Goal: Information Seeking & Learning: Learn about a topic

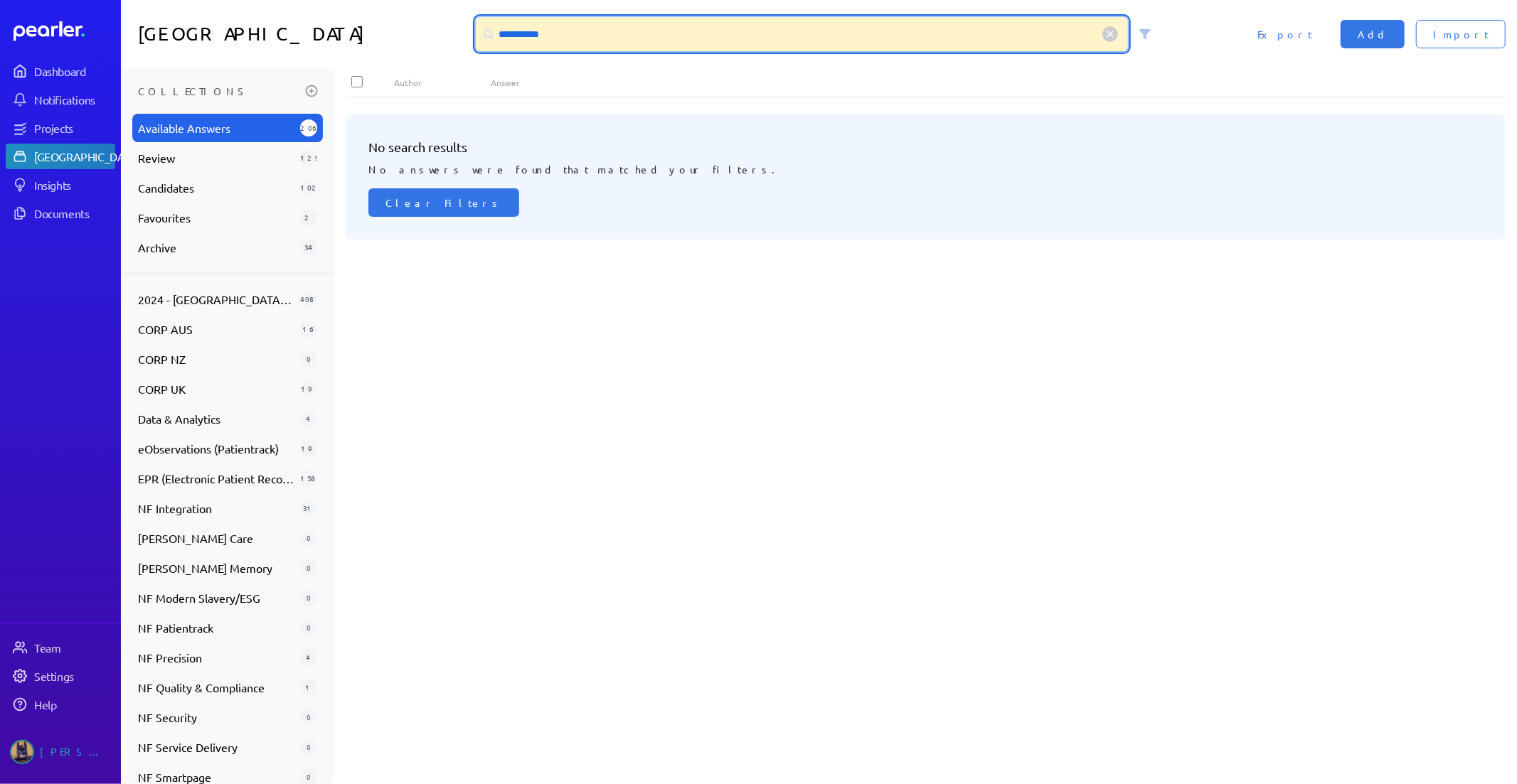
click at [573, 38] on input "**********" at bounding box center [801, 34] width 653 height 34
drag, startPoint x: 571, startPoint y: 34, endPoint x: 12, endPoint y: 33, distance: 559.0
click at [164, 33] on div "**********" at bounding box center [818, 34] width 1396 height 68
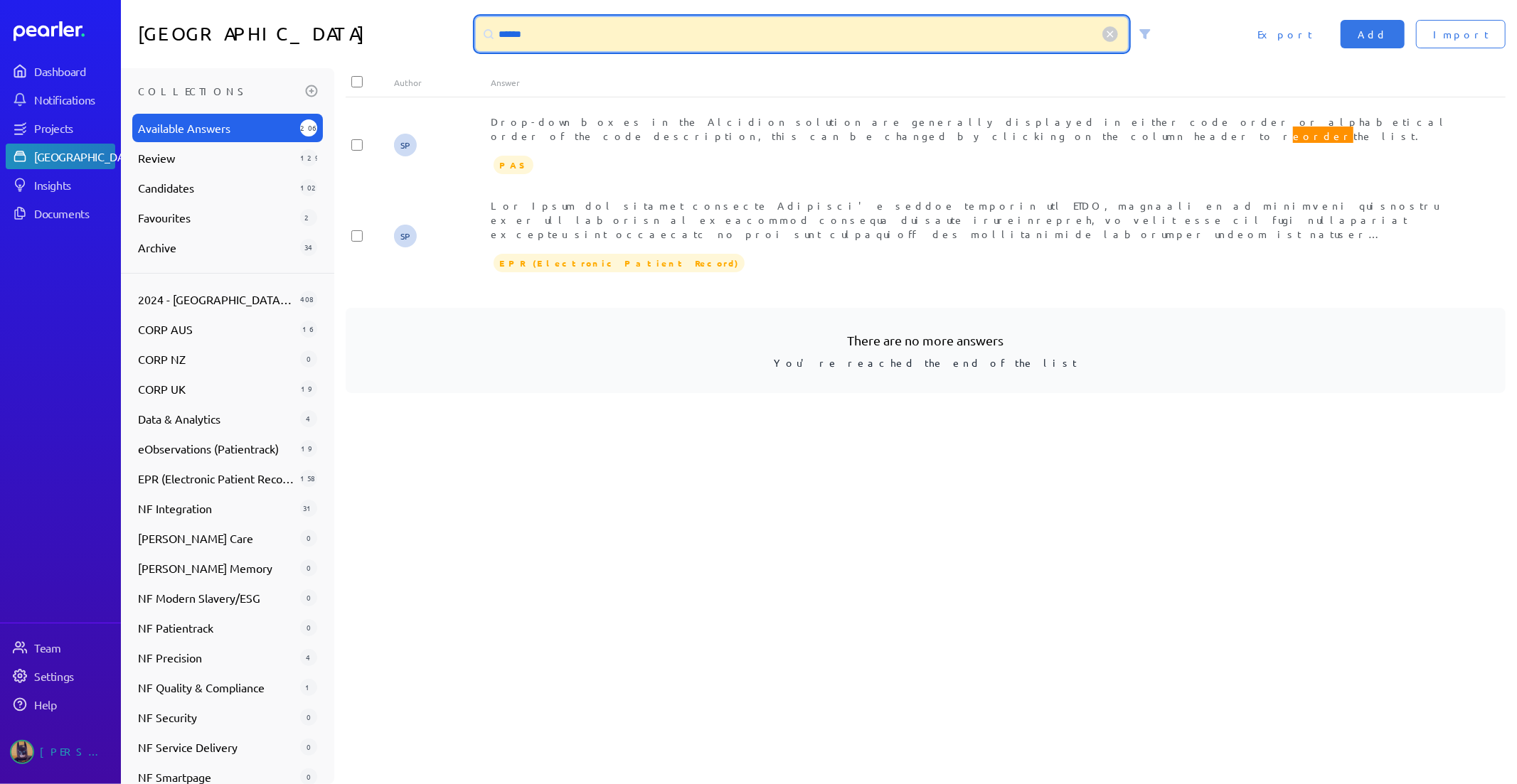
click at [561, 39] on input "******" at bounding box center [801, 34] width 653 height 34
drag, startPoint x: 568, startPoint y: 36, endPoint x: 95, endPoint y: -5, distance: 474.8
click at [95, 0] on html "Dashboard Notifications Projects Answer Library Insights Documents Team Setting…" at bounding box center [758, 392] width 1517 height 784
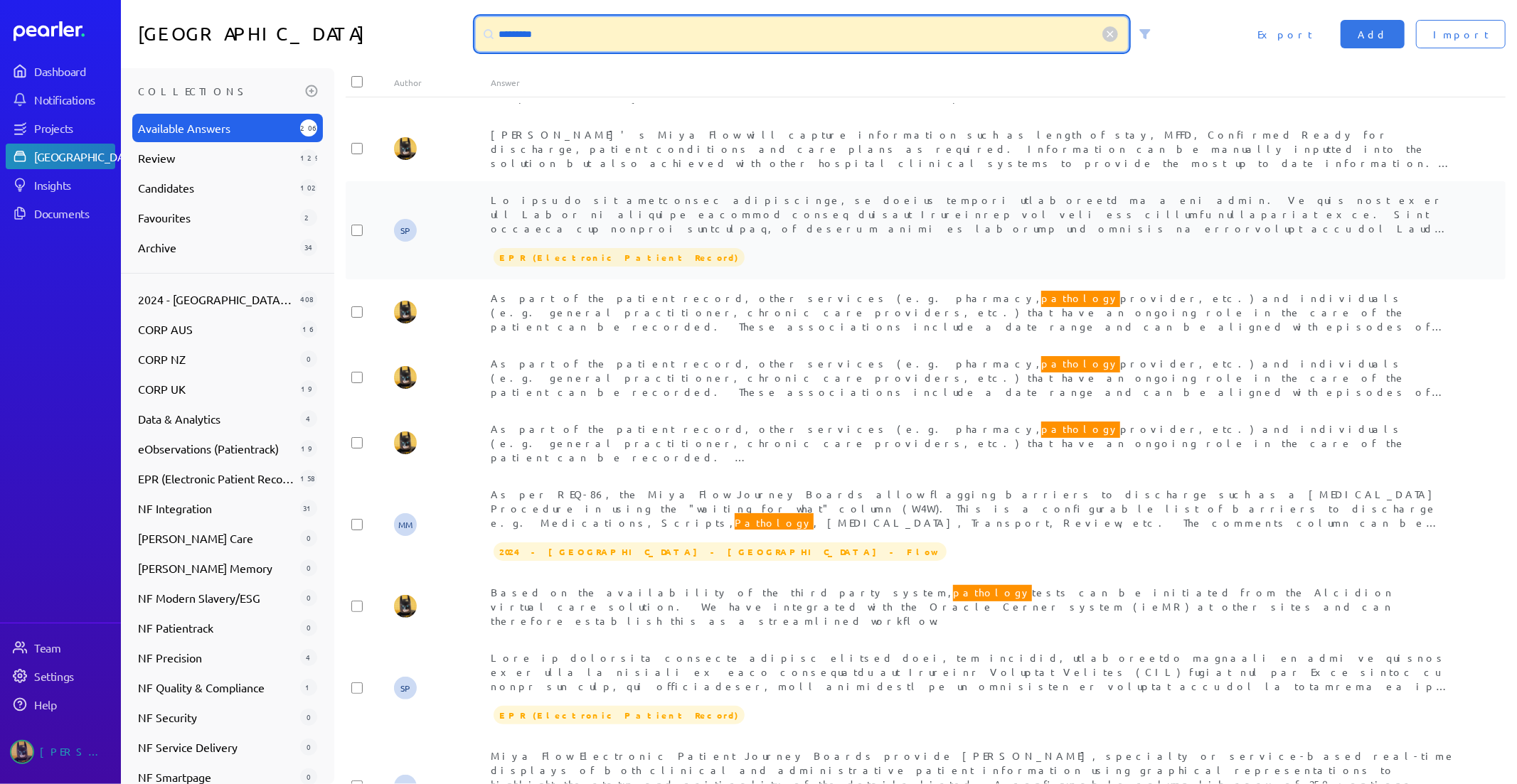
scroll to position [236, 0]
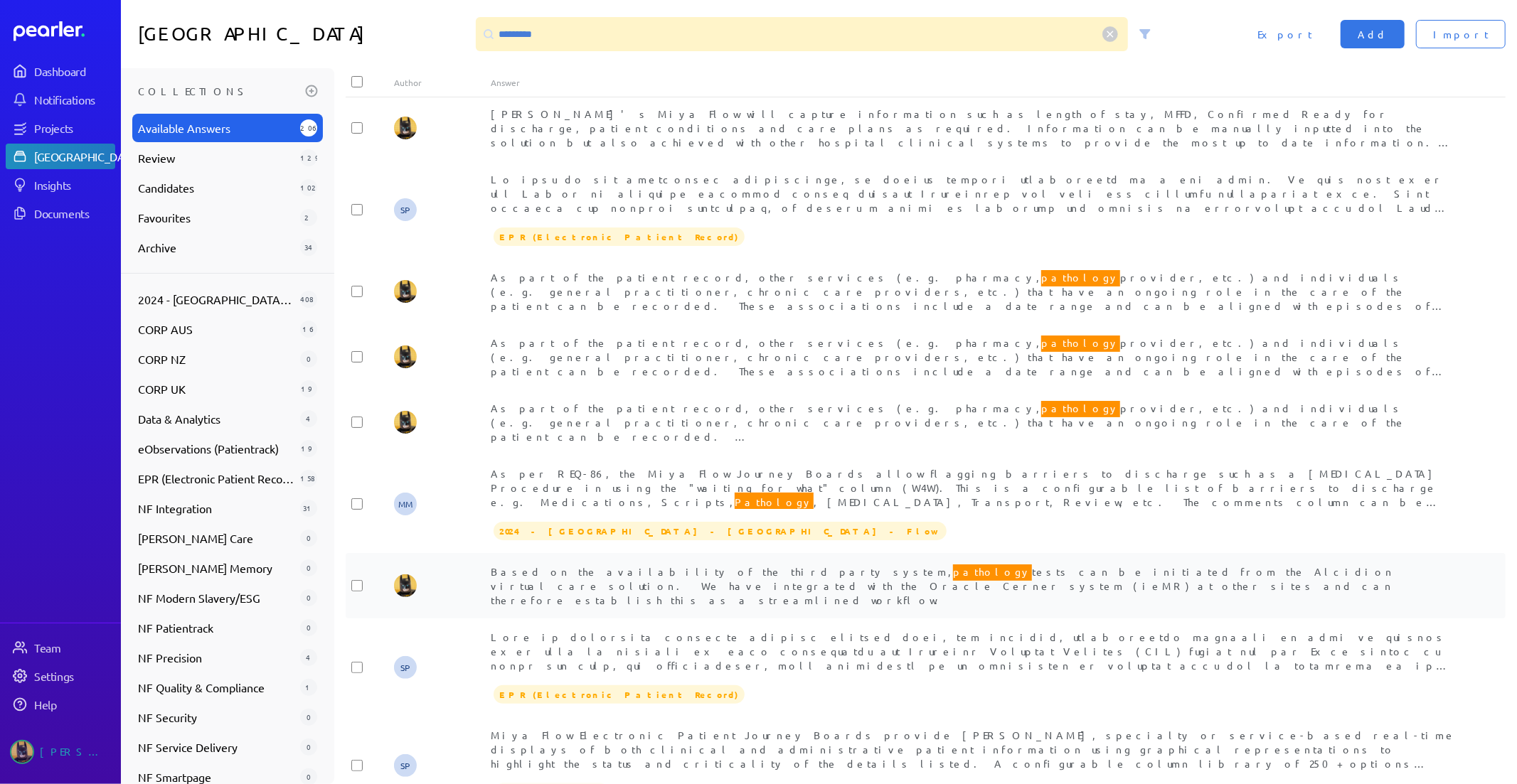
click at [973, 581] on div "Based on the availability of the third party system, pathology tests can be ini…" at bounding box center [973, 585] width 966 height 43
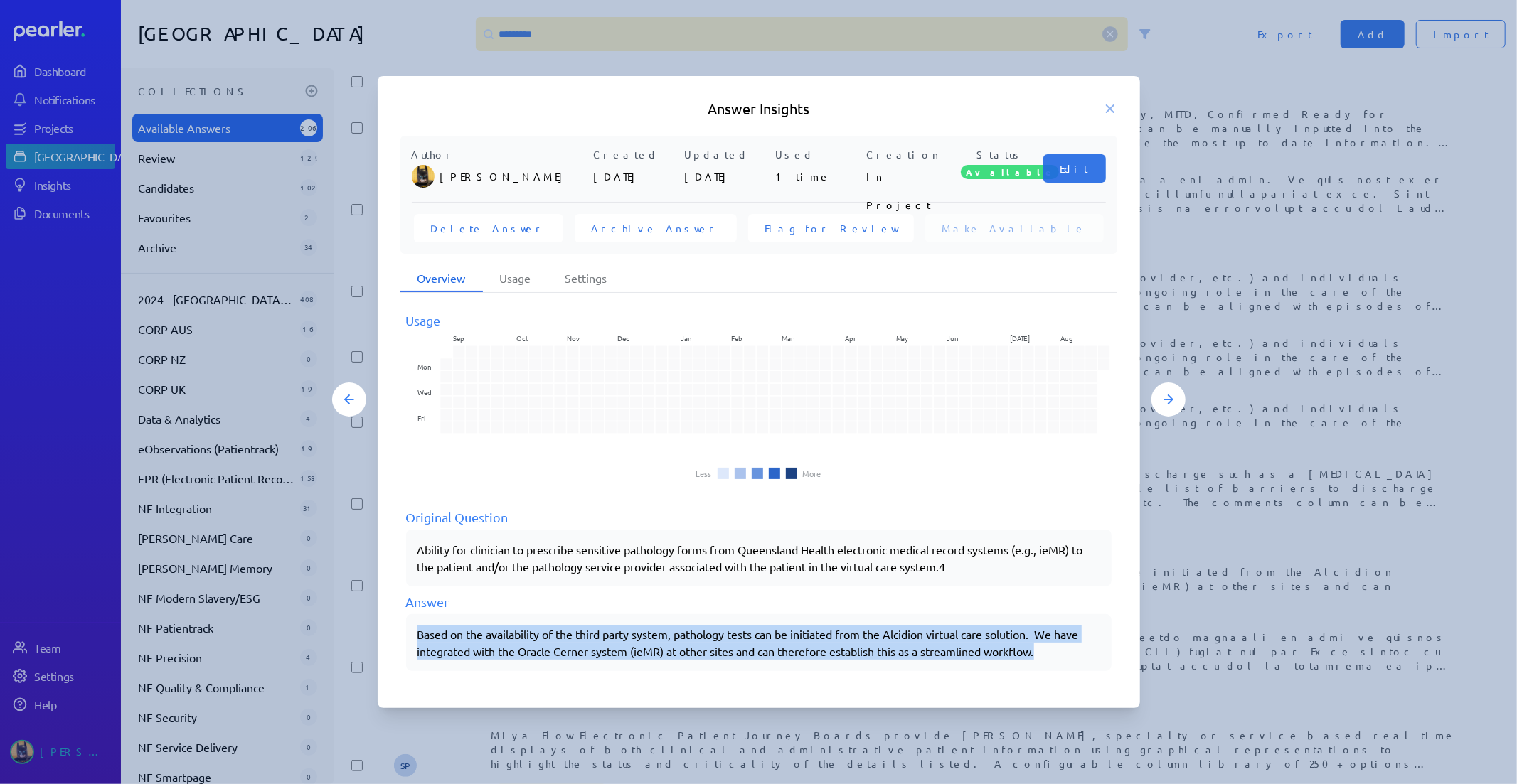
drag, startPoint x: 418, startPoint y: 633, endPoint x: 1135, endPoint y: 657, distance: 717.4
click at [1135, 657] on div "Author Tung Nguyen Created 5th Apr 2024 Updated 5th Apr 2024 Used 1 time Creati…" at bounding box center [758, 412] width 762 height 551
copy p "Based on the availability of the third party system, pathology tests can be ini…"
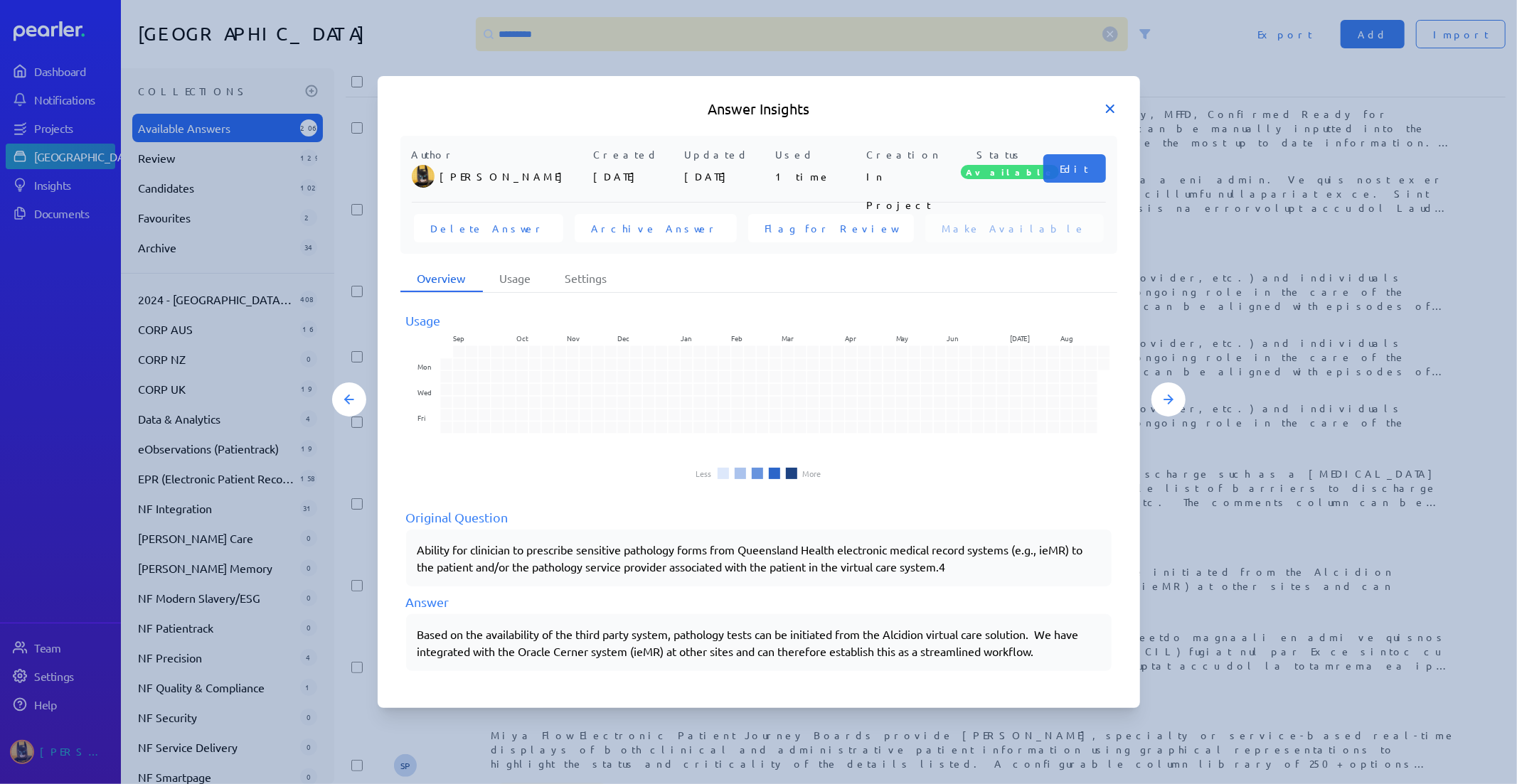
click at [1106, 108] on icon at bounding box center [1110, 109] width 14 height 14
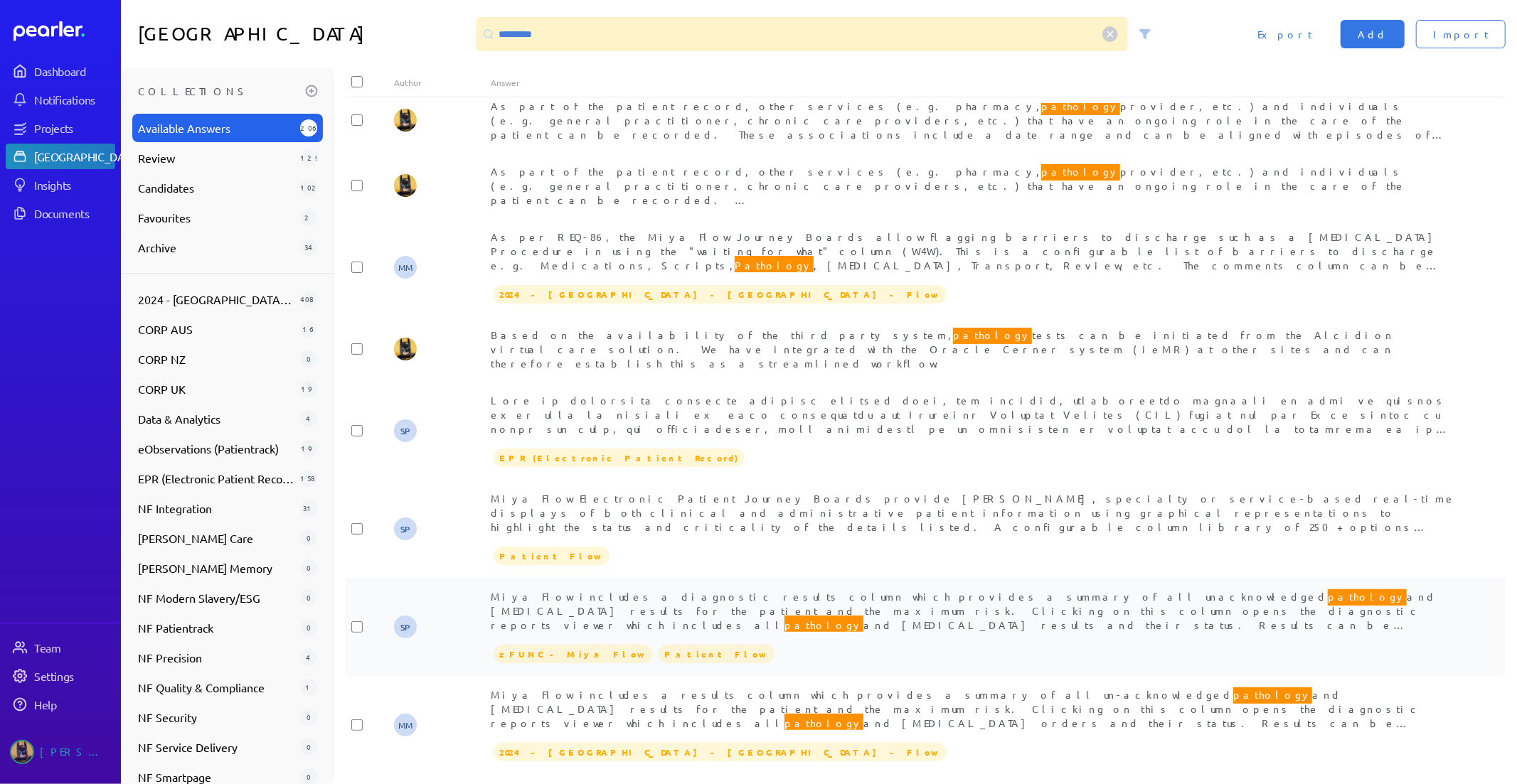
scroll to position [552, 0]
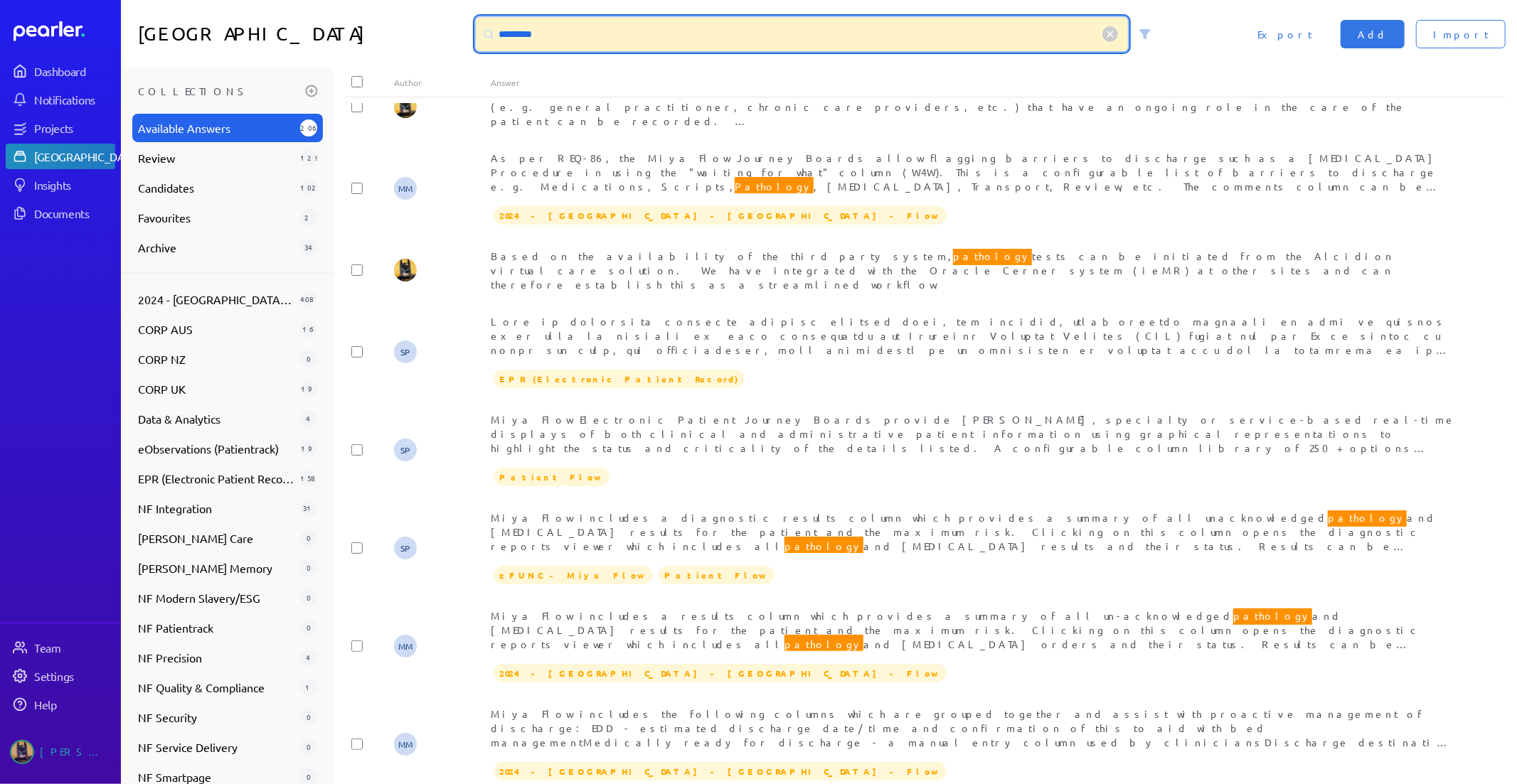
click at [609, 40] on input "*********" at bounding box center [801, 34] width 653 height 34
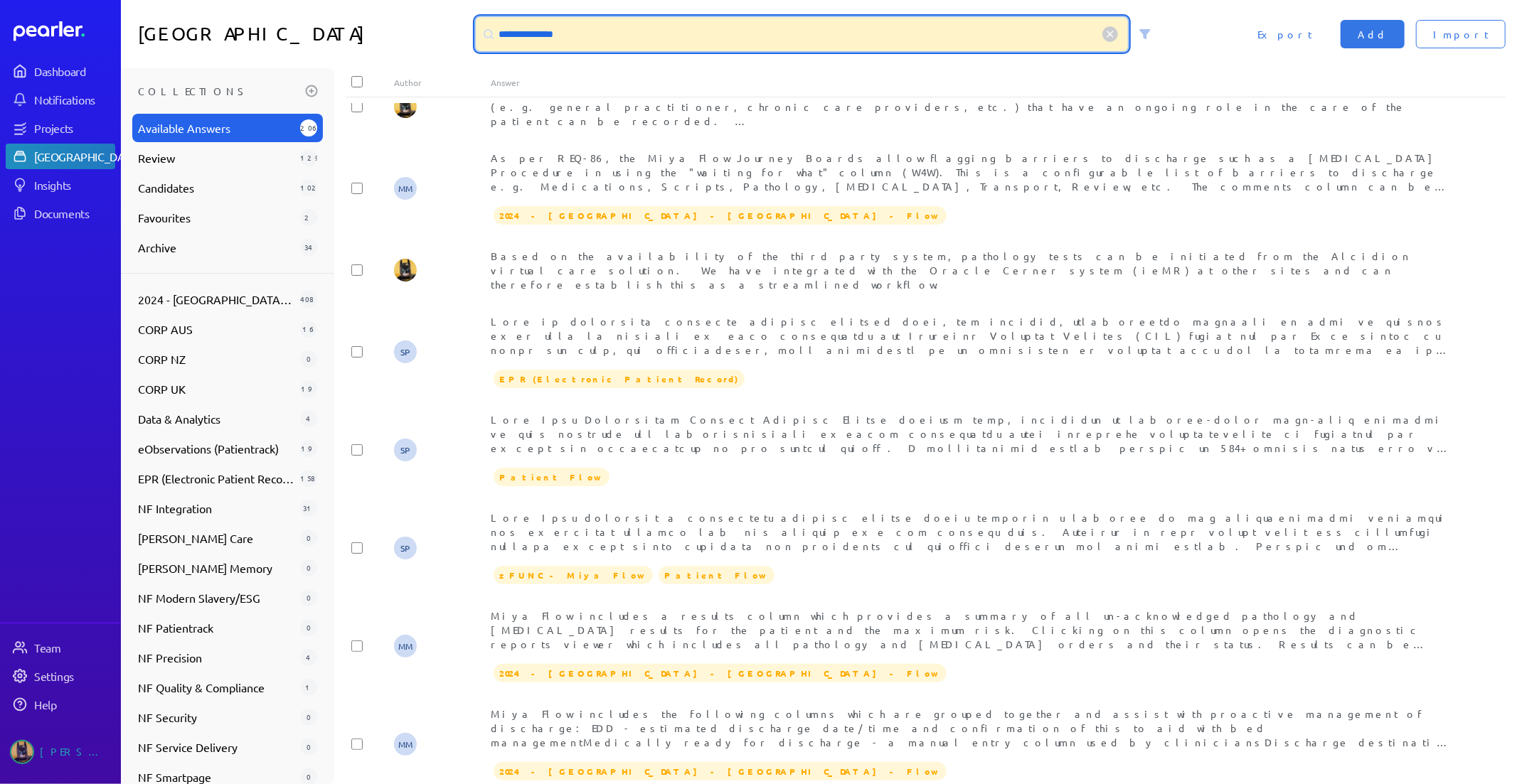
scroll to position [0, 0]
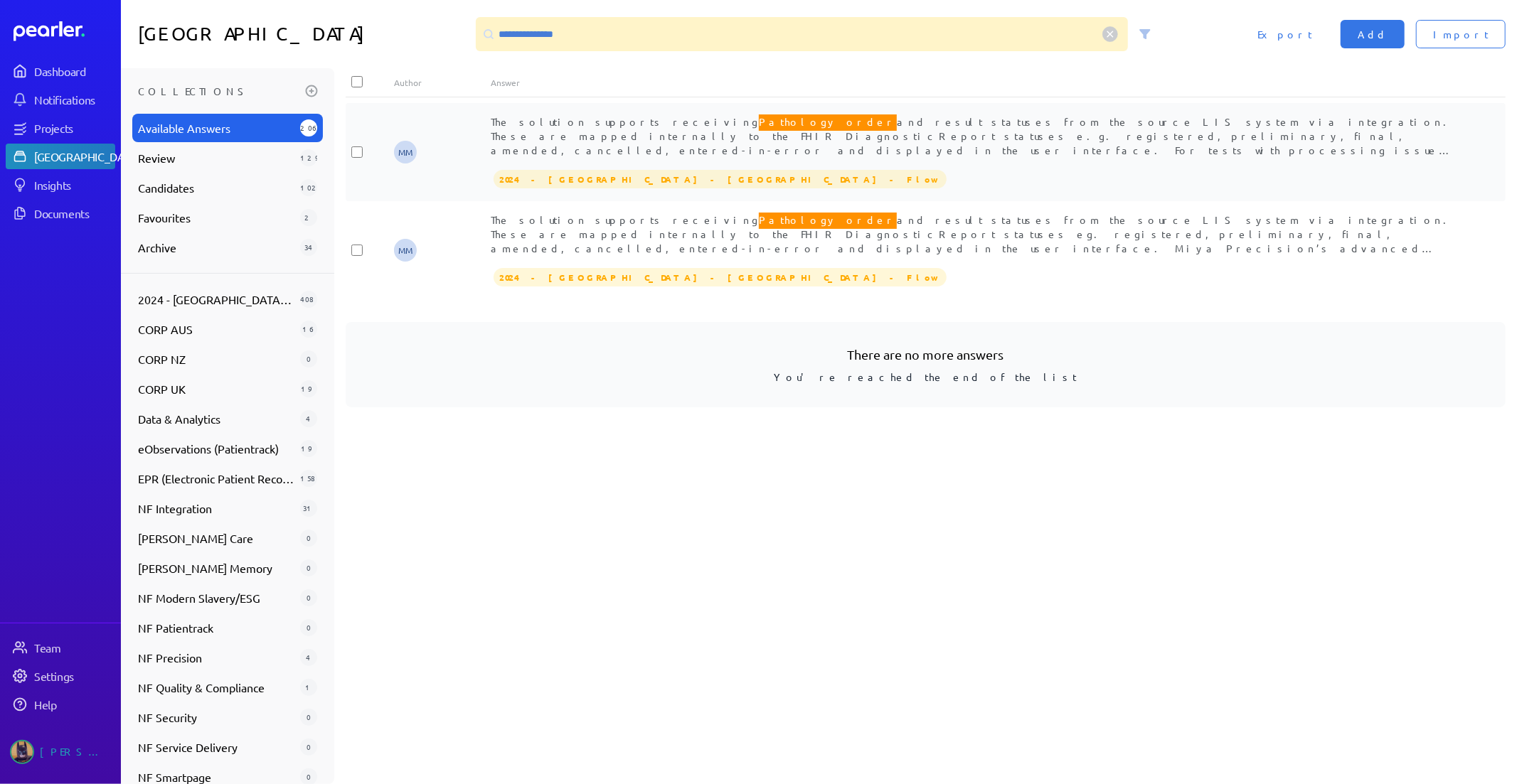
click at [716, 136] on span "The solution supports receiving Pathology order and result statuses from the so…" at bounding box center [973, 183] width 964 height 143
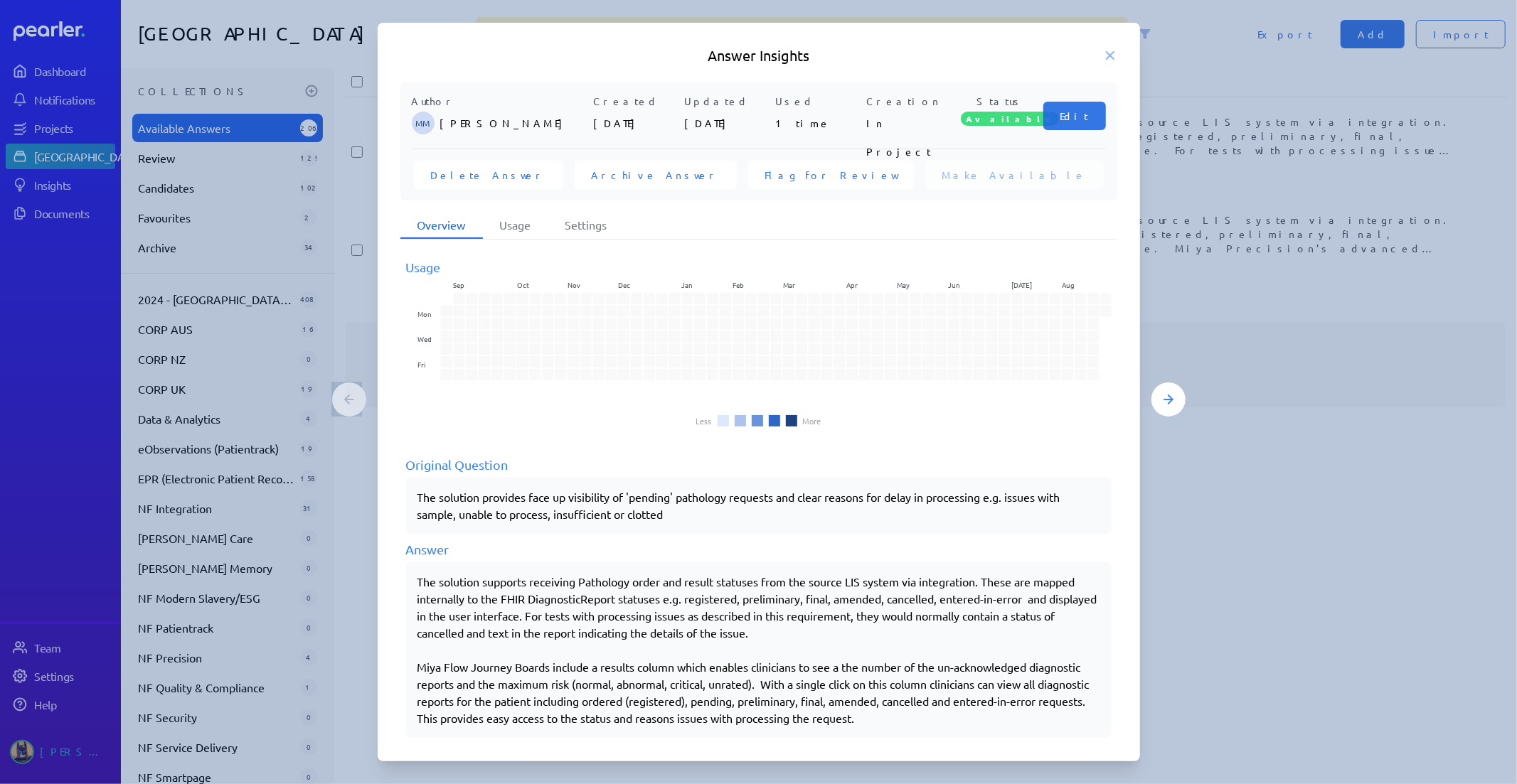
click at [1117, 54] on icon at bounding box center [1110, 55] width 14 height 14
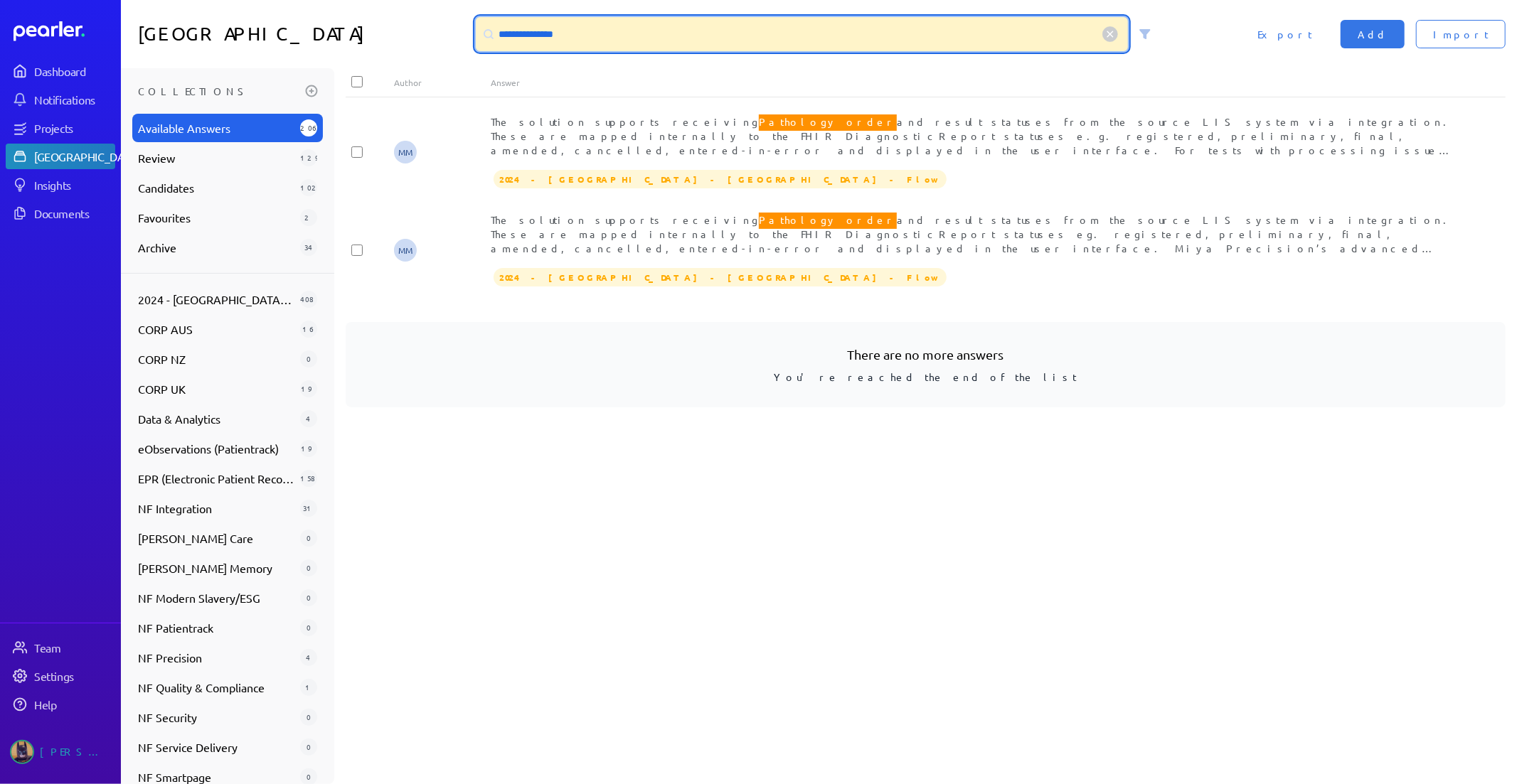
drag, startPoint x: 546, startPoint y: 36, endPoint x: 133, endPoint y: -12, distance: 415.8
click at [133, 0] on html "**********" at bounding box center [758, 392] width 1517 height 784
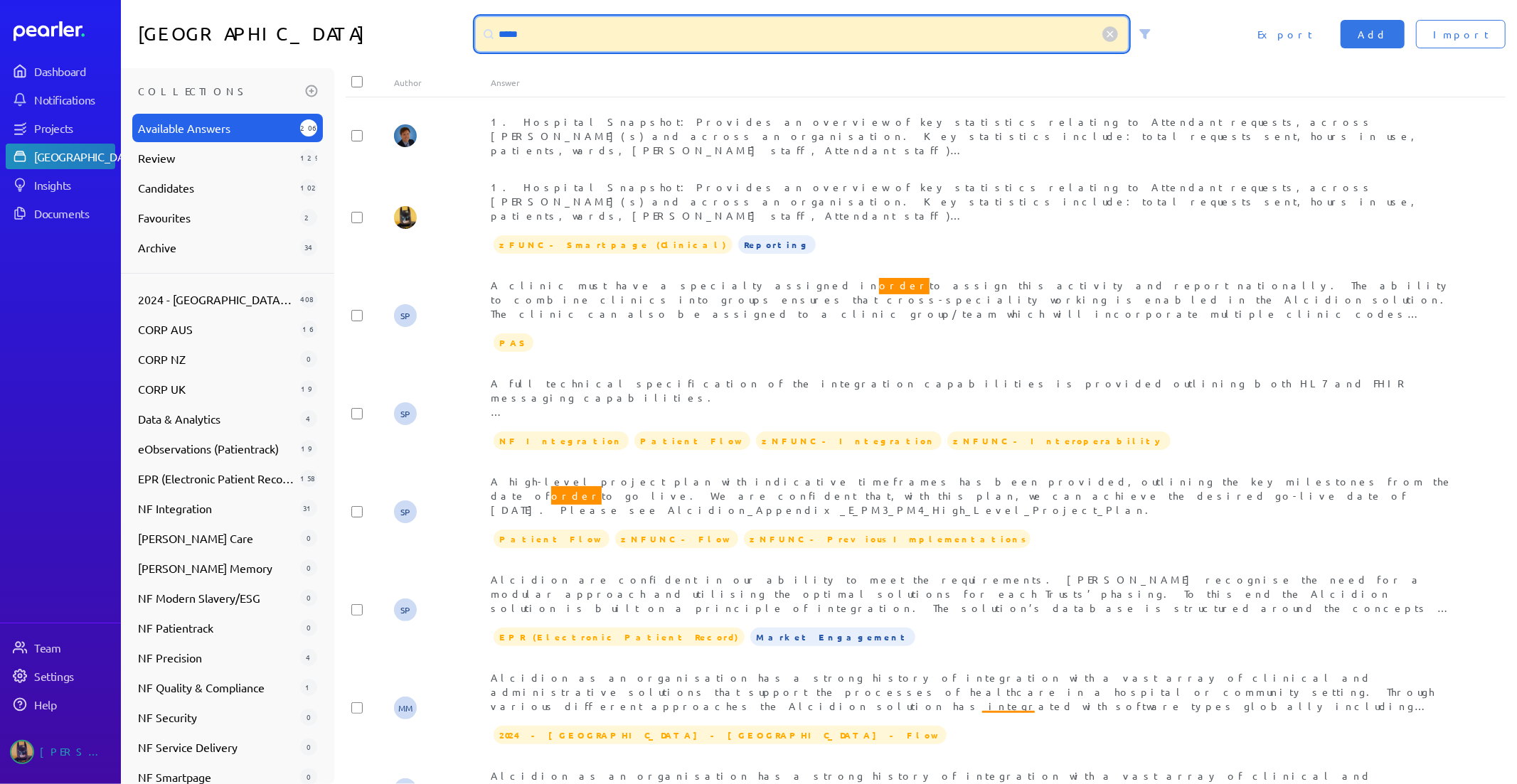
type input "*****"
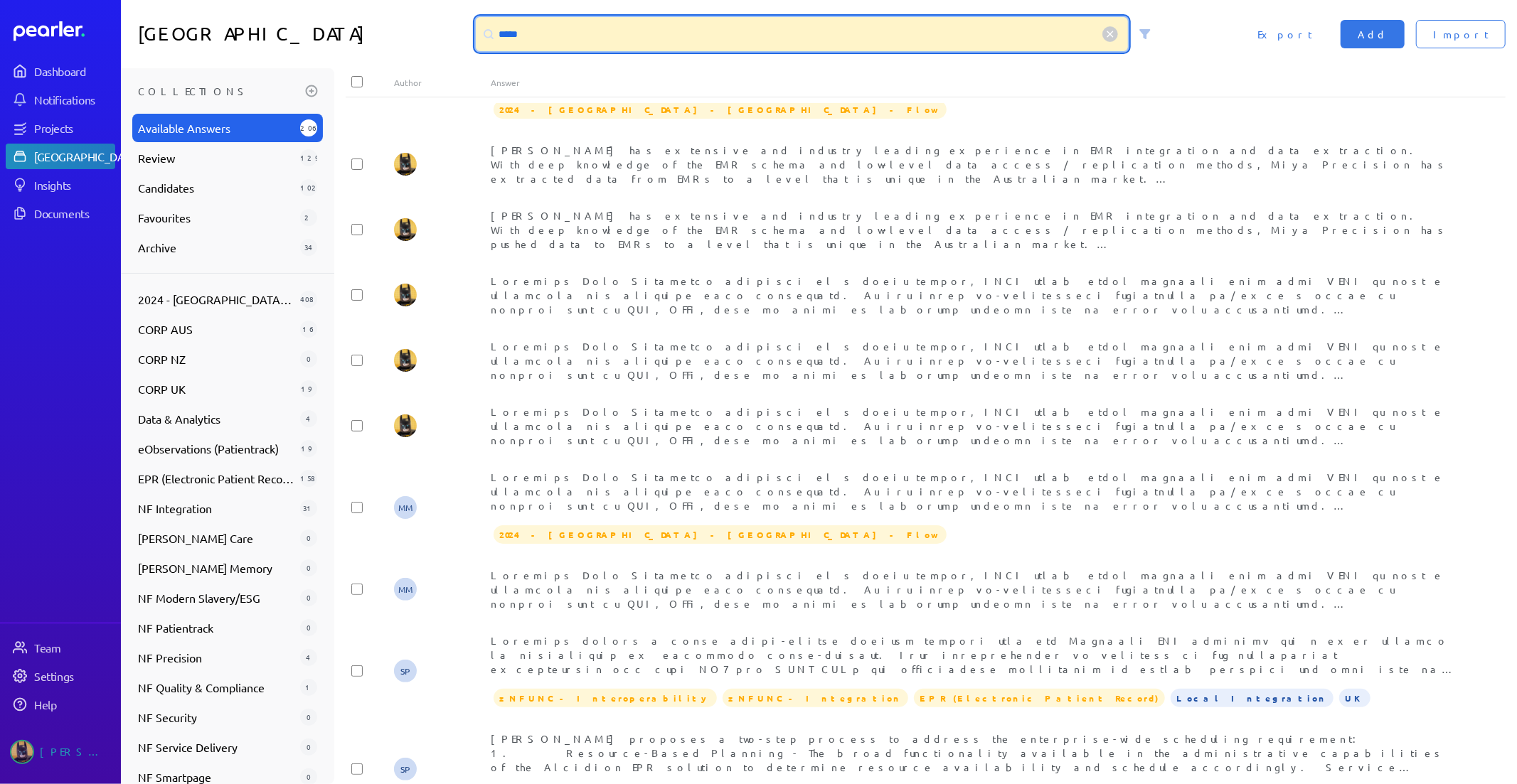
scroll to position [1906, 0]
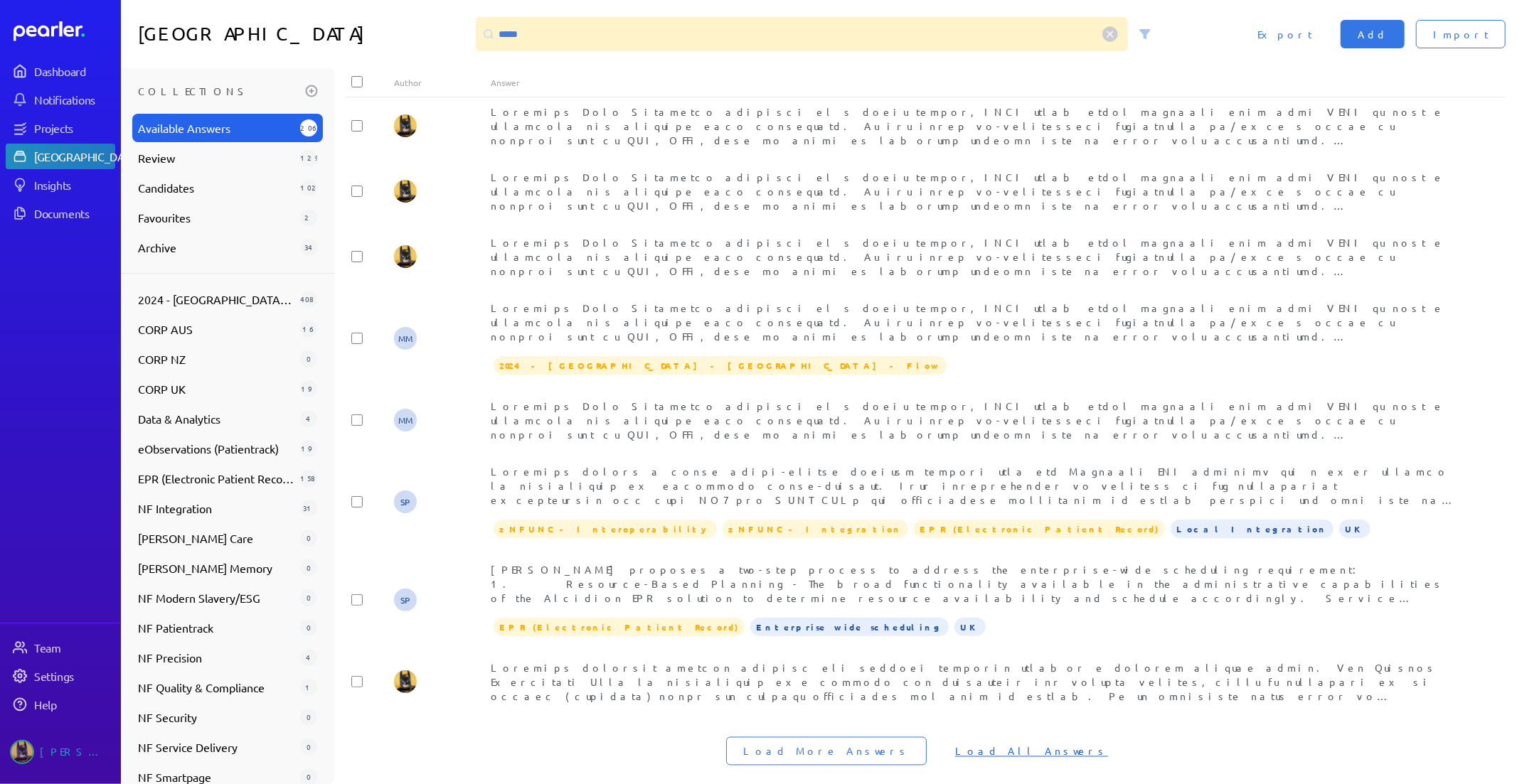
click at [981, 744] on span "Load All Answers" at bounding box center [1031, 751] width 153 height 14
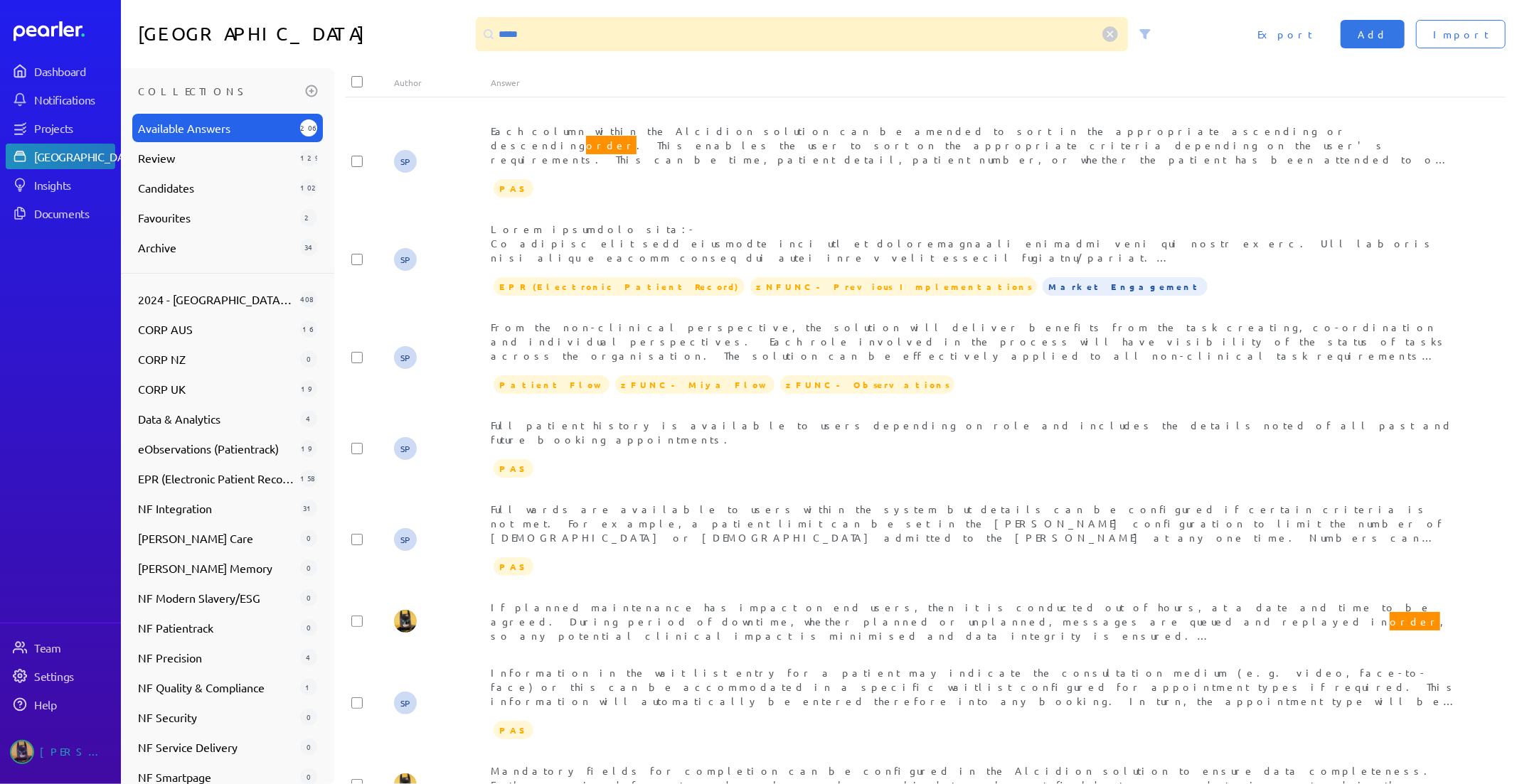
scroll to position [4450, 0]
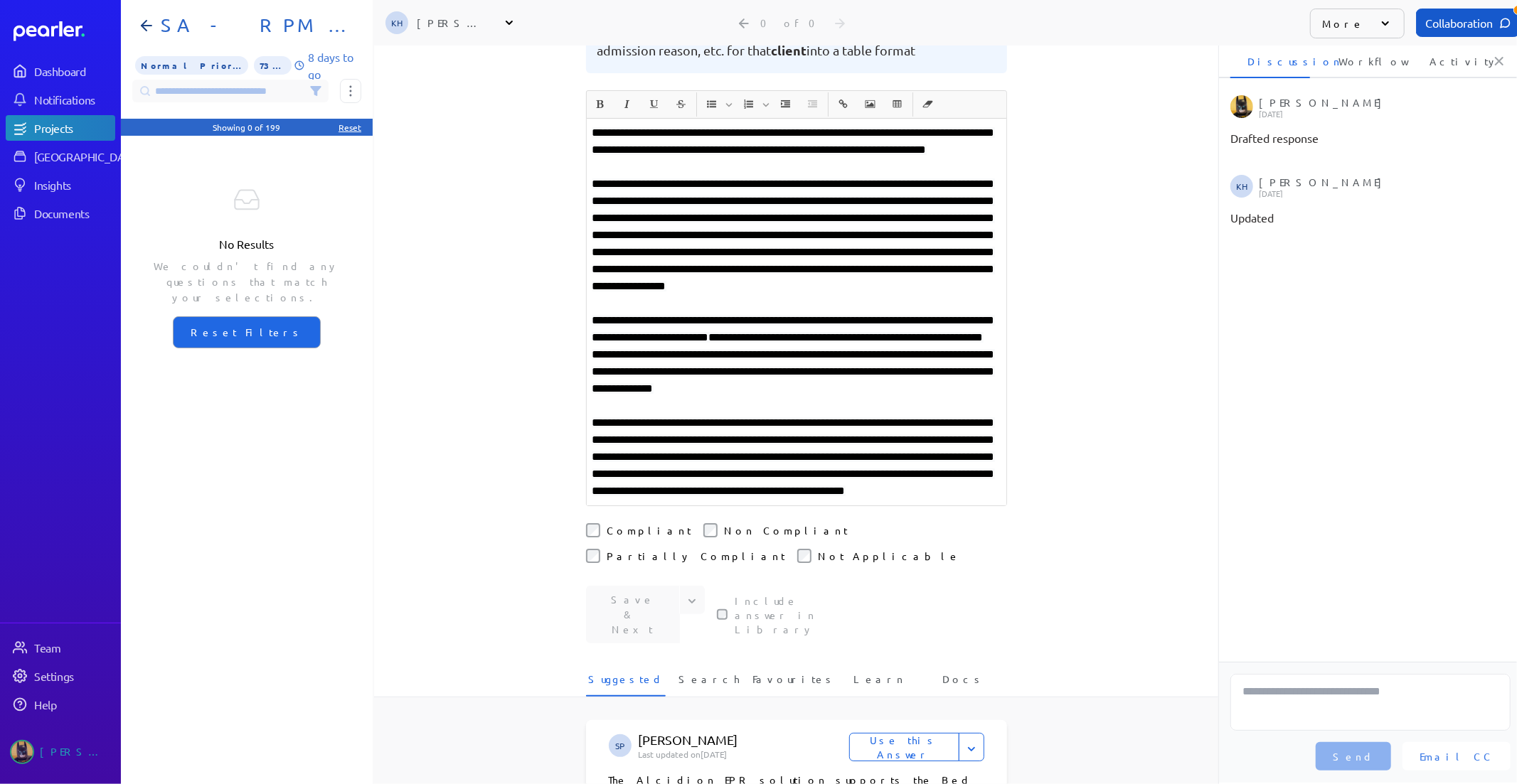
scroll to position [236, 0]
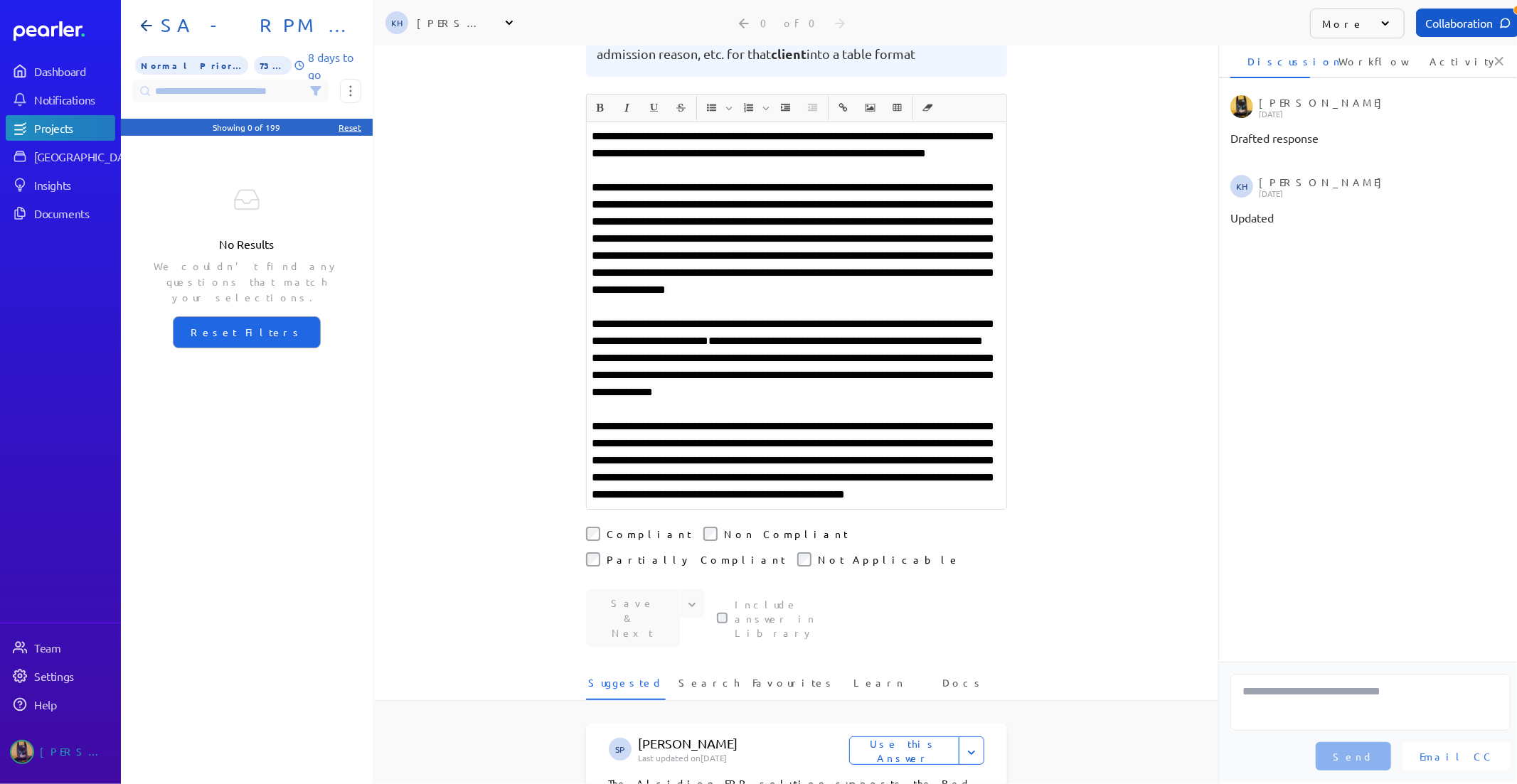
click at [851, 503] on p "**********" at bounding box center [796, 460] width 408 height 85
click at [603, 630] on button "Save & Next" at bounding box center [632, 618] width 94 height 57
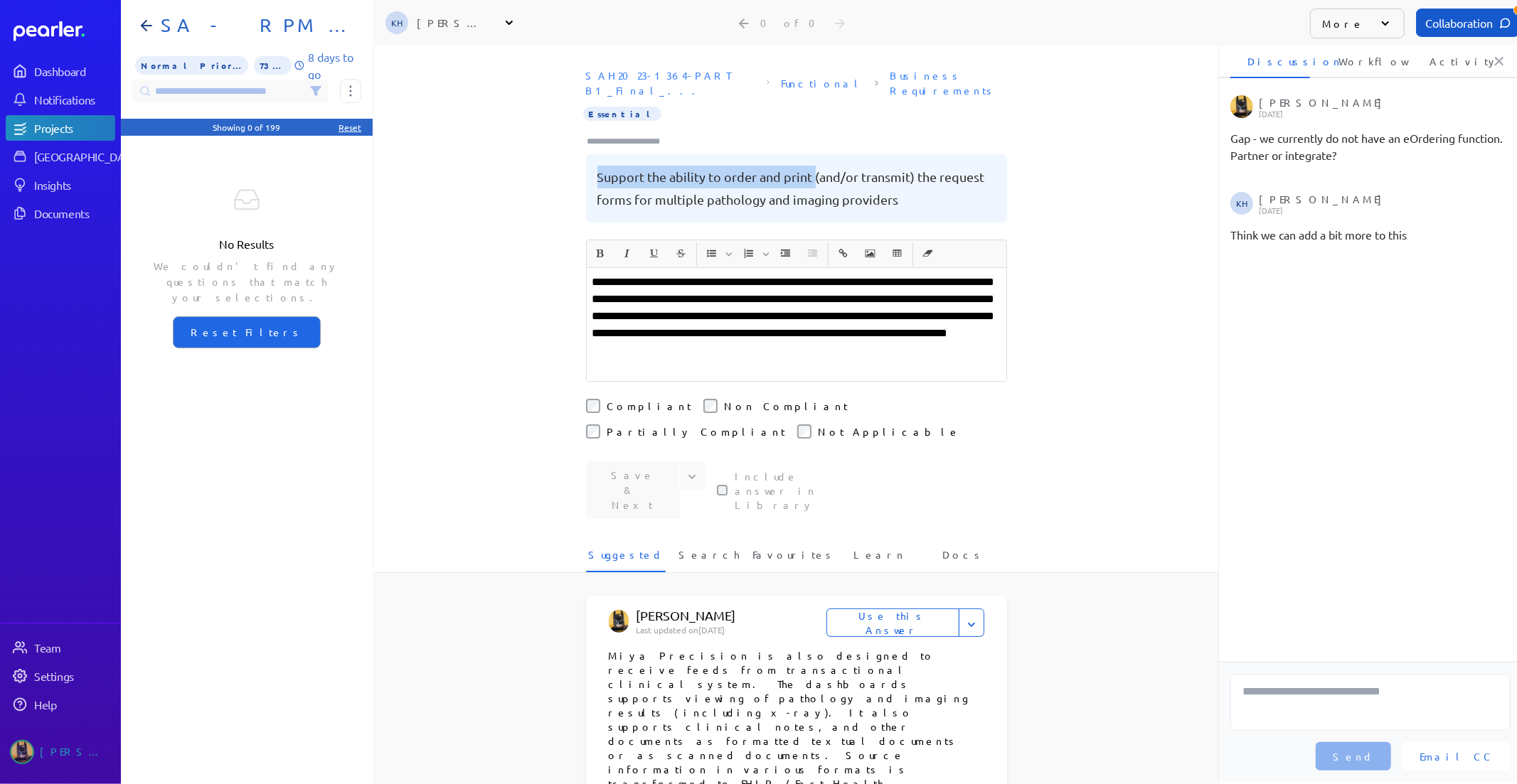
drag, startPoint x: 807, startPoint y: 162, endPoint x: 576, endPoint y: 167, distance: 231.1
click at [576, 167] on div "SAH2023-1364-PART B1_Final_... Functional Business Requirements Essential Suppo…" at bounding box center [796, 151] width 844 height 177
copy pre "Support the ability to order and print"
click at [844, 171] on pre "Support the ability to order and print (and/or transmit) the request forms for …" at bounding box center [796, 188] width 399 height 46
click at [587, 268] on div "**********" at bounding box center [796, 324] width 419 height 113
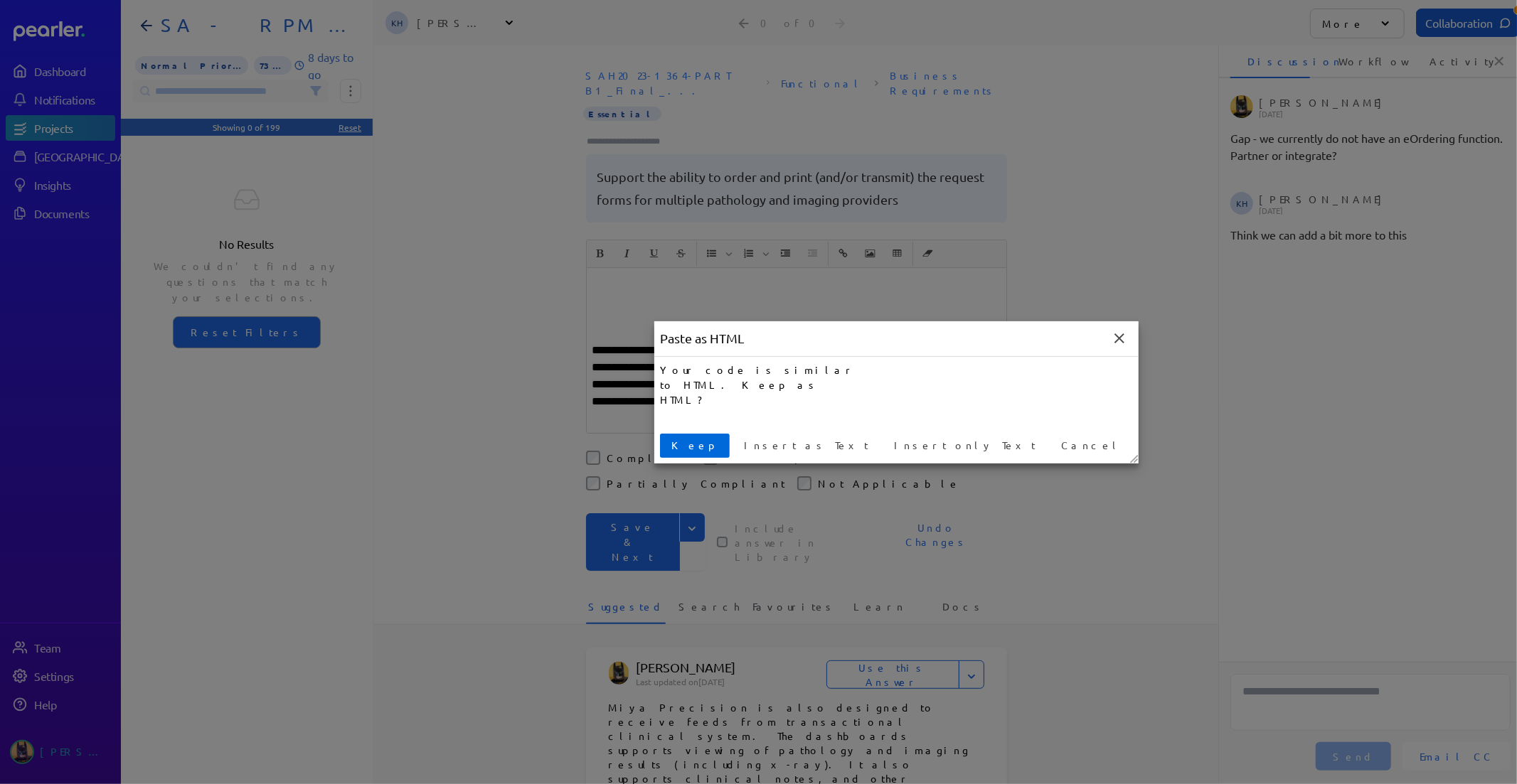
click at [690, 440] on span "Keep" at bounding box center [694, 445] width 58 height 15
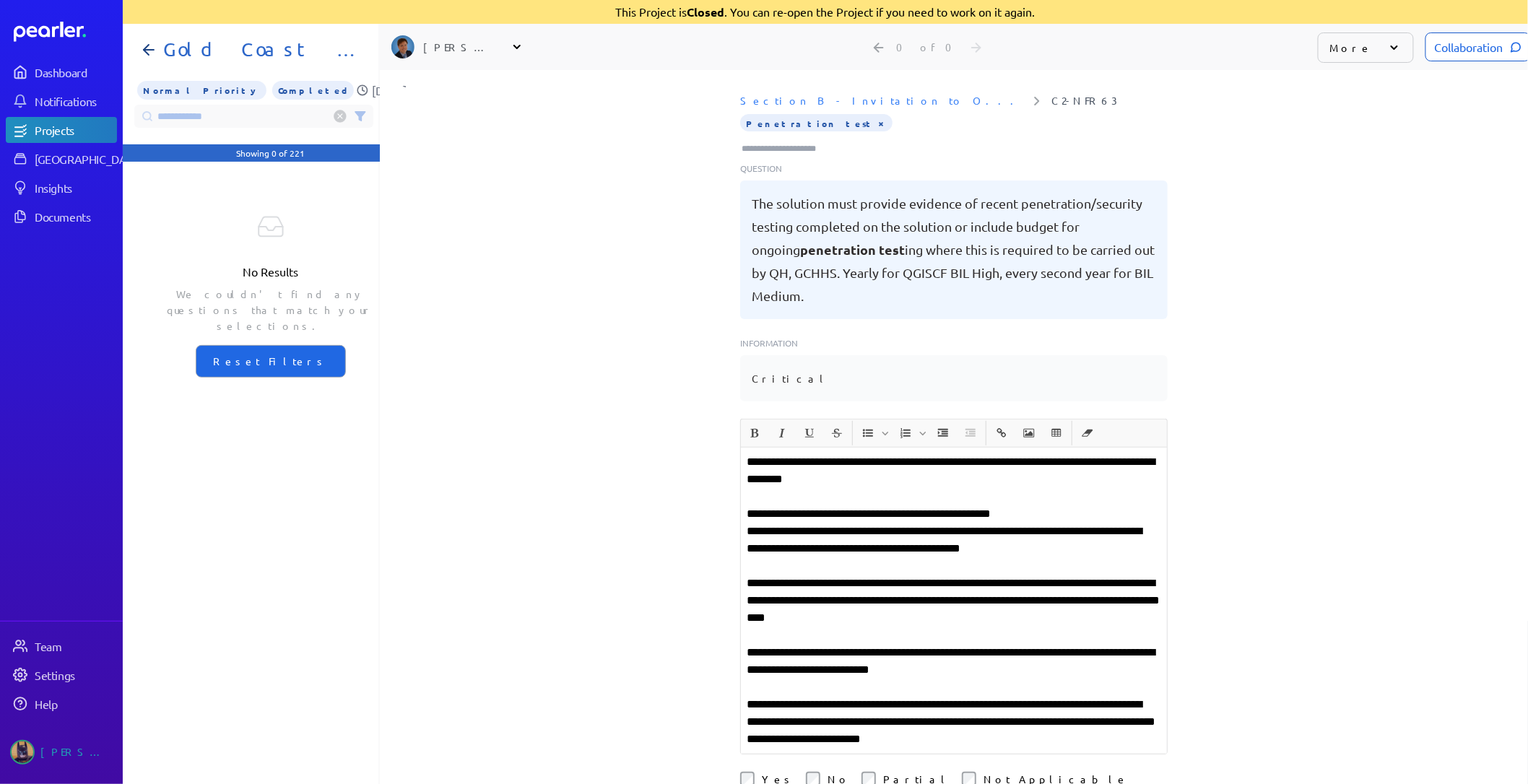
scroll to position [0, 11]
click at [224, 121] on input "**********" at bounding box center [254, 116] width 239 height 23
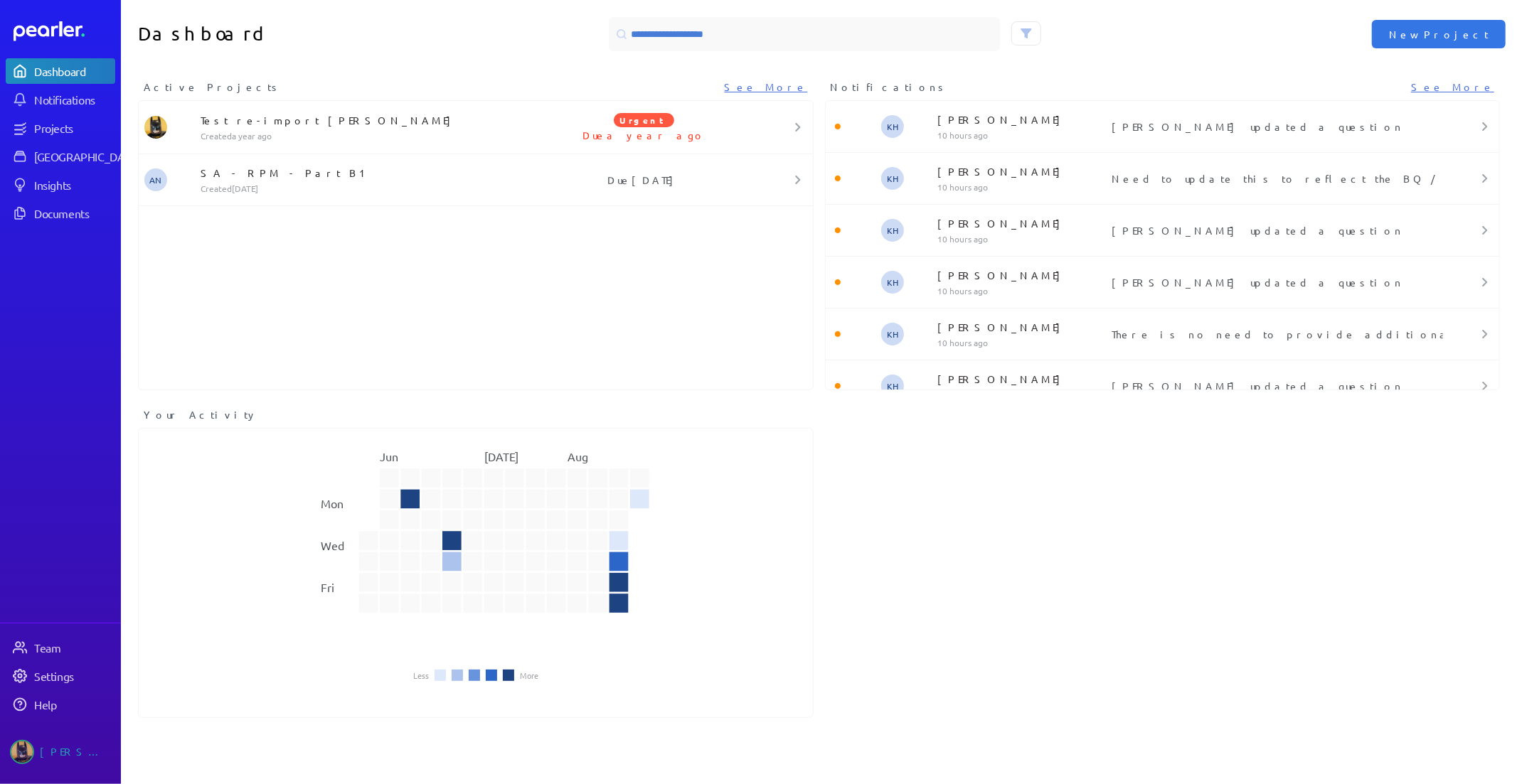
drag, startPoint x: 91, startPoint y: 15, endPoint x: 53, endPoint y: 26, distance: 39.6
drag, startPoint x: 47, startPoint y: 19, endPoint x: 46, endPoint y: 26, distance: 7.1
click at [88, 130] on div "Projects" at bounding box center [73, 128] width 80 height 14
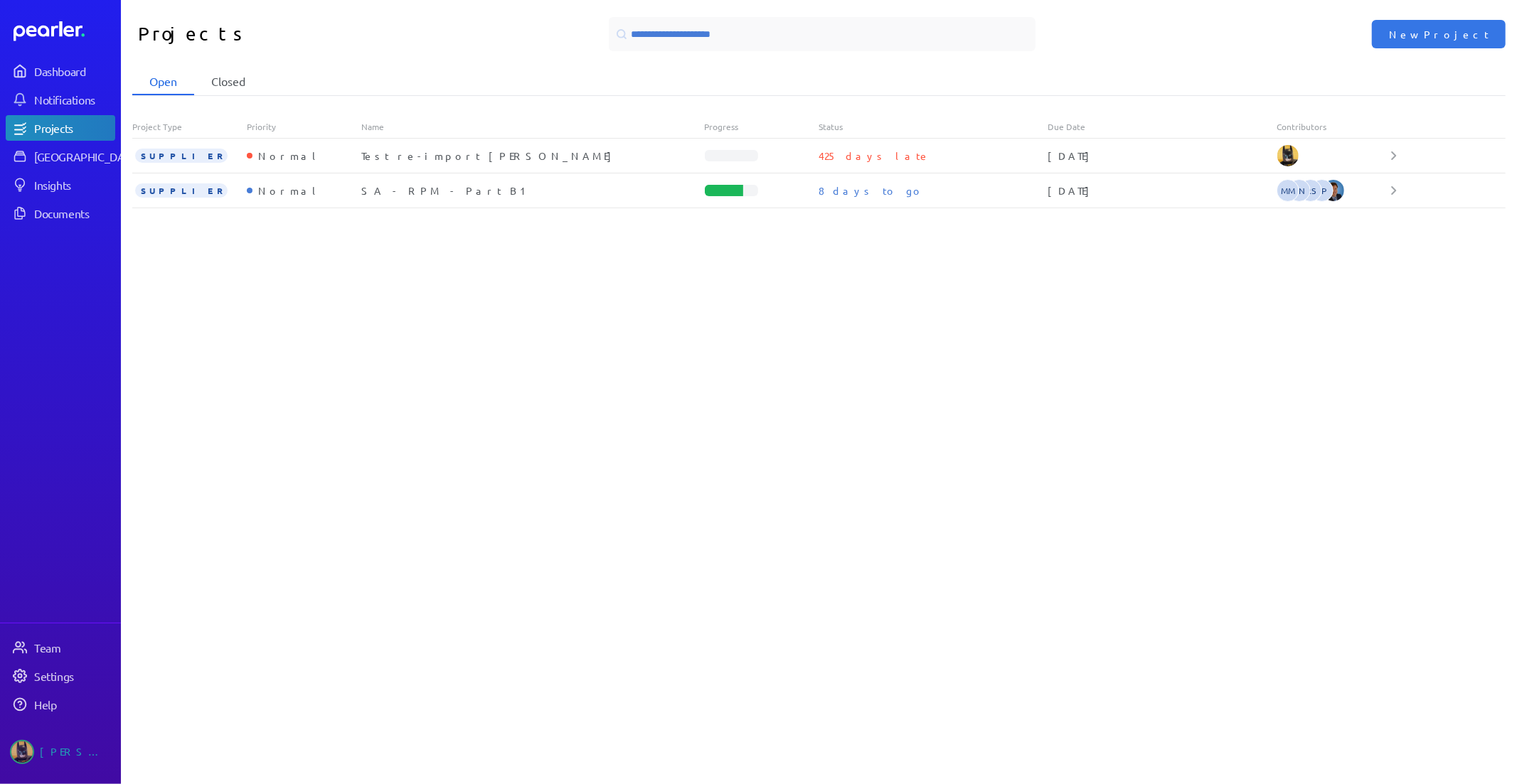
click at [246, 80] on li "Closed" at bounding box center [228, 81] width 68 height 27
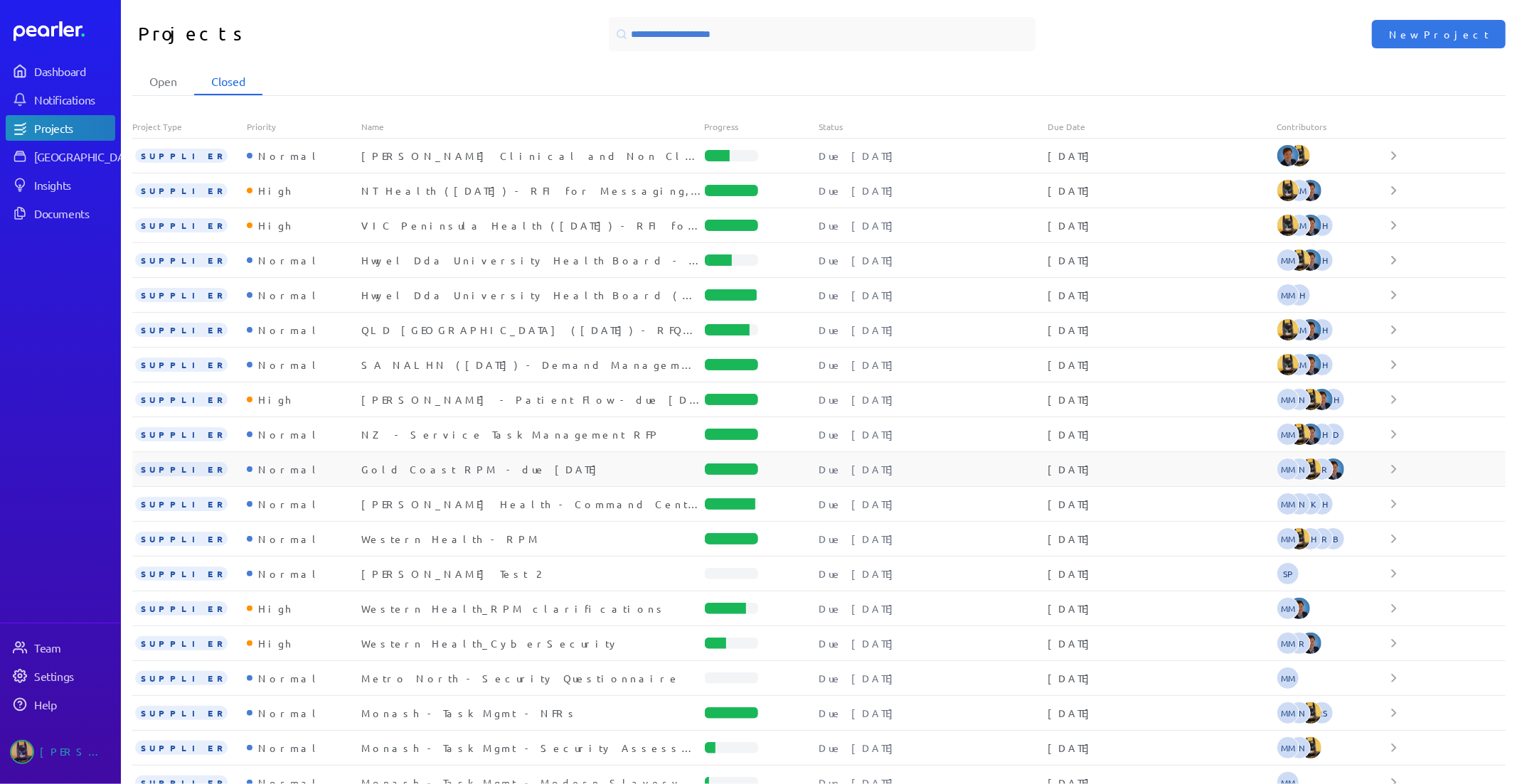
click at [486, 464] on div "Gold Coast RPM - due 24 May" at bounding box center [533, 469] width 344 height 14
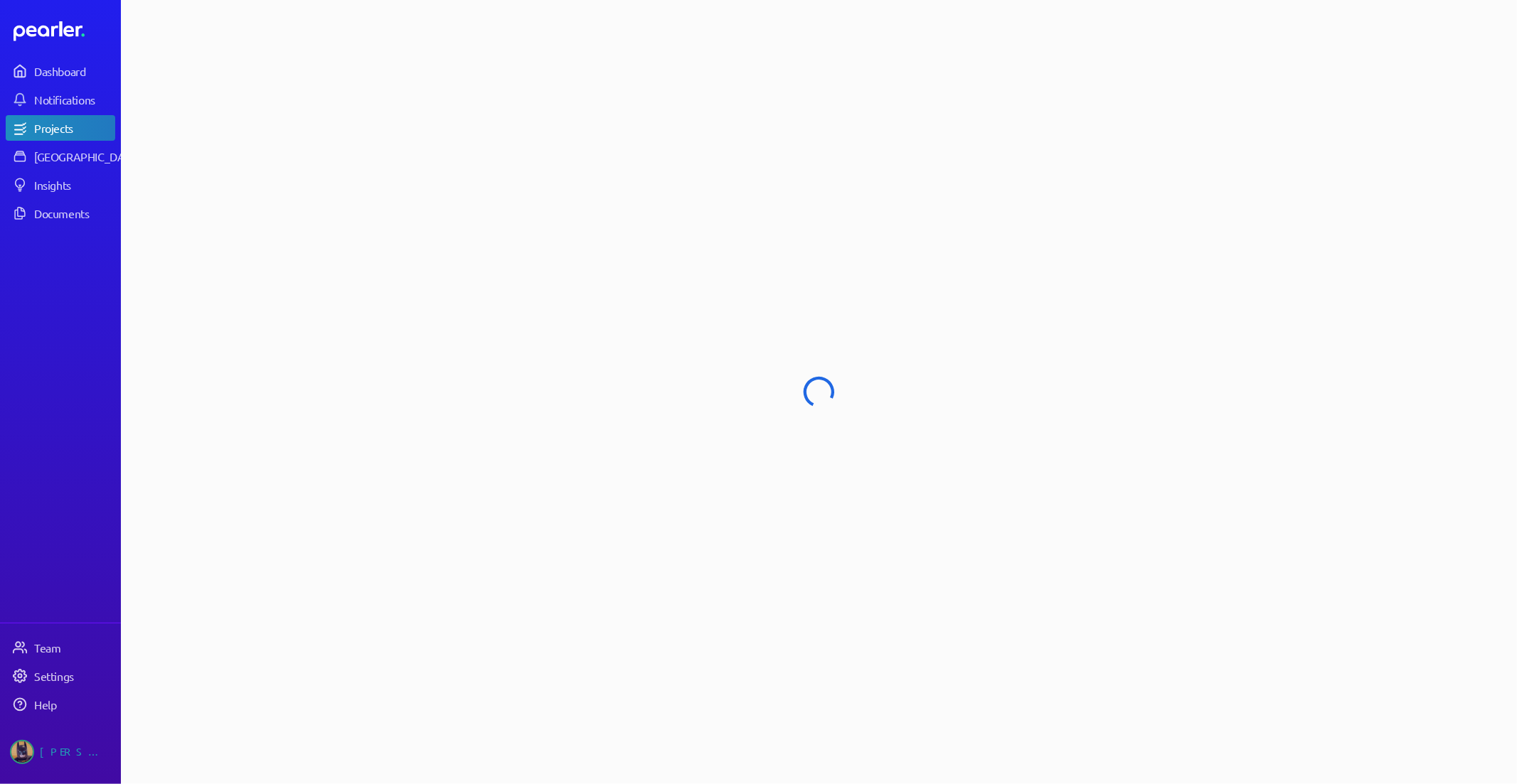
select select "******"
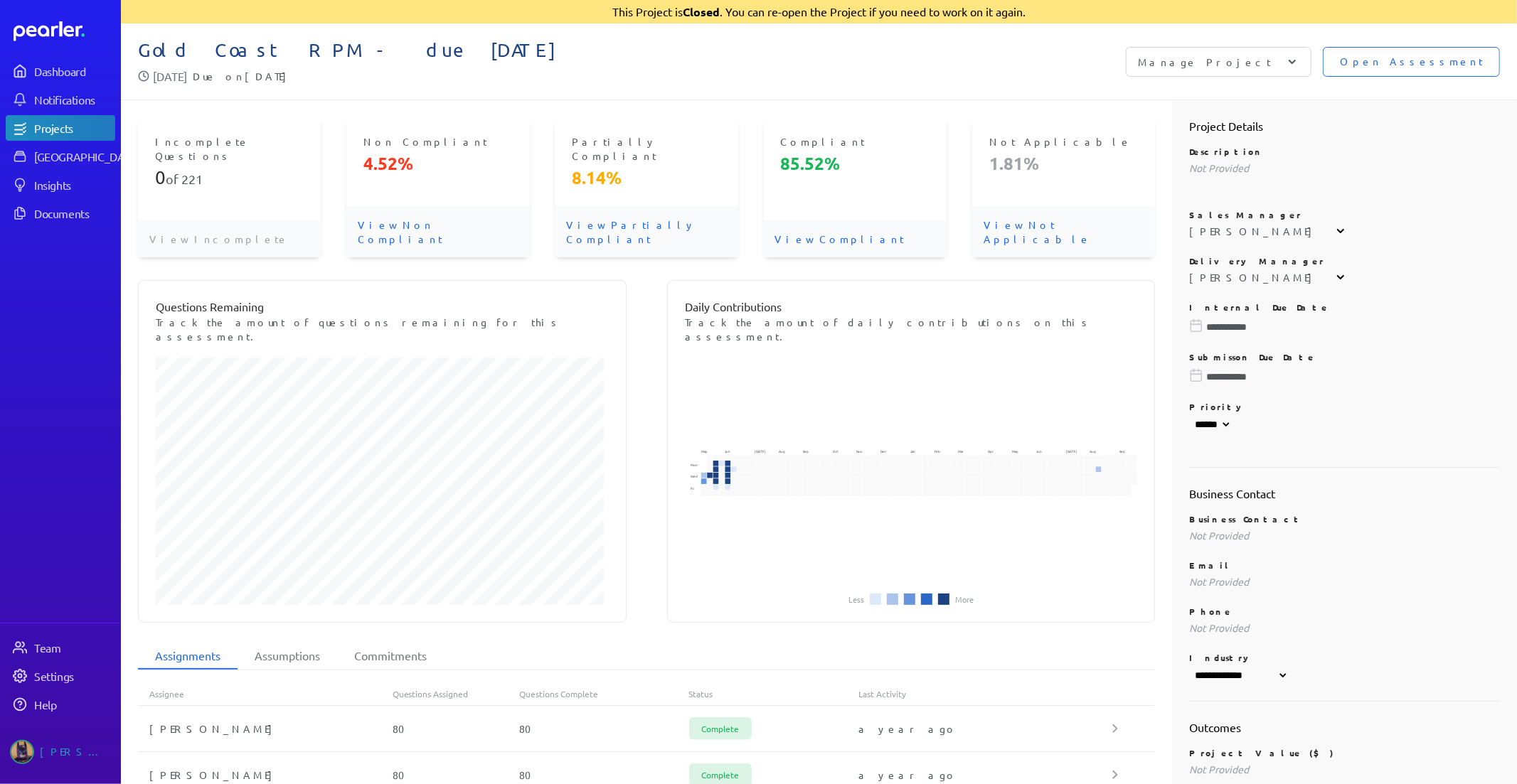
click at [1427, 55] on span "Open Assessment" at bounding box center [1411, 61] width 143 height 15
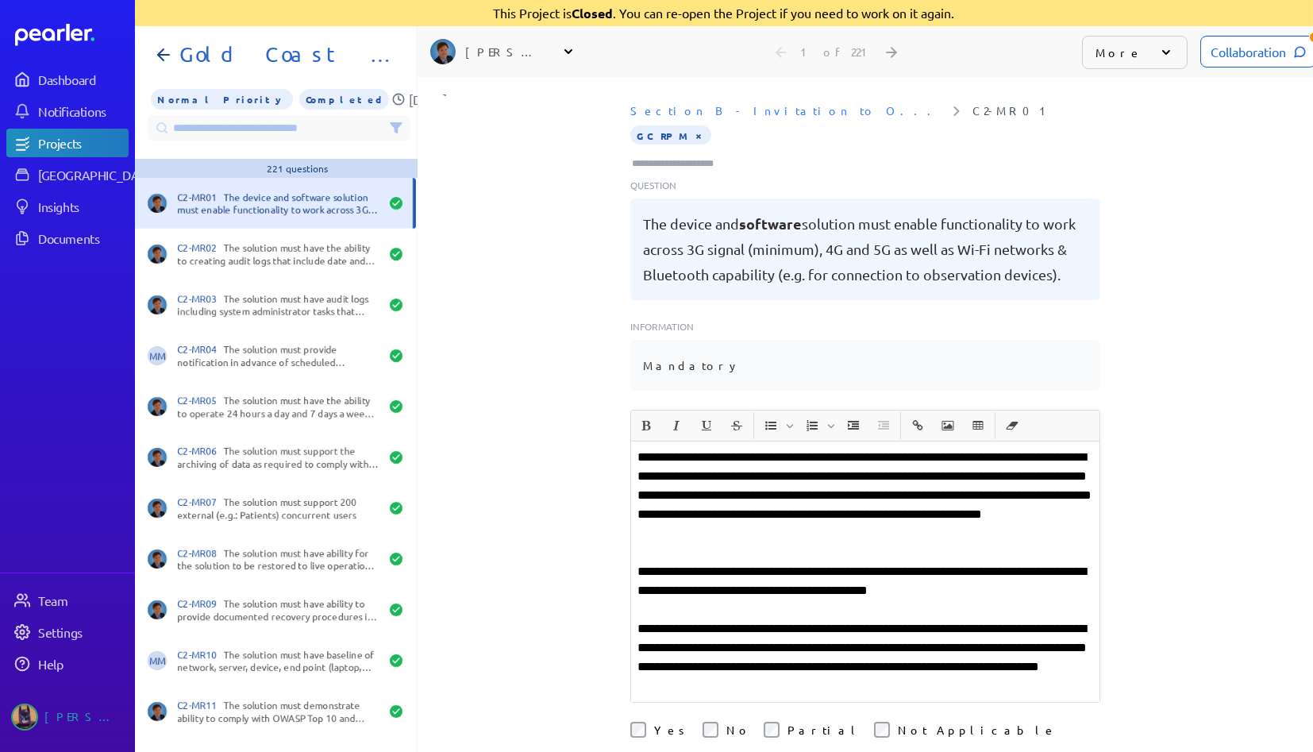
scroll to position [0, 8]
click at [268, 130] on input at bounding box center [279, 127] width 263 height 25
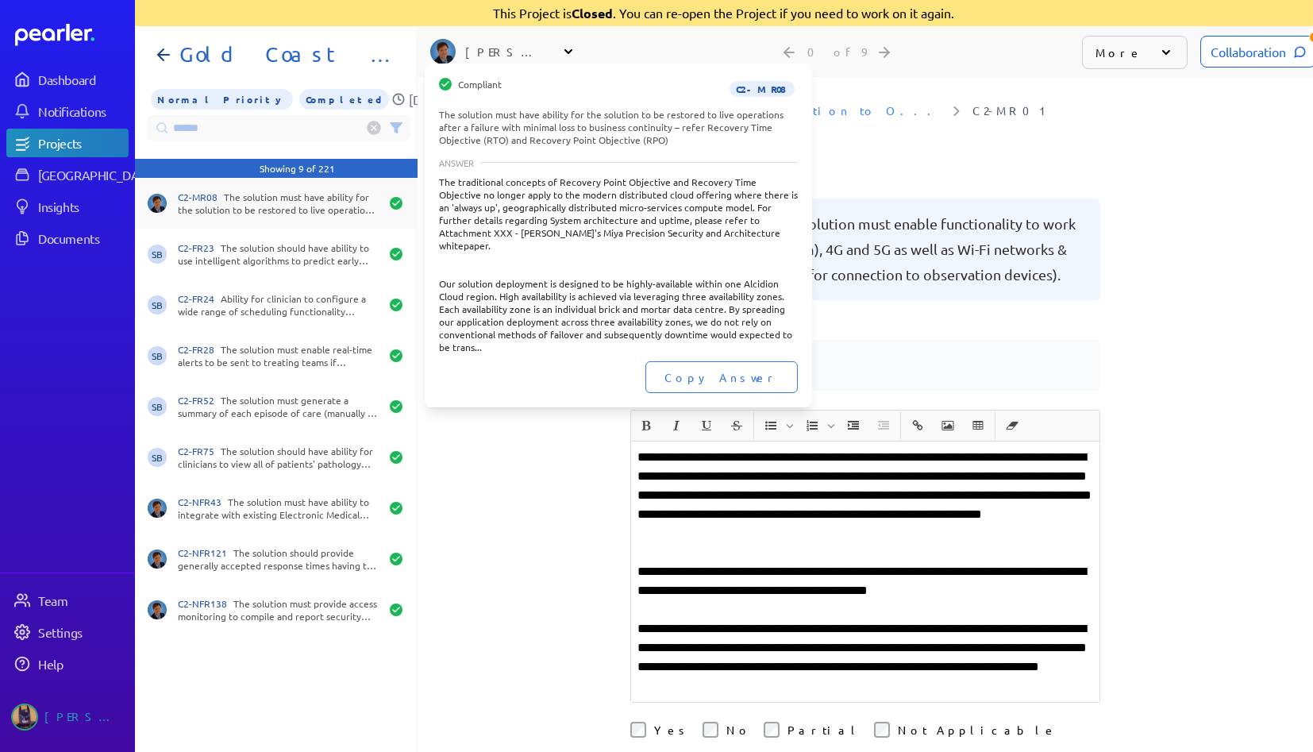
click at [277, 196] on div "C2-MR08 The solution must have ability for the solution to be restored to live …" at bounding box center [279, 203] width 202 height 25
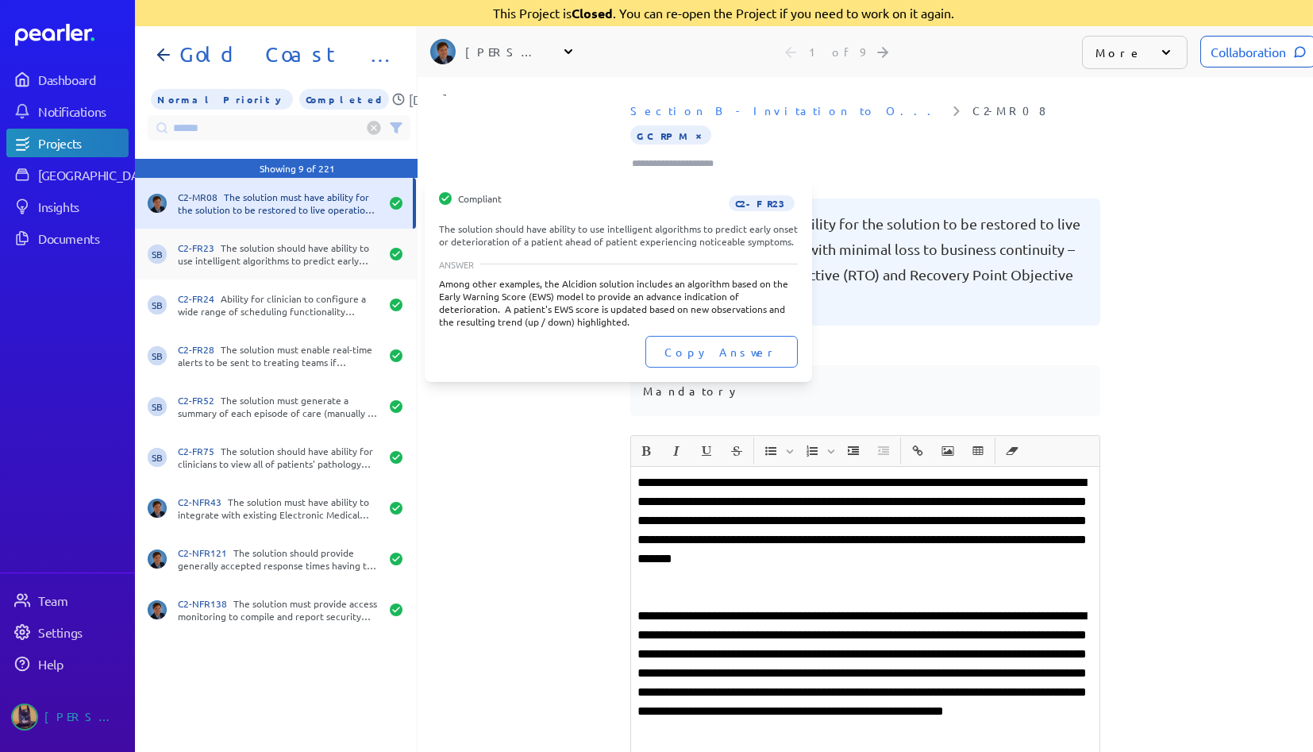
click at [284, 249] on div "C2-FR23 The solution should have ability to use intelligent algorithms to predi…" at bounding box center [279, 253] width 202 height 25
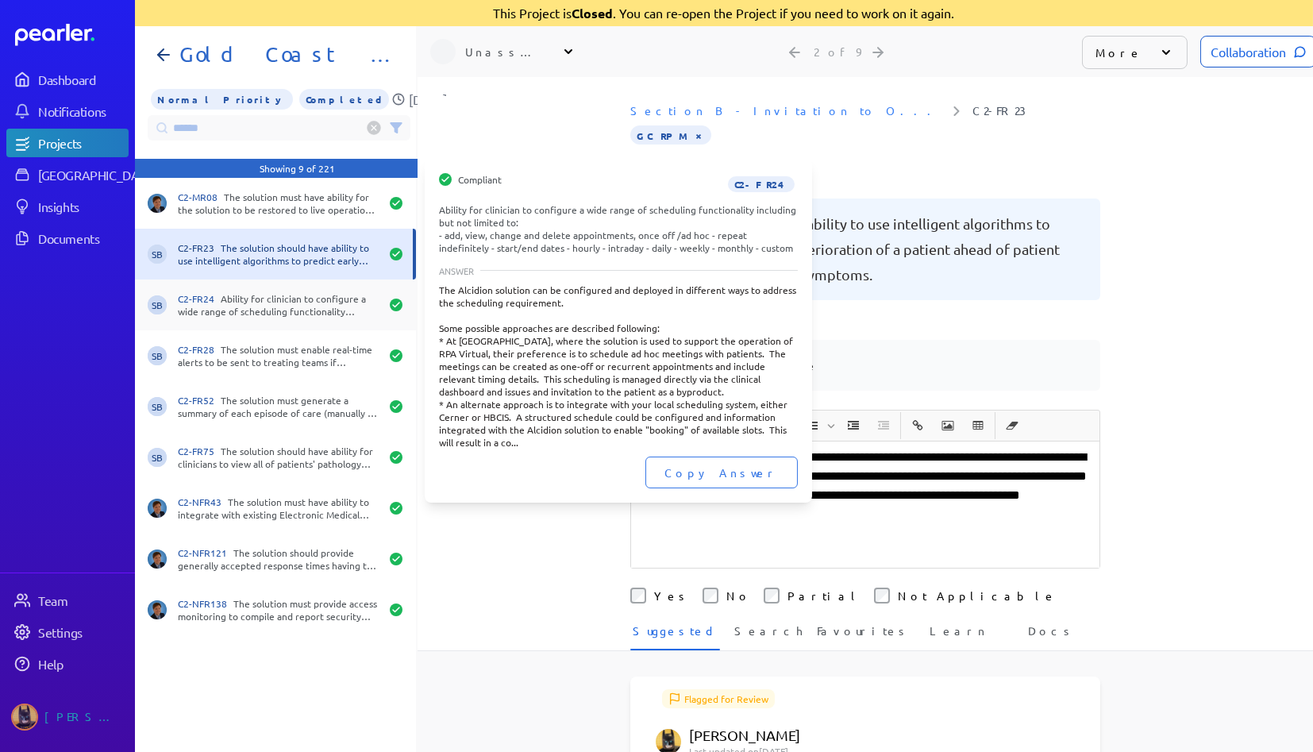
click at [268, 311] on div "C2-FR24 Ability for clinician to configure a wide range of scheduling functiona…" at bounding box center [279, 304] width 202 height 25
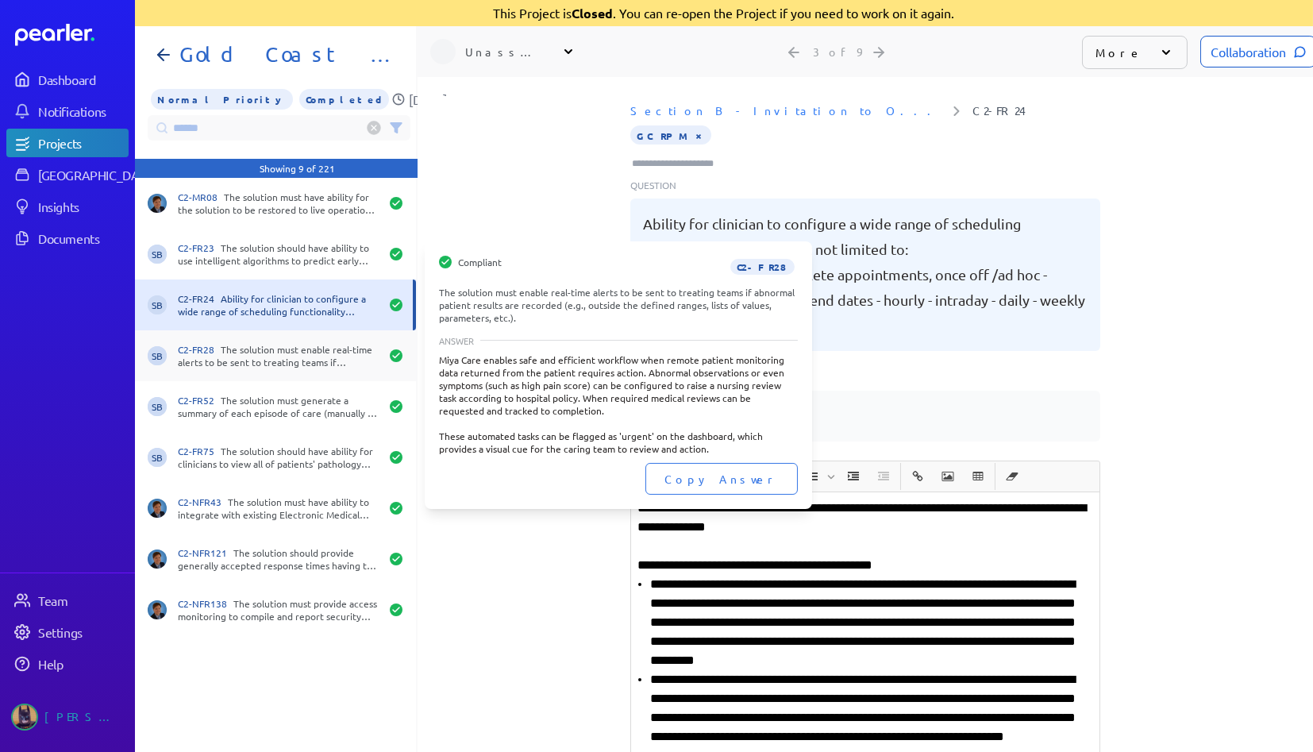
click at [254, 355] on div "C2-FR28 The solution must enable real-time alerts to be sent to treating teams …" at bounding box center [279, 355] width 202 height 25
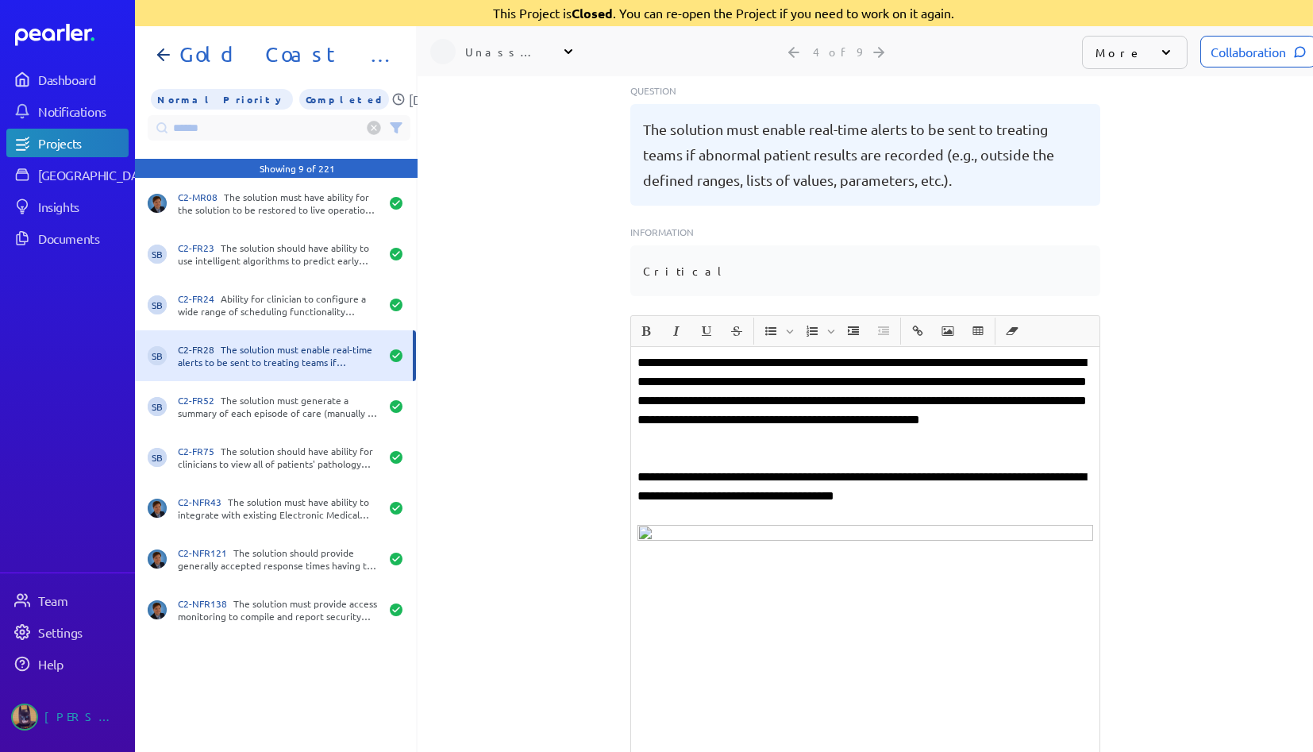
scroll to position [264, 0]
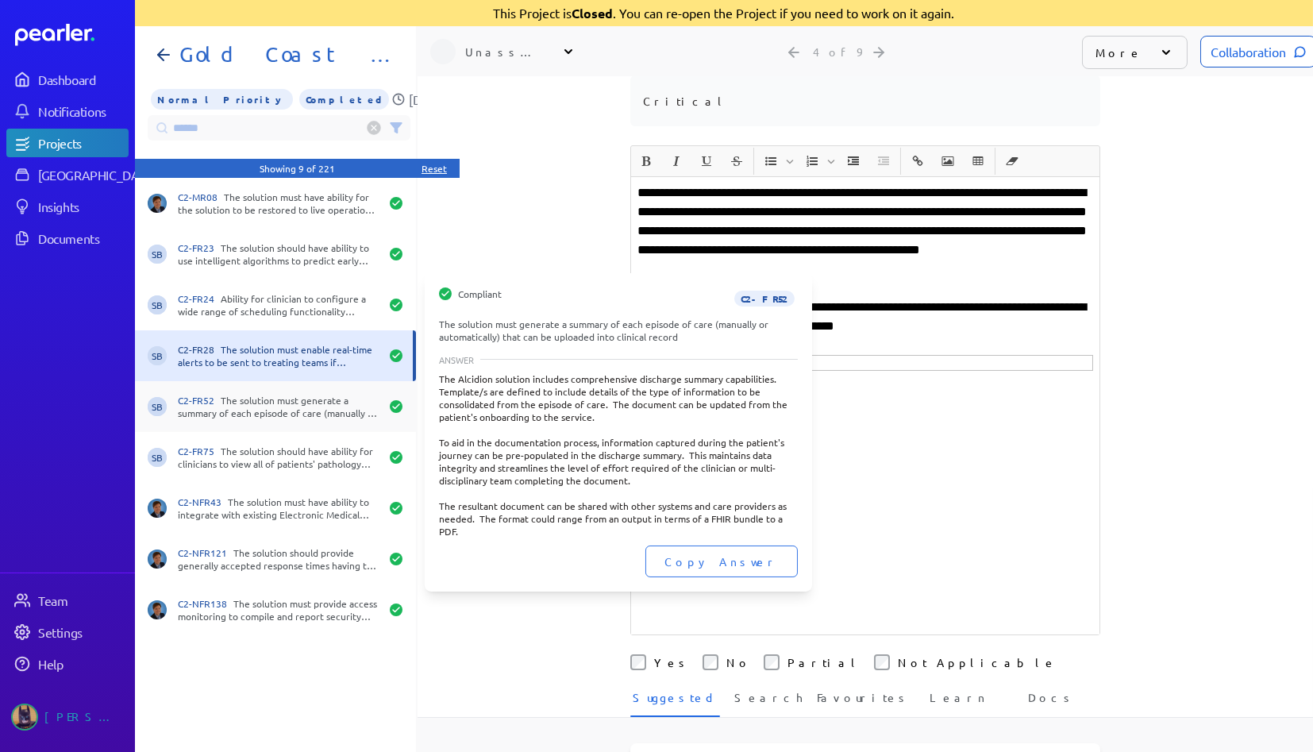
click at [204, 399] on span "C2-FR52" at bounding box center [199, 400] width 43 height 13
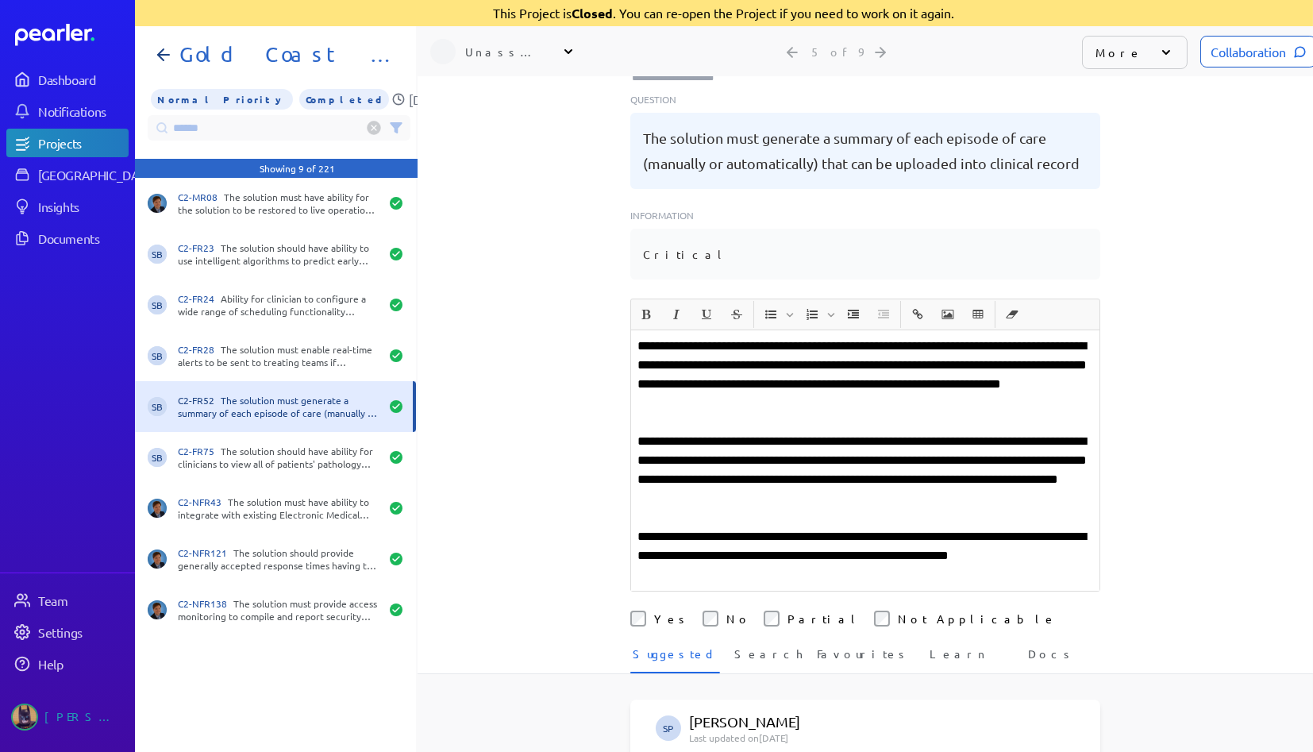
scroll to position [238, 0]
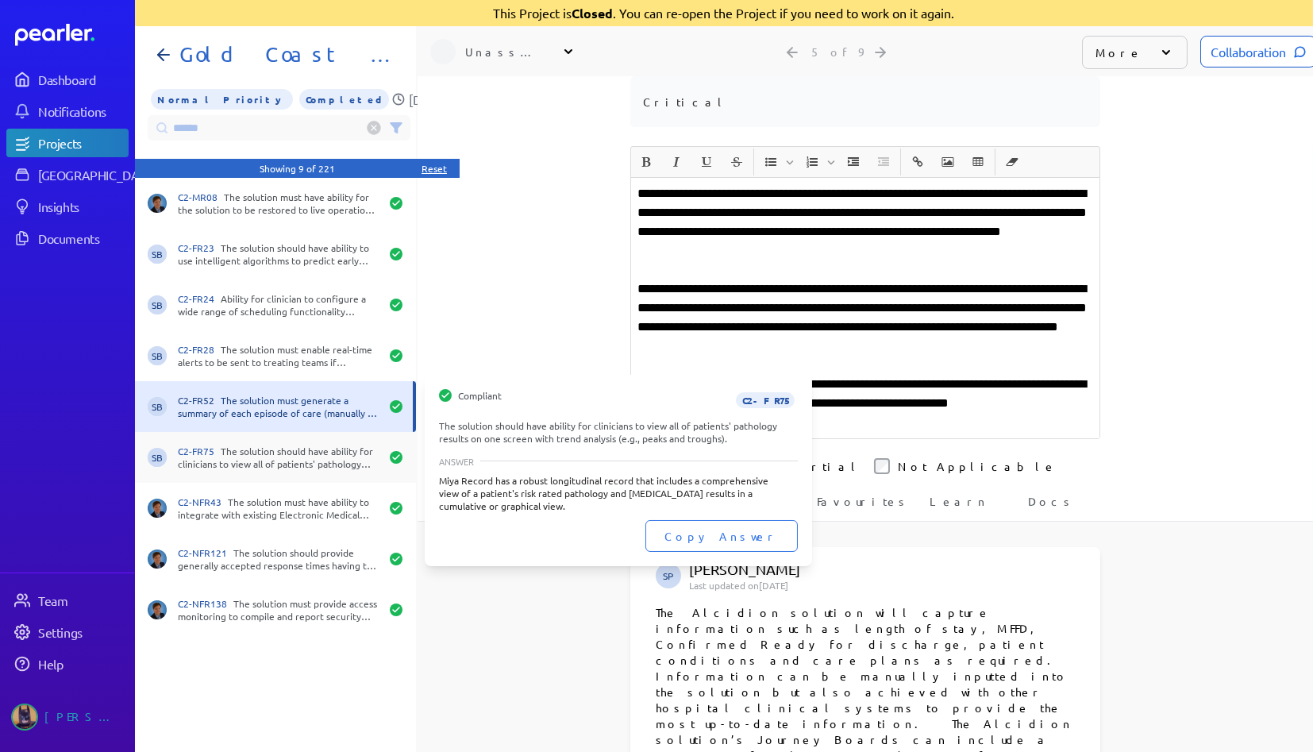
click at [244, 457] on div "C2-FR75 The solution should have ability for clinicians to view all of patients…" at bounding box center [279, 457] width 202 height 25
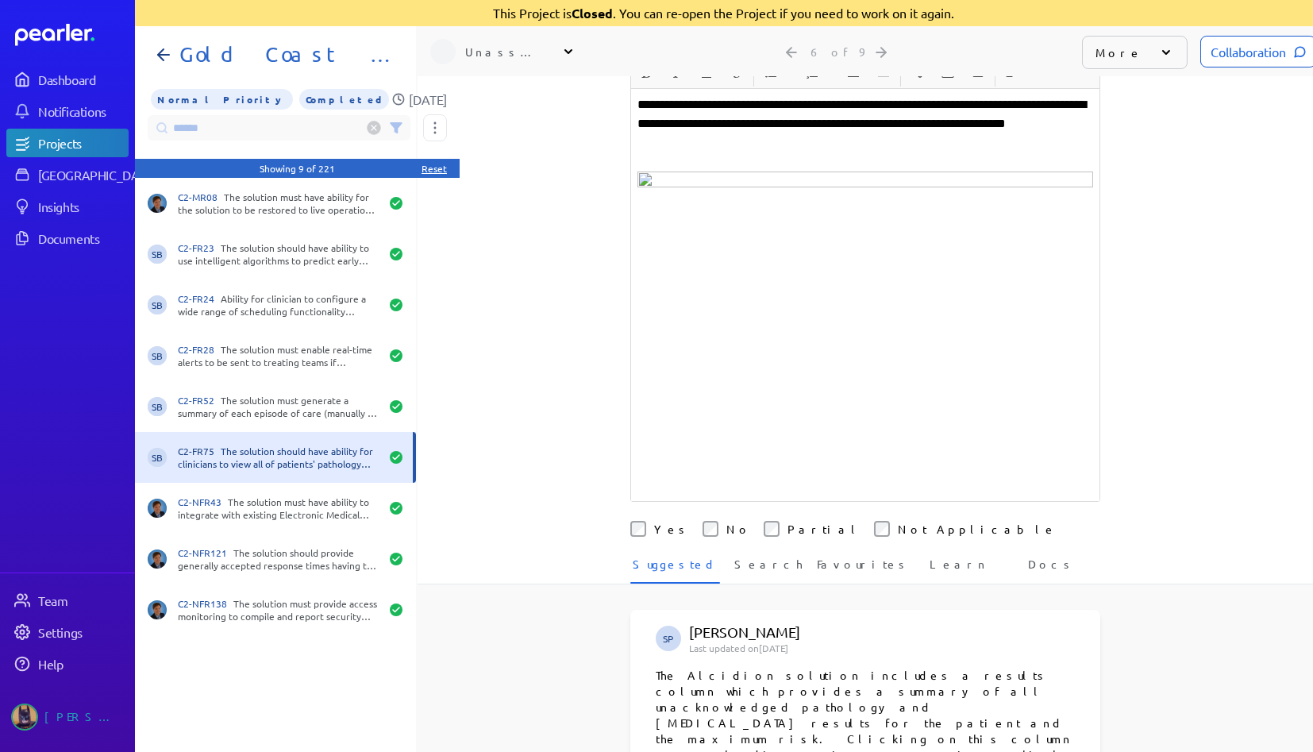
scroll to position [88, 0]
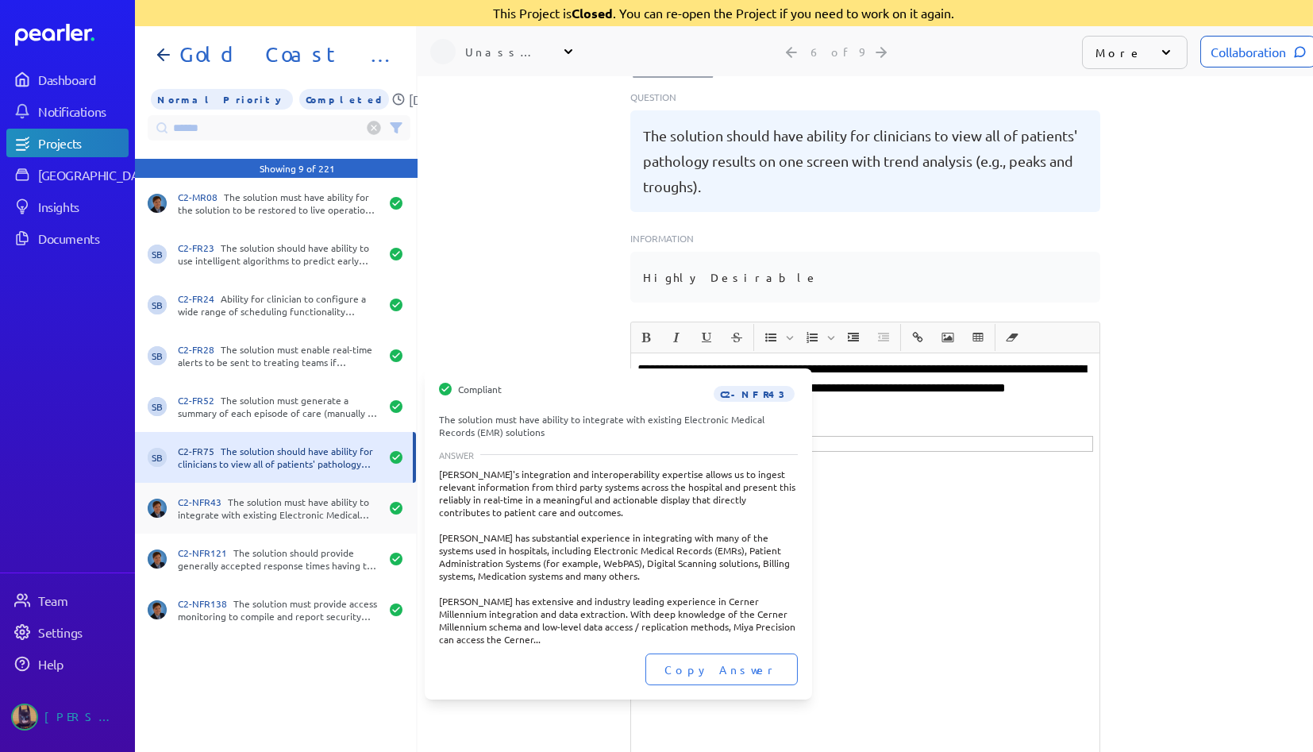
click at [339, 520] on div "C2-NFR43 The solution must have ability to integrate with existing Electronic M…" at bounding box center [275, 508] width 281 height 51
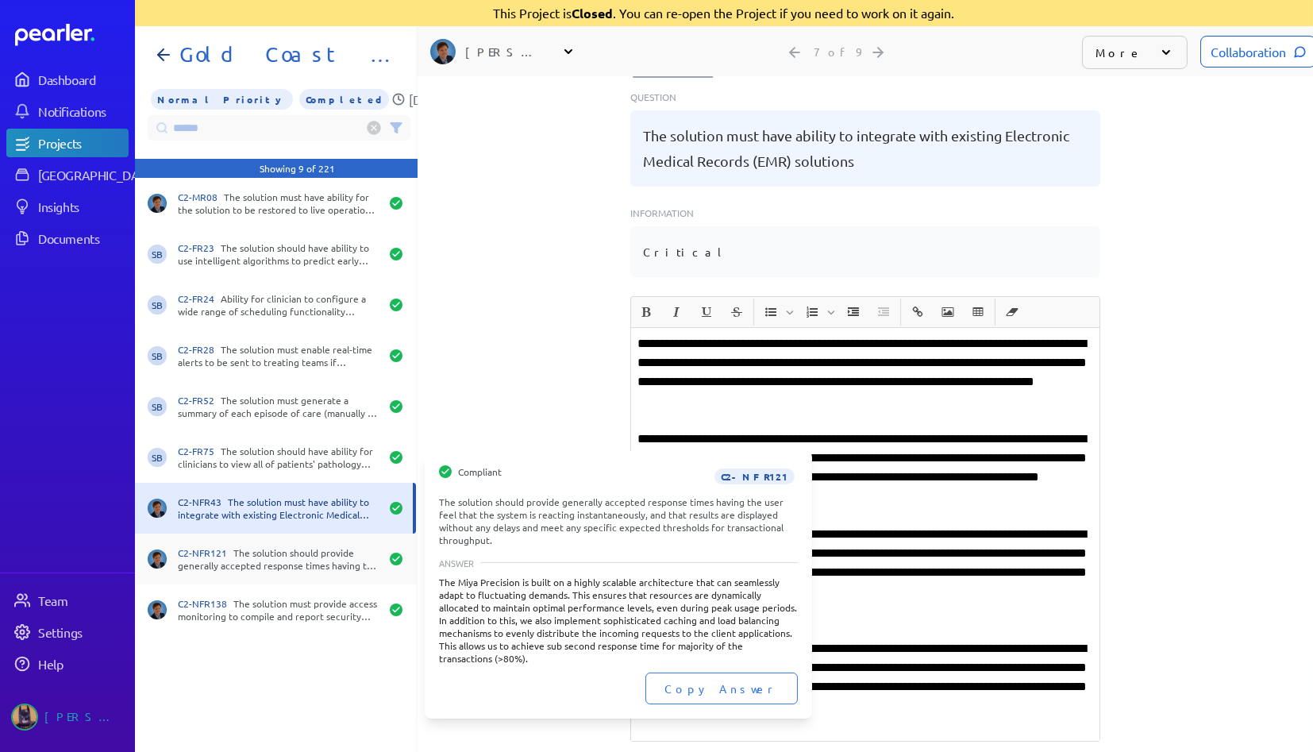
click at [320, 566] on div "C2-NFR121 The solution should provide generally accepted response times having …" at bounding box center [279, 558] width 202 height 25
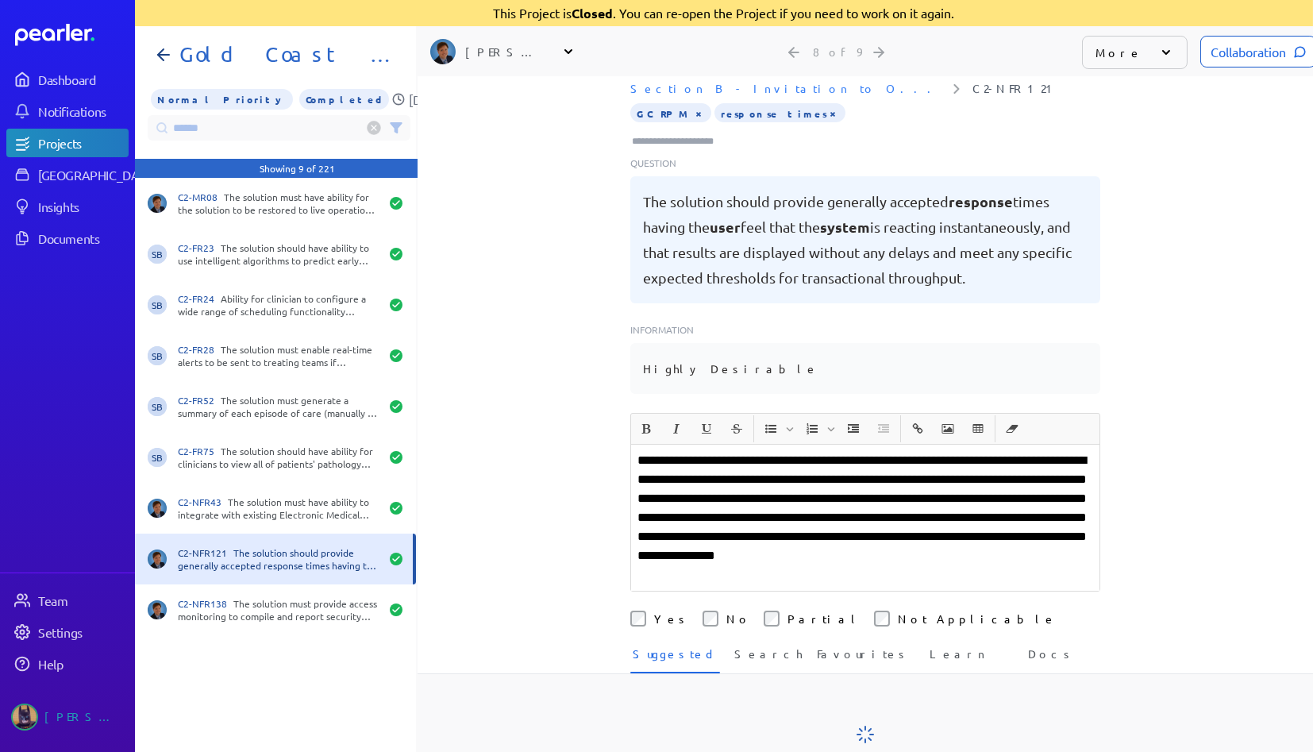
scroll to position [88, 0]
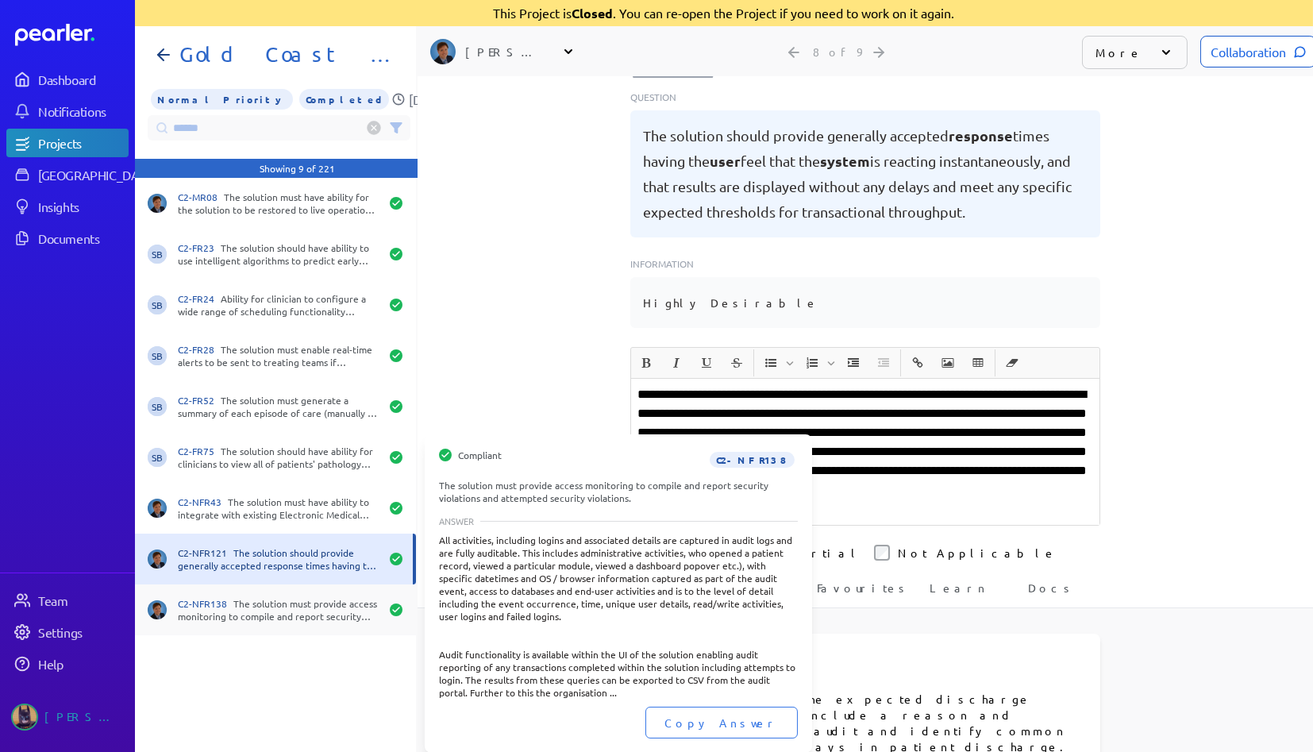
click at [310, 617] on div "C2-NFR138 The solution must provide access monitoring to compile and report sec…" at bounding box center [279, 609] width 202 height 25
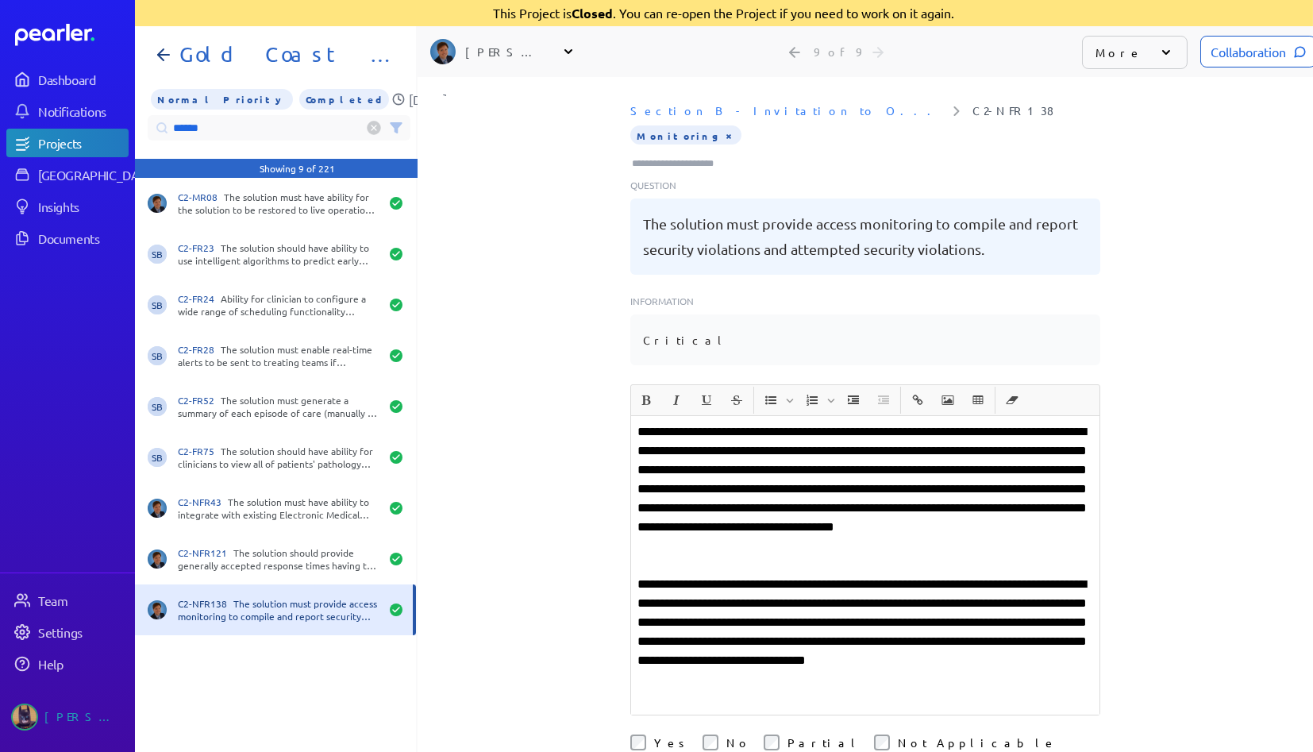
click at [279, 125] on input "******" at bounding box center [279, 127] width 263 height 25
drag, startPoint x: 279, startPoint y: 125, endPoint x: 0, endPoint y: 148, distance: 279.6
click at [0, 148] on div "Dashboard Notifications Projects Answer Library Insights Documents Team Setting…" at bounding box center [656, 376] width 1313 height 752
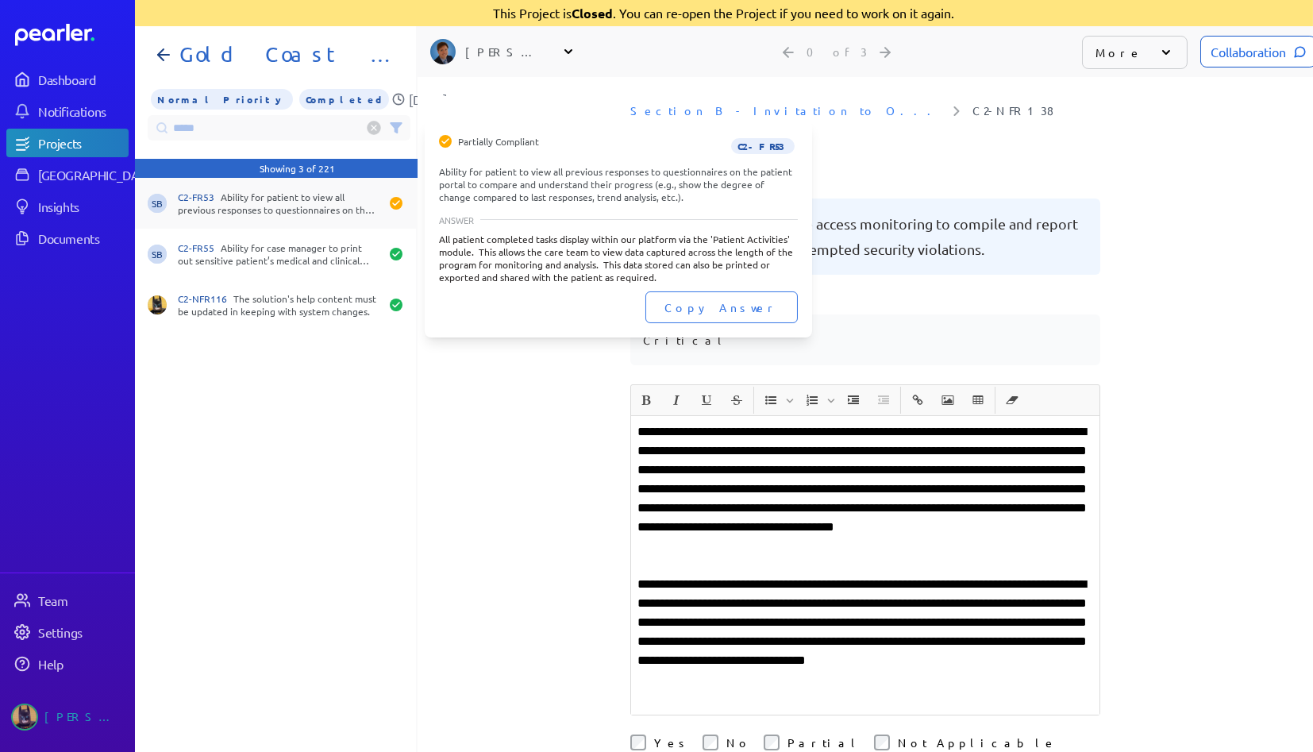
click at [249, 188] on div "SB C2-FR53 Ability for patient to view all previous responses to questionnaires…" at bounding box center [275, 203] width 281 height 51
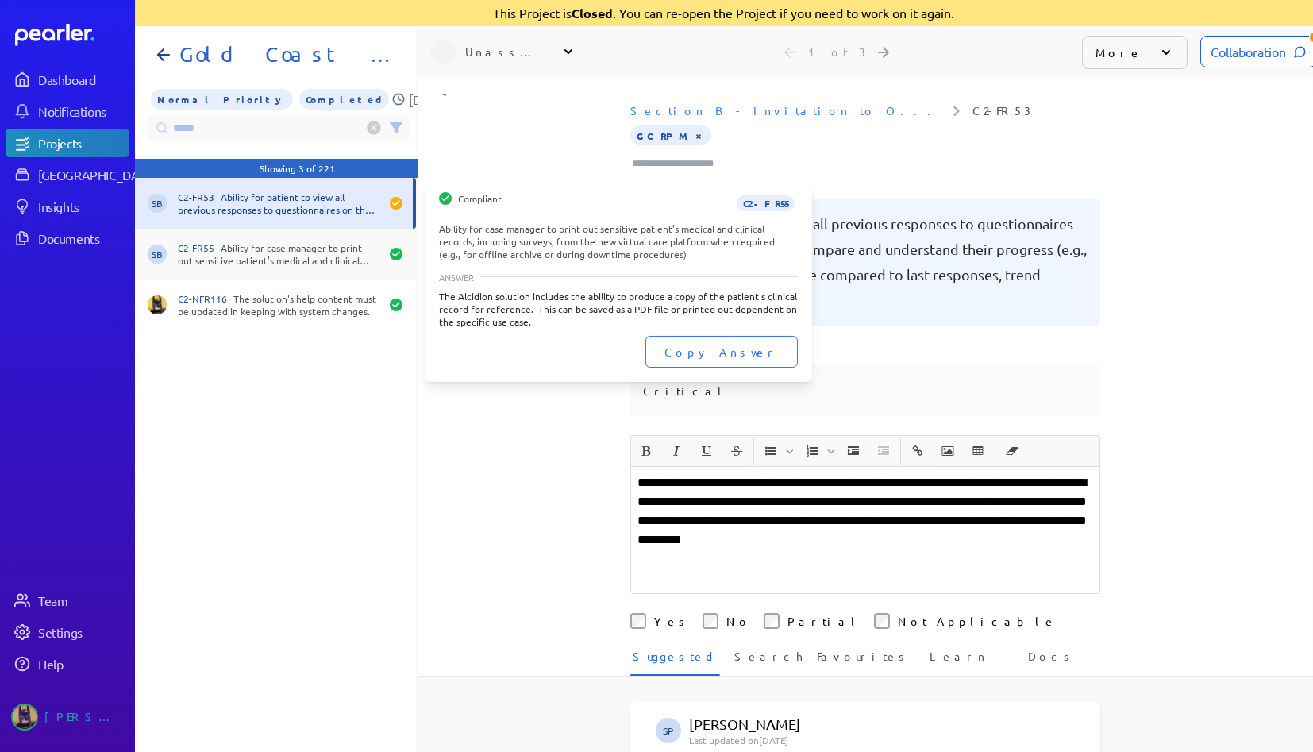
scroll to position [195, 0]
click at [264, 241] on div "C2-FR55 Ability for case manager to print out sensitive patient’s medical and c…" at bounding box center [279, 253] width 202 height 25
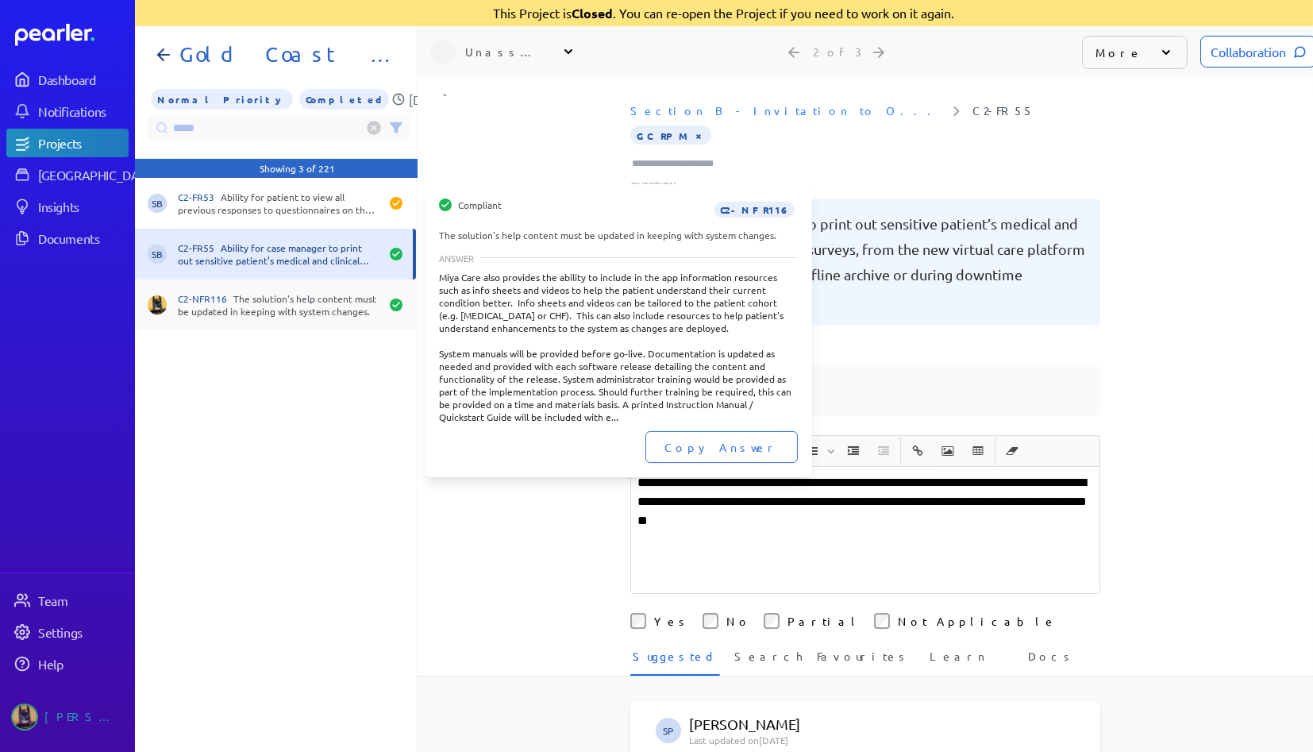
click at [276, 312] on div "C2-NFR116 The solution's help content must be updated in keeping with system ch…" at bounding box center [279, 304] width 202 height 25
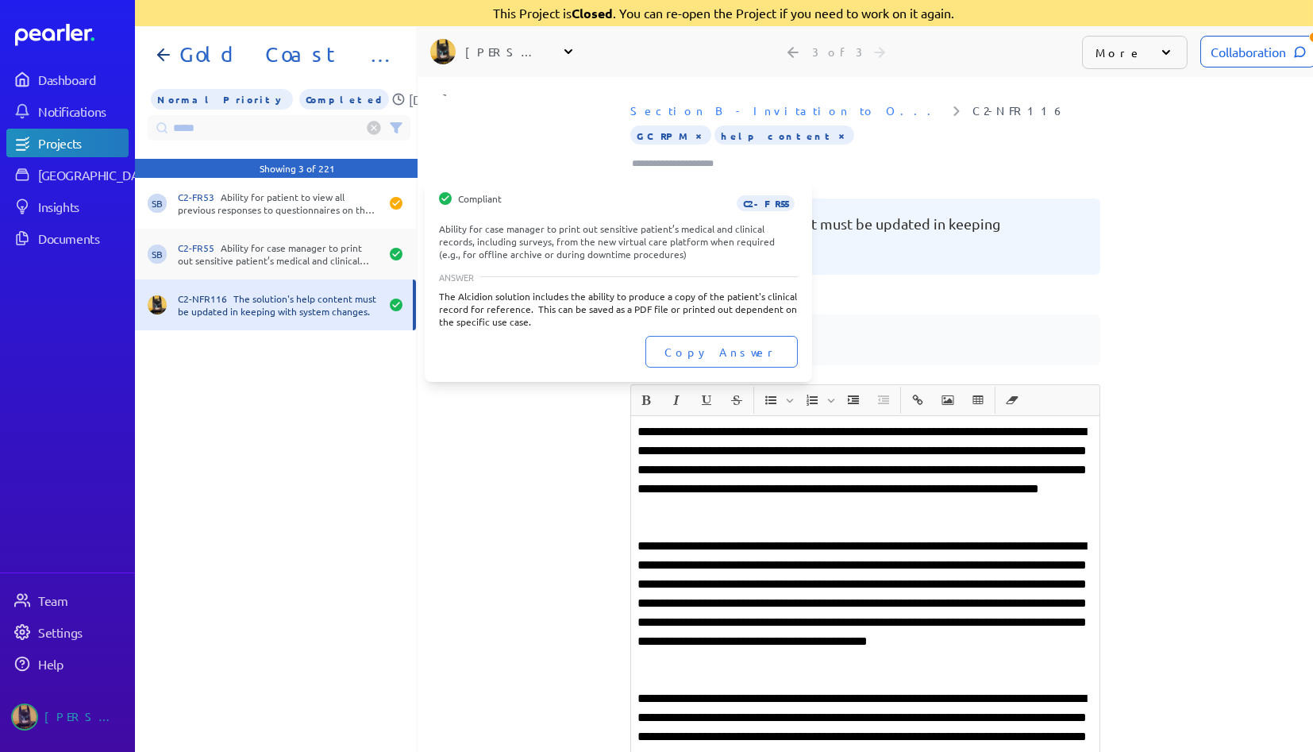
click at [295, 256] on div "C2-FR55 Ability for case manager to print out sensitive patient’s medical and c…" at bounding box center [279, 253] width 202 height 25
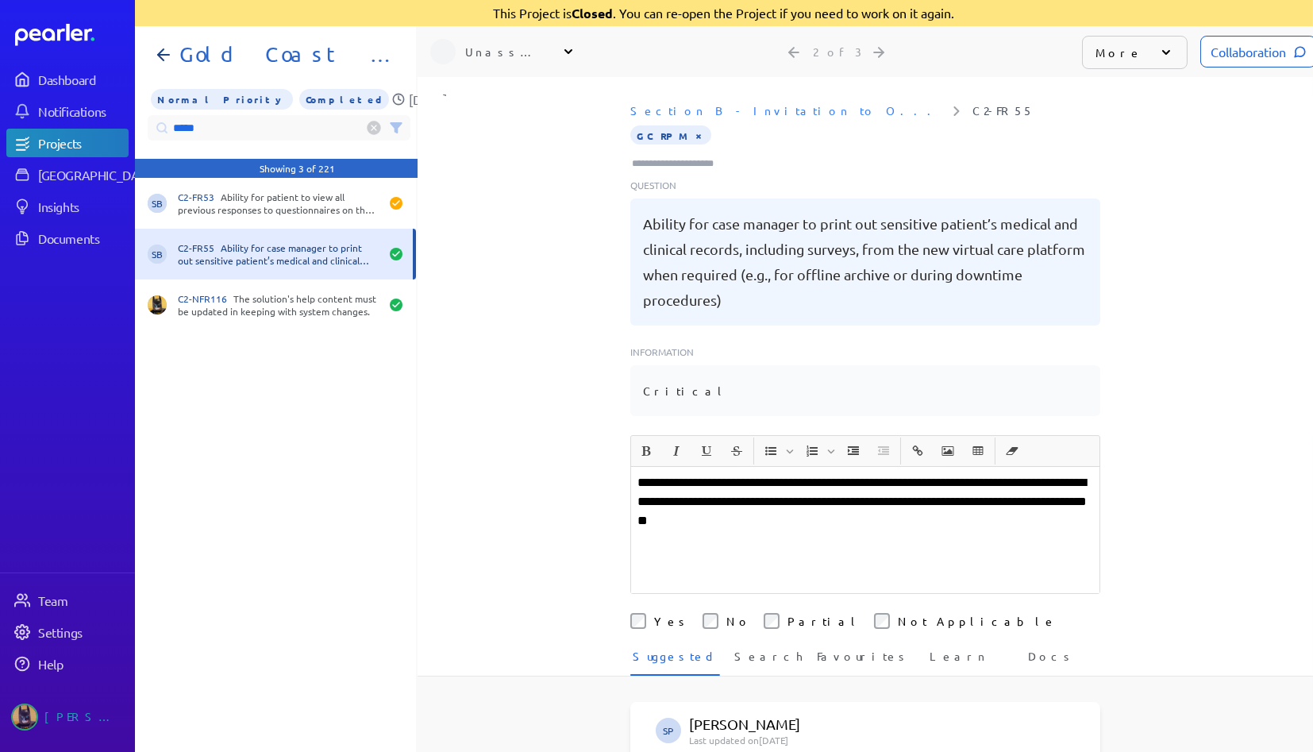
drag, startPoint x: 218, startPoint y: 128, endPoint x: 0, endPoint y: 114, distance: 218.0
click at [0, 112] on div "Dashboard Notifications Projects Answer Library Insights Documents Team Setting…" at bounding box center [656, 376] width 1313 height 752
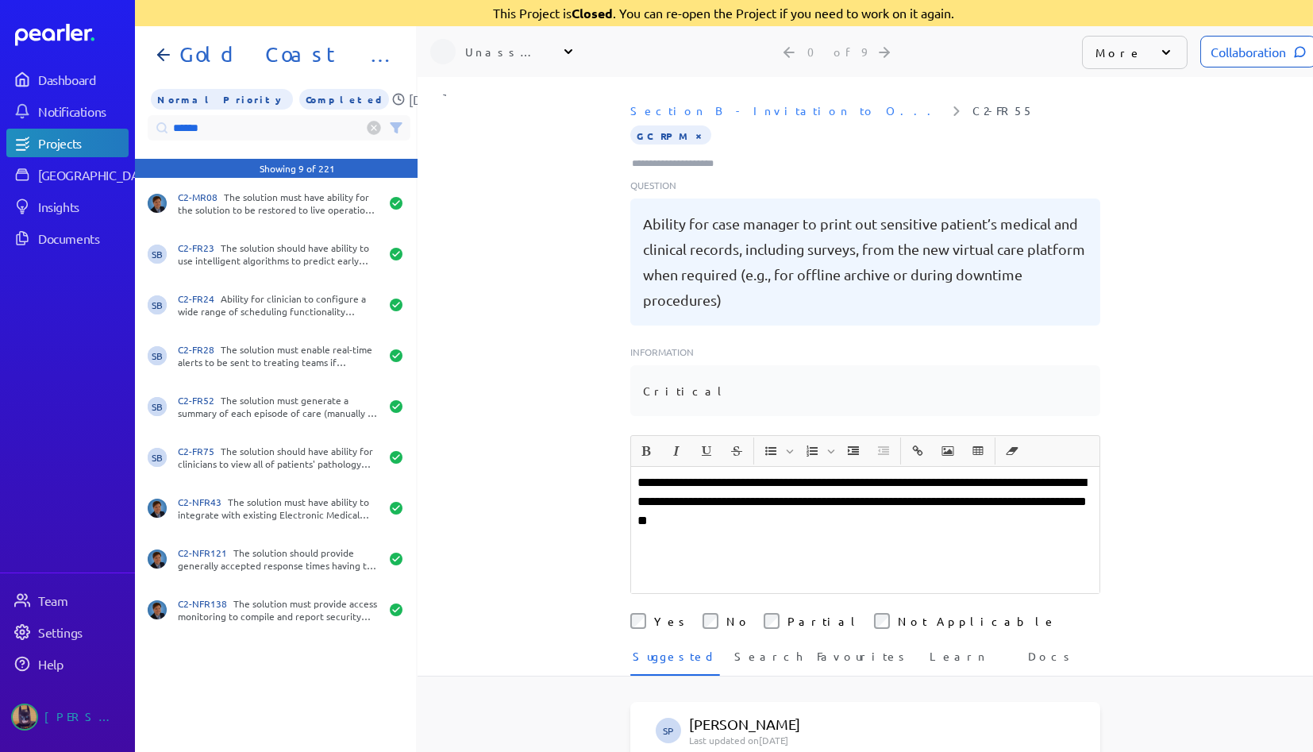
click at [218, 128] on input "******" at bounding box center [279, 127] width 263 height 25
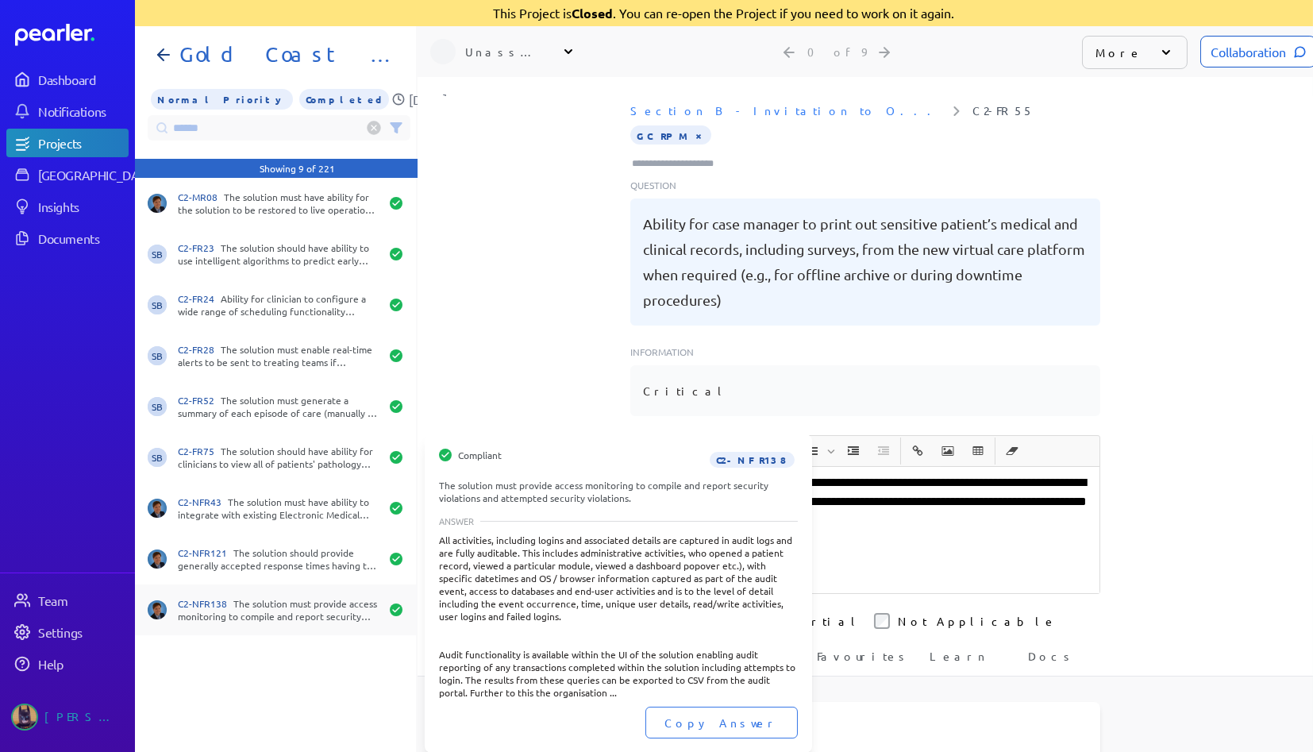
click at [250, 607] on div "C2-NFR138 The solution must provide access monitoring to compile and report sec…" at bounding box center [279, 609] width 202 height 25
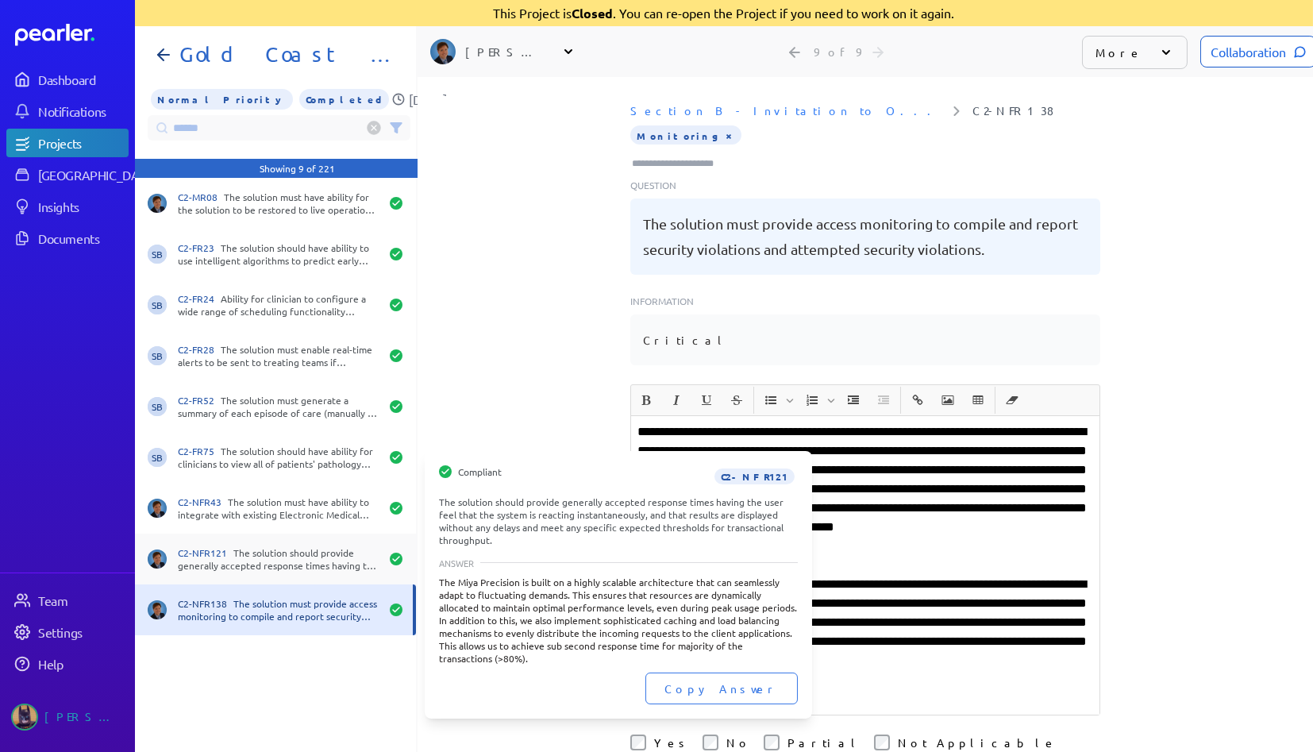
click at [286, 554] on div "C2-NFR121 The solution should provide generally accepted response times having …" at bounding box center [279, 558] width 202 height 25
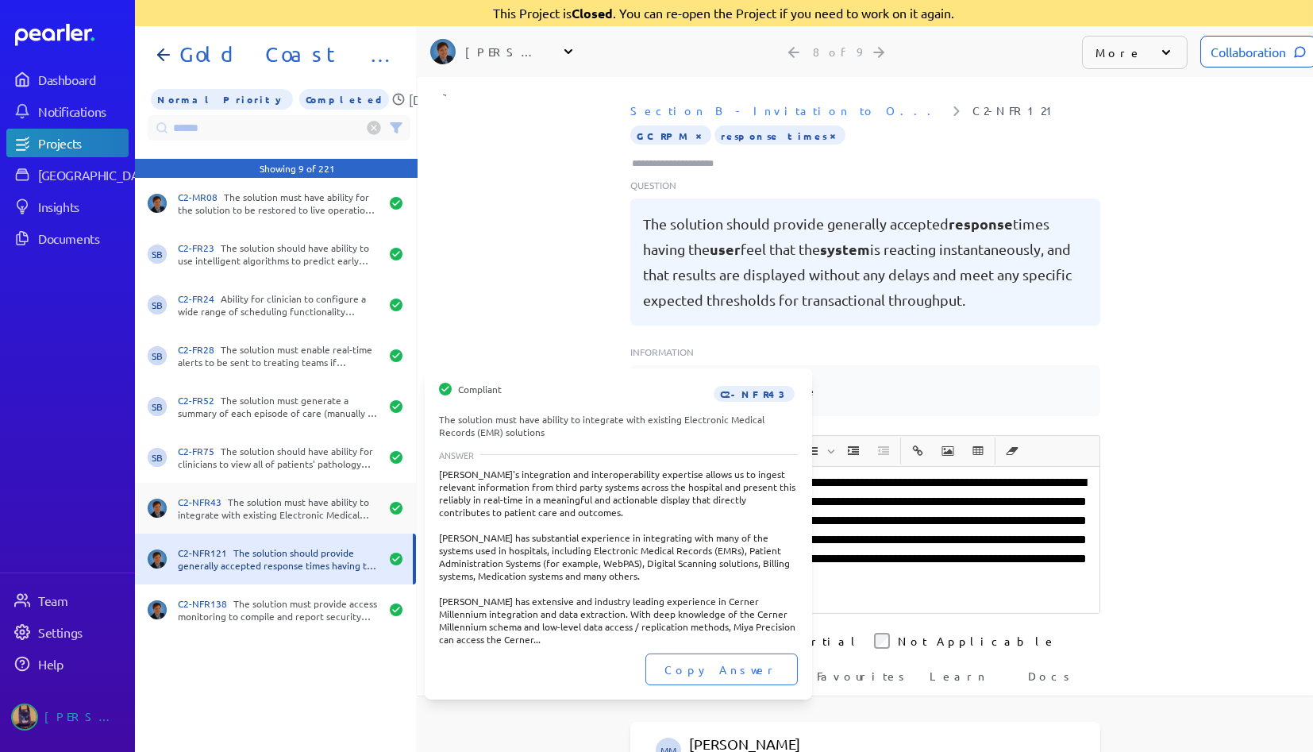
click at [290, 522] on div "C2-NFR43 The solution must have ability to integrate with existing Electronic M…" at bounding box center [275, 508] width 281 height 51
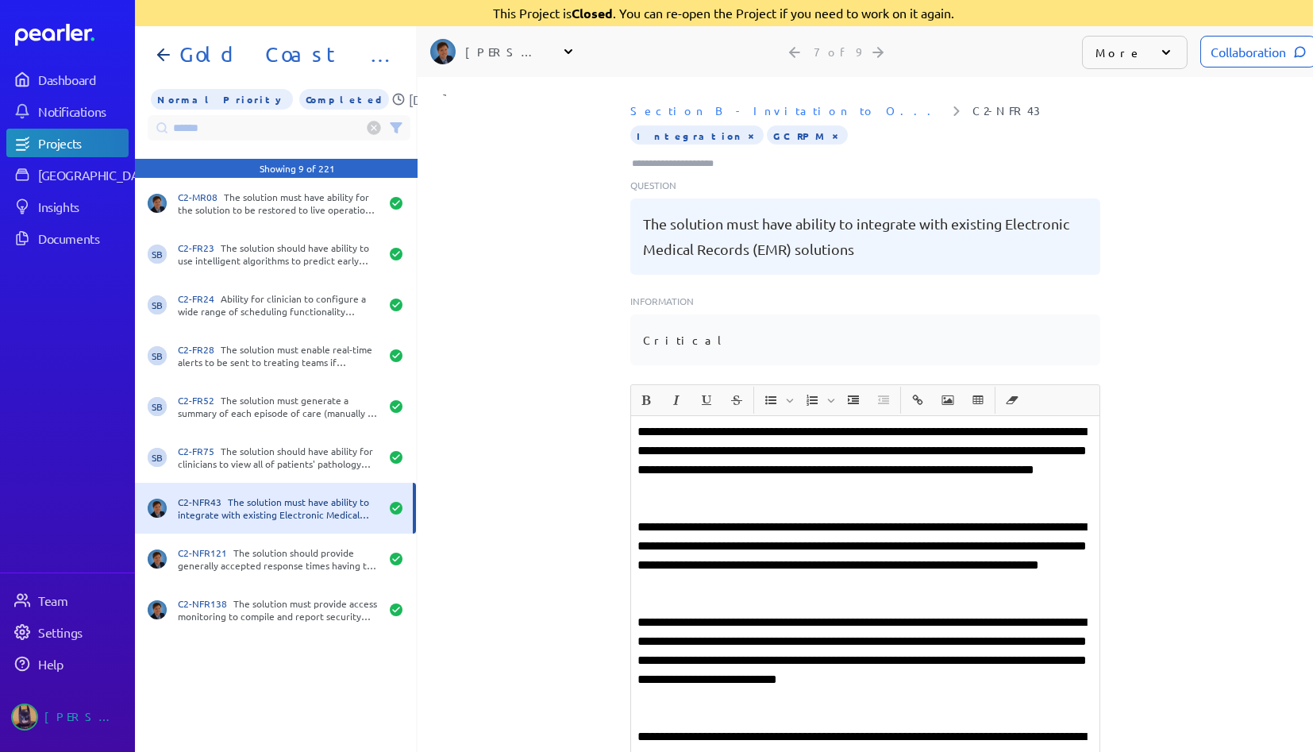
scroll to position [441, 0]
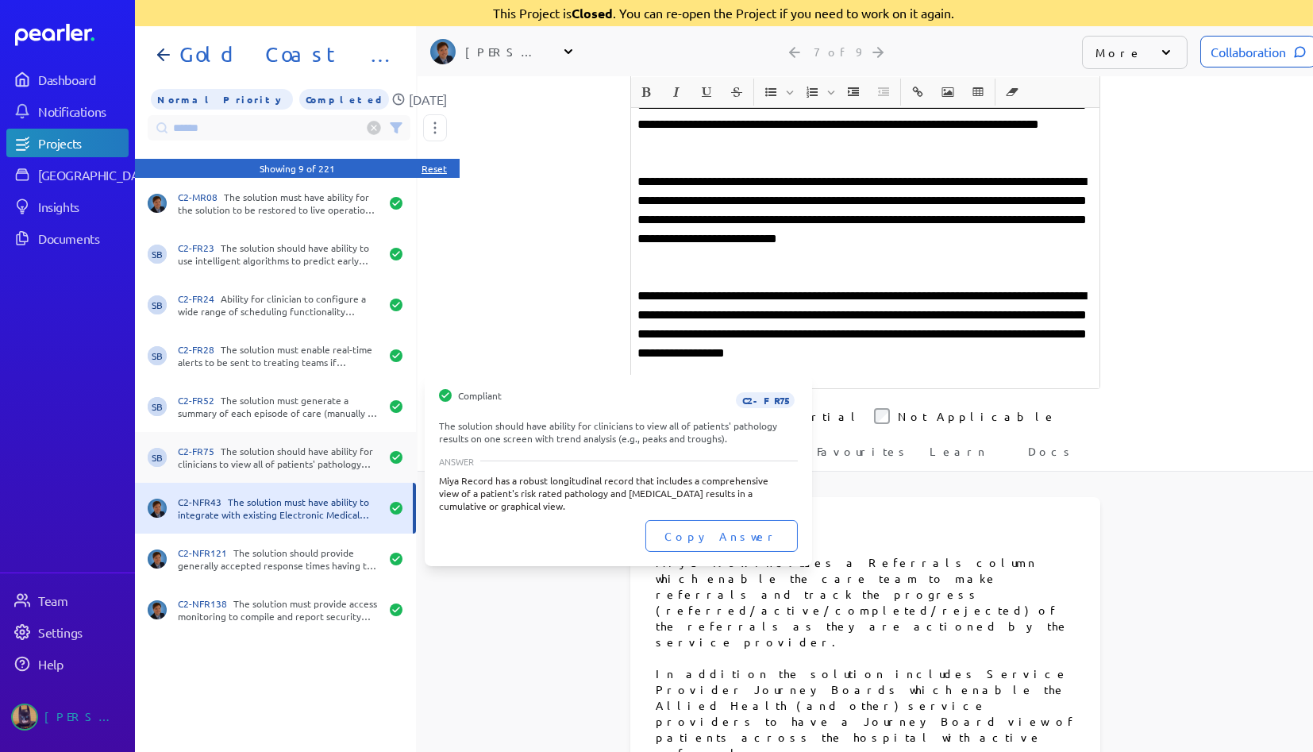
click at [307, 448] on div "C2-FR75 The solution should have ability for clinicians to view all of patients…" at bounding box center [279, 457] width 202 height 25
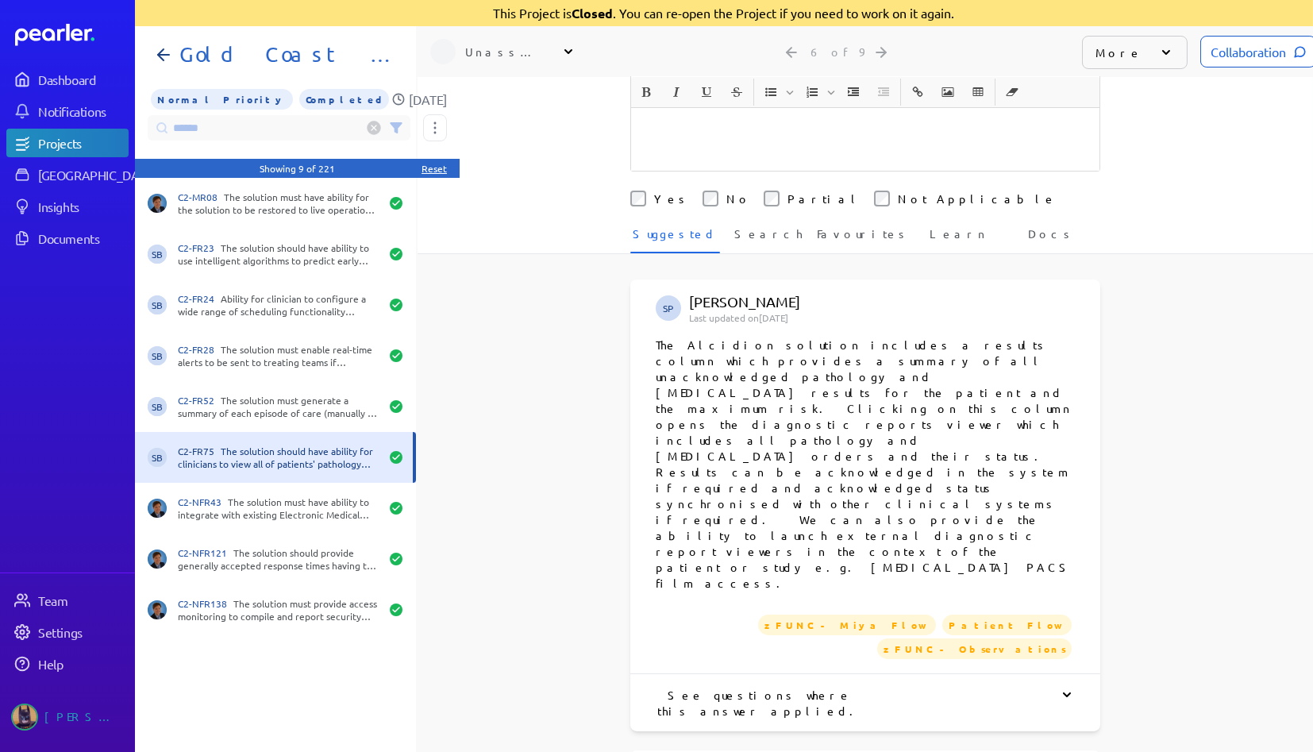
scroll to position [705, 0]
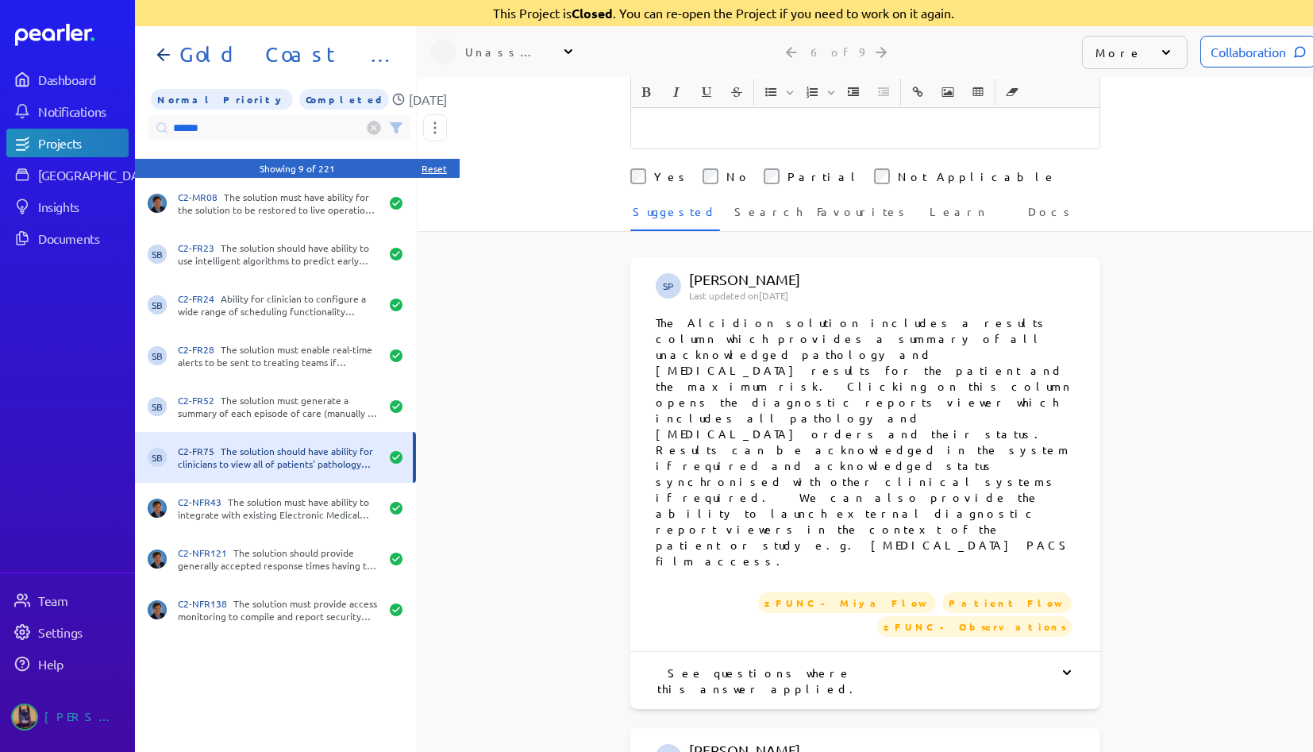
drag, startPoint x: 256, startPoint y: 135, endPoint x: 12, endPoint y: 125, distance: 244.0
click at [0, 125] on div "Dashboard Notifications Projects Answer Library Insights Documents Team Setting…" at bounding box center [656, 376] width 1313 height 752
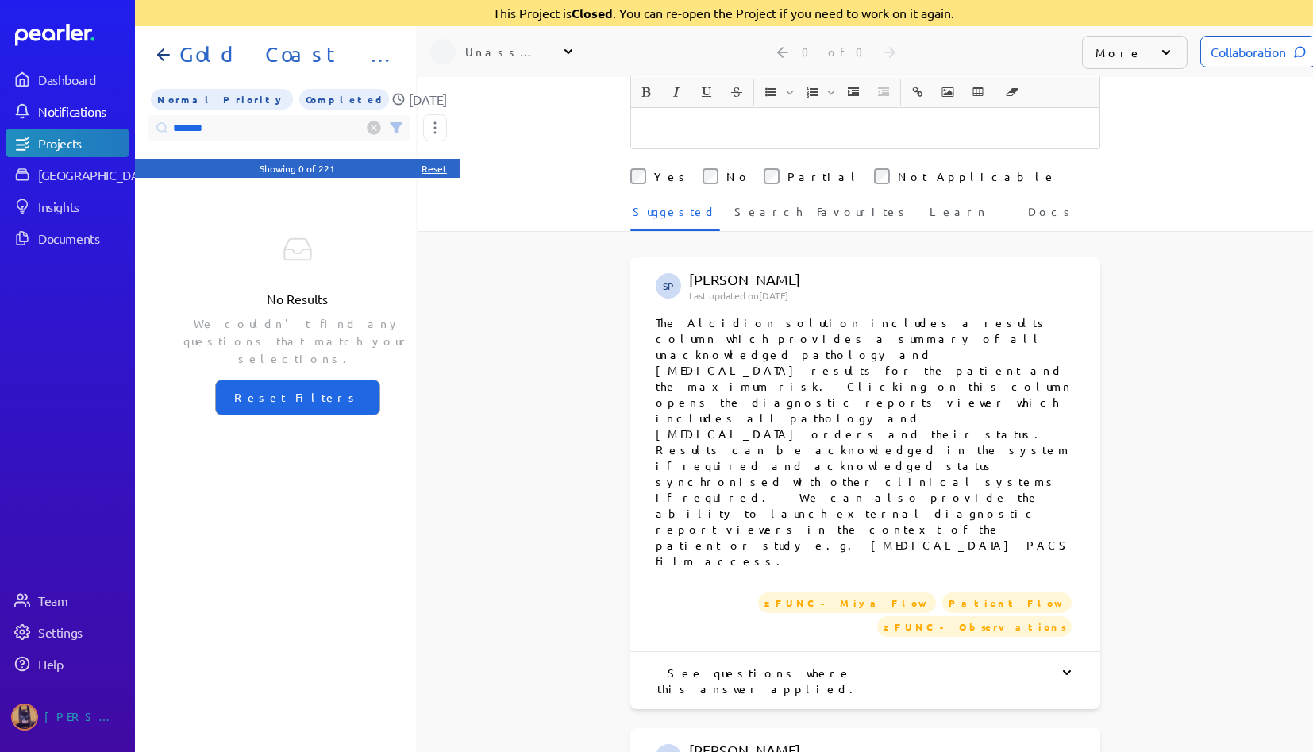
drag, startPoint x: 224, startPoint y: 127, endPoint x: 17, endPoint y: 102, distance: 207.9
click at [0, 99] on div "Dashboard Notifications Projects Answer Library Insights Documents Team Setting…" at bounding box center [656, 376] width 1313 height 752
paste input "***"
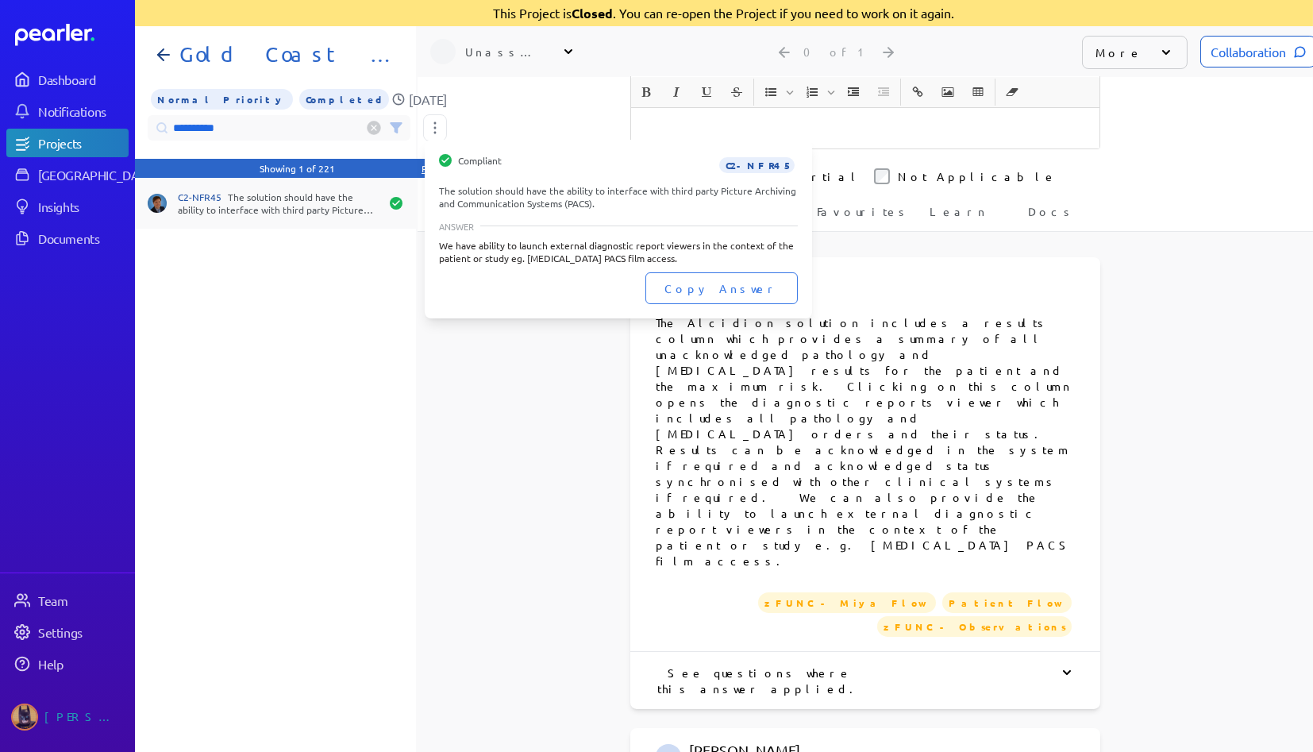
type input "**********"
drag, startPoint x: 297, startPoint y: 205, endPoint x: 376, endPoint y: 223, distance: 80.7
click at [297, 205] on div "C2-NFR45 The solution should have the ability to interface with third party Pic…" at bounding box center [279, 203] width 202 height 25
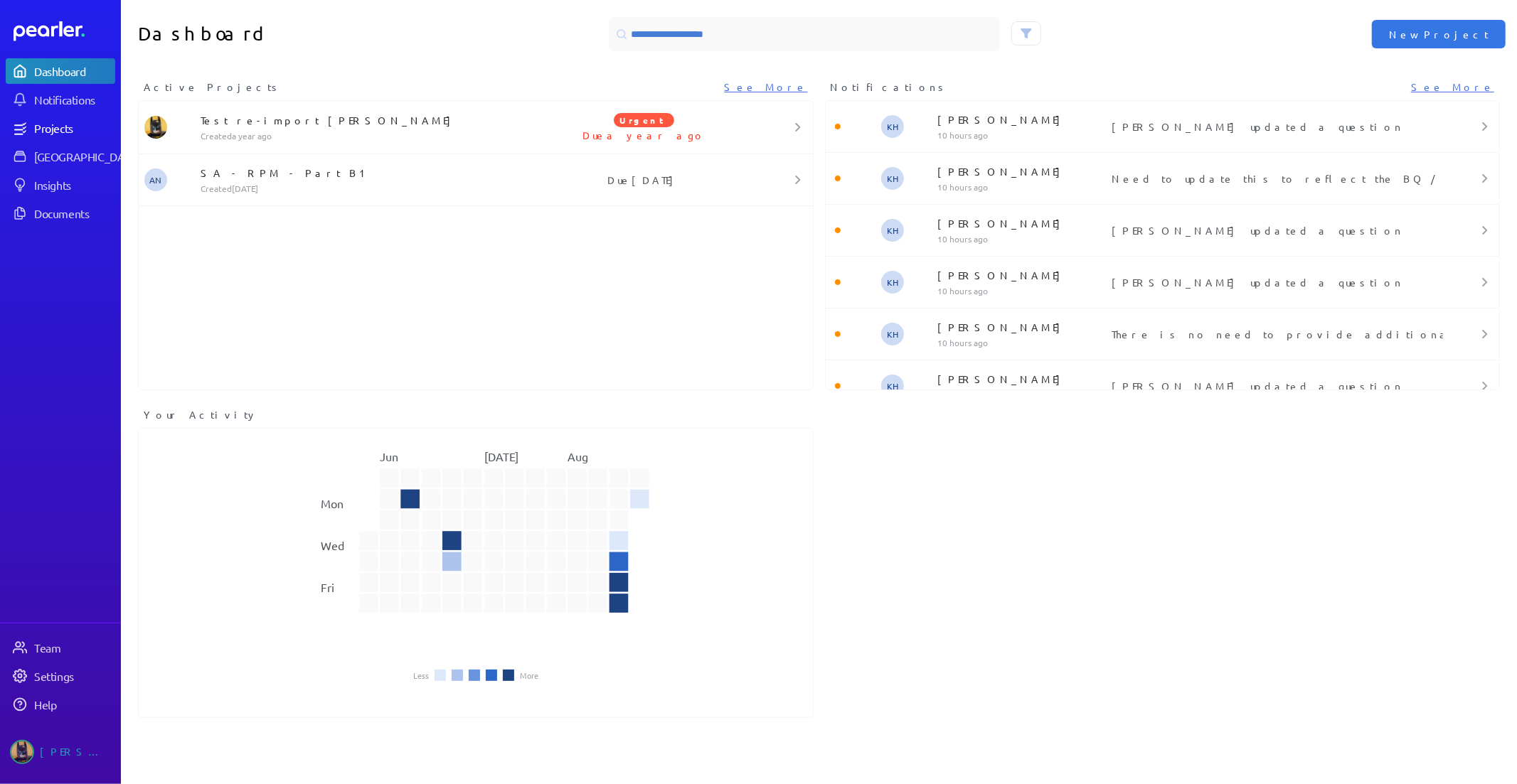
click at [36, 119] on link "Projects" at bounding box center [60, 128] width 109 height 26
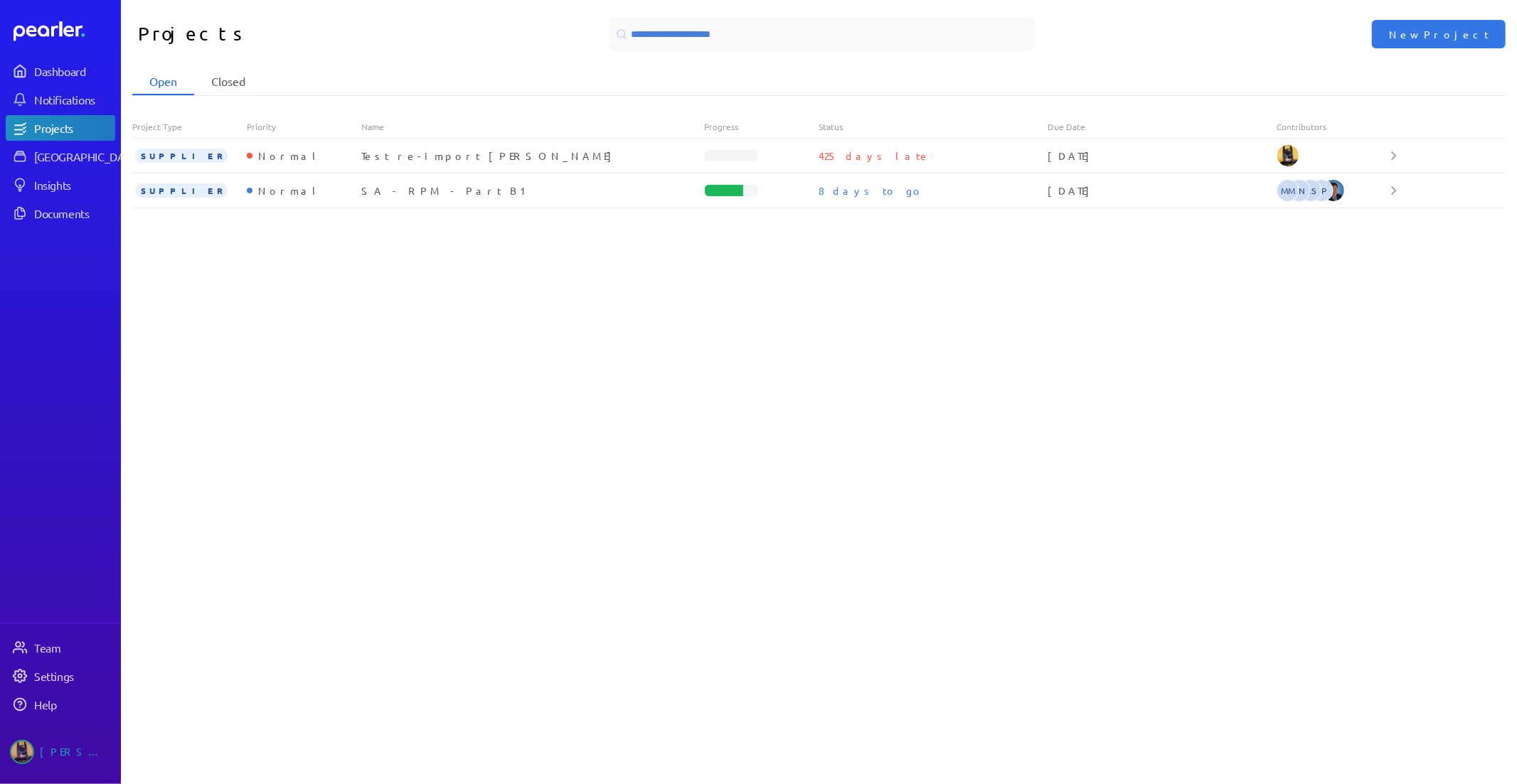
click at [240, 81] on li "Closed" at bounding box center [228, 81] width 68 height 27
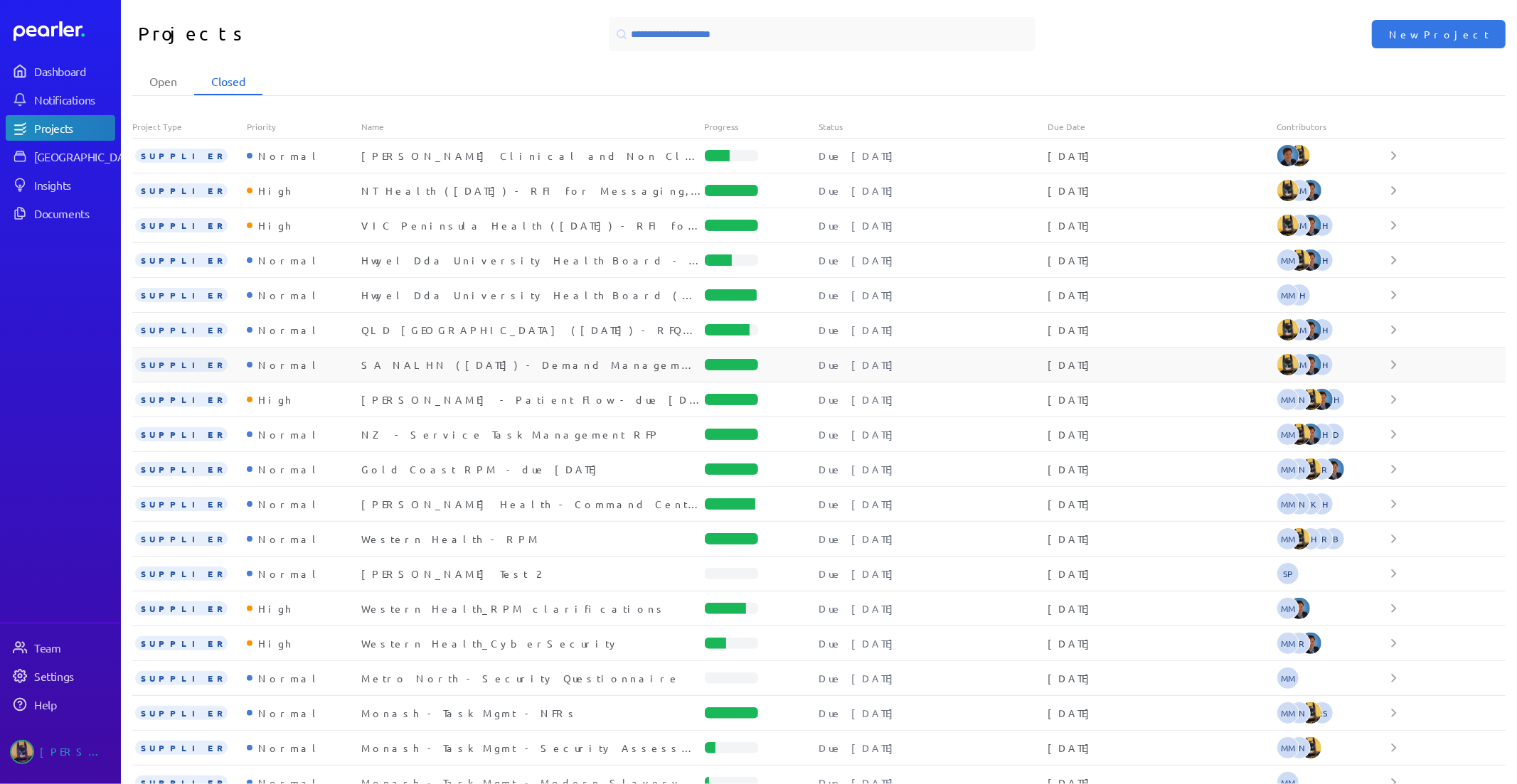
click at [445, 354] on div "SUPPLIER Normal SA NALHN ([DATE]) - Demand Management & Capacity Planning Progr…" at bounding box center [818, 364] width 1373 height 35
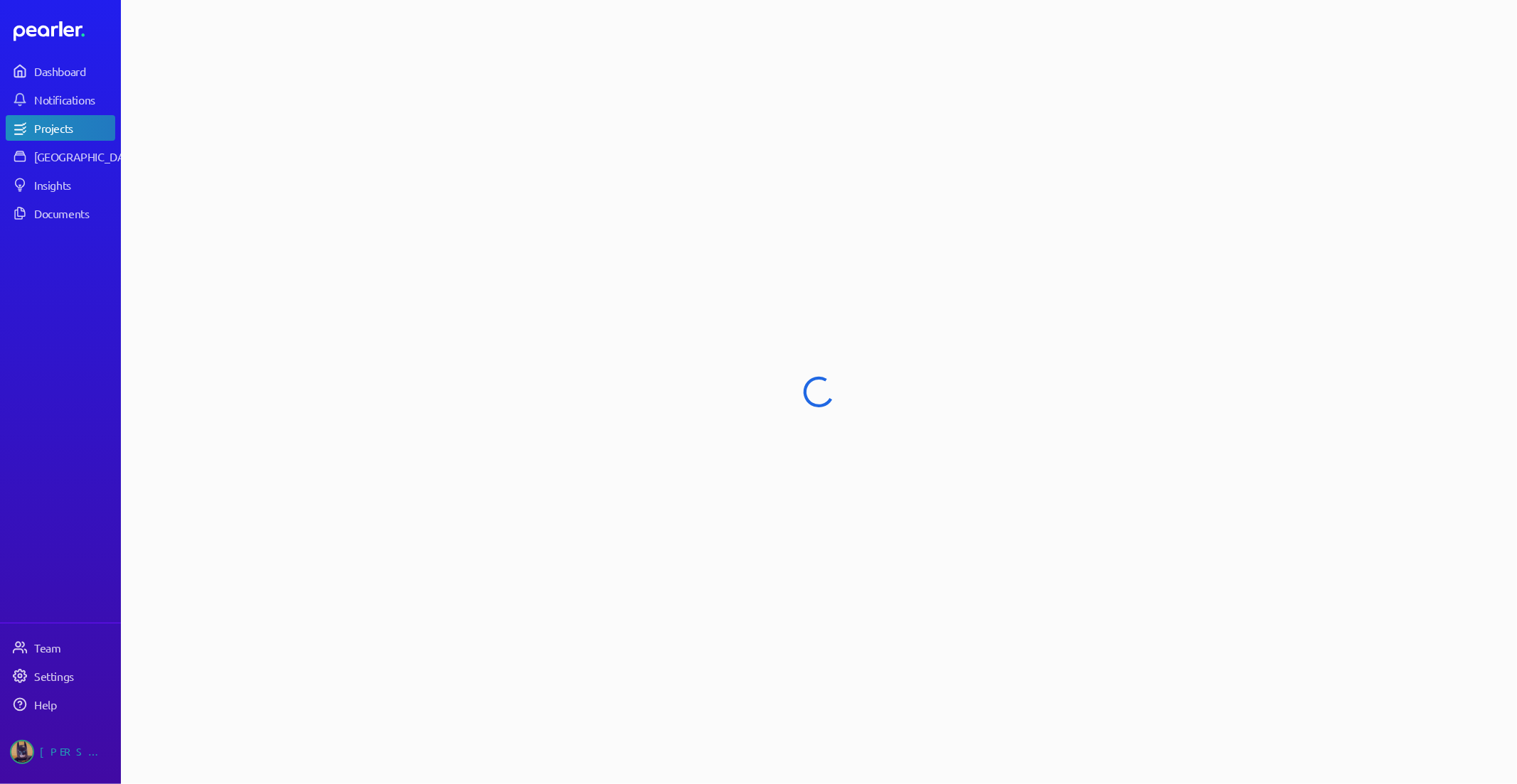
select select "******"
select select "***"
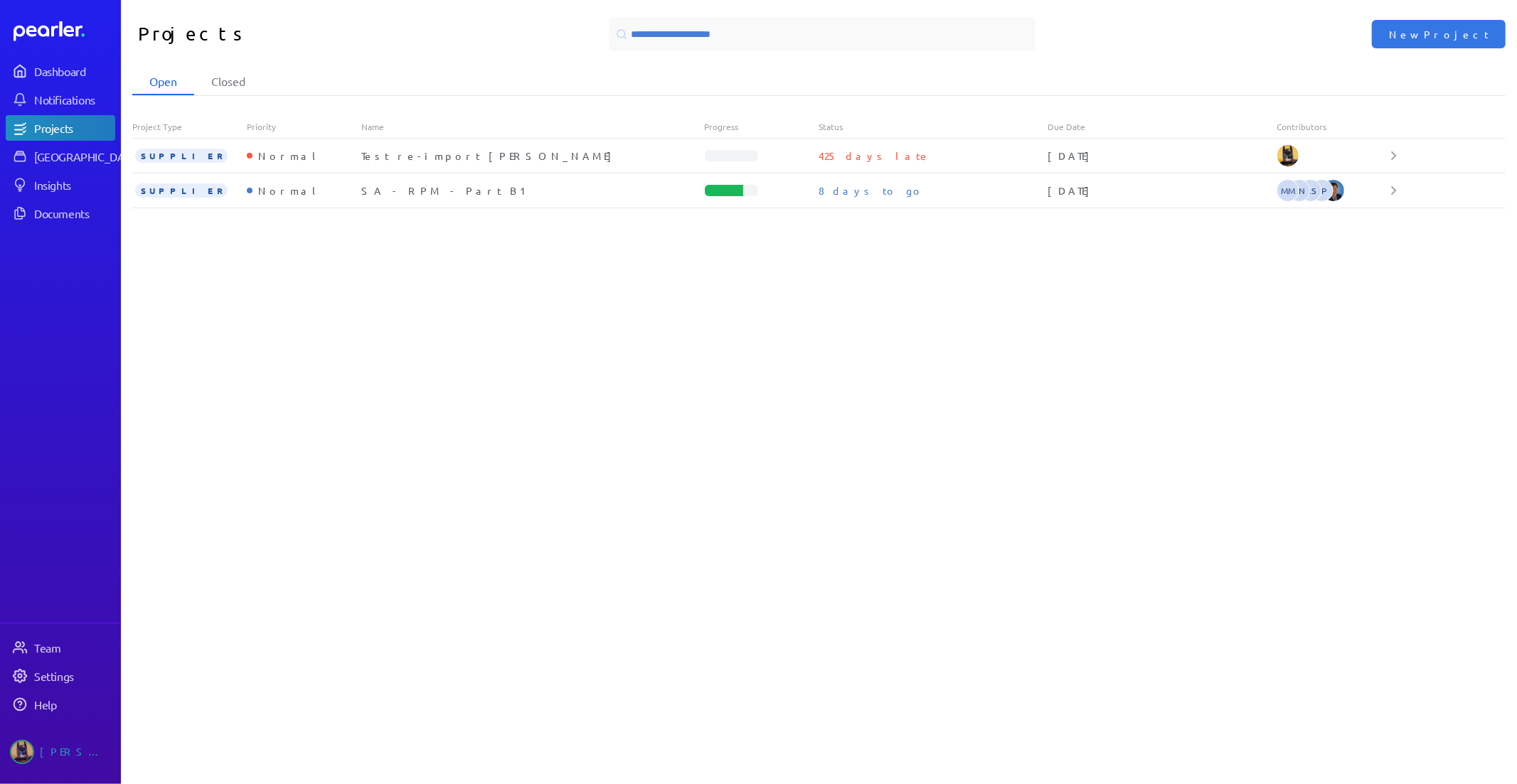
click at [232, 95] on hr at bounding box center [818, 95] width 1373 height 1
click at [253, 72] on li "Closed" at bounding box center [228, 81] width 68 height 27
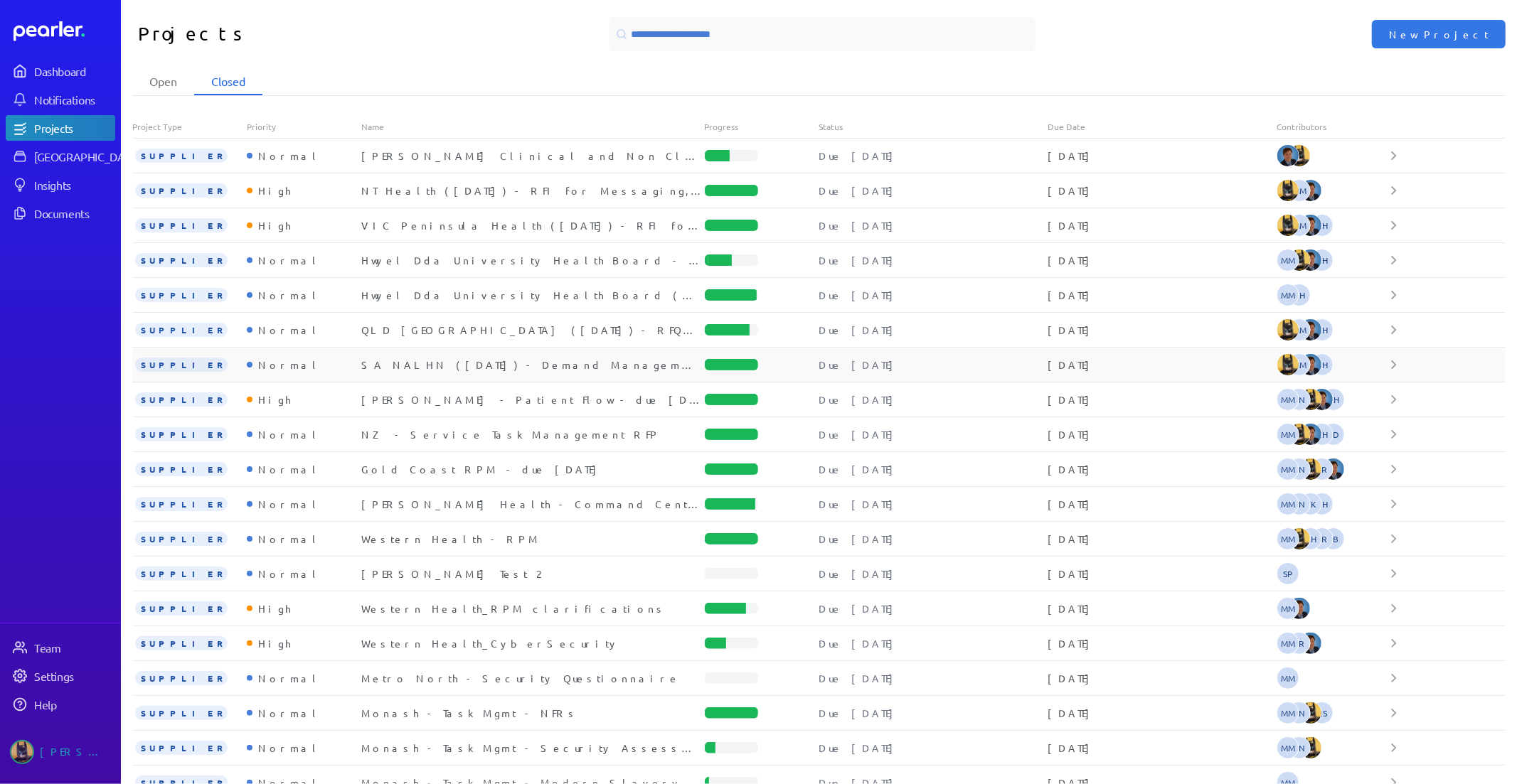
click at [463, 368] on div "SA NALHN ([DATE]) - Demand Management & Capacity Planning Program Solution" at bounding box center [533, 364] width 344 height 14
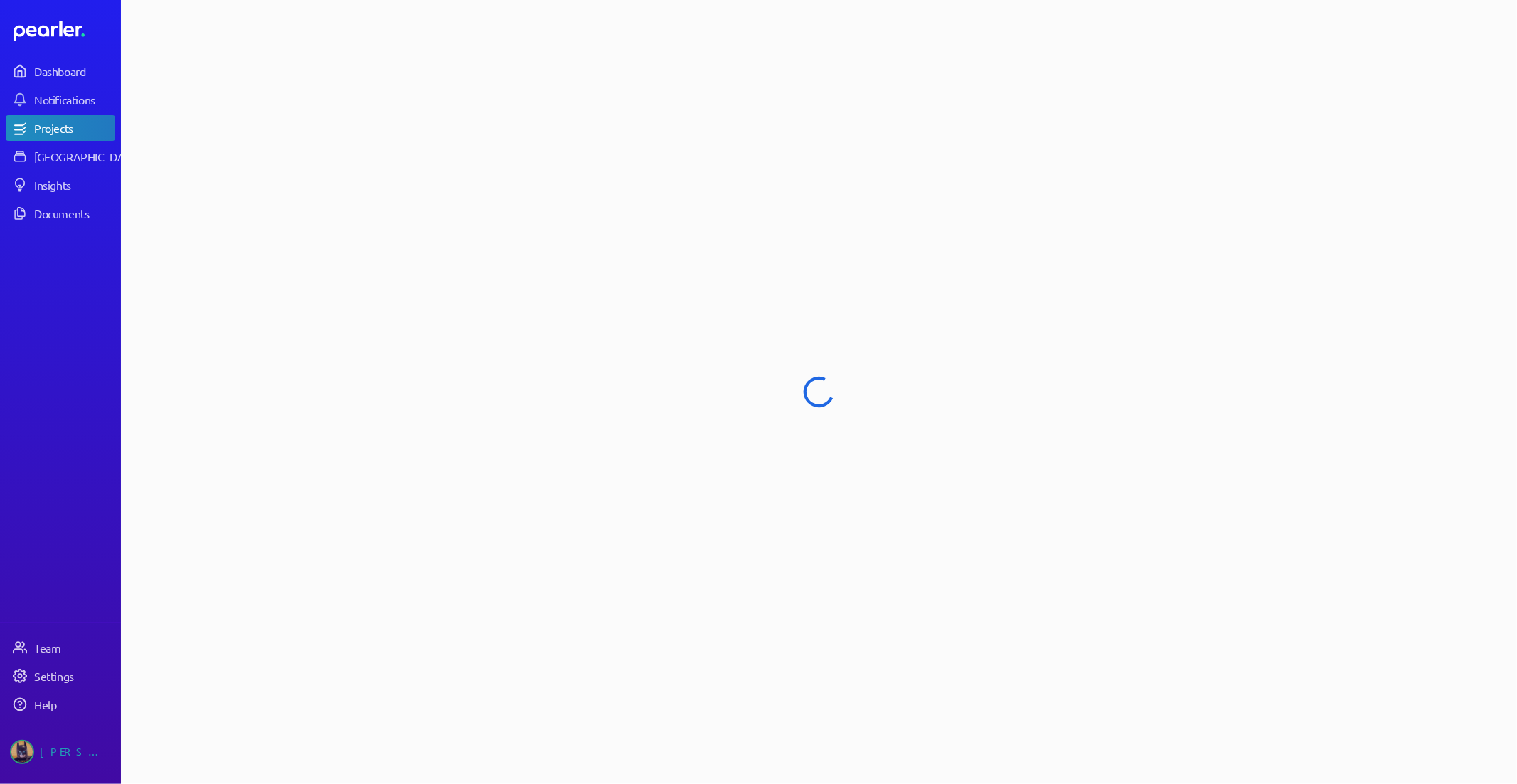
select select "******"
select select "***"
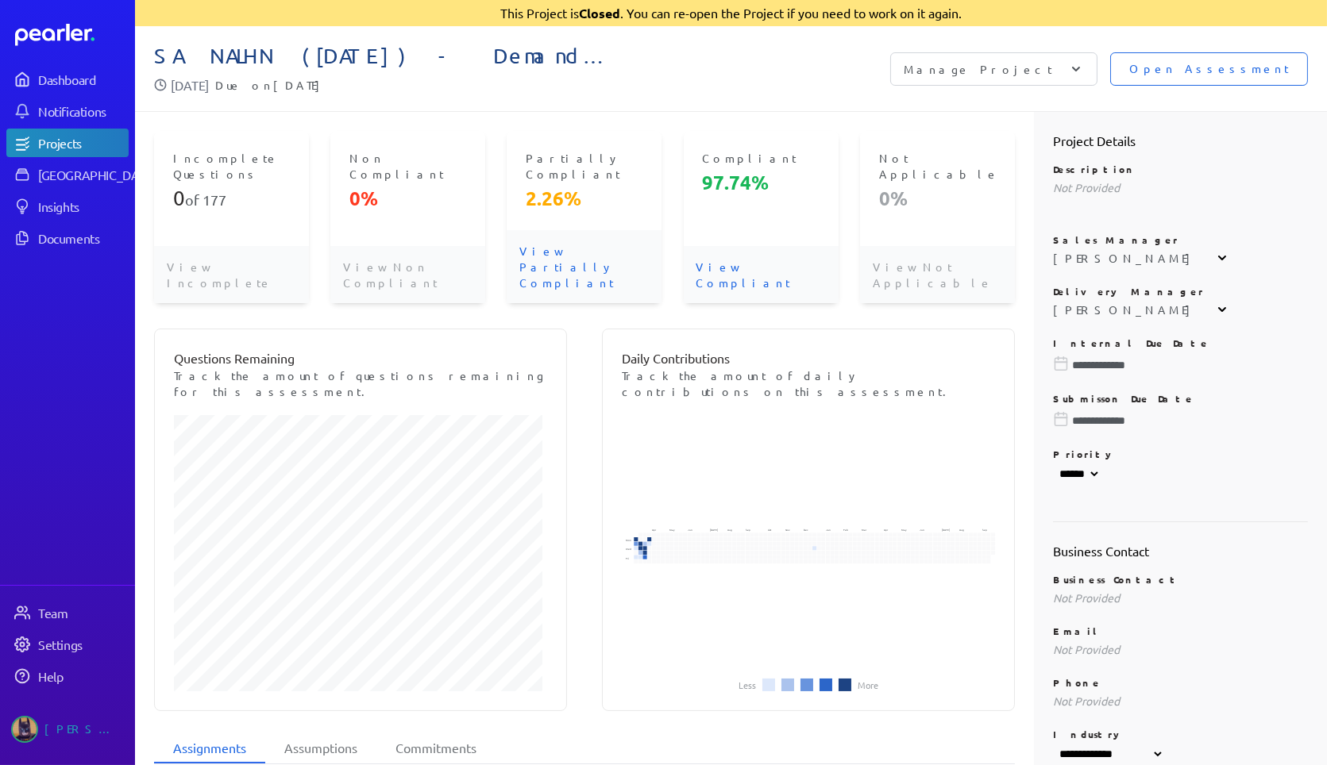
click at [1229, 67] on span "Open Assessment" at bounding box center [1209, 68] width 160 height 17
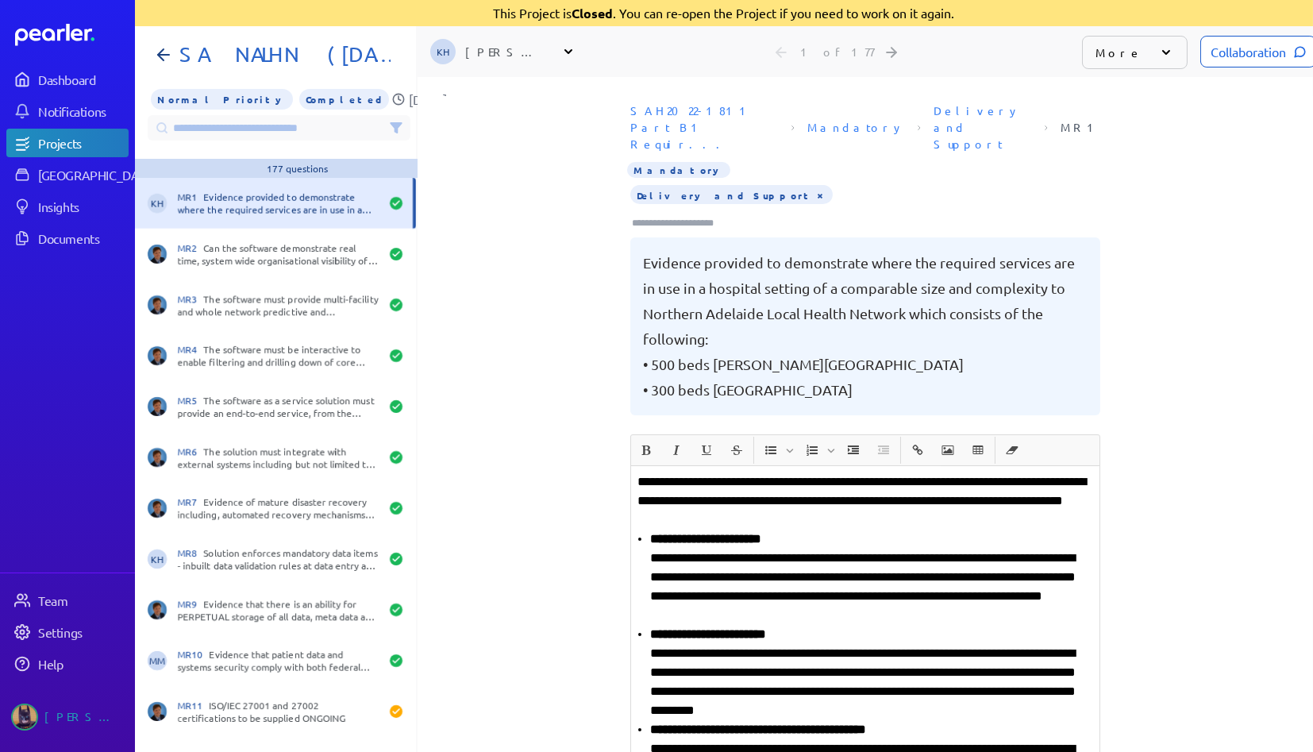
click at [204, 129] on input at bounding box center [279, 127] width 263 height 25
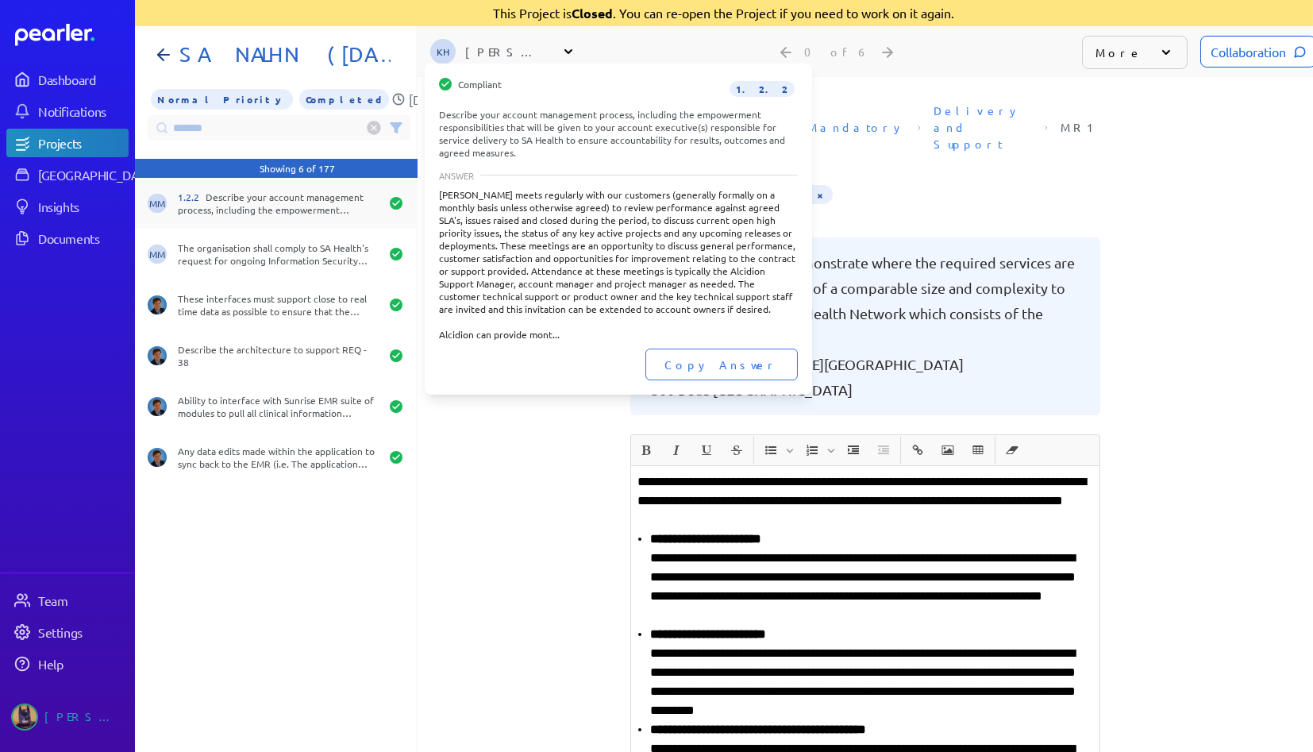
click at [276, 208] on div "1.2.2 Describe your account management process, including the empowerment respo…" at bounding box center [279, 203] width 202 height 25
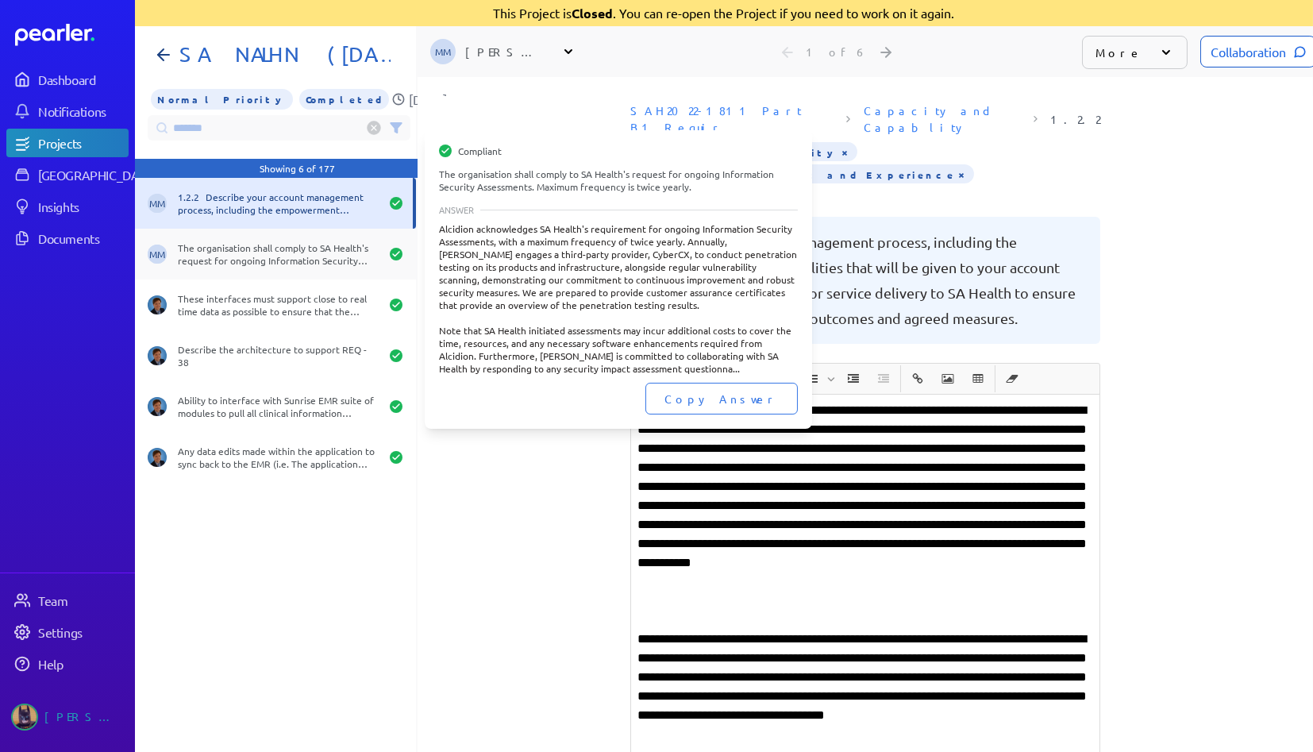
click at [277, 245] on div "The organisation shall comply to SA Health's request for ongoing Information Se…" at bounding box center [279, 253] width 202 height 25
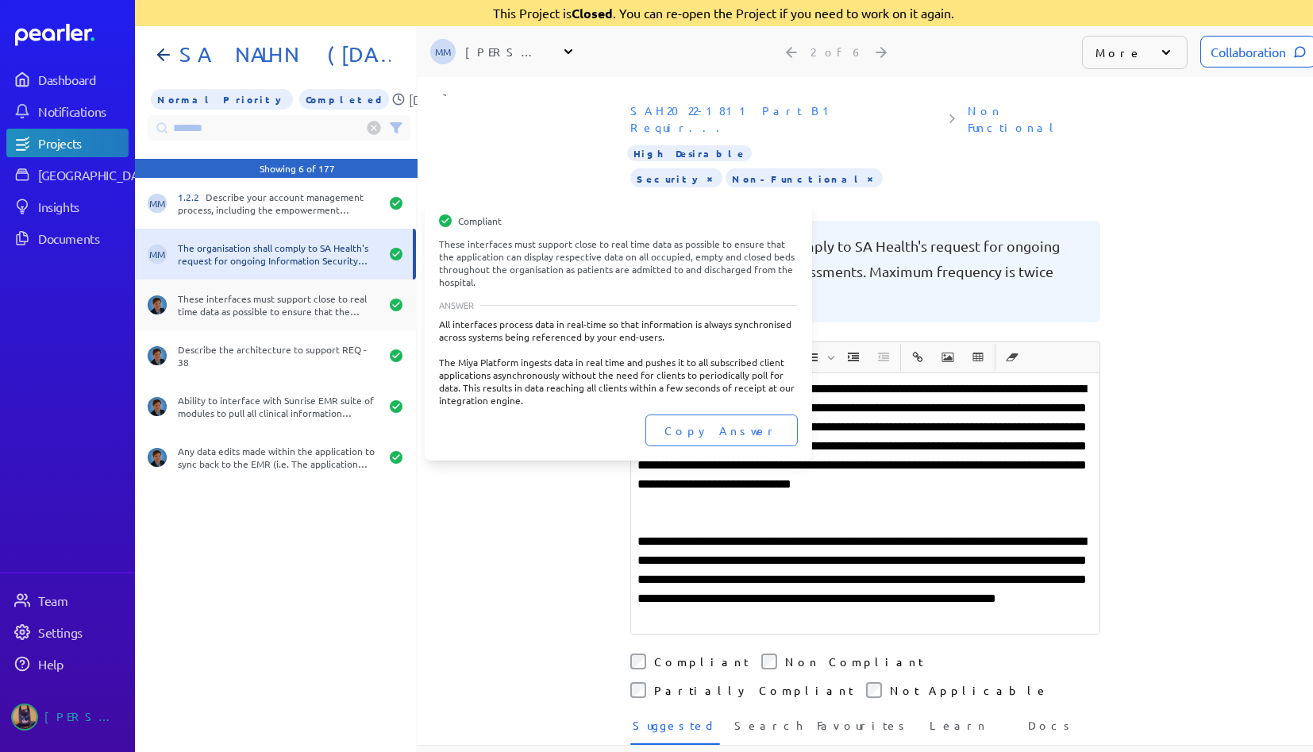
click at [249, 303] on div "These interfaces must support close to real time data as possible to ensure tha…" at bounding box center [279, 304] width 202 height 25
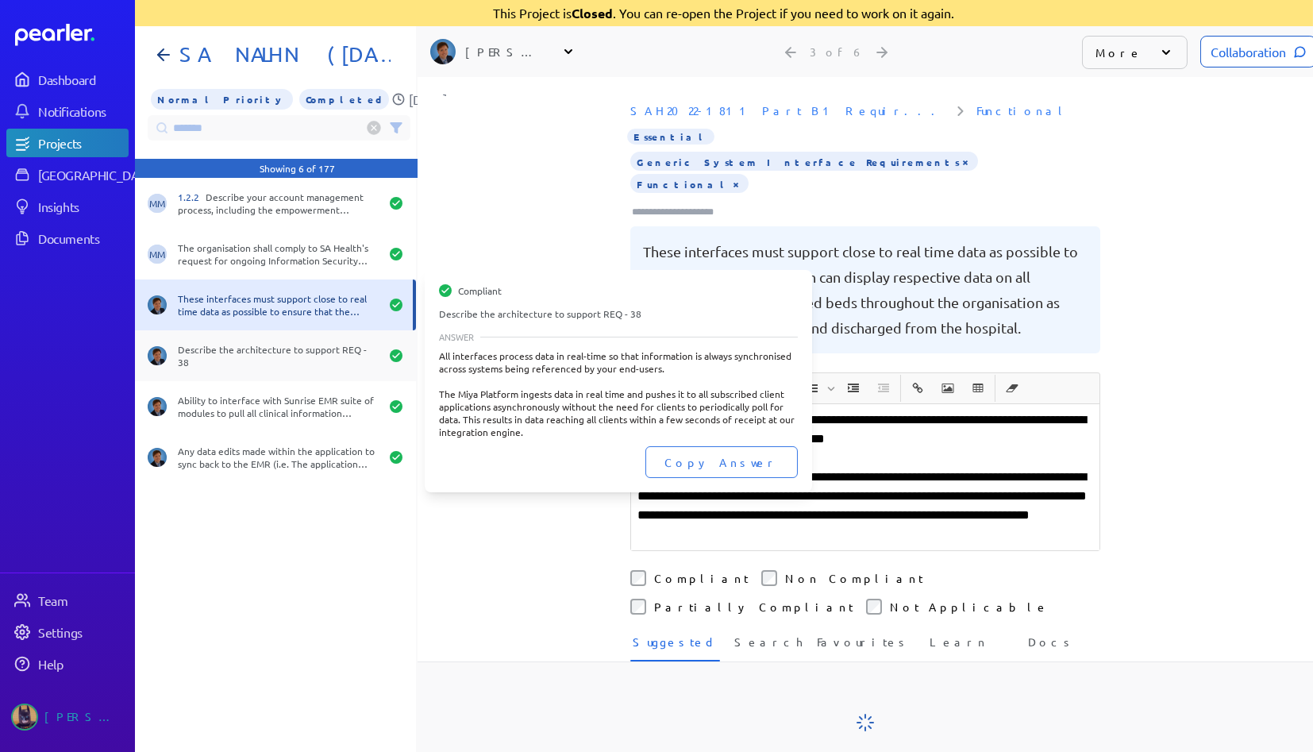
click at [241, 355] on div "Describe the architecture to support REQ - 38" at bounding box center [279, 355] width 202 height 25
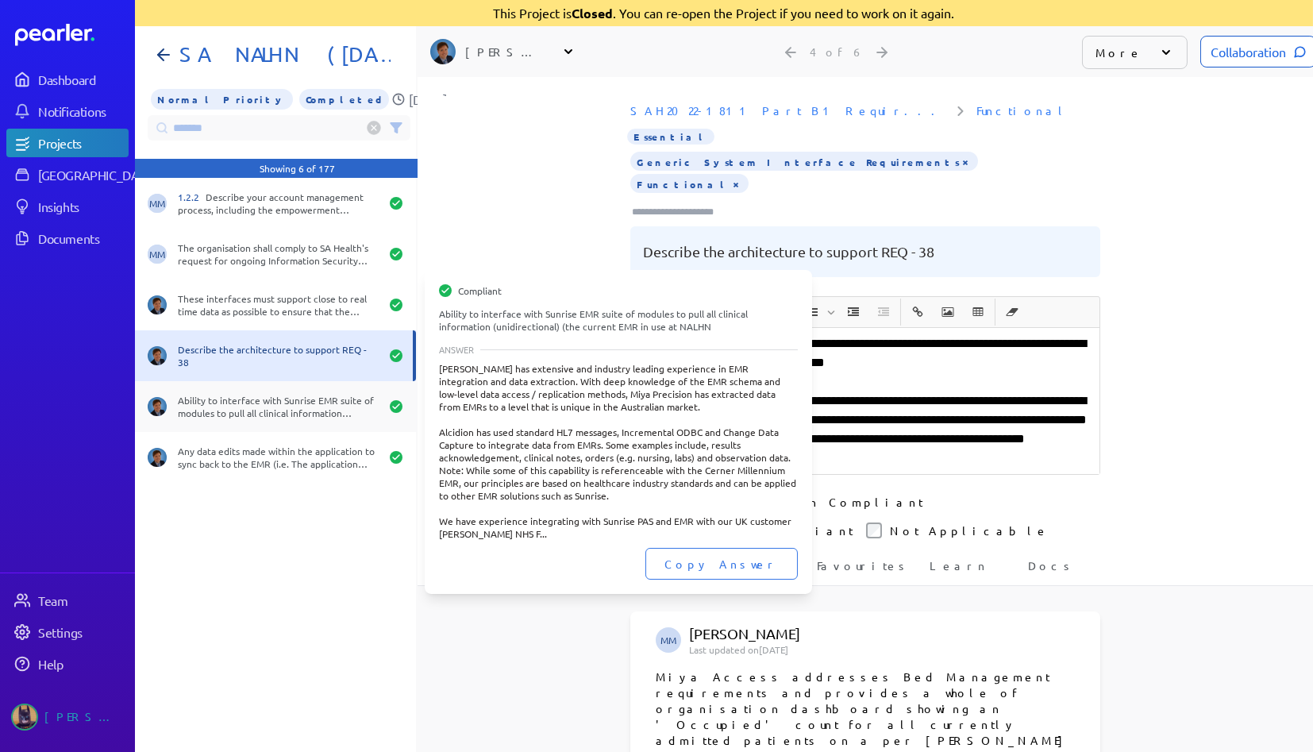
click at [240, 403] on div "Ability to interface with Sunrise EMR suite of modules to pull all clinical inf…" at bounding box center [279, 406] width 202 height 25
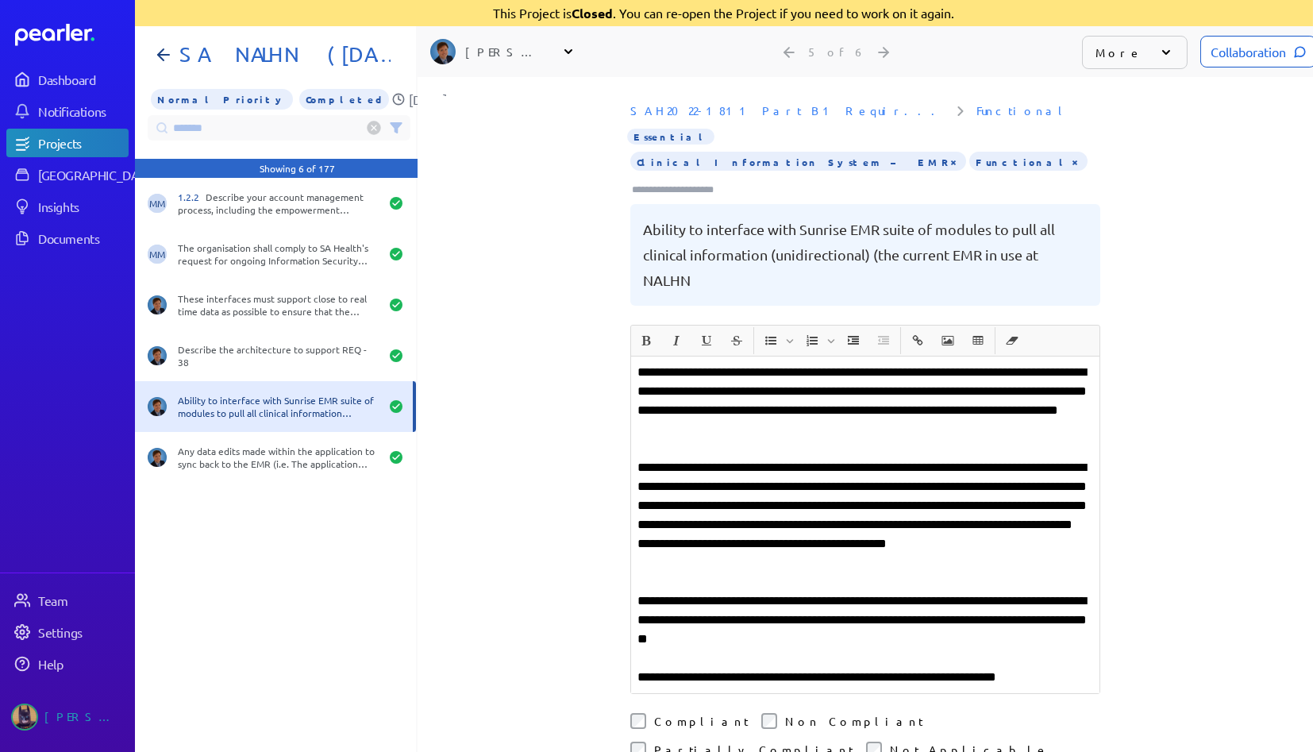
scroll to position [88, 0]
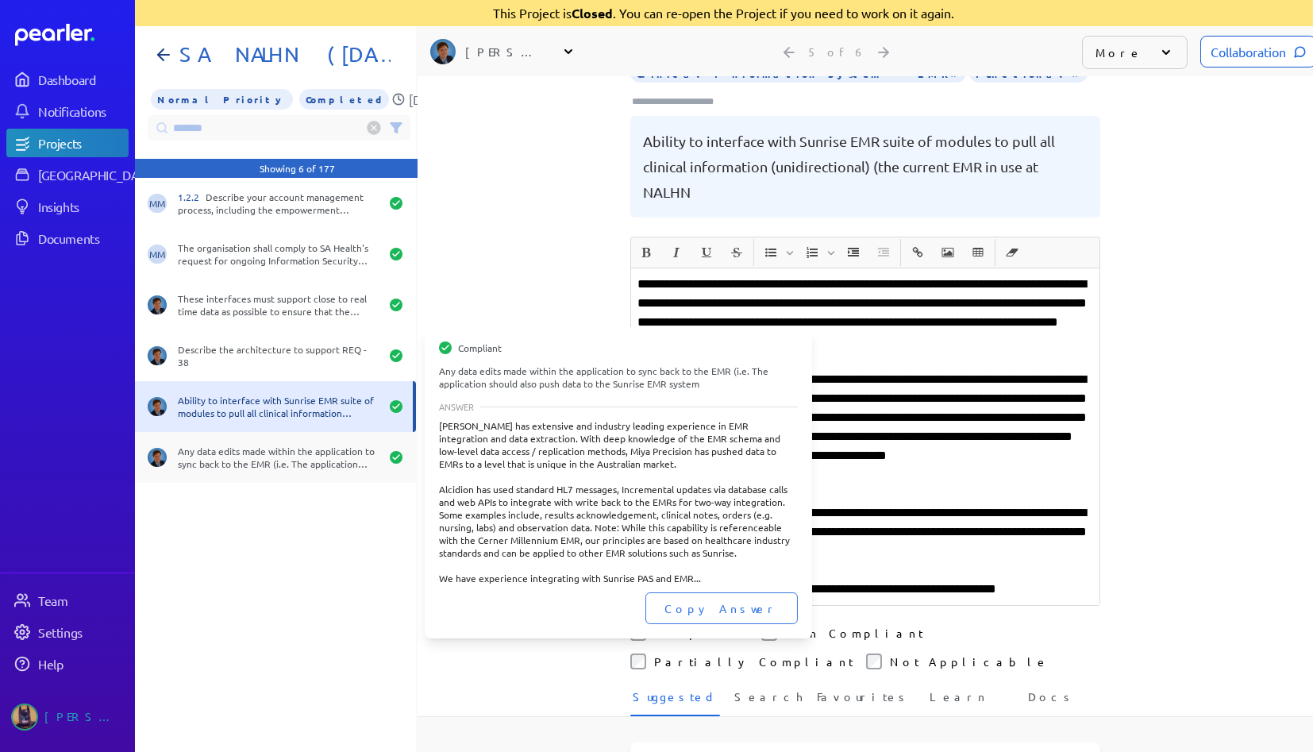
click at [310, 457] on div "Any data edits made within the application to sync back to the EMR (i.e. The ap…" at bounding box center [279, 457] width 202 height 25
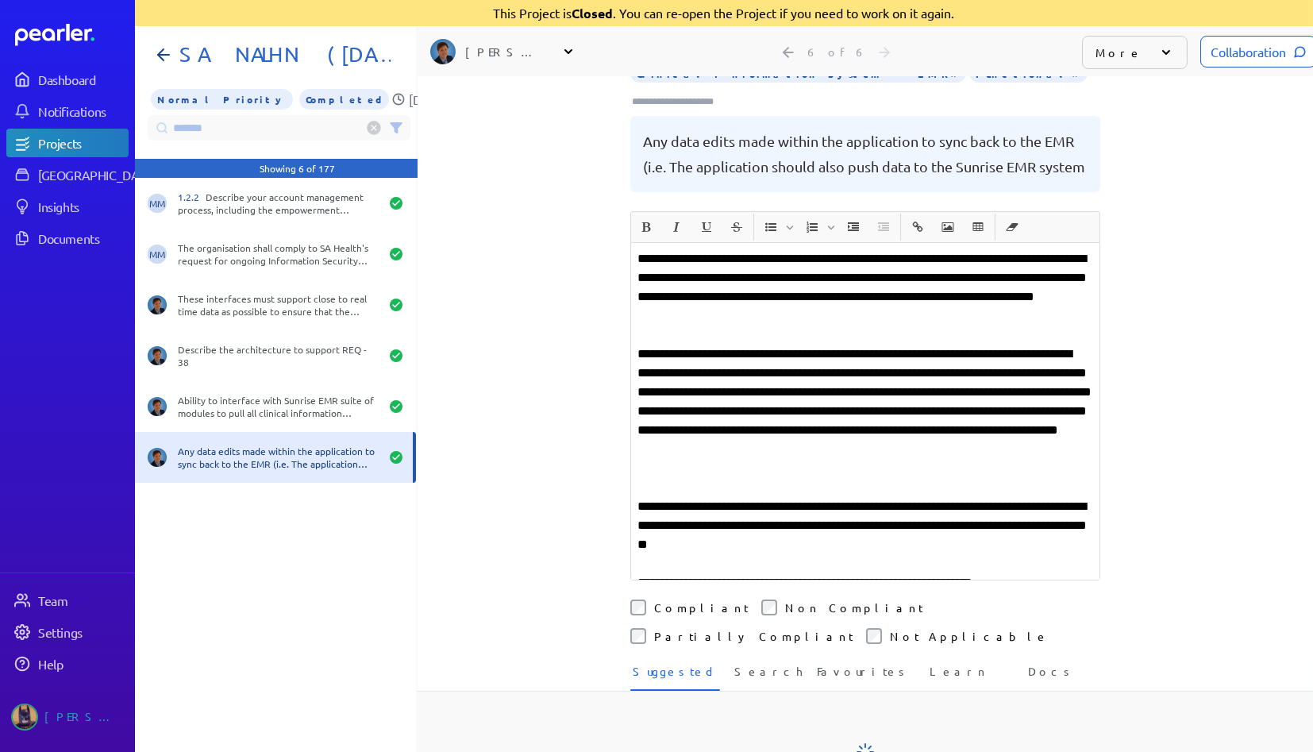
scroll to position [88, 0]
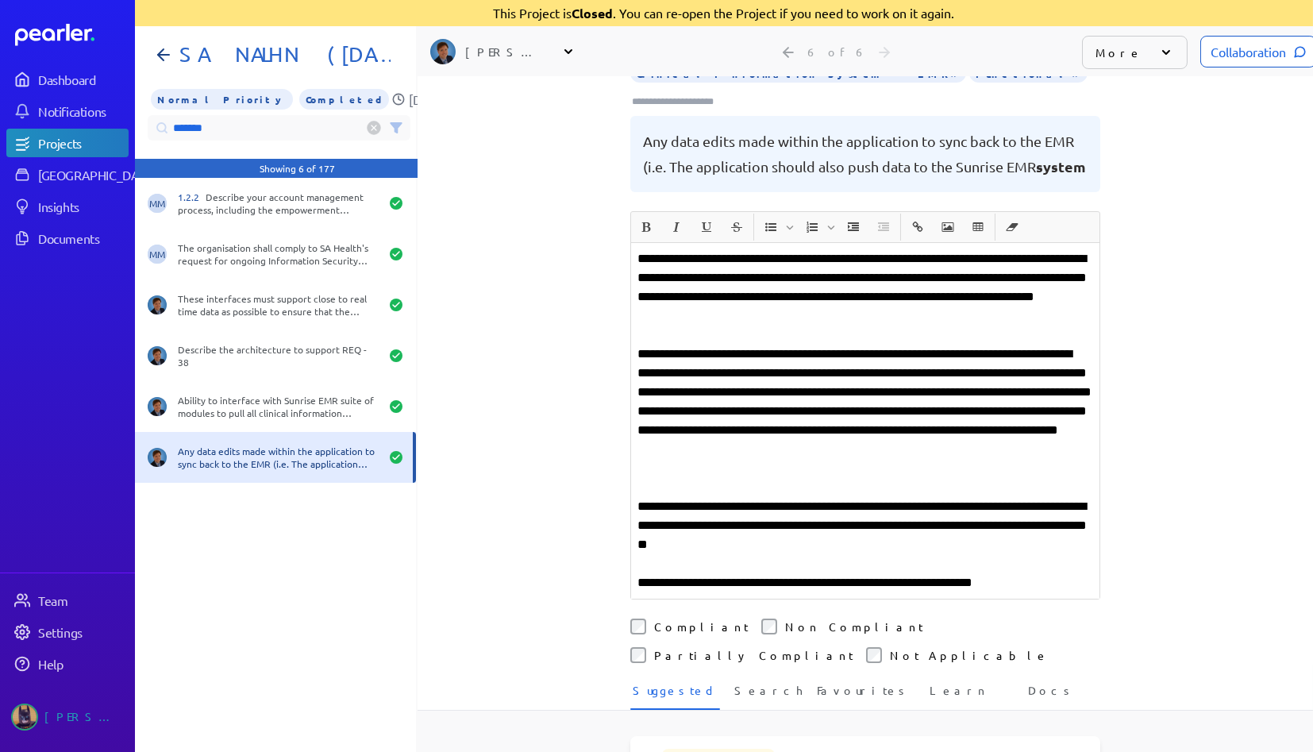
click at [226, 133] on input "*******" at bounding box center [279, 127] width 263 height 25
drag, startPoint x: 242, startPoint y: 122, endPoint x: 0, endPoint y: 94, distance: 243.8
click at [0, 94] on div "Dashboard Notifications Projects Answer Library Insights Documents Team Setting…" at bounding box center [656, 376] width 1313 height 752
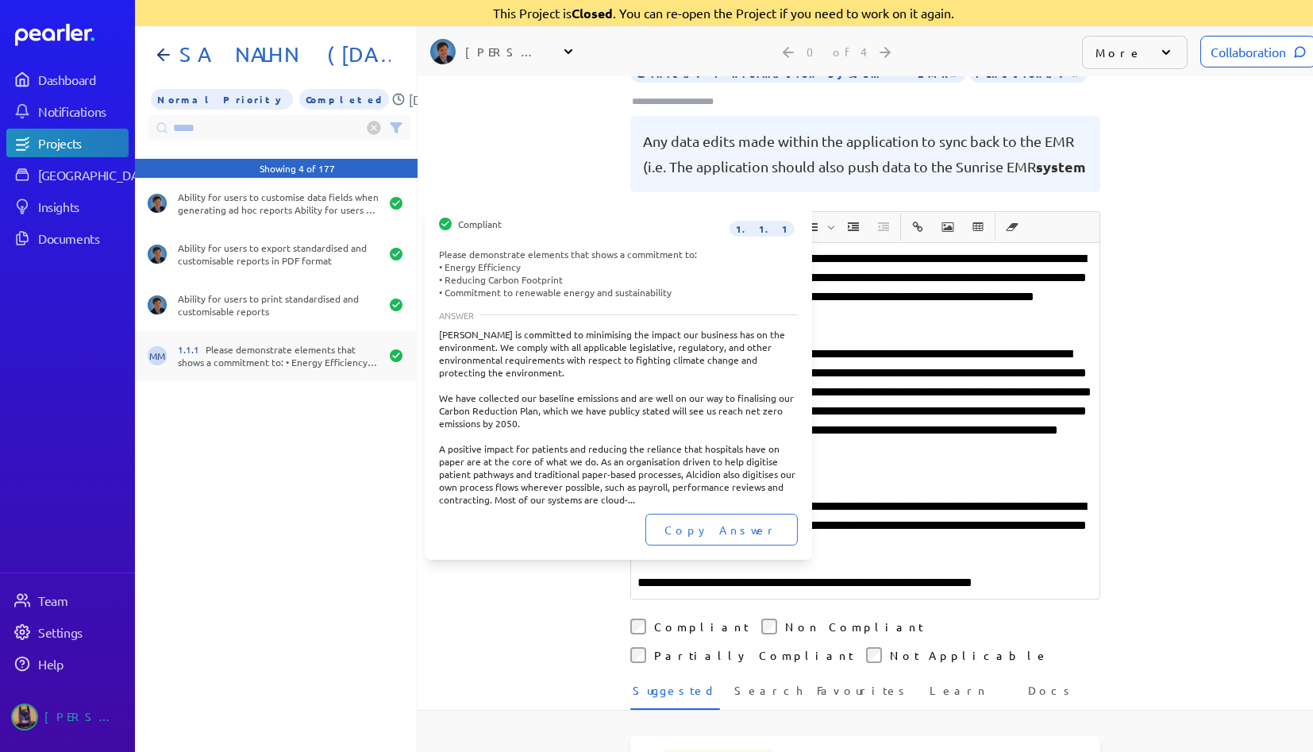
click at [254, 365] on div "1.1.1 Please demonstrate elements that shows a commitment to: • Energy Efficien…" at bounding box center [279, 355] width 202 height 25
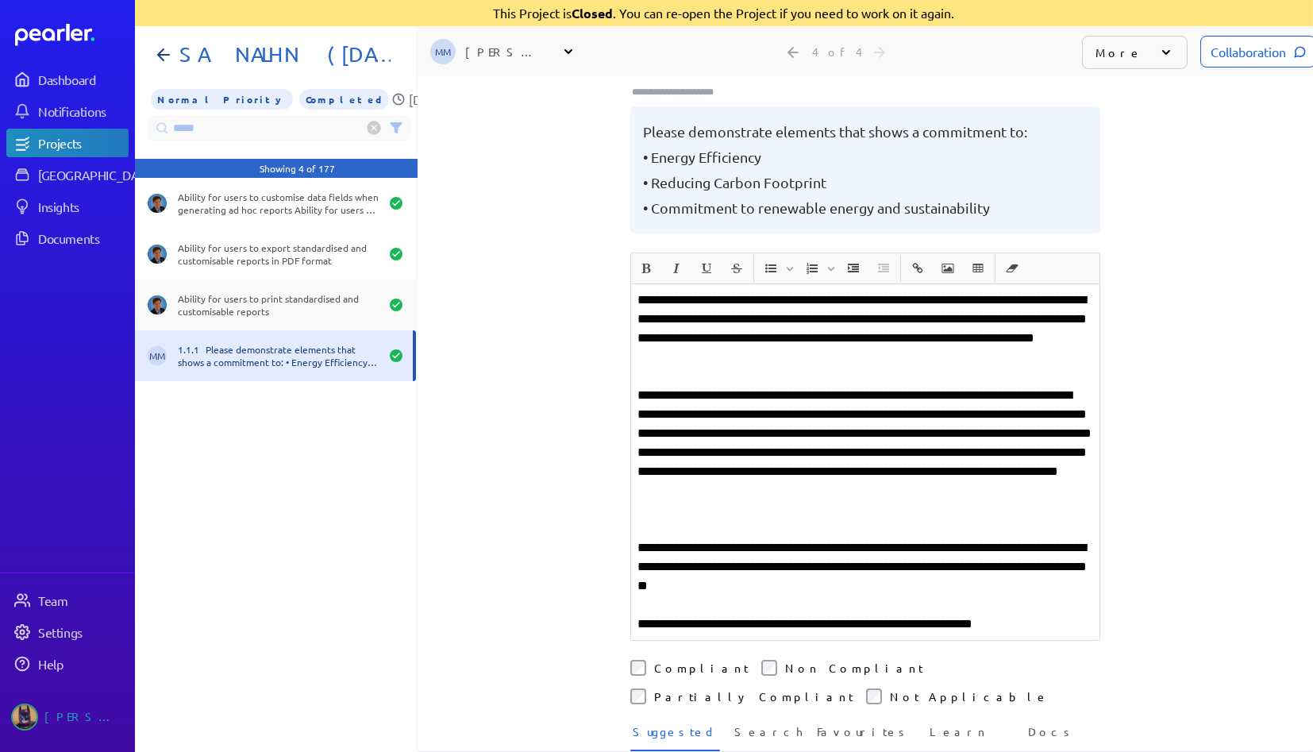
scroll to position [61, 0]
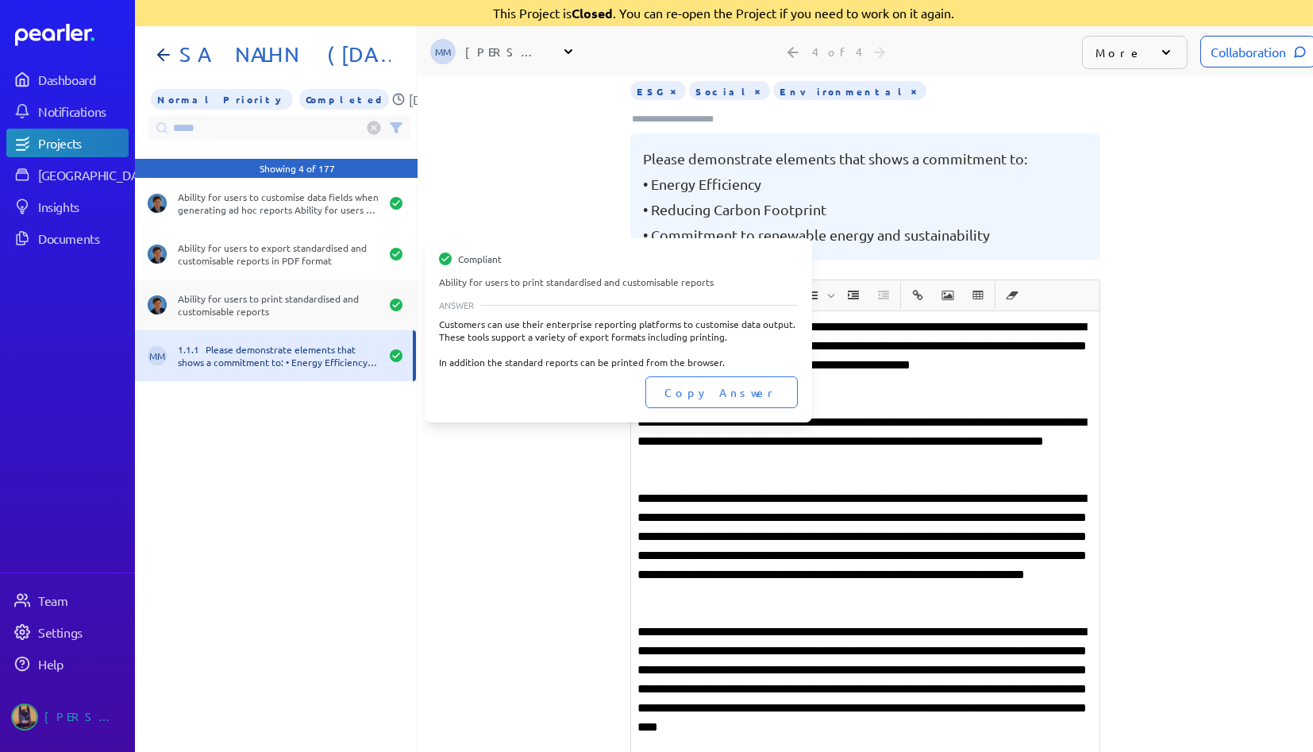
click at [273, 298] on div "Ability for users to print standardised and customisable reports" at bounding box center [279, 304] width 202 height 25
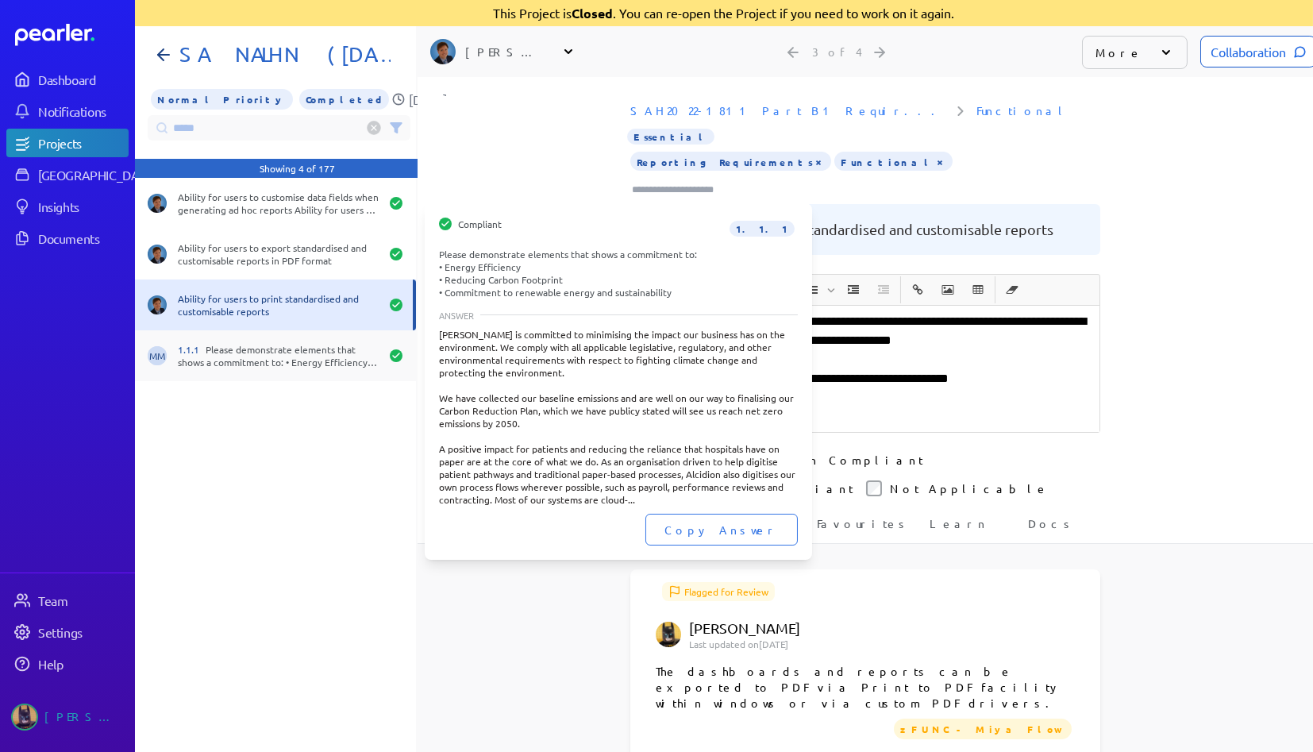
click at [222, 353] on div "1.1.1 Please demonstrate elements that shows a commitment to: • Energy Efficien…" at bounding box center [279, 355] width 202 height 25
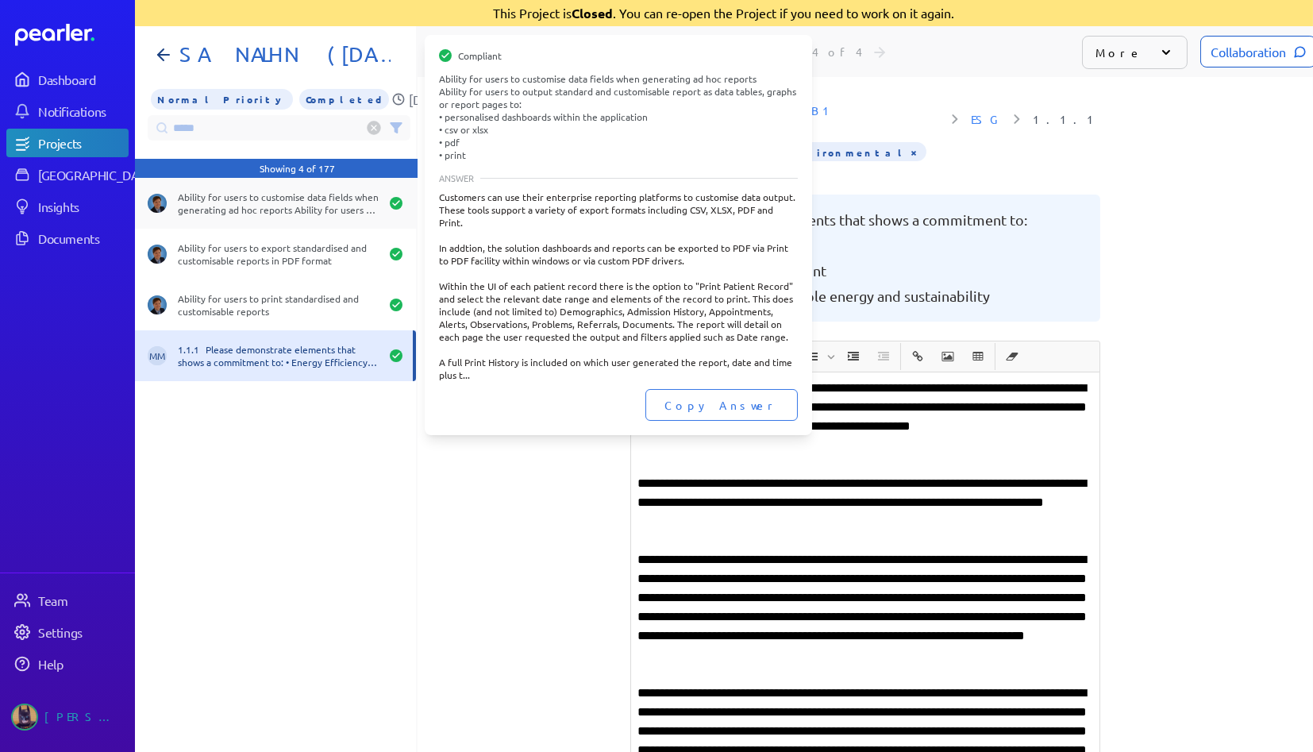
click at [270, 199] on div "Ability for users to customise data fields when generating ad hoc reports Abili…" at bounding box center [279, 203] width 202 height 25
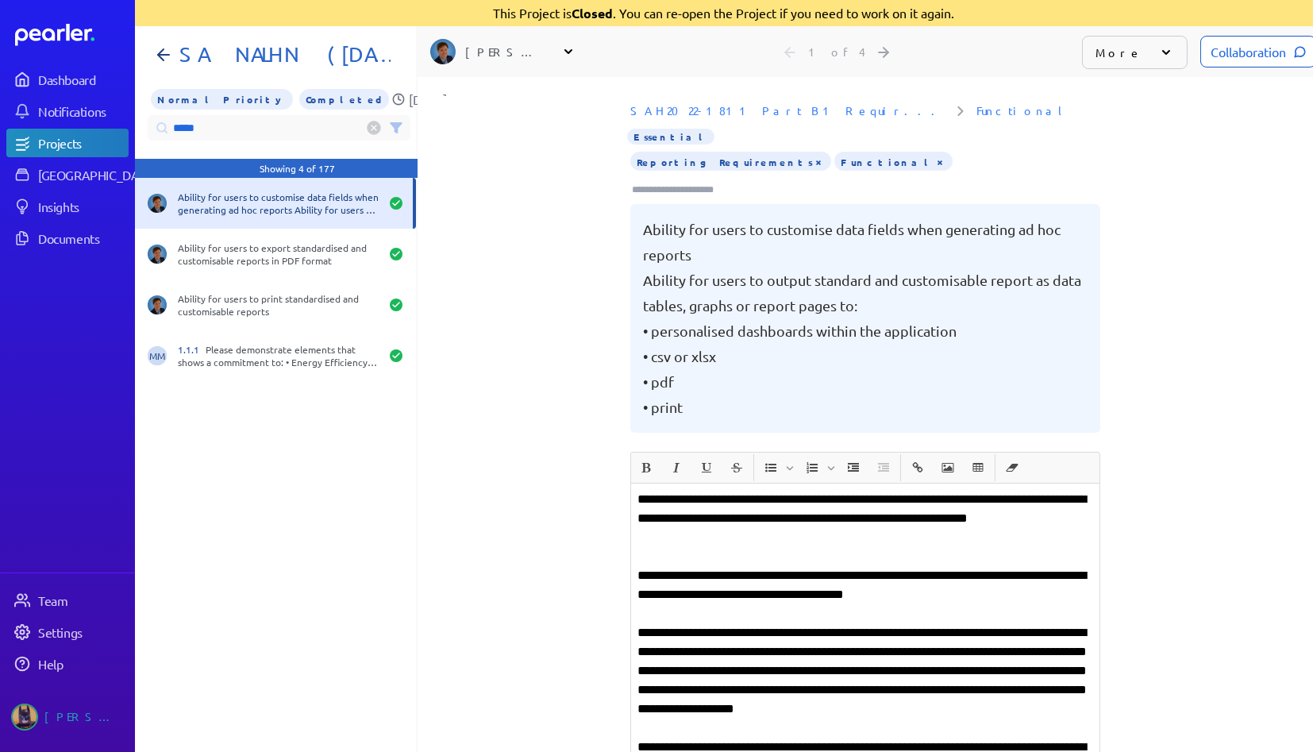
drag, startPoint x: 208, startPoint y: 123, endPoint x: 0, endPoint y: 114, distance: 208.3
click at [0, 114] on div "Dashboard Notifications Projects Answer Library Insights Documents Team Setting…" at bounding box center [656, 376] width 1313 height 752
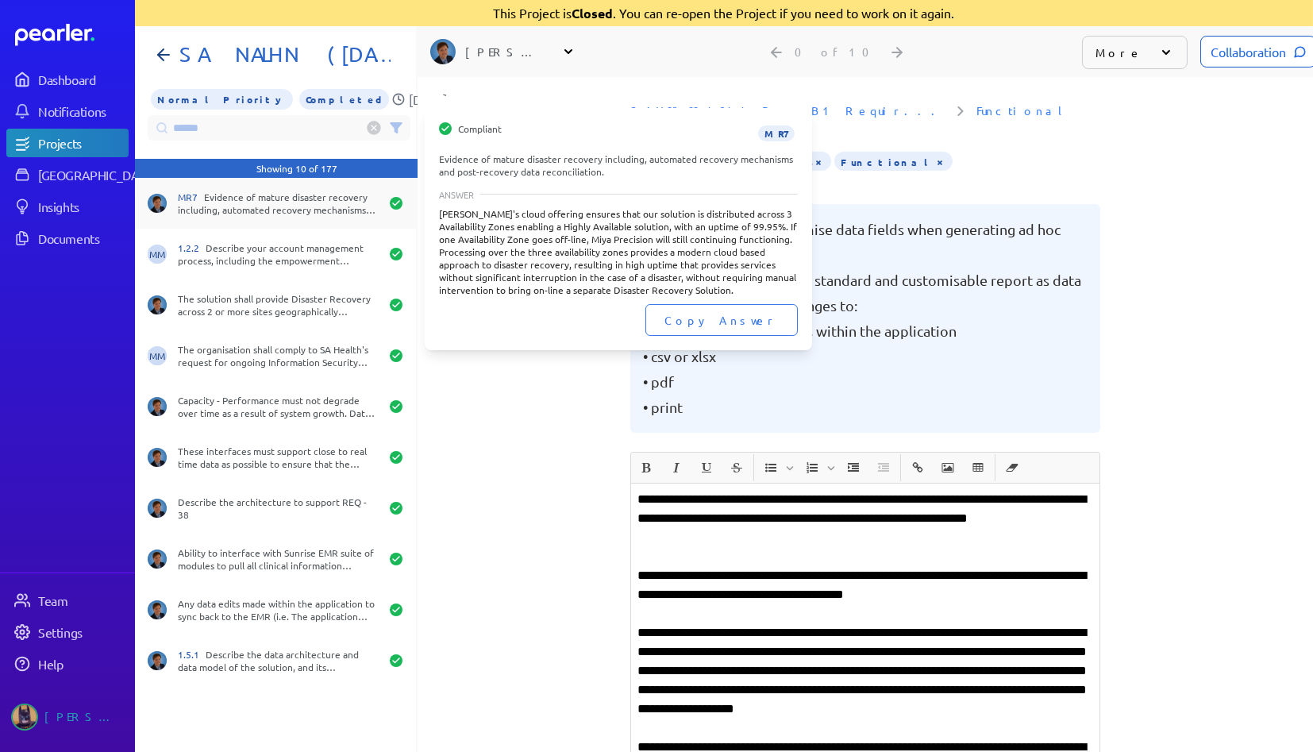
click at [252, 205] on div "MR7 Evidence of mature disaster recovery including, automated recovery mechanis…" at bounding box center [279, 203] width 202 height 25
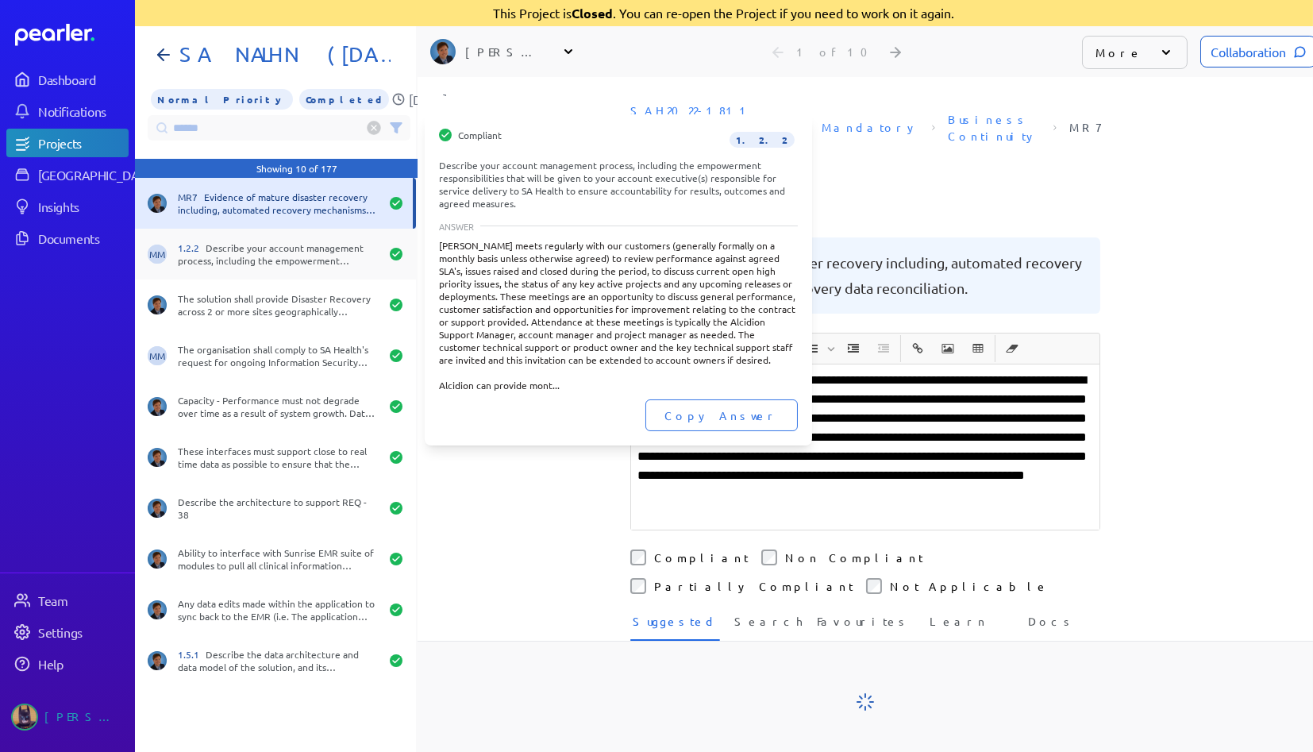
click at [268, 246] on div "1.2.2 Describe your account management process, including the empowerment respo…" at bounding box center [279, 253] width 202 height 25
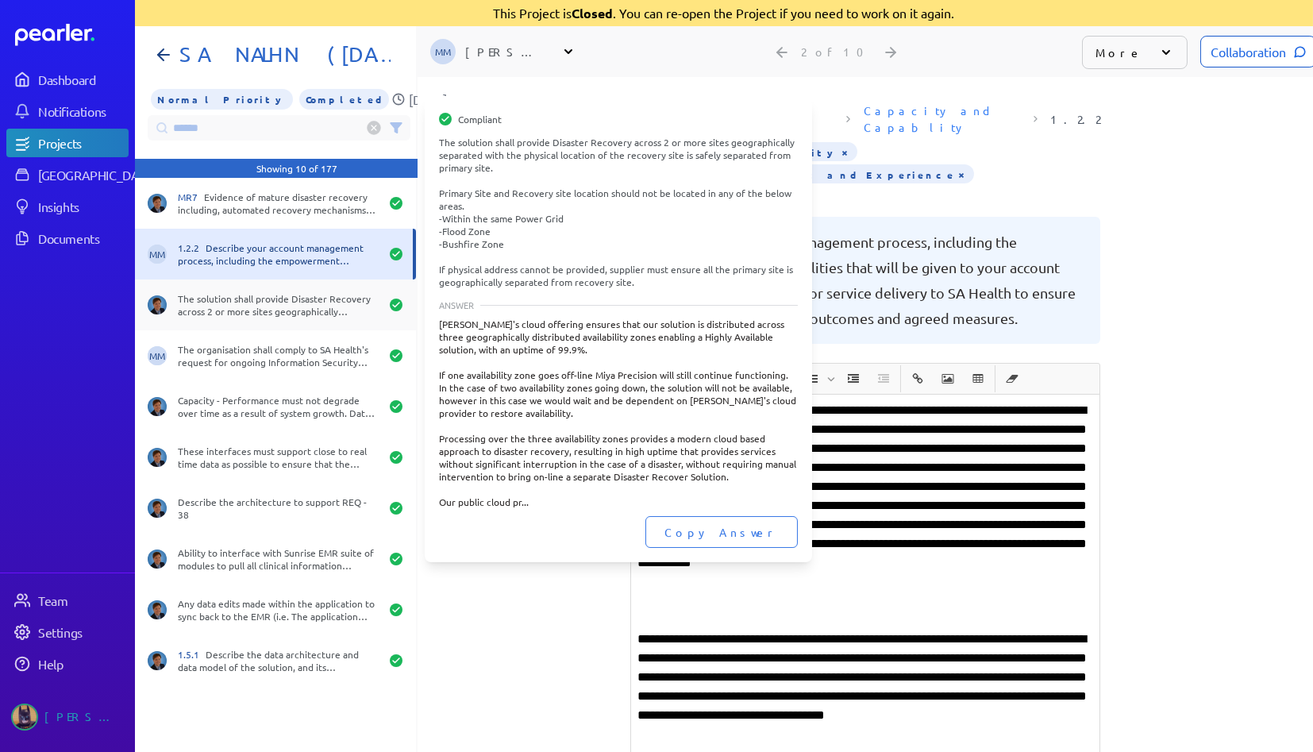
click at [268, 303] on div "The solution shall provide Disaster Recovery across 2 or more sites geographica…" at bounding box center [279, 304] width 202 height 25
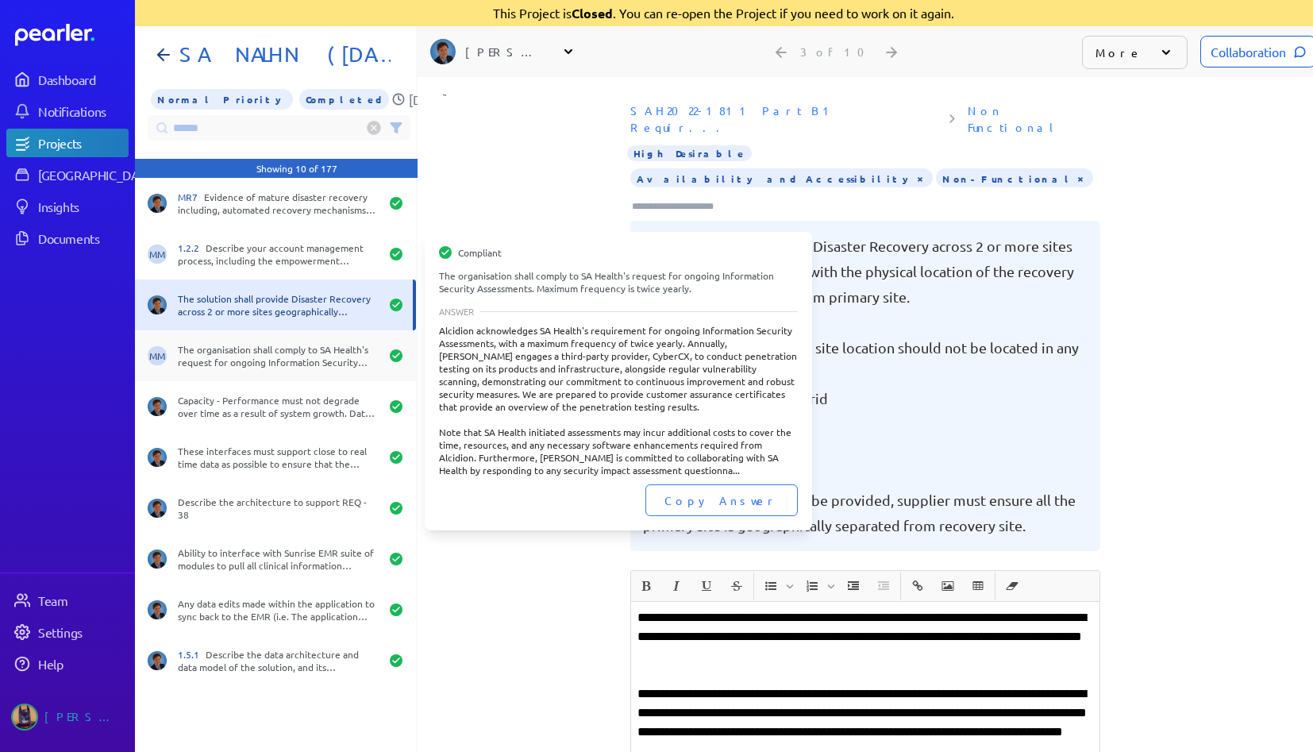
click at [256, 368] on div "MM The organisation shall comply to SA Health's request for ongoing Information…" at bounding box center [275, 355] width 281 height 51
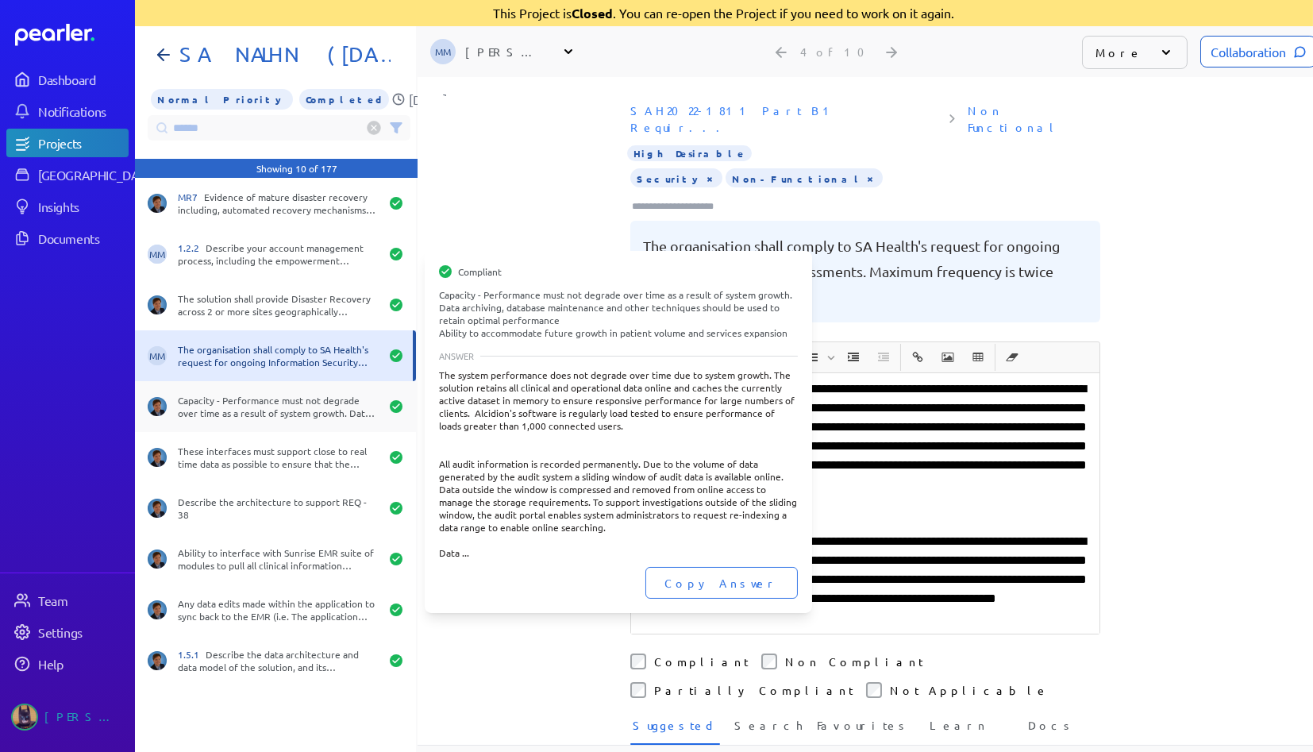
click at [265, 414] on div "Capacity - Performance must not degrade over time as a result of system growth.…" at bounding box center [279, 406] width 202 height 25
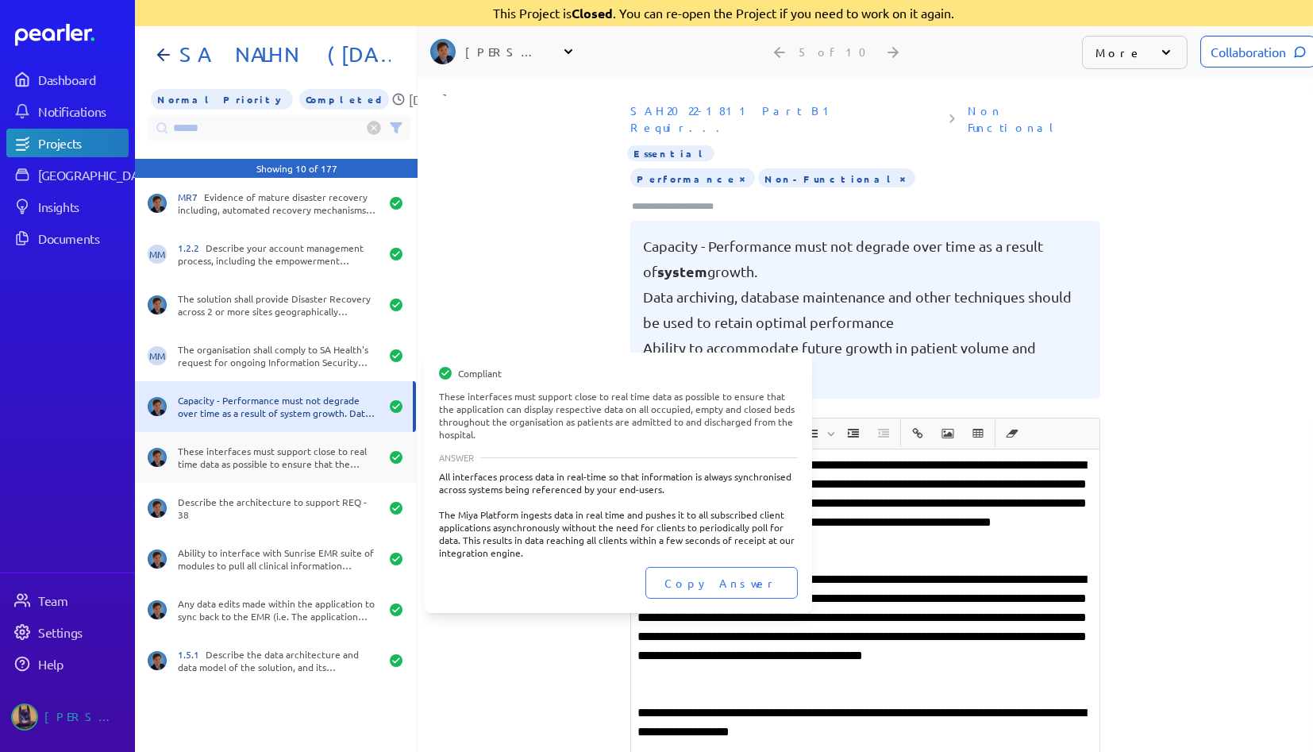
click at [258, 452] on div "These interfaces must support close to real time data as possible to ensure tha…" at bounding box center [279, 457] width 202 height 25
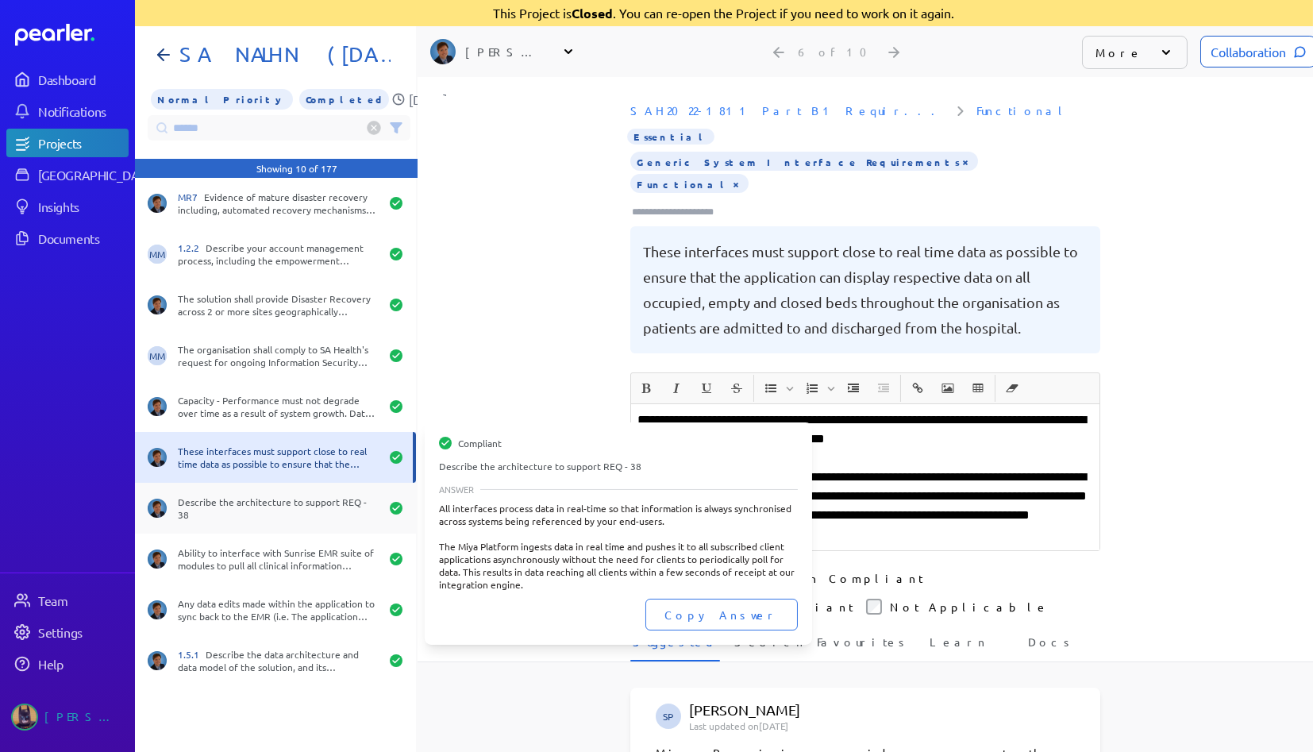
click at [254, 487] on div "Describe the architecture to support REQ - 38" at bounding box center [275, 508] width 281 height 51
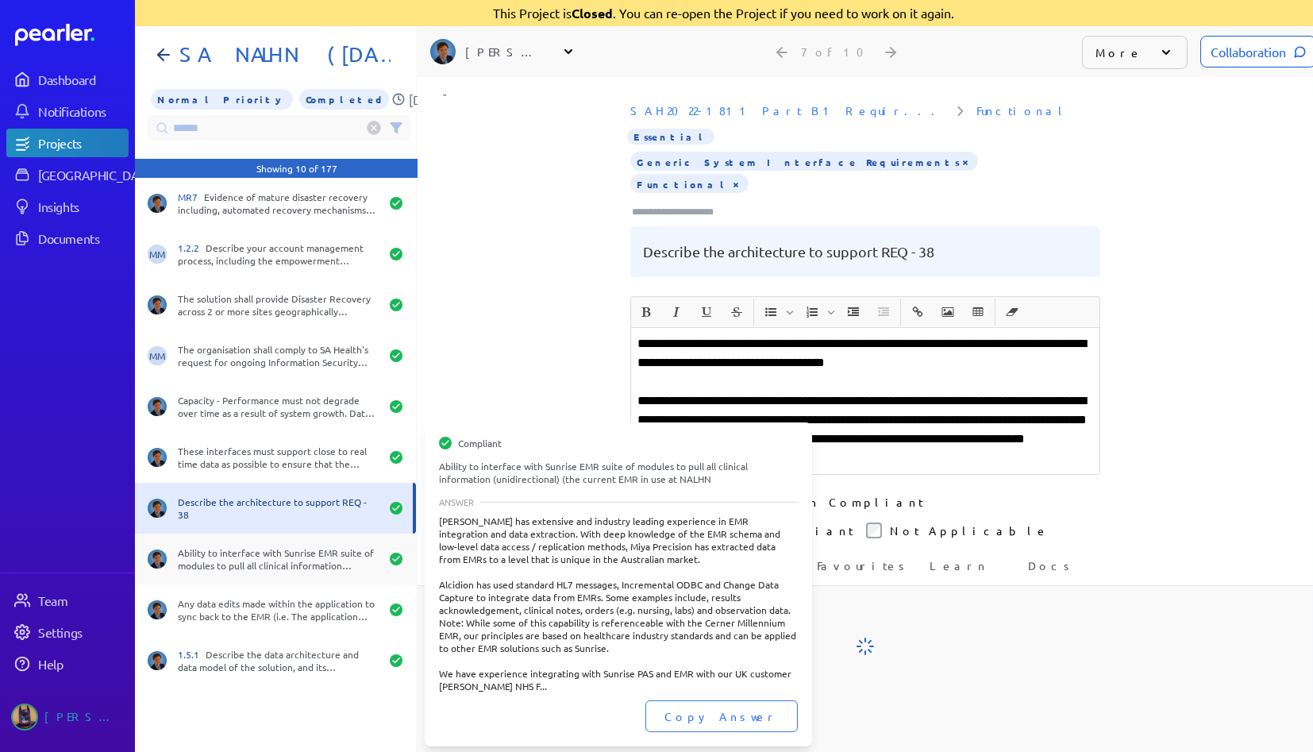
click at [252, 536] on div "Ability to interface with Sunrise EMR suite of modules to pull all clinical inf…" at bounding box center [275, 559] width 281 height 51
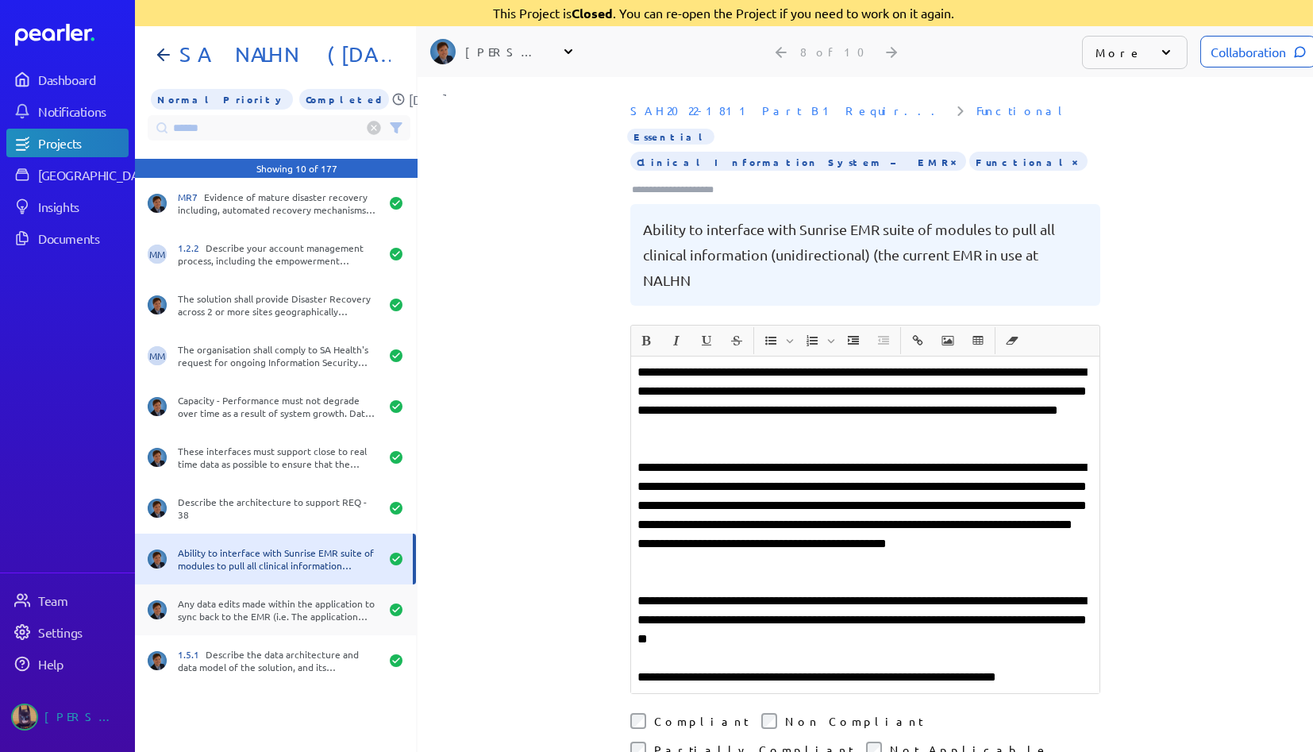
click at [253, 586] on div "Any data edits made within the application to sync back to the EMR (i.e. The ap…" at bounding box center [275, 609] width 281 height 51
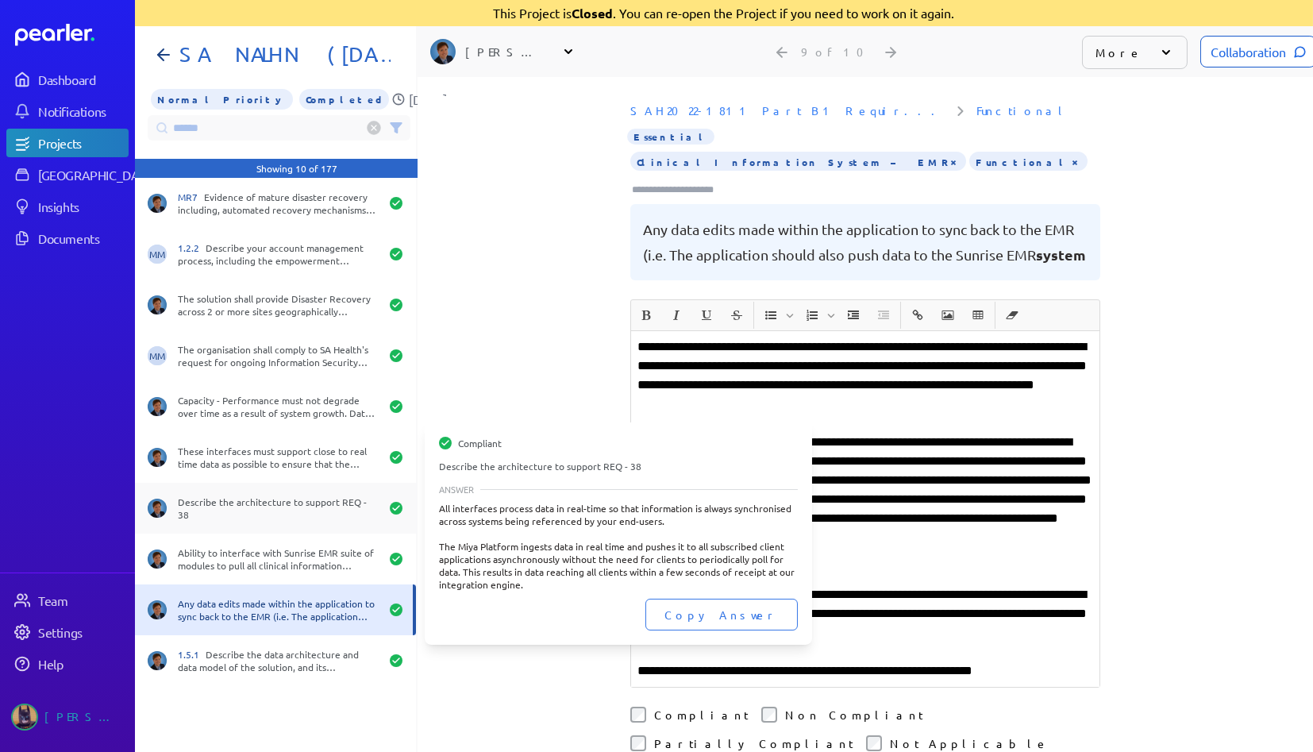
click at [271, 493] on div "Describe the architecture to support REQ - 38" at bounding box center [275, 508] width 281 height 51
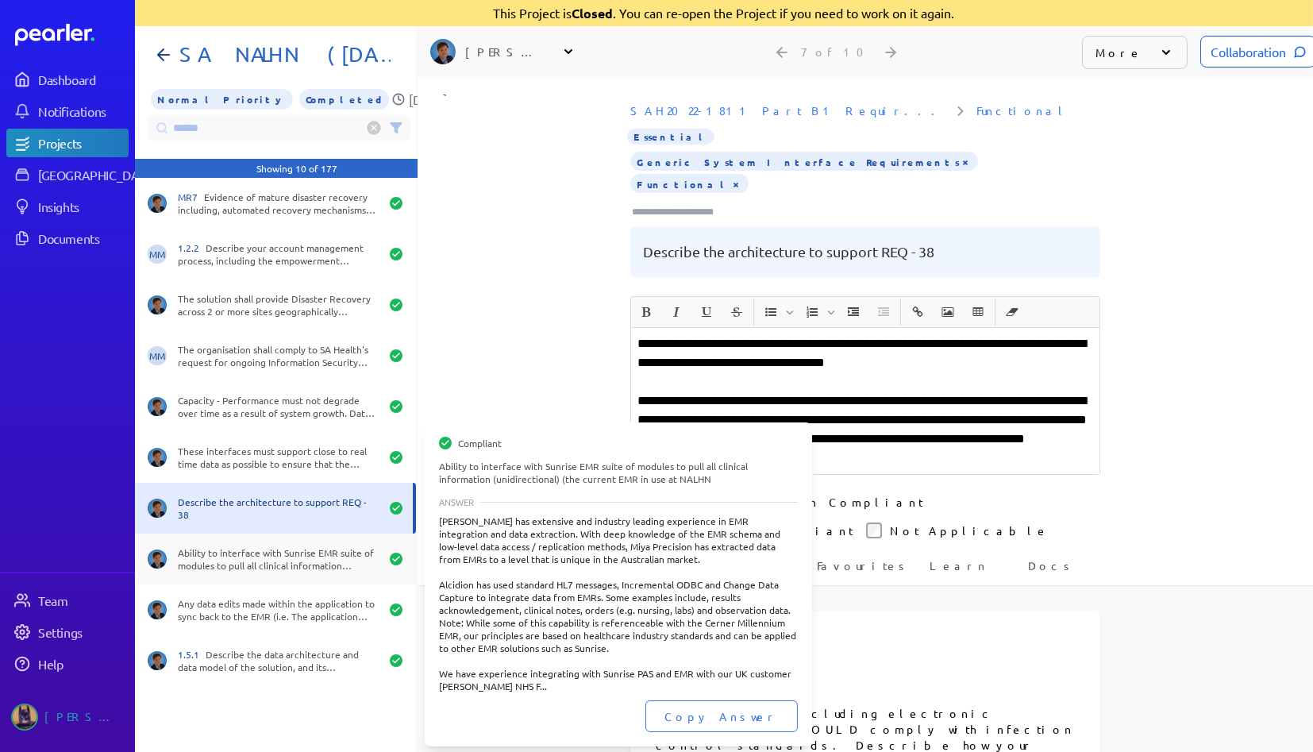
click at [252, 552] on div "Ability to interface with Sunrise EMR suite of modules to pull all clinical inf…" at bounding box center [279, 558] width 202 height 25
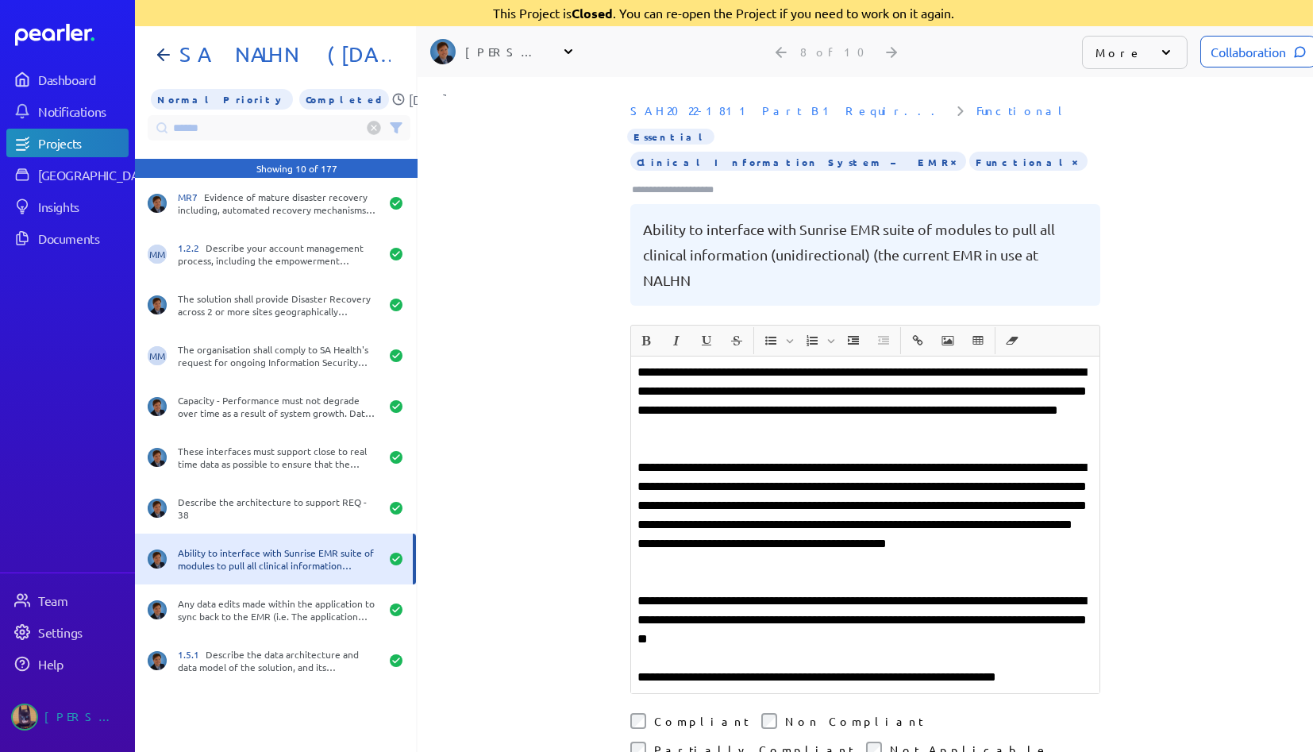
scroll to position [88, 0]
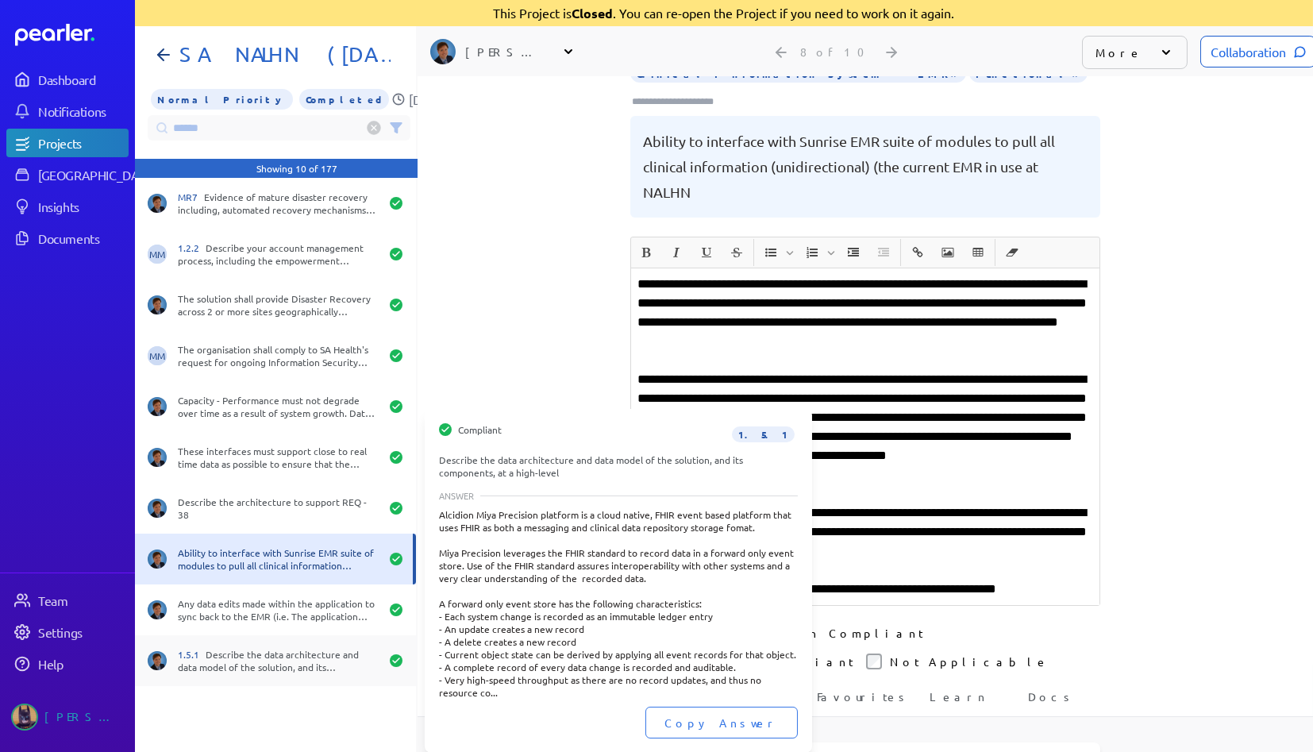
click at [276, 659] on div "1.5.1 Describe the data architecture and data model of the solution, and its co…" at bounding box center [279, 660] width 202 height 25
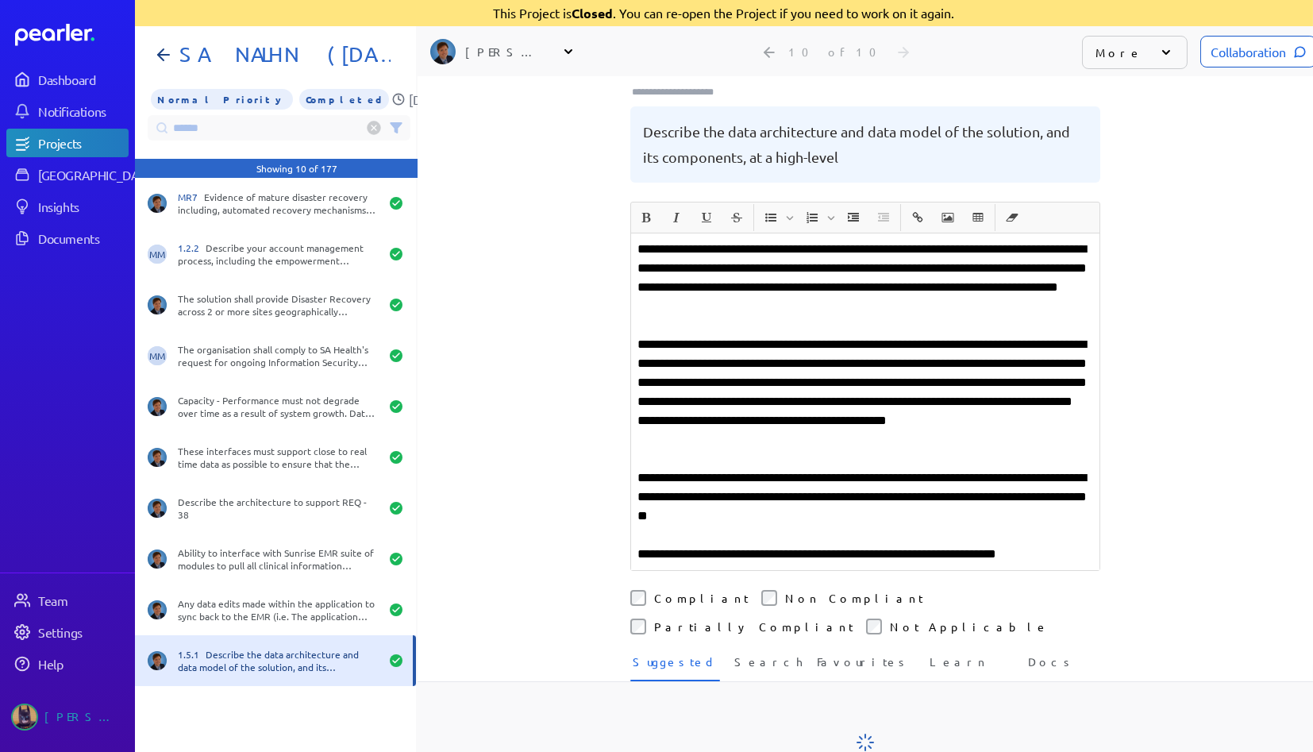
scroll to position [61, 0]
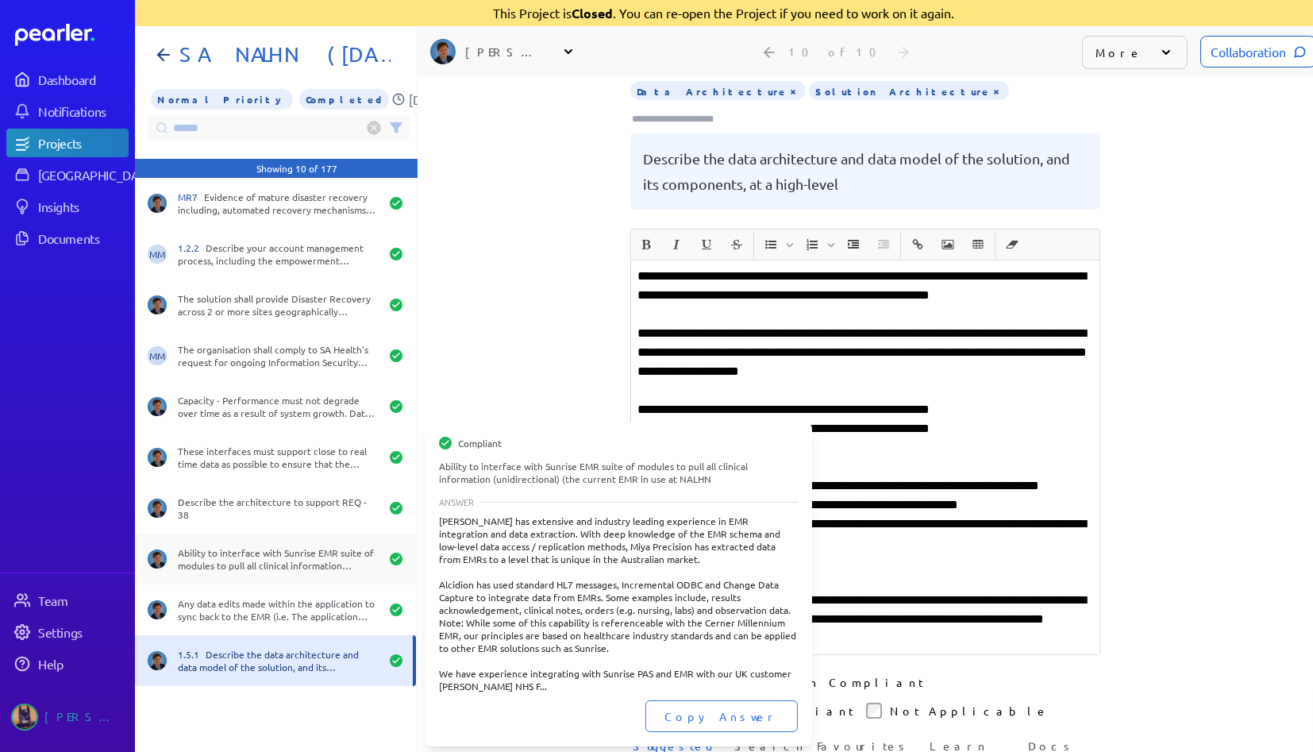
click at [299, 573] on div "Ability to interface with Sunrise EMR suite of modules to pull all clinical inf…" at bounding box center [275, 559] width 281 height 51
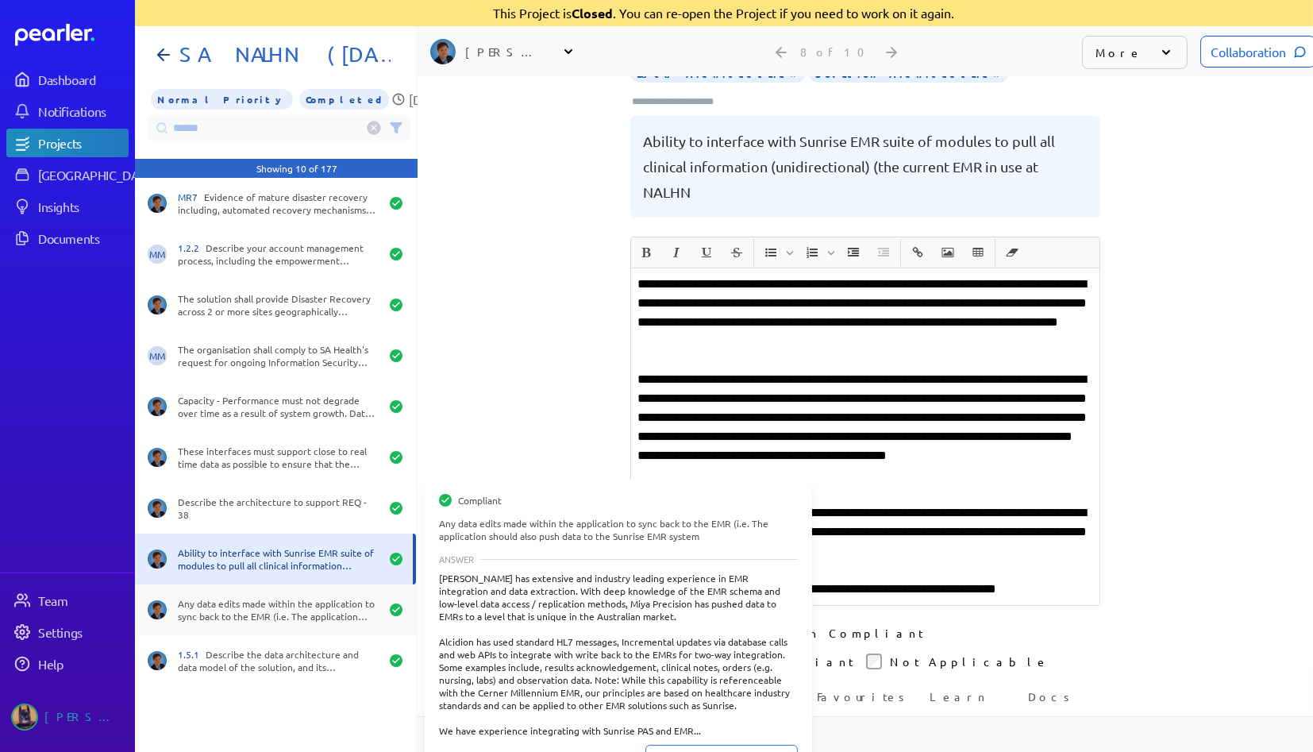
click at [293, 609] on div "Any data edits made within the application to sync back to the EMR (i.e. The ap…" at bounding box center [279, 609] width 202 height 25
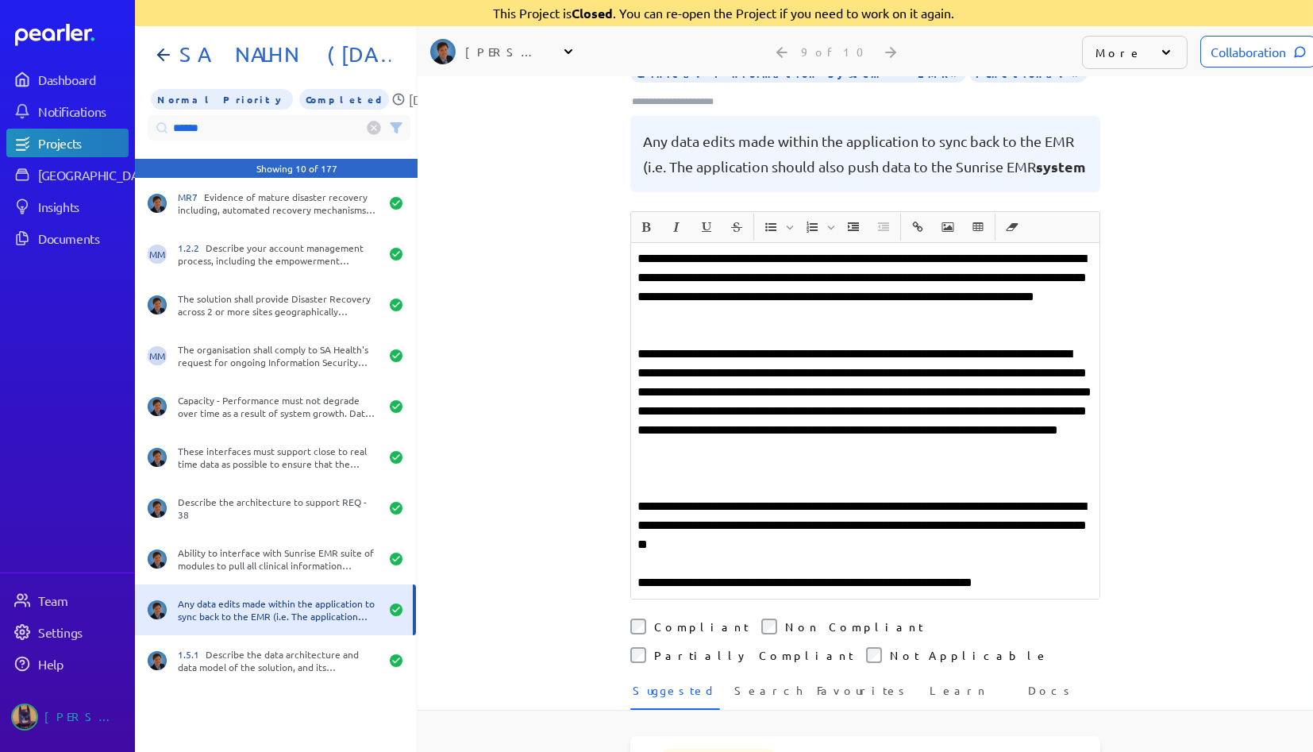
drag, startPoint x: 229, startPoint y: 114, endPoint x: 0, endPoint y: 178, distance: 238.1
click at [0, 169] on div "Dashboard Notifications Projects Answer Library Insights Documents Team Setting…" at bounding box center [656, 376] width 1313 height 752
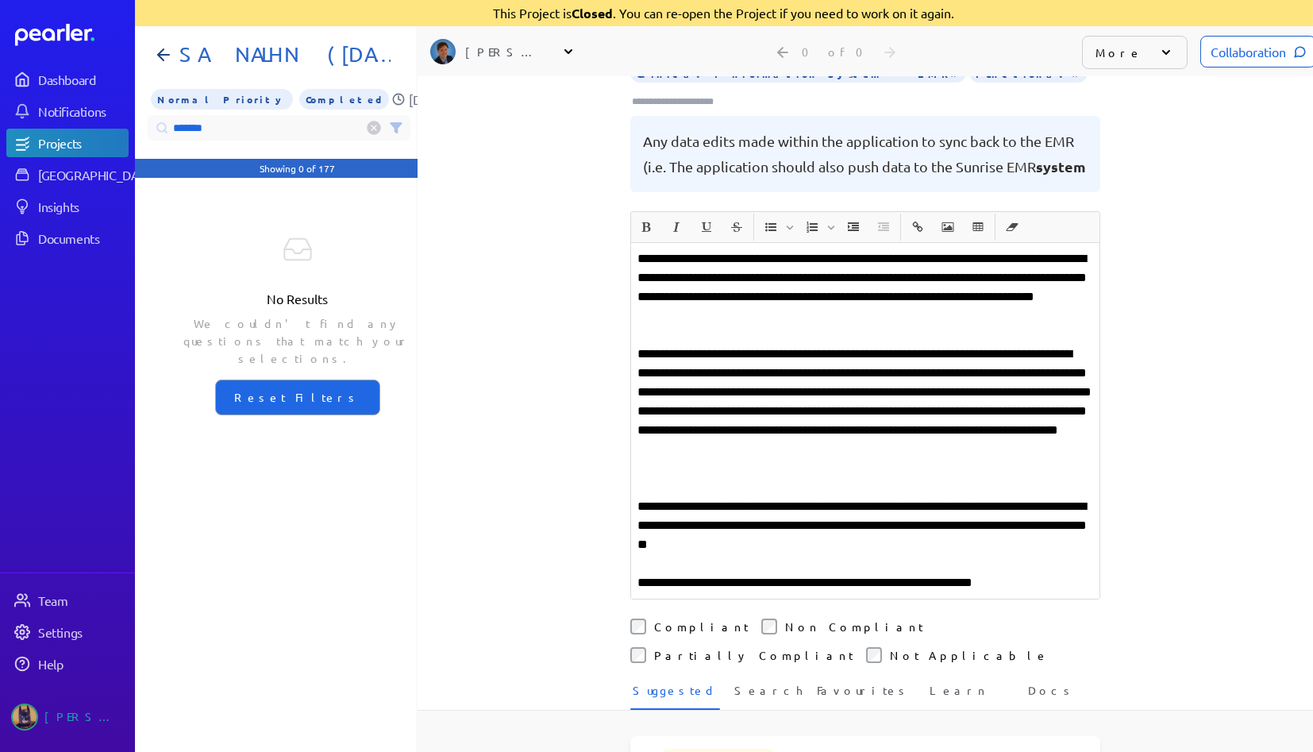
click at [237, 125] on input "*******" at bounding box center [279, 127] width 263 height 25
drag, startPoint x: 245, startPoint y: 125, endPoint x: 0, endPoint y: 130, distance: 244.6
click at [0, 128] on div "Dashboard Notifications Projects Answer Library Insights Documents Team Setting…" at bounding box center [656, 376] width 1313 height 752
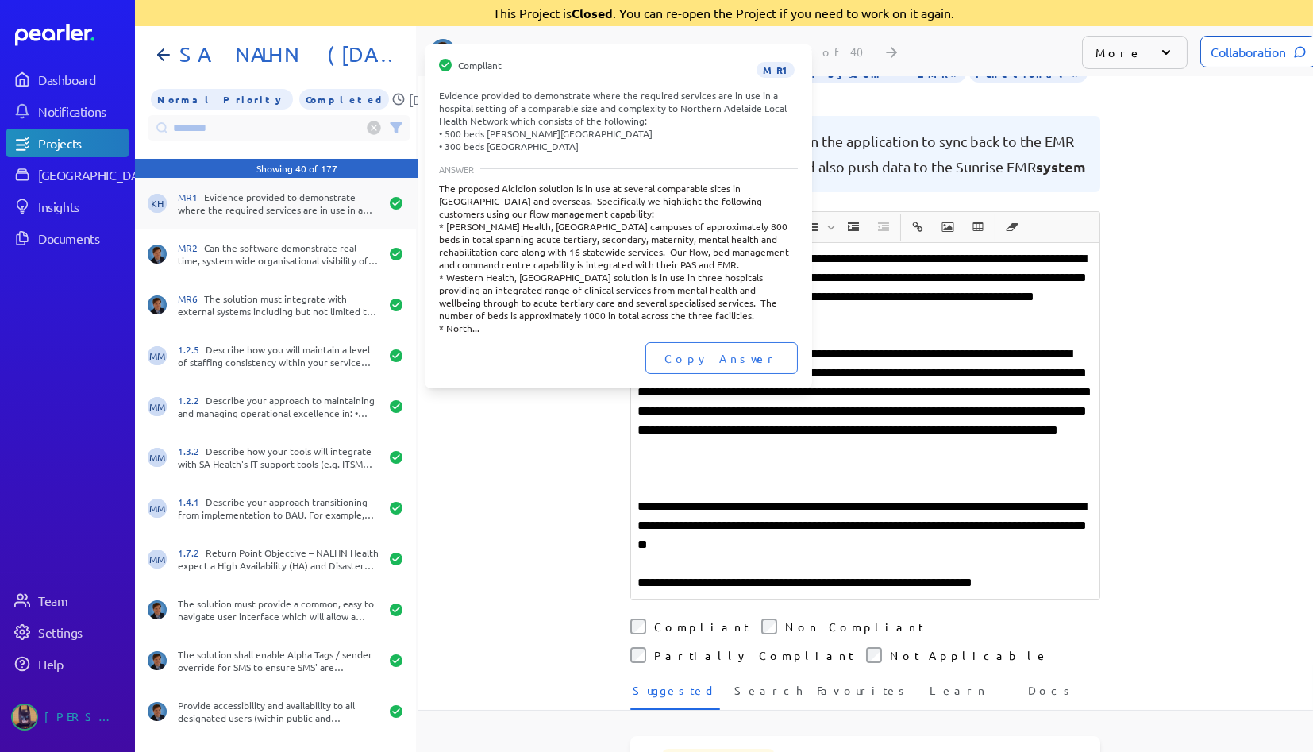
click at [287, 196] on div "MR1 Evidence provided to demonstrate where the required services are in use in …" at bounding box center [279, 203] width 202 height 25
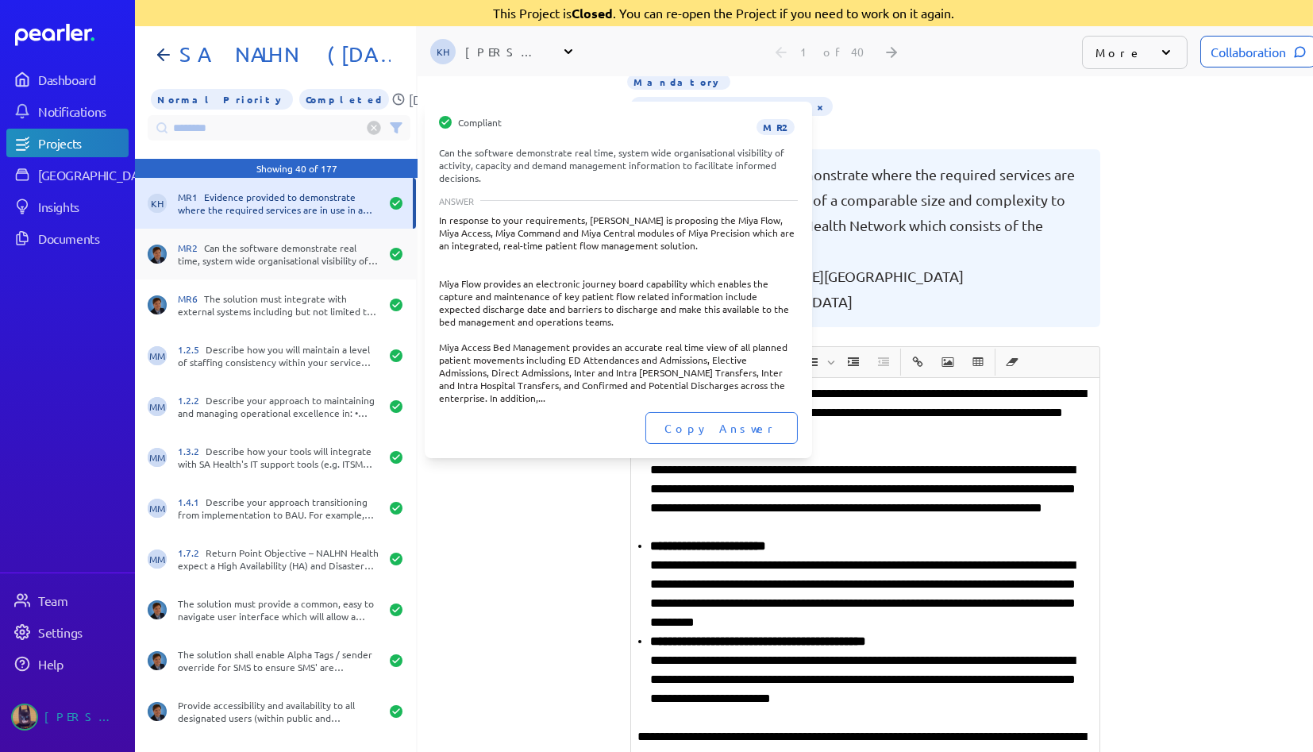
click at [290, 253] on div "MR2 Can the software demonstrate real time, system wide organisational visibili…" at bounding box center [279, 253] width 202 height 25
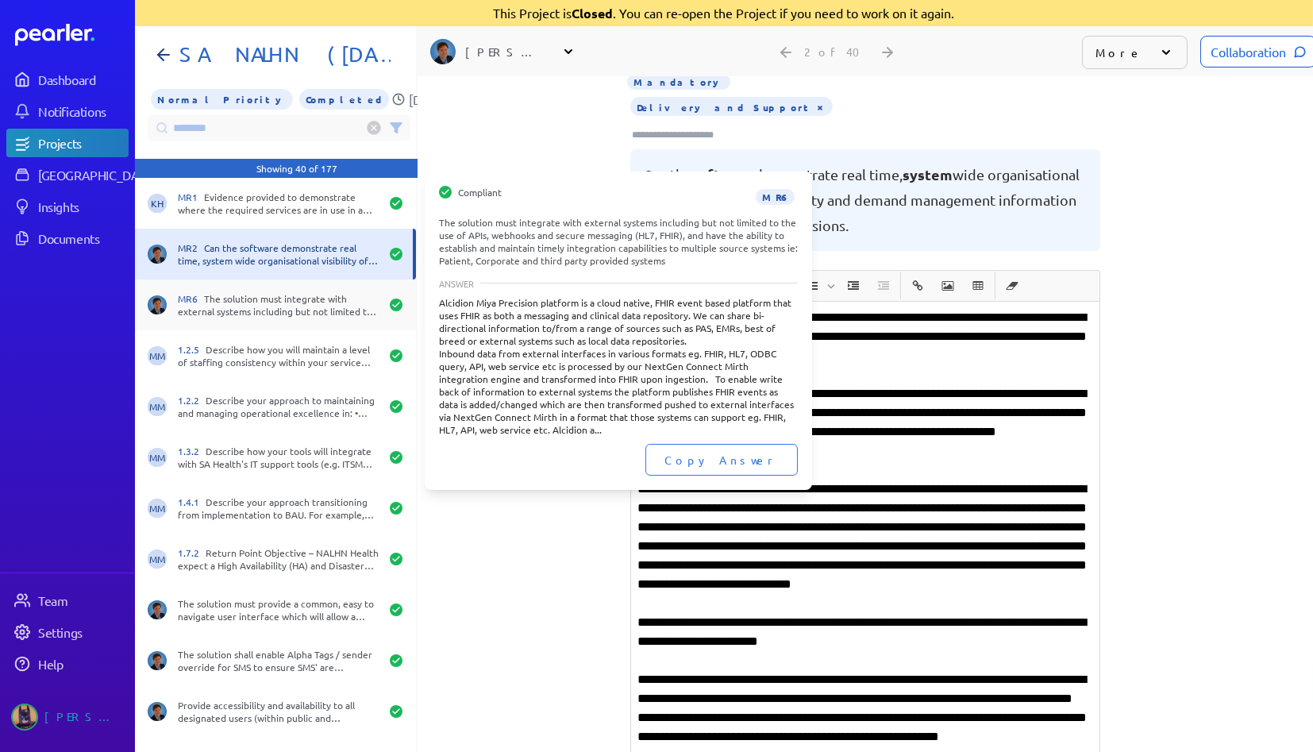
click at [245, 304] on div "MR6 The solution must integrate with external systems including but not limited…" at bounding box center [279, 304] width 202 height 25
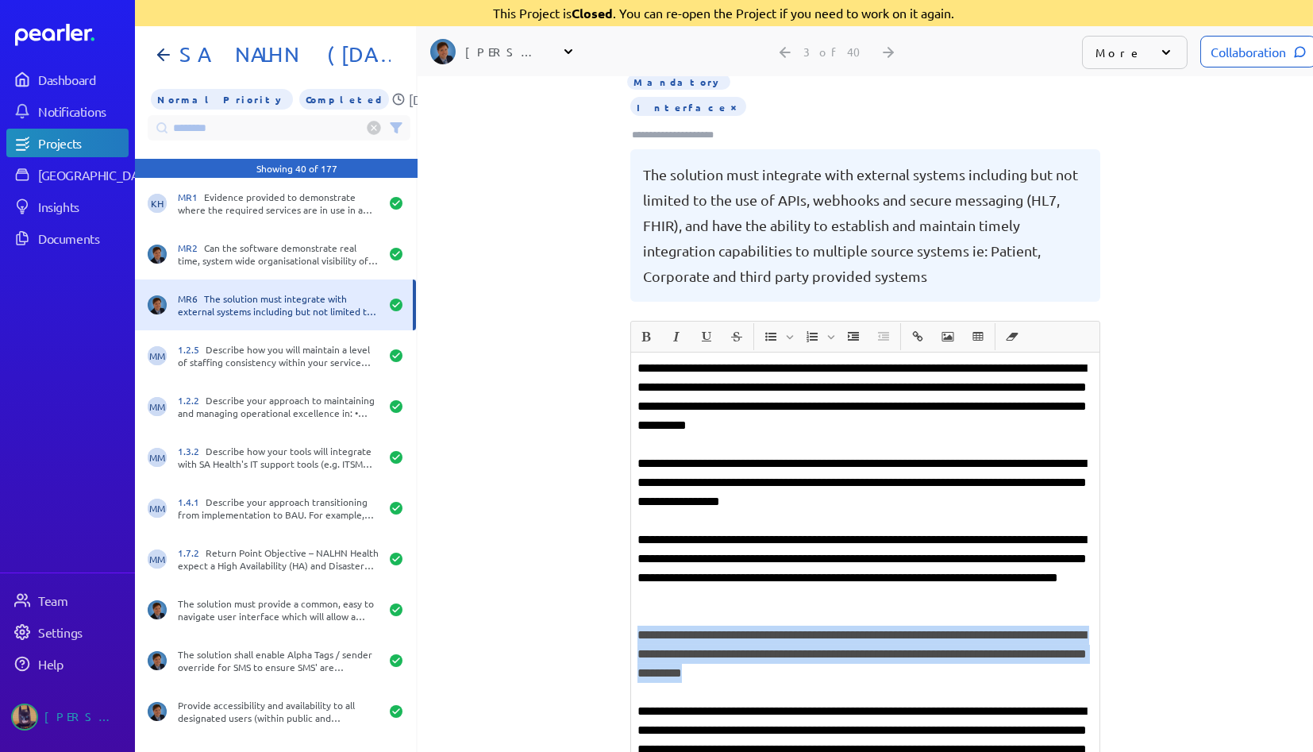
drag, startPoint x: 914, startPoint y: 643, endPoint x: 576, endPoint y: 602, distance: 340.0
click at [576, 602] on div "**********" at bounding box center [866, 327] width 896 height 676
copy p "**********"
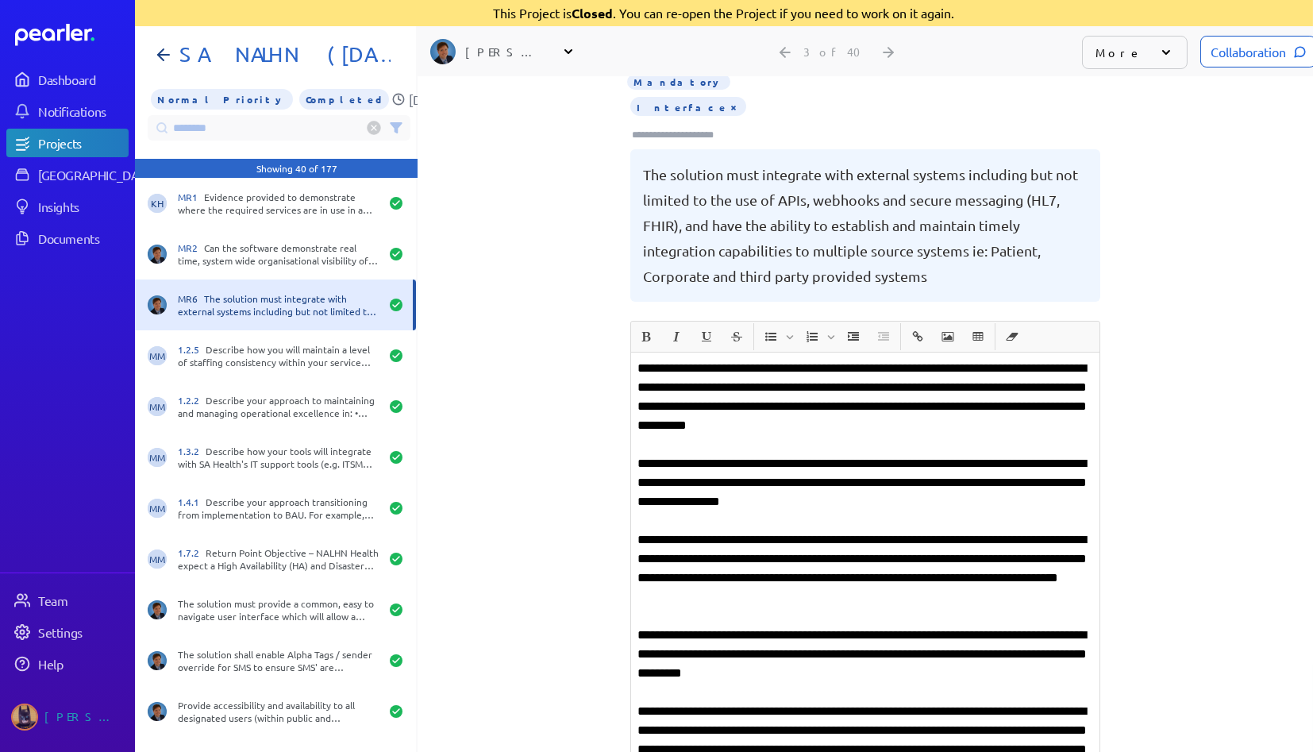
click at [970, 561] on p "**********" at bounding box center [866, 568] width 457 height 76
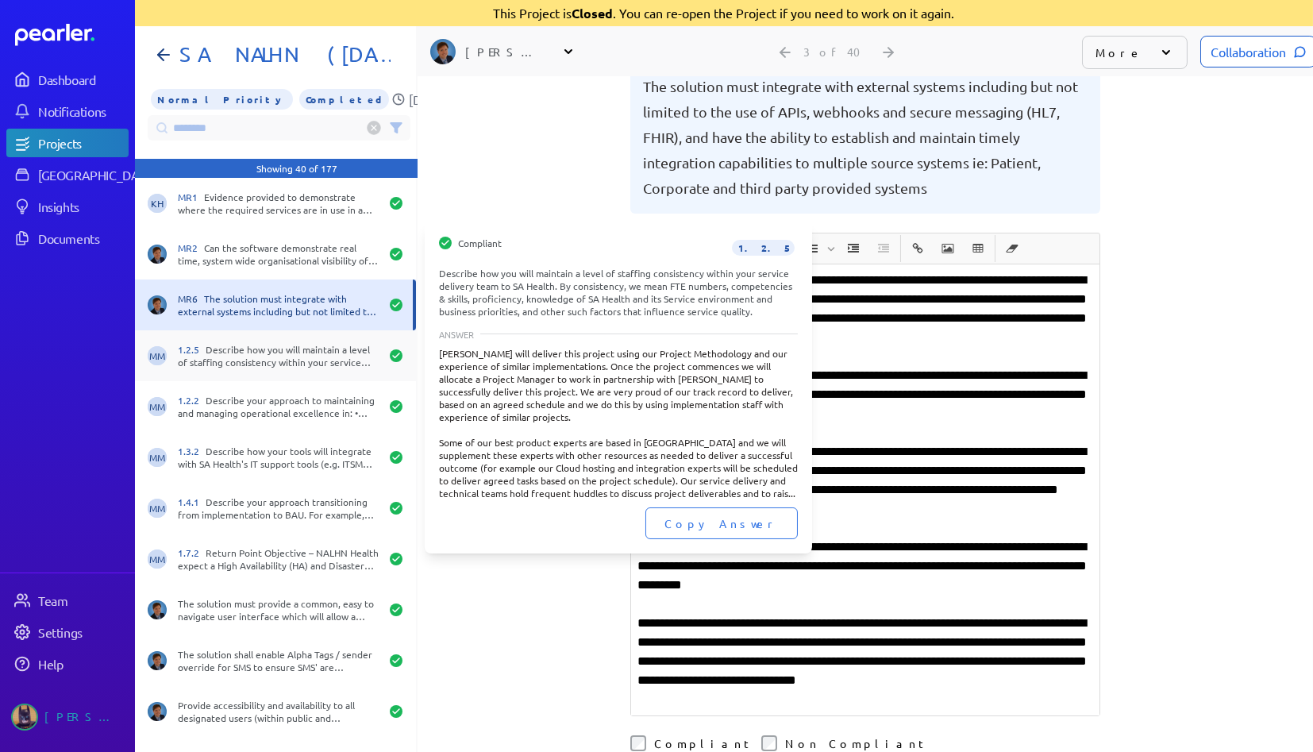
click at [286, 371] on div "MM 1.2.5 Describe how you will maintain a level of staffing consistency within …" at bounding box center [275, 355] width 281 height 51
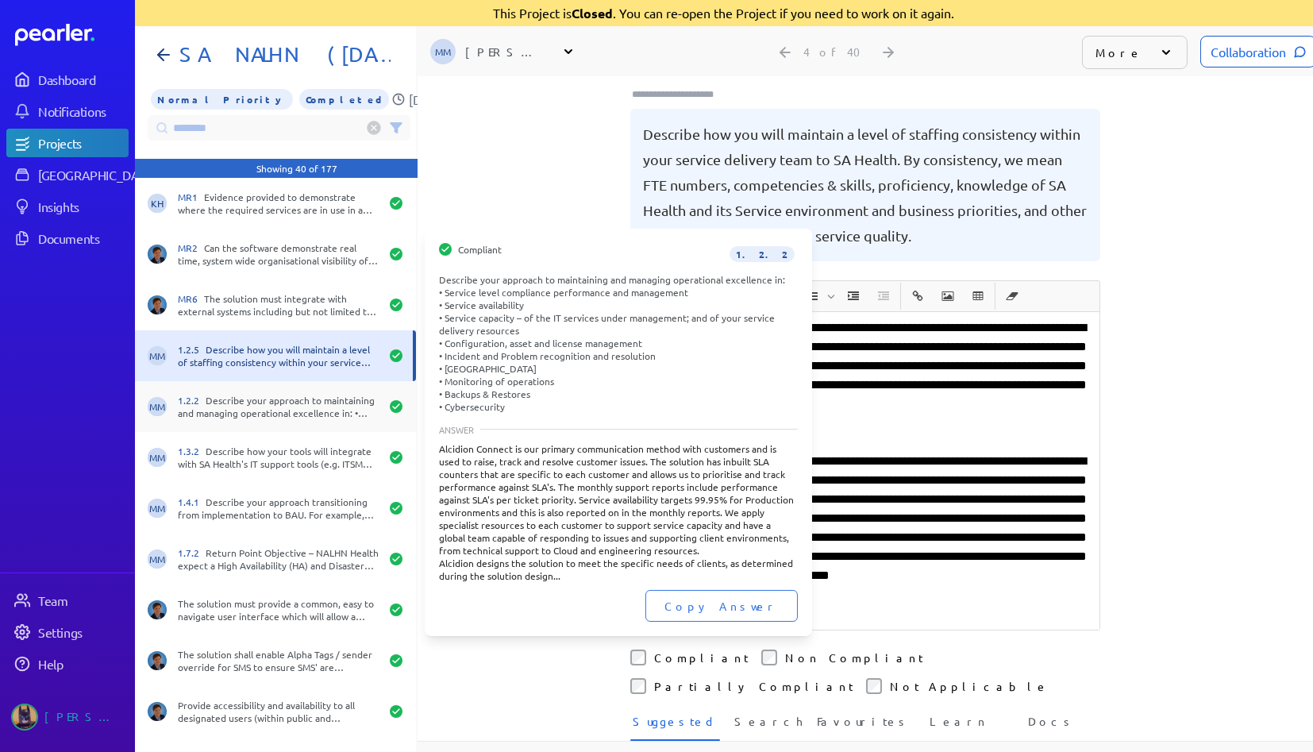
scroll to position [149, 0]
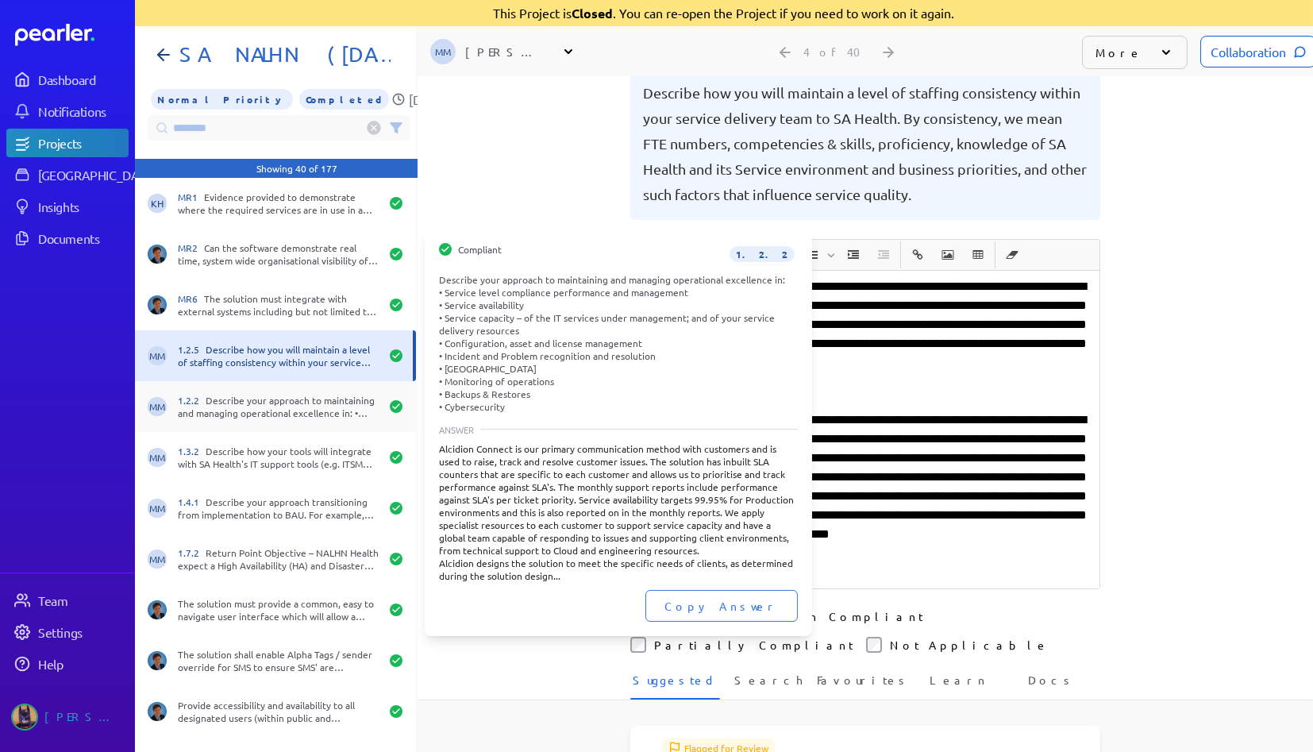
click at [261, 414] on div "1.2.2 Describe your approach to maintaining and managing operational excellence…" at bounding box center [279, 406] width 202 height 25
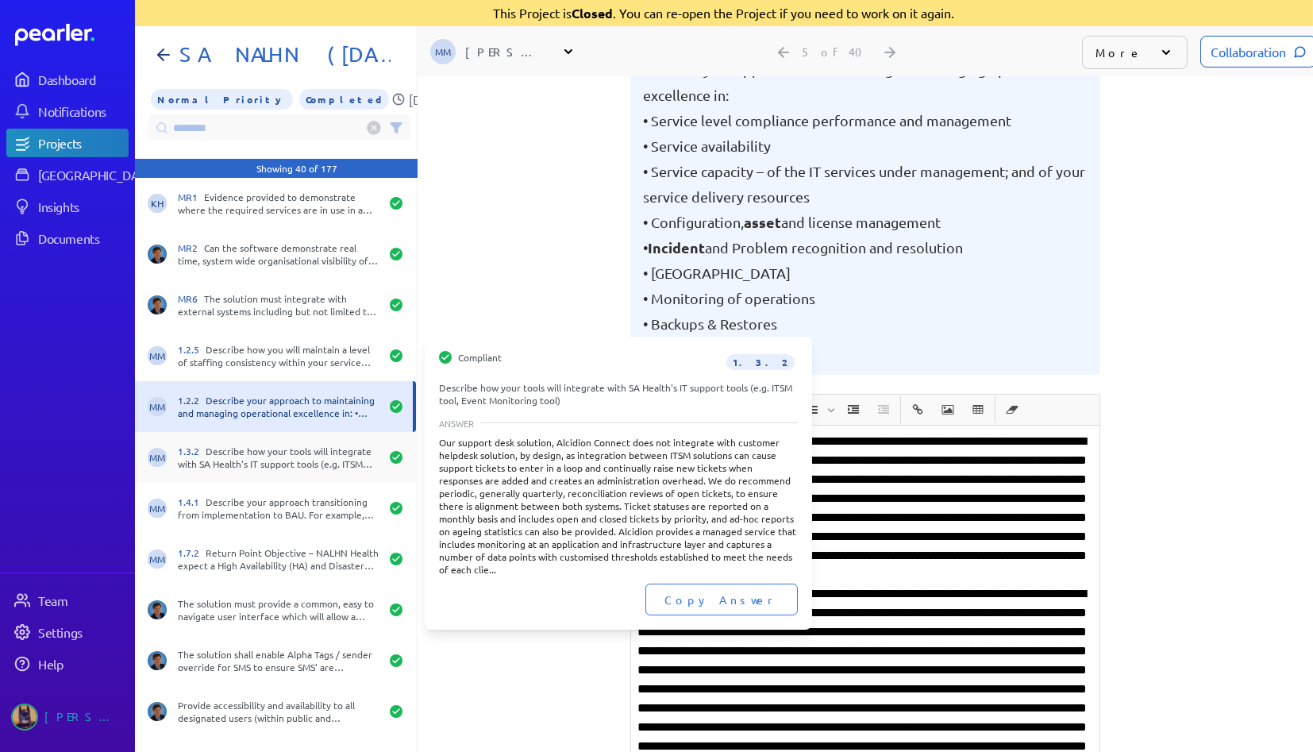
click at [254, 454] on div "1.3.2 Describe how your tools will integrate with SA Health's IT support tools …" at bounding box center [279, 457] width 202 height 25
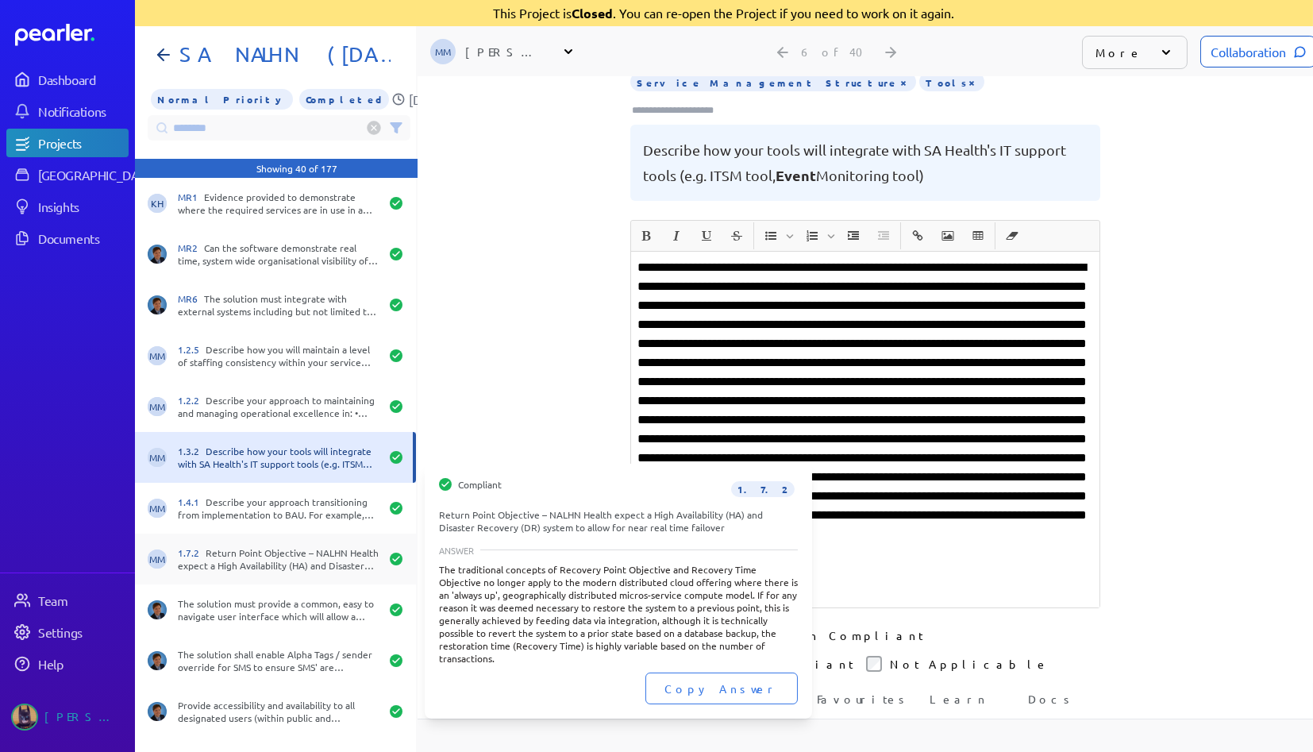
scroll to position [149, 0]
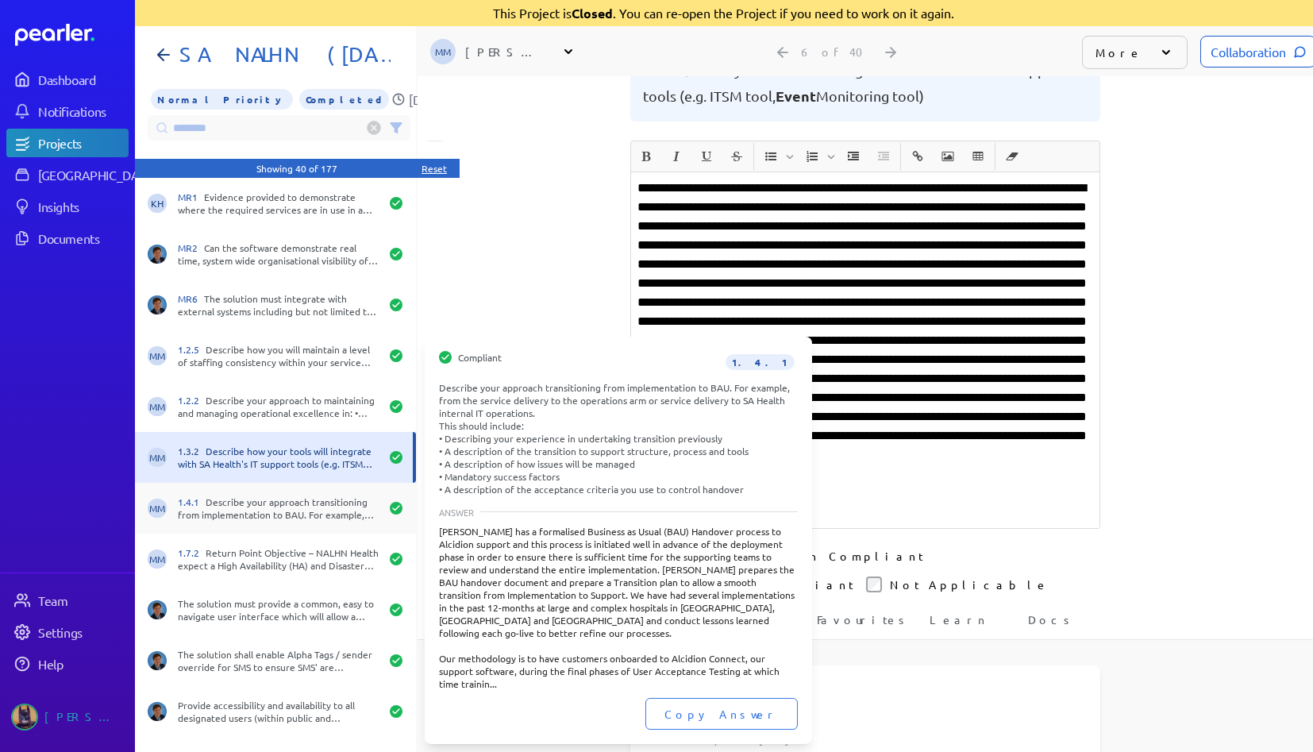
click at [281, 513] on div "1.4.1 Describe your approach transitioning from implementation to BAU. For exam…" at bounding box center [279, 507] width 202 height 25
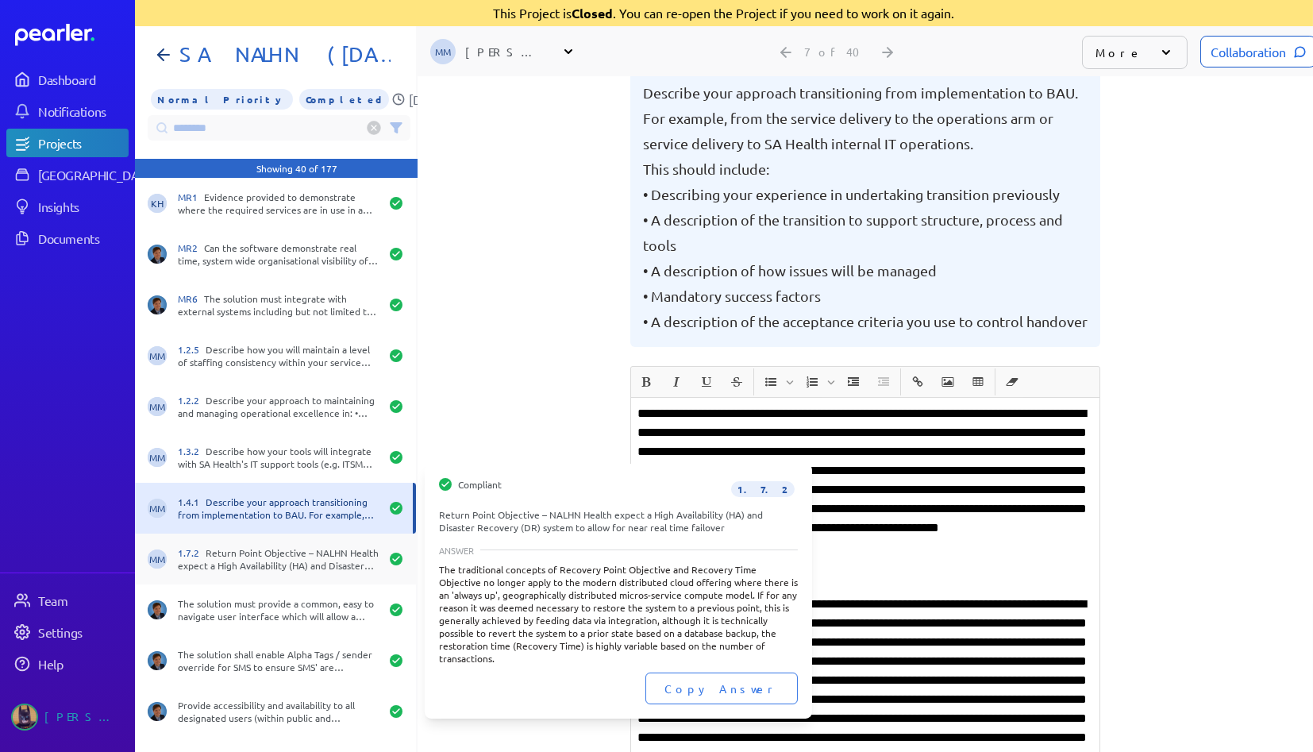
click at [271, 549] on div "1.7.2 Return Point Objective – NALHN Health expect a High Availability (HA) and…" at bounding box center [279, 558] width 202 height 25
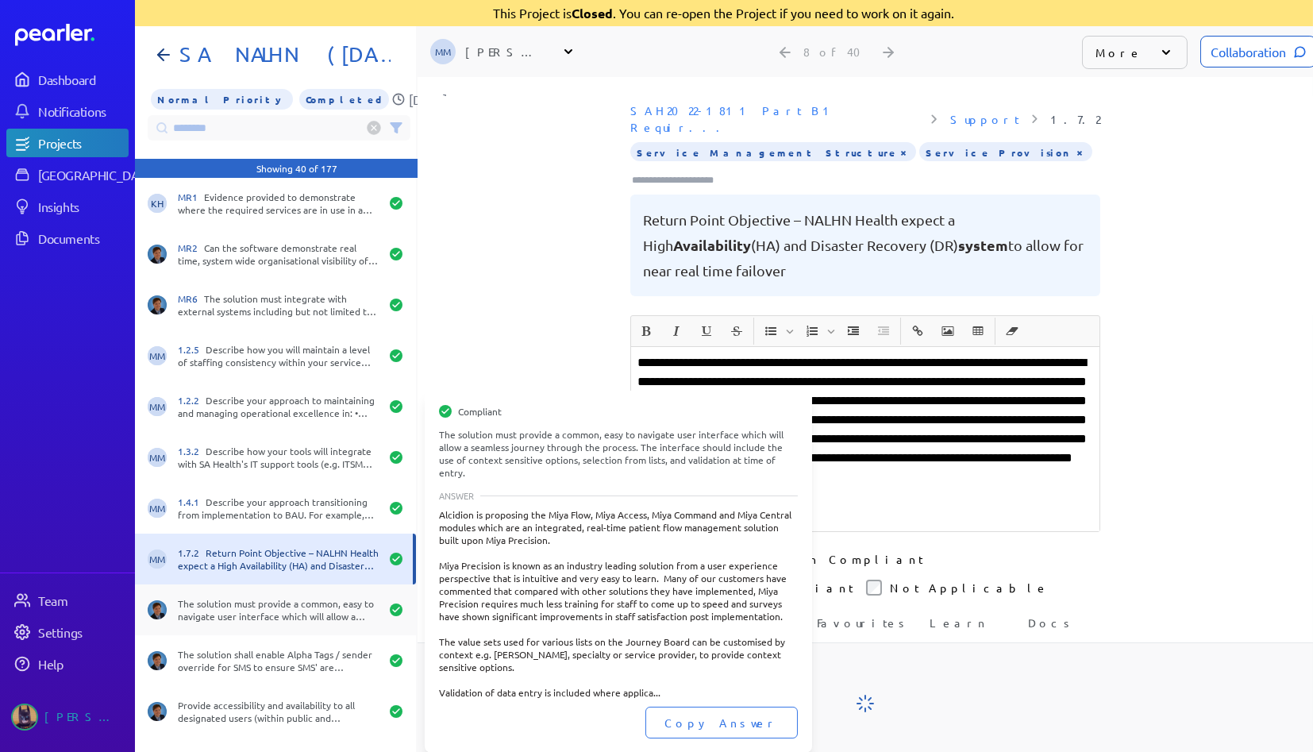
click at [277, 618] on div "The solution must provide a common, easy to navigate user interface which will …" at bounding box center [279, 609] width 202 height 25
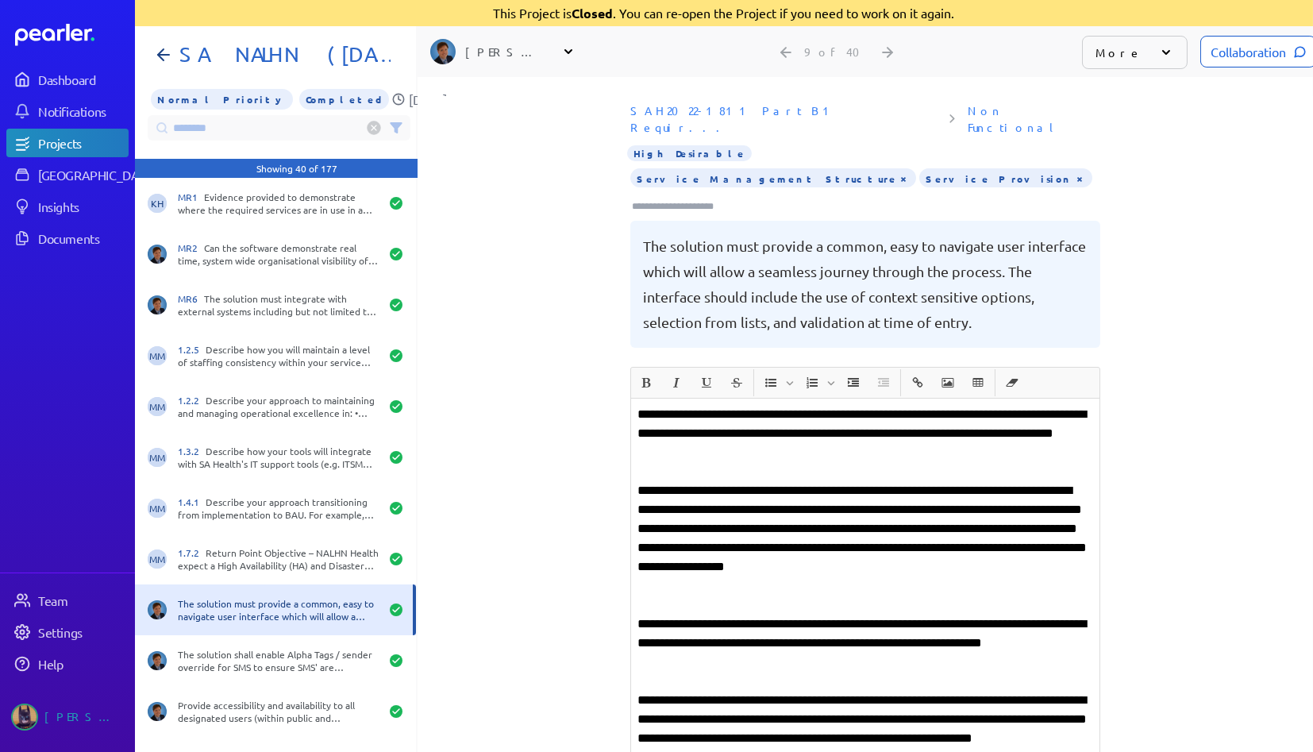
scroll to position [0, 13]
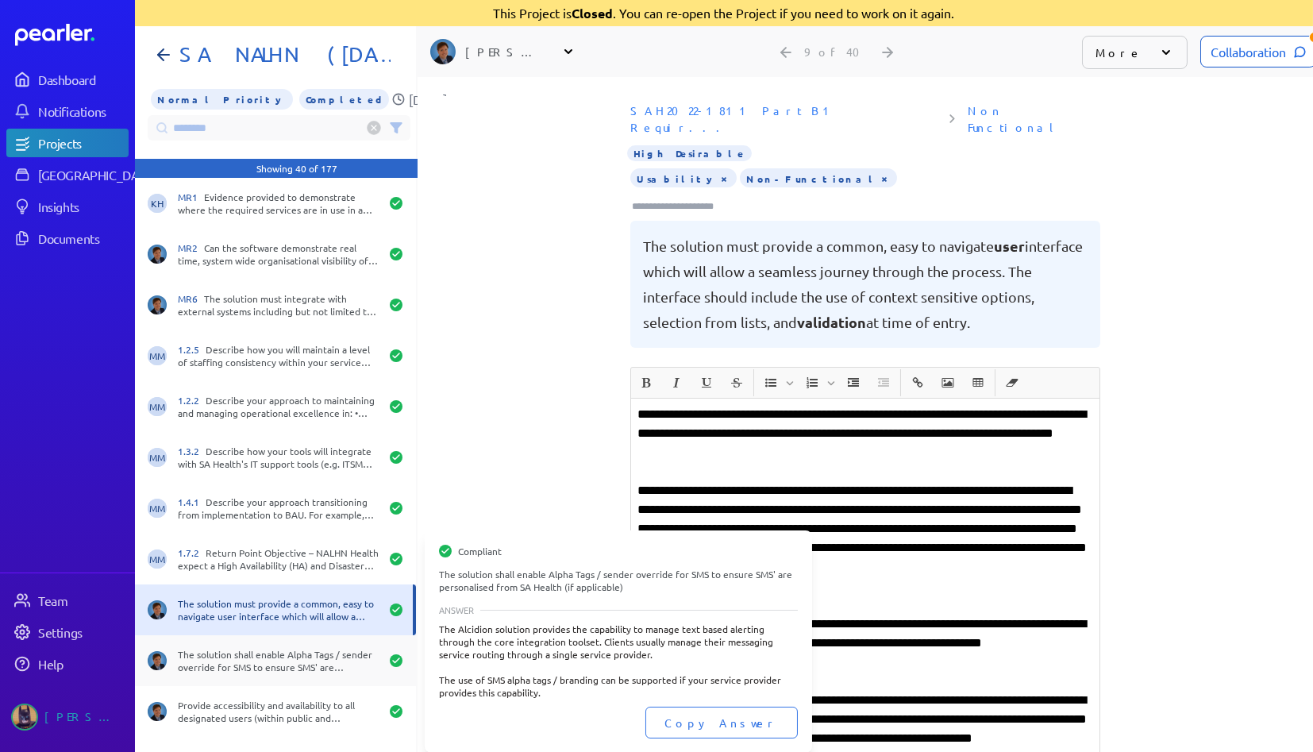
click at [240, 665] on div "The solution shall enable Alpha Tags / sender override for SMS to ensure SMS' a…" at bounding box center [279, 660] width 202 height 25
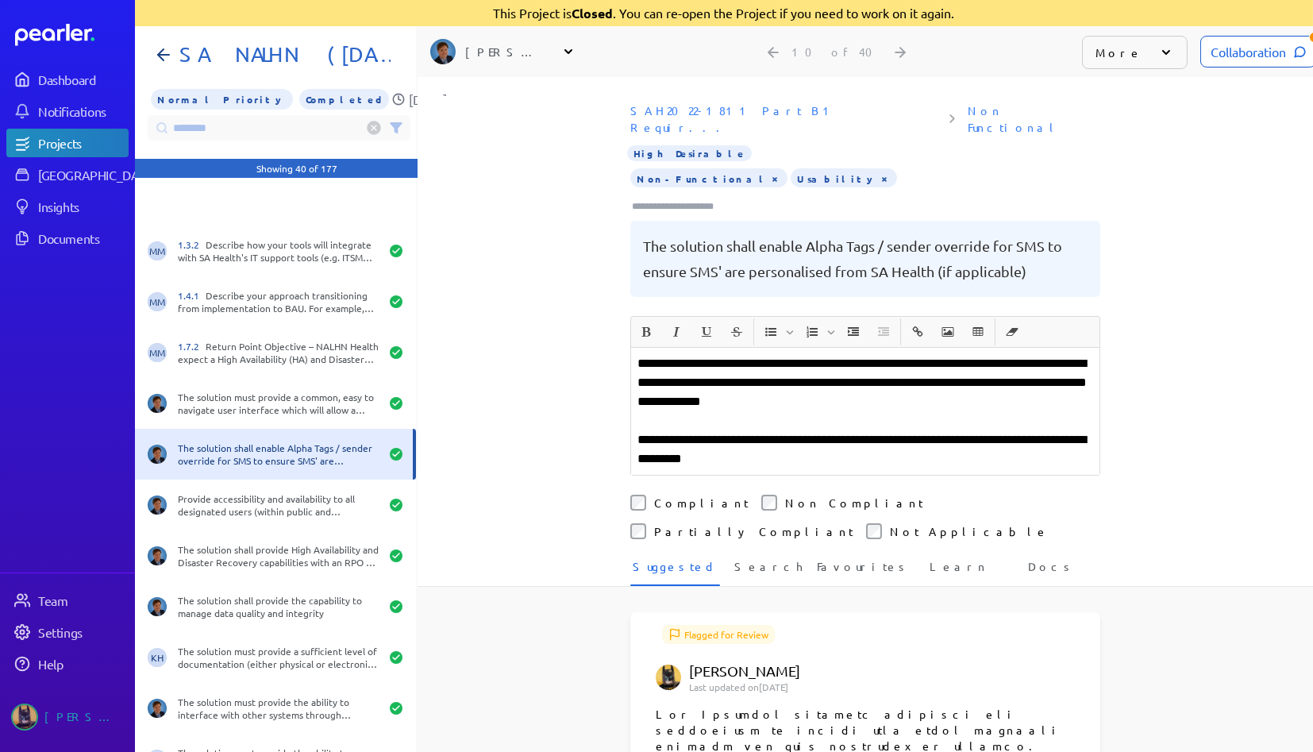
scroll to position [353, 0]
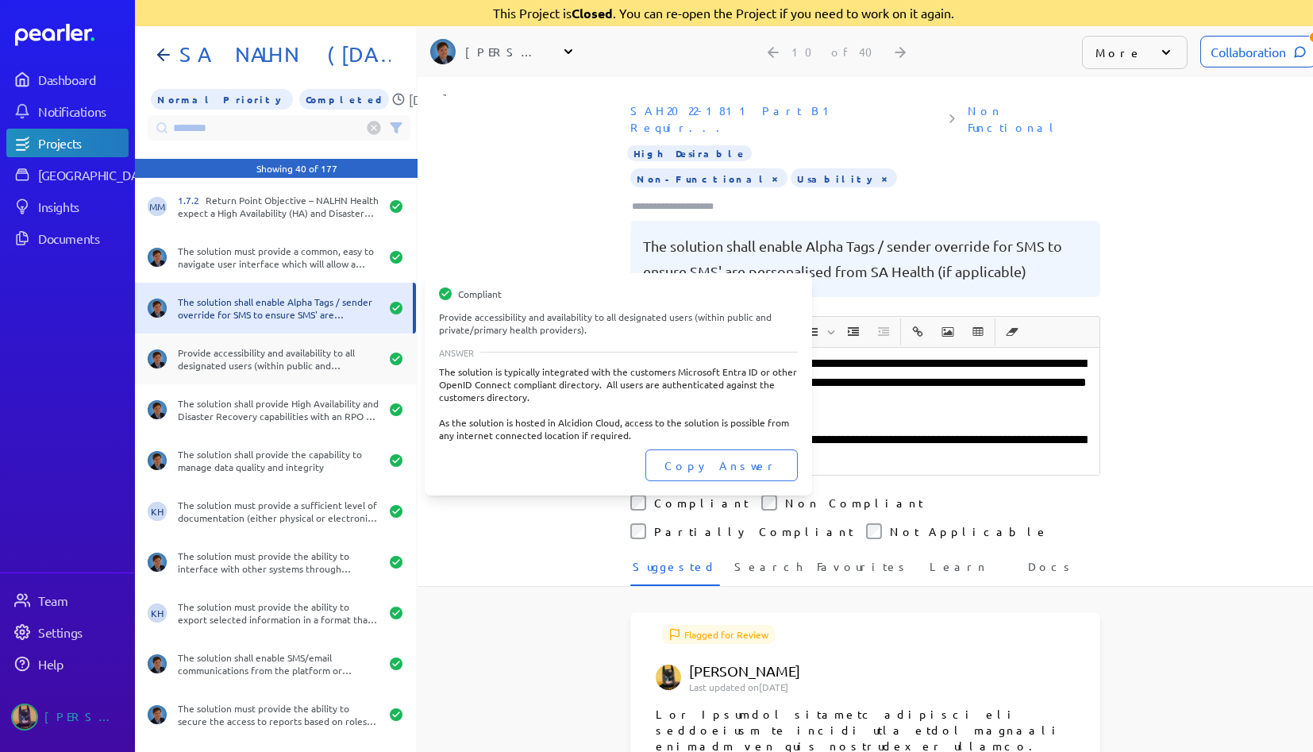
click at [281, 360] on div "Provide accessibility and availability to all designated users (within public a…" at bounding box center [279, 358] width 202 height 25
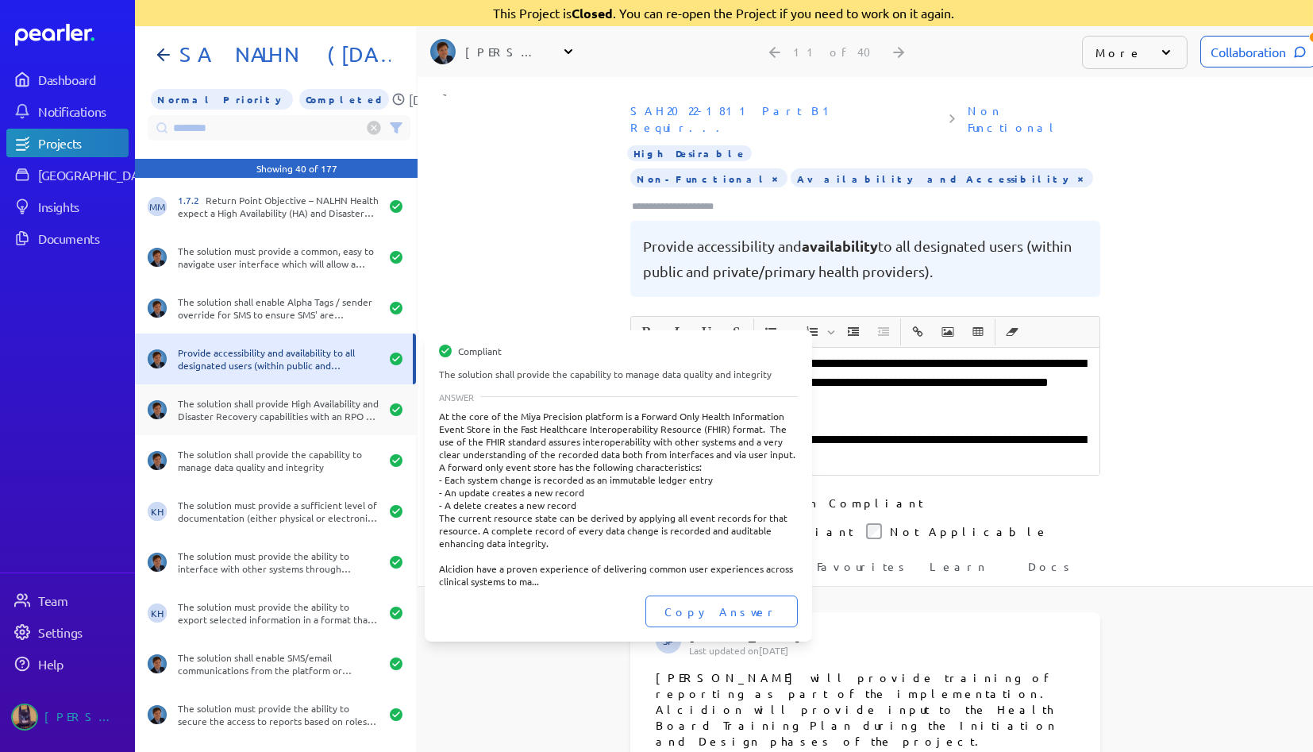
click at [267, 405] on div "The solution shall provide High Availability and Disaster Recovery capabilities…" at bounding box center [279, 409] width 202 height 25
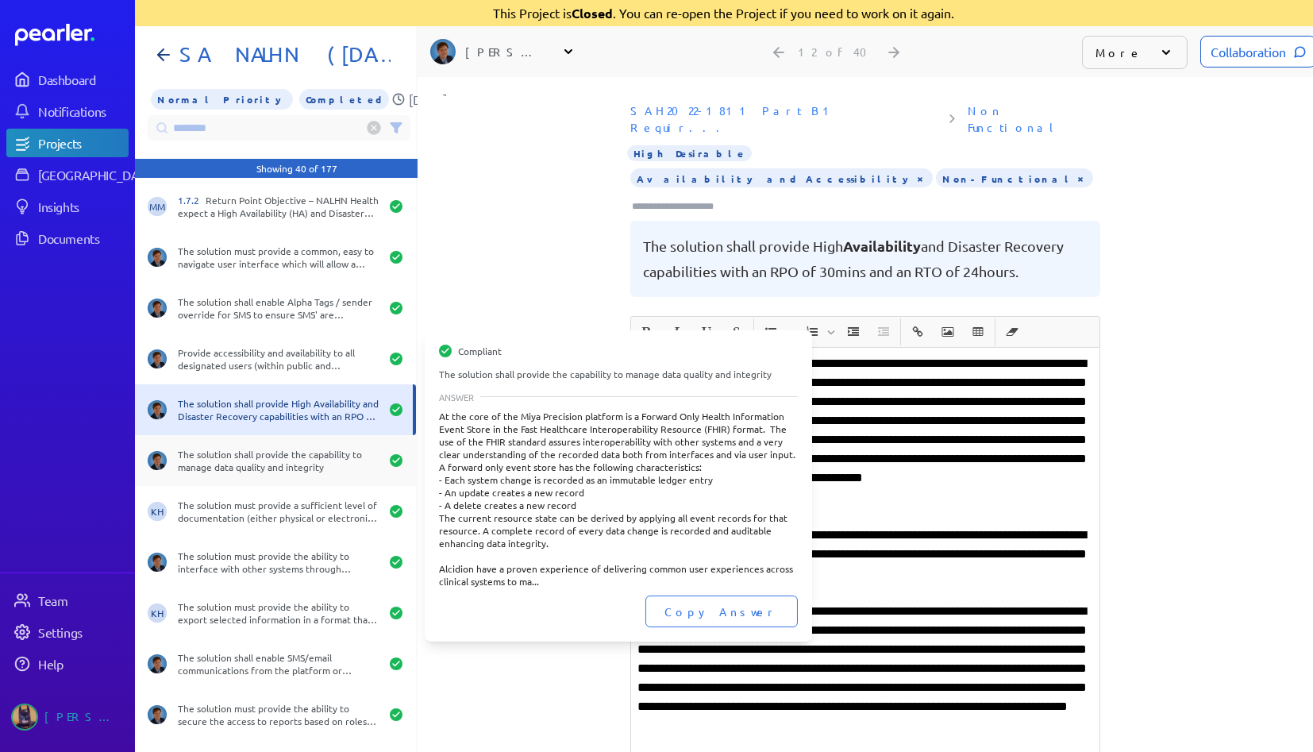
click at [281, 464] on div "The solution shall provide the capability to manage data quality and integrity" at bounding box center [279, 460] width 202 height 25
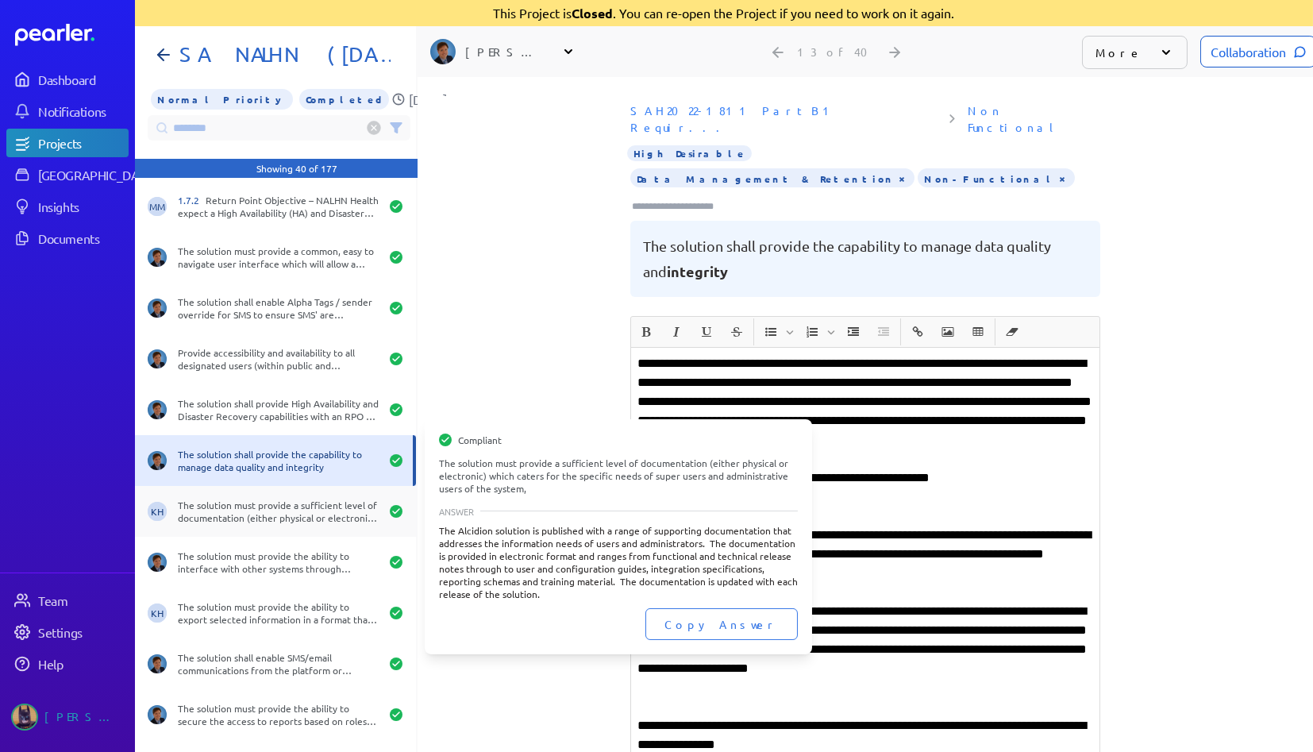
click at [283, 525] on div "KH The solution must provide a sufficient level of documentation (either physic…" at bounding box center [275, 511] width 281 height 51
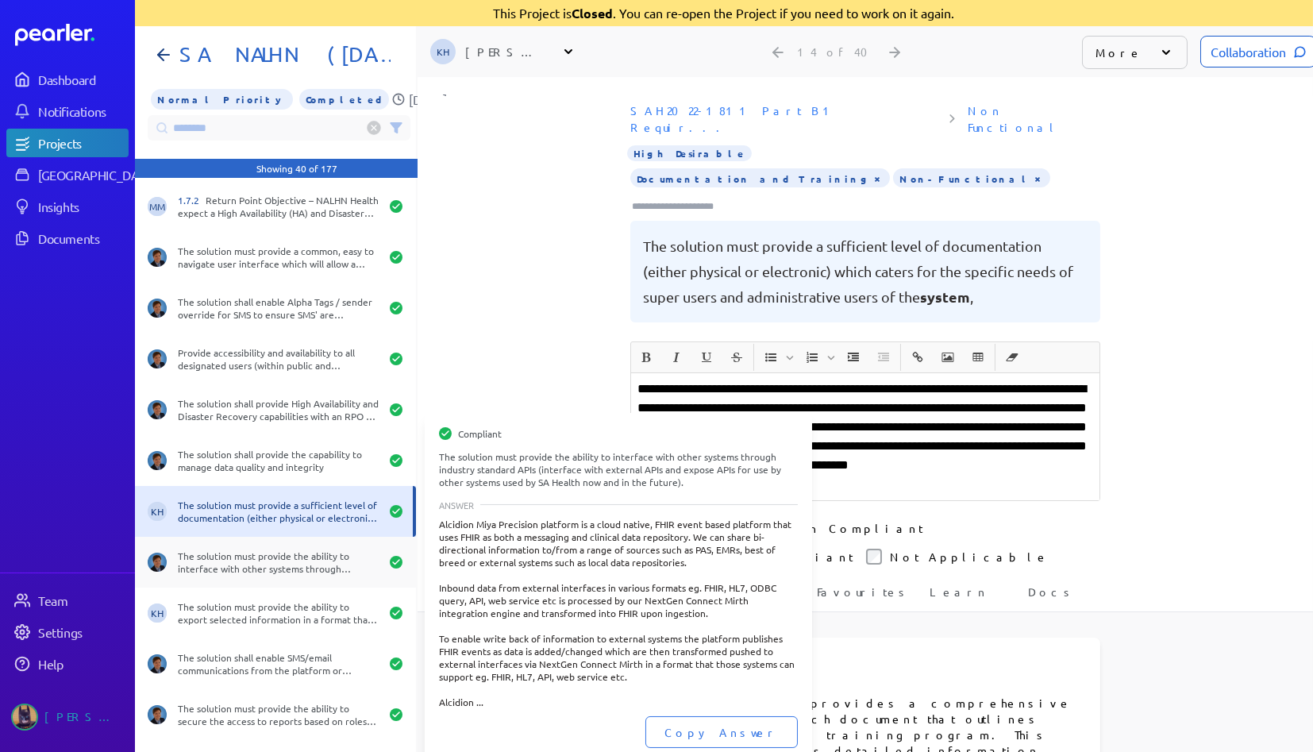
click at [281, 562] on div "The solution must provide the ability to interface with other systems through i…" at bounding box center [279, 561] width 202 height 25
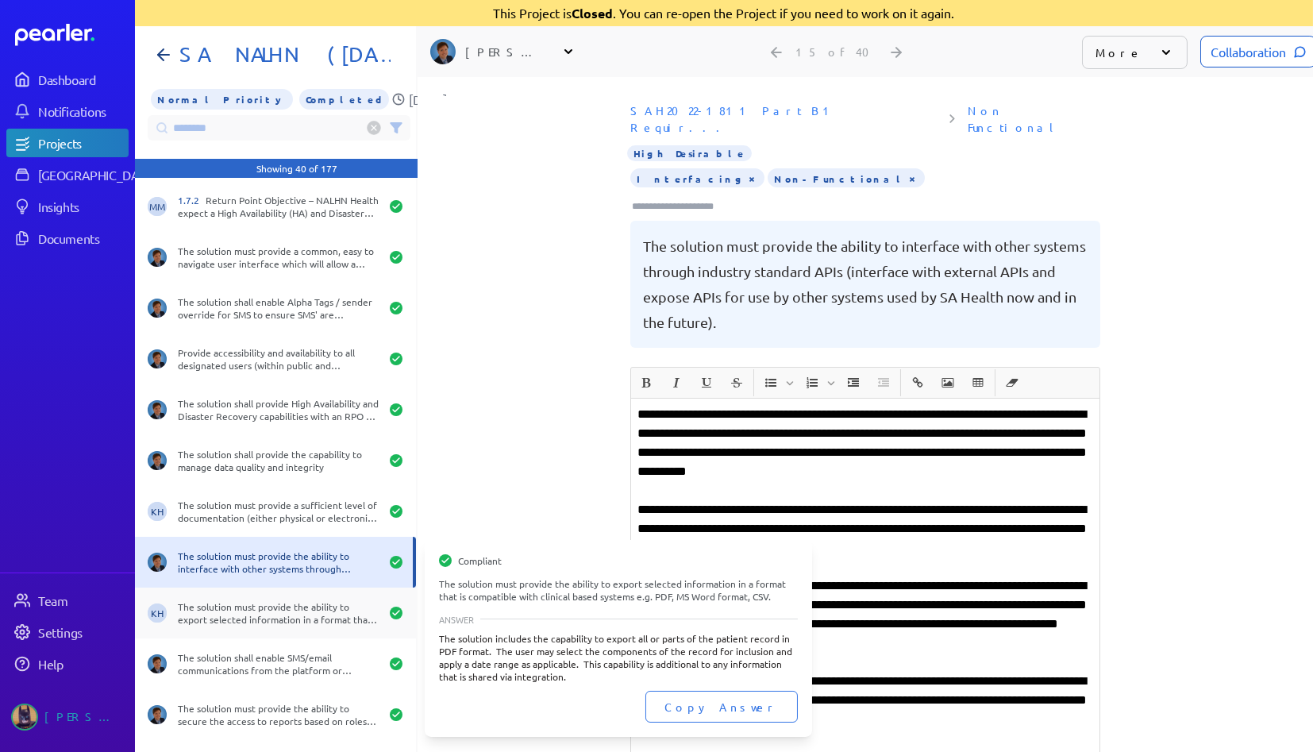
click at [270, 611] on div "The solution must provide the ability to export selected information in a forma…" at bounding box center [279, 612] width 202 height 25
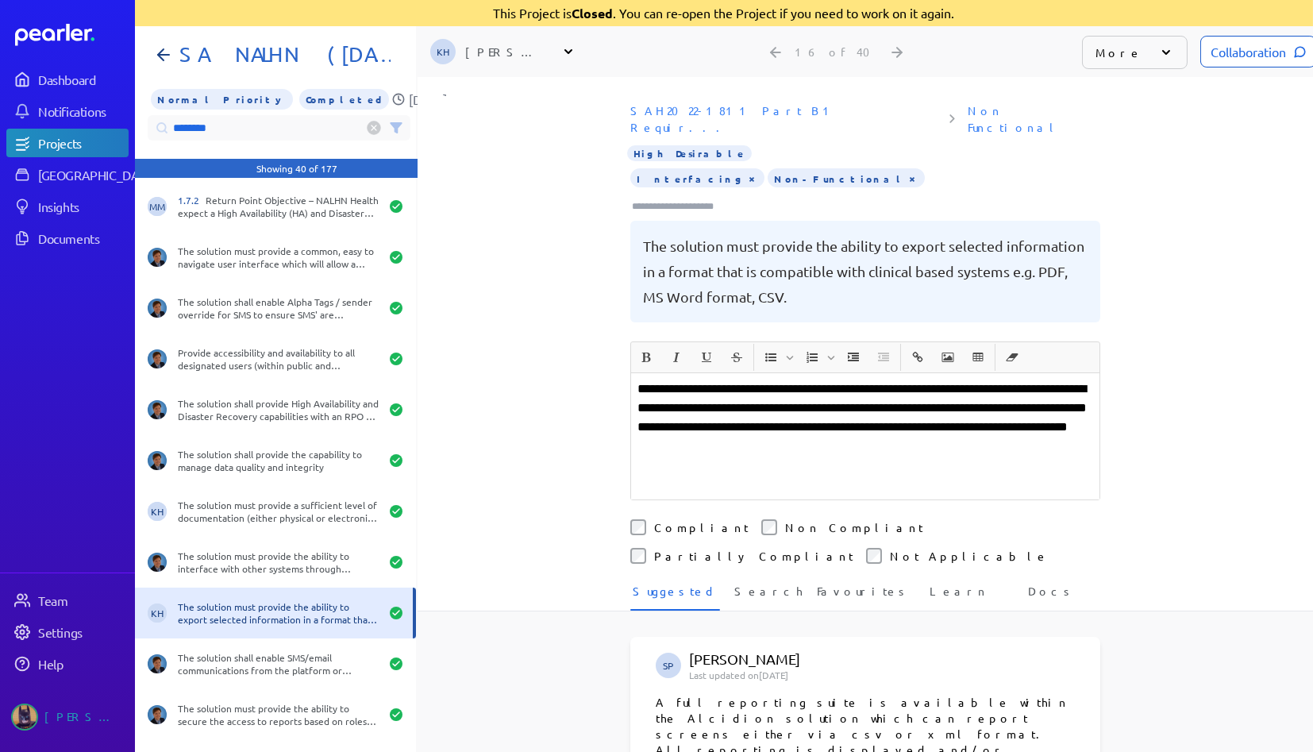
drag, startPoint x: 102, startPoint y: 106, endPoint x: 0, endPoint y: 41, distance: 120.7
click at [0, 44] on div "Dashboard Notifications Projects Answer Library Insights Documents Team Setting…" at bounding box center [656, 376] width 1313 height 752
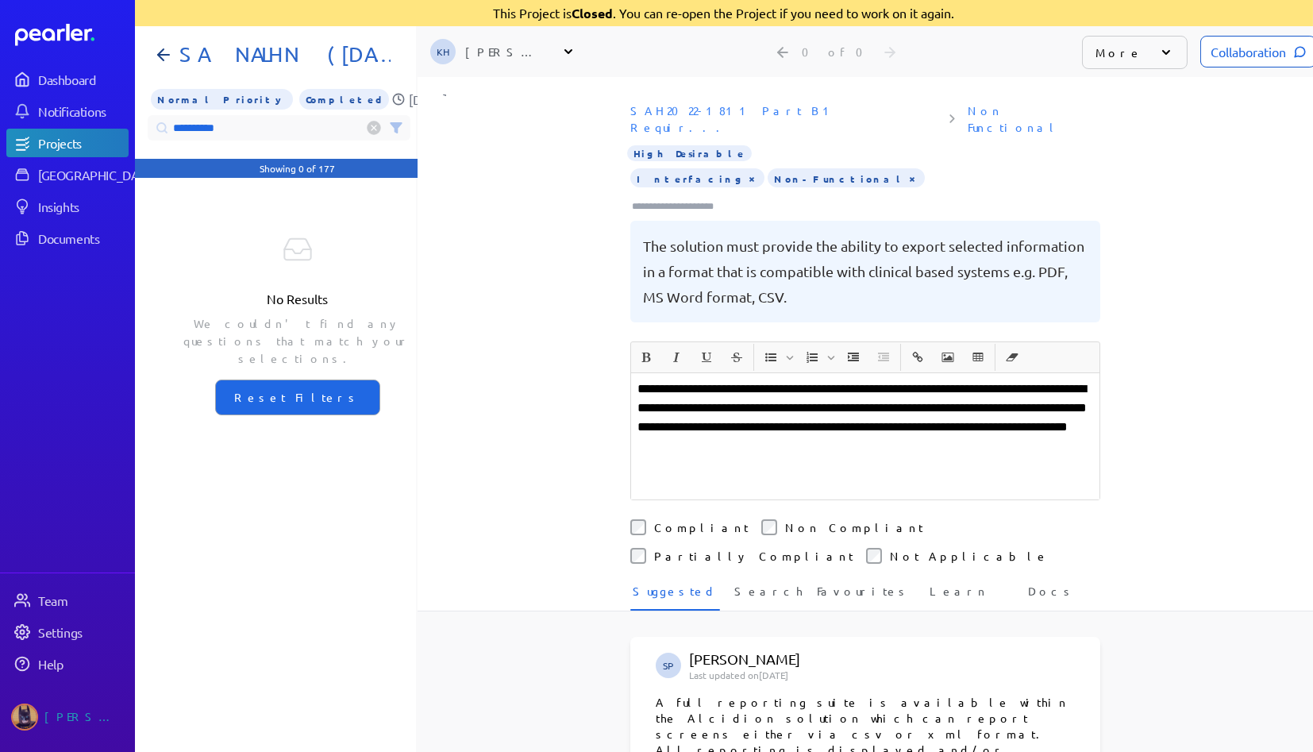
drag, startPoint x: 253, startPoint y: 126, endPoint x: 0, endPoint y: 91, distance: 254.9
click at [0, 91] on div "Dashboard Notifications Projects Answer Library Insights Documents Team Setting…" at bounding box center [656, 376] width 1313 height 752
type input "**********"
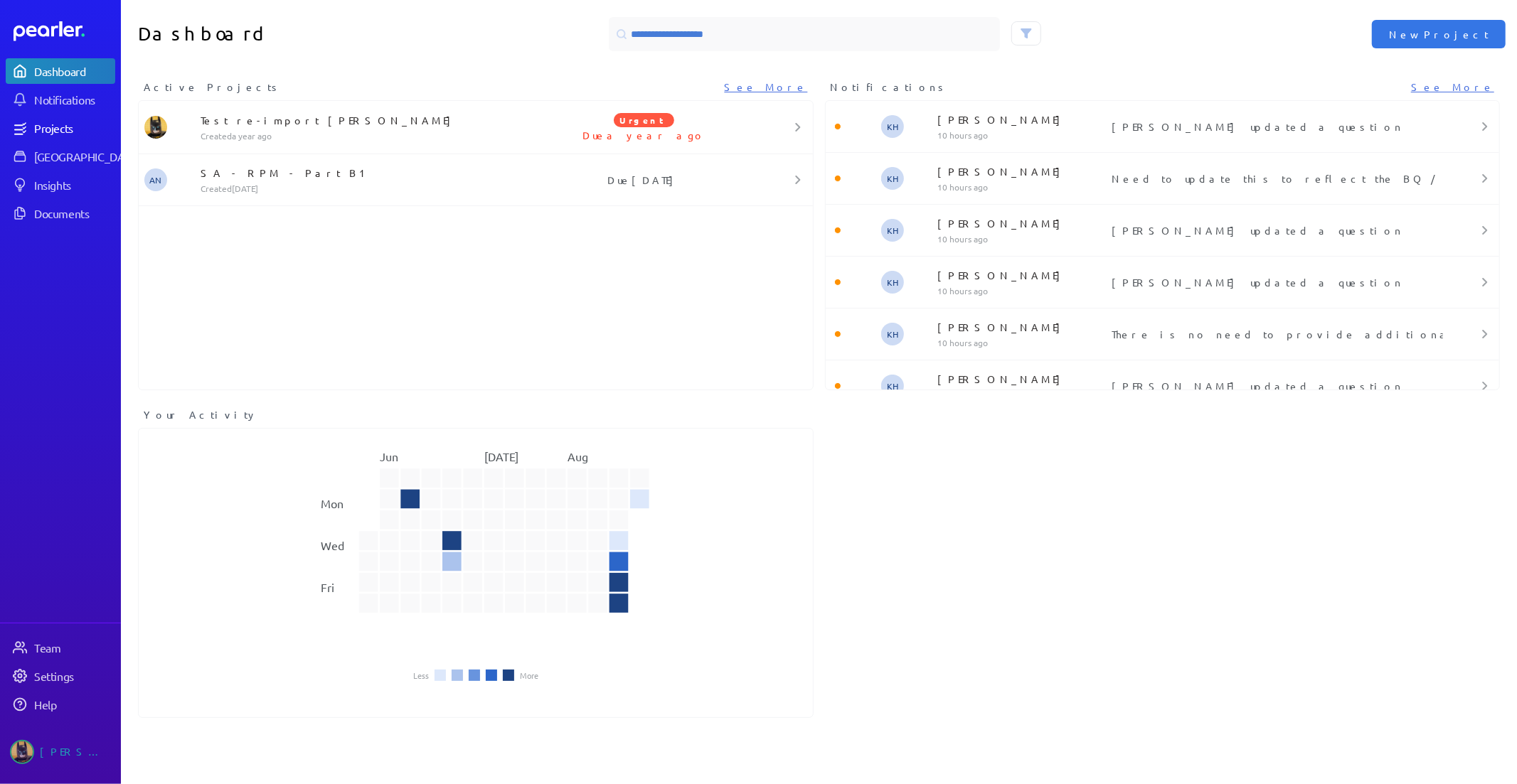
click at [64, 123] on div "Projects" at bounding box center [73, 128] width 80 height 14
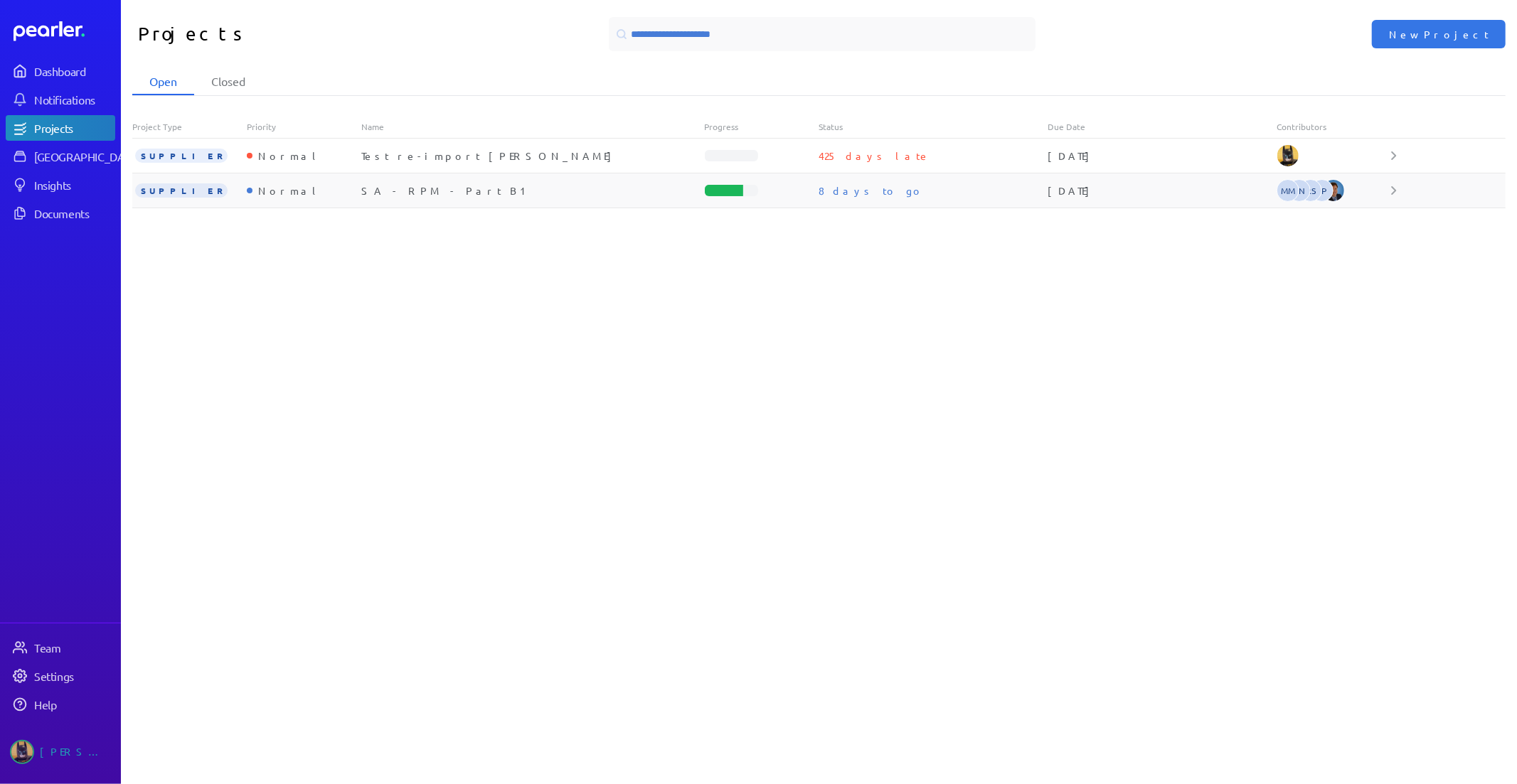
click at [426, 188] on div "SA - RPM - Part B1" at bounding box center [533, 191] width 344 height 14
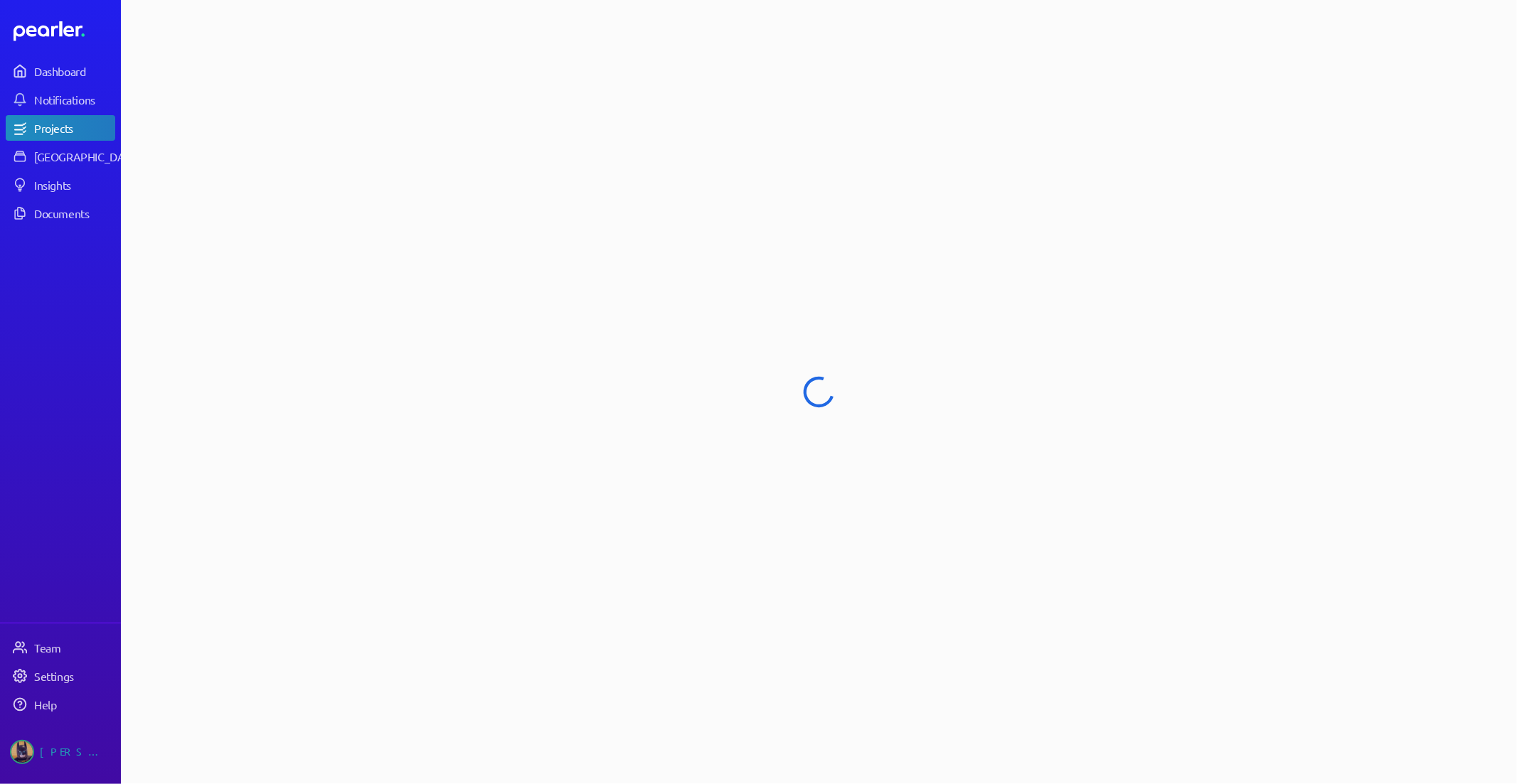
select select "******"
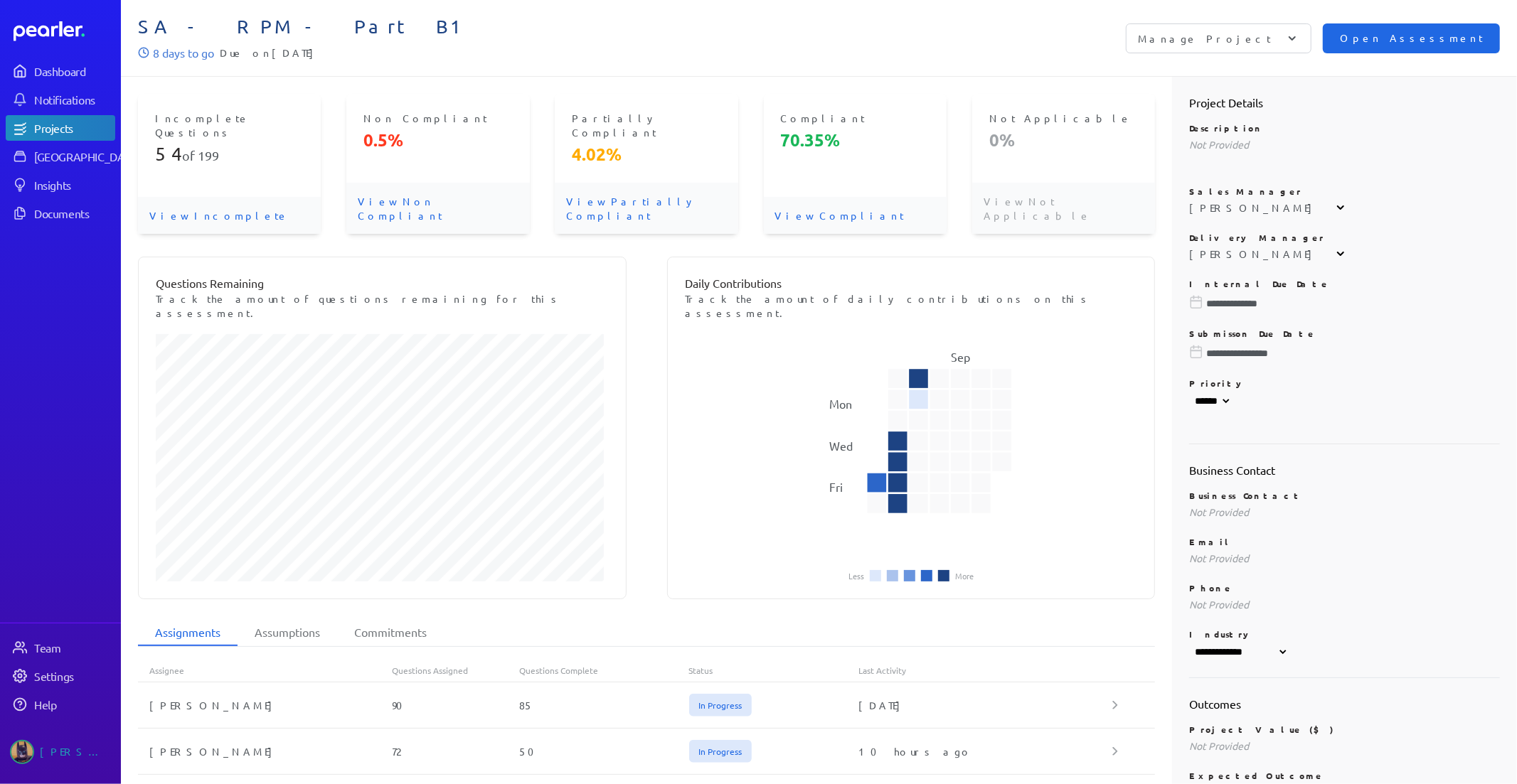
click at [1444, 27] on button "Open Assessment" at bounding box center [1411, 38] width 177 height 30
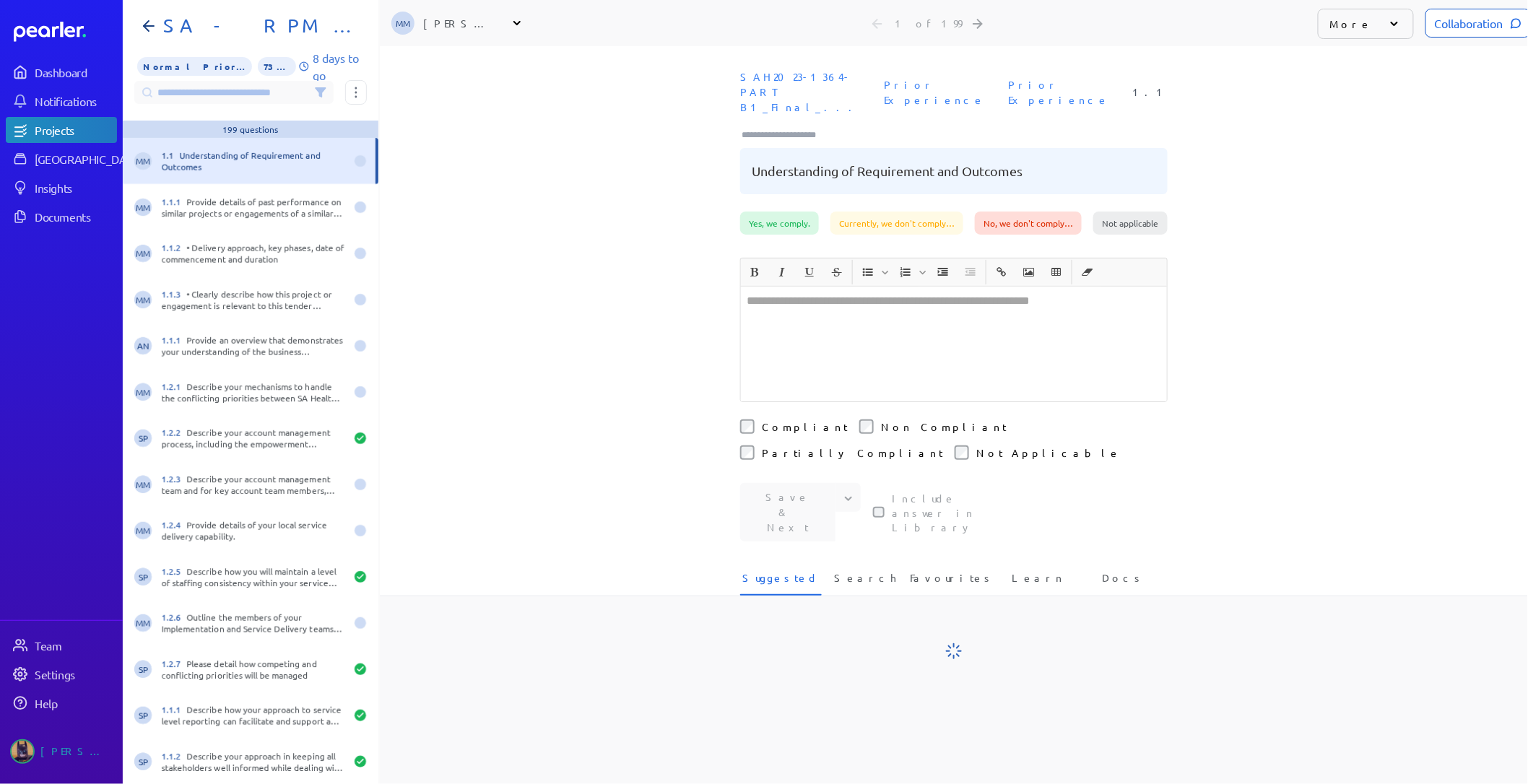
click at [66, 126] on div "Projects" at bounding box center [75, 130] width 81 height 15
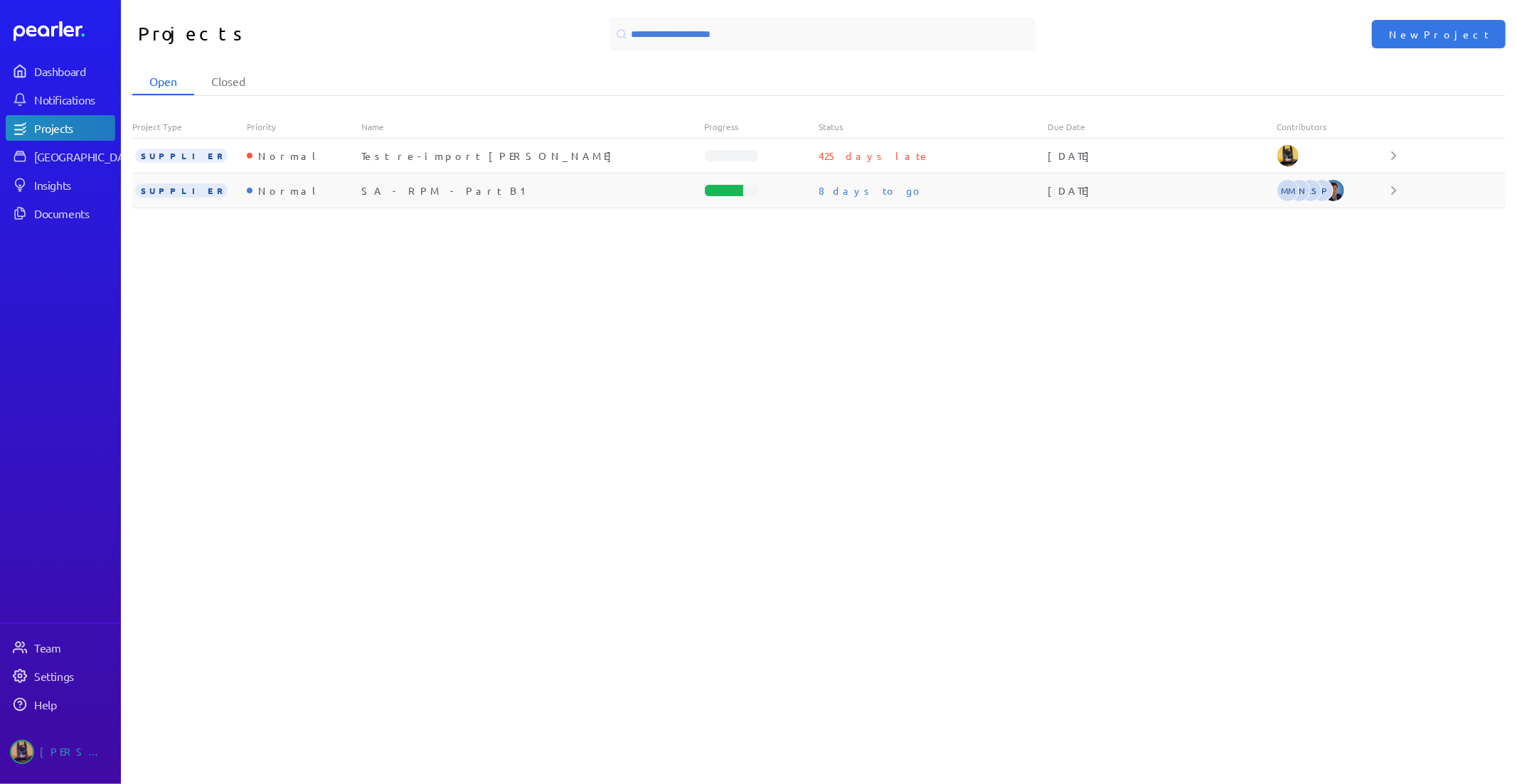
click at [416, 190] on div "SA - RPM - Part B1" at bounding box center [533, 191] width 344 height 14
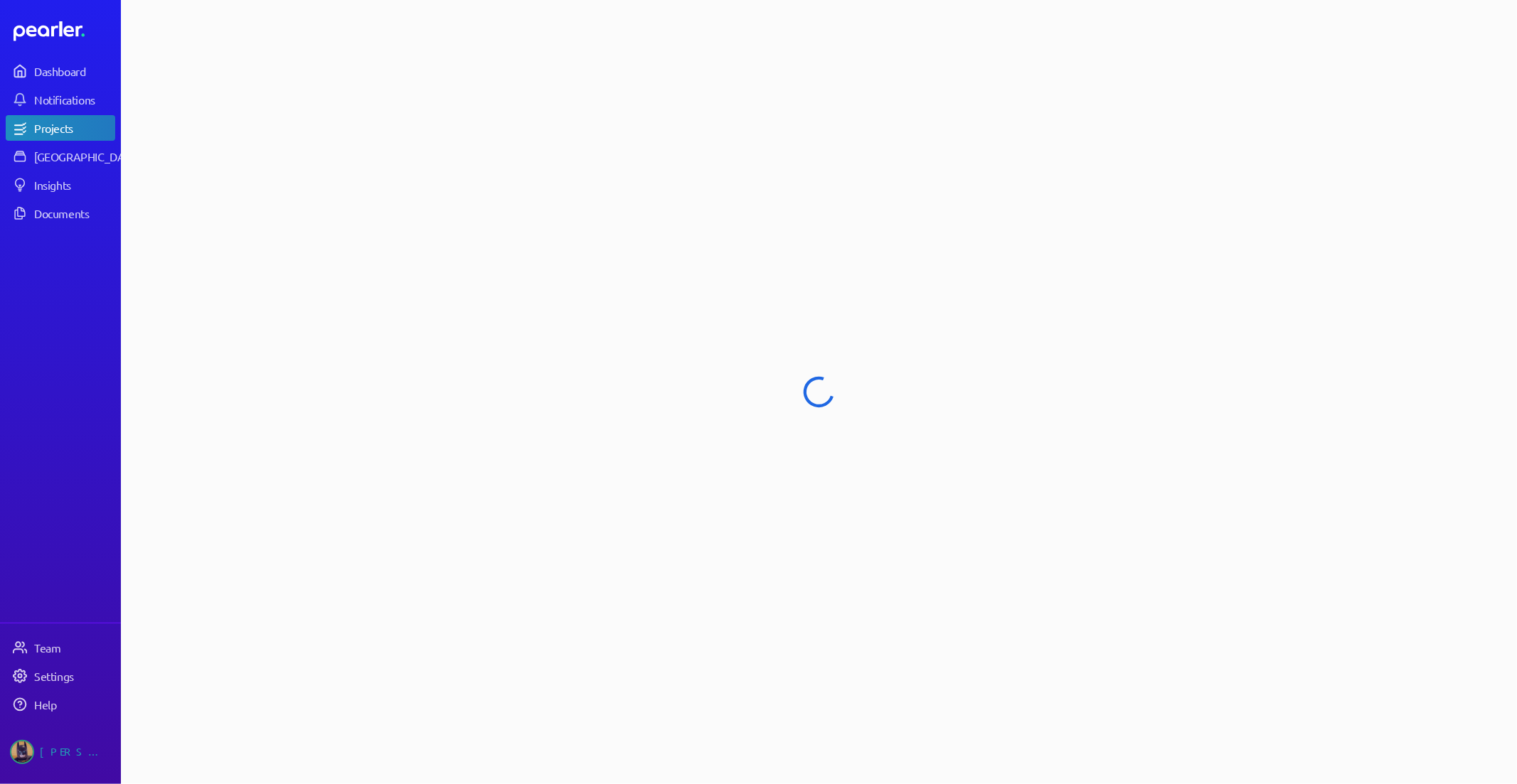
select select "******"
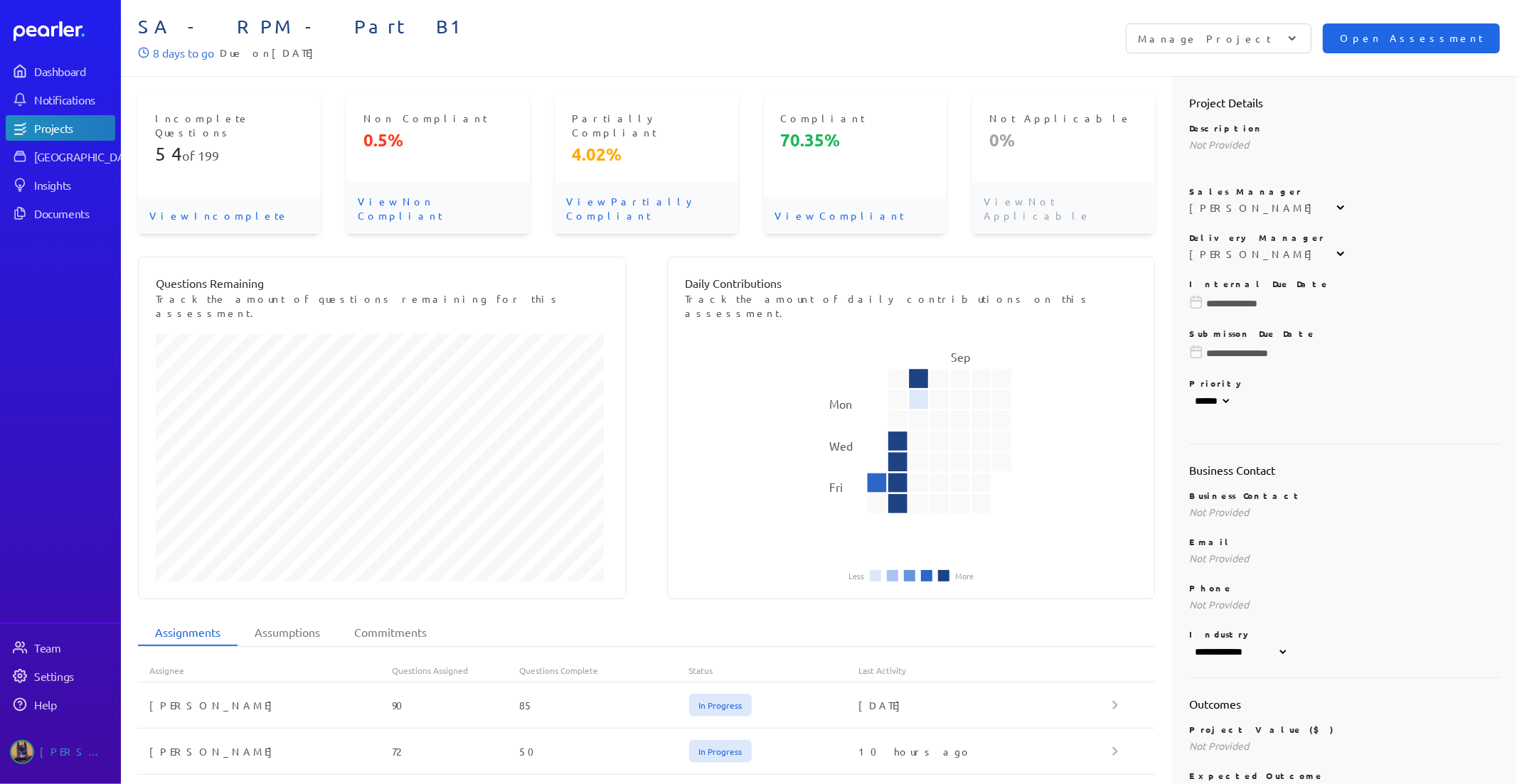
click at [1435, 31] on span "Open Assessment" at bounding box center [1411, 38] width 143 height 15
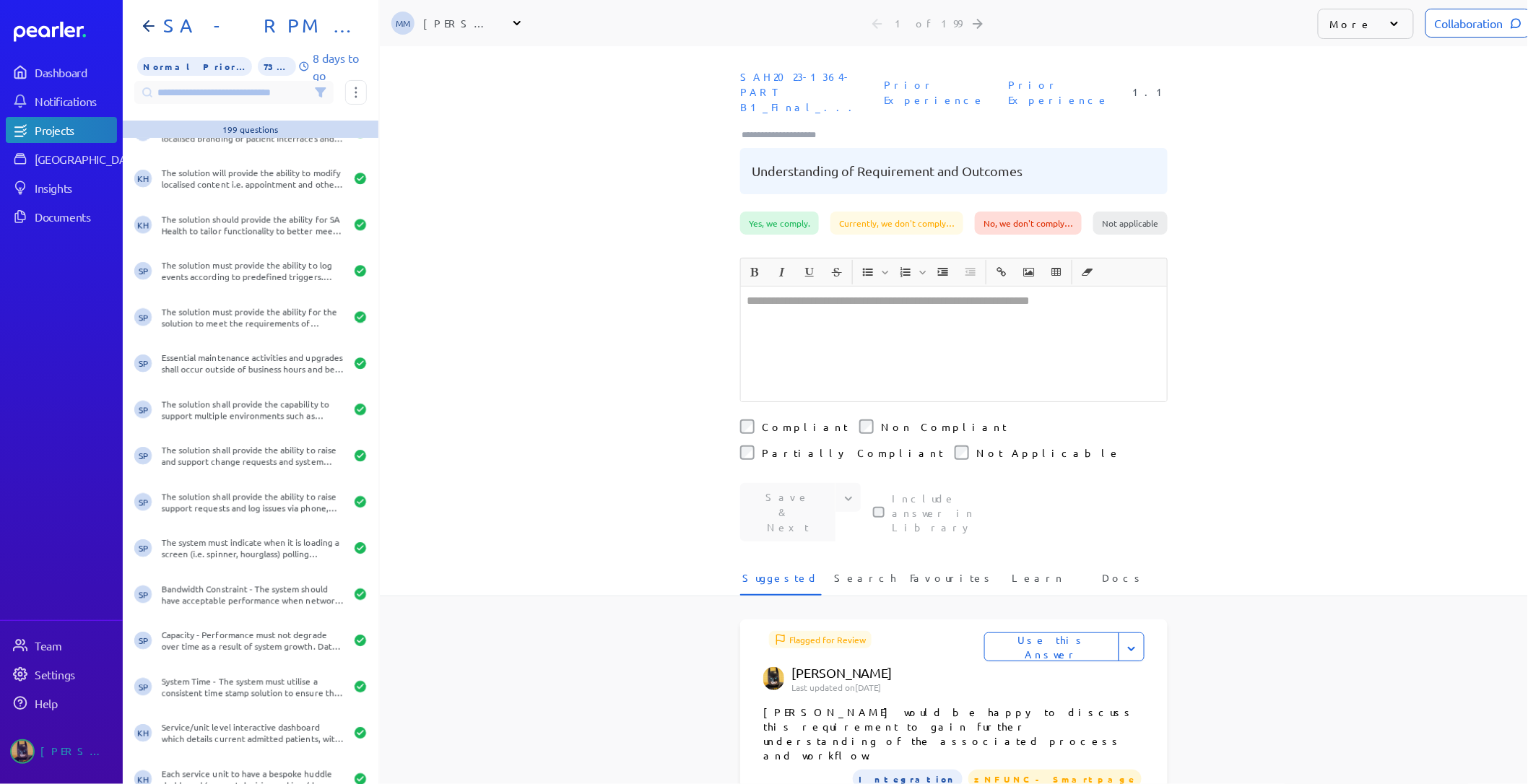
scroll to position [3932, 0]
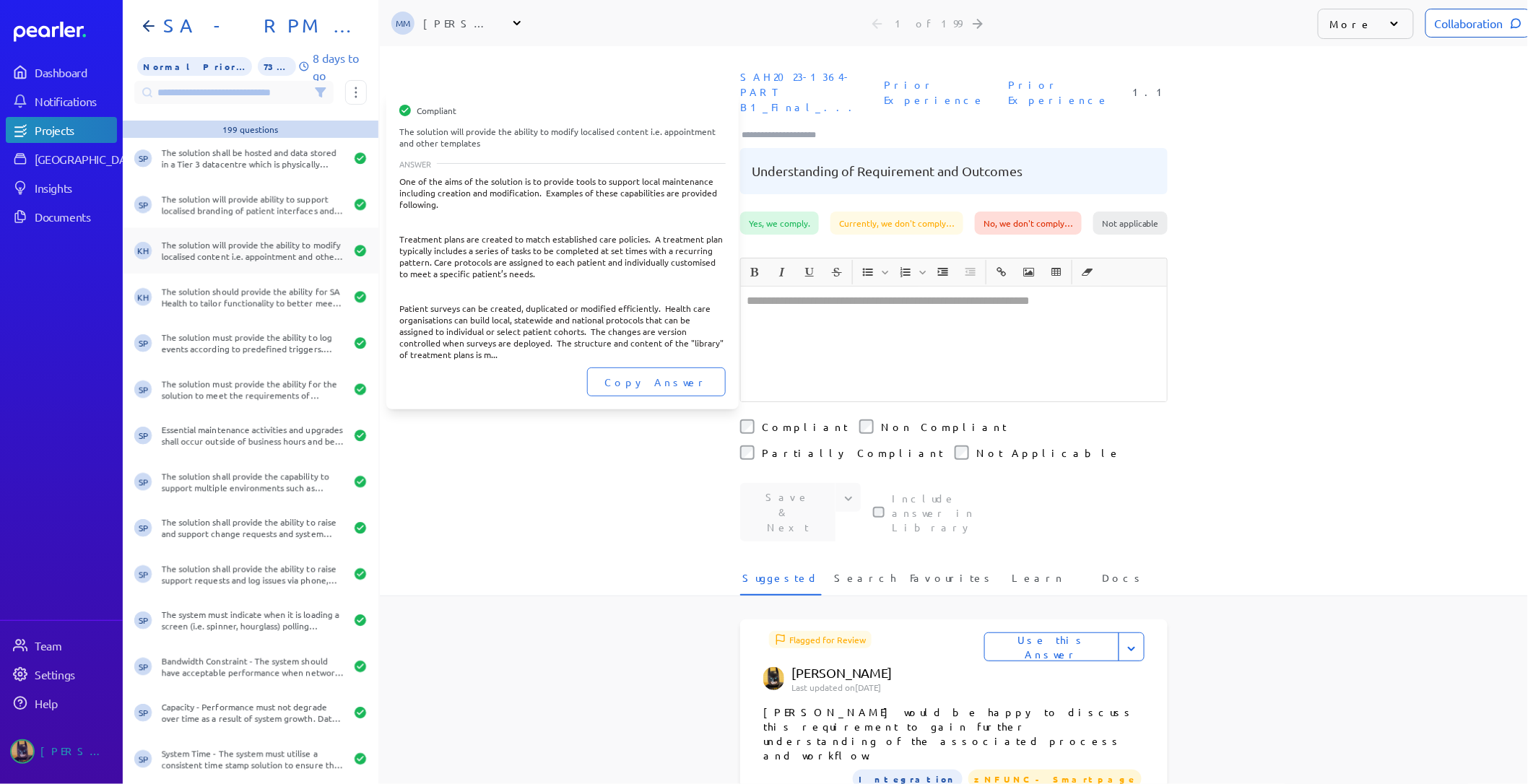
click at [246, 233] on div "KH The solution will provide the ability to modify localised content i.e. appoi…" at bounding box center [250, 250] width 256 height 46
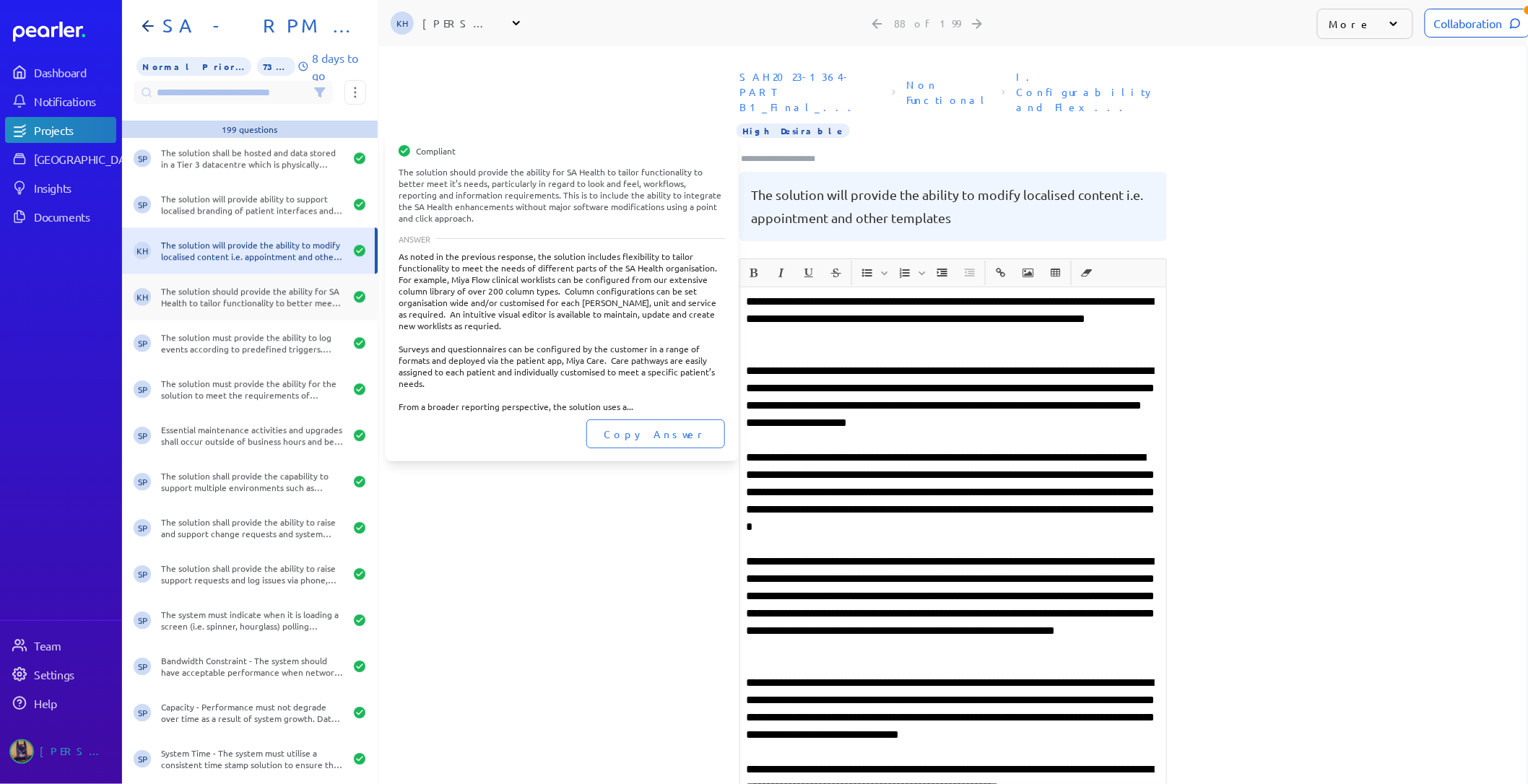
scroll to position [0, 11]
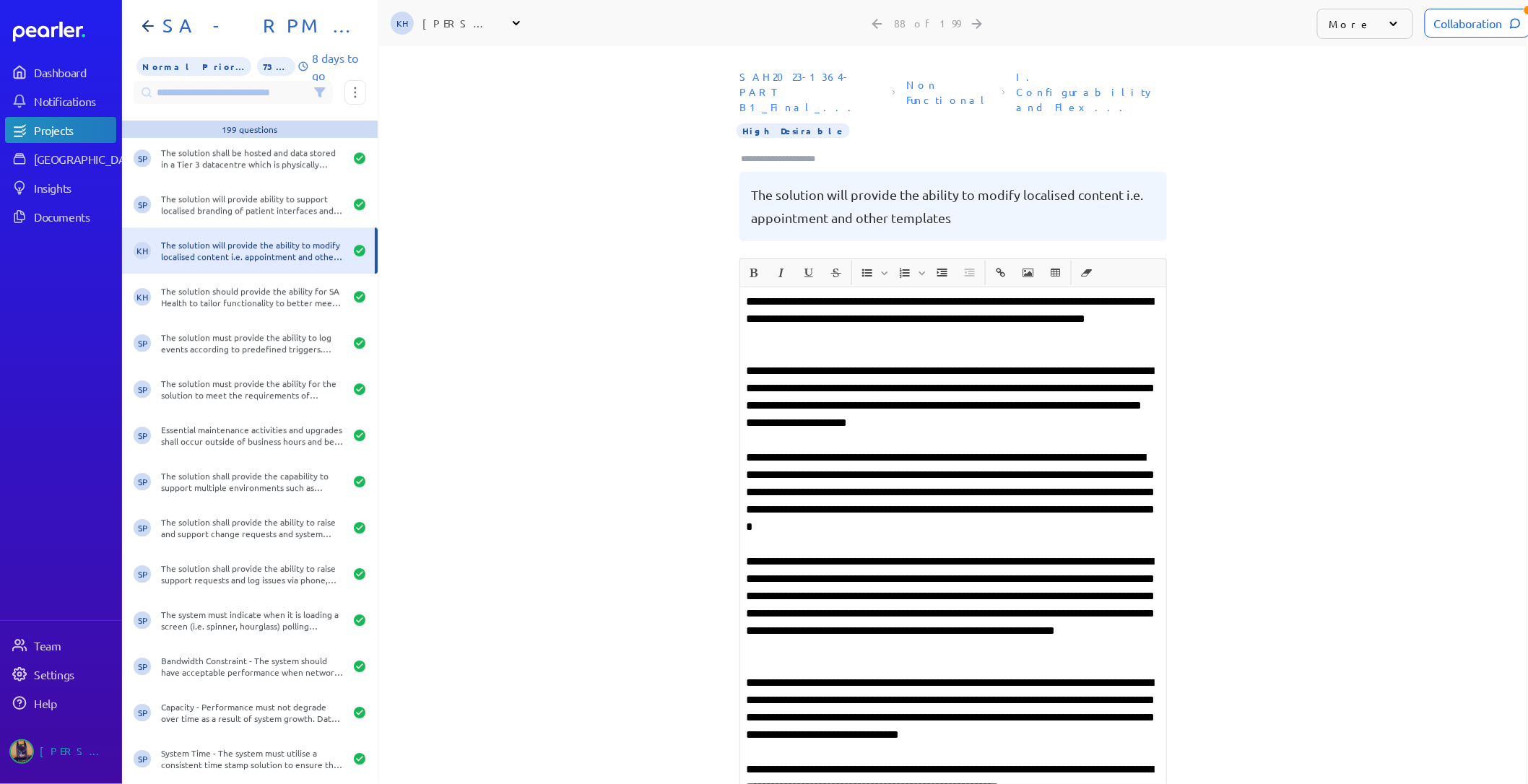
click at [1471, 5] on div "Collaboration More Question Edit Question Share Question Mark Completed Not a Q…" at bounding box center [1416, 23] width 198 height 46
click at [1471, 17] on div "Collaboration" at bounding box center [1478, 24] width 106 height 29
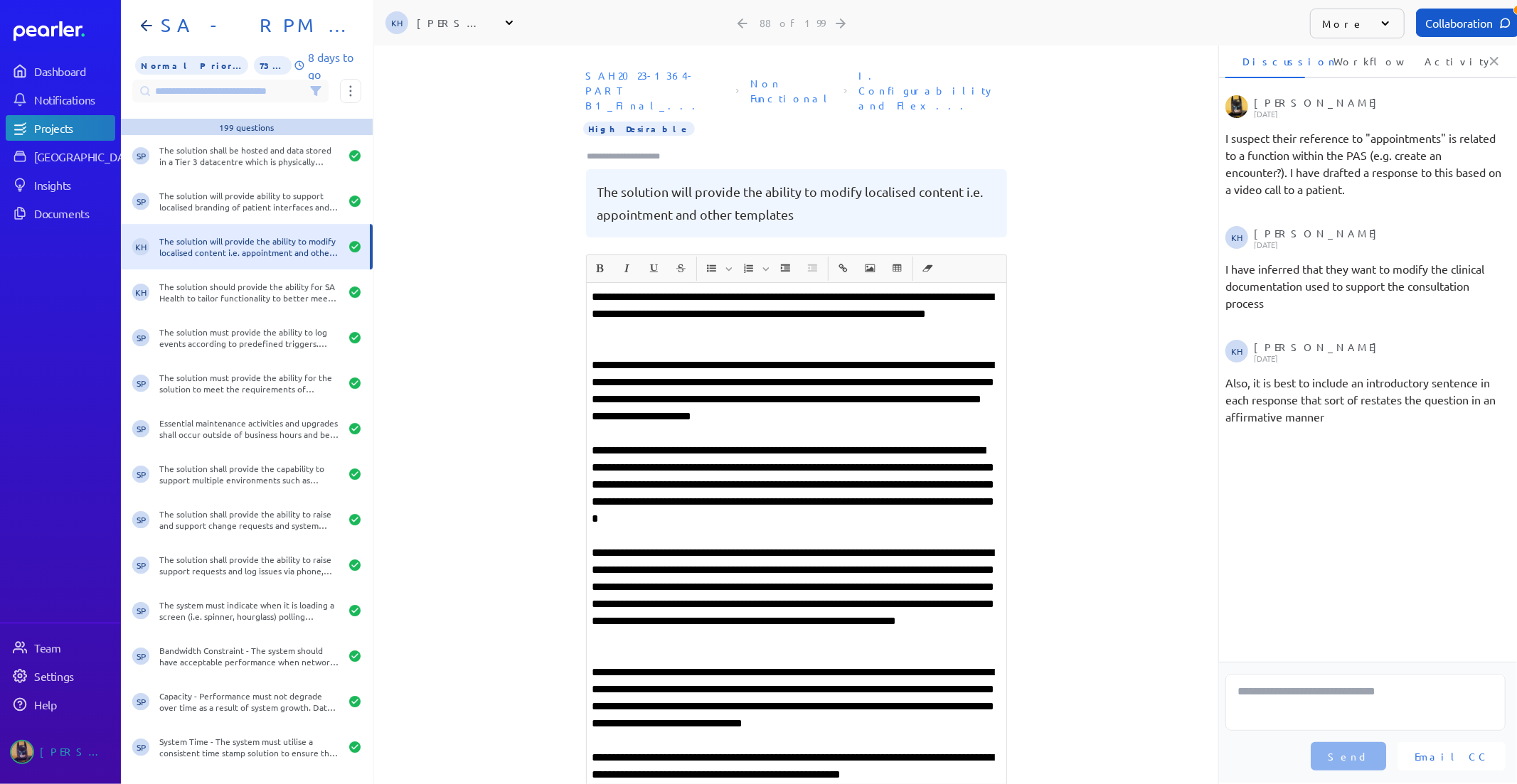
scroll to position [0, 4]
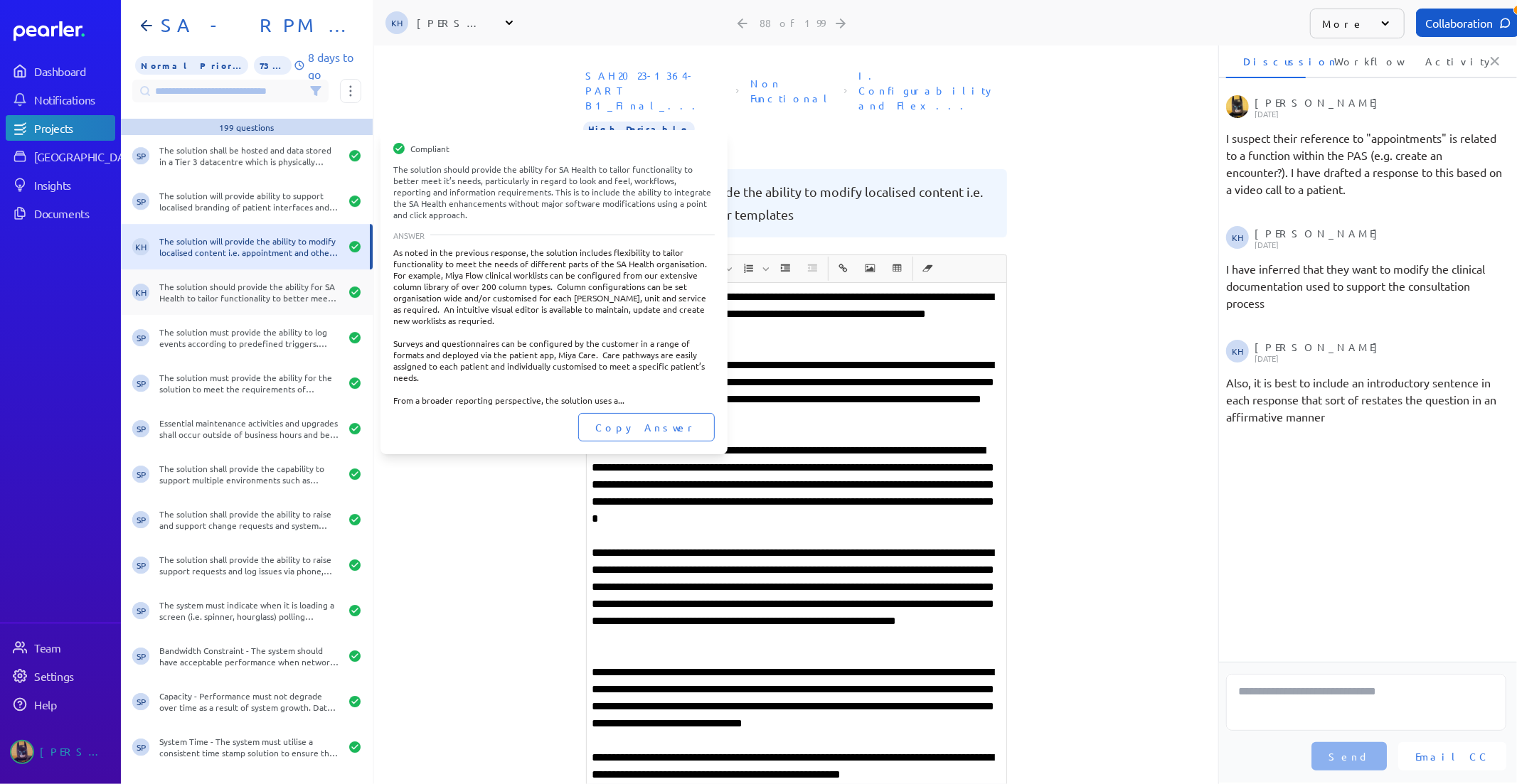
click at [242, 287] on div "The solution should provide the ability for SA Health to tailor functionality t…" at bounding box center [250, 292] width 181 height 22
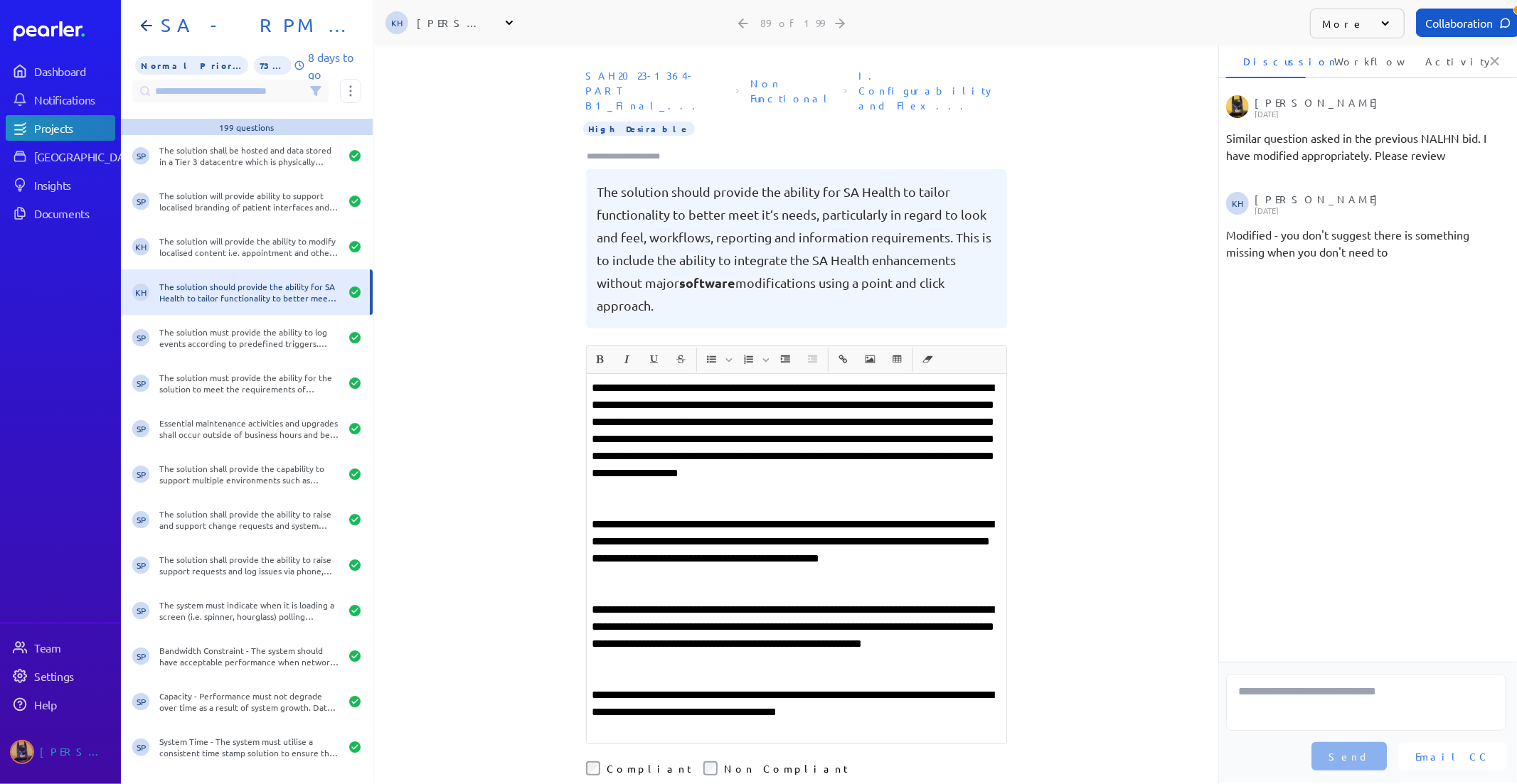
click at [1438, 54] on li "Activity" at bounding box center [1447, 61] width 80 height 34
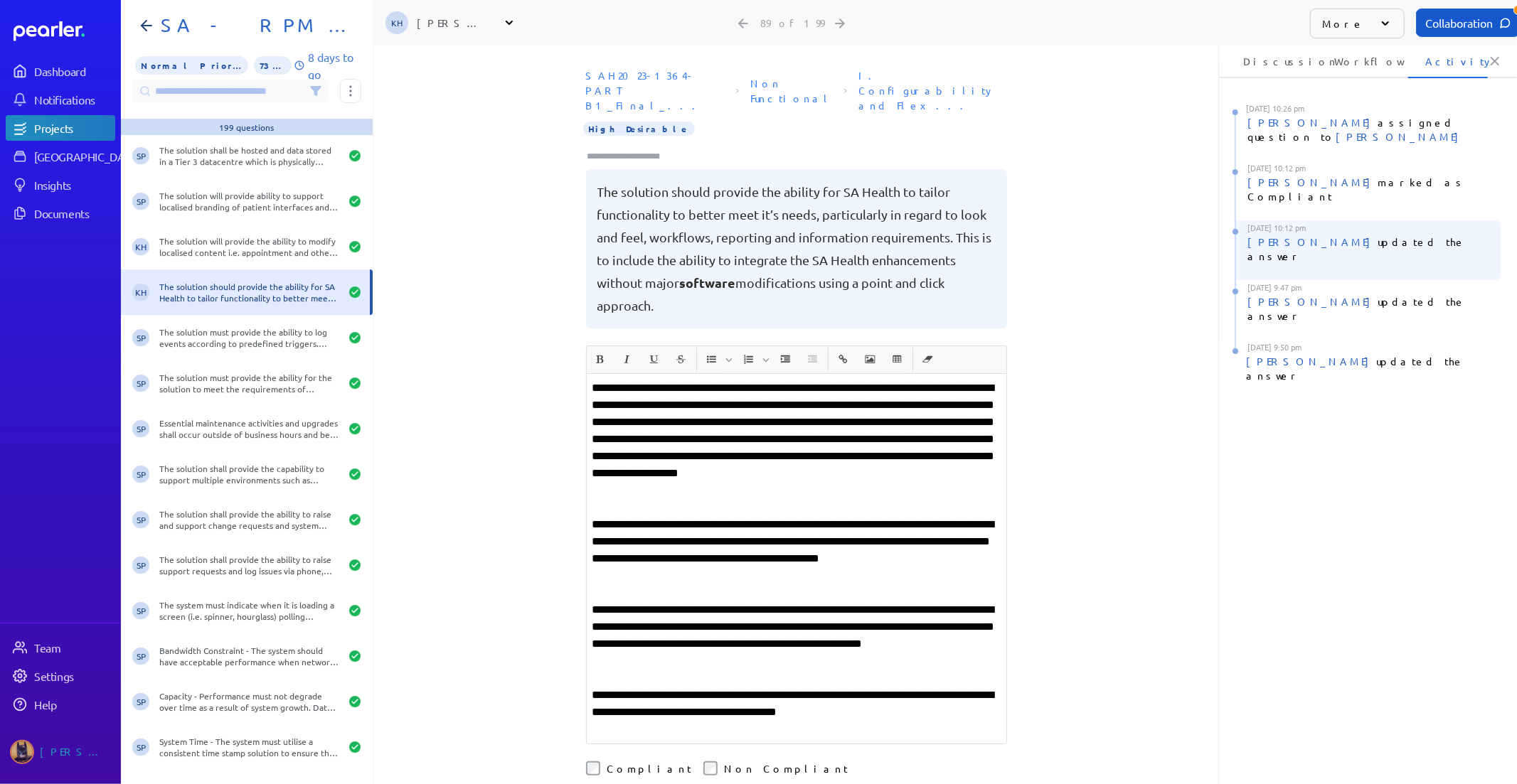
click at [1391, 234] on div "[PERSON_NAME] updated the answer" at bounding box center [1374, 249] width 253 height 29
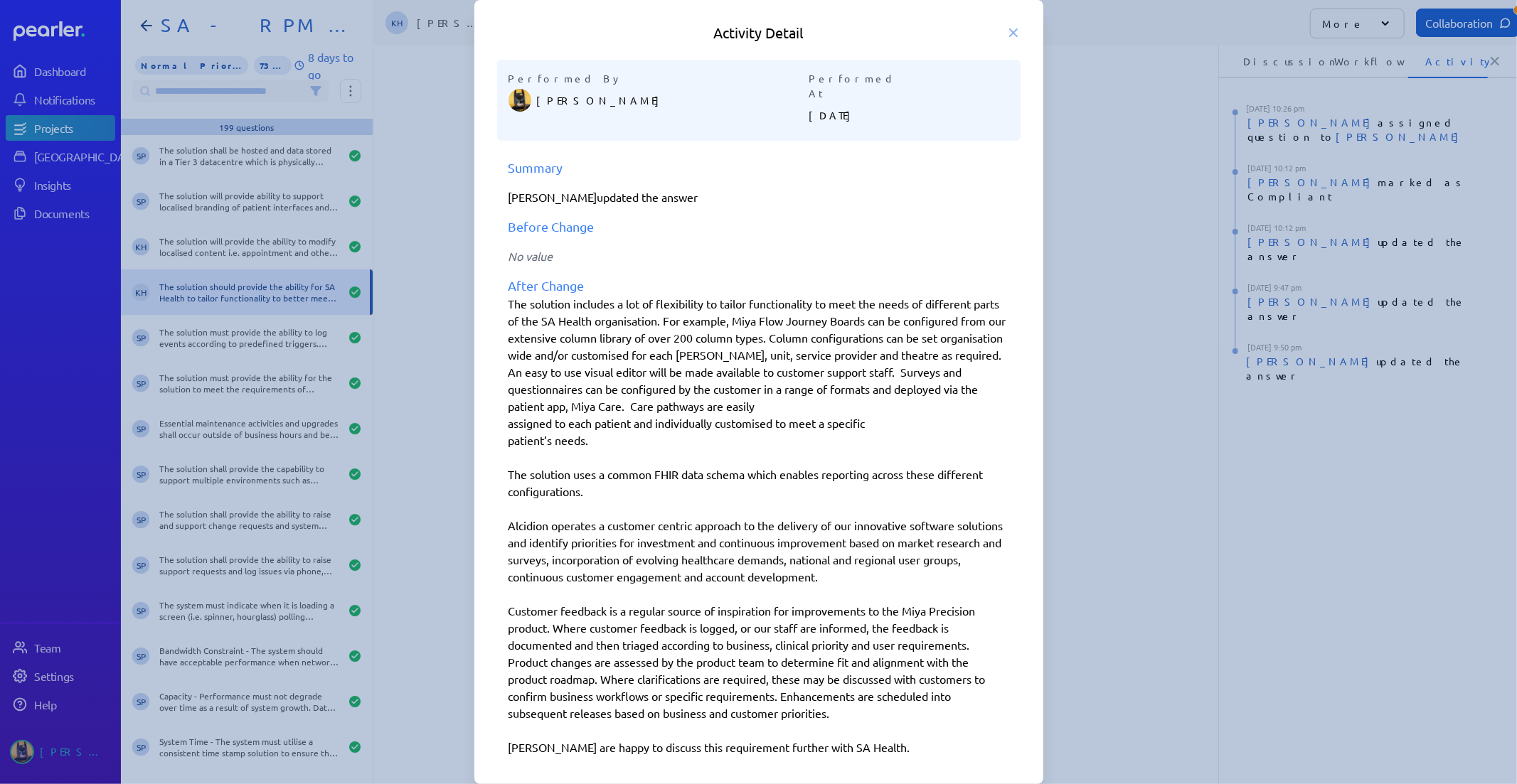
click at [1388, 235] on div at bounding box center [758, 392] width 1517 height 784
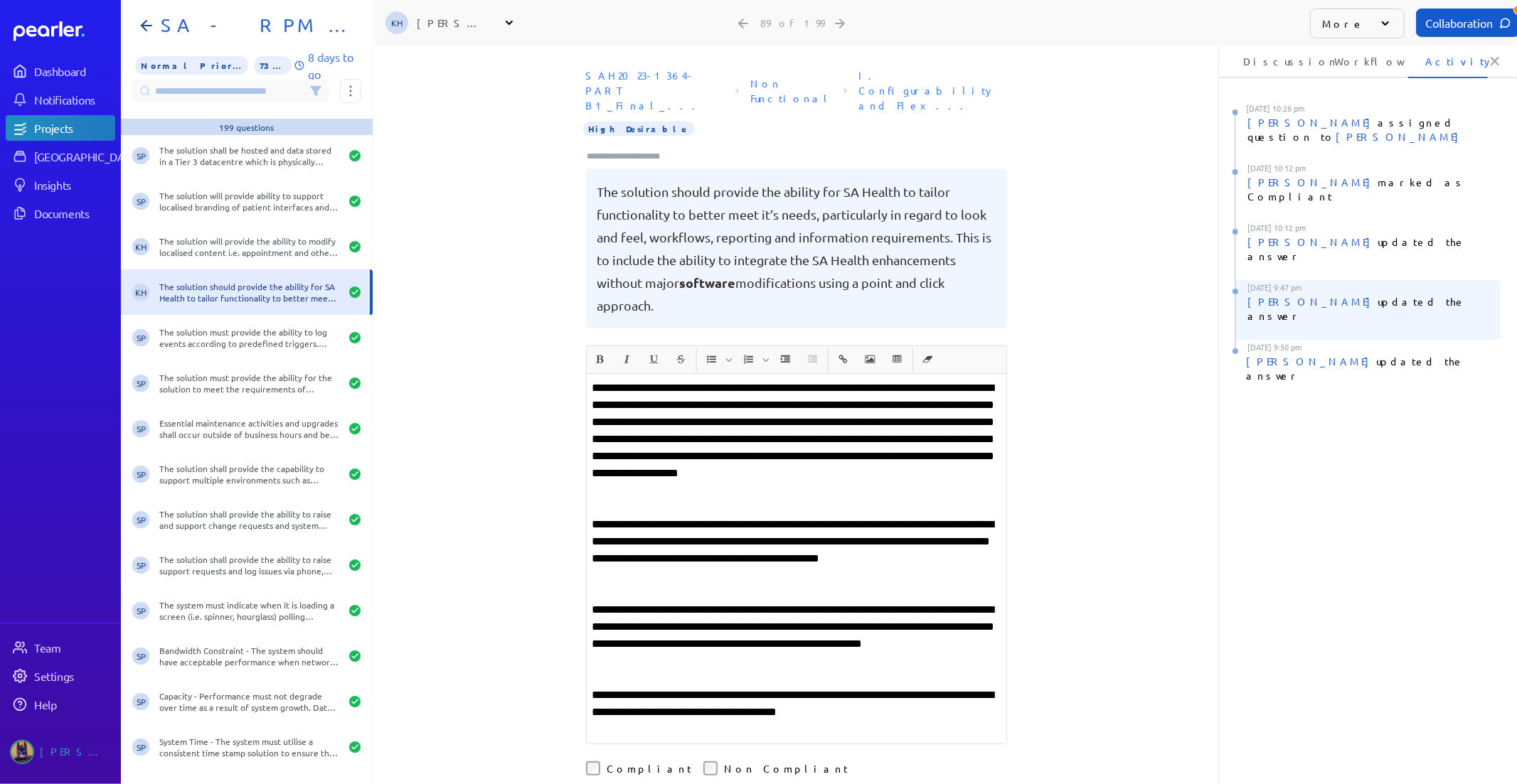
click at [1374, 294] on div "Kaye Hocking updated the answer" at bounding box center [1374, 309] width 253 height 29
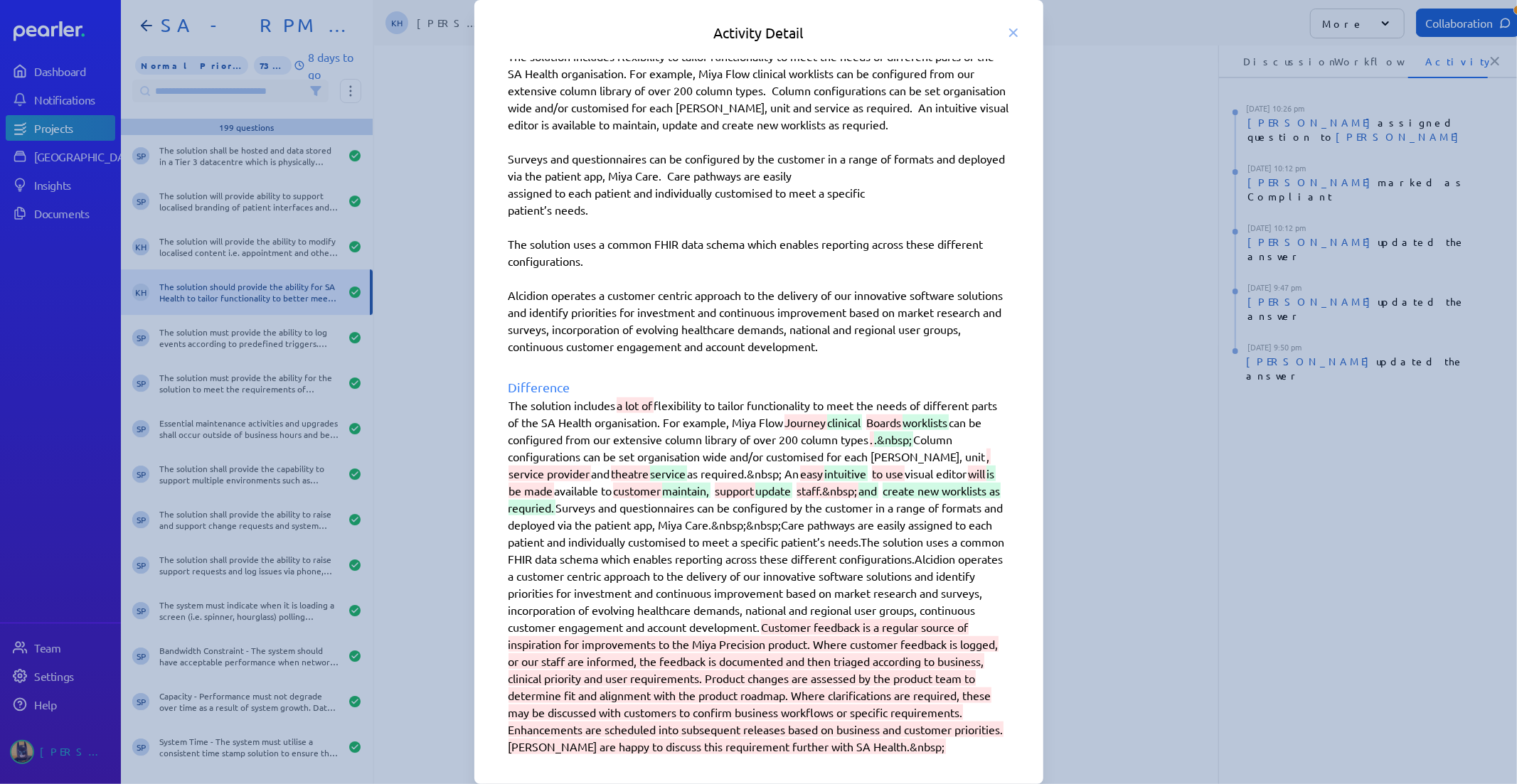
scroll to position [696, 0]
click at [1291, 429] on div at bounding box center [758, 392] width 1517 height 784
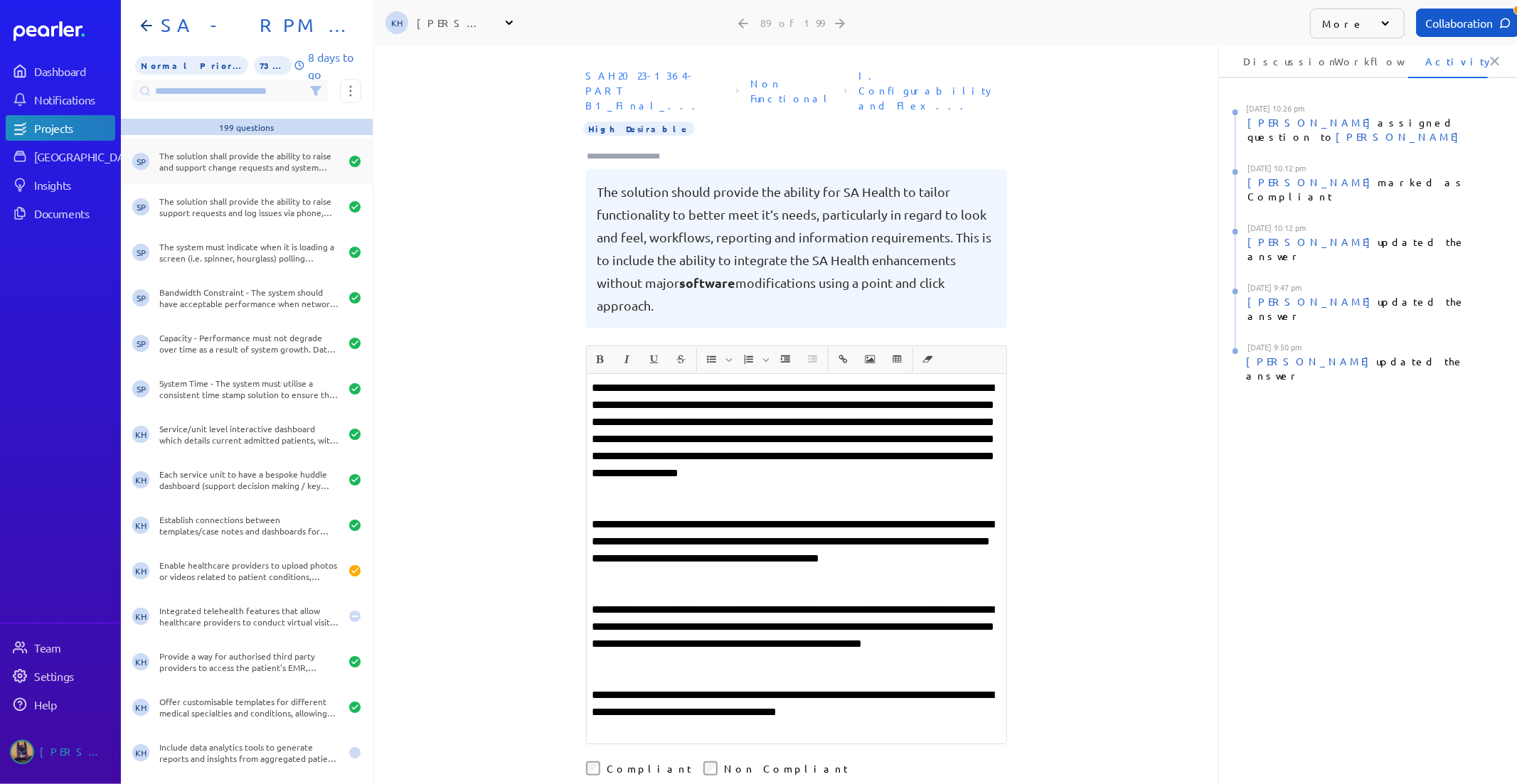
scroll to position [4264, 0]
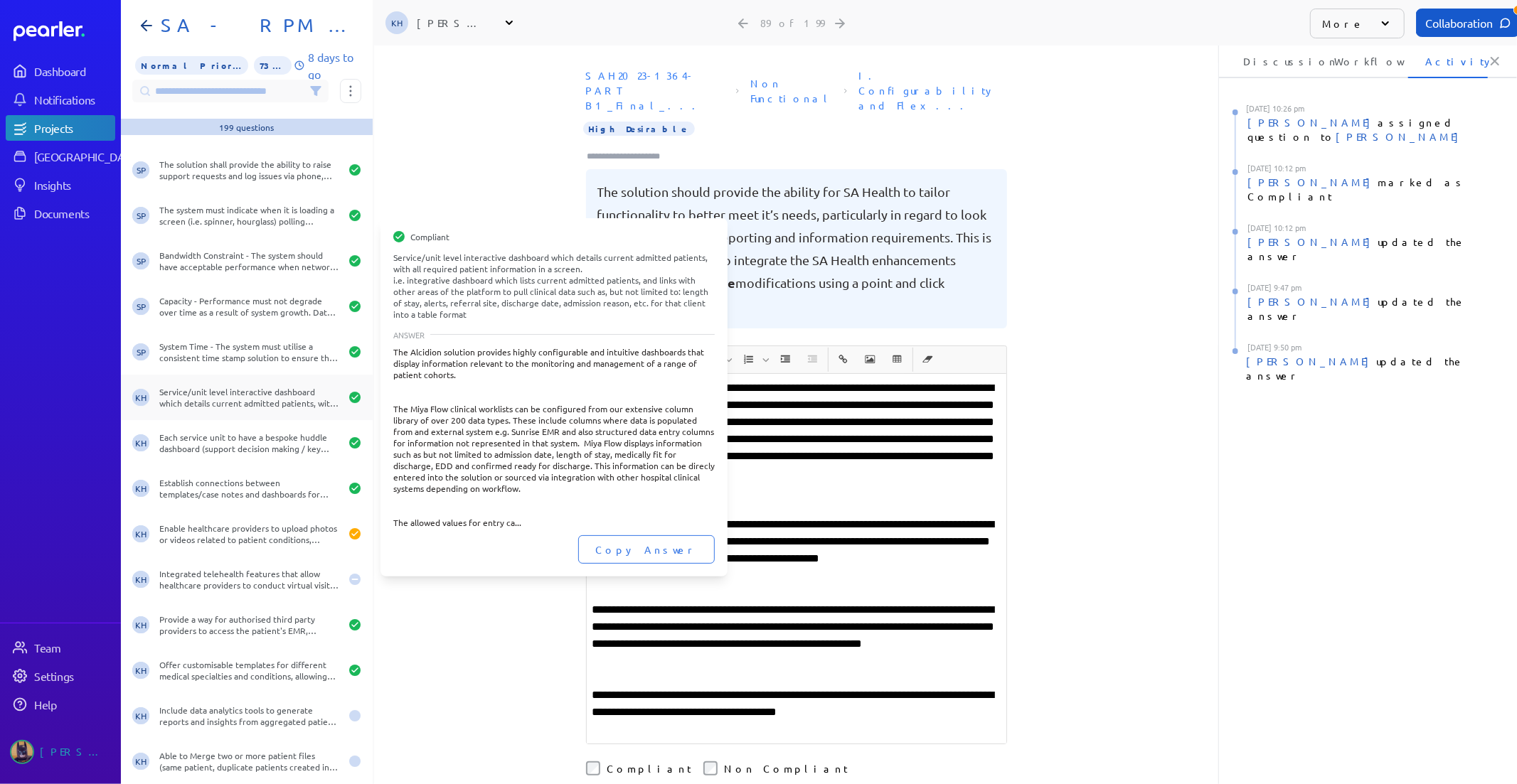
click at [229, 398] on div "Service/unit level interactive dashboard which details current admitted patient…" at bounding box center [250, 396] width 181 height 22
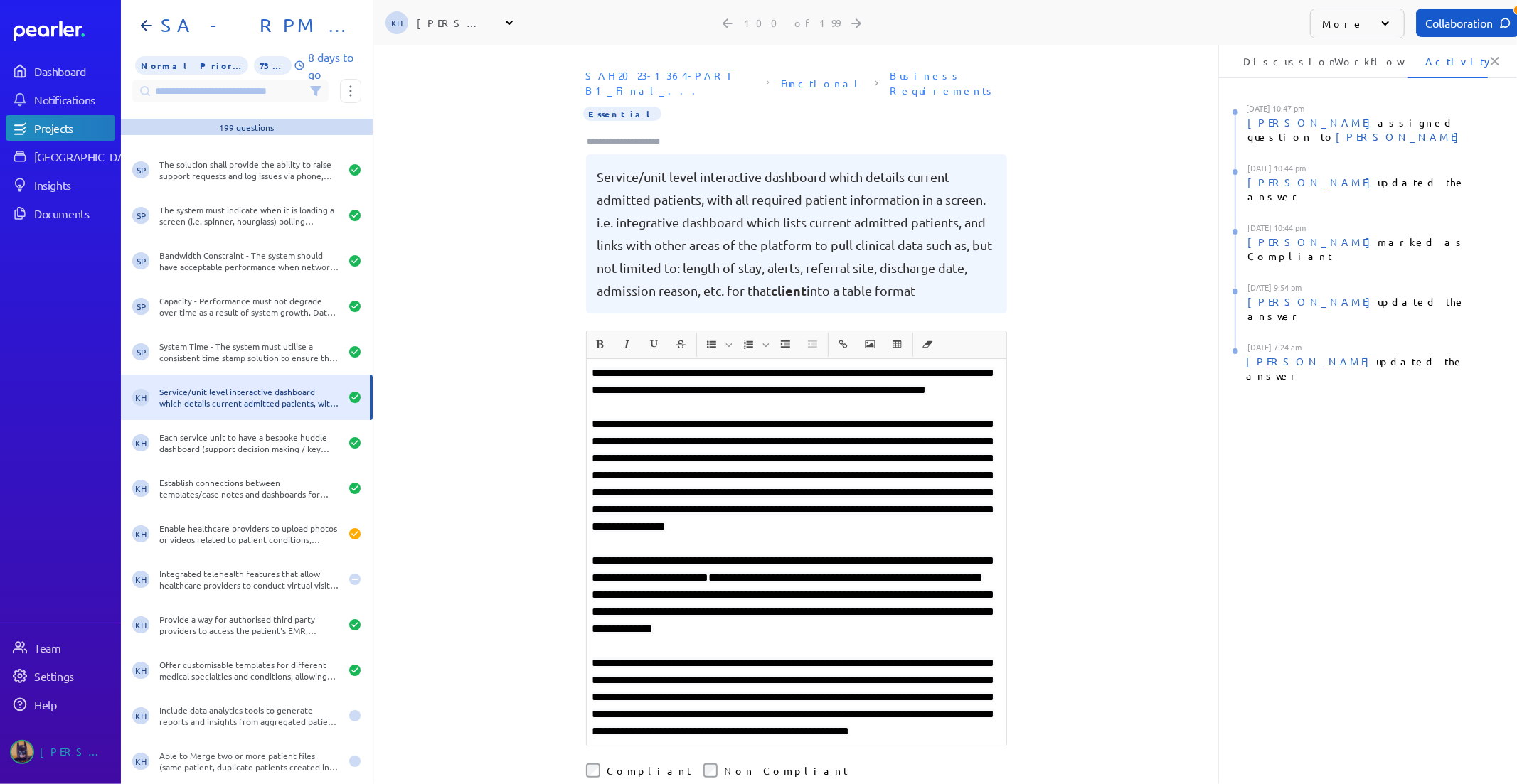
click at [1456, 12] on div "Collaboration" at bounding box center [1468, 23] width 104 height 29
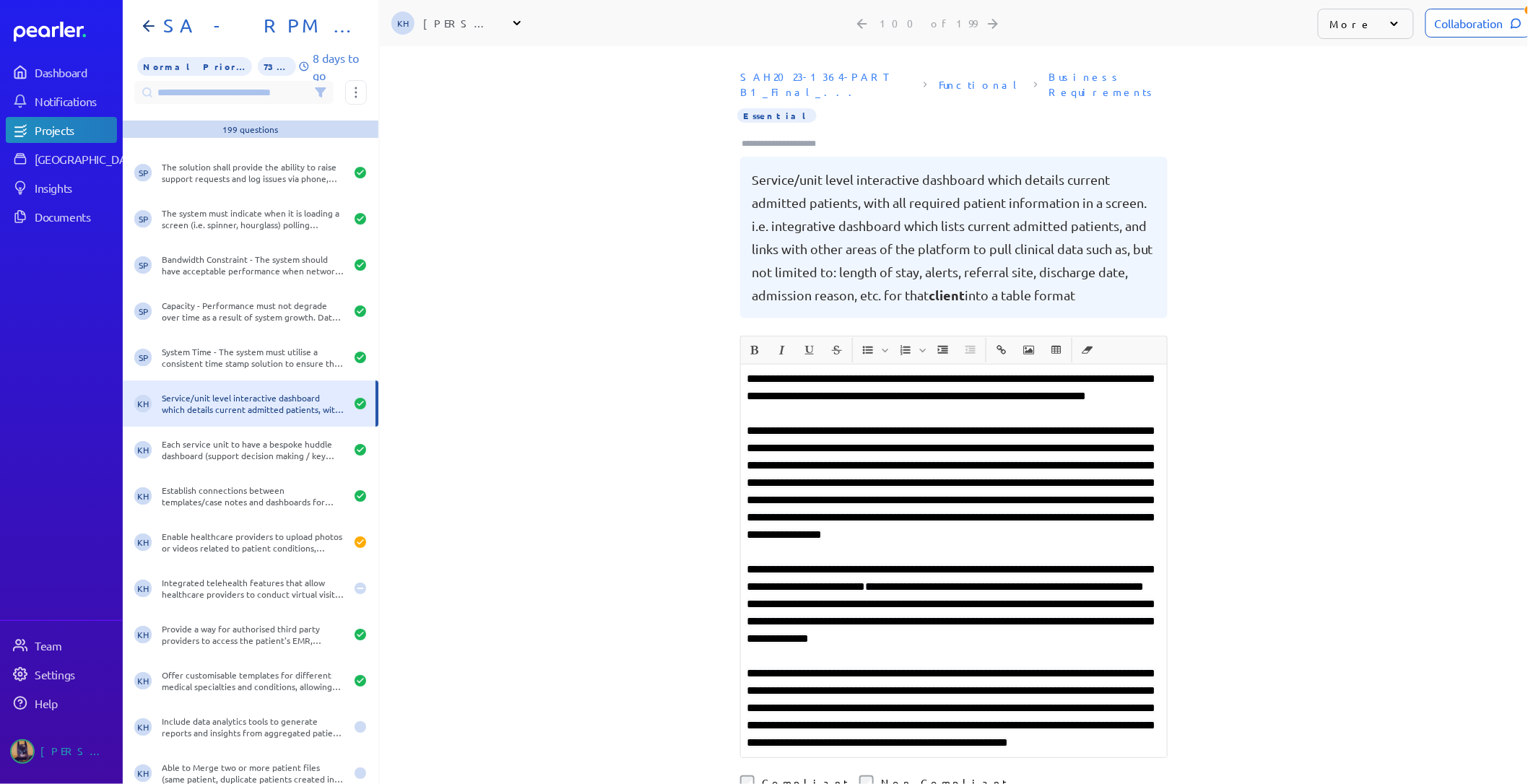
click at [1482, 22] on div "Collaboration" at bounding box center [1478, 24] width 106 height 29
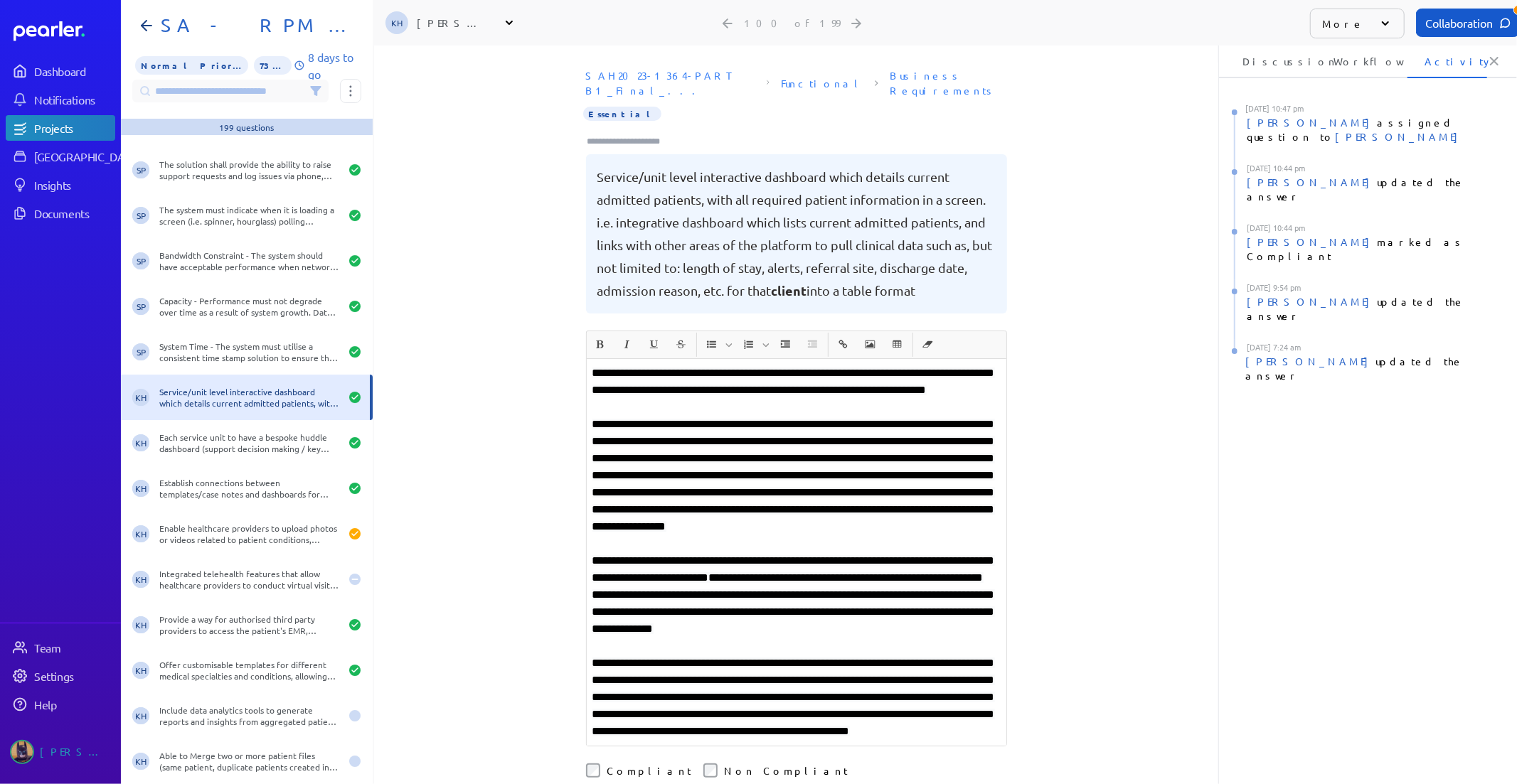
scroll to position [0, 4]
click at [1257, 63] on li "Discussion" at bounding box center [1265, 61] width 80 height 34
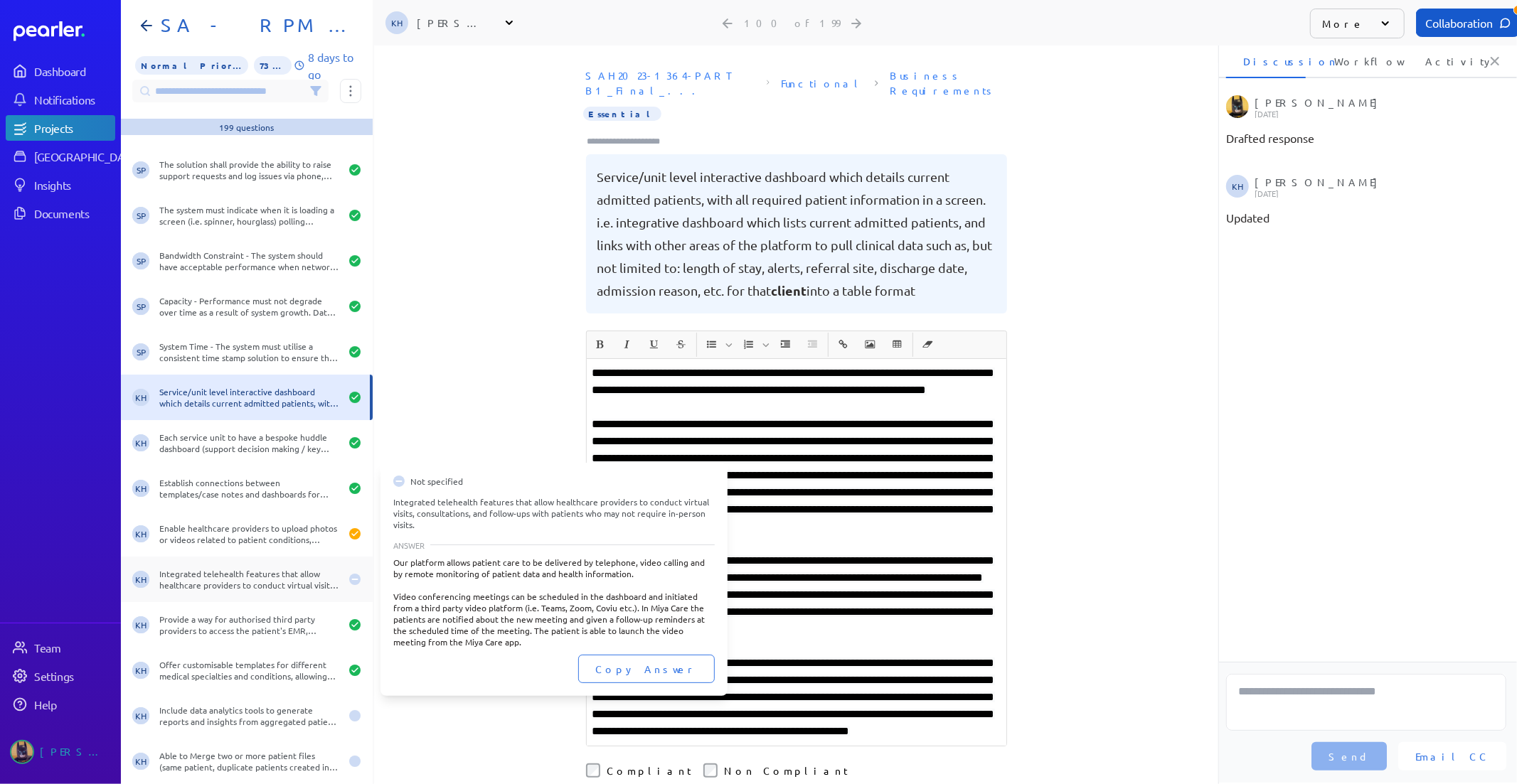
click at [264, 580] on div "Integrated telehealth features that allow healthcare providers to conduct virtu…" at bounding box center [250, 578] width 181 height 22
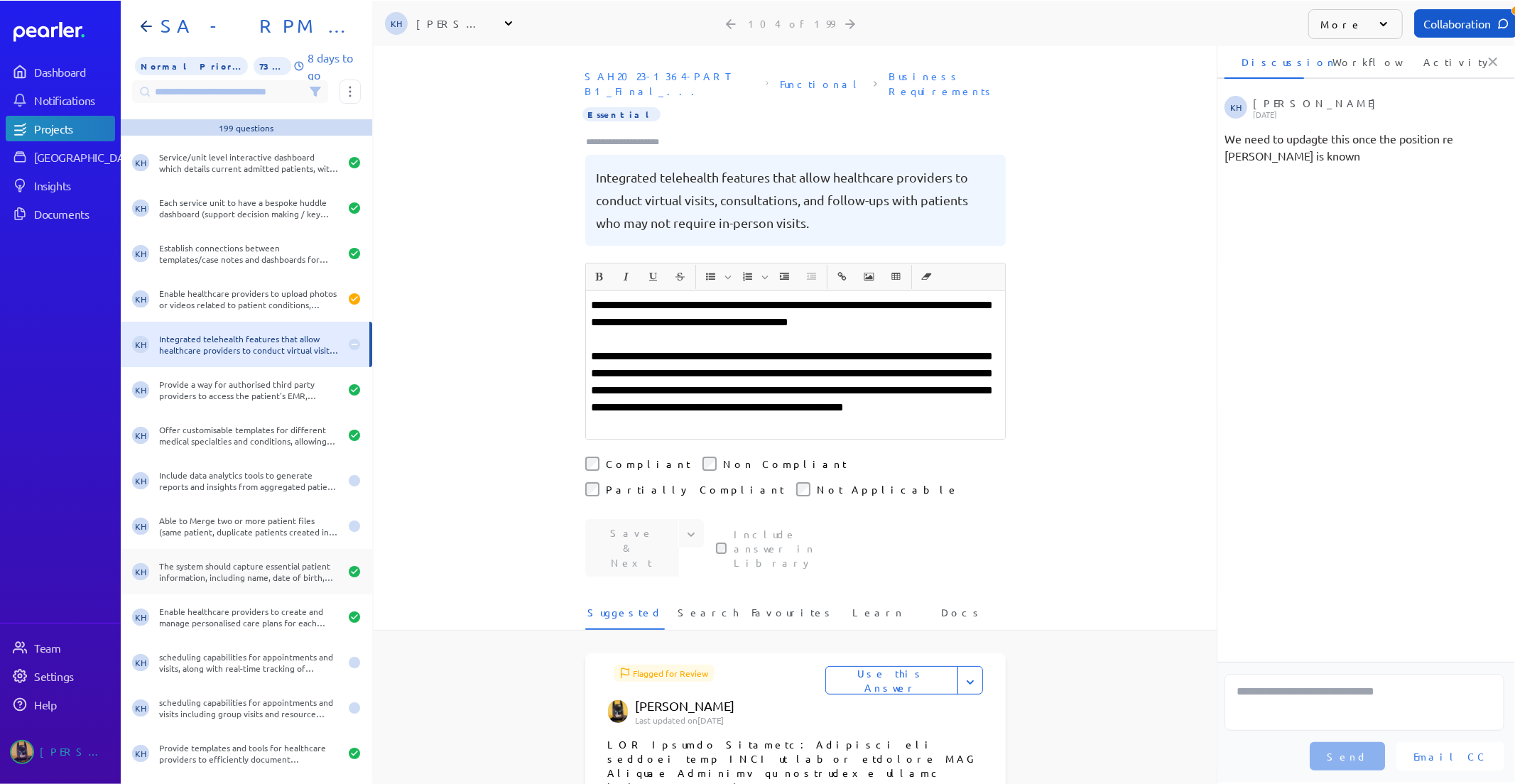
scroll to position [4496, 0]
click at [243, 476] on div "Include data analytics tools to generate reports and insights from aggregated p…" at bounding box center [250, 477] width 181 height 22
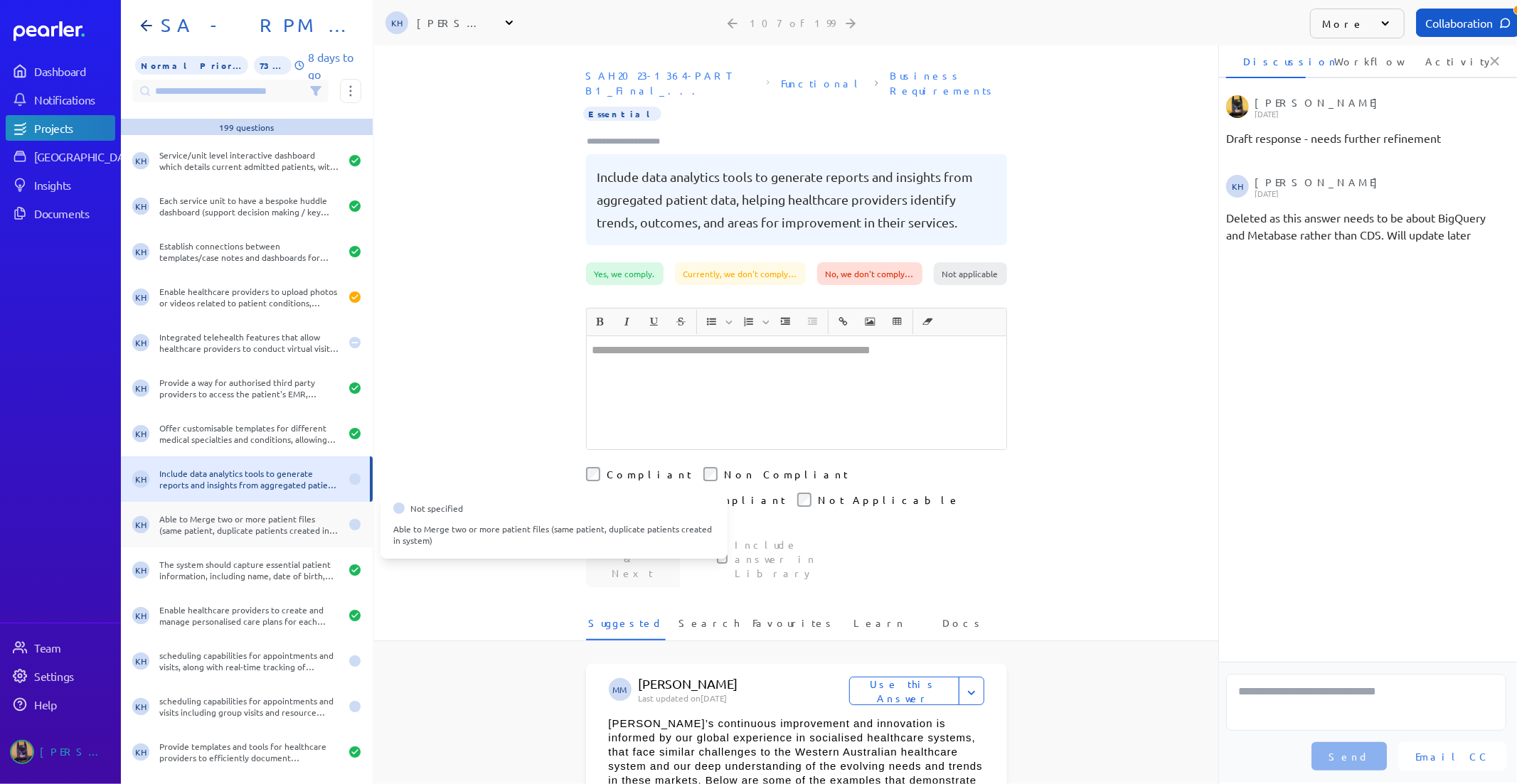
click at [250, 541] on div "KH Able to Merge two or more patient files (same patient, duplicate patients cr…" at bounding box center [246, 524] width 252 height 46
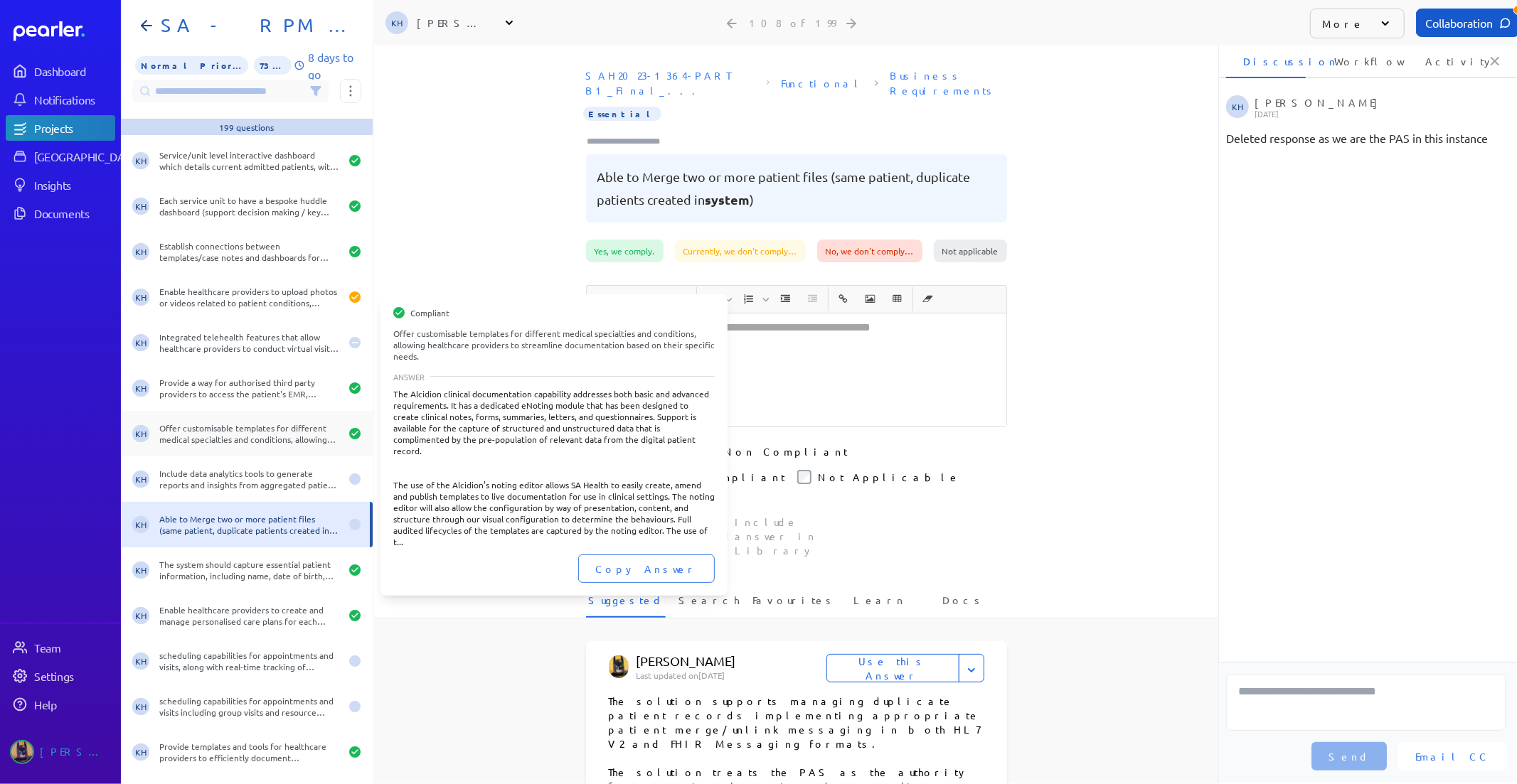
click at [261, 437] on div "Offer customisable templates for different medical specialties and conditions, …" at bounding box center [250, 433] width 181 height 22
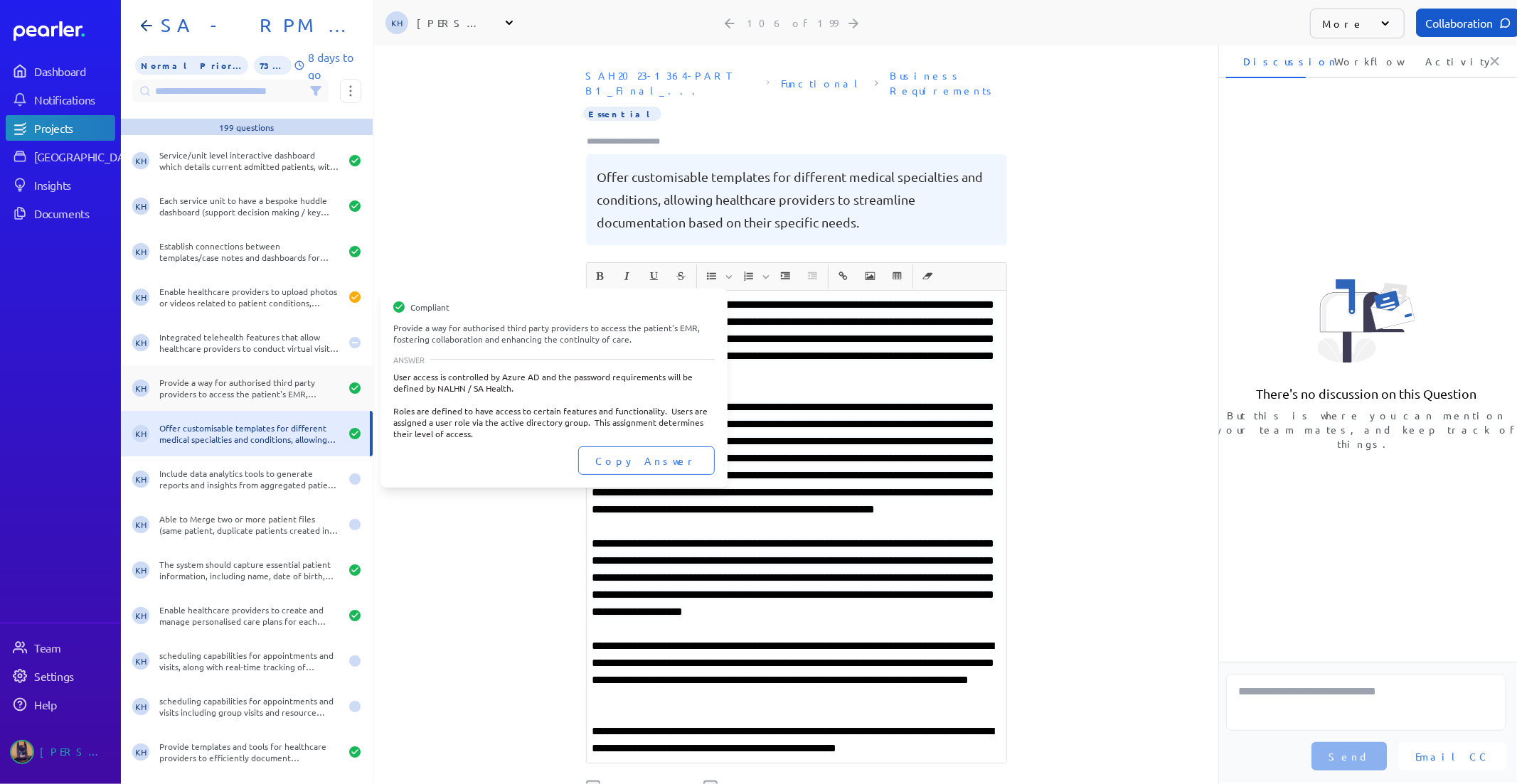
click at [281, 374] on div "KH Provide a way for authorised third party providers to access the patient's E…" at bounding box center [246, 388] width 252 height 46
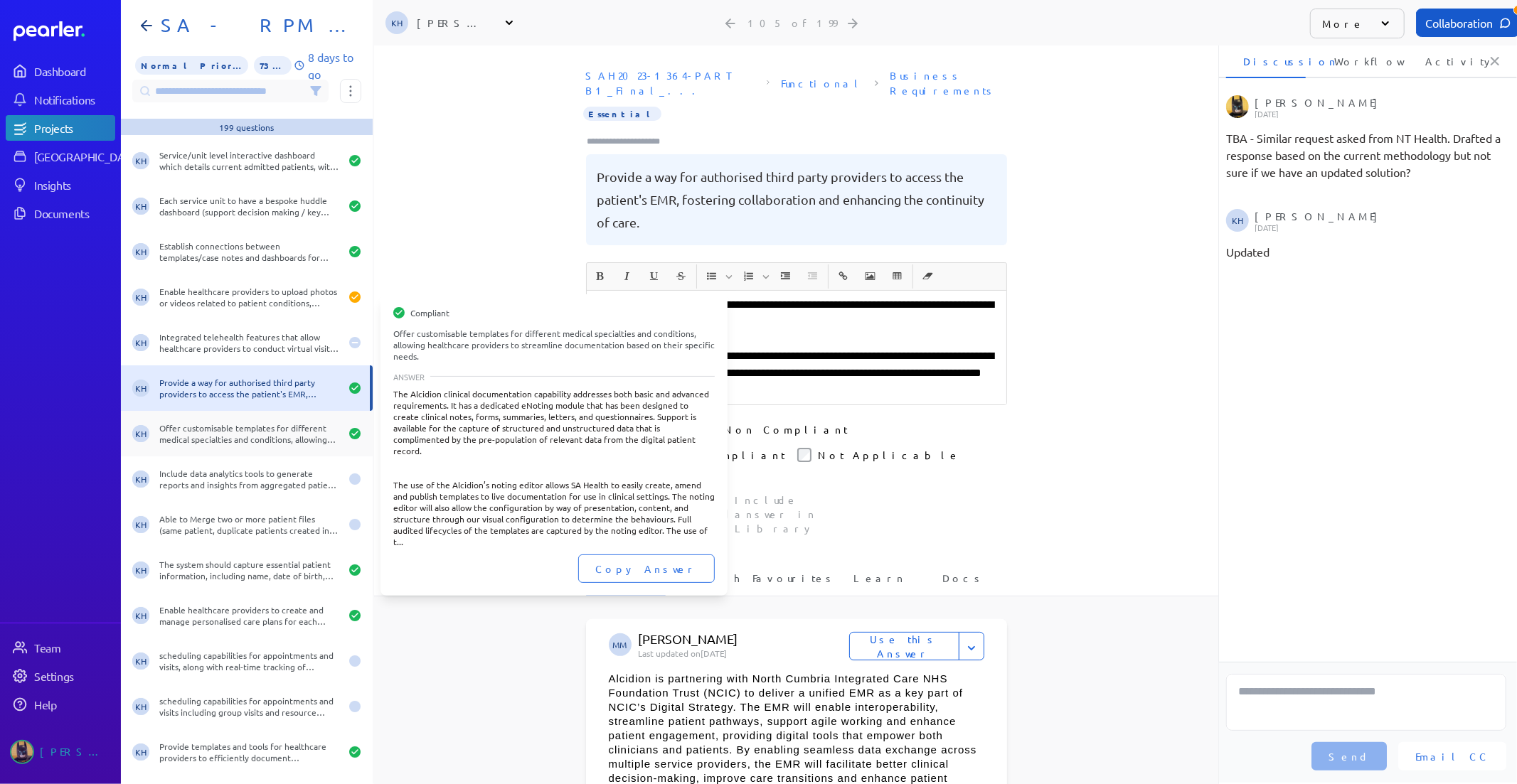
click at [281, 425] on div "Offer customisable templates for different medical specialties and conditions, …" at bounding box center [250, 433] width 181 height 22
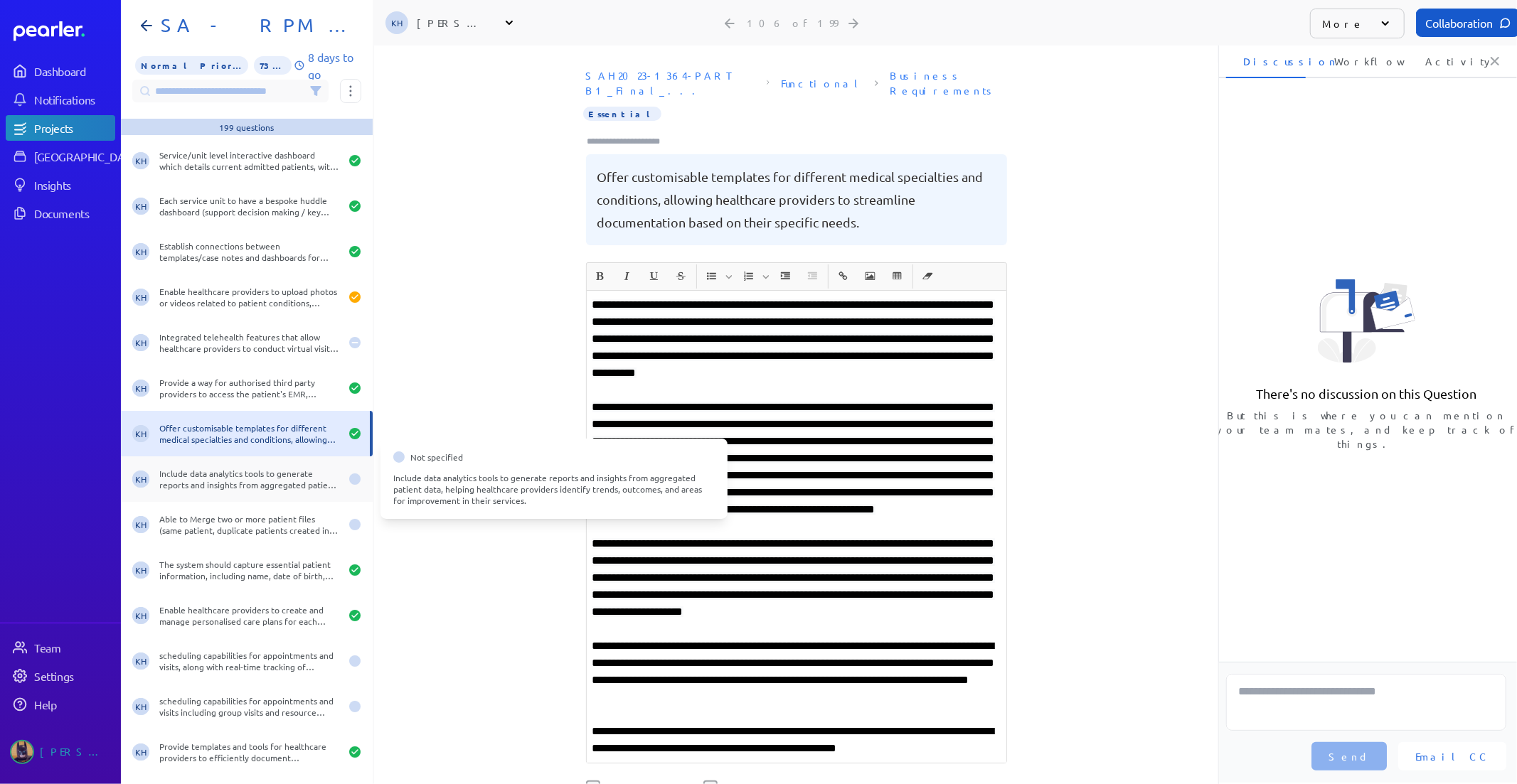
click at [281, 481] on div "Include data analytics tools to generate reports and insights from aggregated p…" at bounding box center [250, 478] width 181 height 22
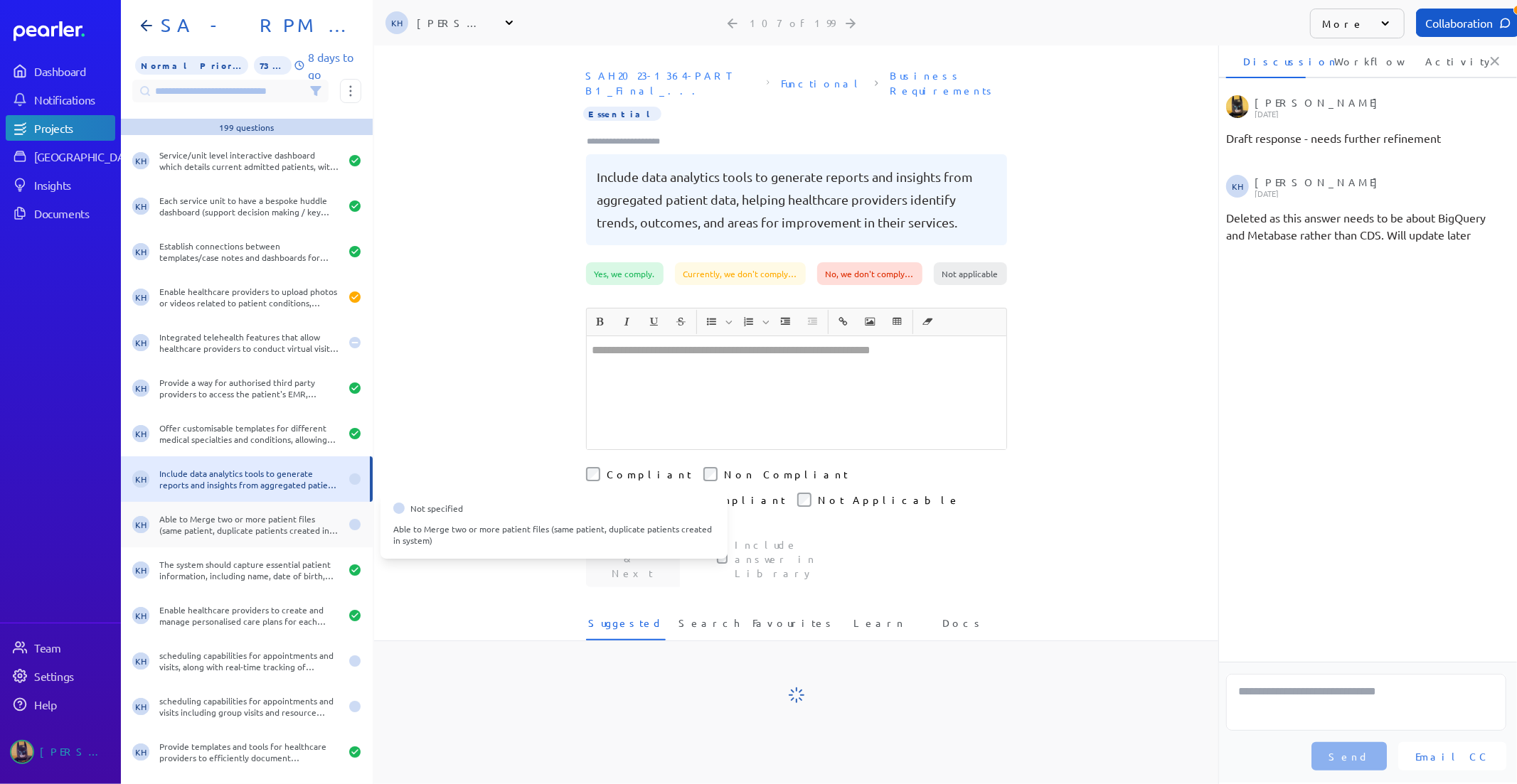
click at [278, 526] on div "Able to Merge two or more patient files (same patient, duplicate patients creat…" at bounding box center [250, 524] width 181 height 22
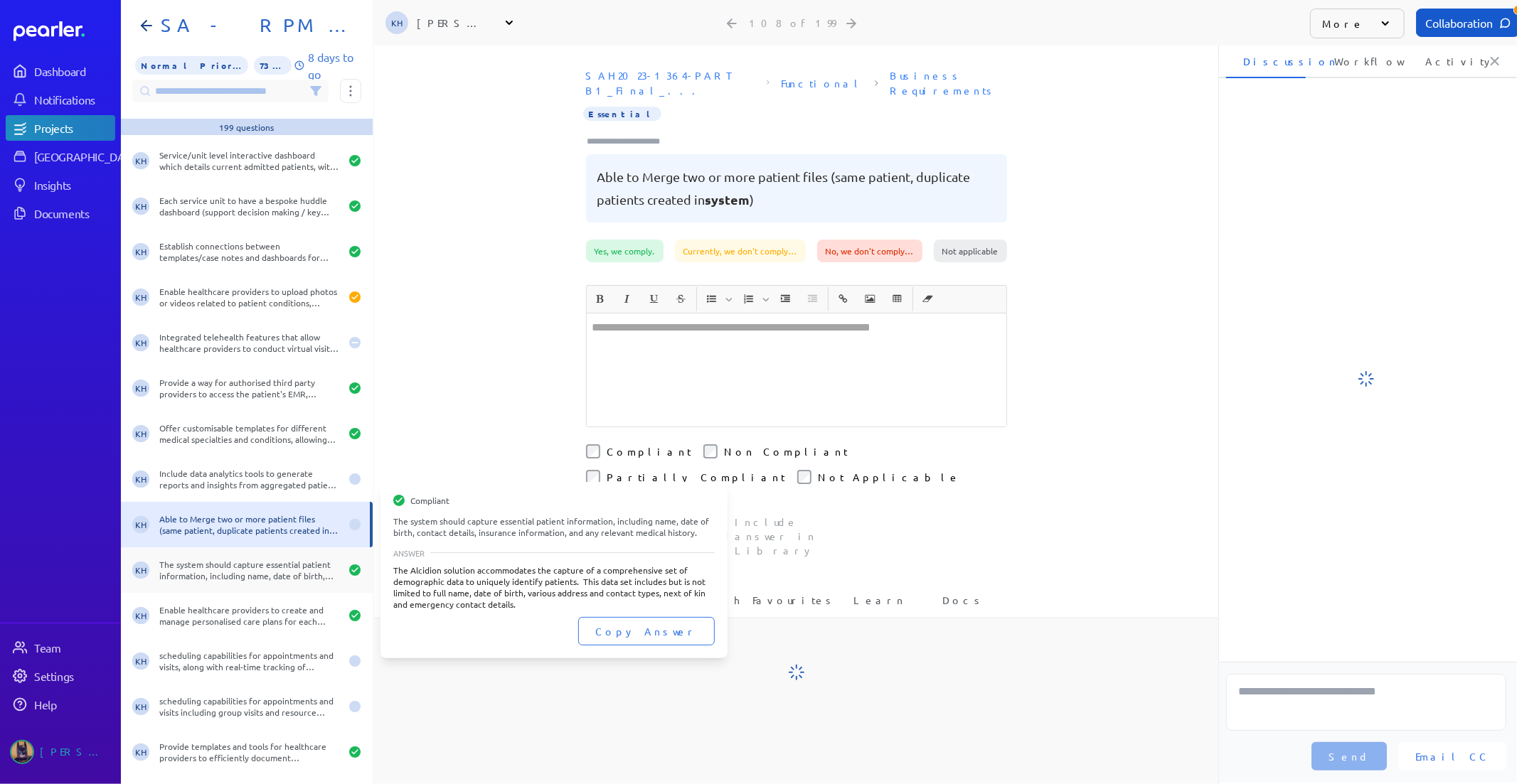
click at [271, 567] on div "The system should capture essential patient information, including name, date o…" at bounding box center [250, 569] width 181 height 22
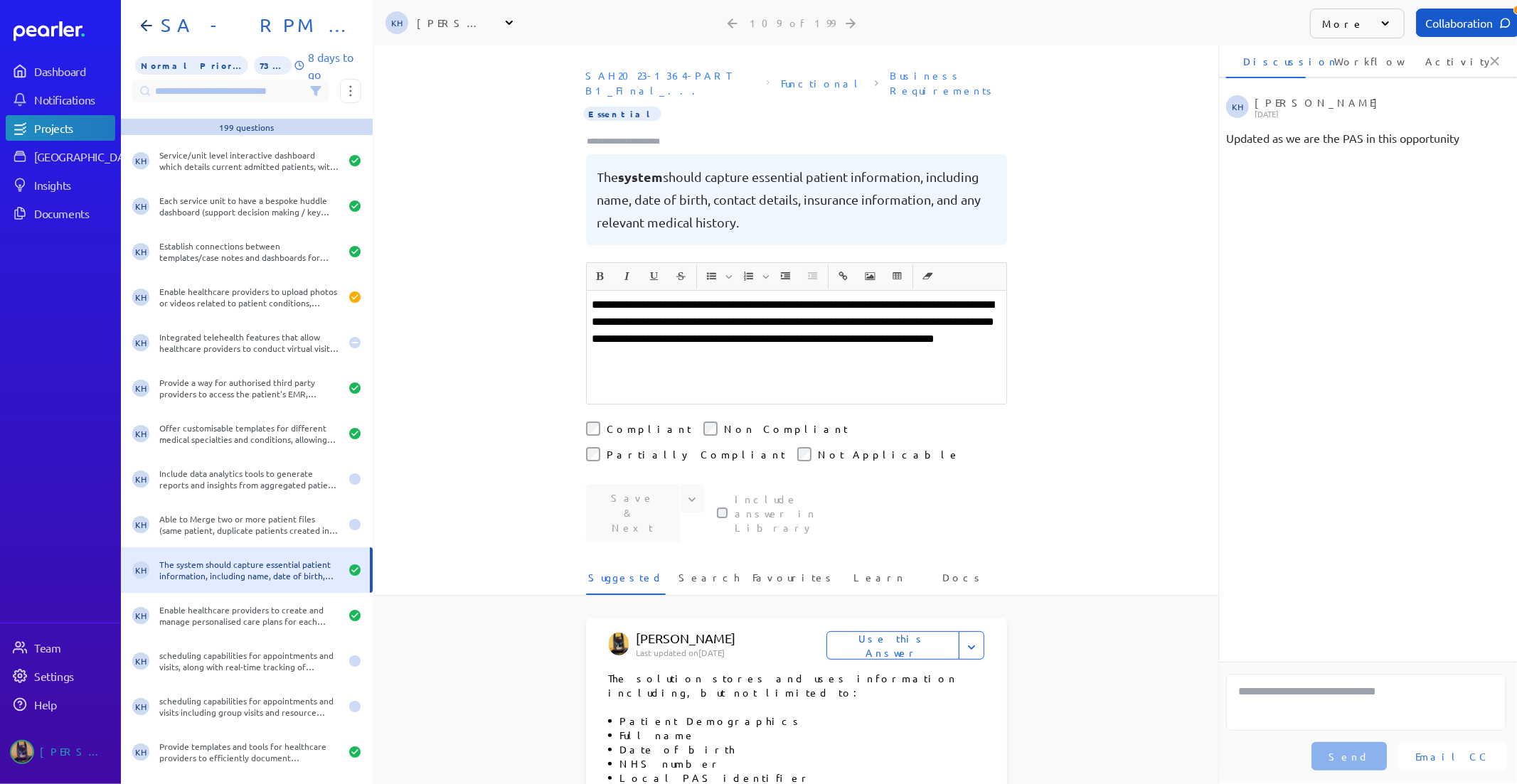
click at [1446, 62] on li "Activity" at bounding box center [1447, 61] width 80 height 34
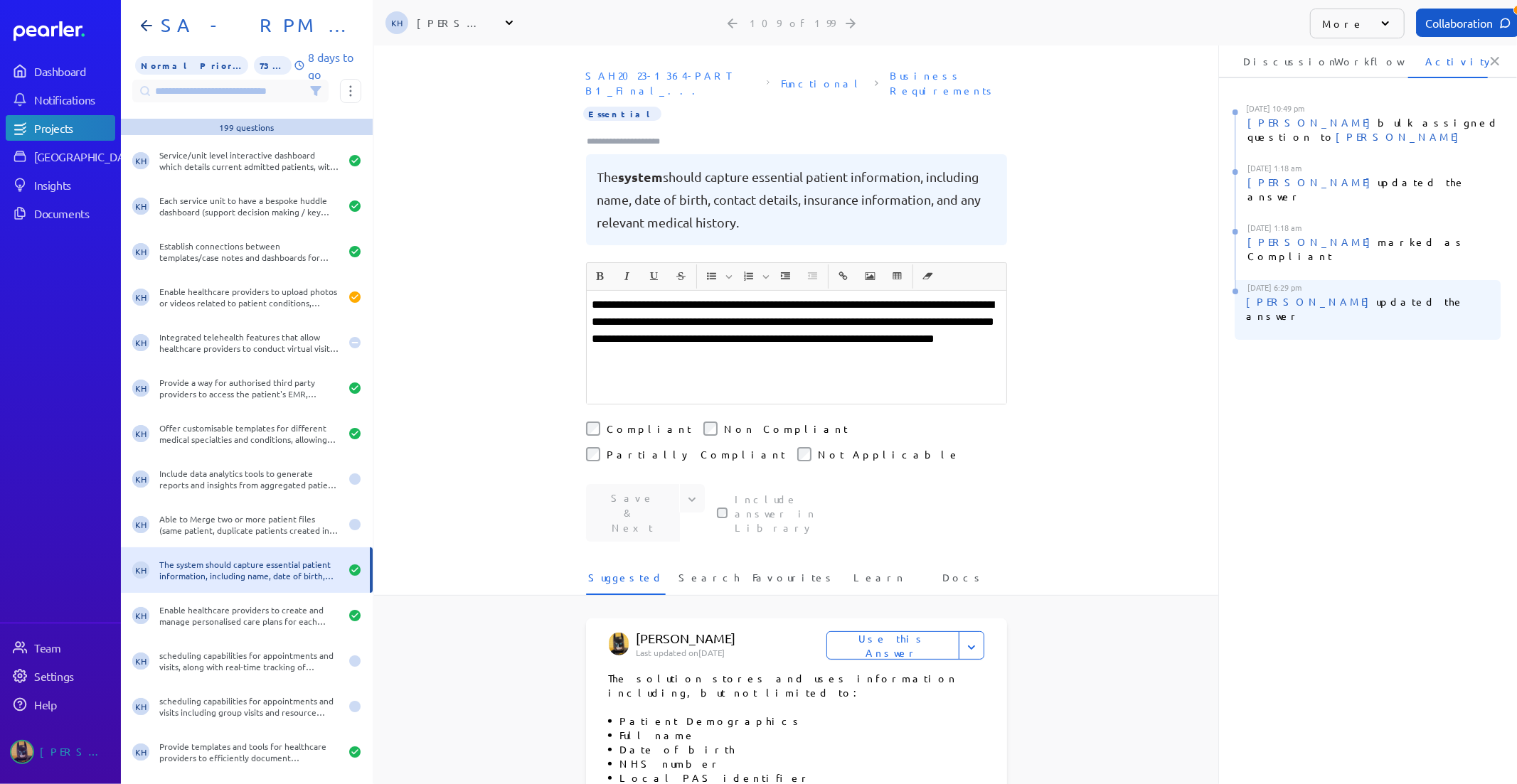
click at [1291, 295] on span "Kaye Hocking" at bounding box center [1310, 302] width 130 height 13
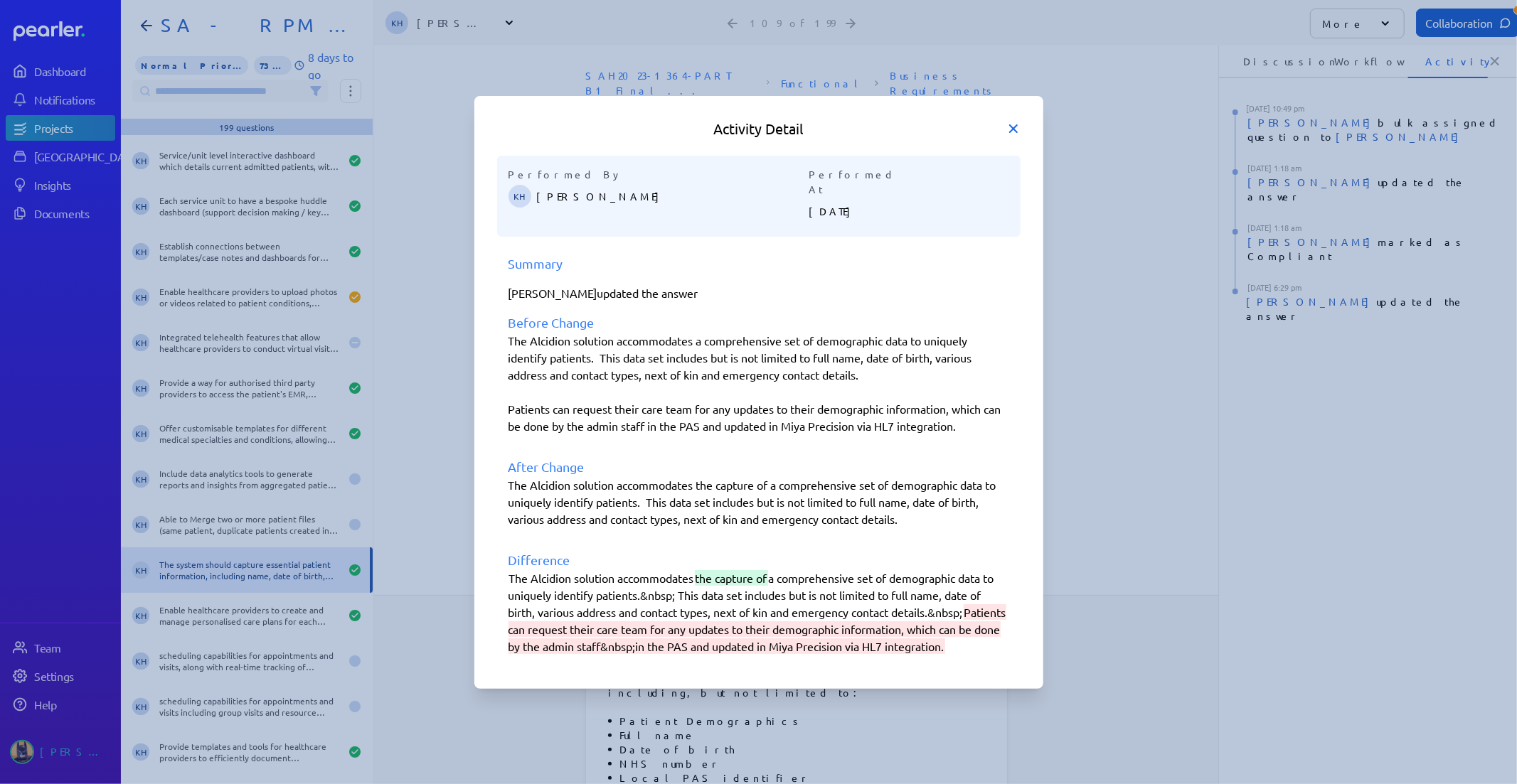
click at [1008, 122] on icon at bounding box center [1014, 129] width 14 height 14
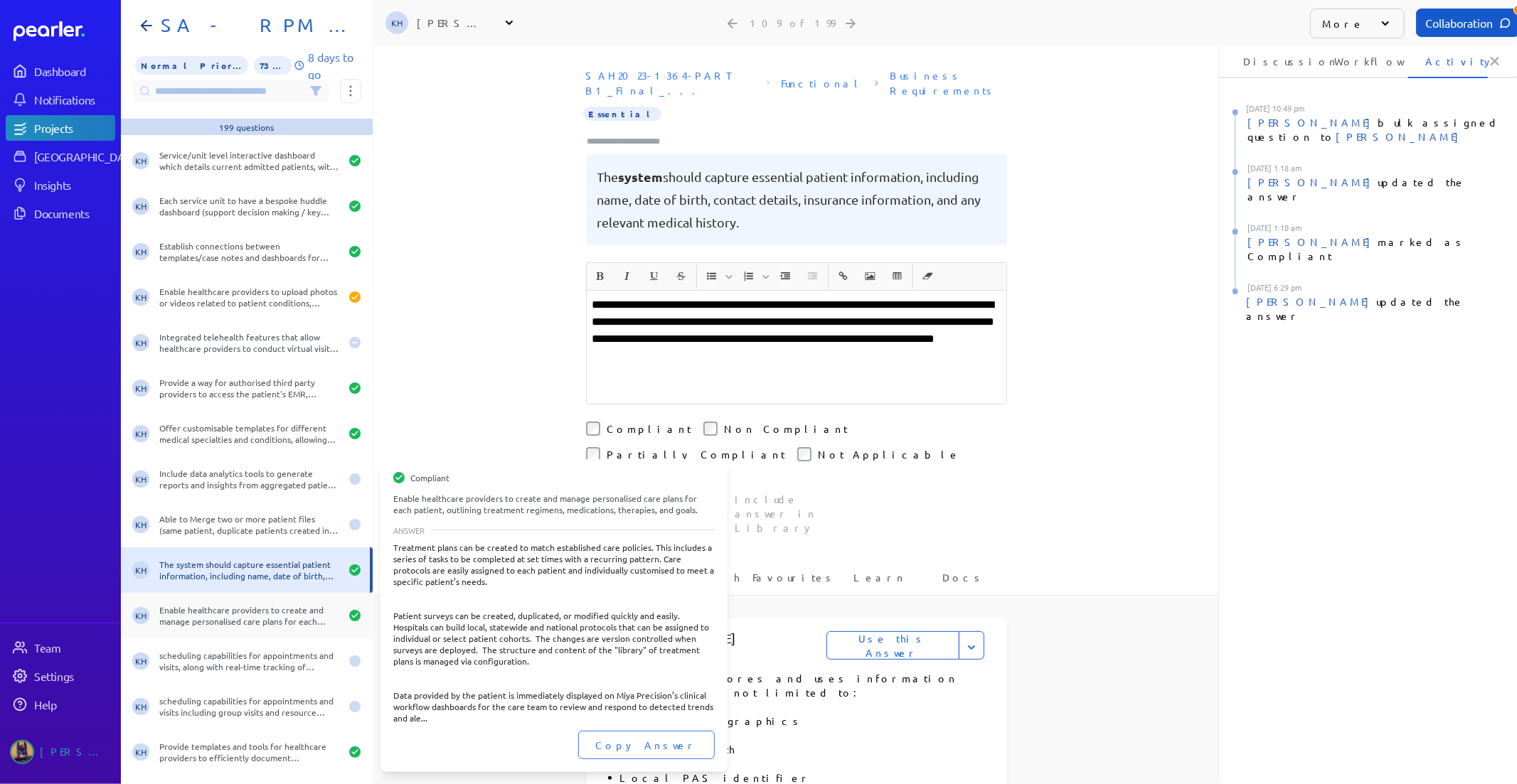
click at [187, 608] on div "Enable healthcare providers to create and manage personalised care plans for ea…" at bounding box center [250, 615] width 181 height 22
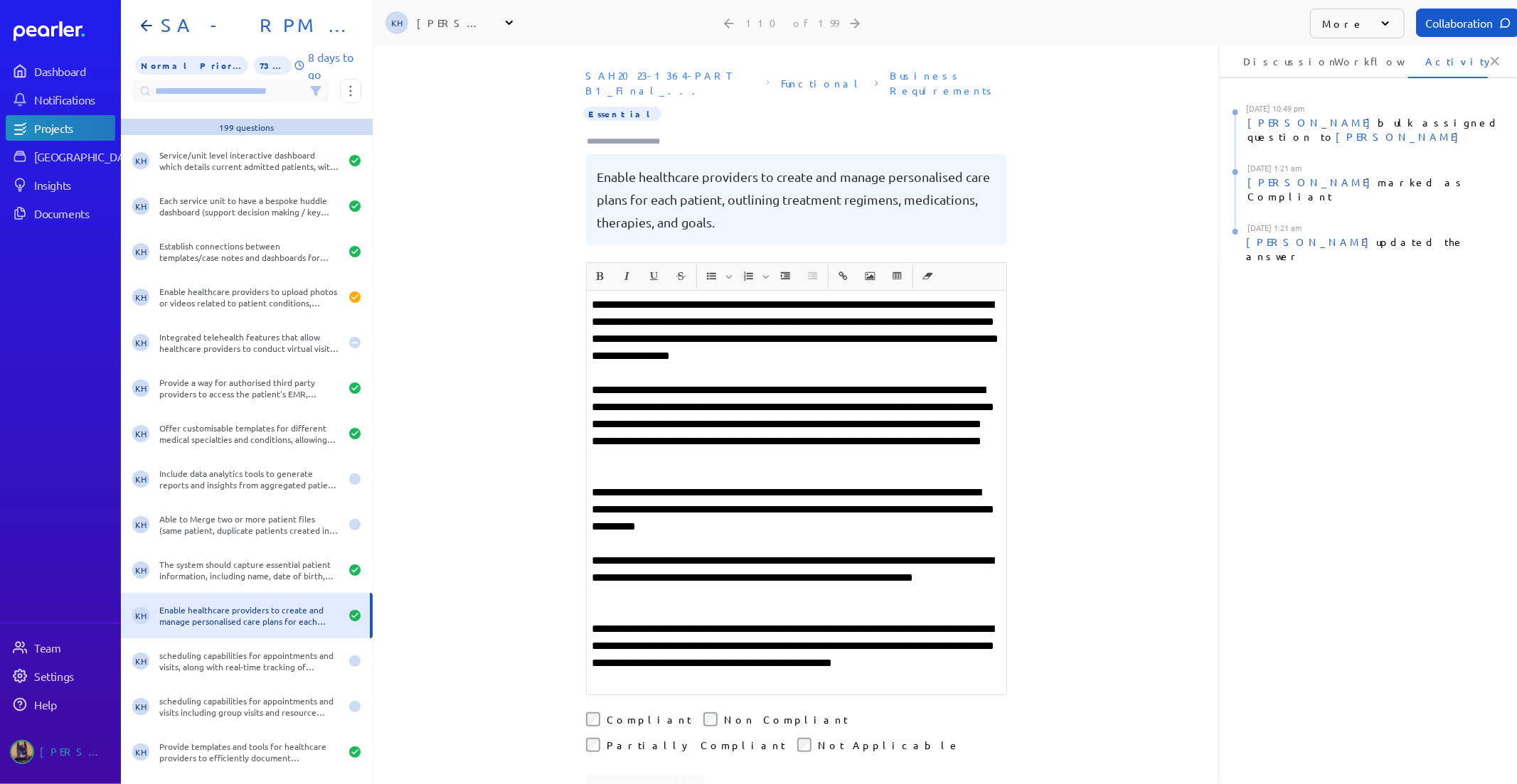
click at [1259, 54] on li "Discussion" at bounding box center [1265, 61] width 80 height 34
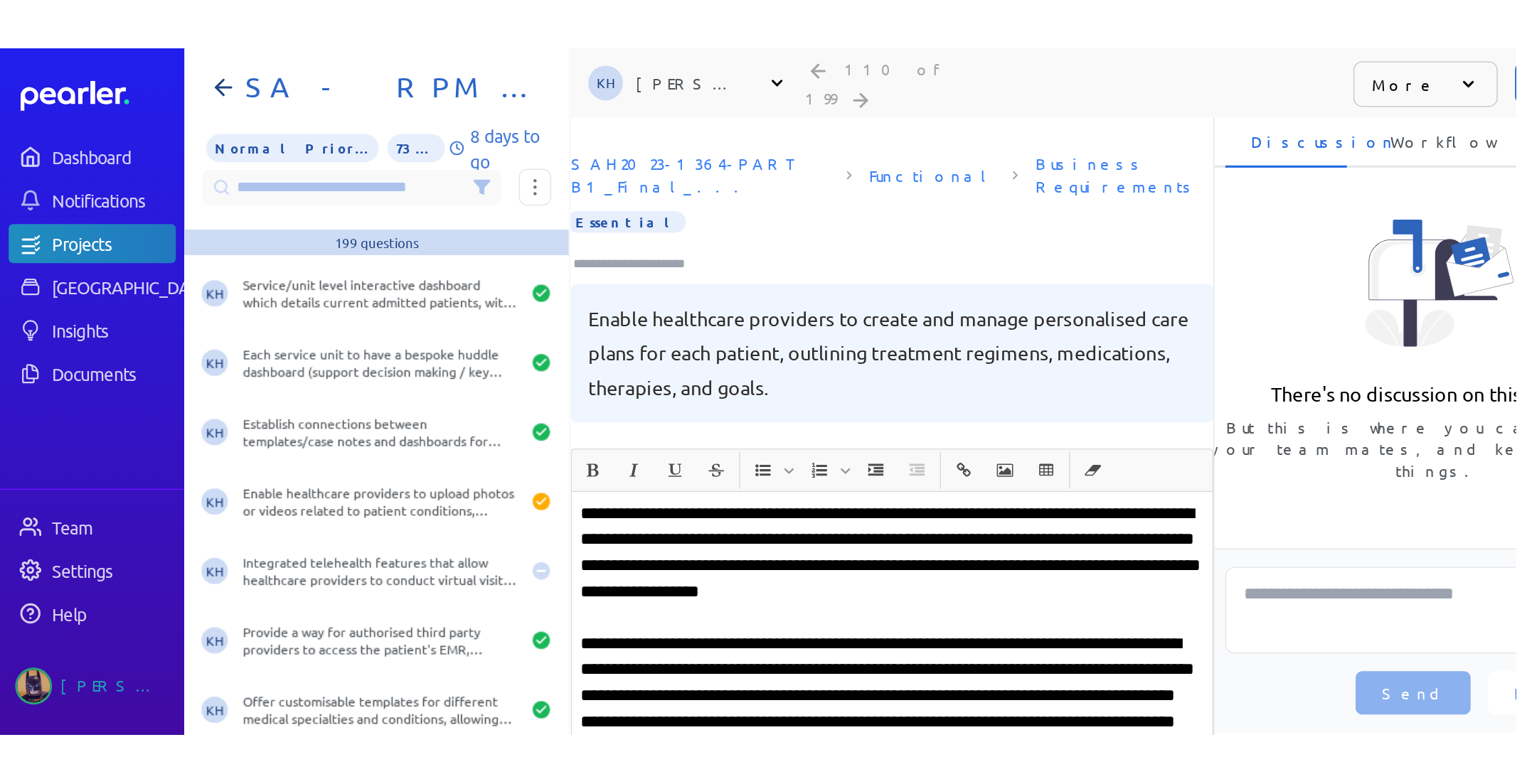
scroll to position [0, 4]
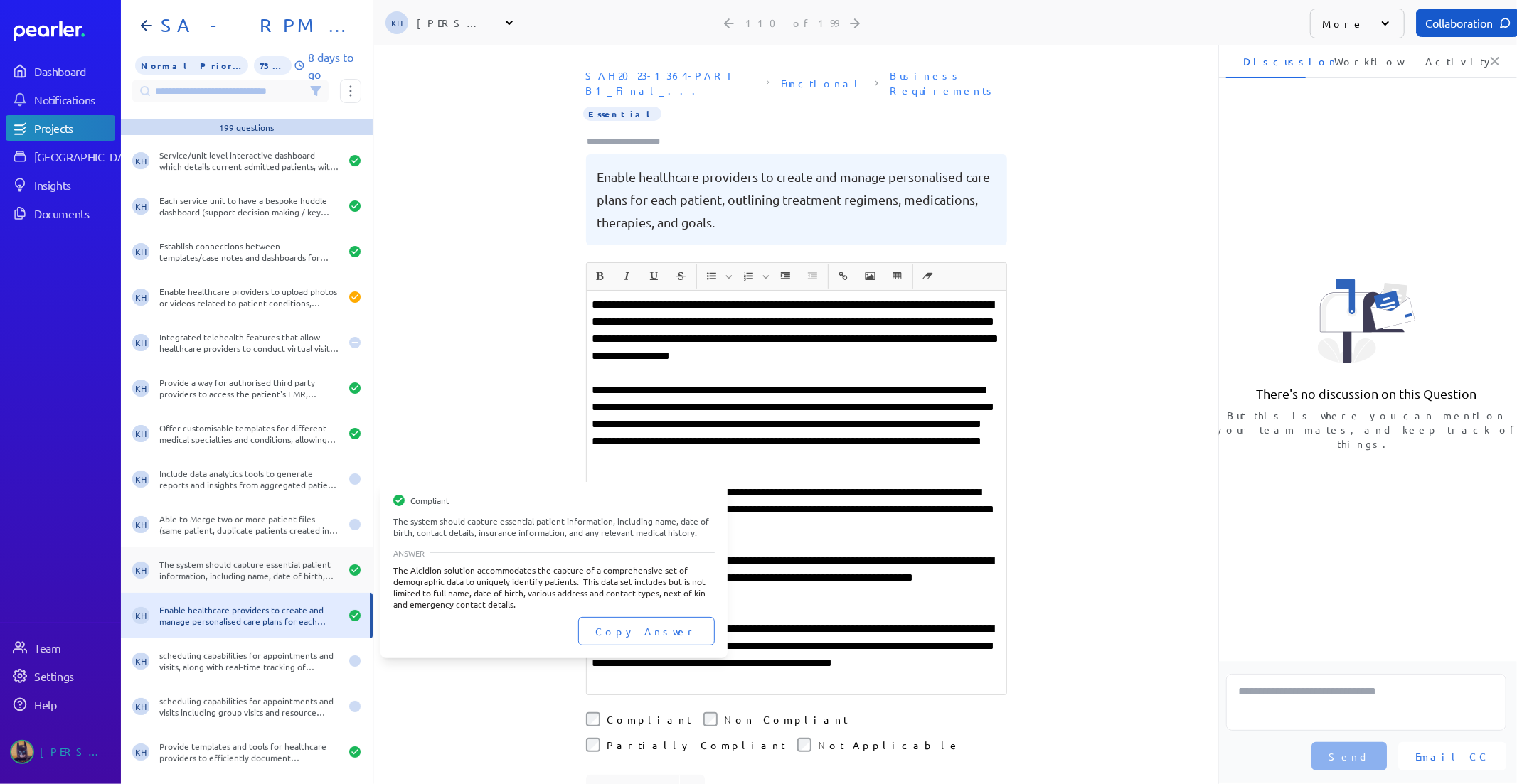
click at [237, 571] on div "The system should capture essential patient information, including name, date o…" at bounding box center [250, 569] width 181 height 22
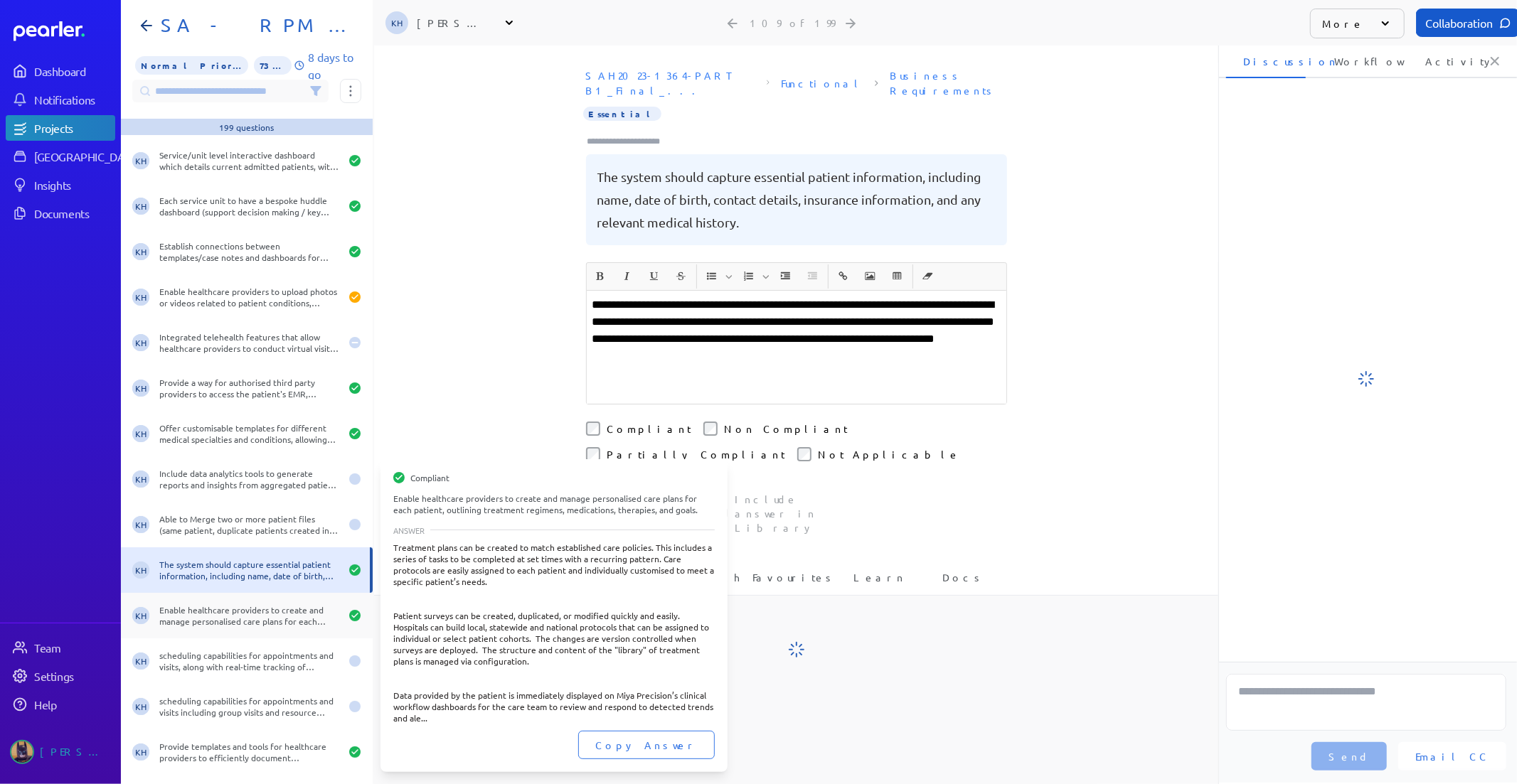
click at [229, 605] on div "Enable healthcare providers to create and manage personalised care plans for ea…" at bounding box center [250, 615] width 181 height 22
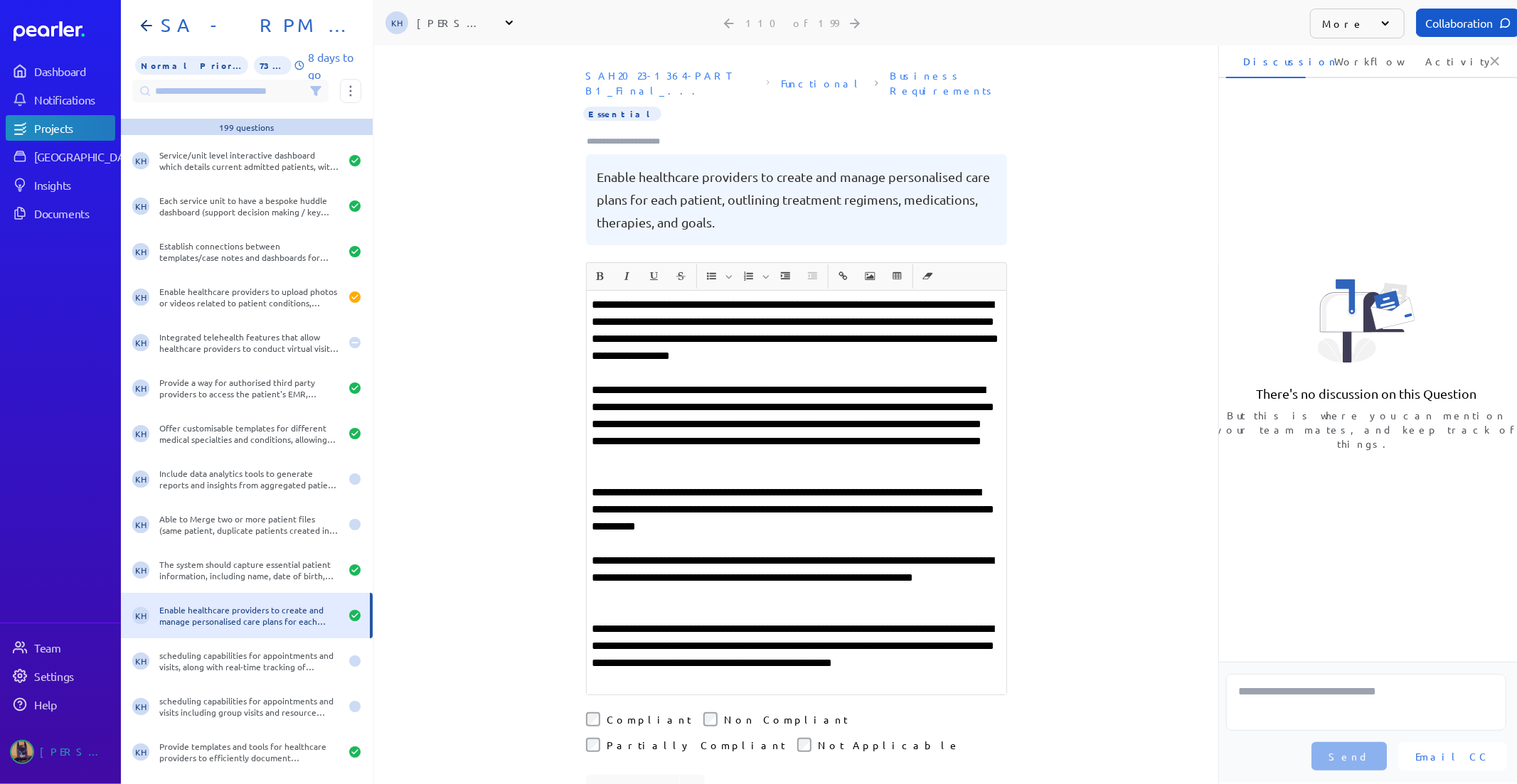
scroll to position [4580, 0]
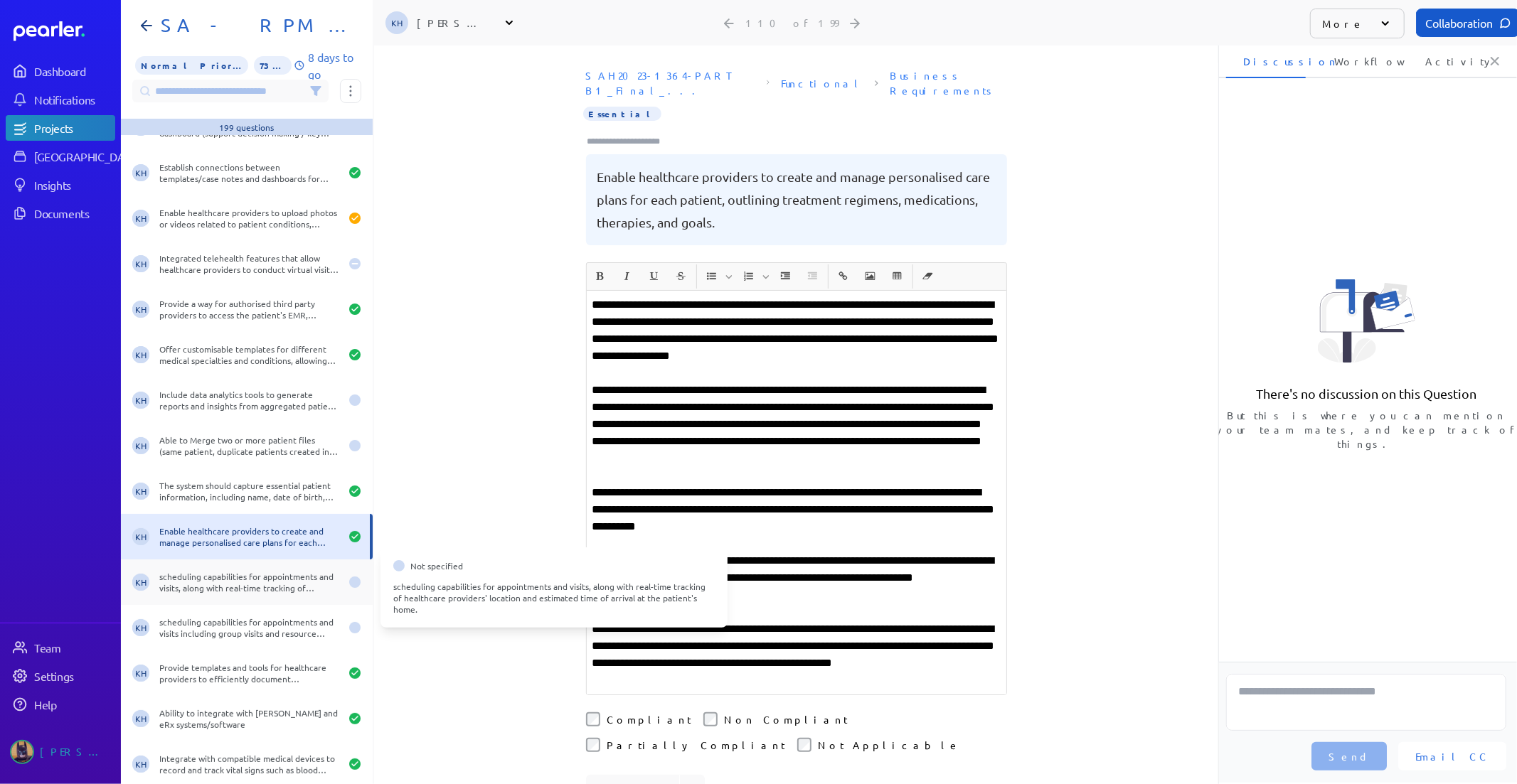
click at [247, 567] on div "KH scheduling capabilities for appointments and visits, along with real-time tr…" at bounding box center [246, 582] width 252 height 46
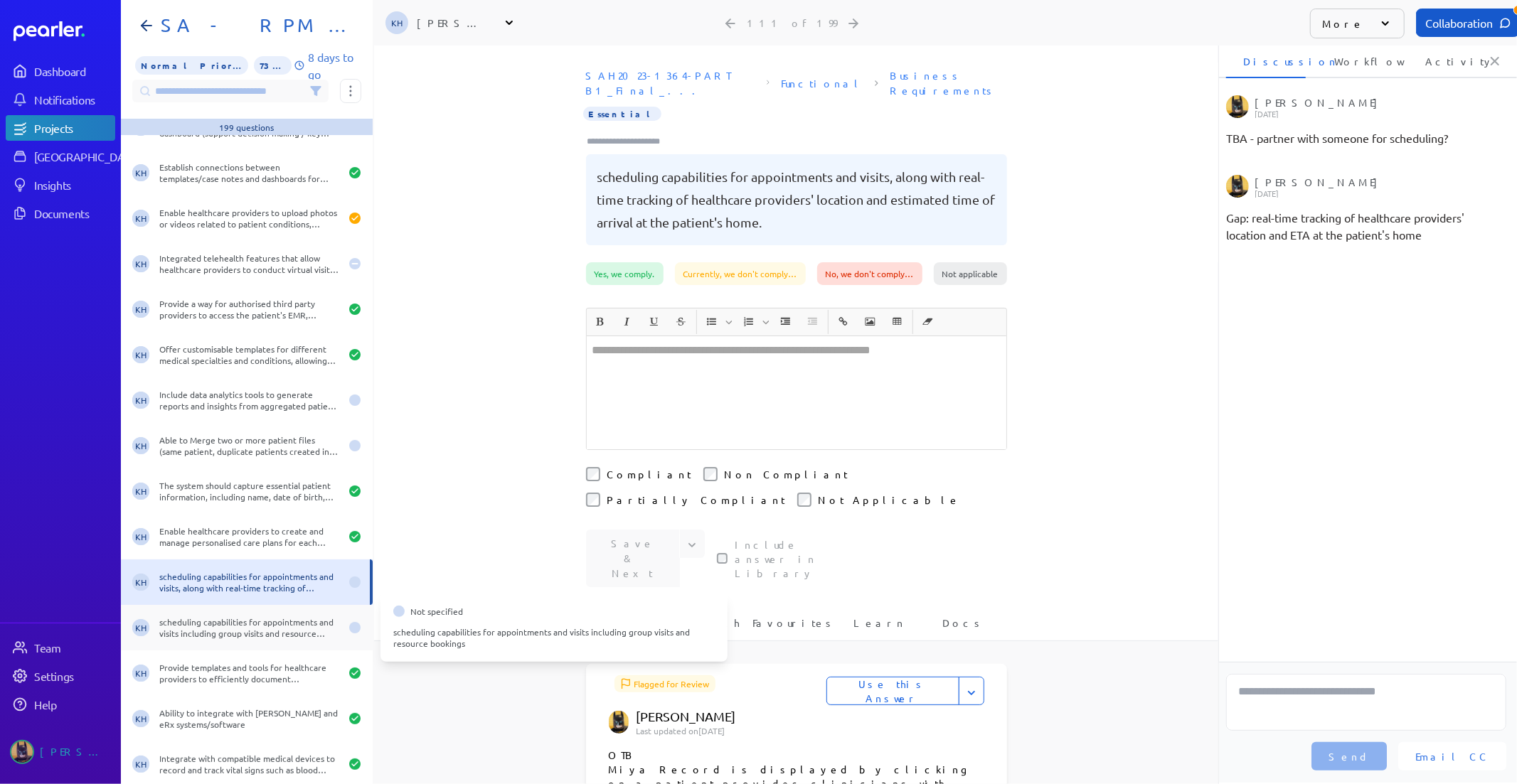
click at [222, 631] on div "scheduling capabilities for appointments and visits including group visits and …" at bounding box center [250, 626] width 181 height 22
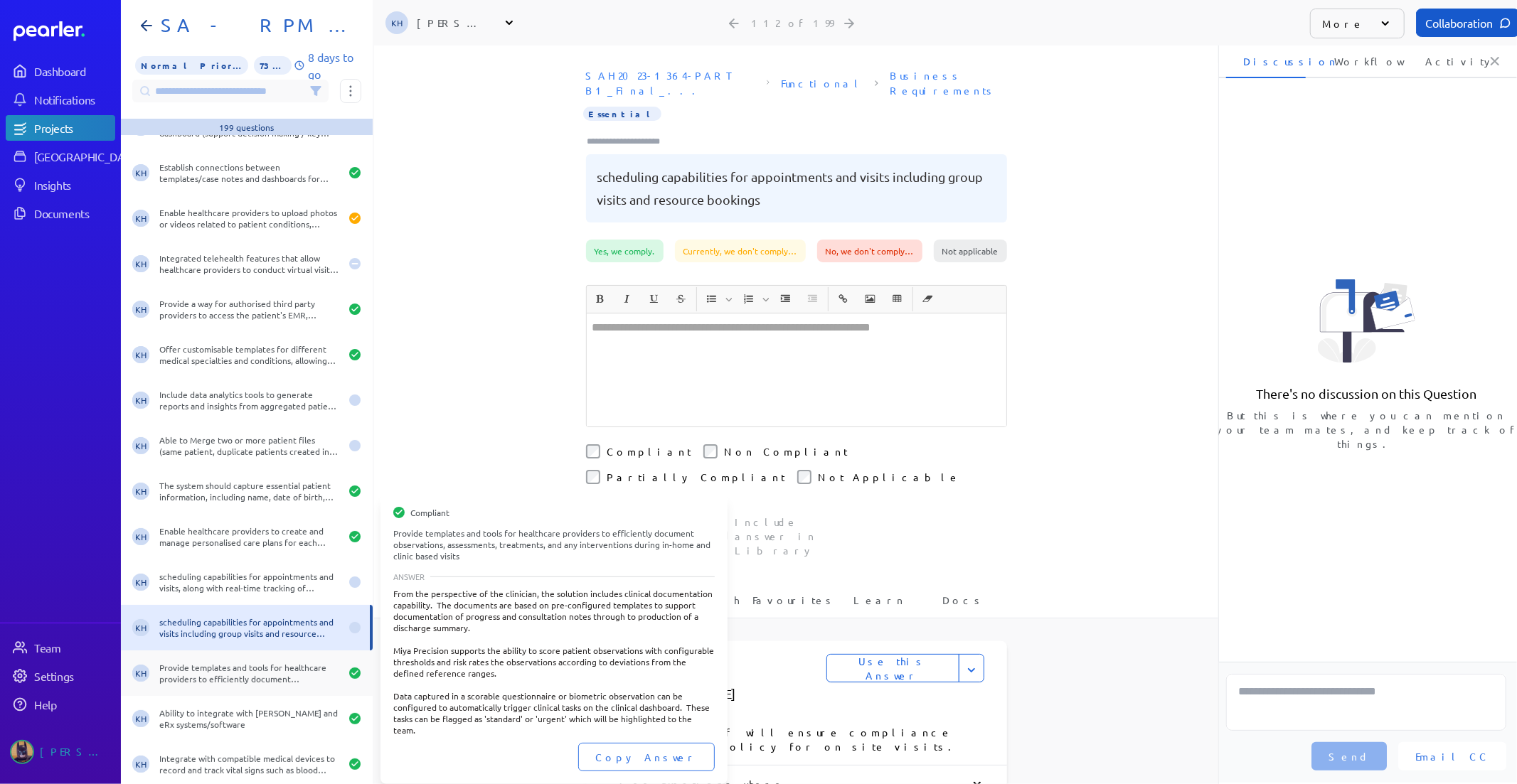
click at [223, 664] on div "Provide templates and tools for healthcare providers to efficiently document ob…" at bounding box center [250, 672] width 181 height 22
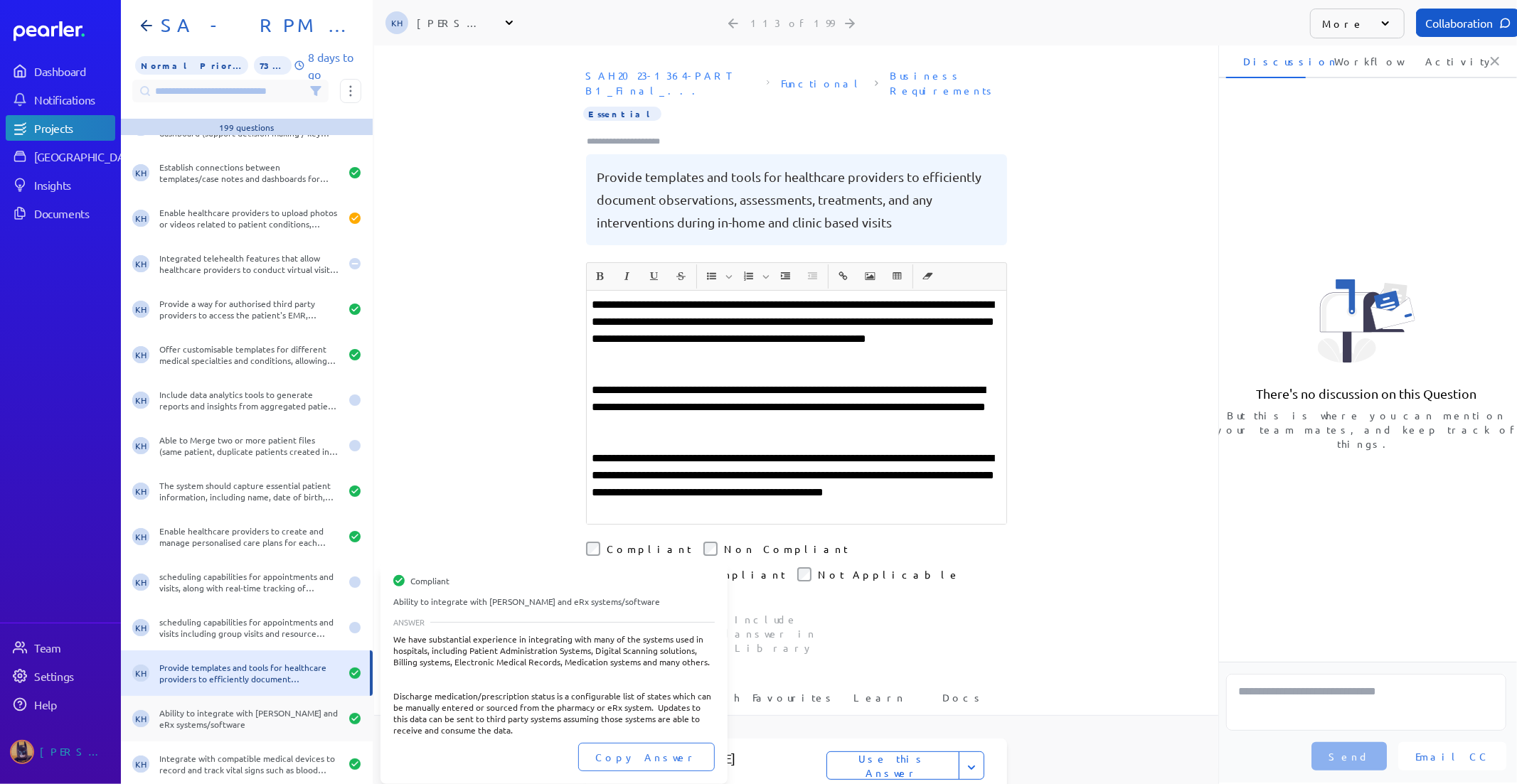
click at [217, 695] on div "KH Ability to integrate with MIMs and eRx systems/software" at bounding box center [246, 718] width 252 height 46
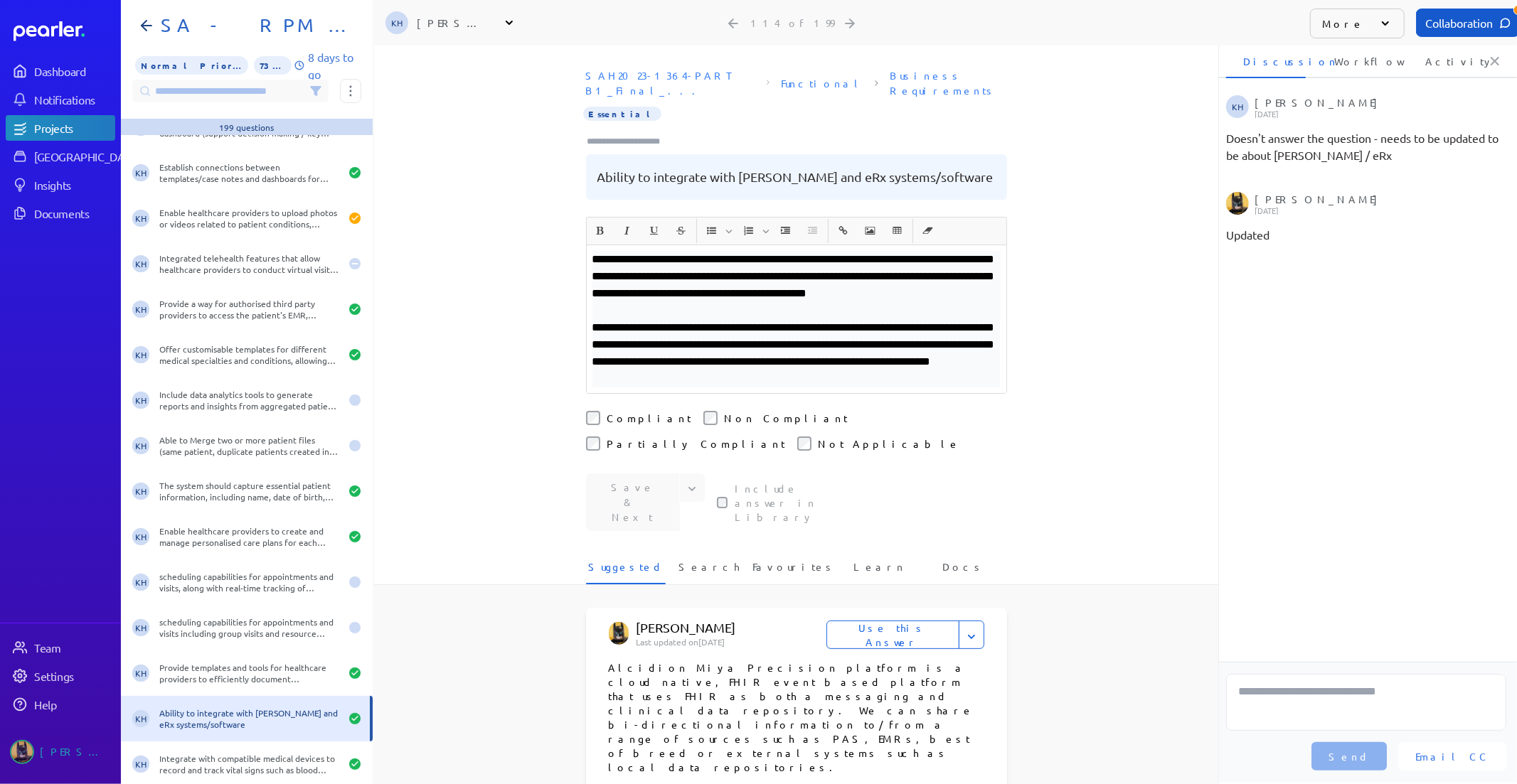
scroll to position [4658, 0]
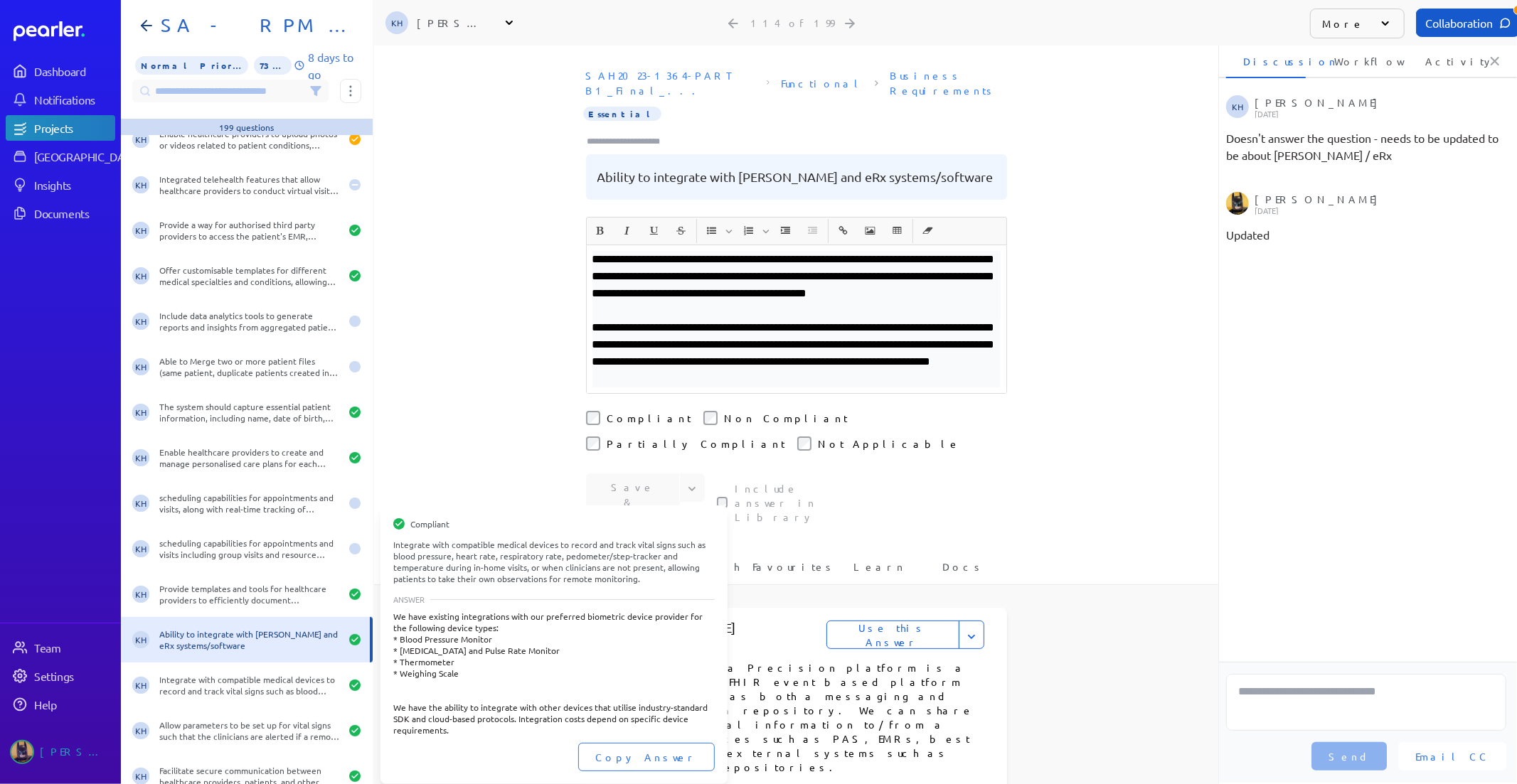
click at [217, 695] on div "Integrate with compatible medical devices to record and track vital signs such …" at bounding box center [250, 685] width 181 height 22
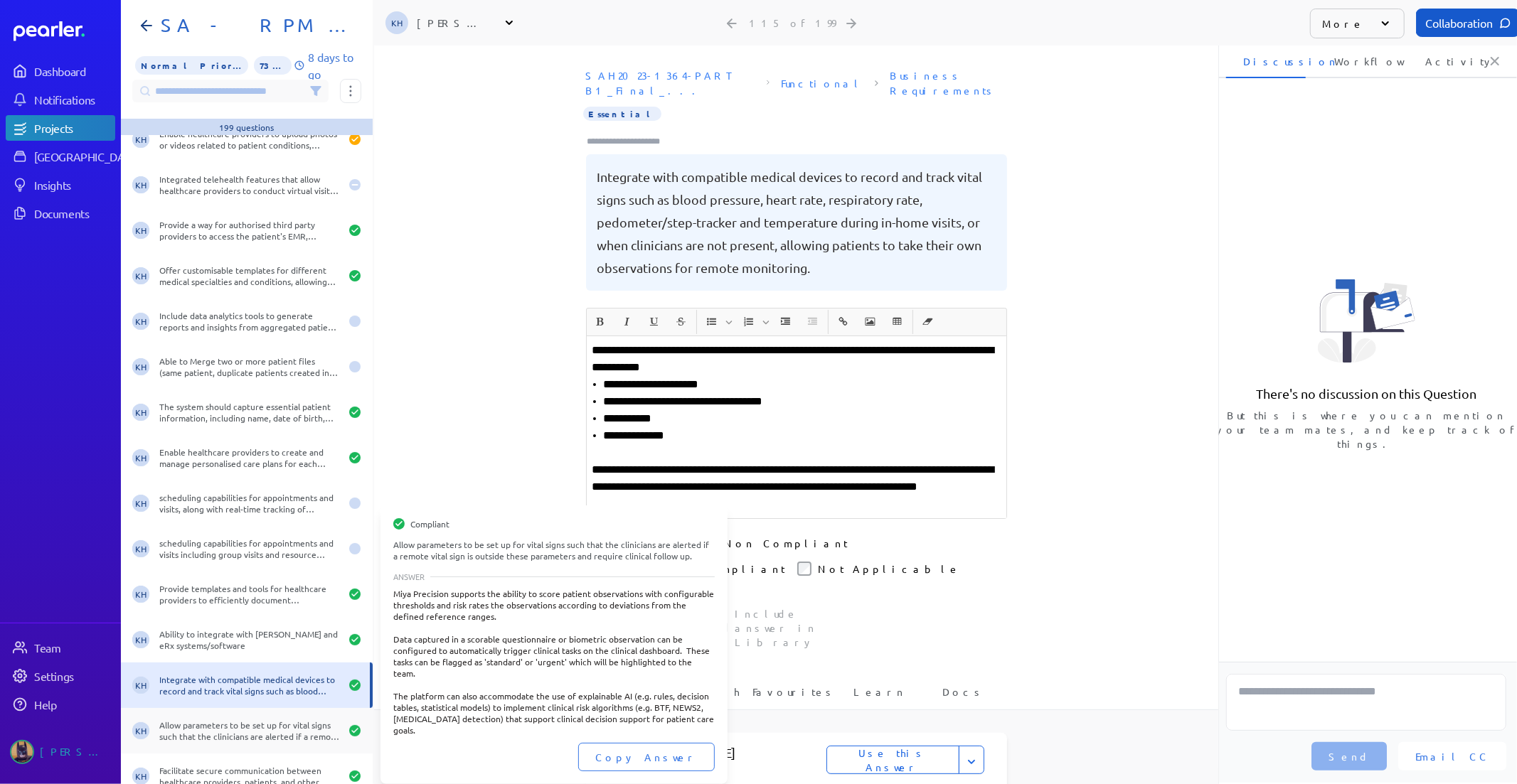
click at [219, 721] on div "Allow parameters to be set up for vital signs such that the clinicians are aler…" at bounding box center [250, 730] width 181 height 22
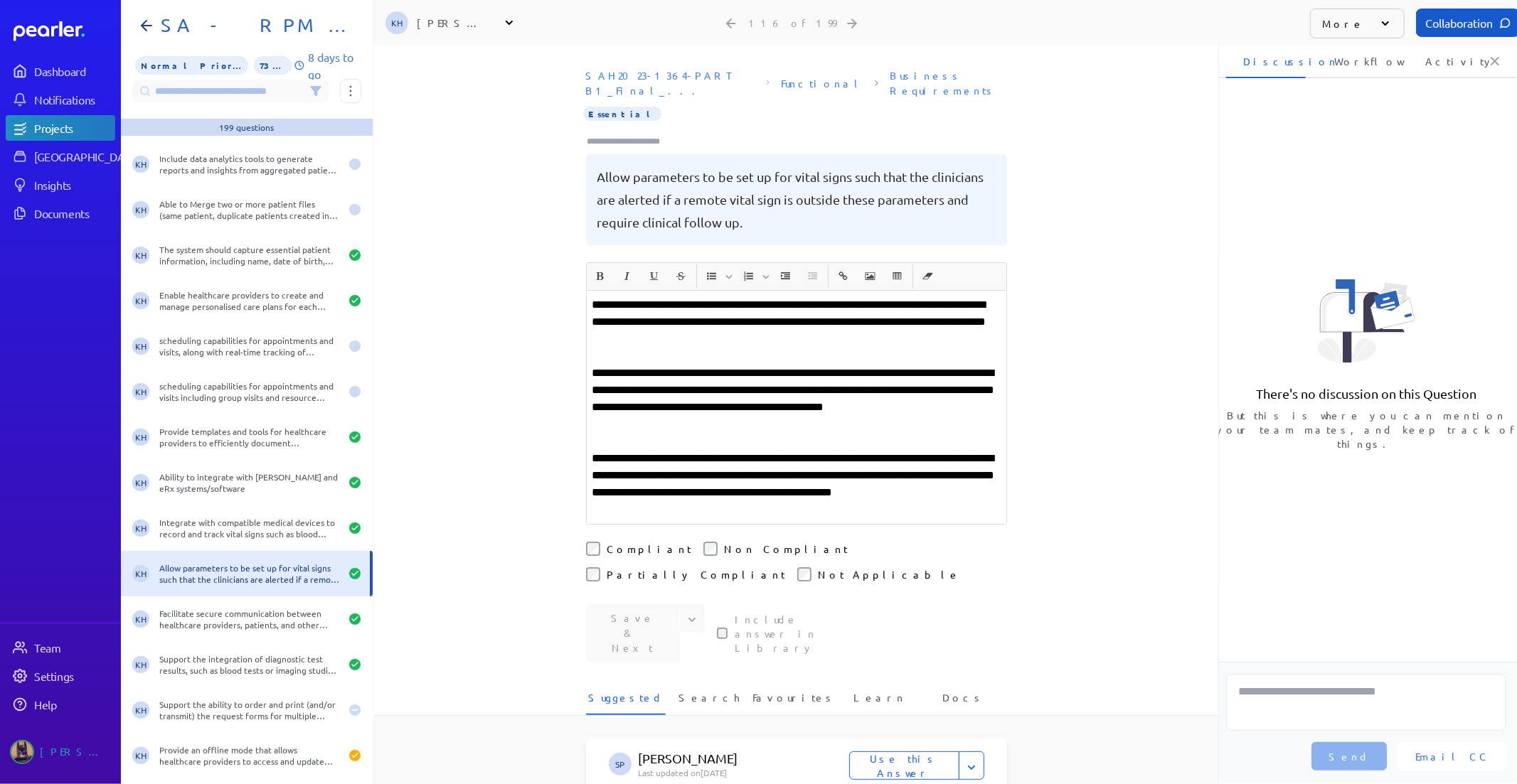
scroll to position [4816, 0]
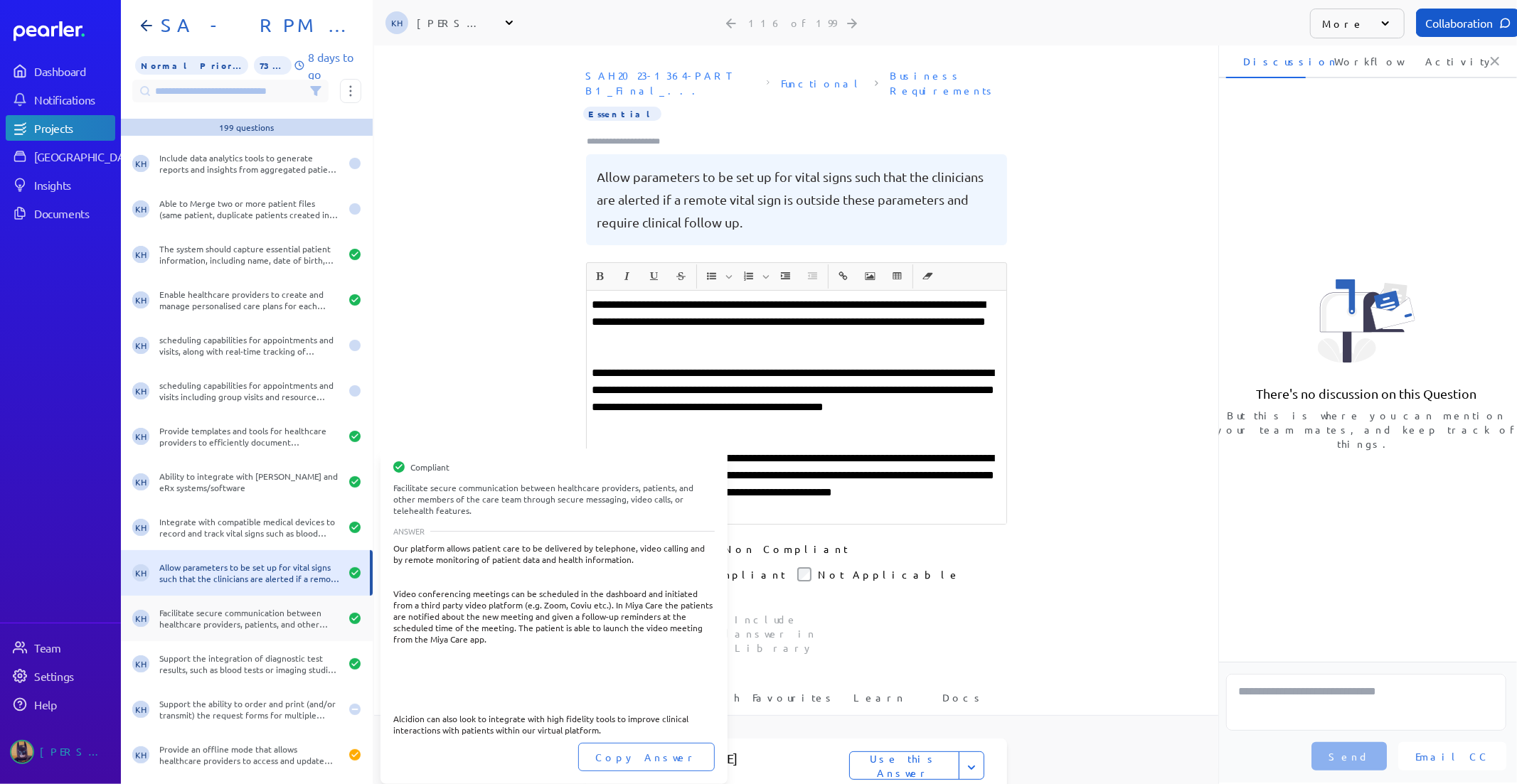
click at [252, 619] on div "Facilitate secure communication between healthcare providers, patients, and oth…" at bounding box center [250, 618] width 181 height 22
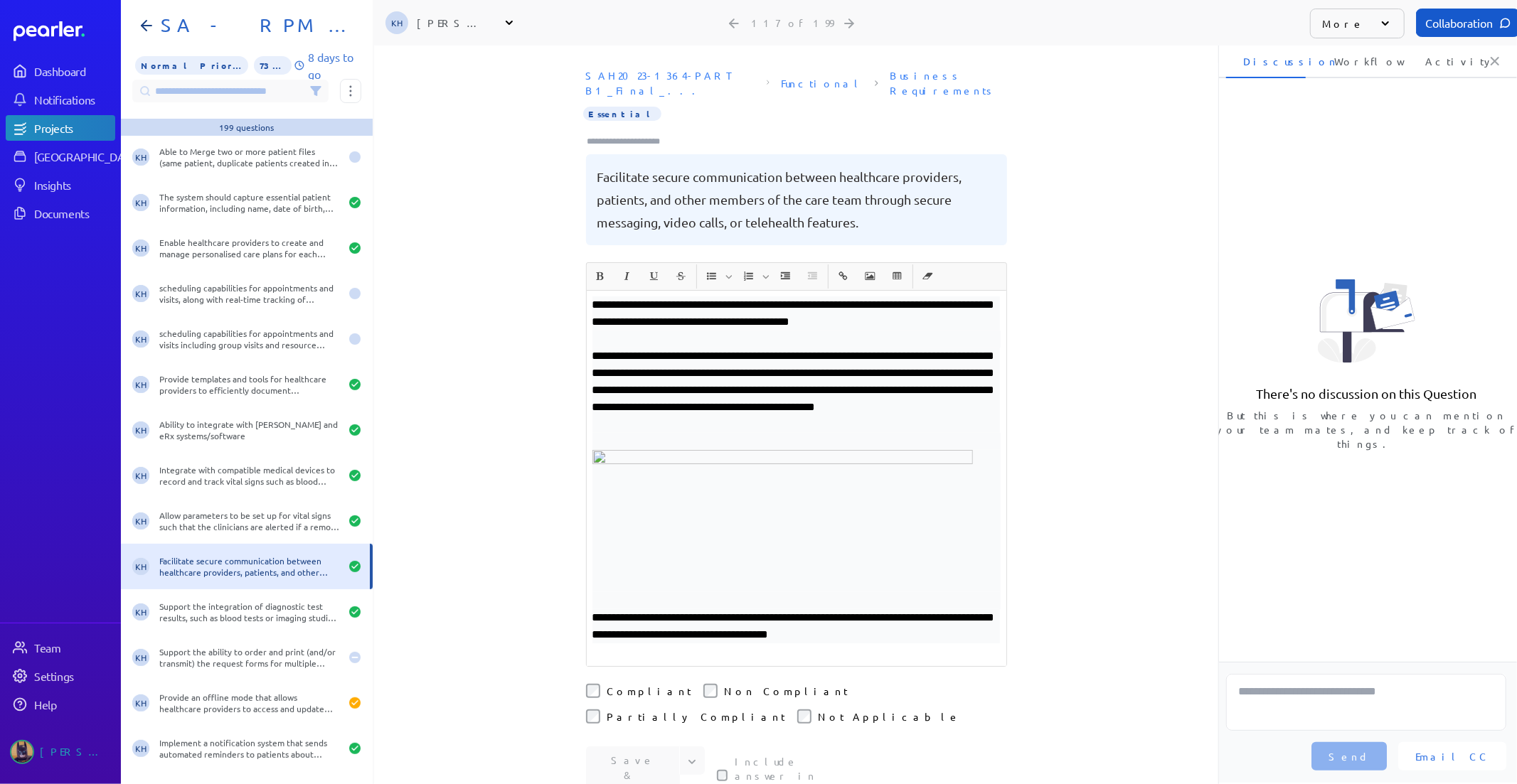
scroll to position [4895, 0]
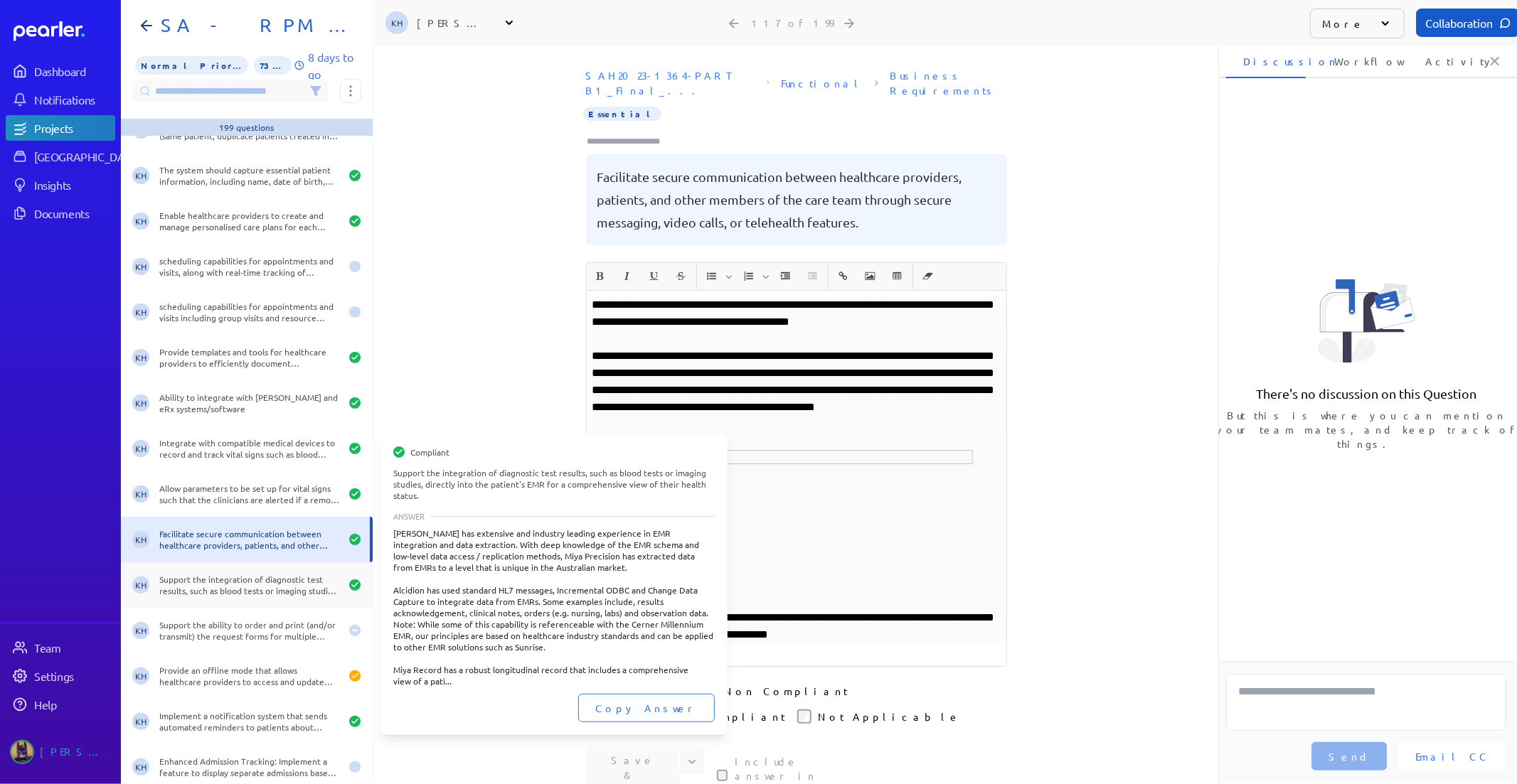
click at [267, 592] on div "Support the integration of diagnostic test results, such as blood tests or imag…" at bounding box center [250, 584] width 181 height 22
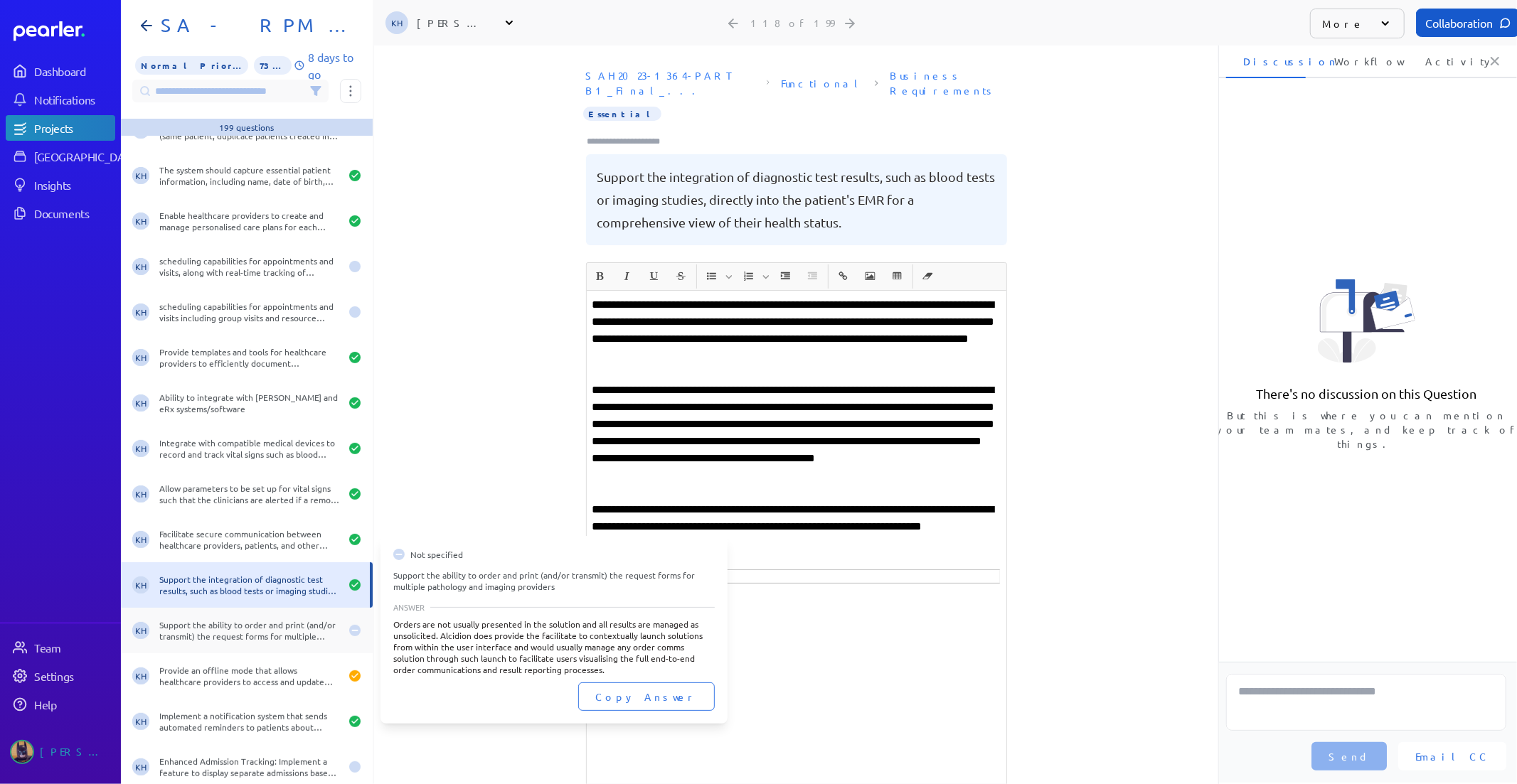
click at [254, 630] on div "Support the ability to order and print (and/or transmit) the request forms for …" at bounding box center [250, 630] width 181 height 22
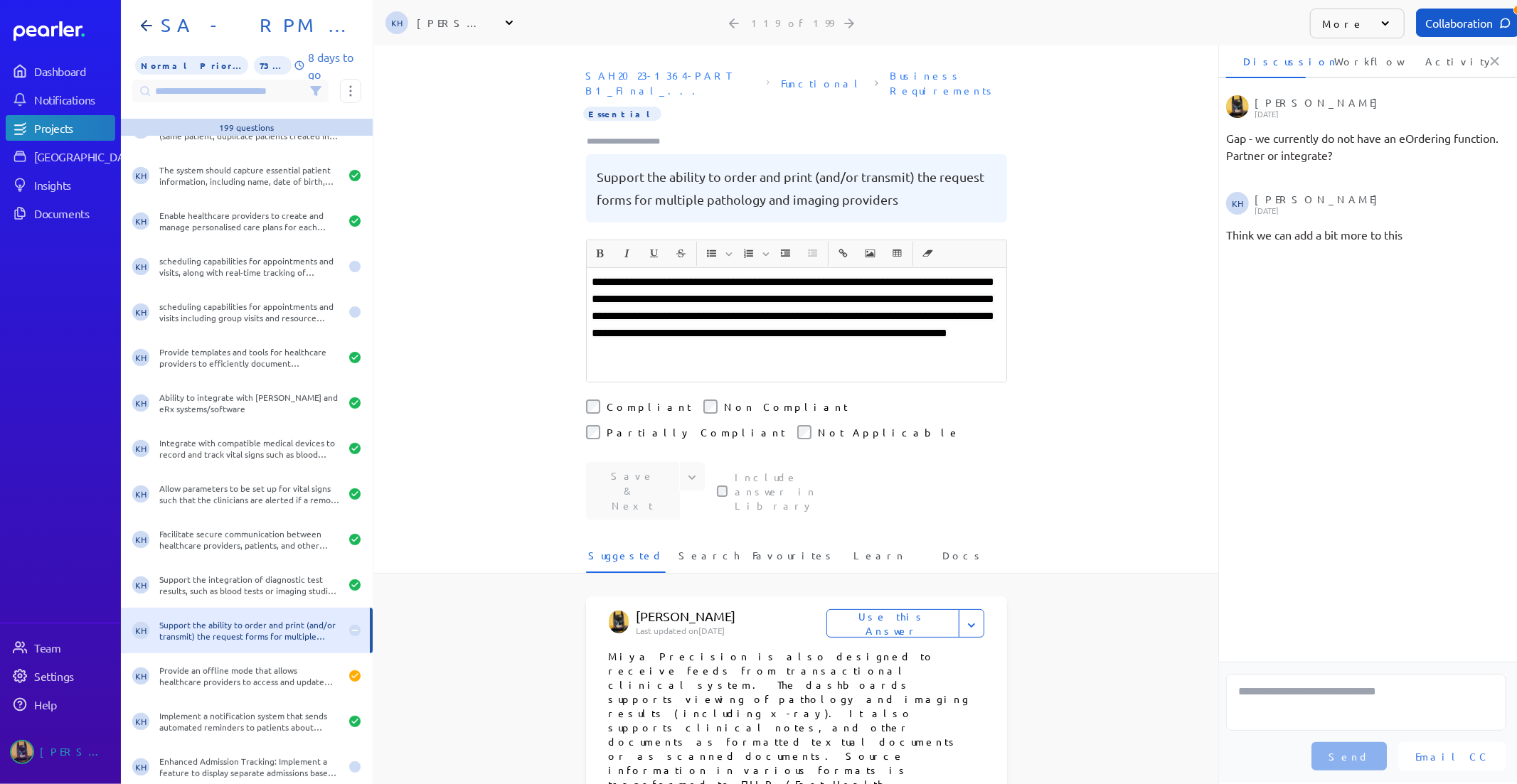
click at [592, 277] on span "**********" at bounding box center [793, 307] width 402 height 62
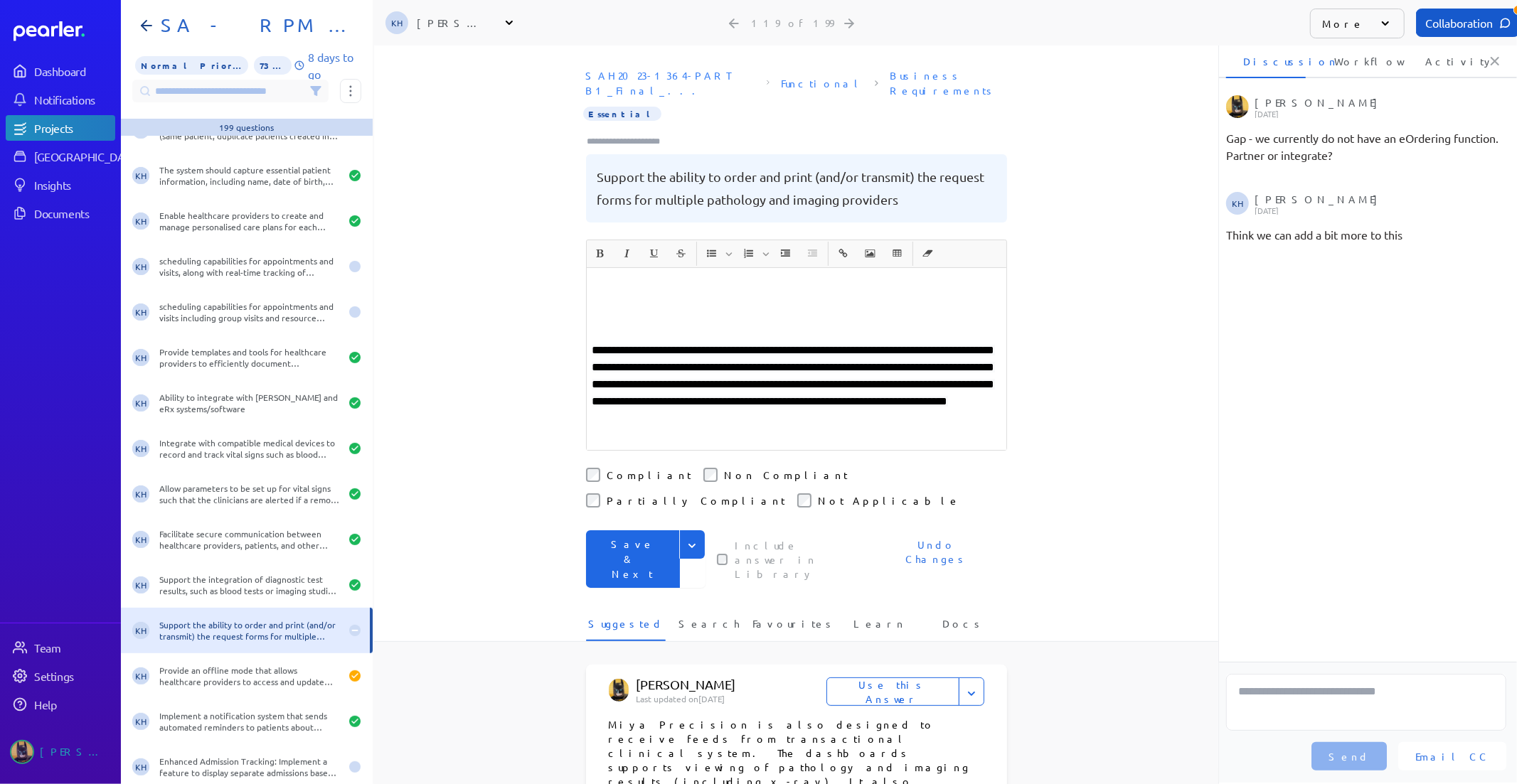
click at [592, 274] on p at bounding box center [796, 282] width 408 height 17
click at [733, 274] on p "﻿" at bounding box center [796, 282] width 408 height 17
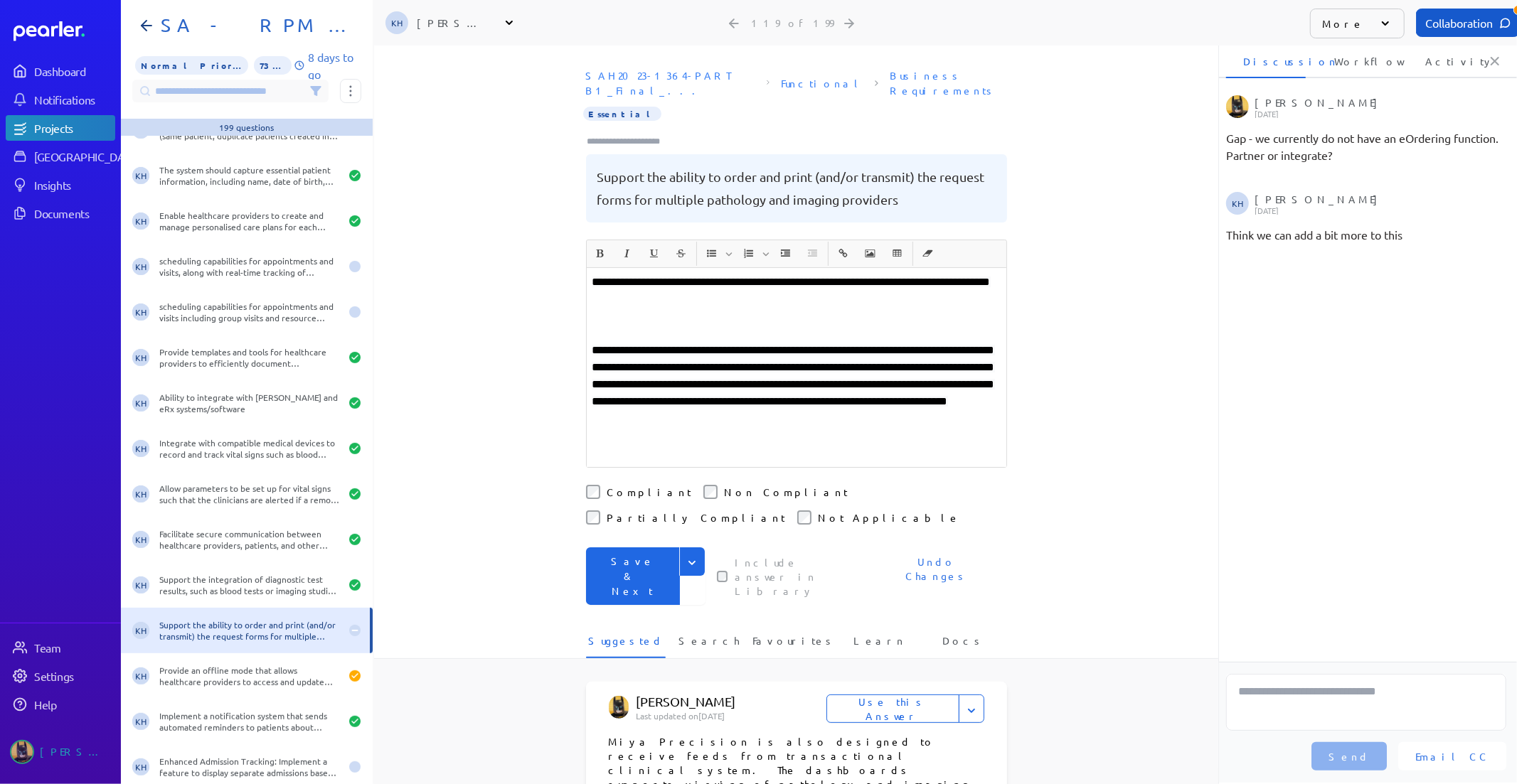
click at [947, 277] on span "**********" at bounding box center [791, 282] width 399 height 11
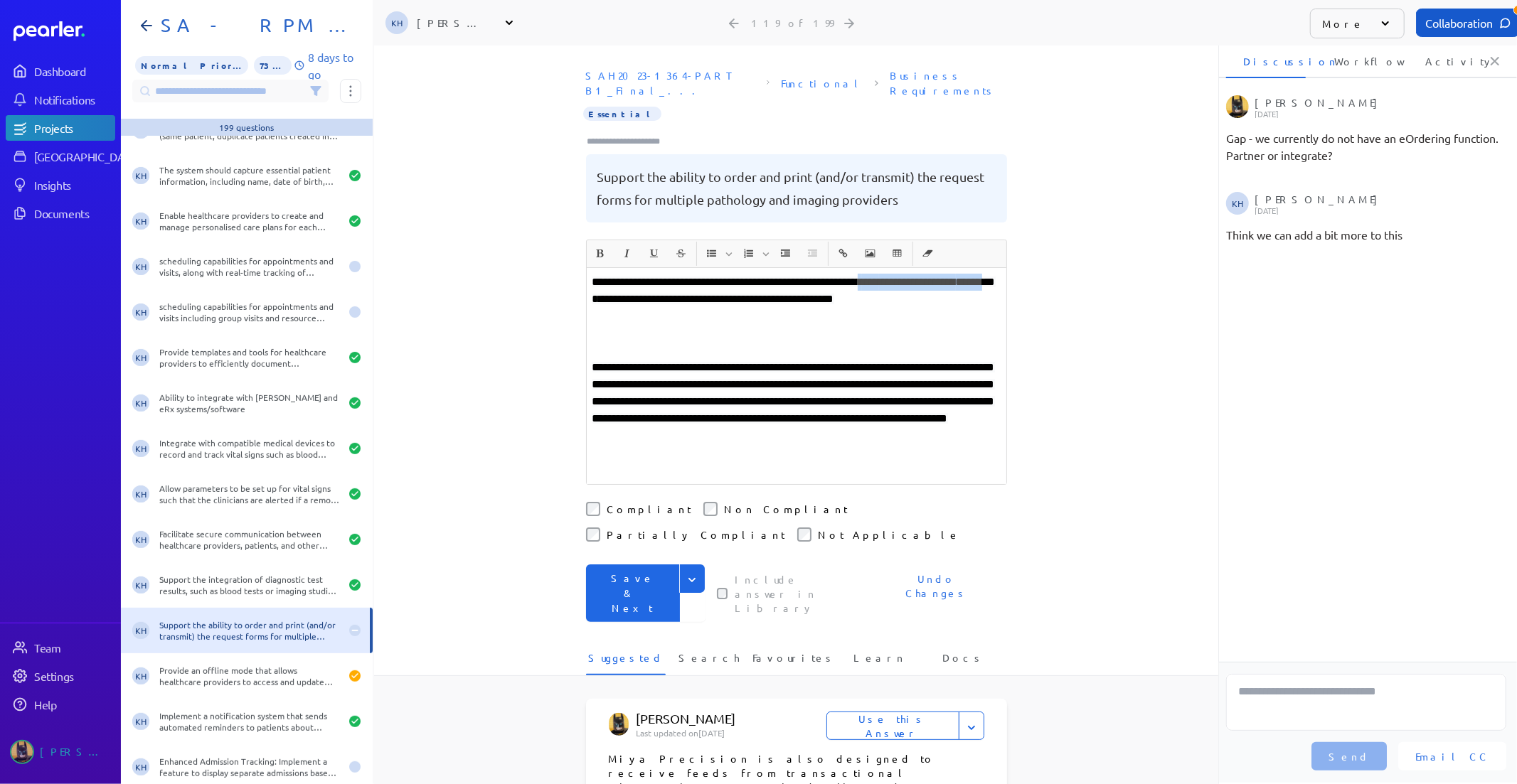
drag, startPoint x: 692, startPoint y: 282, endPoint x: 893, endPoint y: 271, distance: 201.3
click at [893, 274] on p "**********" at bounding box center [796, 291] width 408 height 34
click at [675, 288] on p "**********" at bounding box center [796, 291] width 408 height 34
drag, startPoint x: 692, startPoint y: 285, endPoint x: 887, endPoint y: 265, distance: 196.0
click at [887, 277] on span "**********" at bounding box center [793, 290] width 403 height 28
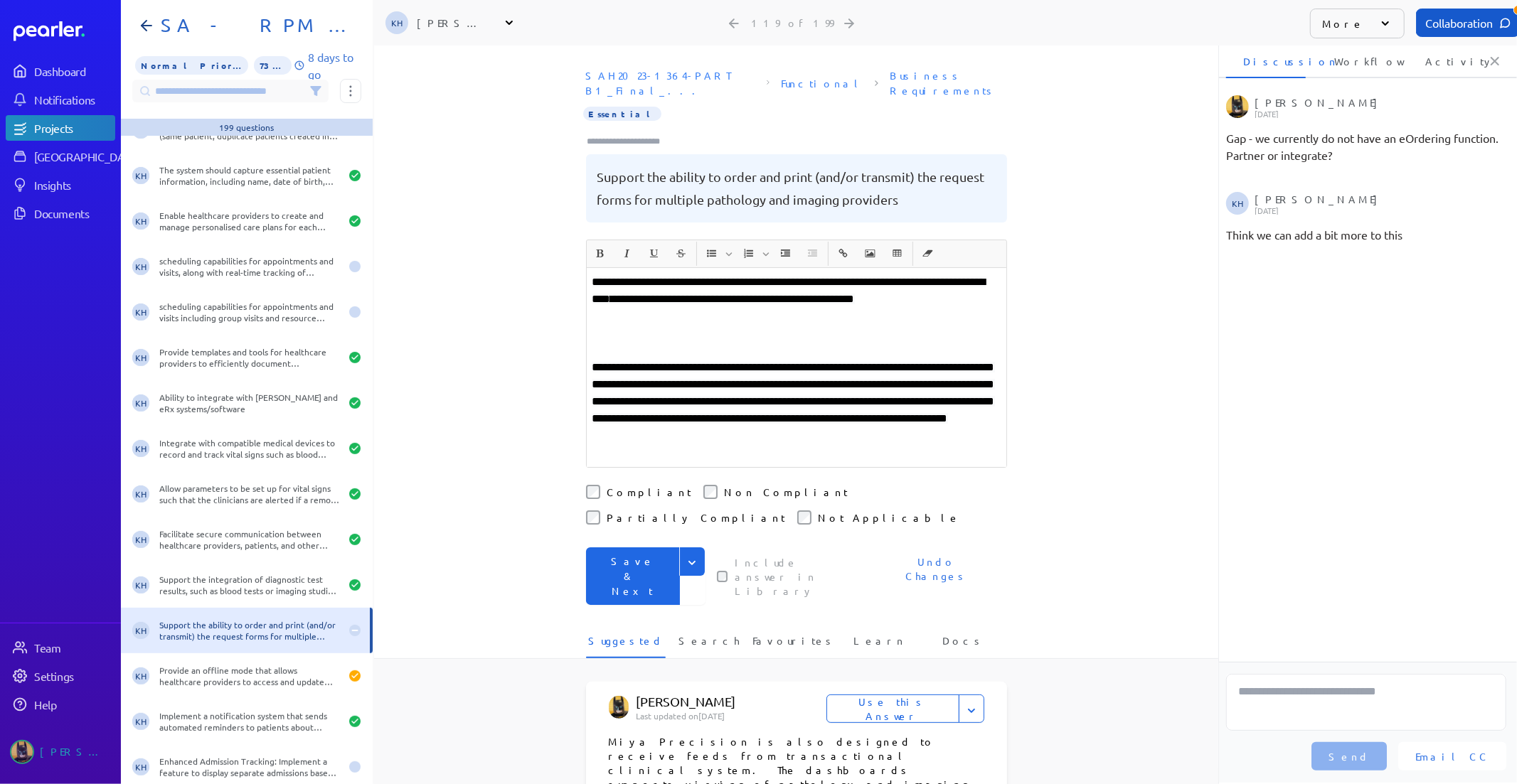
click at [889, 325] on p at bounding box center [796, 333] width 408 height 17
click at [870, 325] on p "﻿" at bounding box center [796, 333] width 408 height 17
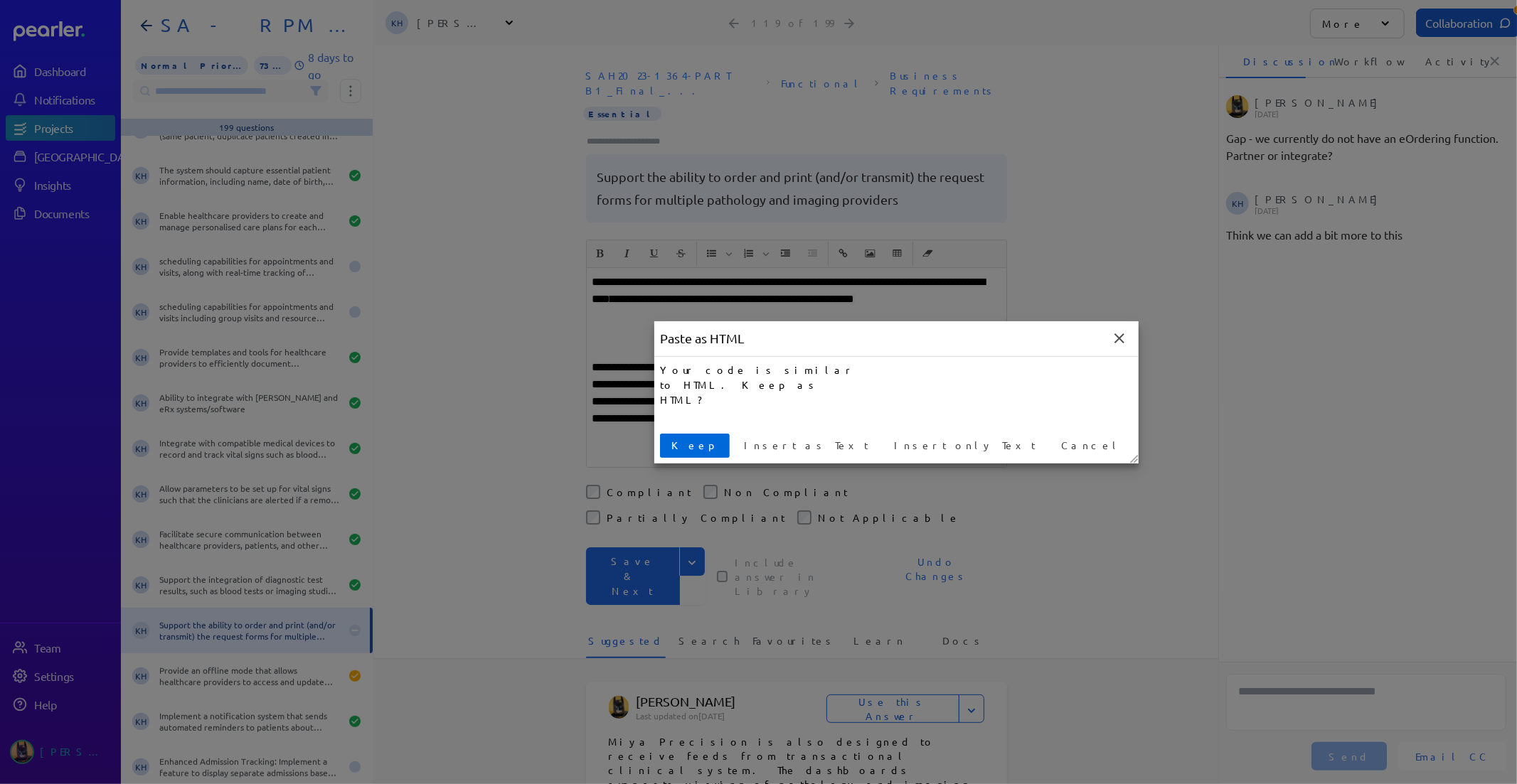
click at [678, 437] on button "Keep" at bounding box center [695, 445] width 70 height 24
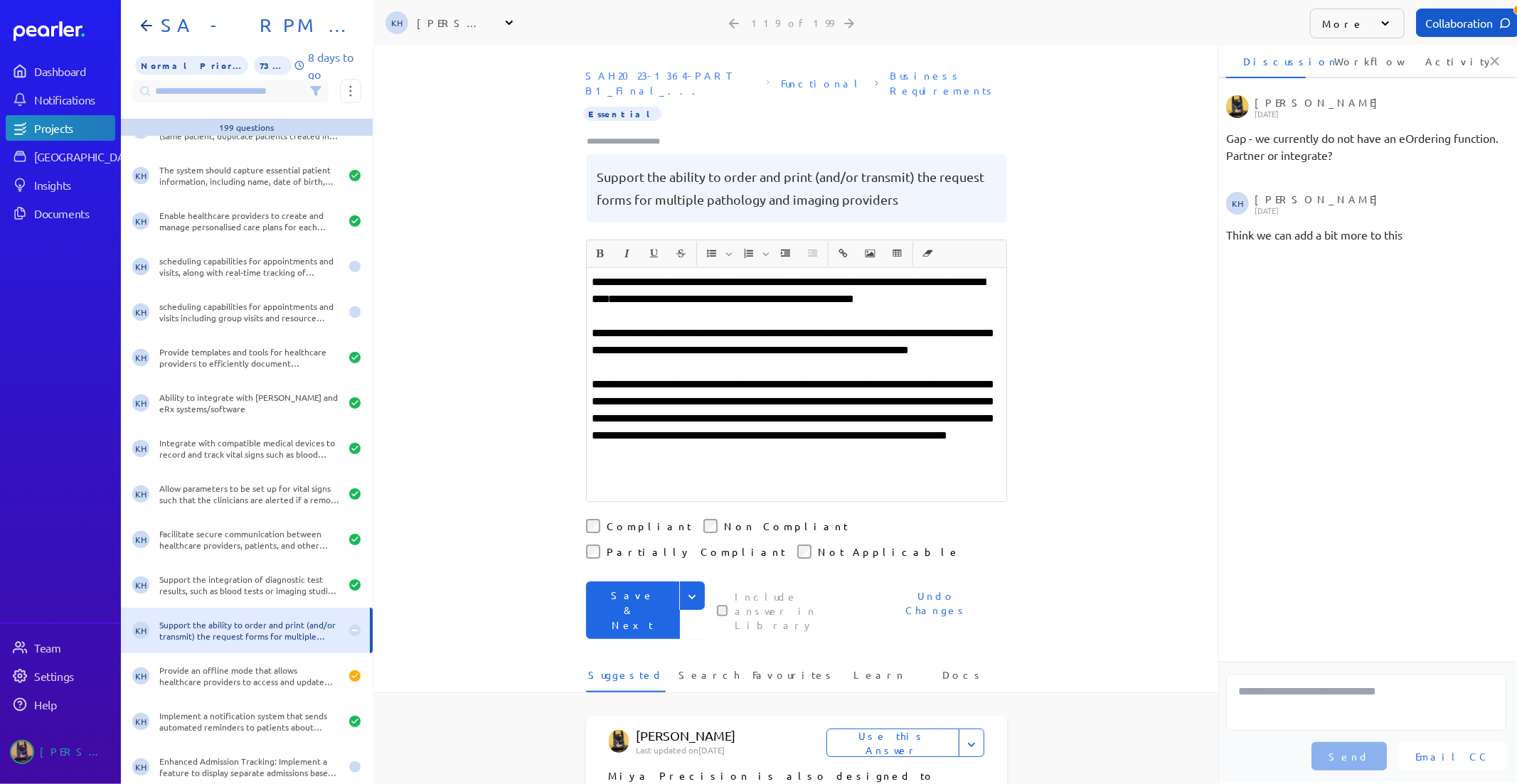
click at [626, 336] on span "**********" at bounding box center [793, 341] width 402 height 28
drag, startPoint x: 719, startPoint y: 337, endPoint x: 627, endPoint y: 327, distance: 92.5
click at [627, 328] on span "**********" at bounding box center [793, 341] width 402 height 28
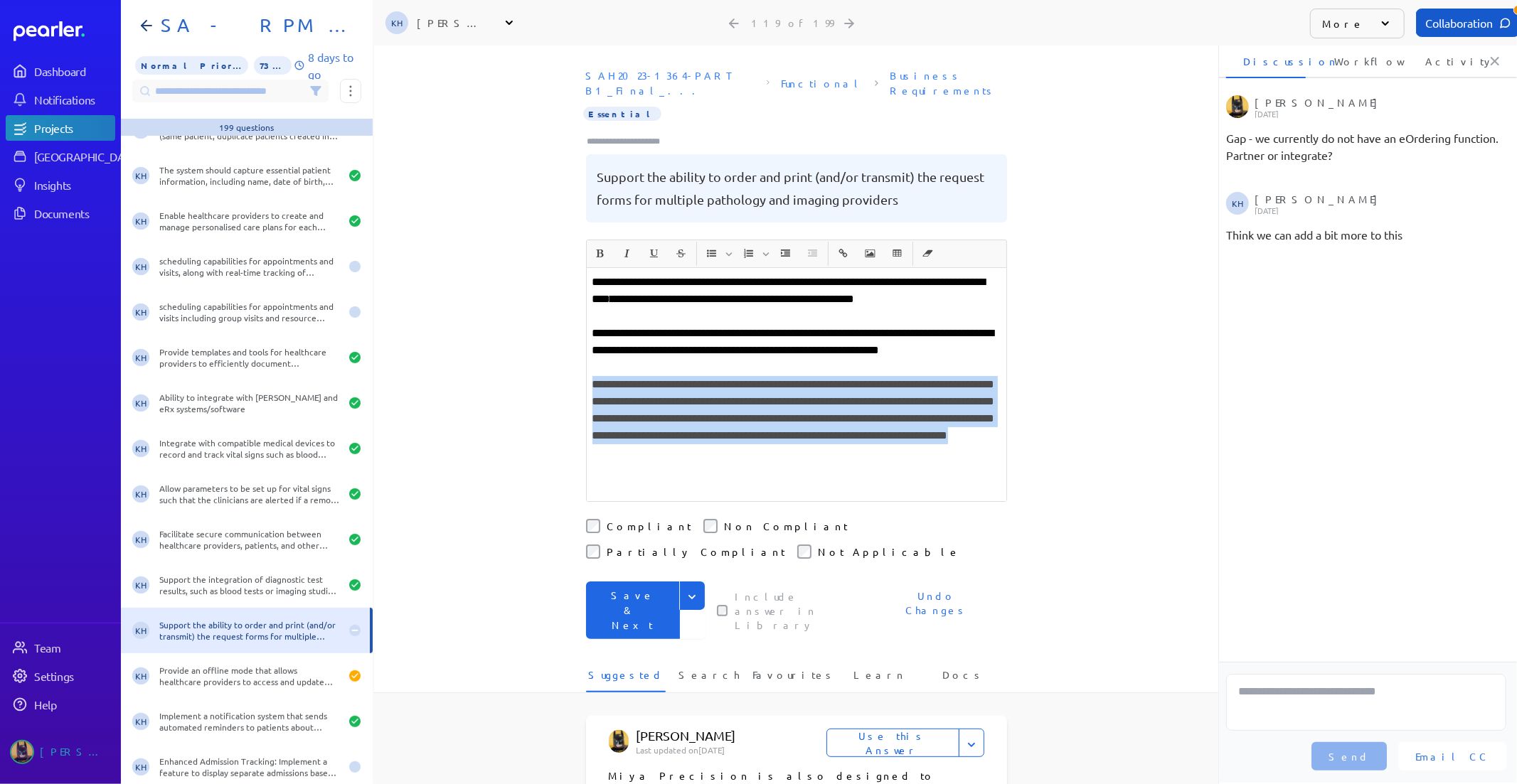
drag, startPoint x: 906, startPoint y: 450, endPoint x: 579, endPoint y: 386, distance: 333.2
click at [579, 386] on div "**********" at bounding box center [796, 414] width 844 height 738
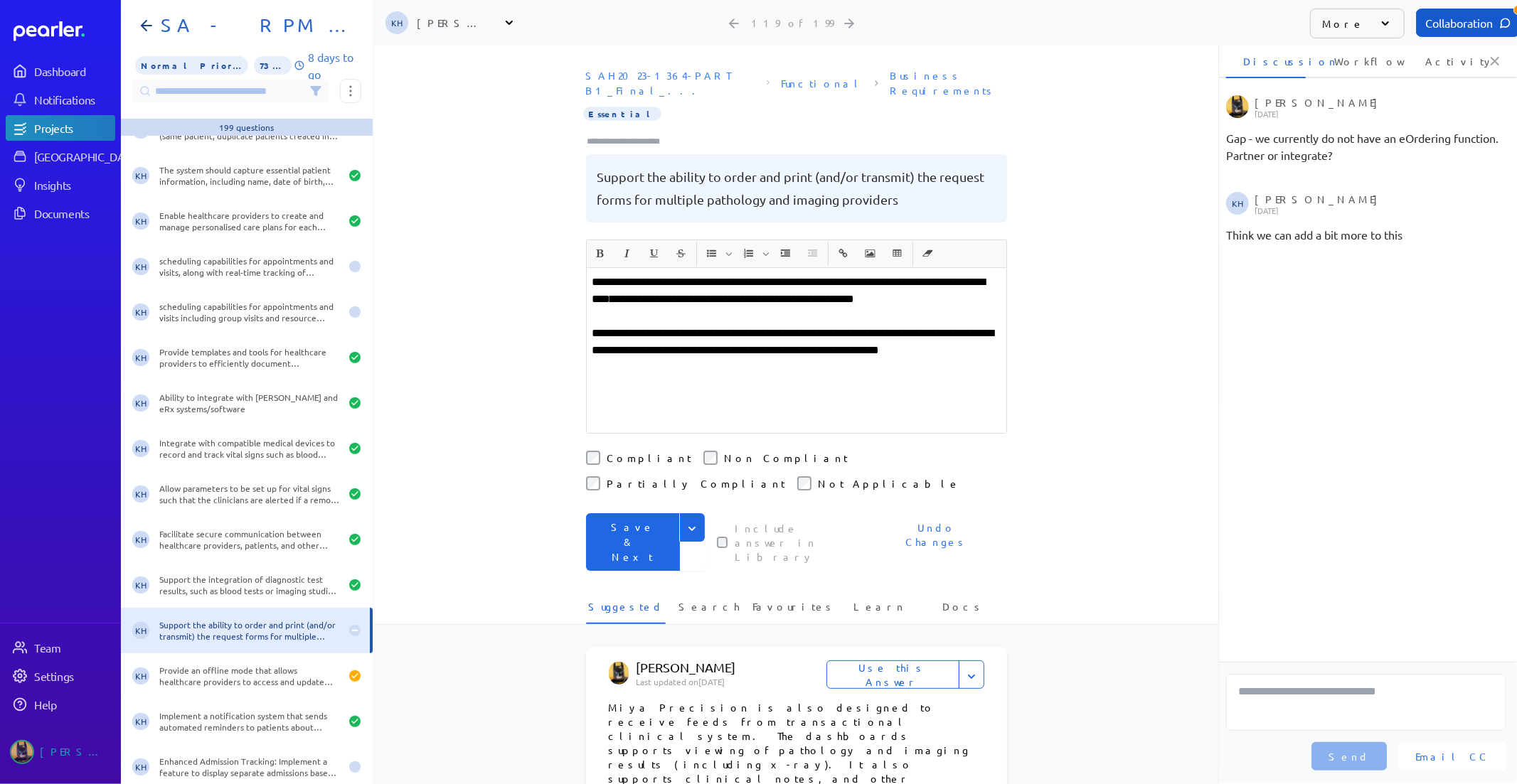
click at [658, 353] on p "**********" at bounding box center [796, 342] width 408 height 34
drag, startPoint x: 749, startPoint y: 268, endPoint x: 695, endPoint y: 267, distance: 54.0
click at [695, 277] on span "**********" at bounding box center [788, 290] width 393 height 28
drag, startPoint x: 768, startPoint y: 261, endPoint x: 1431, endPoint y: 520, distance: 711.8
click at [768, 277] on span "**********" at bounding box center [794, 290] width 406 height 28
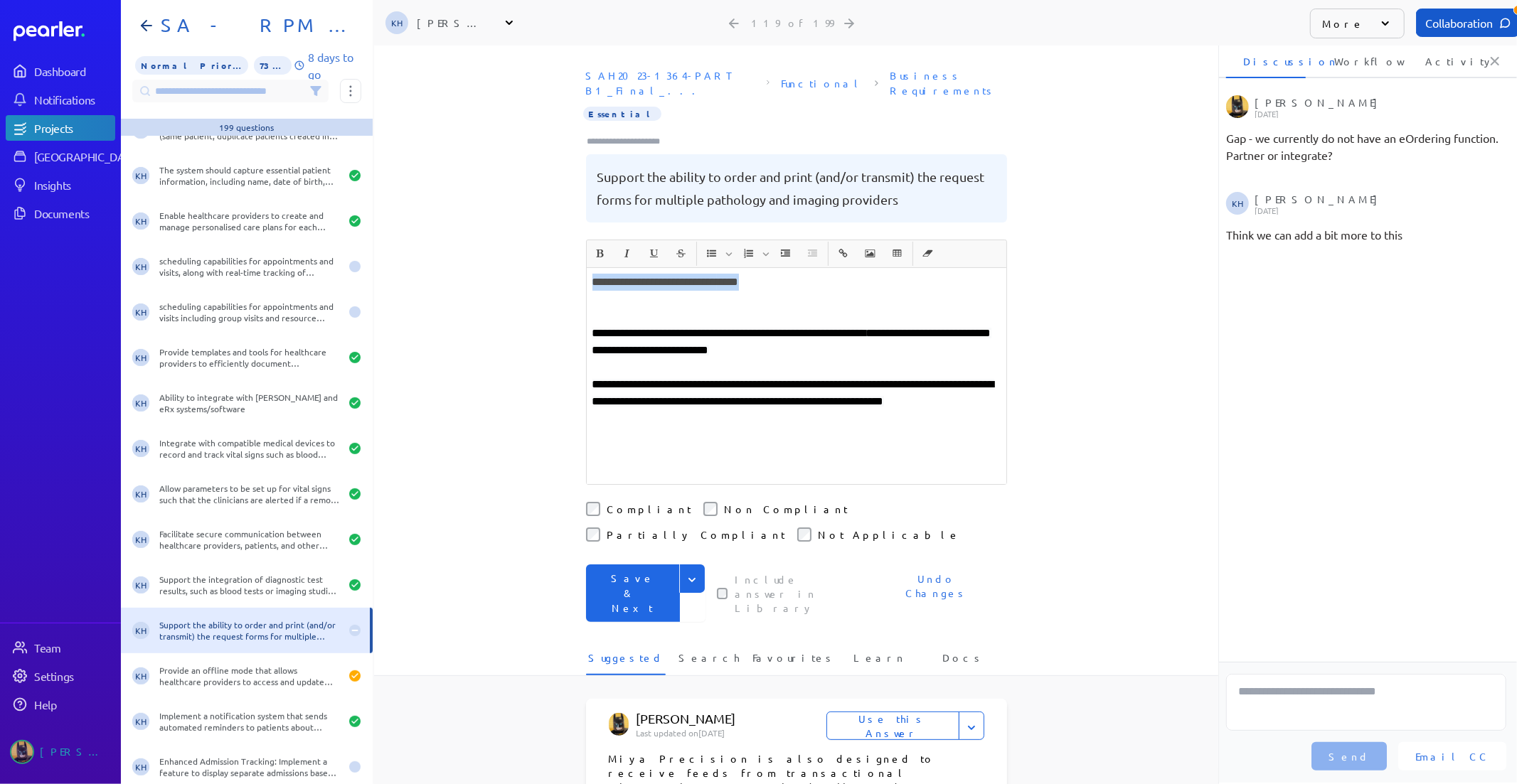
drag, startPoint x: 808, startPoint y: 277, endPoint x: 499, endPoint y: 251, distance: 310.1
click at [499, 251] on div "**********" at bounding box center [796, 414] width 844 height 738
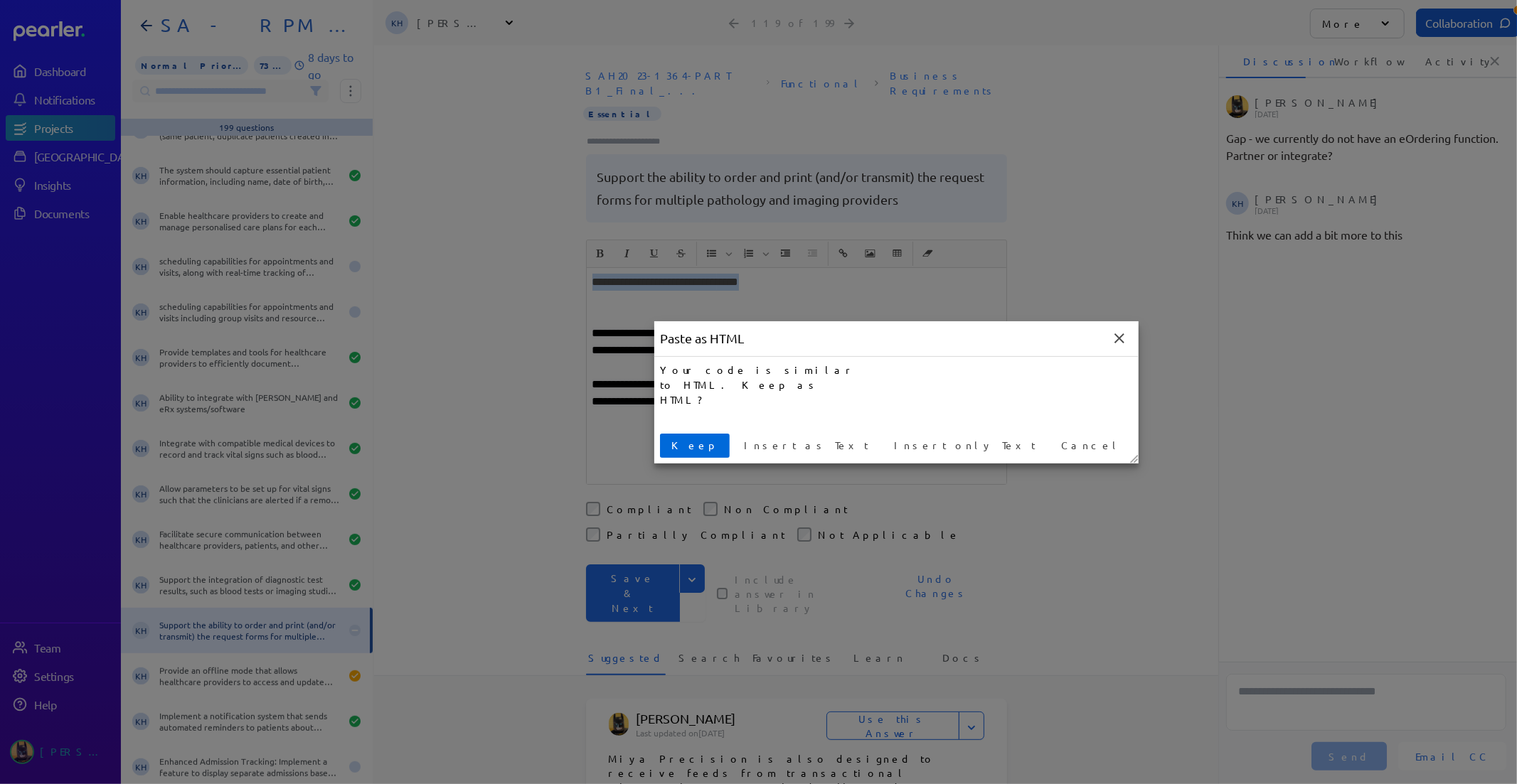
click at [687, 436] on button "Keep" at bounding box center [695, 445] width 70 height 24
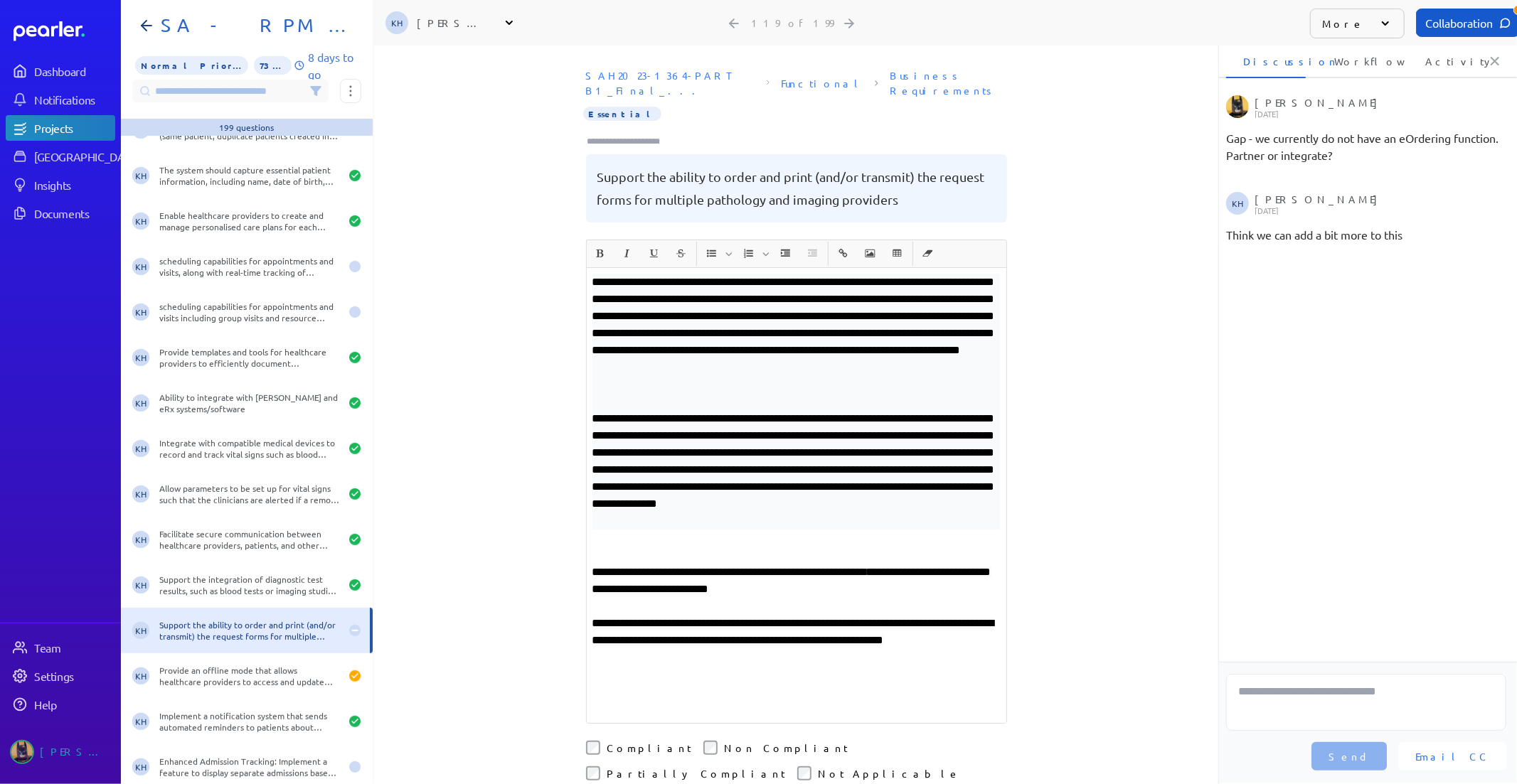
click at [806, 274] on p "**********" at bounding box center [796, 333] width 408 height 119
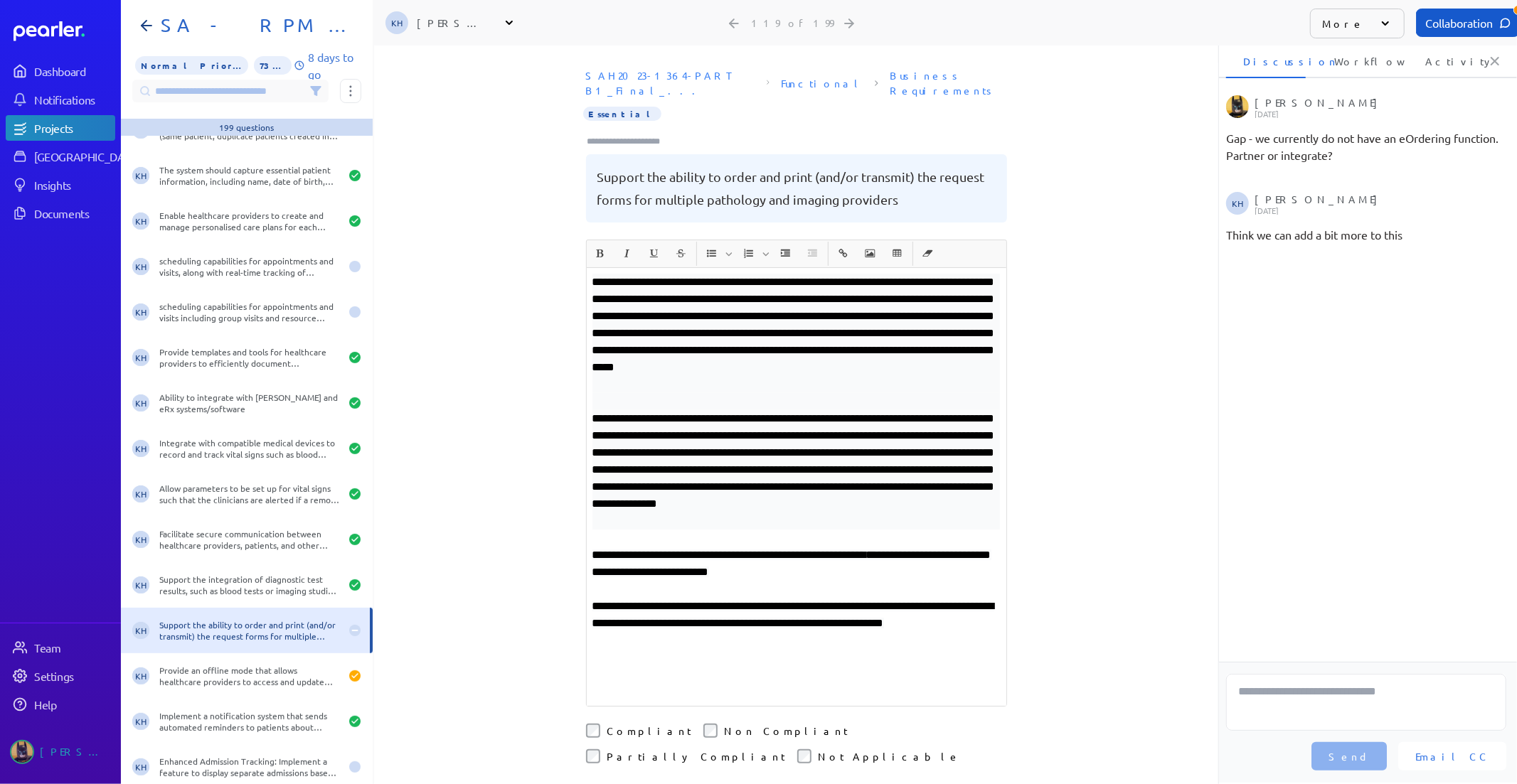
click at [910, 274] on p "**********" at bounding box center [796, 333] width 408 height 119
click at [898, 360] on p "**********" at bounding box center [796, 333] width 408 height 119
click at [733, 285] on p "**********" at bounding box center [796, 333] width 408 height 119
click at [737, 288] on p "**********" at bounding box center [796, 333] width 408 height 119
click at [809, 286] on p "**********" at bounding box center [796, 333] width 408 height 119
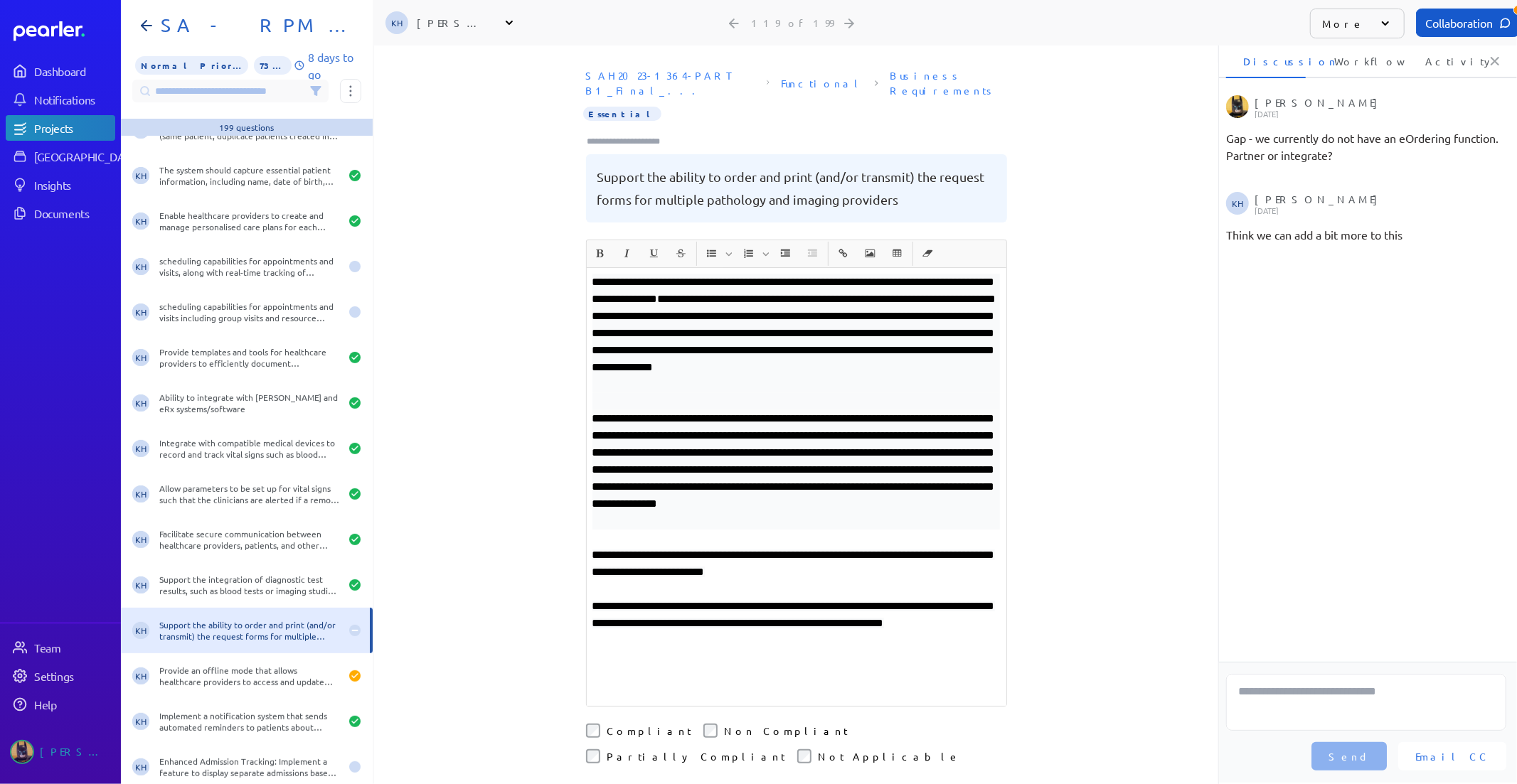
click at [947, 393] on p at bounding box center [796, 401] width 408 height 17
click at [758, 274] on p "**********" at bounding box center [796, 333] width 408 height 119
drag, startPoint x: 664, startPoint y: 343, endPoint x: 820, endPoint y: 375, distance: 159.2
click at [820, 375] on div "**********" at bounding box center [796, 486] width 419 height 438
click at [720, 332] on p "**********" at bounding box center [796, 333] width 408 height 119
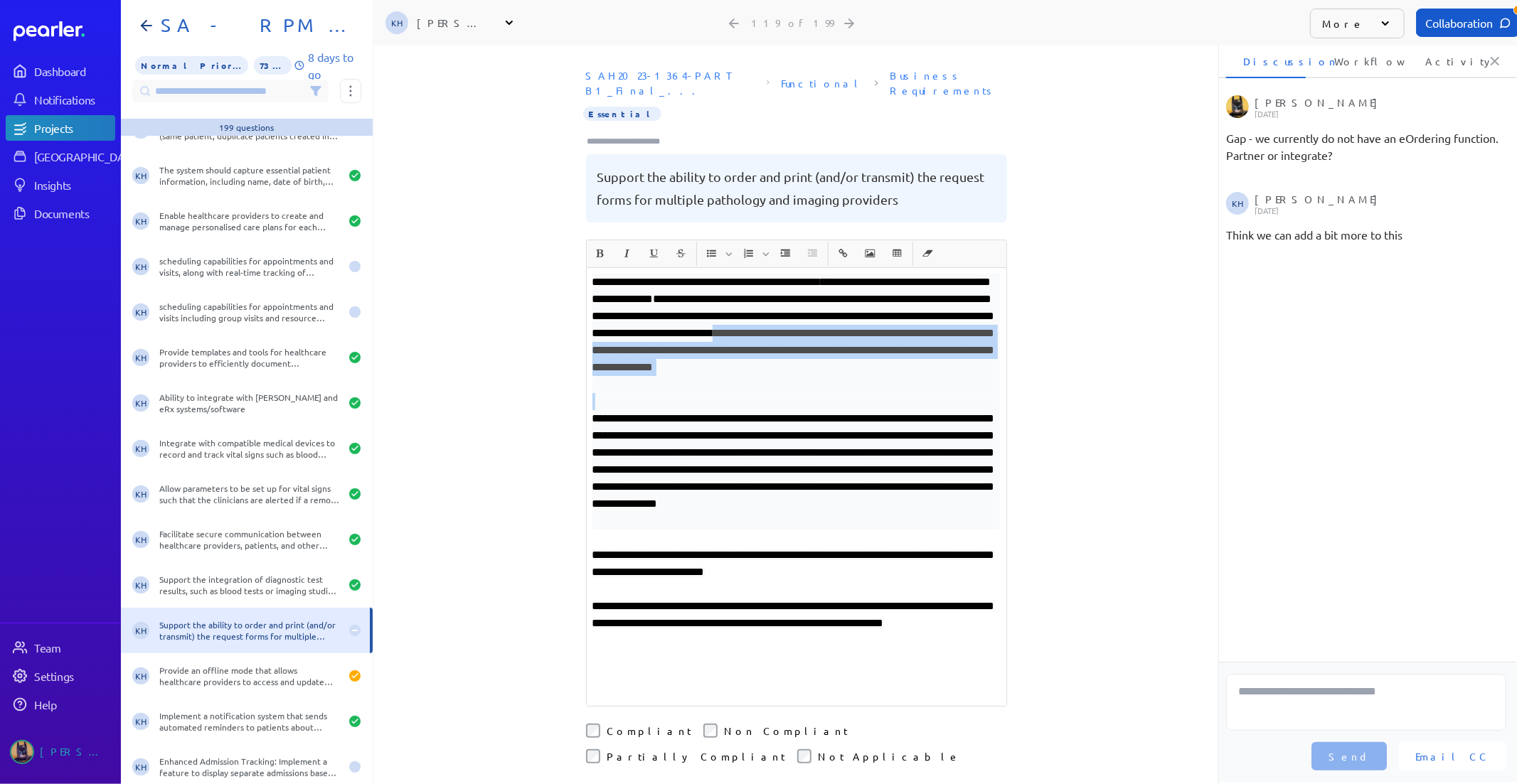
drag, startPoint x: 664, startPoint y: 329, endPoint x: 900, endPoint y: 378, distance: 241.0
click at [900, 378] on div "**********" at bounding box center [796, 486] width 419 height 438
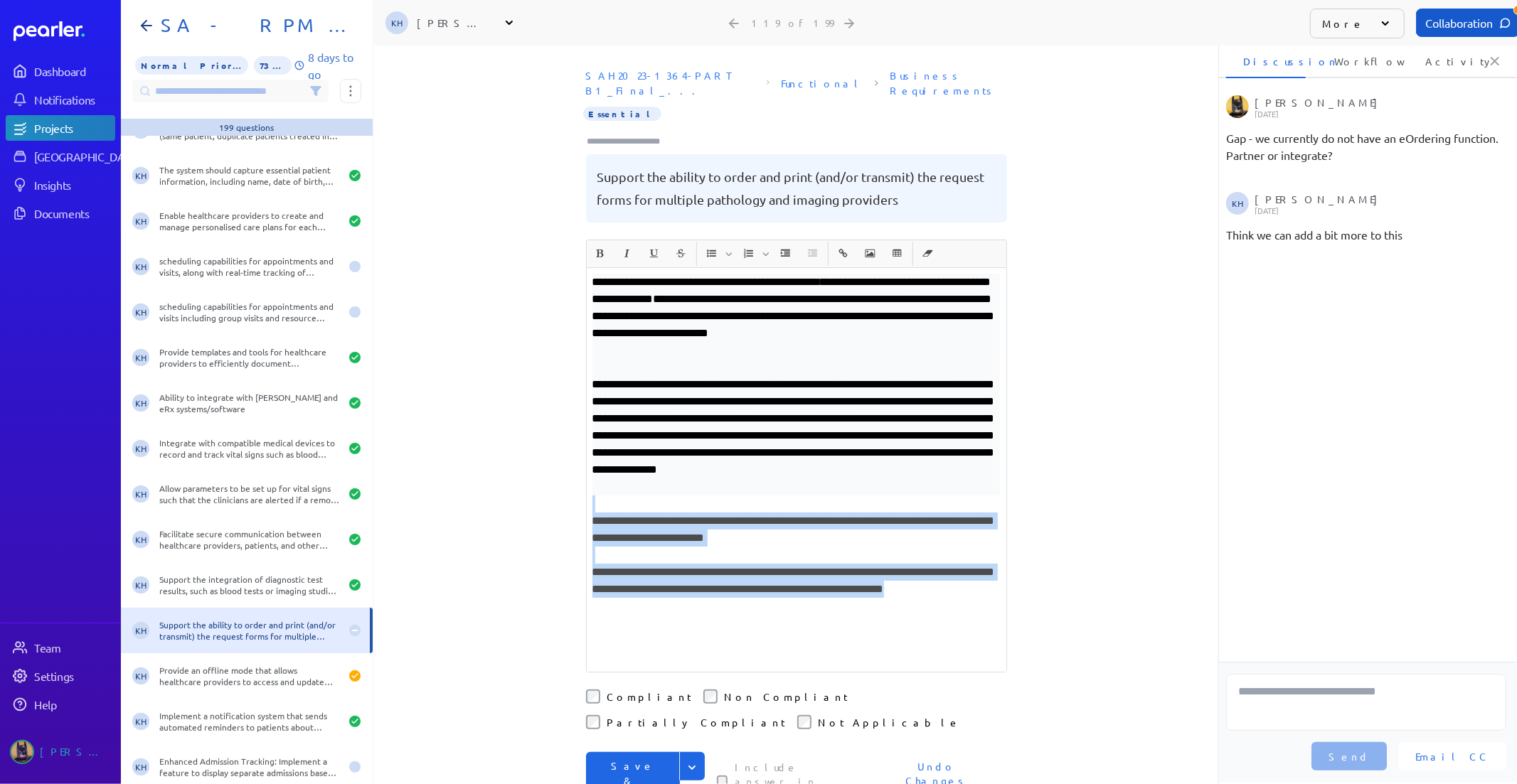
drag, startPoint x: 664, startPoint y: 594, endPoint x: 517, endPoint y: 484, distance: 183.6
click at [517, 484] on div "**********" at bounding box center [796, 414] width 844 height 738
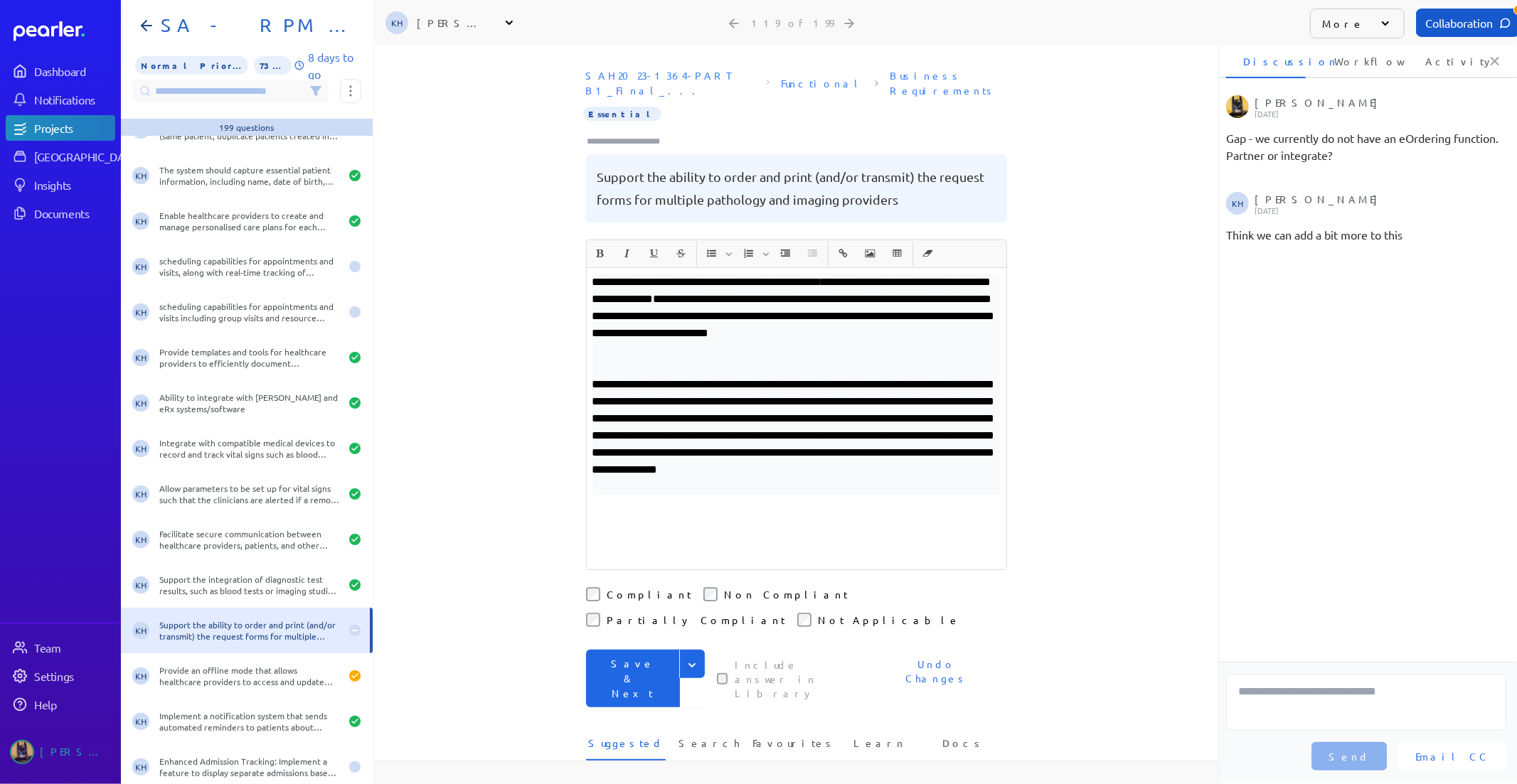
click at [733, 334] on p "**********" at bounding box center [796, 316] width 408 height 85
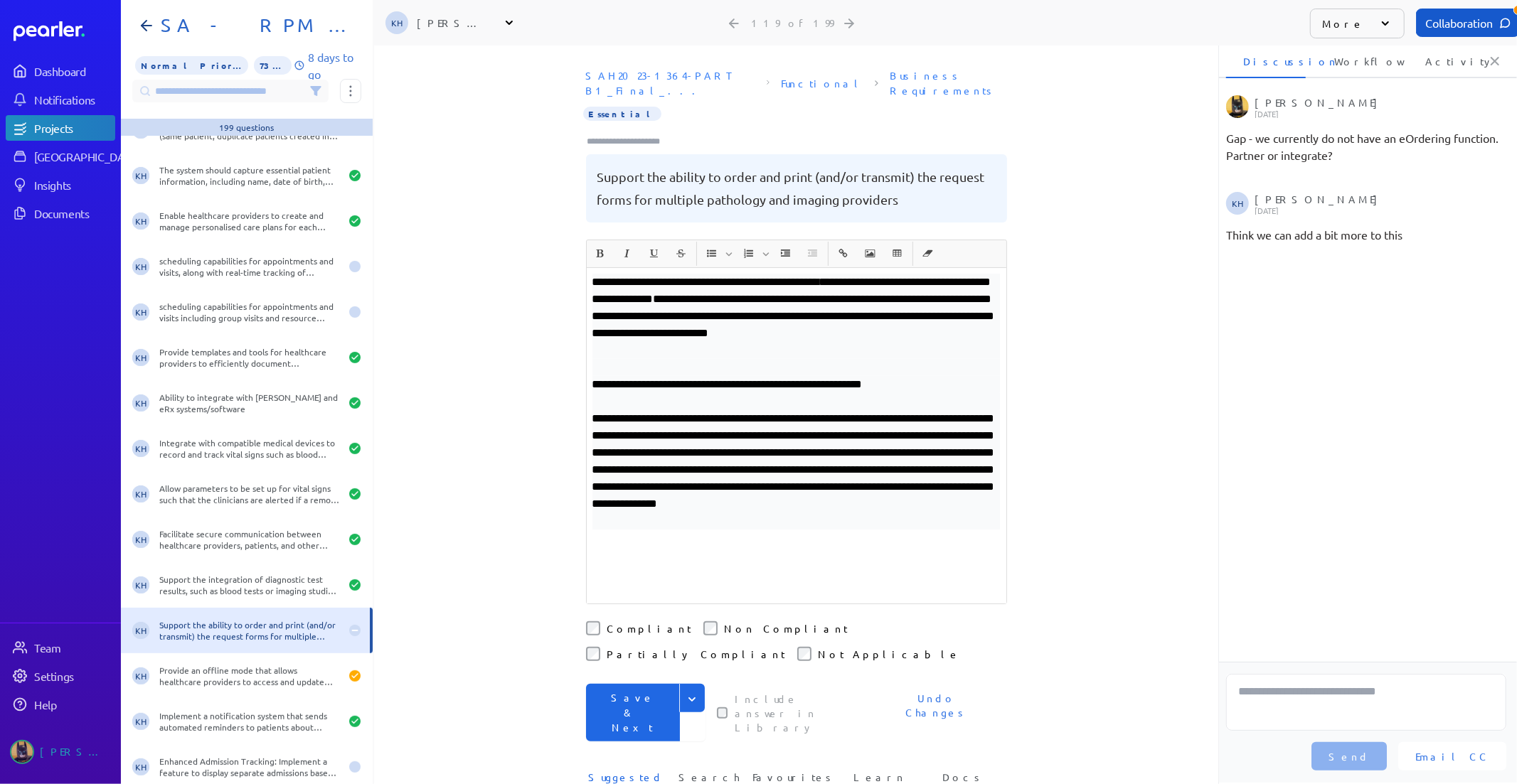
click at [948, 376] on p "**********" at bounding box center [796, 384] width 408 height 17
click at [832, 376] on p "**********" at bounding box center [796, 384] width 408 height 17
drag, startPoint x: 953, startPoint y: 365, endPoint x: 920, endPoint y: 366, distance: 33.0
click at [920, 376] on p "**********" at bounding box center [796, 384] width 408 height 17
click at [951, 376] on p "**********" at bounding box center [796, 384] width 408 height 17
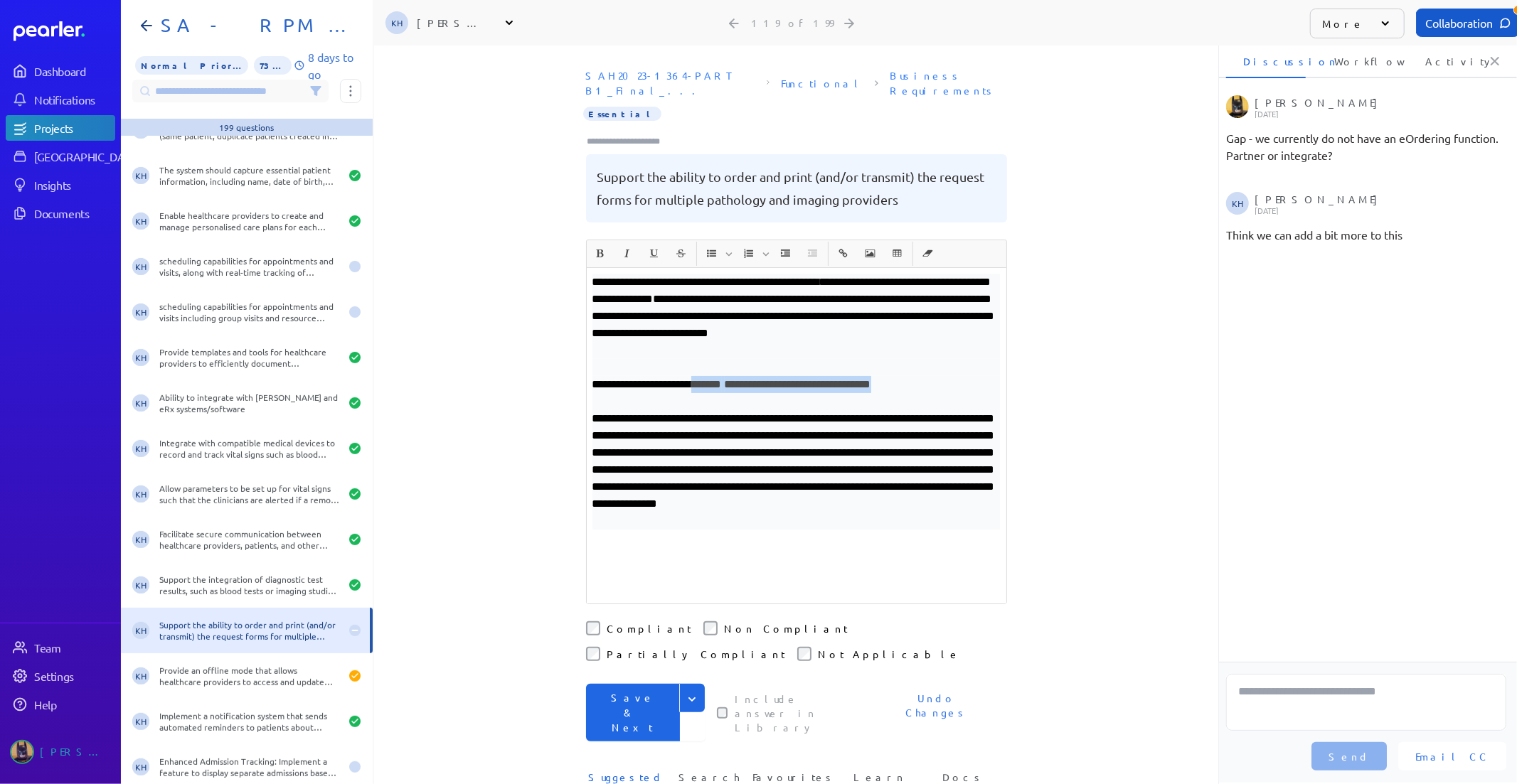
drag, startPoint x: 941, startPoint y: 366, endPoint x: 709, endPoint y: 362, distance: 232.0
click at [709, 376] on p "**********" at bounding box center [796, 384] width 408 height 17
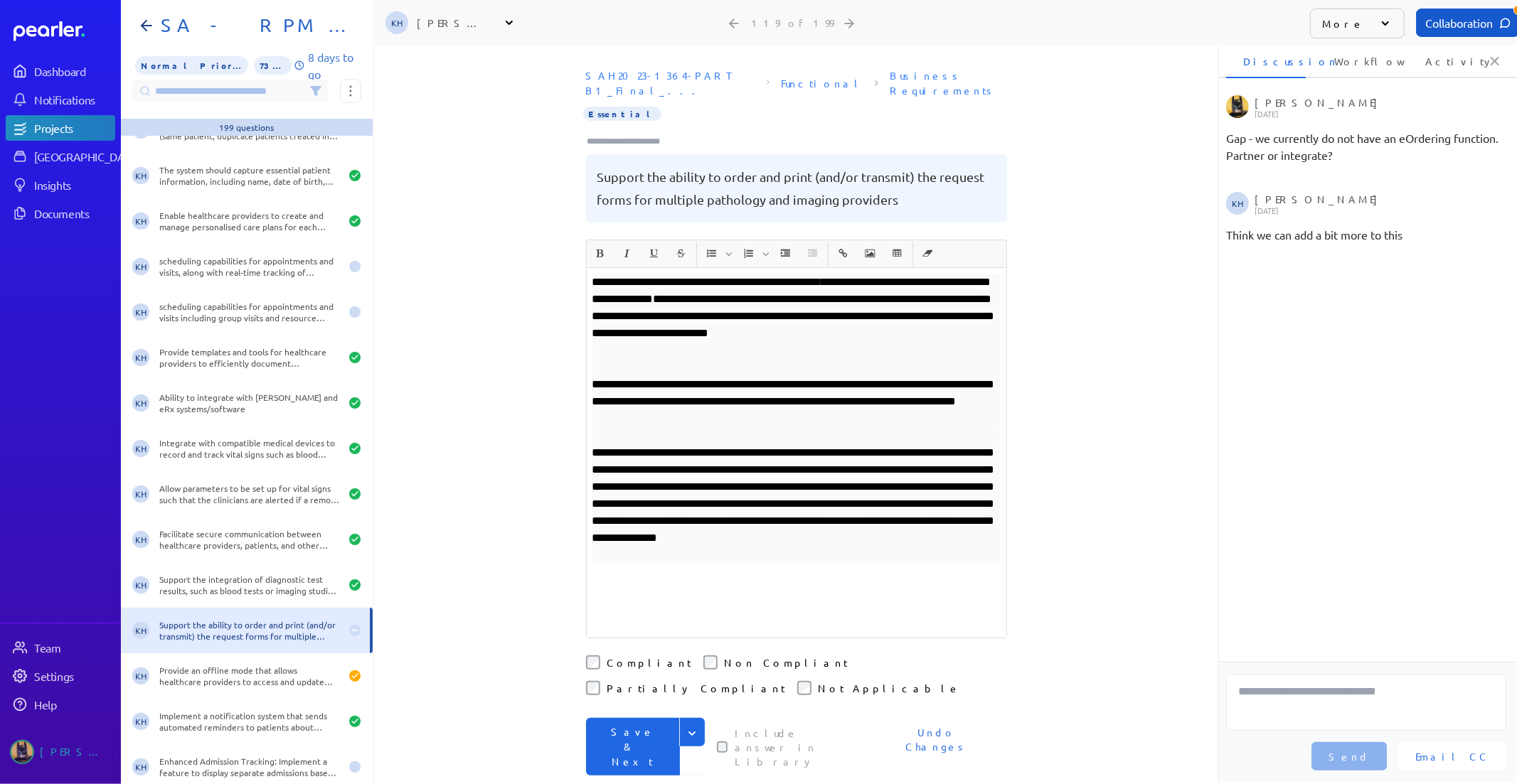
click at [726, 521] on p "**********" at bounding box center [796, 503] width 408 height 119
click at [946, 376] on p "**********" at bounding box center [796, 401] width 408 height 51
click at [642, 382] on p "**********" at bounding box center [796, 401] width 408 height 51
click at [987, 388] on p "**********" at bounding box center [796, 401] width 408 height 51
click at [904, 274] on p "**********" at bounding box center [796, 316] width 408 height 85
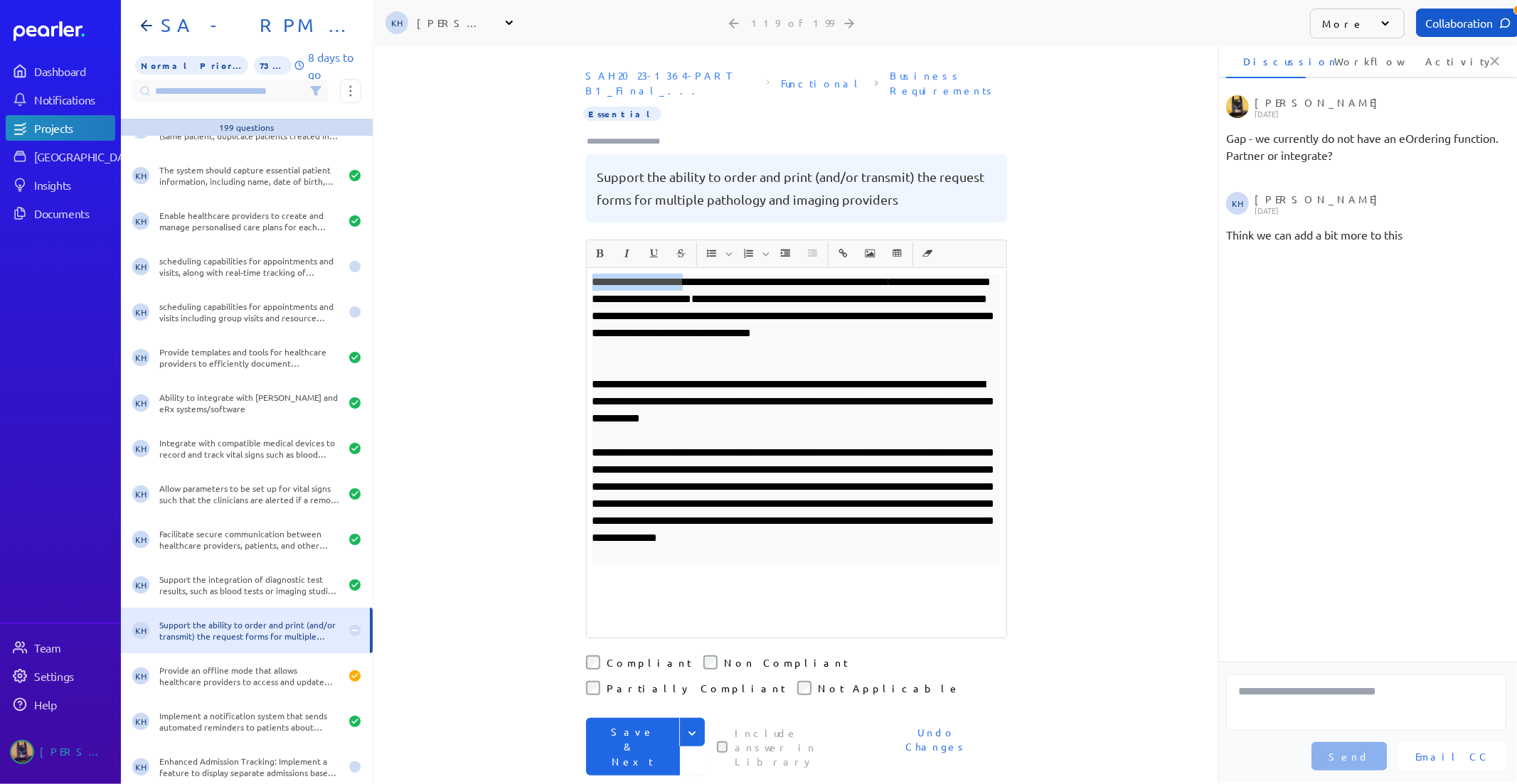
drag, startPoint x: 698, startPoint y: 265, endPoint x: 498, endPoint y: 254, distance: 200.3
click at [498, 254] on div "**********" at bounding box center [796, 414] width 844 height 738
copy p "**********"
click at [933, 505] on p "**********" at bounding box center [796, 503] width 408 height 119
click at [906, 401] on p "**********" at bounding box center [796, 401] width 408 height 51
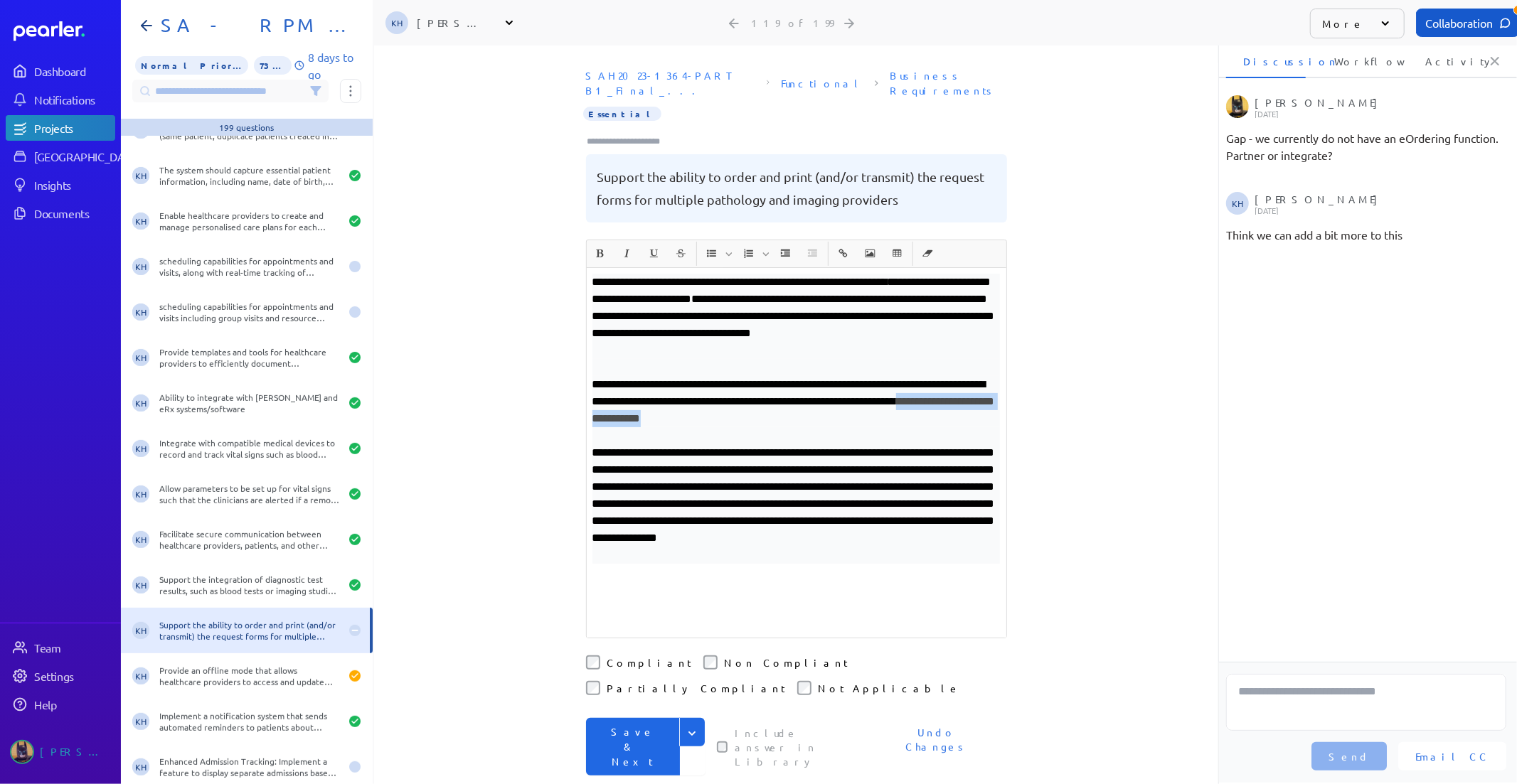
drag, startPoint x: 899, startPoint y: 402, endPoint x: 657, endPoint y: 401, distance: 242.0
click at [657, 401] on p "**********" at bounding box center [796, 401] width 408 height 51
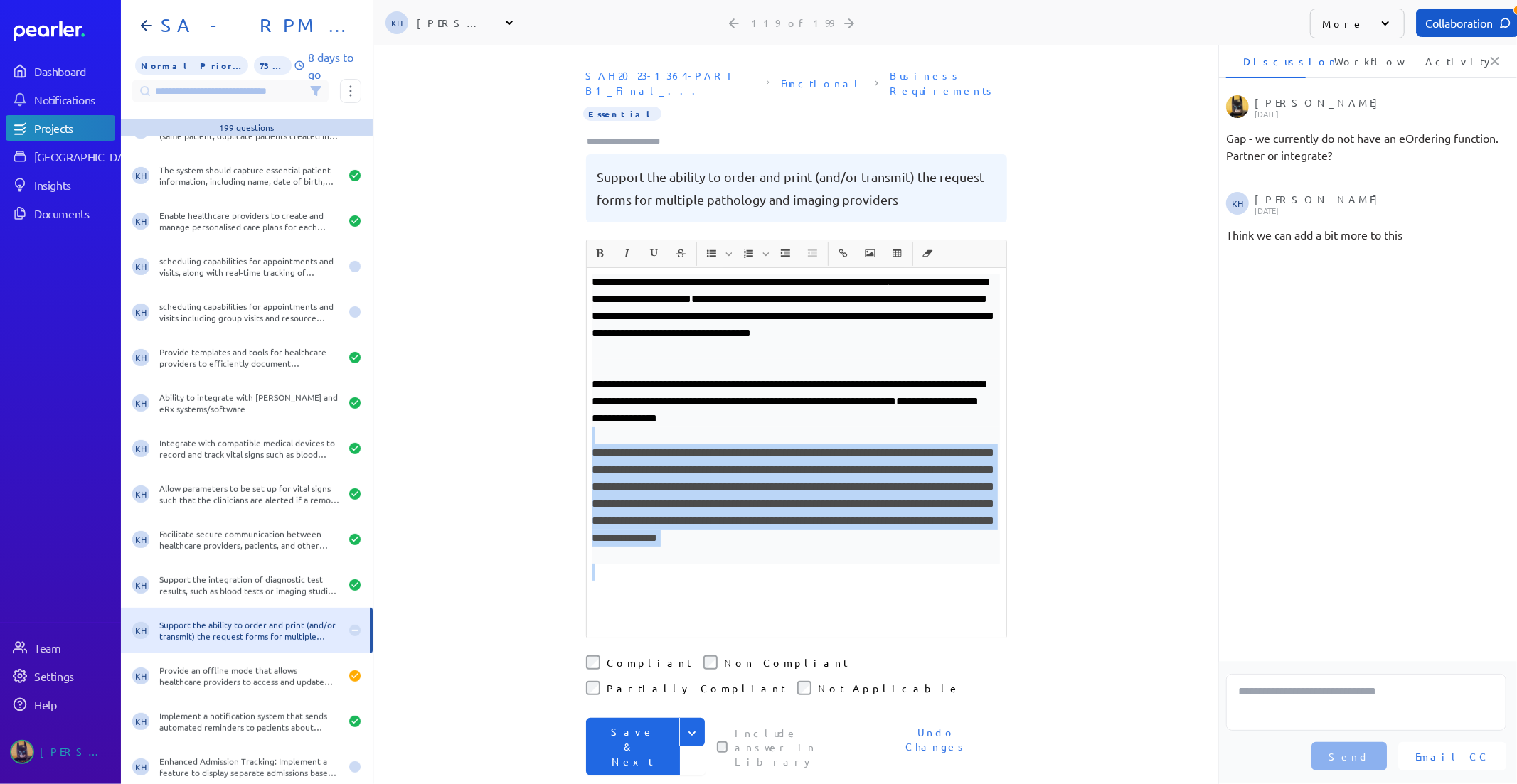
drag, startPoint x: 798, startPoint y: 547, endPoint x: 514, endPoint y: 421, distance: 310.7
click at [514, 421] on div "**********" at bounding box center [796, 414] width 844 height 738
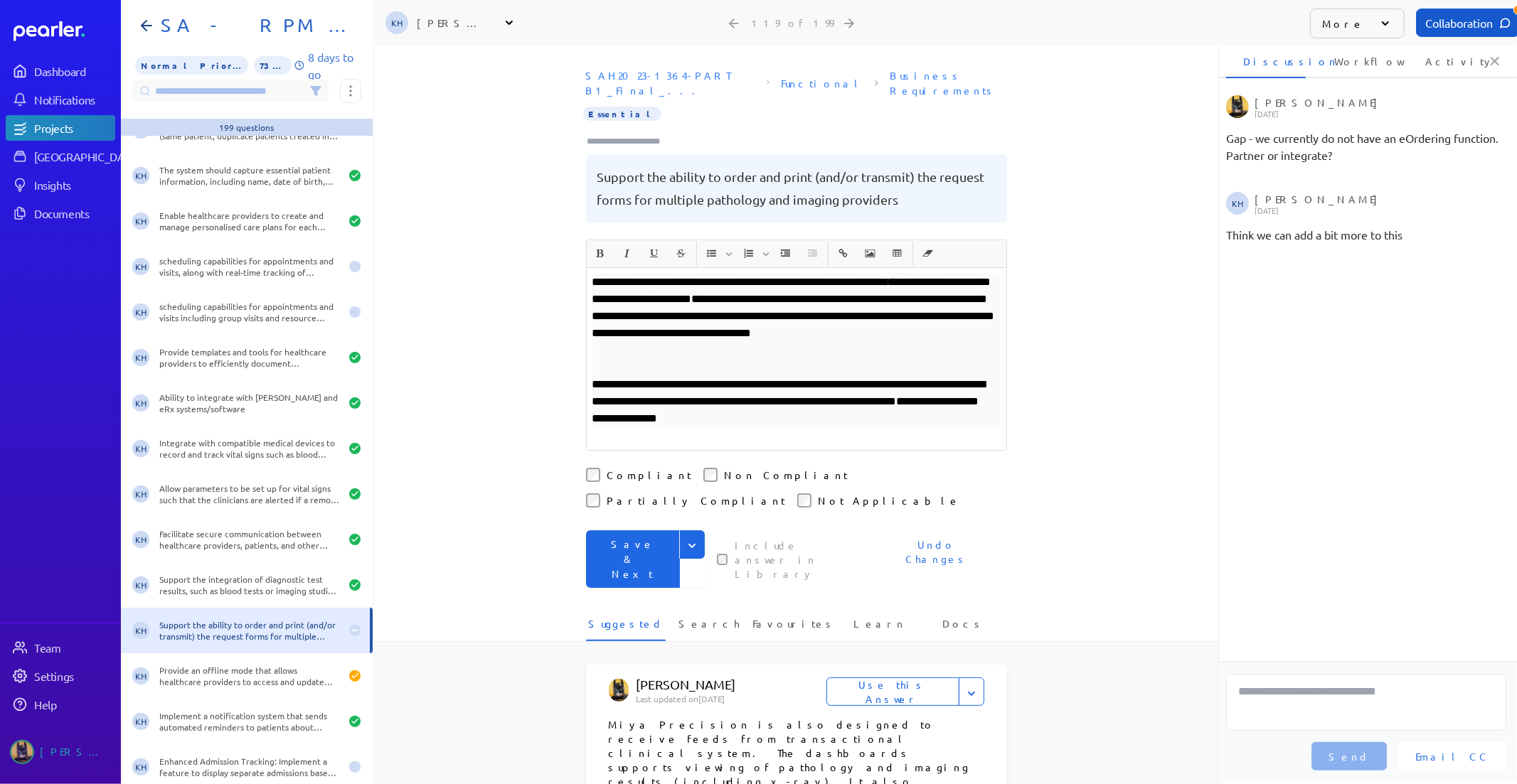
click at [879, 399] on p "**********" at bounding box center [796, 401] width 408 height 51
drag, startPoint x: 861, startPoint y: 413, endPoint x: 817, endPoint y: 404, distance: 44.9
click at [817, 404] on div "**********" at bounding box center [796, 358] width 419 height 182
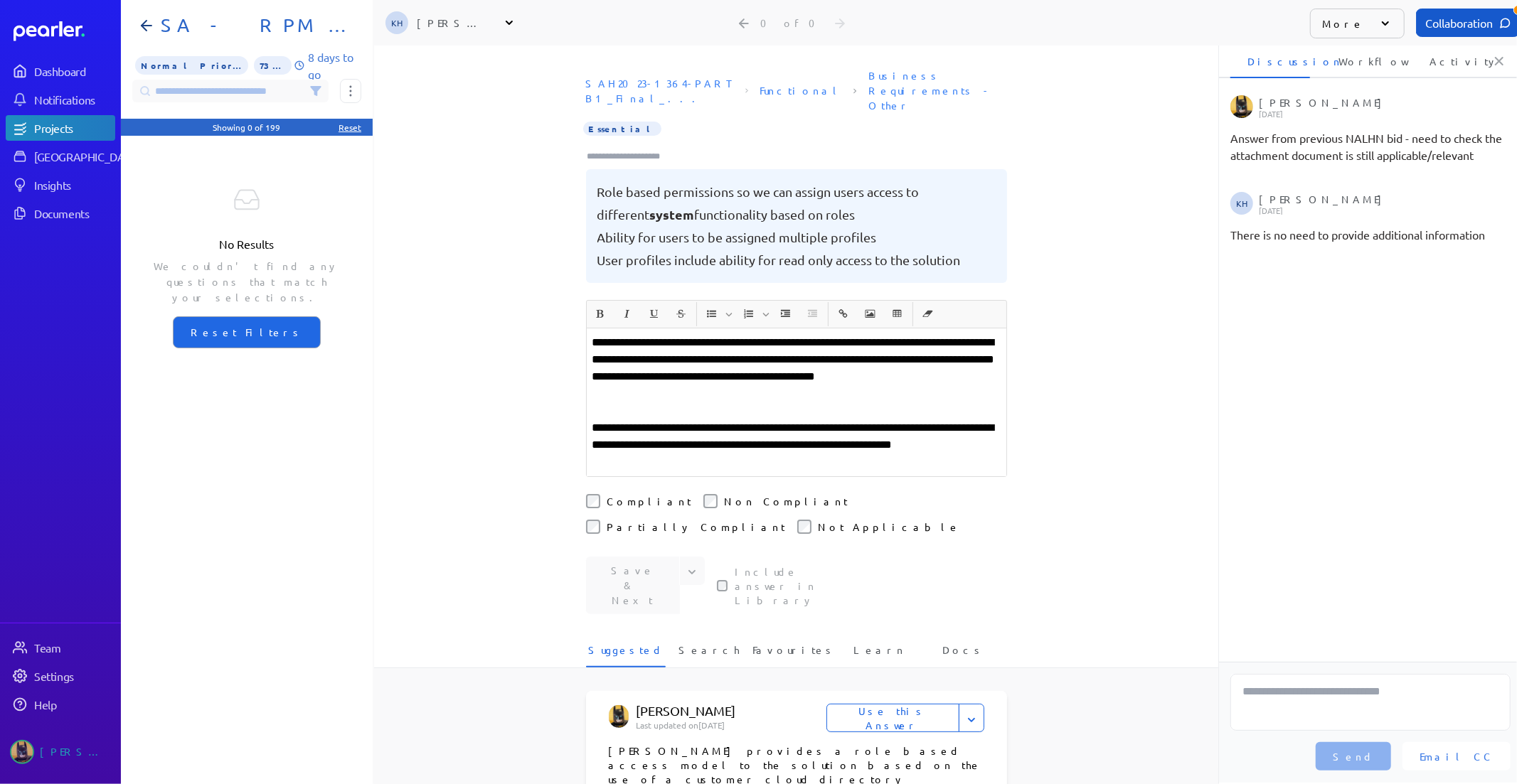
click at [1452, 67] on li "Activity" at bounding box center [1452, 61] width 80 height 34
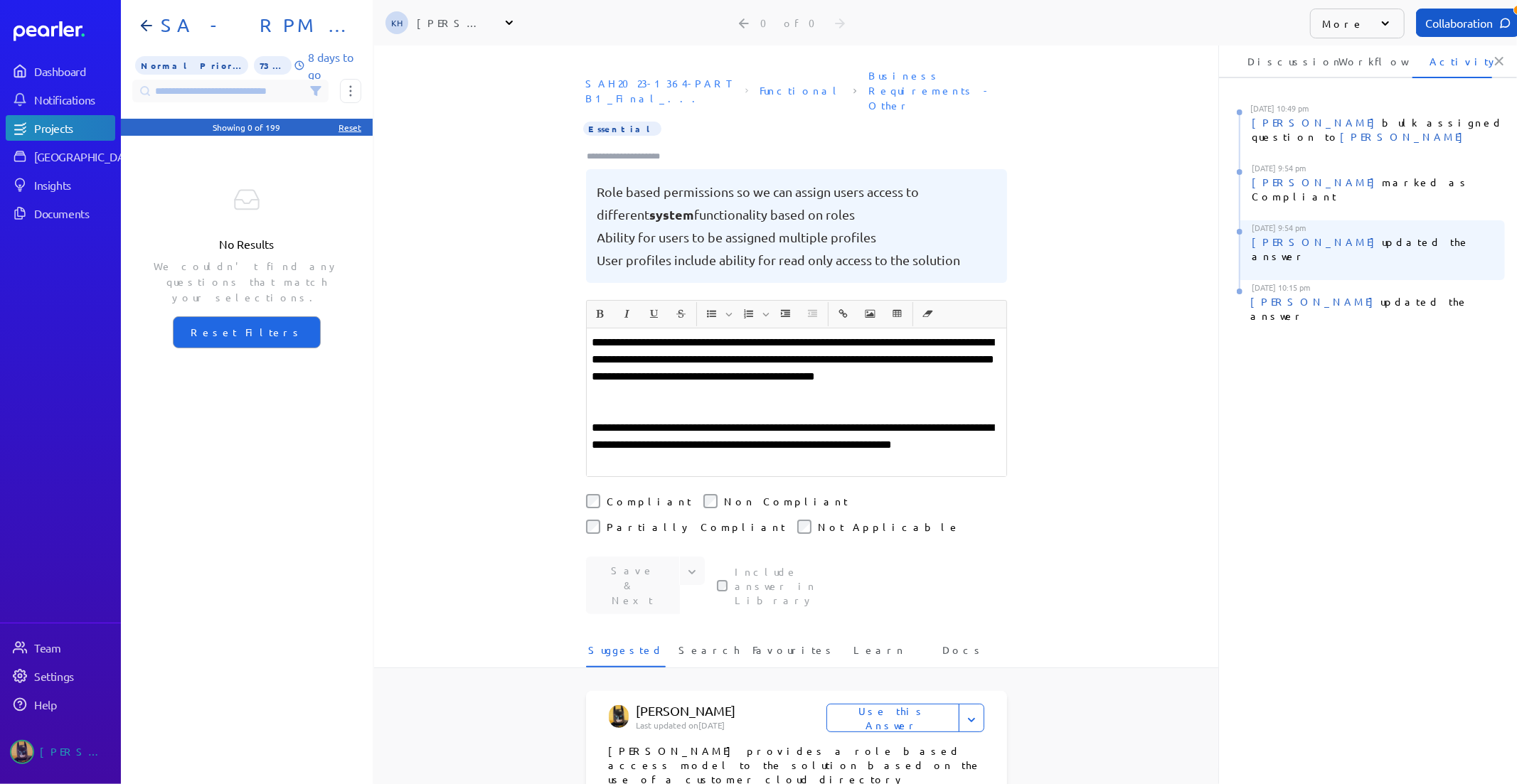
click at [1383, 234] on div "[PERSON_NAME] updated the answer" at bounding box center [1378, 249] width 253 height 29
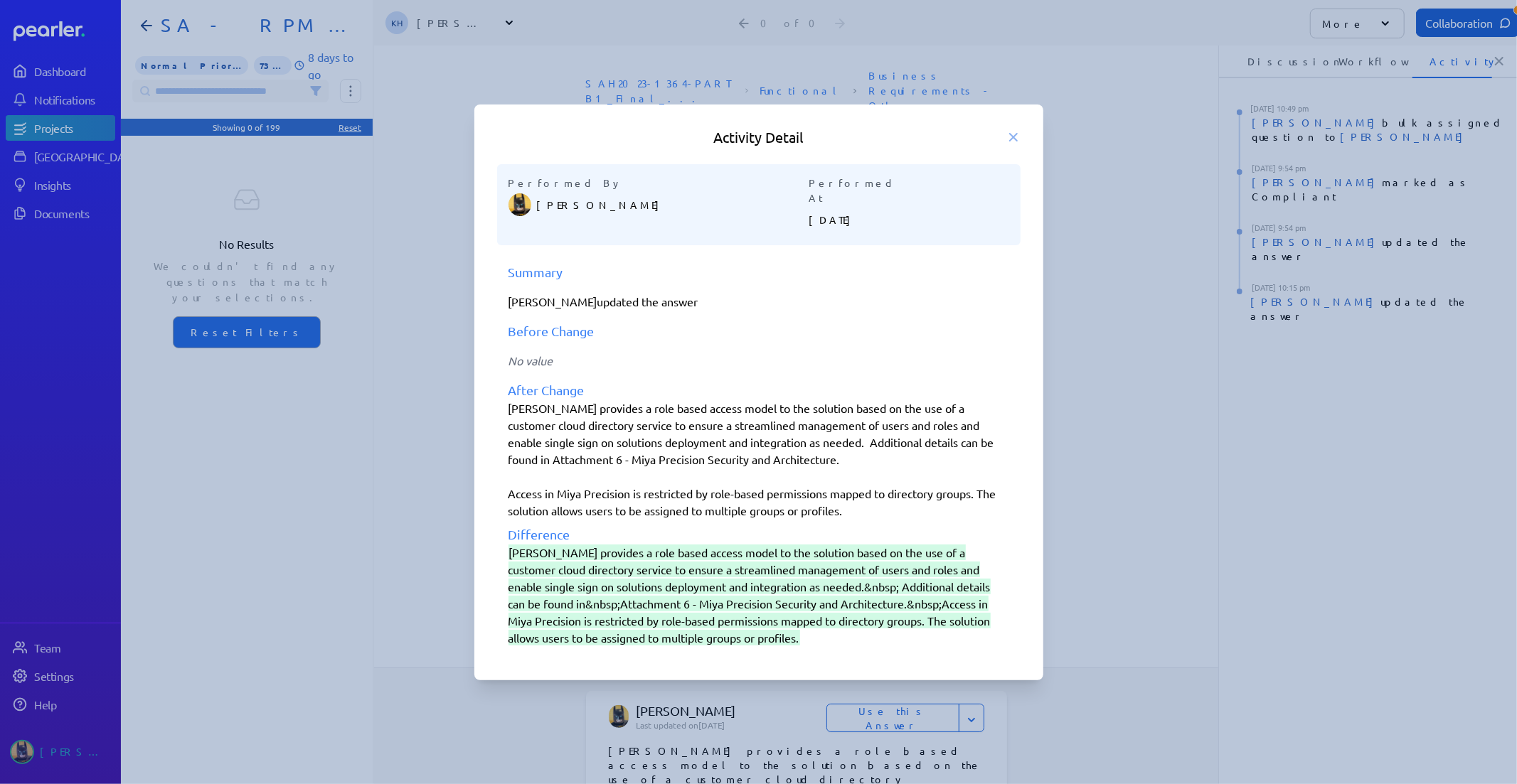
click at [1132, 441] on div at bounding box center [758, 392] width 1517 height 784
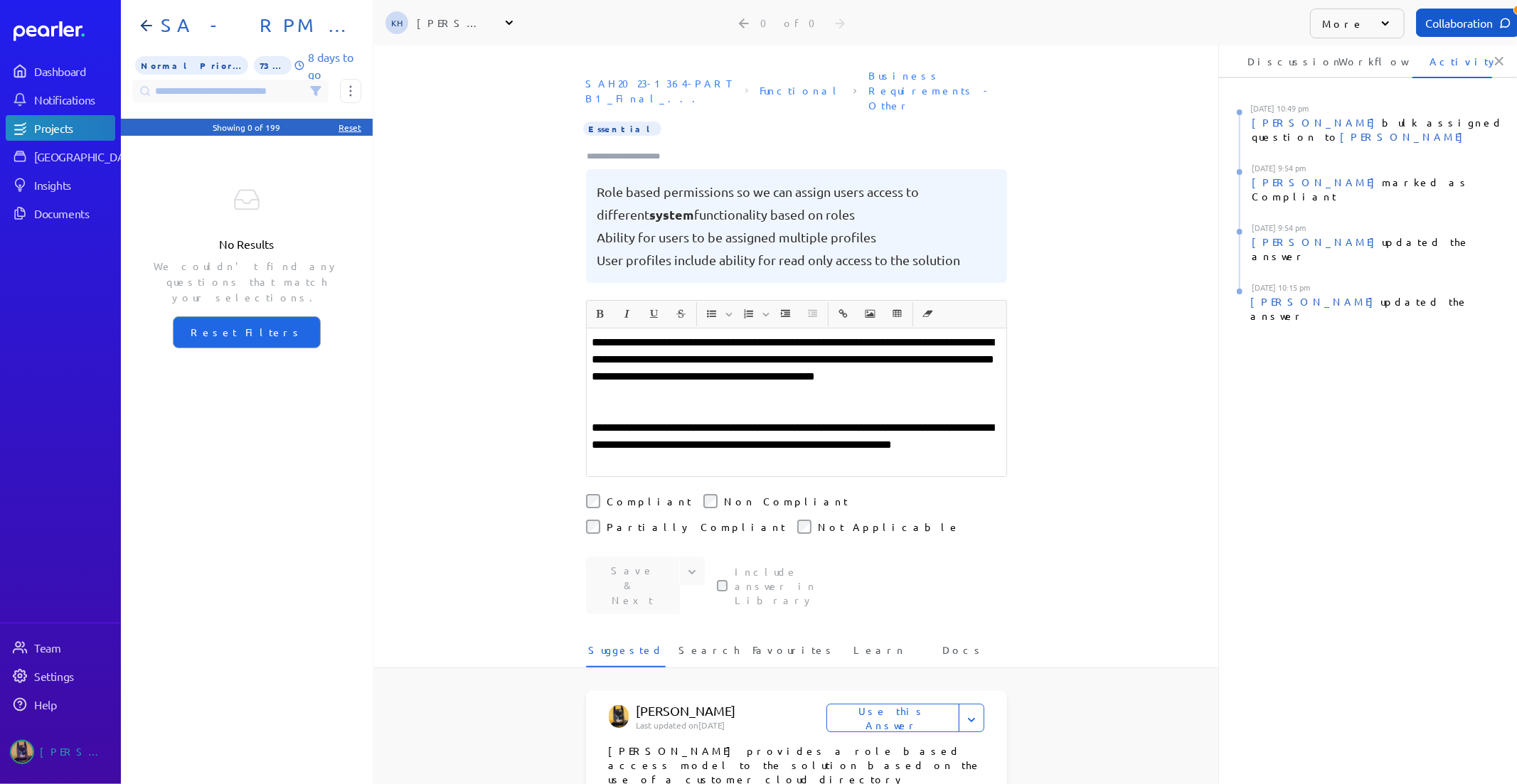
click at [1293, 64] on li "Discussion" at bounding box center [1270, 61] width 80 height 34
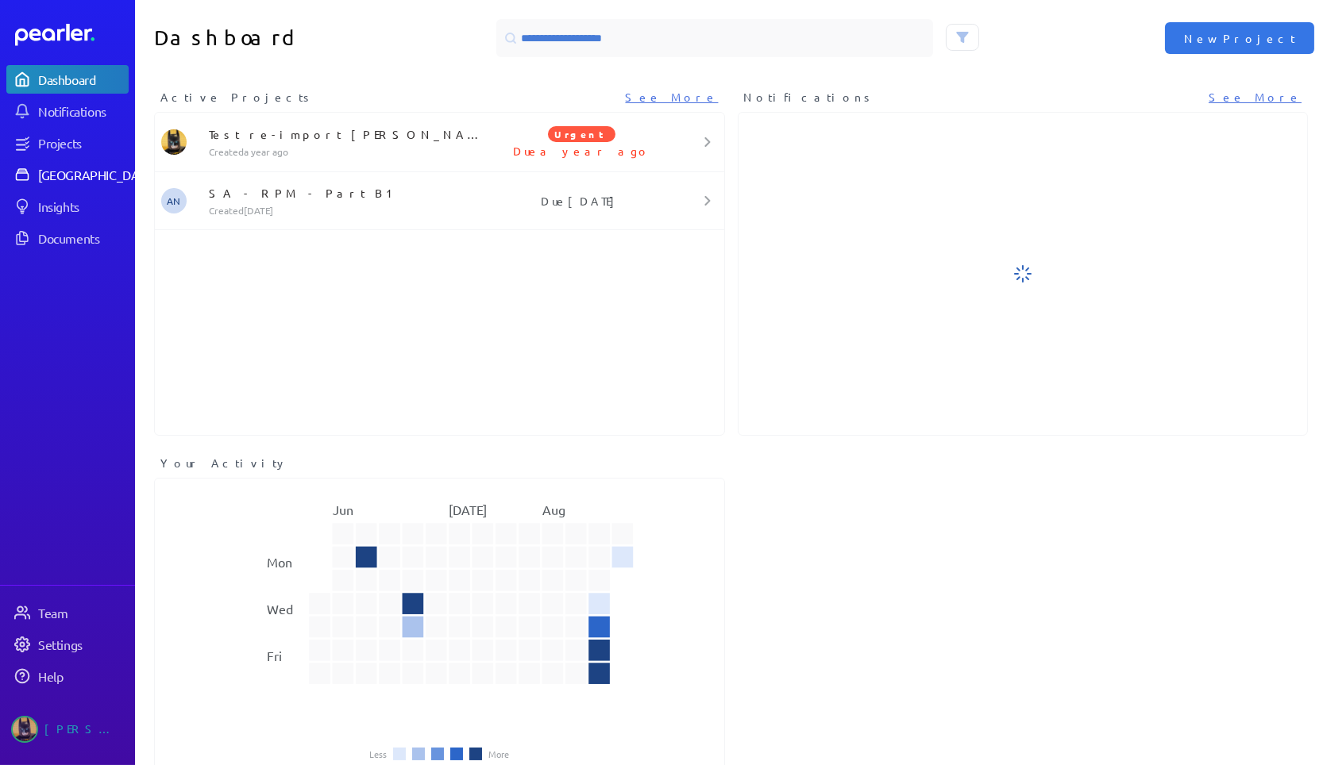
click at [91, 167] on div "[GEOGRAPHIC_DATA]" at bounding box center [97, 175] width 118 height 16
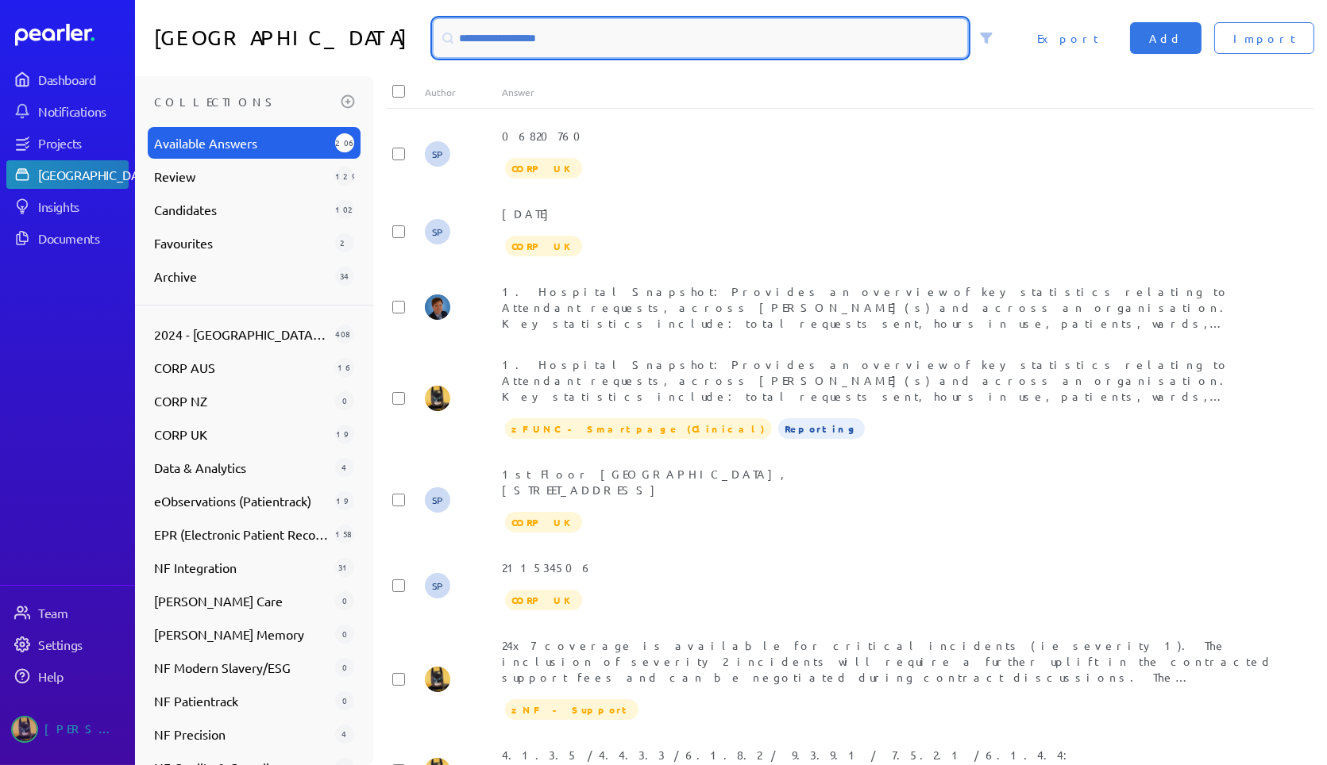
click at [548, 30] on input at bounding box center [701, 38] width 534 height 38
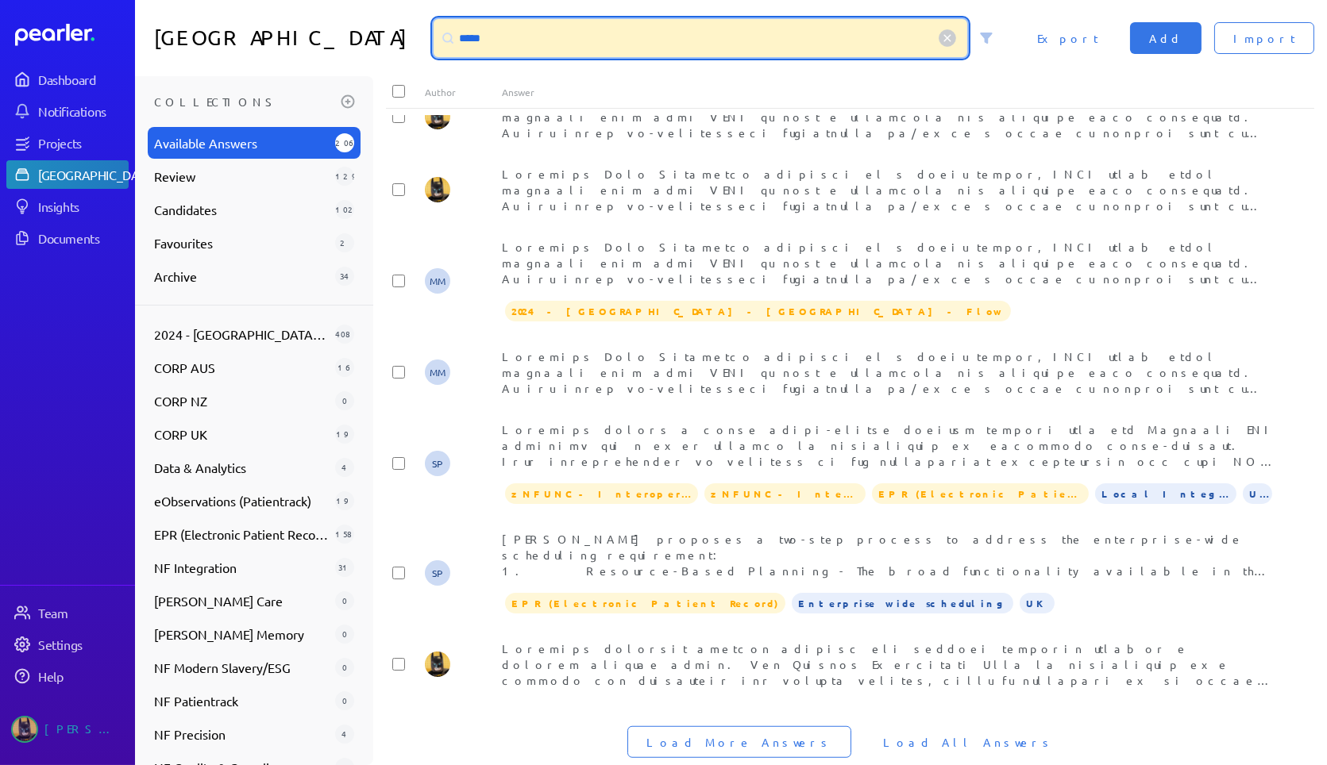
scroll to position [2240, 0]
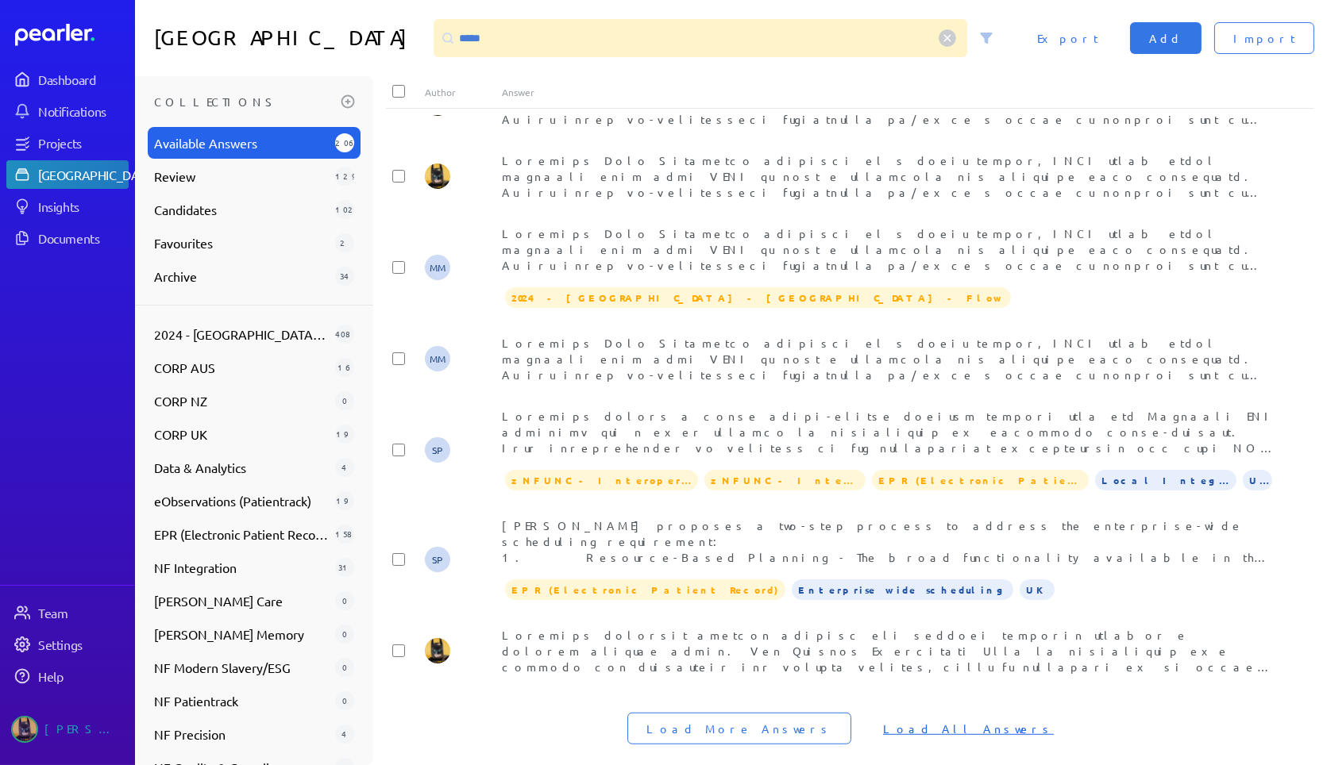
click at [904, 721] on span "Load All Answers" at bounding box center [968, 729] width 171 height 16
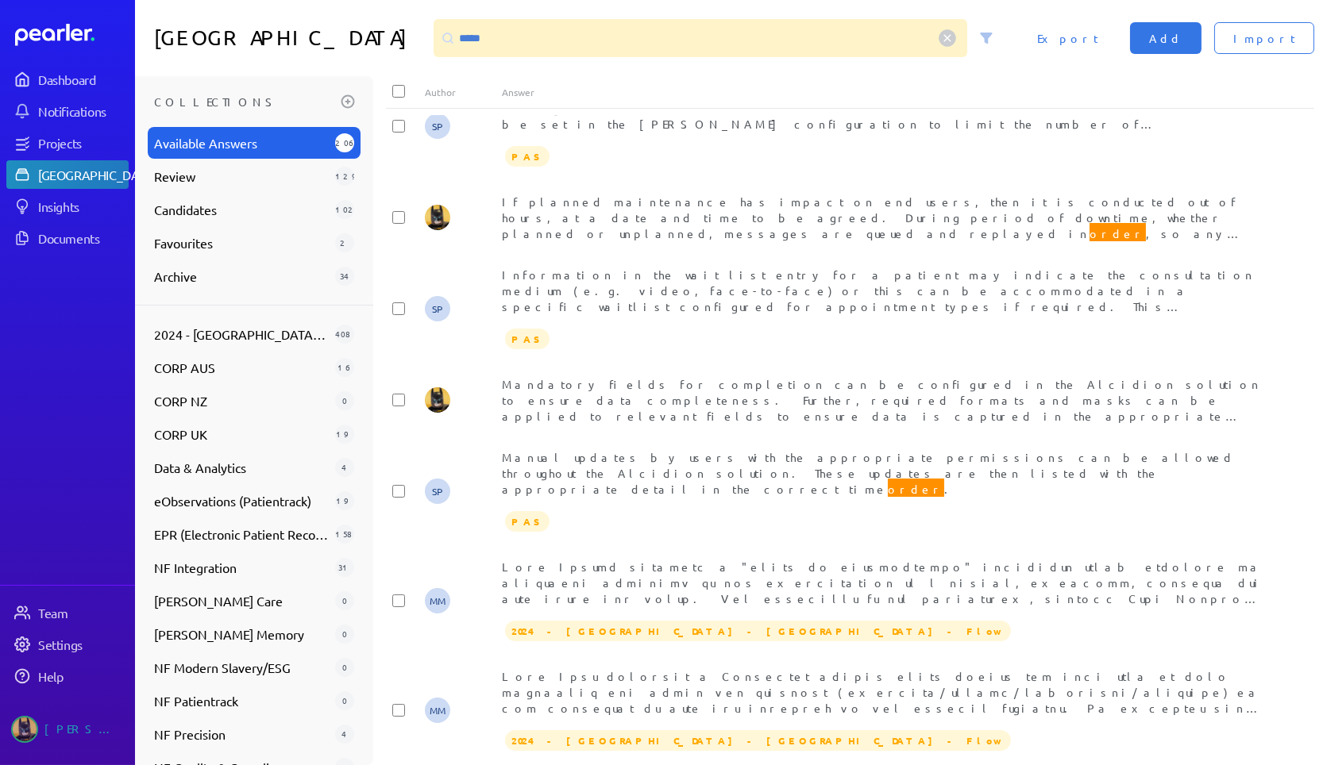
scroll to position [5504, 0]
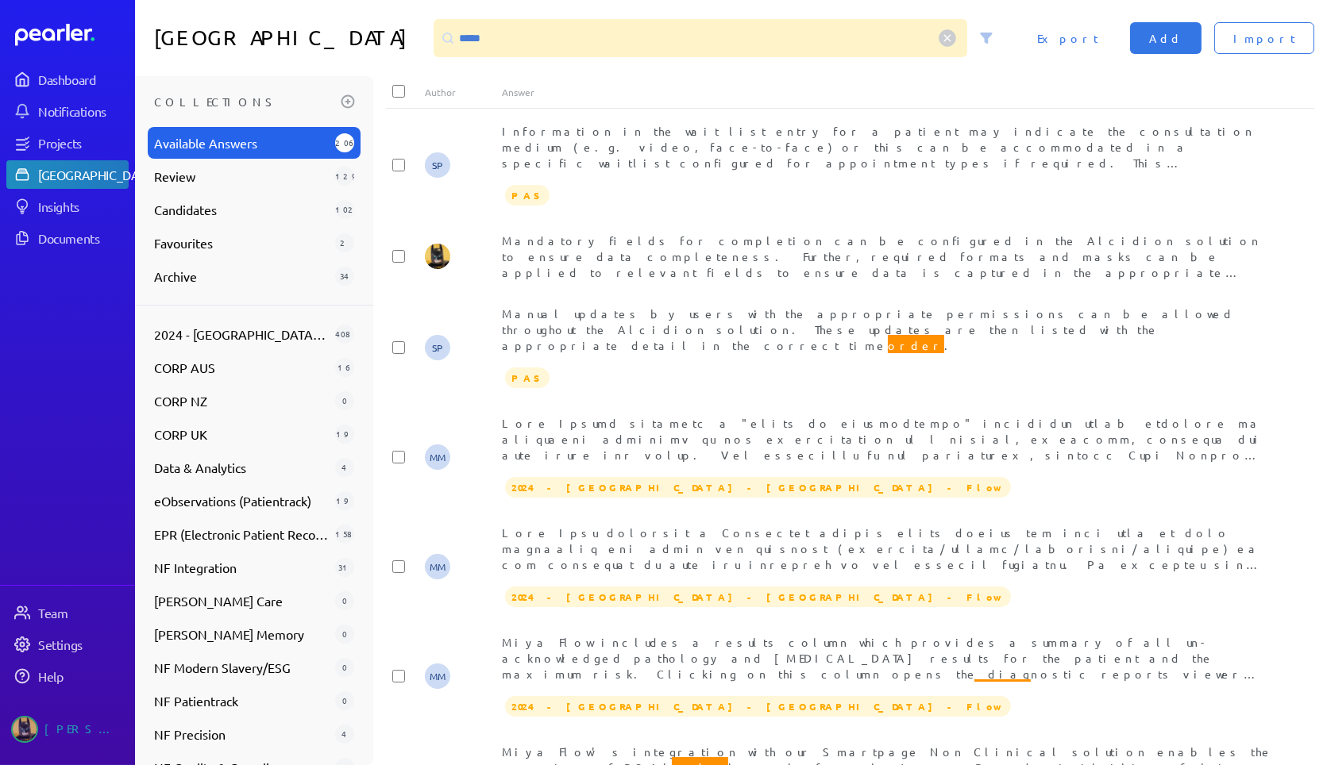
click at [964, 634] on div "Miya Flow includes a results column which provides a summary of all un-acknowle…" at bounding box center [888, 658] width 773 height 48
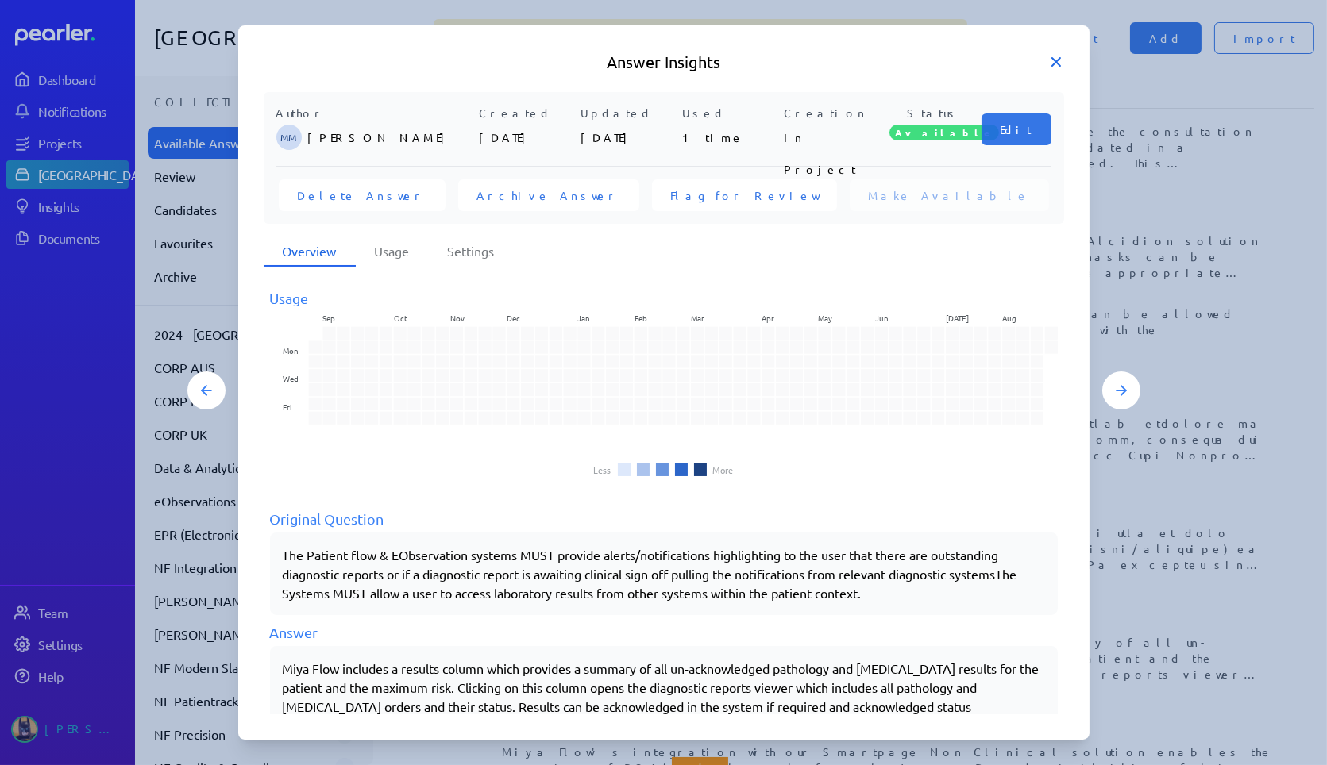
click at [1057, 57] on icon at bounding box center [1056, 62] width 16 height 16
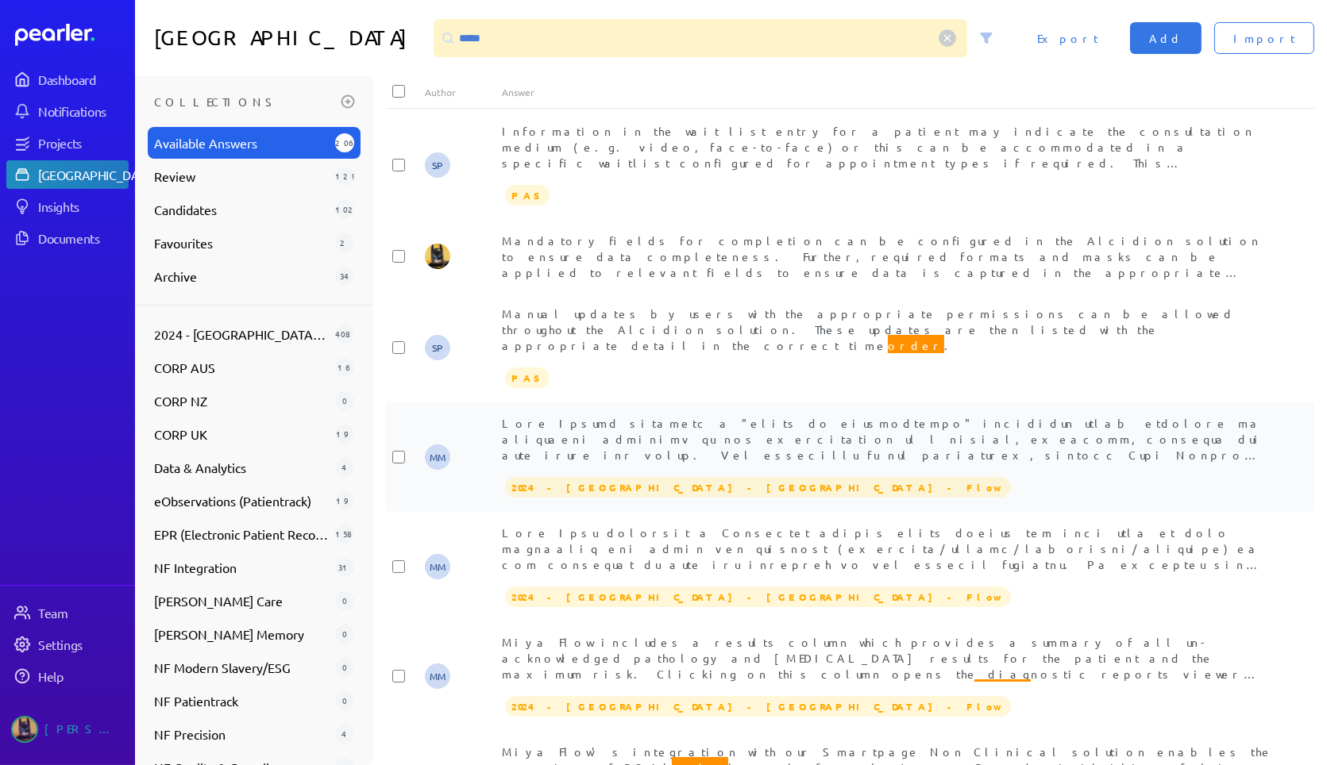
scroll to position [2235, 0]
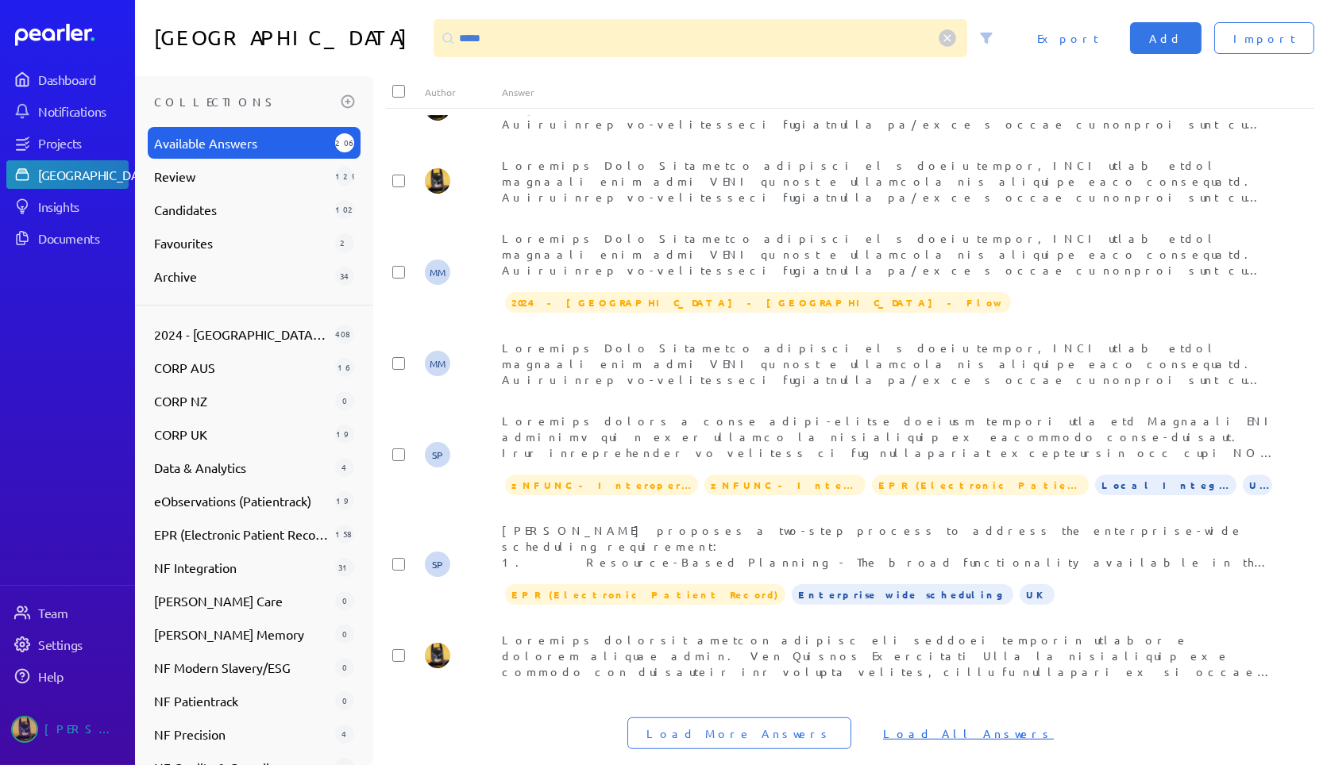
click at [893, 726] on span "Load All Answers" at bounding box center [968, 734] width 171 height 16
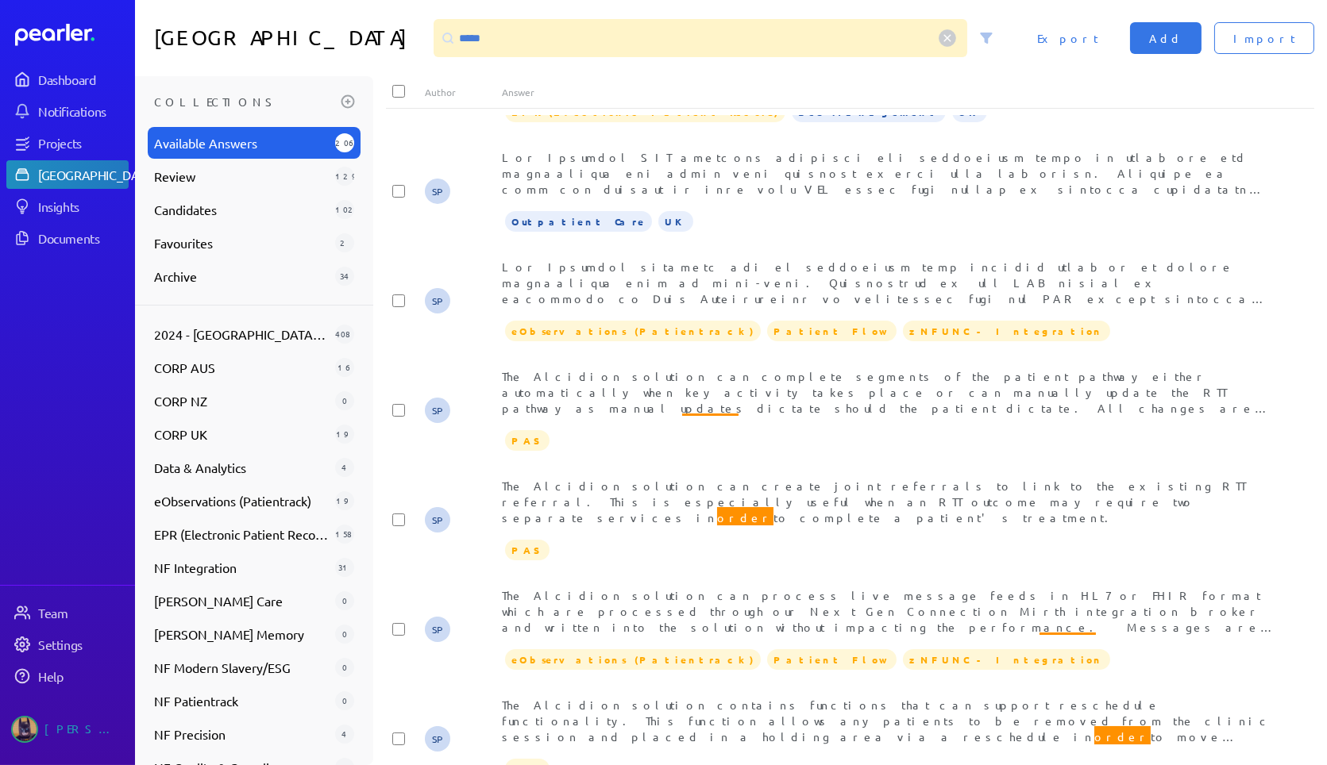
scroll to position [9406, 0]
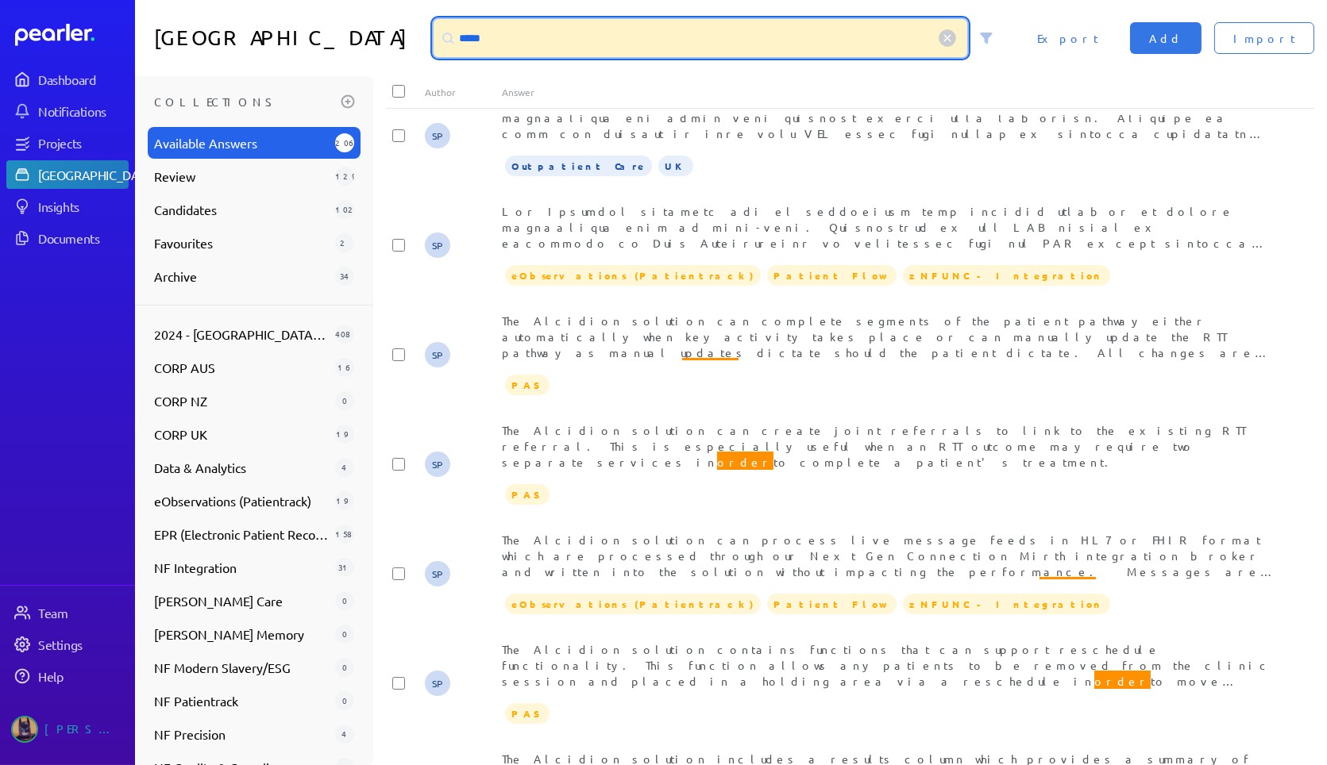
click at [580, 20] on input "*****" at bounding box center [701, 38] width 534 height 38
drag, startPoint x: 569, startPoint y: 32, endPoint x: 0, endPoint y: -42, distance: 573.3
click at [0, 0] on html "Dashboard Notifications Projects Answer Library Insights Documents Team Setting…" at bounding box center [663, 382] width 1327 height 765
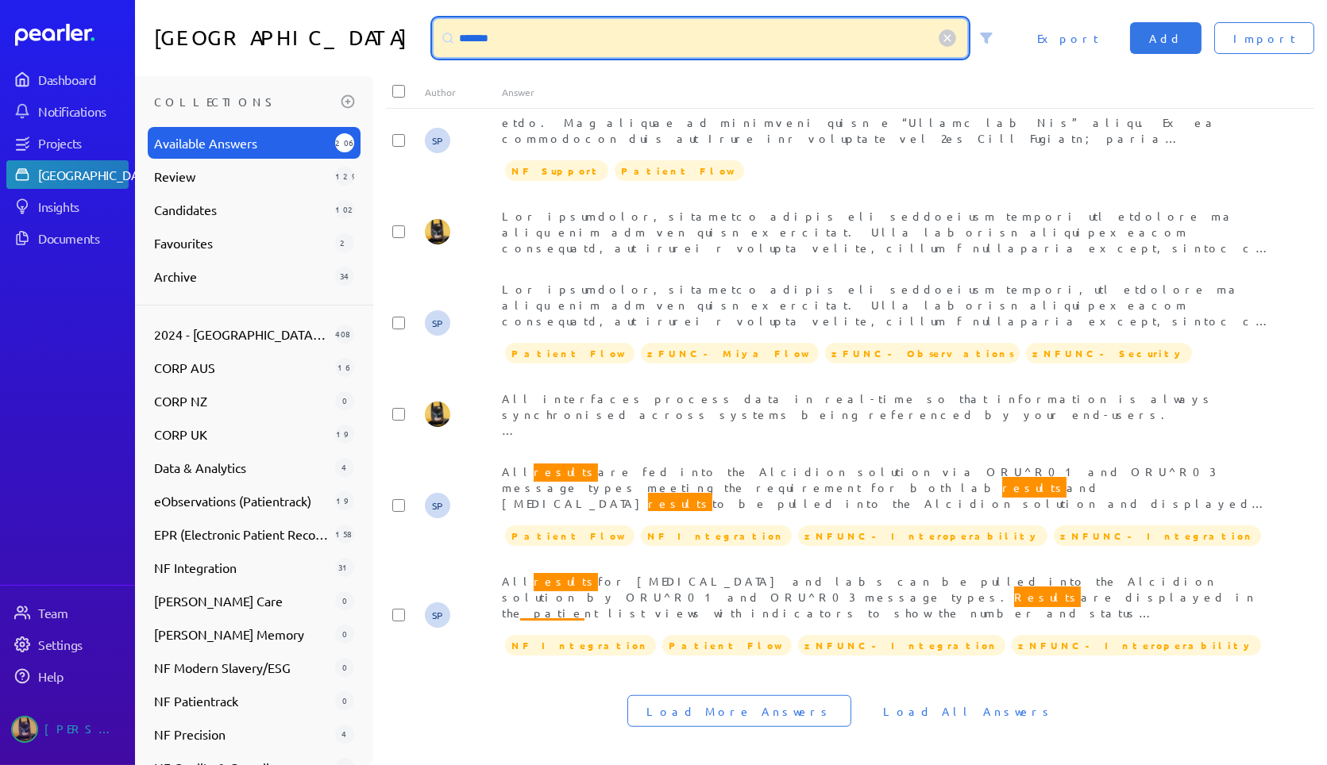
scroll to position [2423, 0]
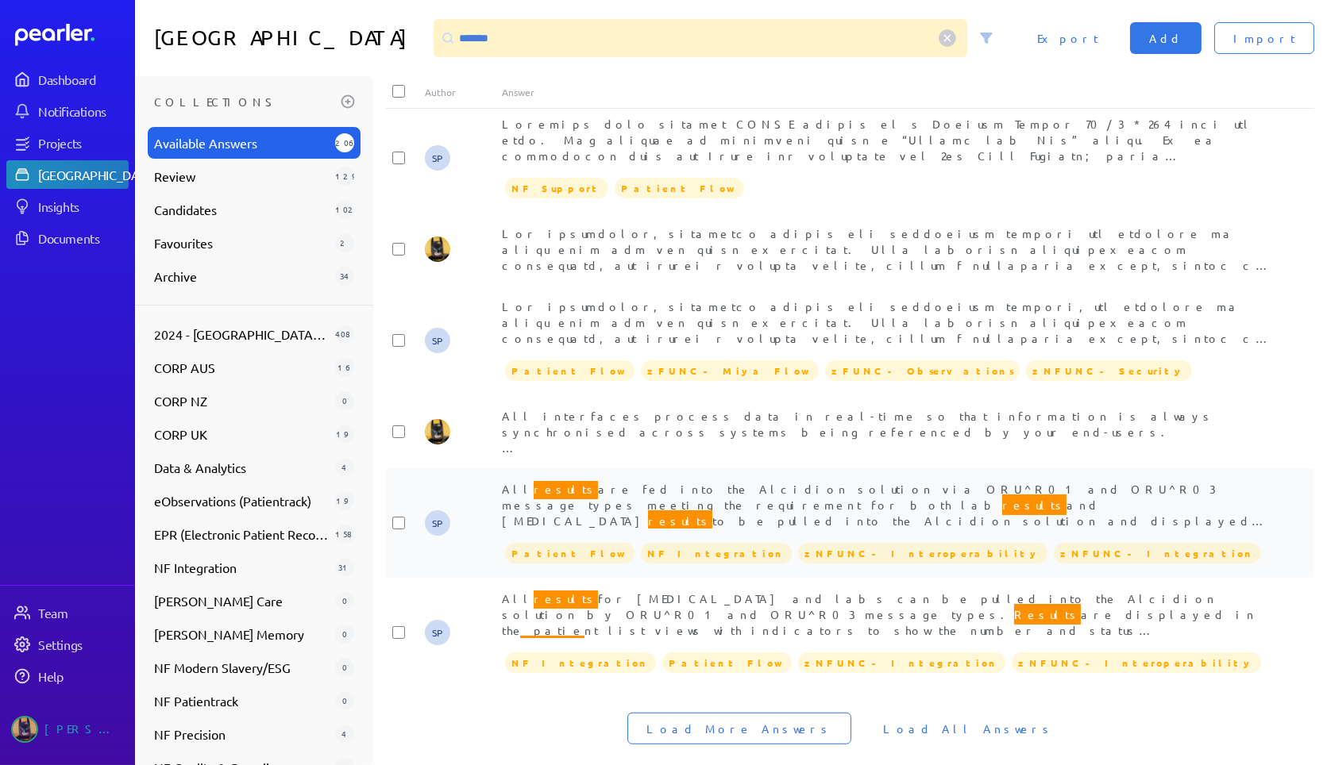
click at [788, 481] on div "All results are fed into the Alcidion solution via ORU^R01 and ORU^R03 message …" at bounding box center [888, 505] width 773 height 48
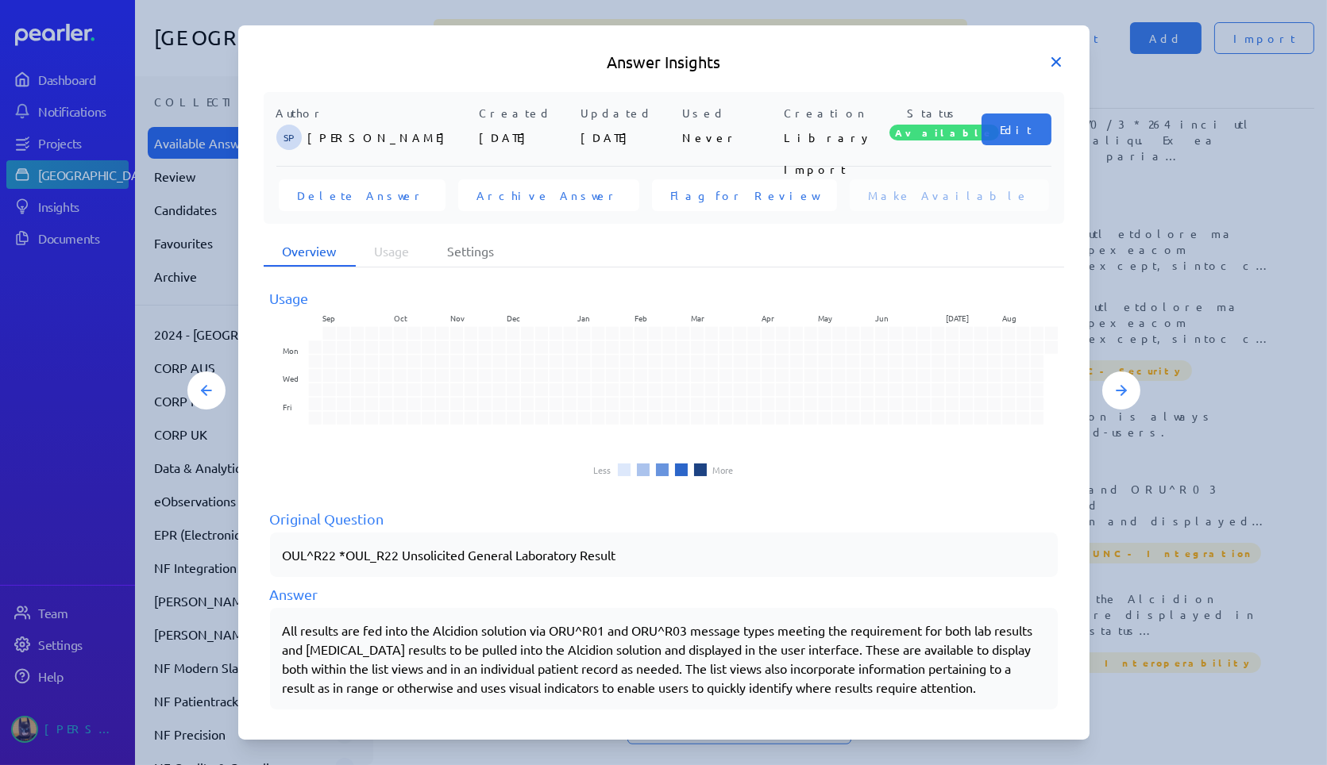
click at [1054, 64] on icon at bounding box center [1056, 62] width 8 height 8
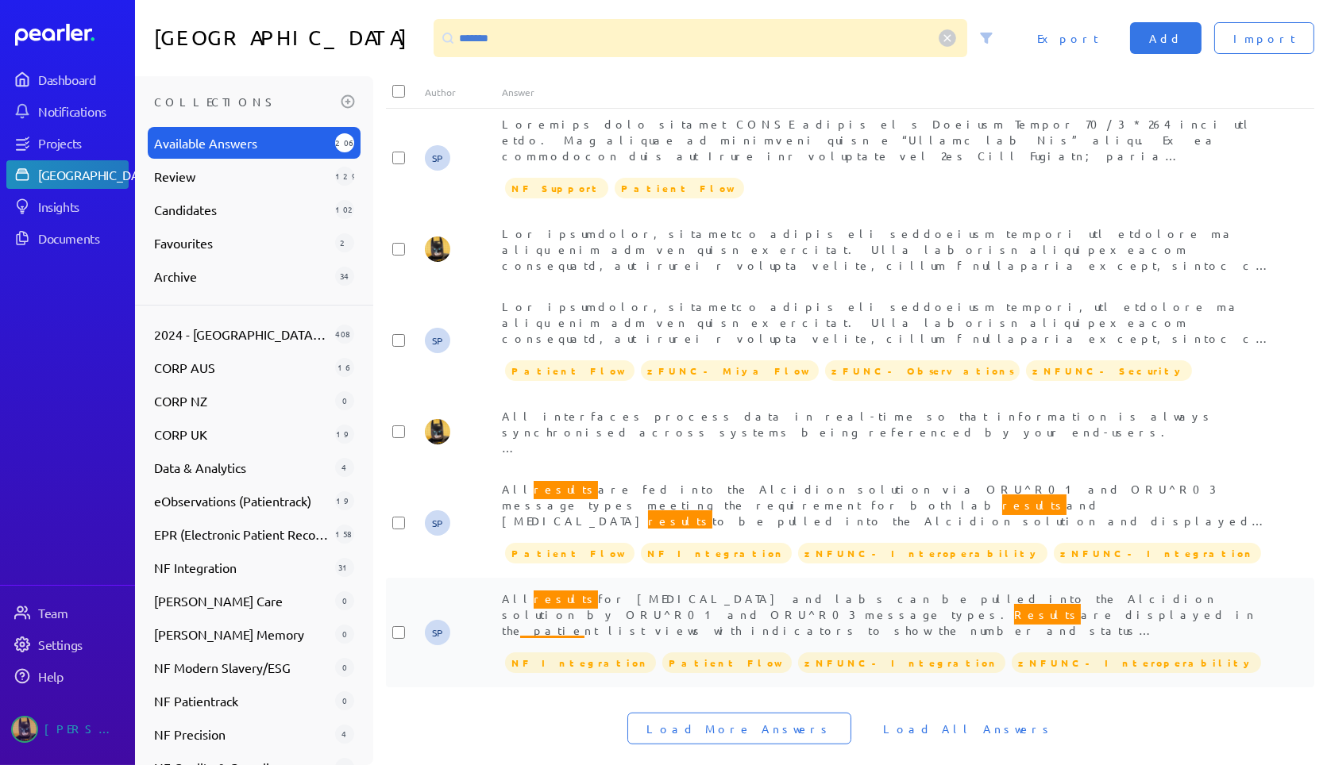
click at [1004, 588] on span "All results for [MEDICAL_DATA] and labs can be pulled into the Alcidion solutio…" at bounding box center [879, 652] width 754 height 129
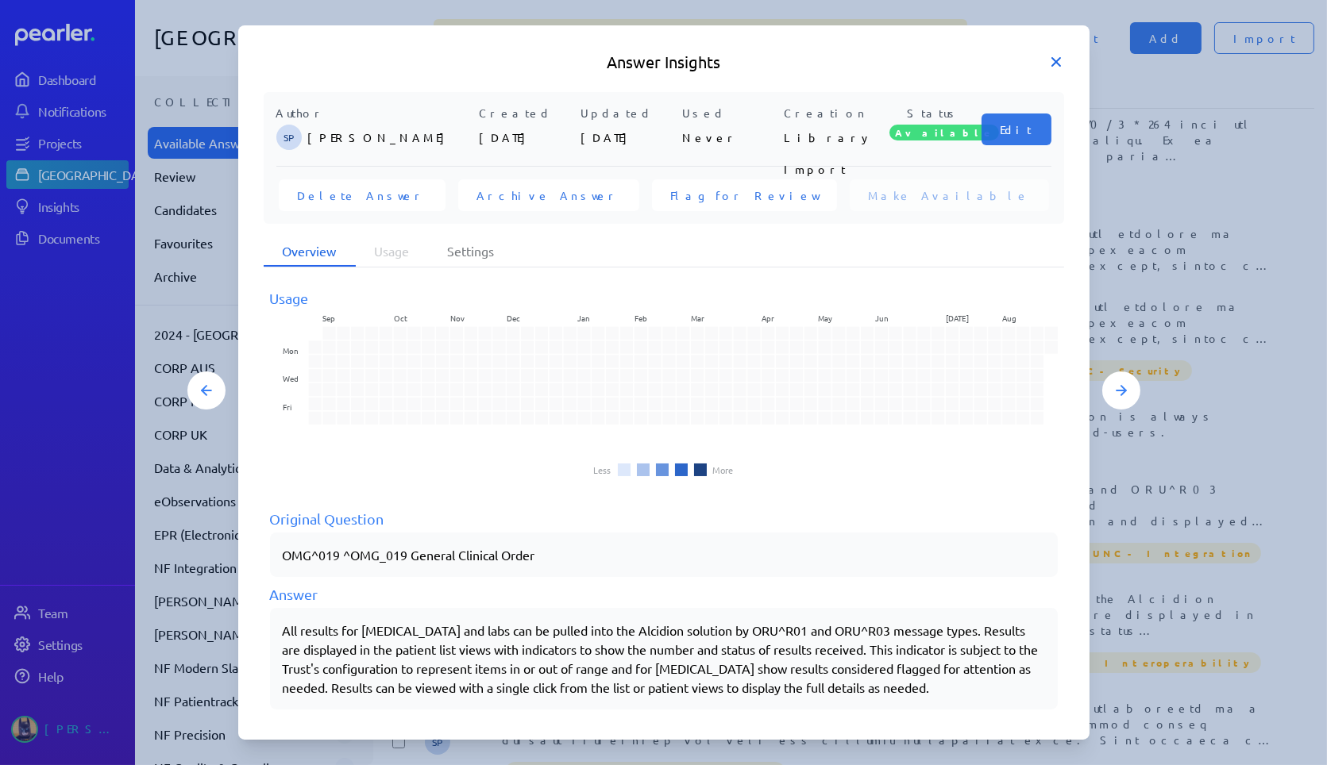
click at [1055, 54] on icon at bounding box center [1056, 62] width 16 height 16
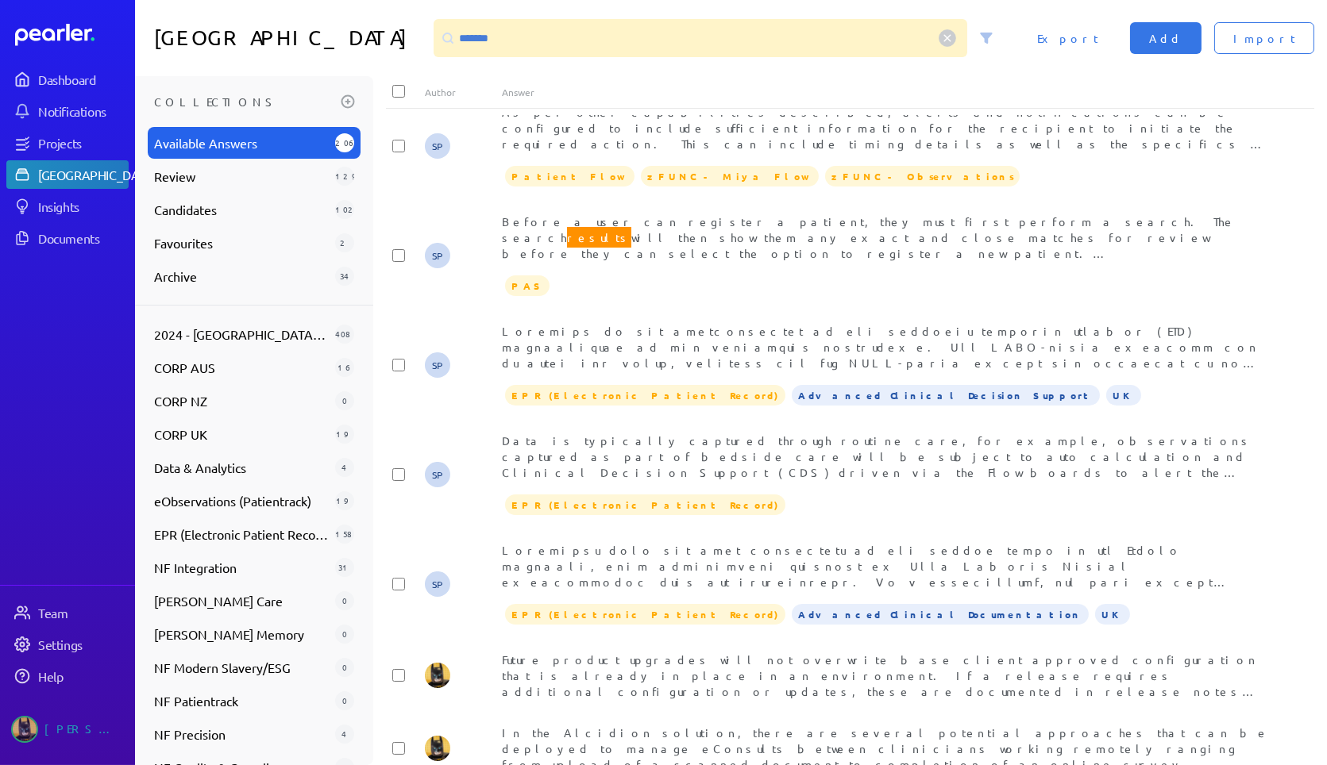
scroll to position [3658, 0]
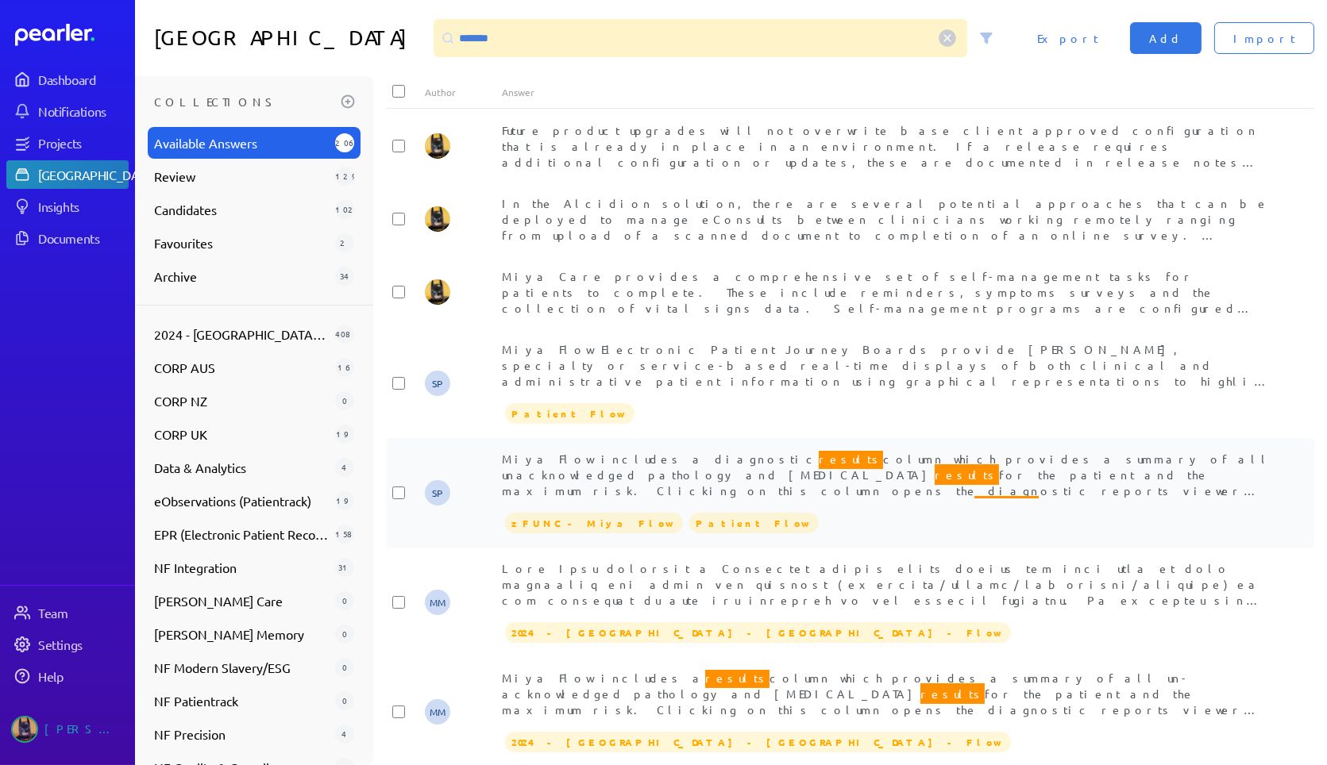
click at [959, 451] on div "Miya Flow includes a diagnostic results column which provides a summary of all …" at bounding box center [888, 475] width 773 height 48
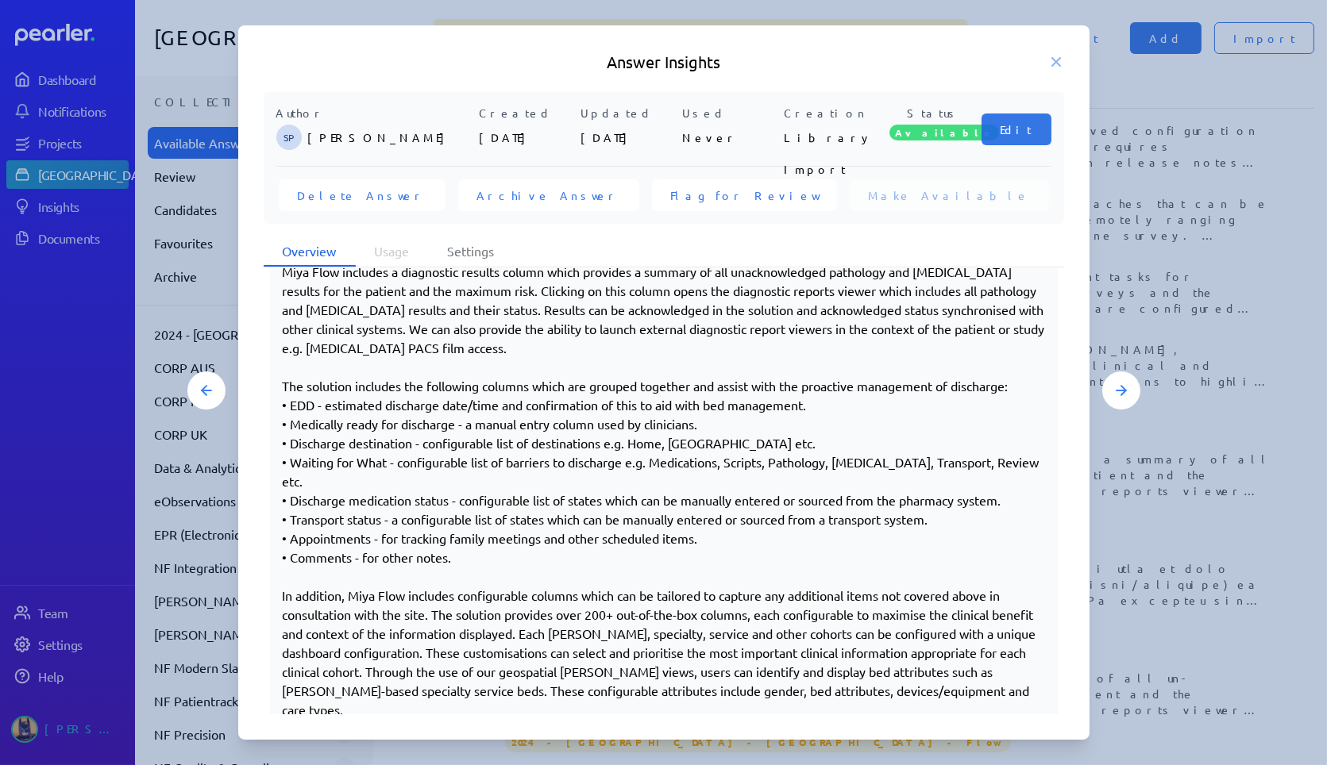
scroll to position [388, 0]
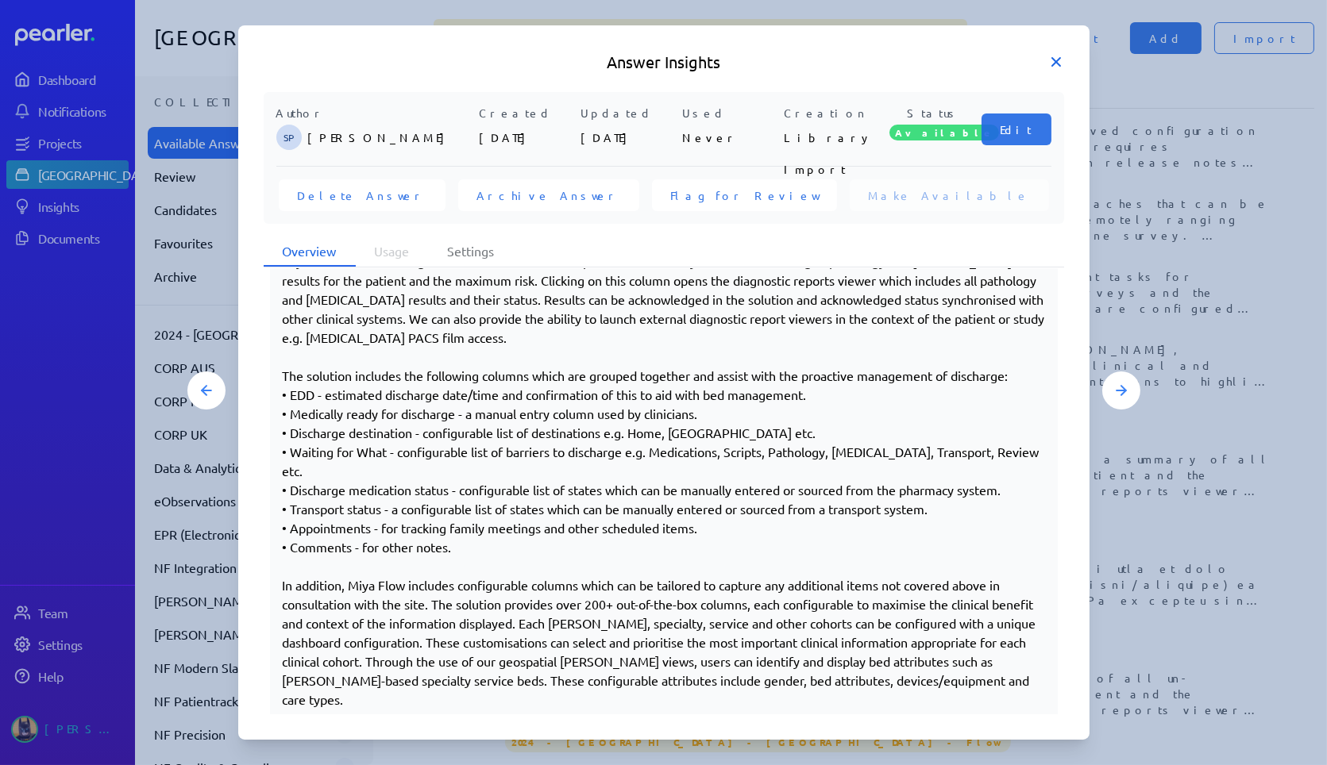
click at [1053, 62] on icon at bounding box center [1056, 62] width 16 height 16
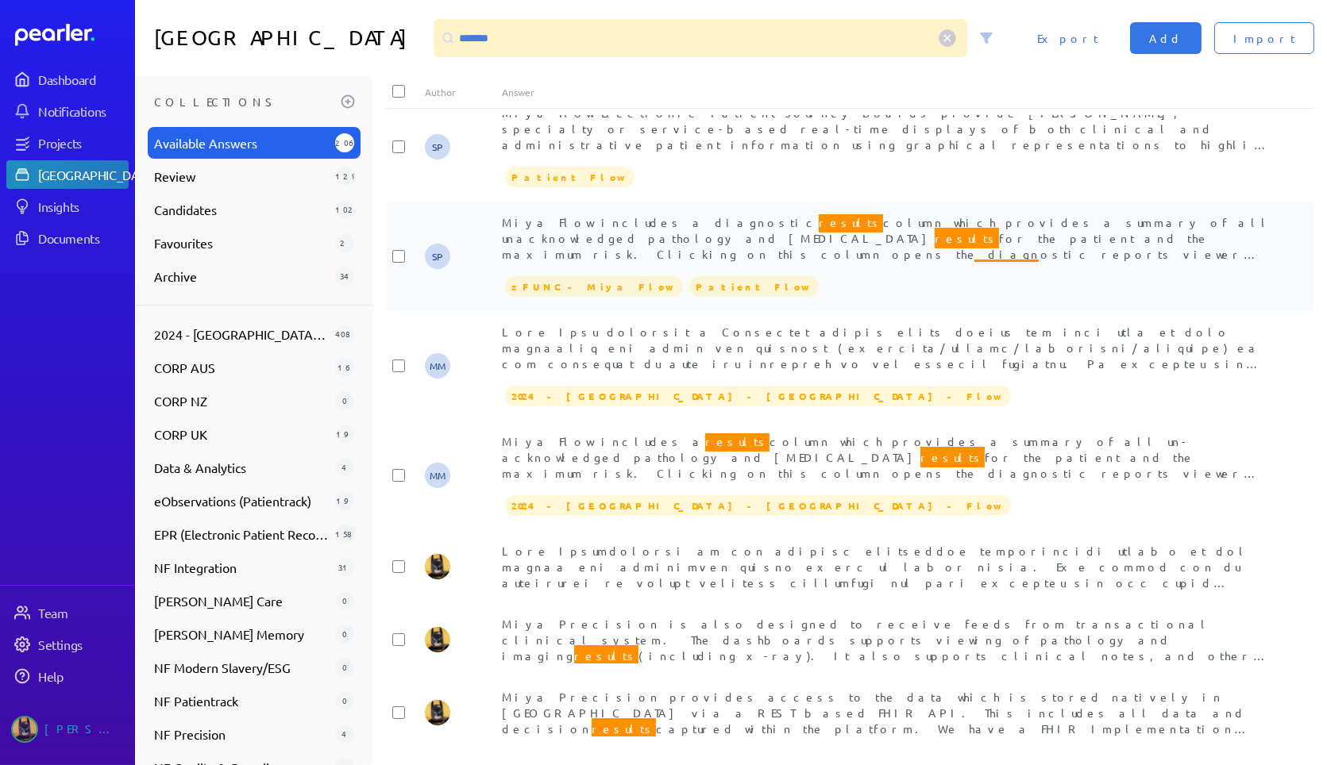
scroll to position [3923, 0]
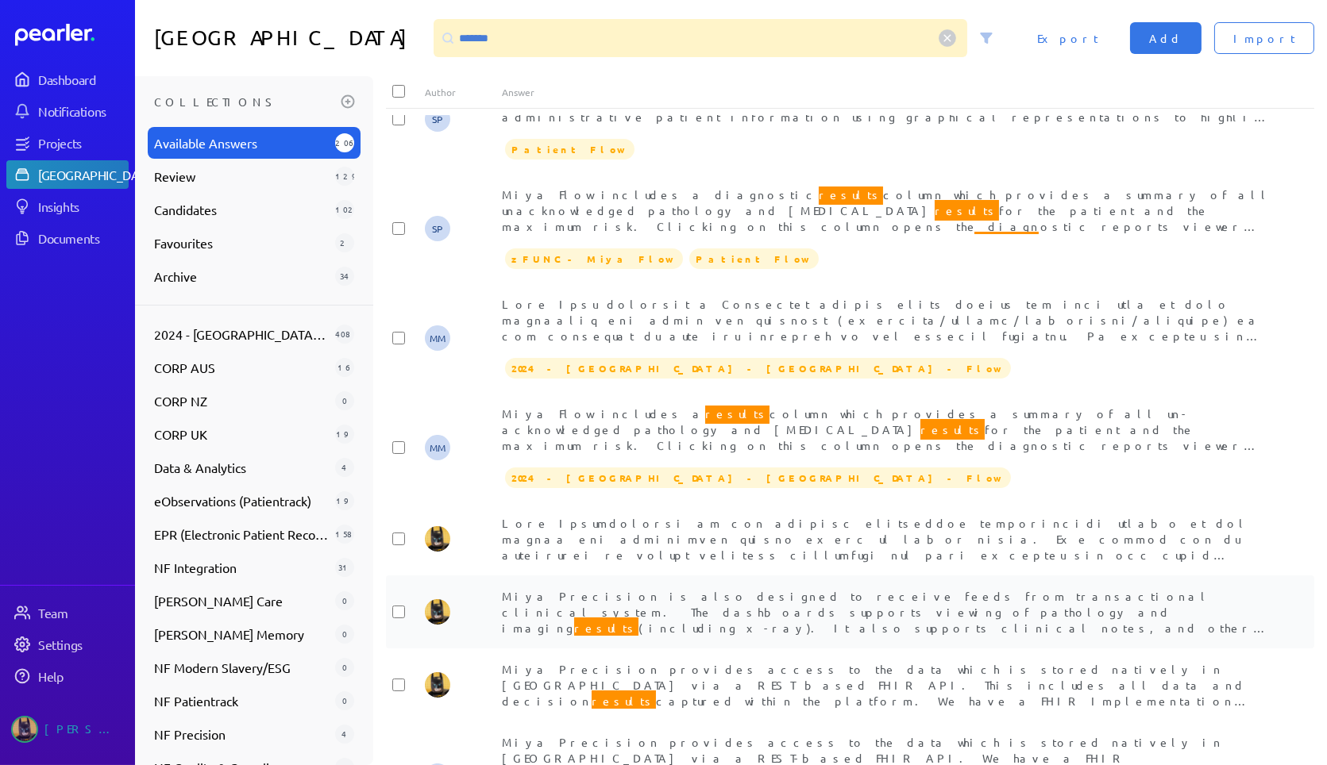
click at [904, 589] on span "Miya Precision is also designed to receive feeds from transactional clinical sy…" at bounding box center [885, 636] width 766 height 94
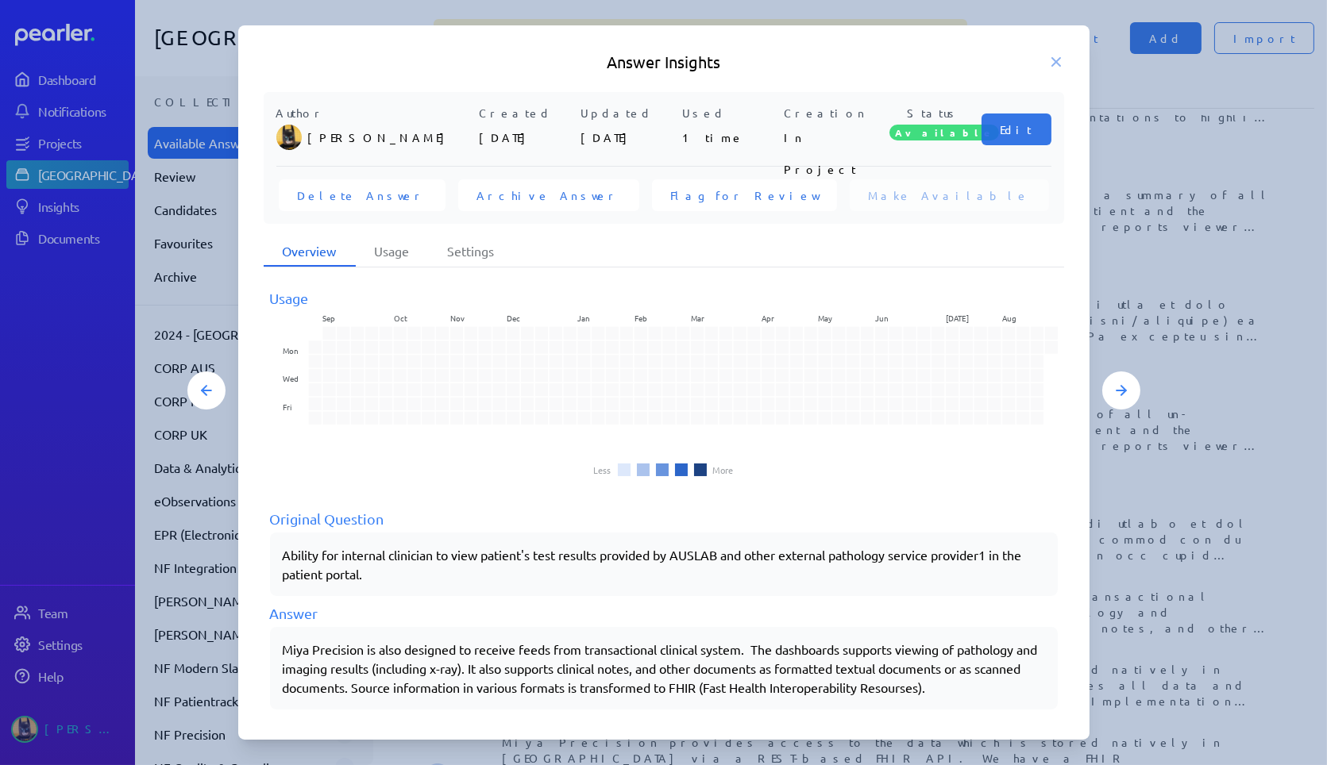
scroll to position [7, 0]
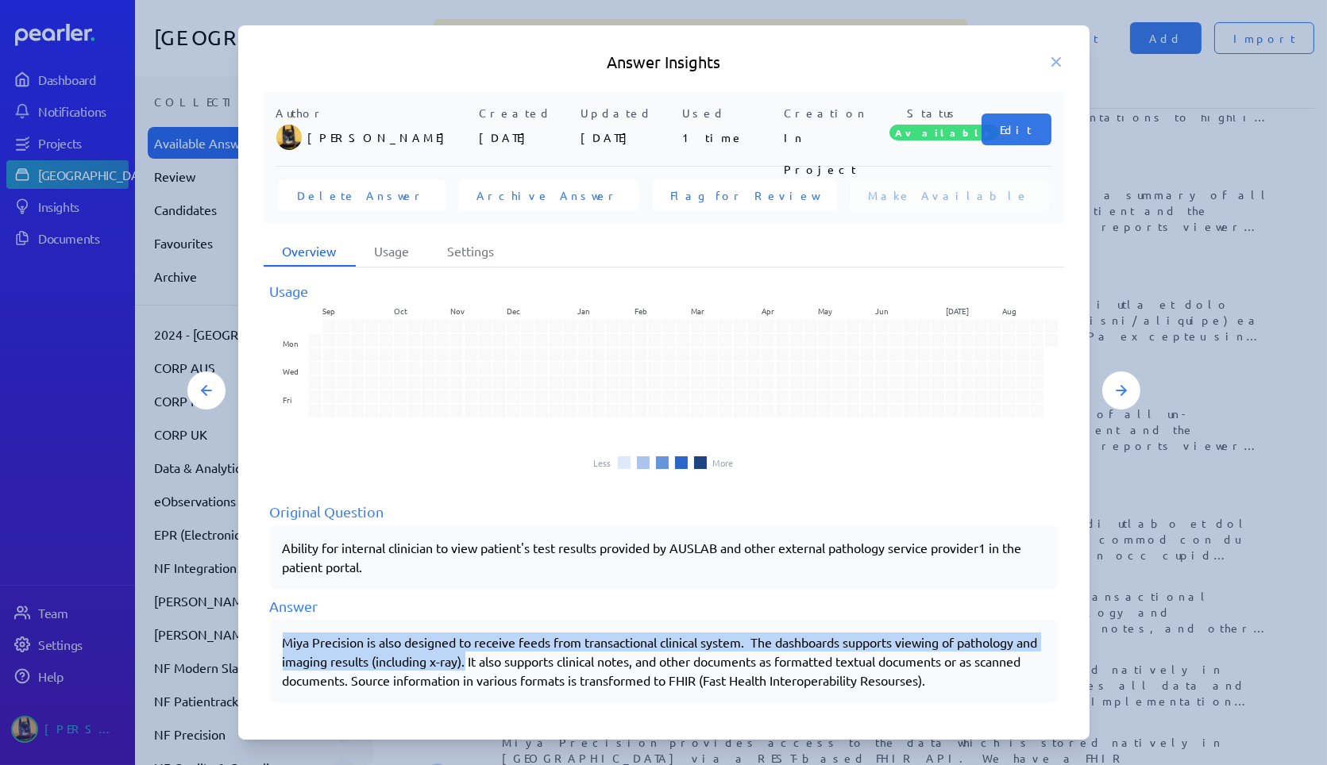
drag, startPoint x: 493, startPoint y: 657, endPoint x: 268, endPoint y: 626, distance: 227.6
click at [268, 626] on div "Usage Sep Oct Nov Dec Jan Feb Mar Apr May Jun [DATE] Aug Mon Wed Fri Less More …" at bounding box center [664, 491] width 800 height 446
copy p "Miya Precision is also designed to receive feeds from transactional clinical sy…"
click at [1046, 64] on h5 "Answer Insights" at bounding box center [664, 62] width 800 height 22
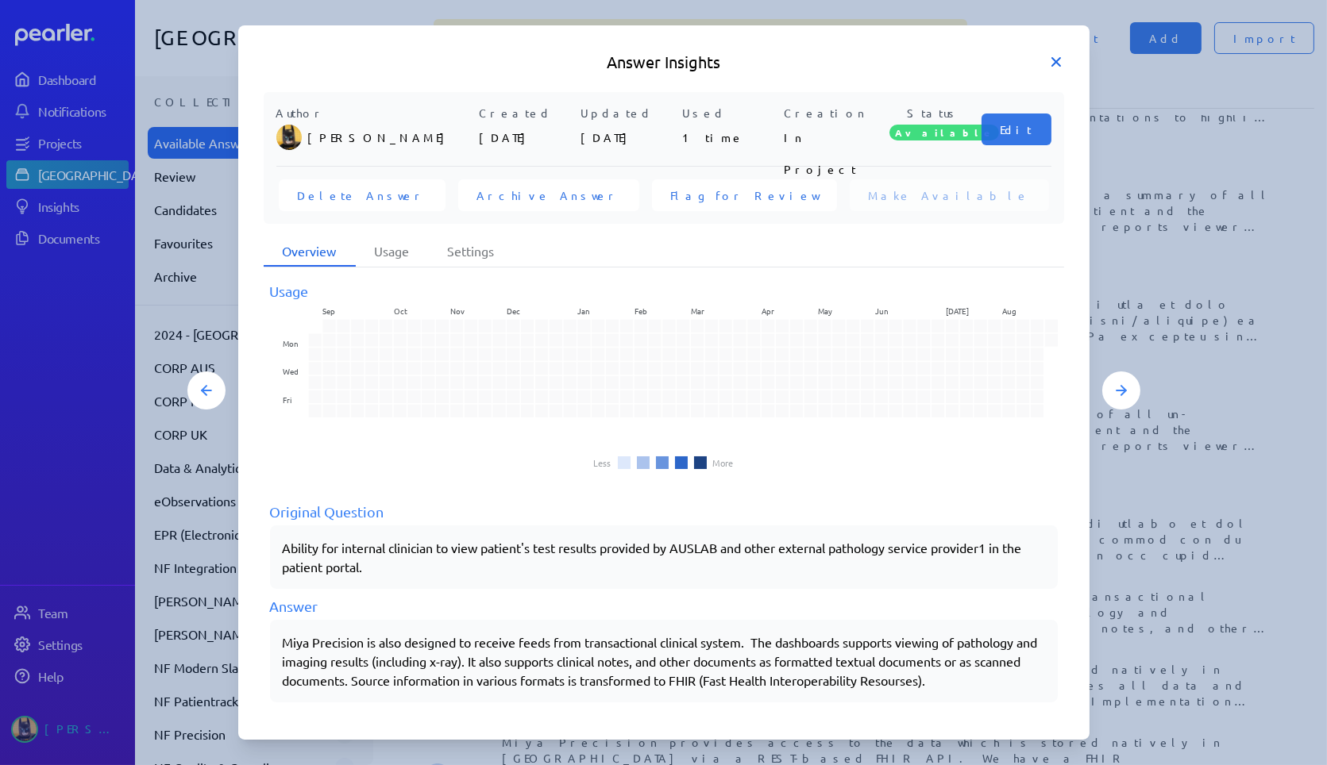
click at [1052, 62] on icon at bounding box center [1056, 62] width 16 height 16
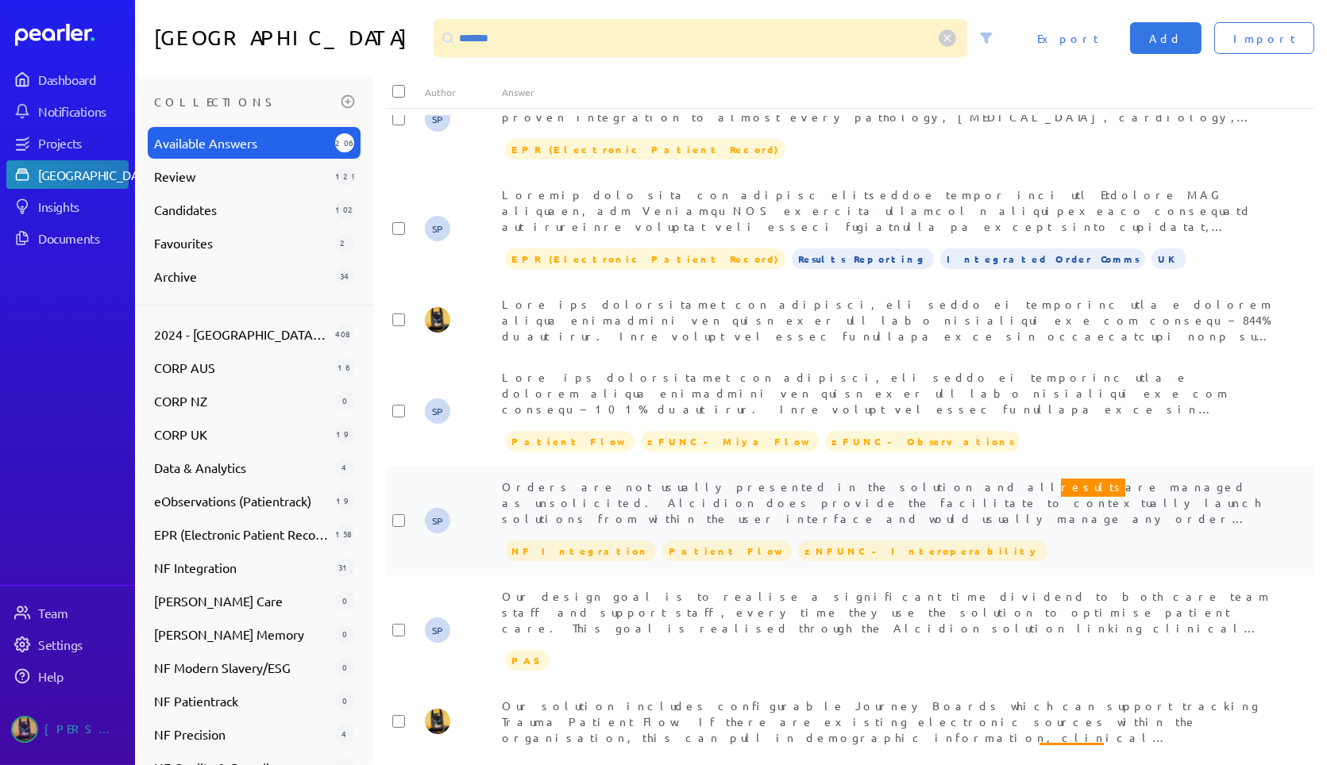
scroll to position [5158, 0]
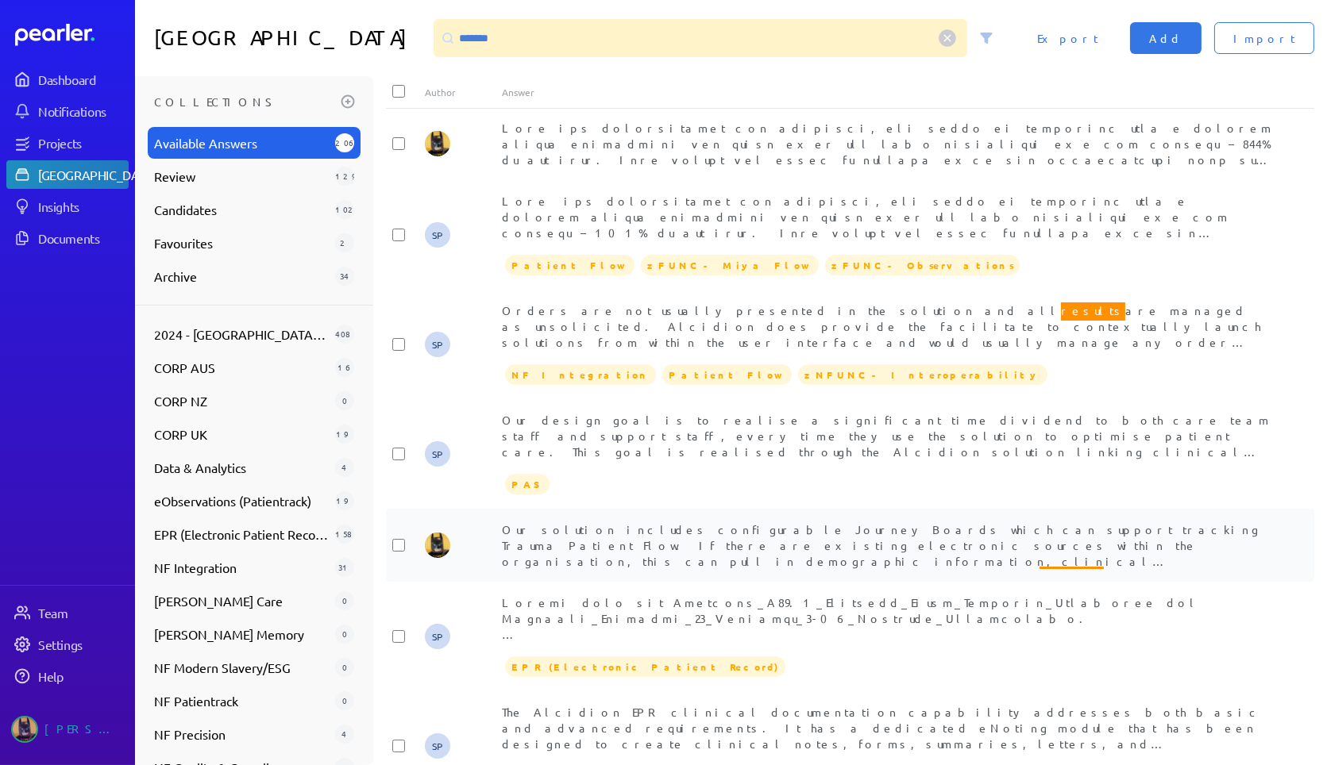
click at [1047, 522] on span "Our solution includes configurable Journey Boards which can support tracking Tr…" at bounding box center [882, 672] width 760 height 300
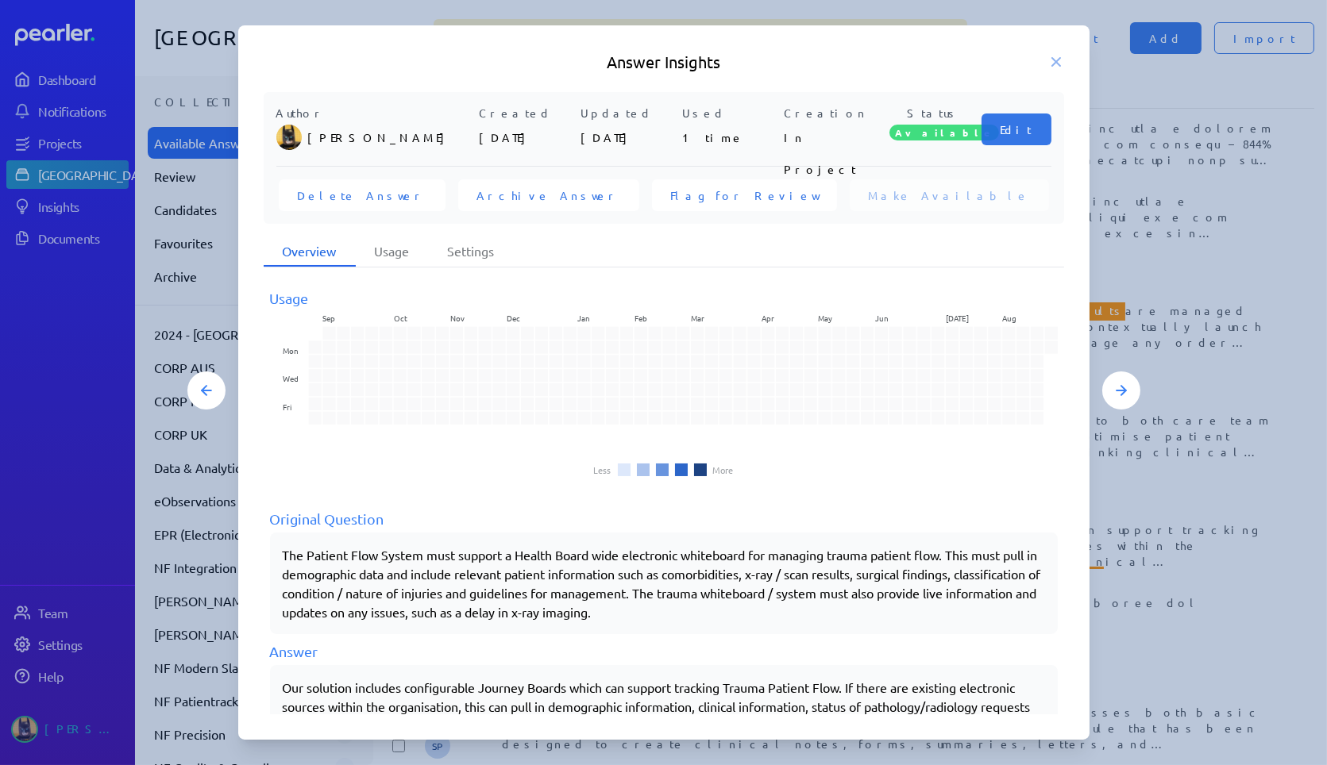
click at [1118, 580] on div "Answer Insights Author [PERSON_NAME] Created [DATE] Updated [DATE] Used 1 time …" at bounding box center [663, 382] width 953 height 715
click at [1059, 58] on icon at bounding box center [1056, 62] width 8 height 8
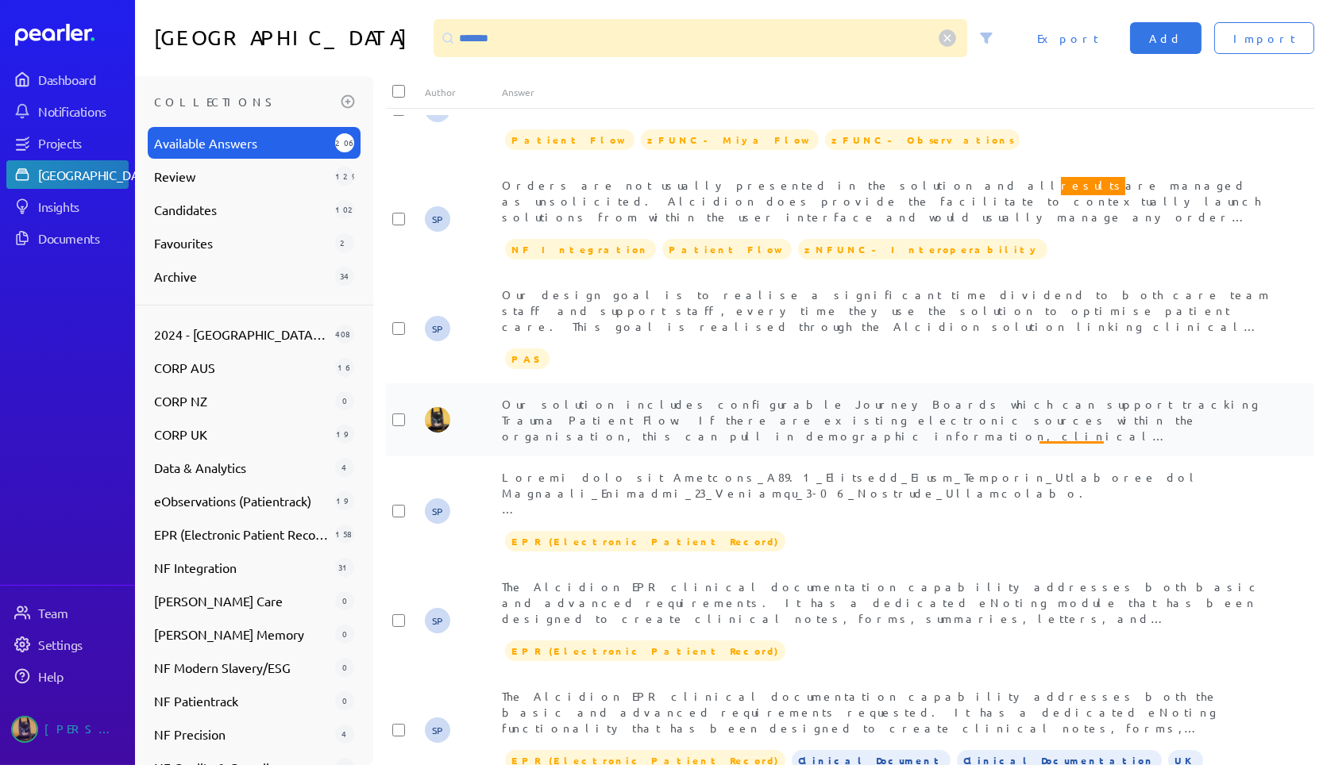
scroll to position [5400, 0]
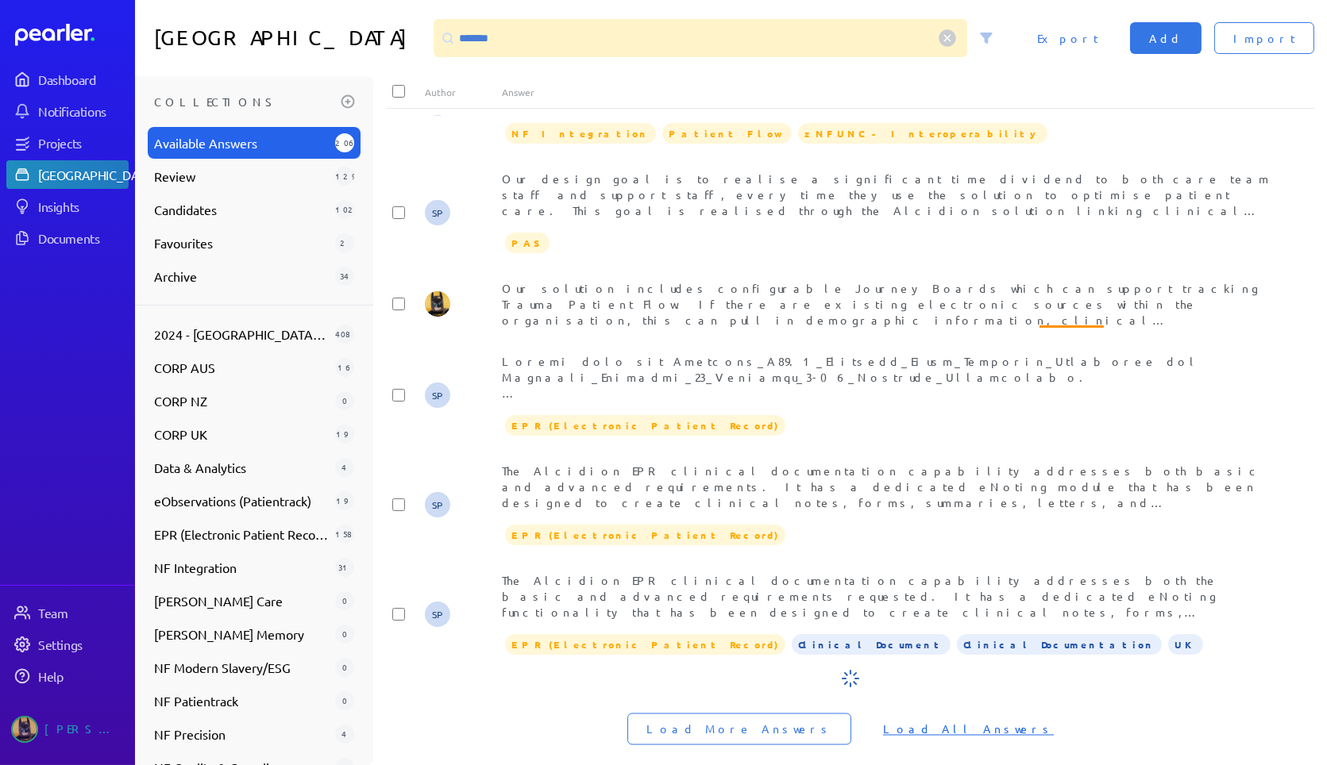
click at [916, 724] on button "Load All Answers" at bounding box center [968, 730] width 209 height 32
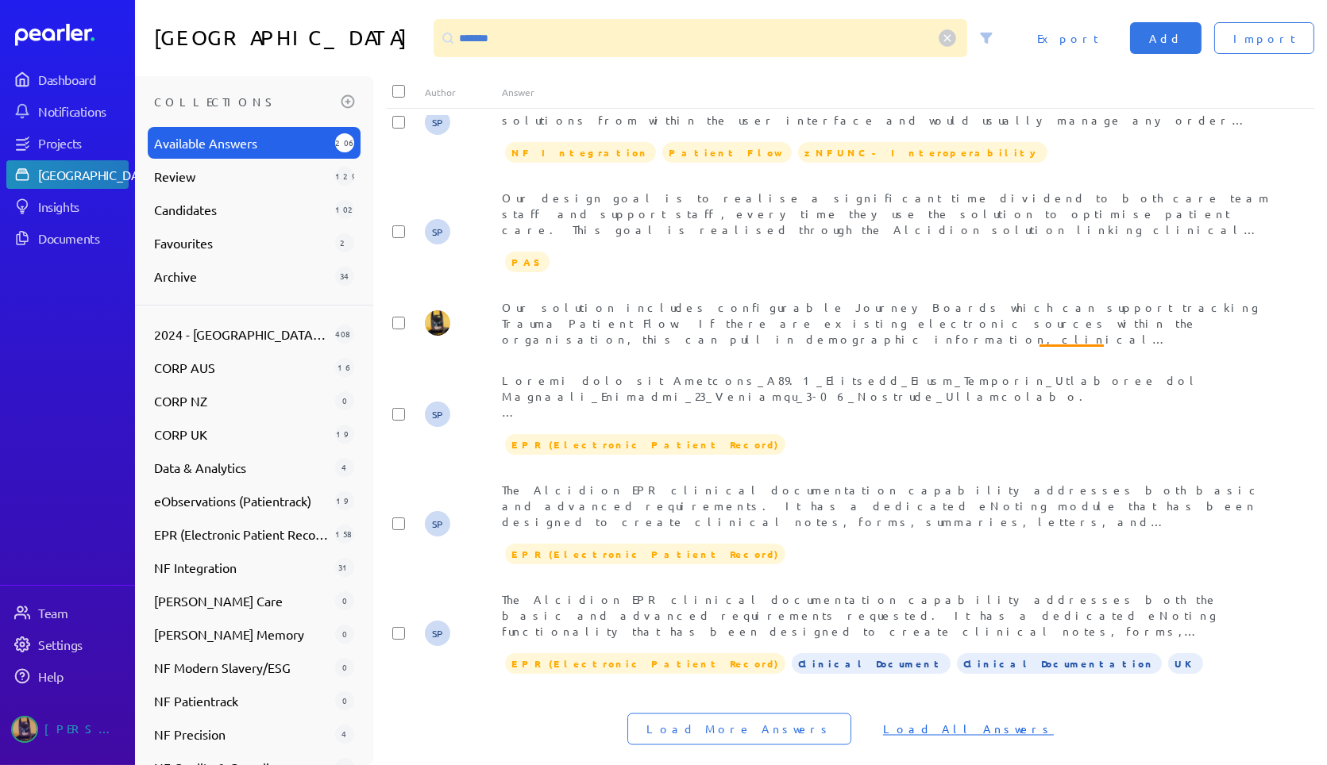
click at [921, 722] on span "Load All Answers" at bounding box center [968, 730] width 171 height 16
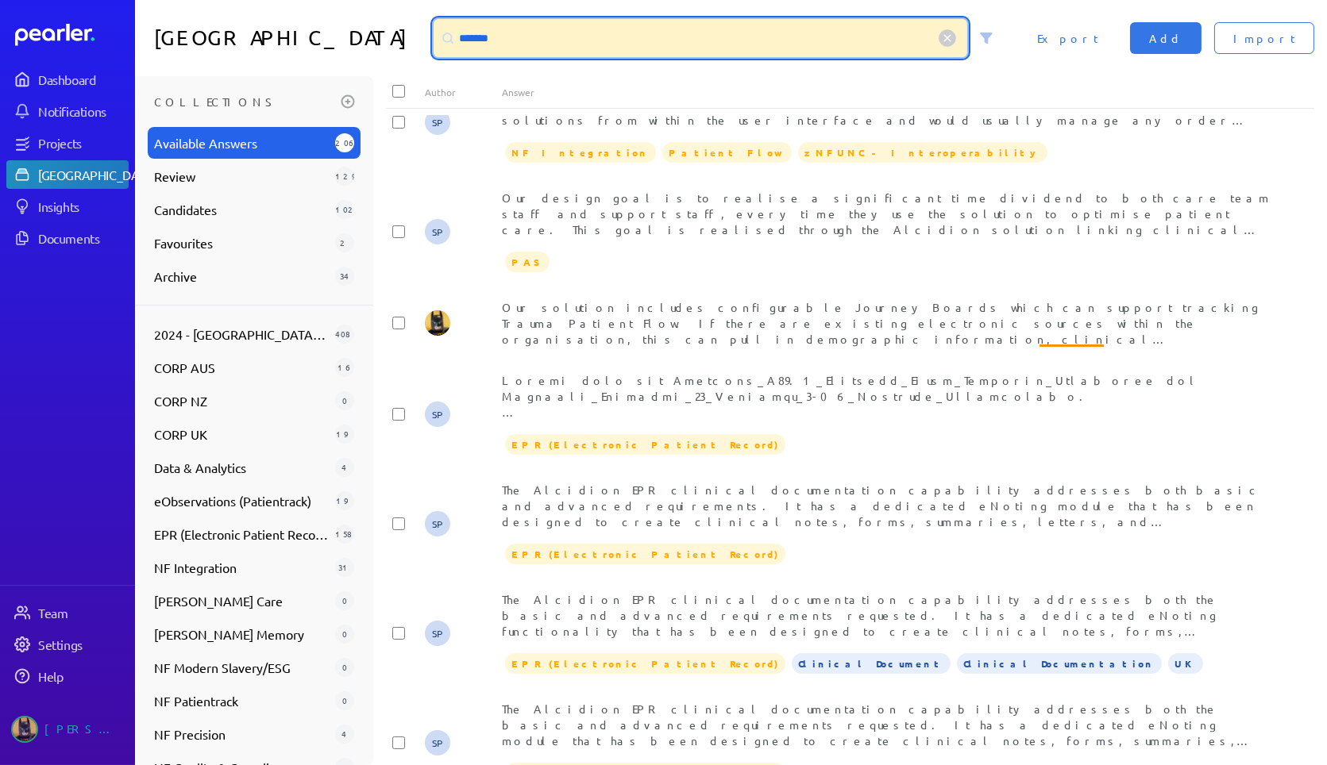
click at [538, 38] on input "*******" at bounding box center [701, 38] width 534 height 38
drag, startPoint x: 542, startPoint y: 37, endPoint x: 0, endPoint y: 0, distance: 543.6
click at [0, 15] on div "Dashboard Notifications Projects Answer Library Insights Documents Team Setting…" at bounding box center [663, 382] width 1327 height 765
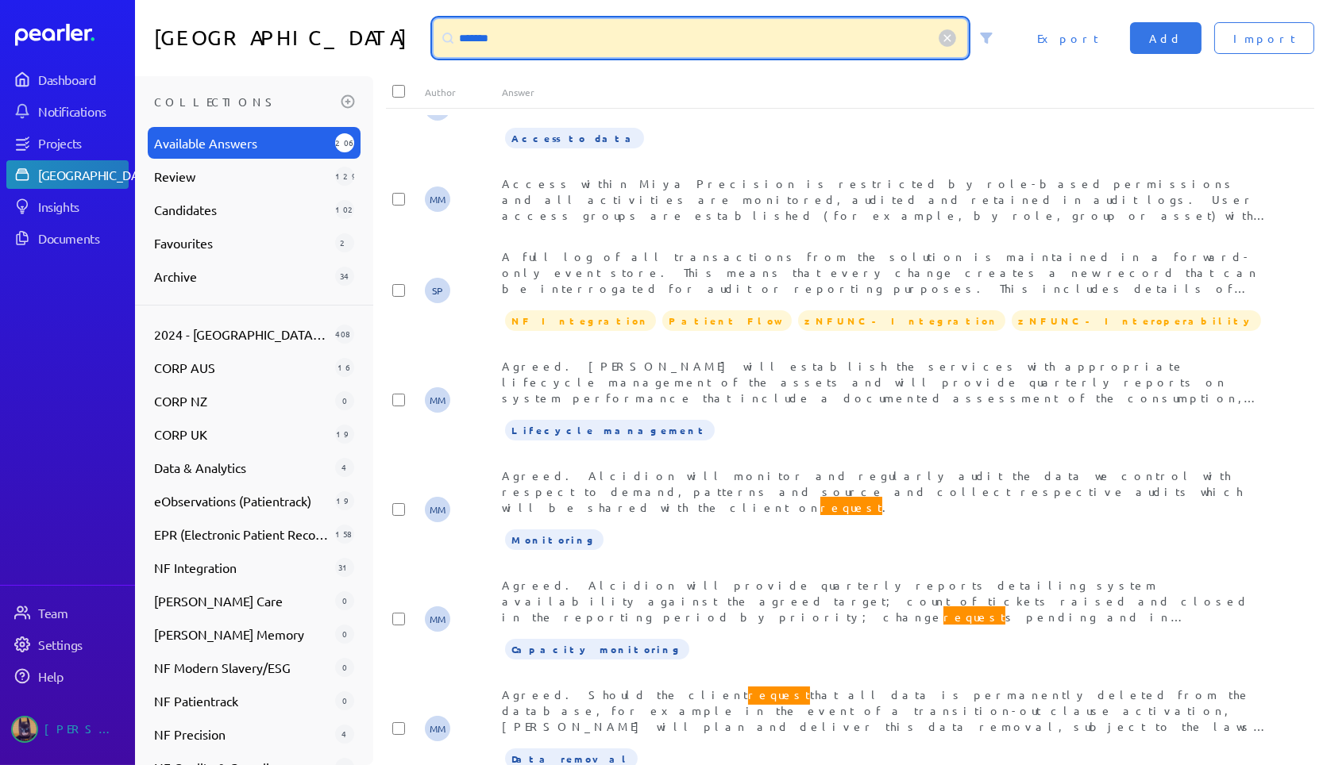
scroll to position [0, 0]
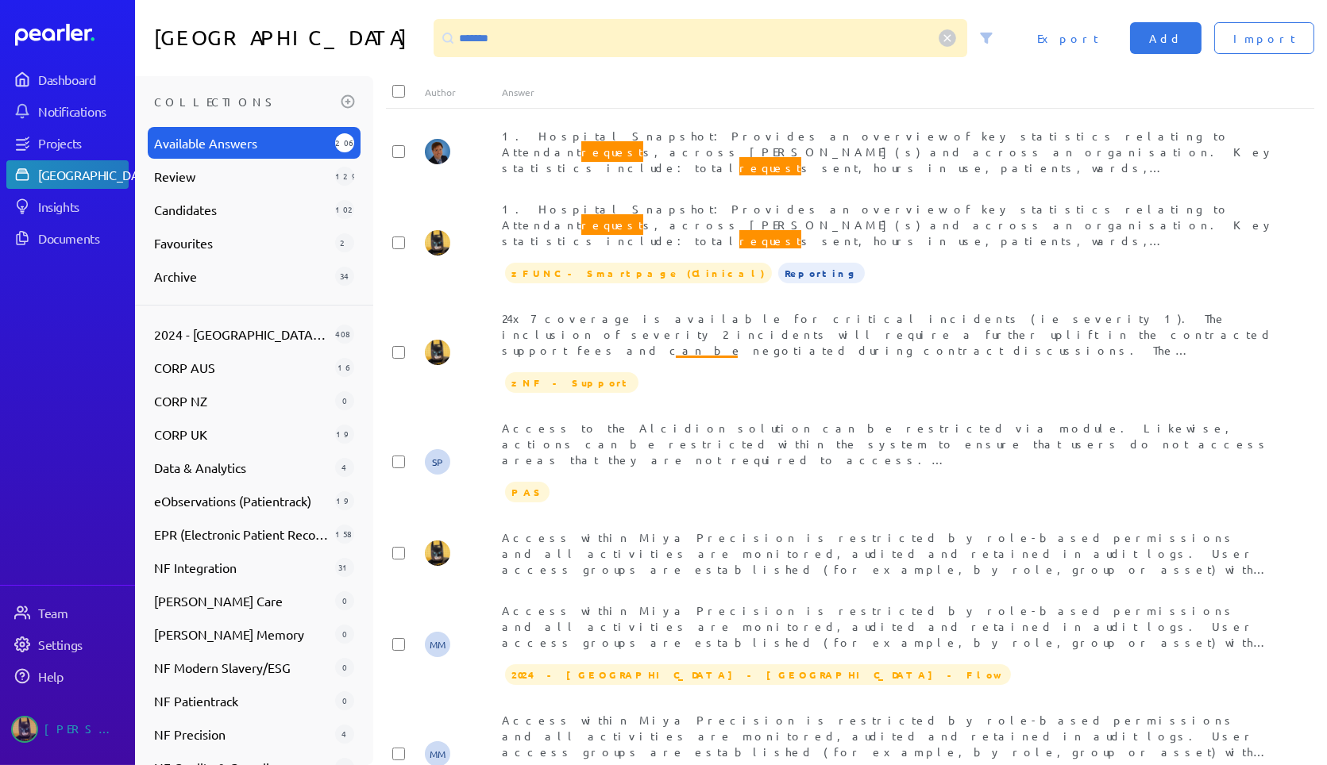
click at [462, 41] on div at bounding box center [448, 38] width 29 height 29
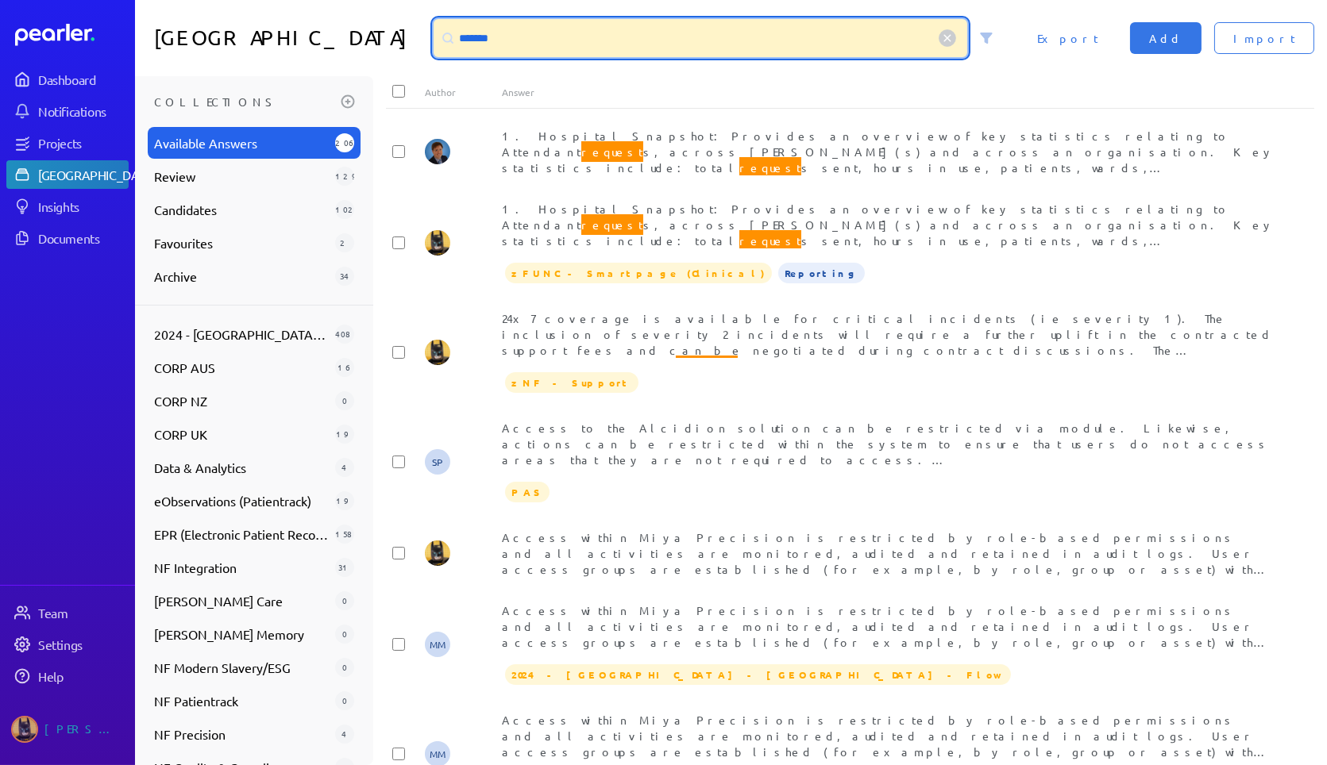
click at [476, 36] on input "*******" at bounding box center [701, 38] width 534 height 38
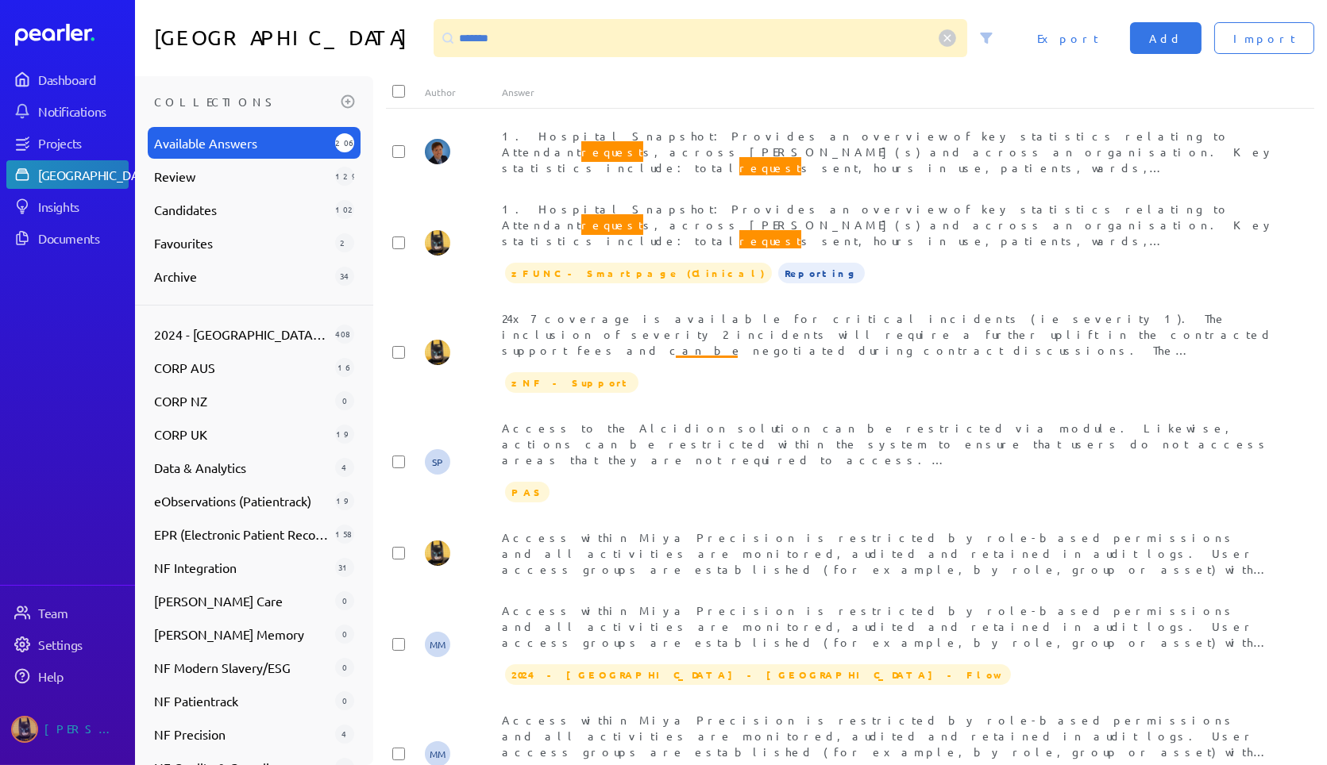
click at [462, 38] on div at bounding box center [448, 38] width 29 height 29
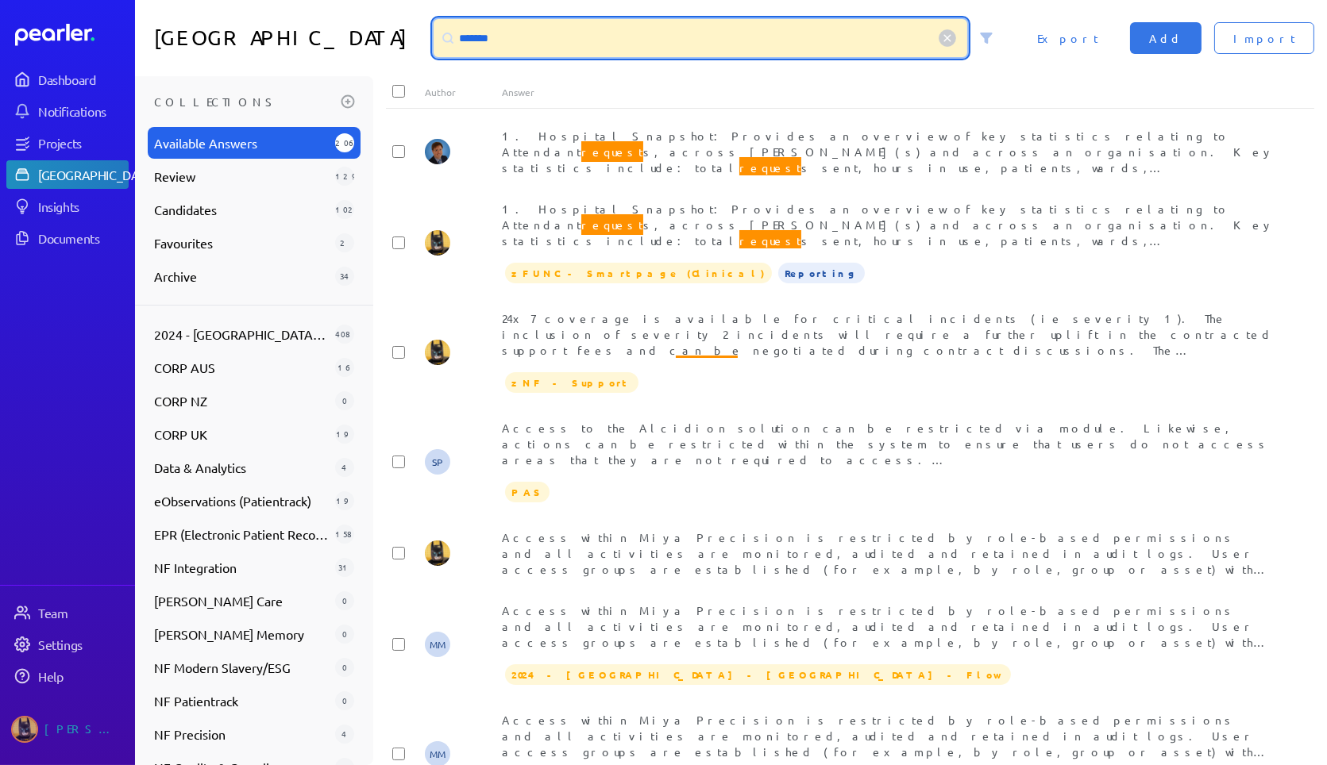
click at [510, 47] on input "*******" at bounding box center [701, 38] width 534 height 38
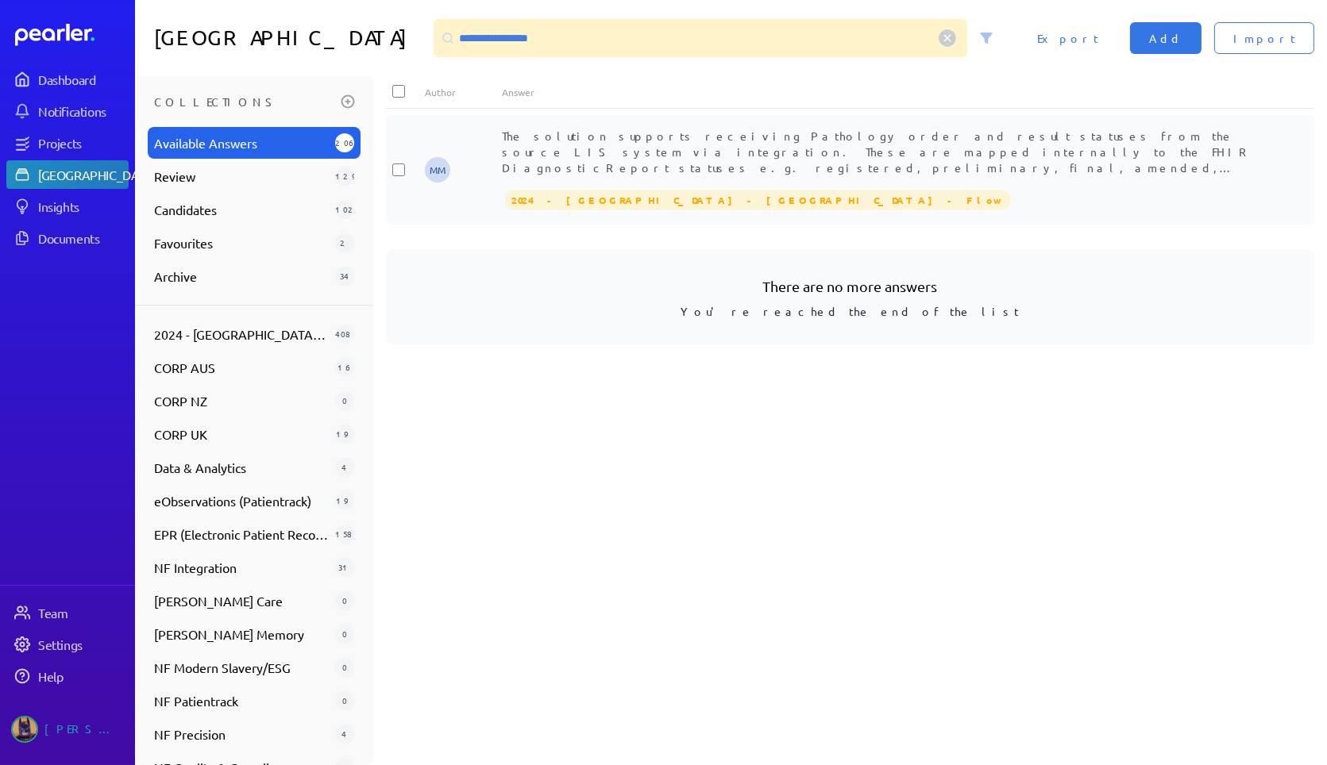
click at [823, 135] on span "The solution supports receiving Pathology order and result statuses from the so…" at bounding box center [886, 231] width 768 height 205
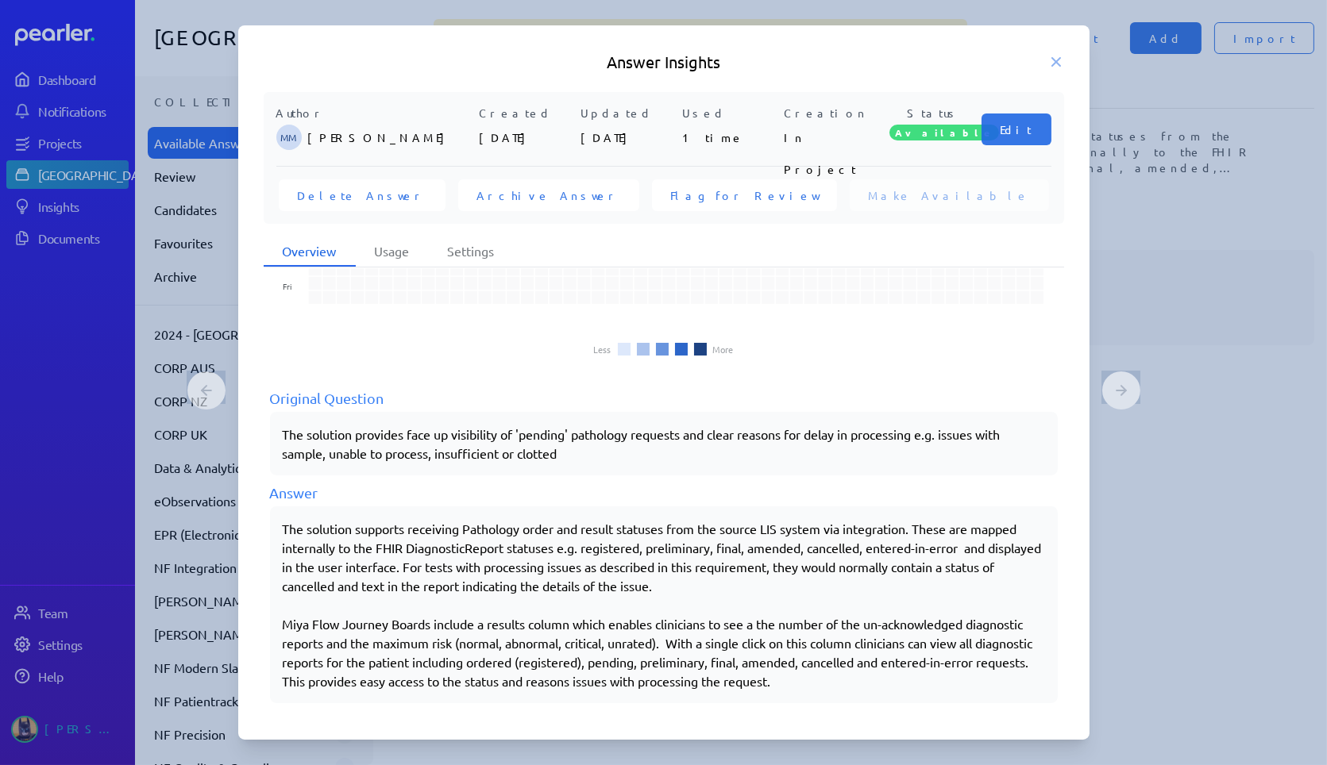
scroll to position [121, 0]
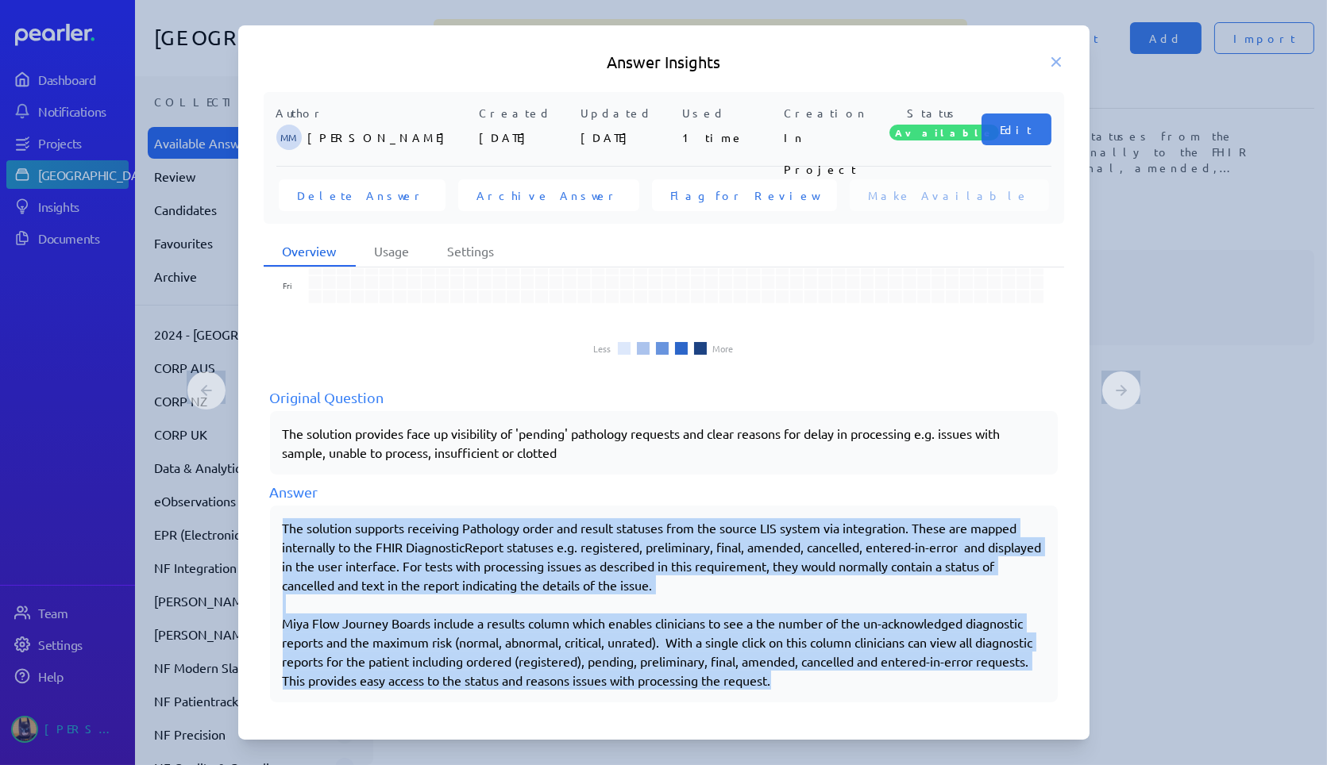
drag, startPoint x: 284, startPoint y: 525, endPoint x: 932, endPoint y: 697, distance: 670.5
click at [932, 697] on div "The solution supports receiving Pathology order and result statuses from the so…" at bounding box center [664, 604] width 788 height 197
copy div "The solution supports receiving Pathology order and result statuses from the so…"
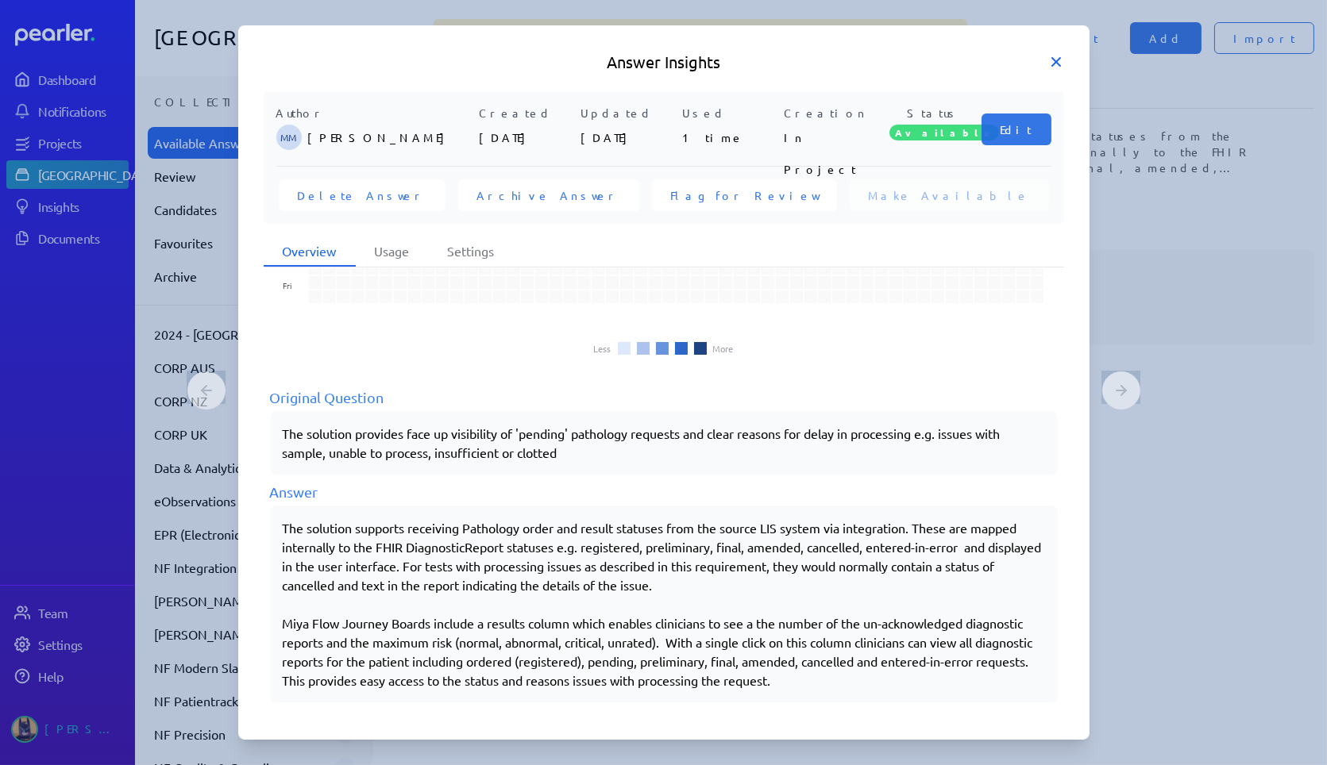
click at [1053, 67] on icon at bounding box center [1056, 62] width 16 height 16
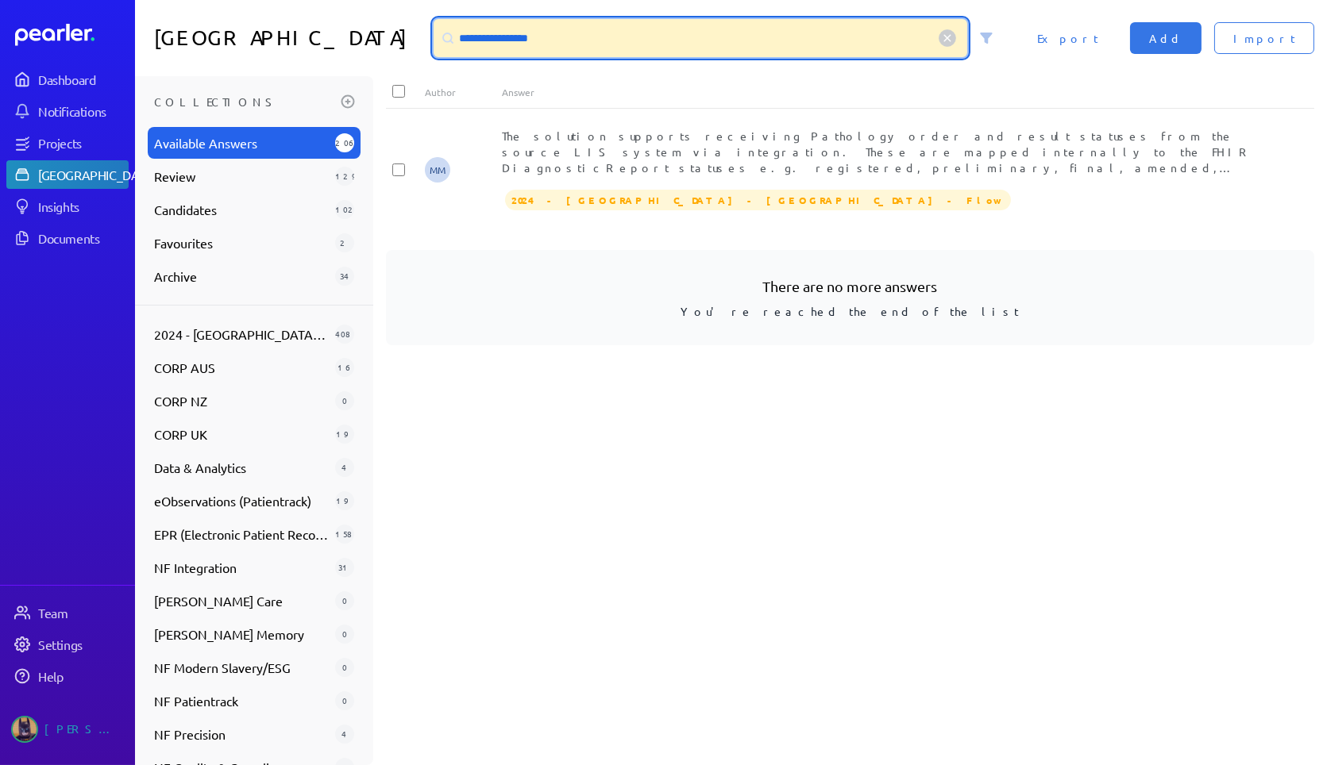
click at [566, 46] on input "**********" at bounding box center [701, 38] width 534 height 38
drag, startPoint x: 600, startPoint y: 46, endPoint x: 0, endPoint y: -77, distance: 612.0
click at [0, 0] on html "**********" at bounding box center [663, 382] width 1327 height 765
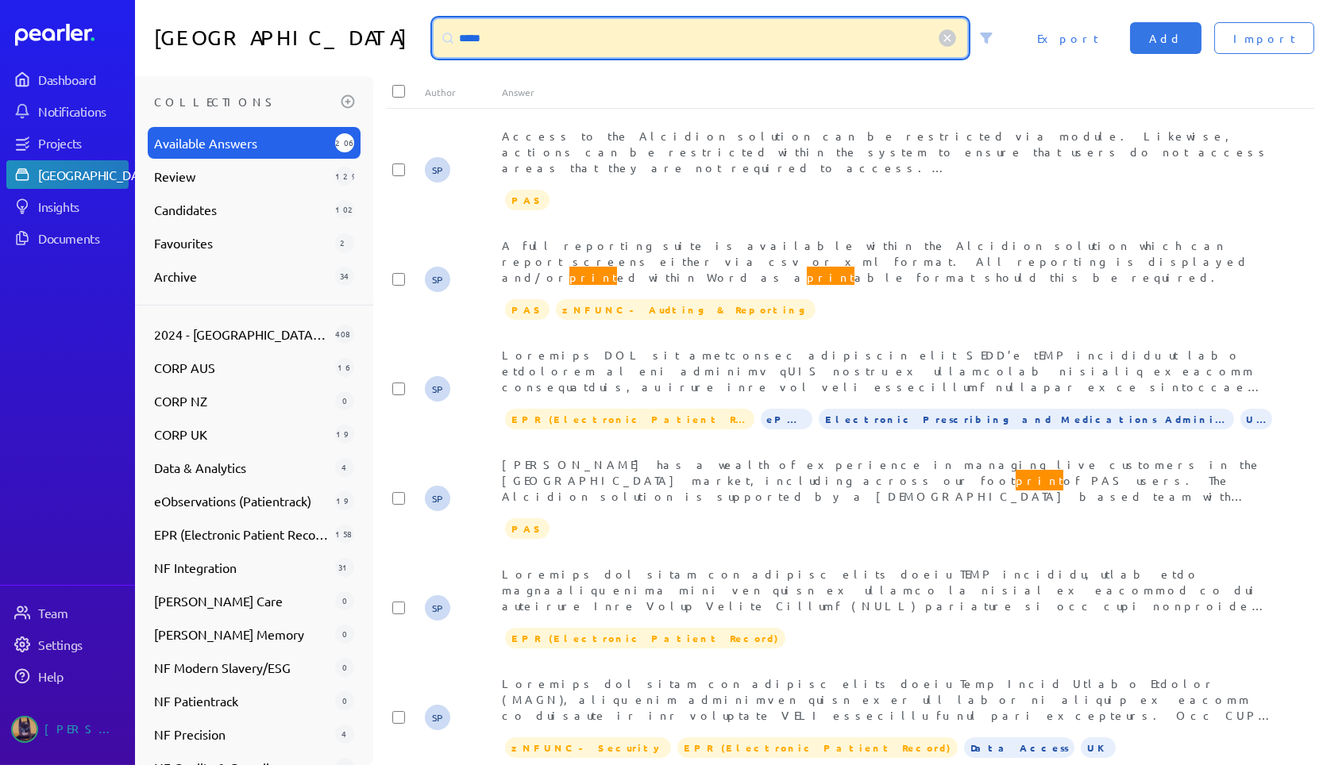
drag, startPoint x: 534, startPoint y: 41, endPoint x: 40, endPoint y: -20, distance: 497.7
click at [40, 0] on html "Dashboard Notifications Projects Answer Library Insights Documents Team Setting…" at bounding box center [663, 382] width 1327 height 765
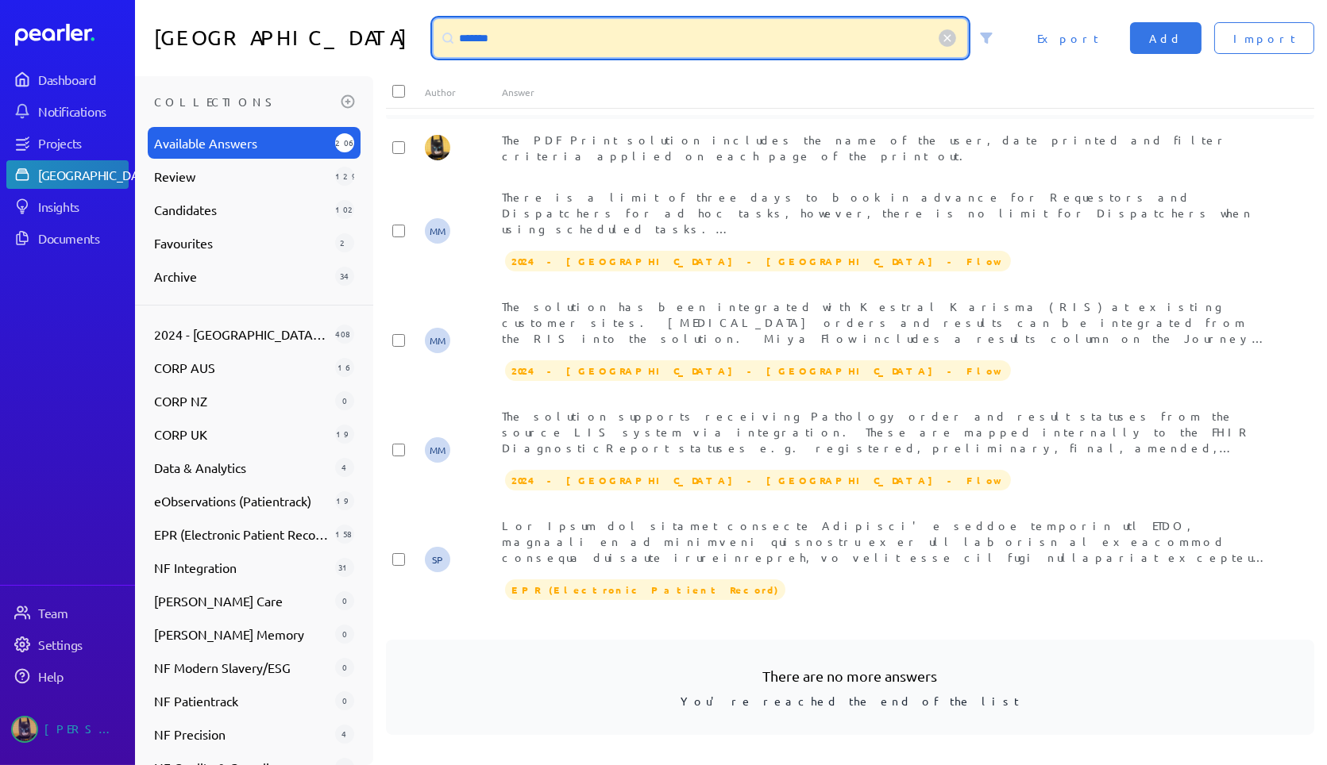
scroll to position [0, 0]
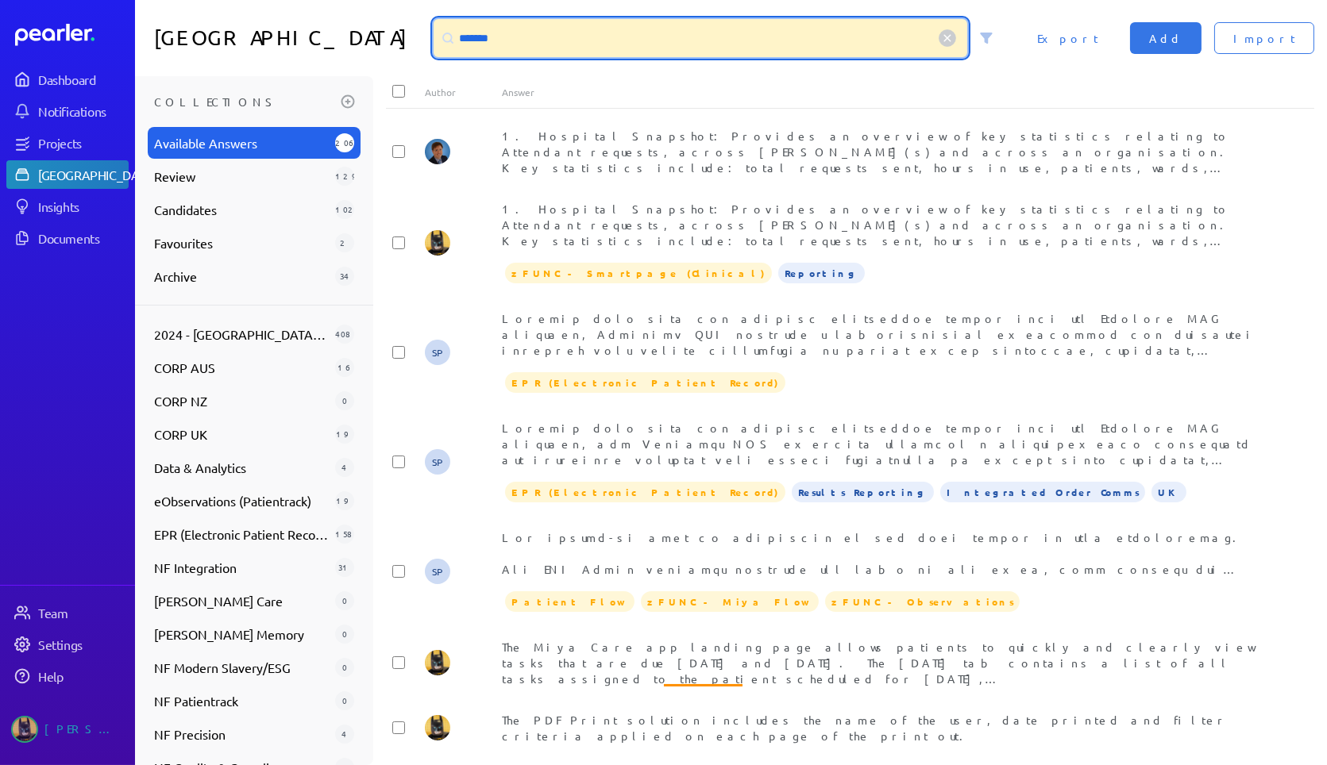
drag, startPoint x: 627, startPoint y: 44, endPoint x: 0, endPoint y: 19, distance: 627.0
click at [0, 19] on div "Dashboard Notifications Projects Answer Library Insights Documents Team Setting…" at bounding box center [663, 382] width 1327 height 765
click at [543, 41] on input "*******" at bounding box center [701, 38] width 534 height 38
drag, startPoint x: 552, startPoint y: 41, endPoint x: 141, endPoint y: 10, distance: 412.5
click at [139, 10] on div "Answer Library ******* Import Add Export" at bounding box center [731, 38] width 1192 height 76
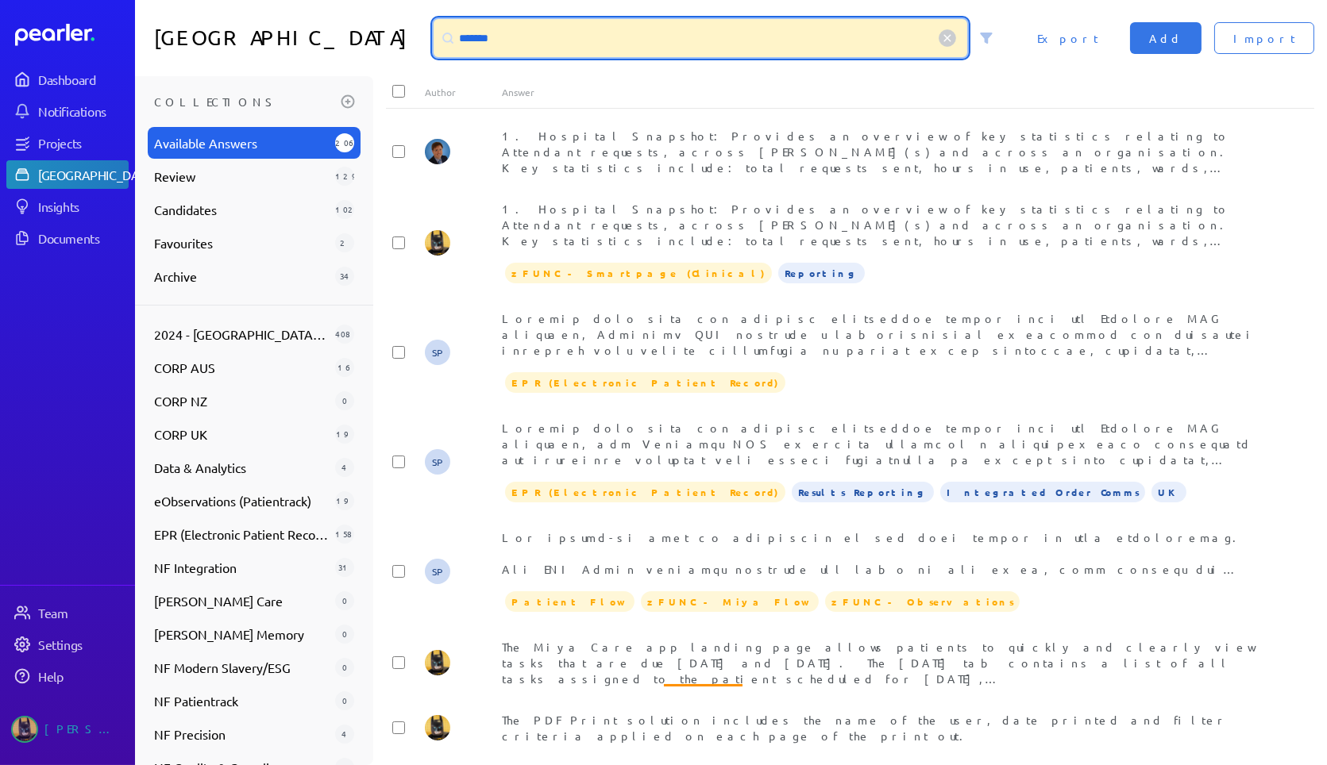
paste input "**********"
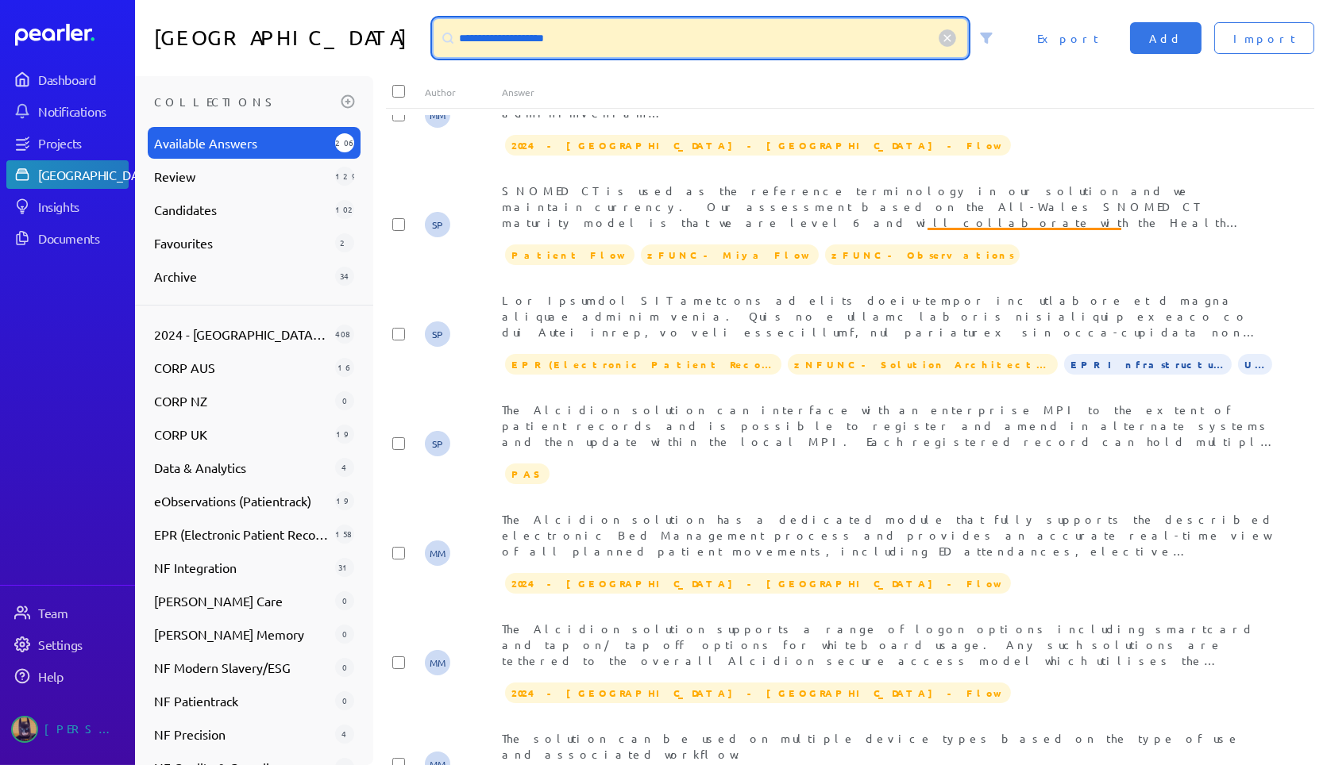
scroll to position [2415, 0]
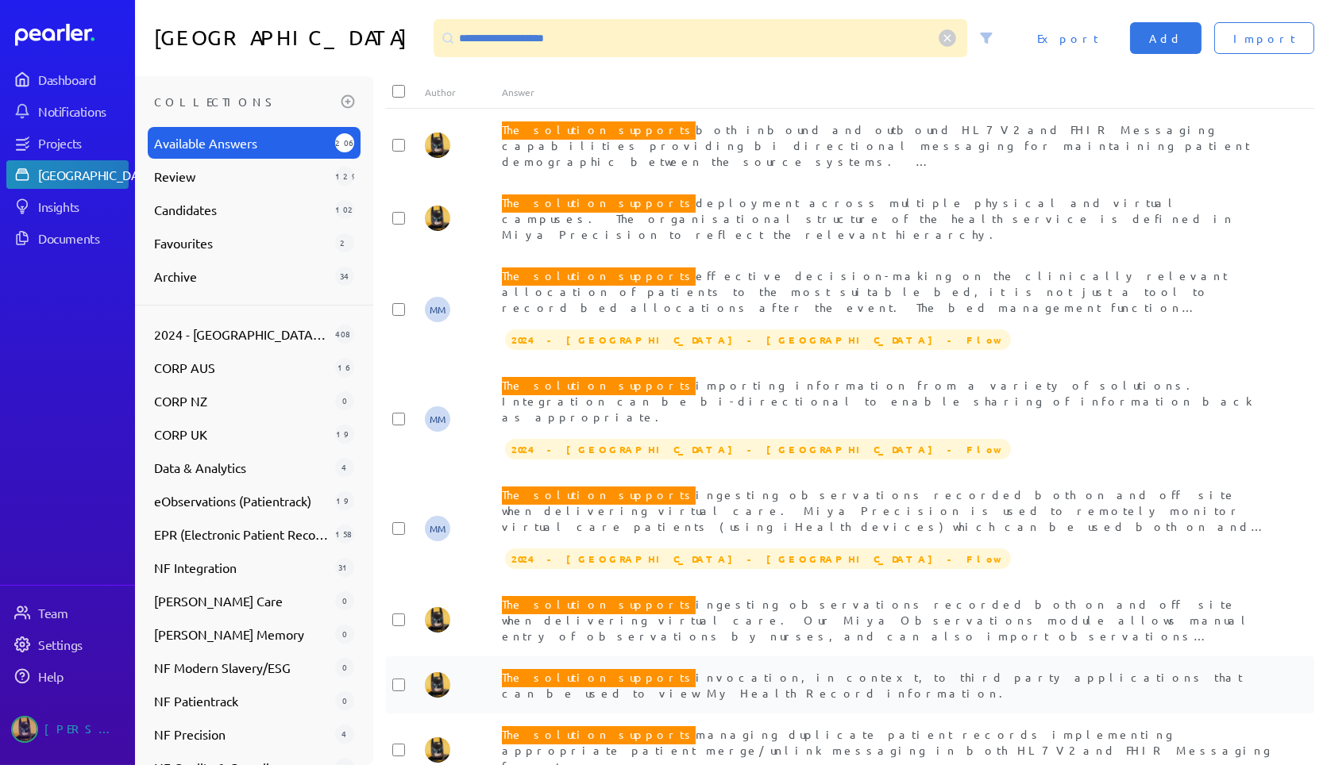
scroll to position [3298, 0]
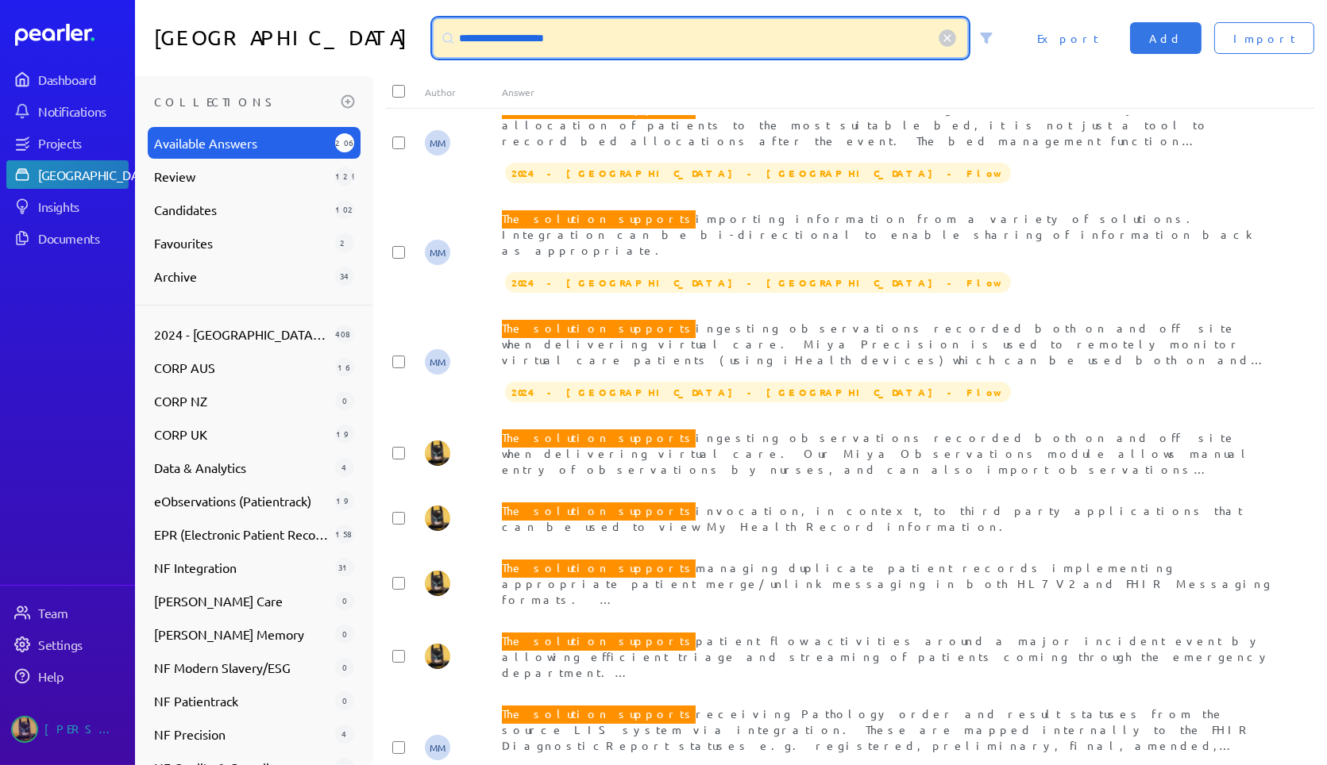
click at [582, 44] on input "**********" at bounding box center [701, 38] width 534 height 38
drag, startPoint x: 653, startPoint y: 43, endPoint x: 156, endPoint y: 39, distance: 496.3
click at [156, 39] on div "**********" at bounding box center [731, 38] width 1192 height 76
click at [594, 39] on input "**********" at bounding box center [701, 38] width 534 height 38
drag, startPoint x: 598, startPoint y: 37, endPoint x: 106, endPoint y: 53, distance: 491.8
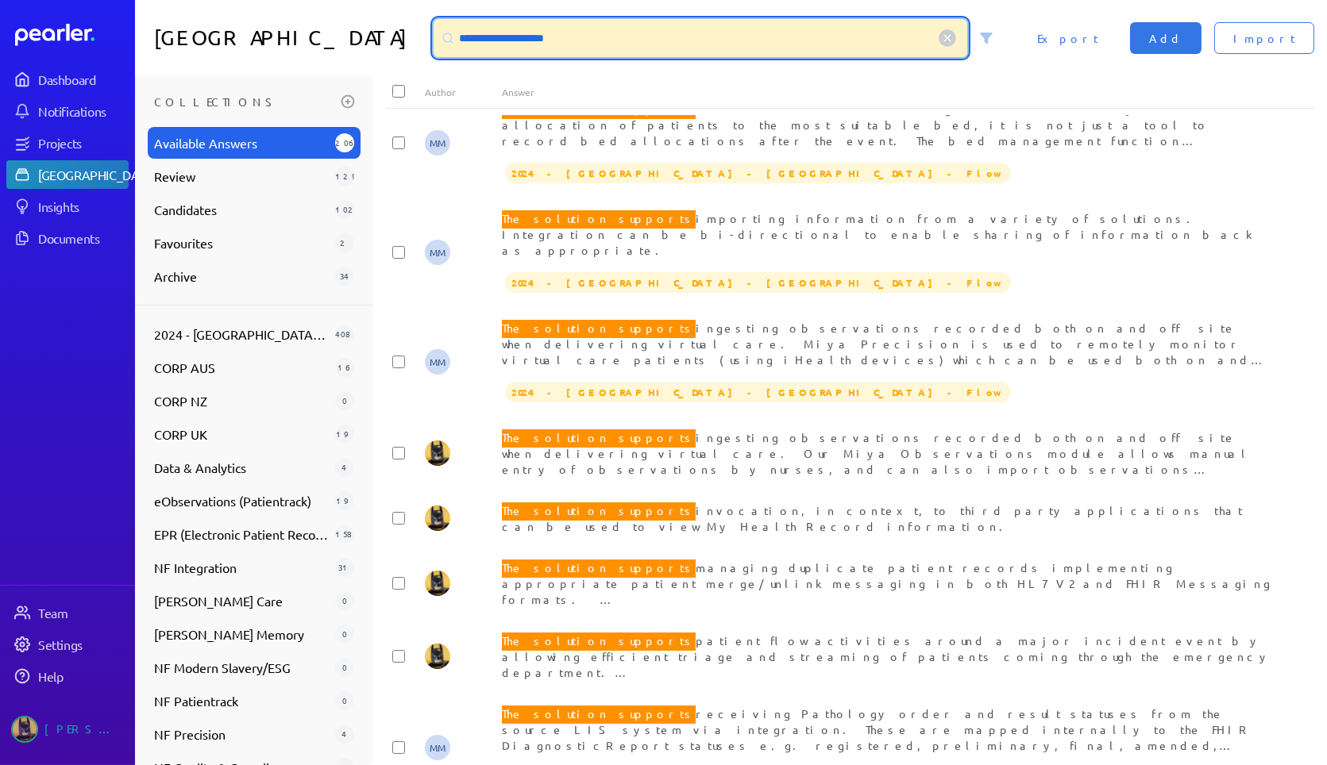
click at [106, 53] on div "**********" at bounding box center [663, 382] width 1327 height 765
paste input
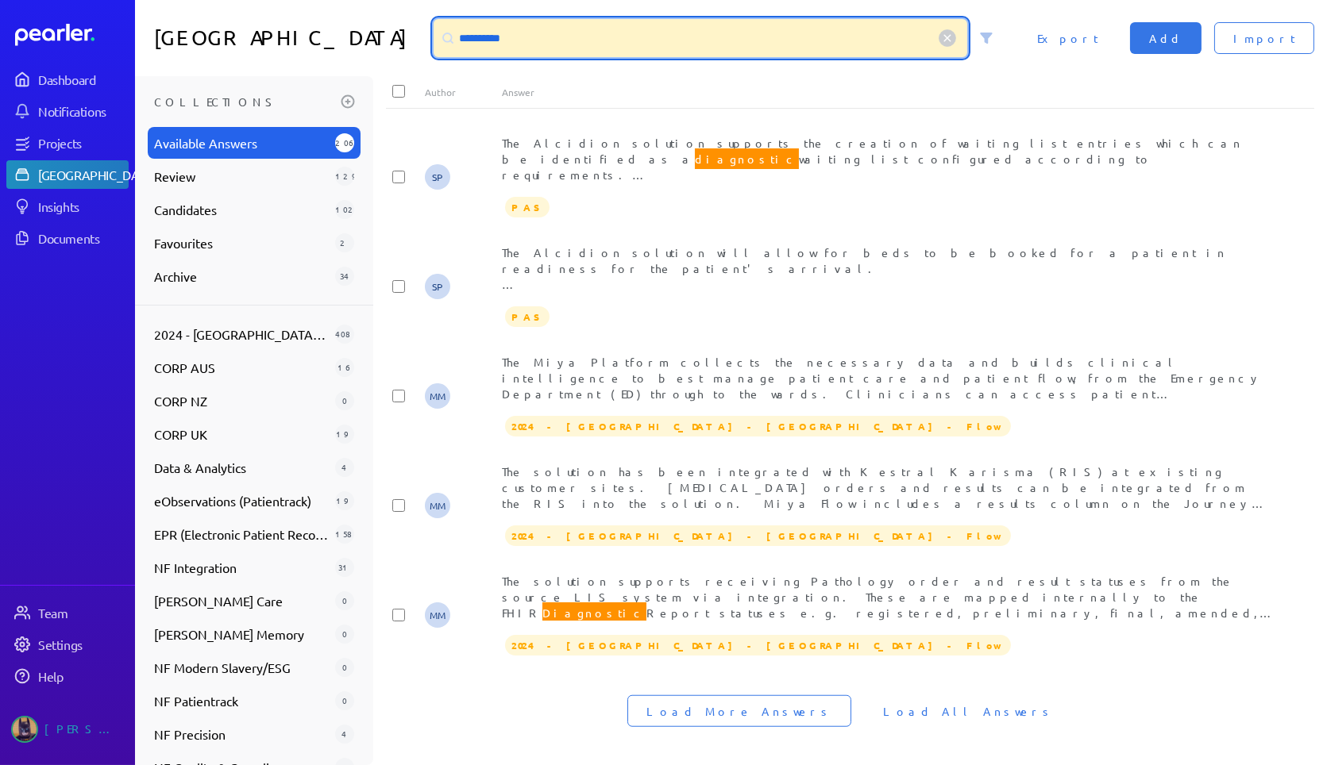
scroll to position [2628, 0]
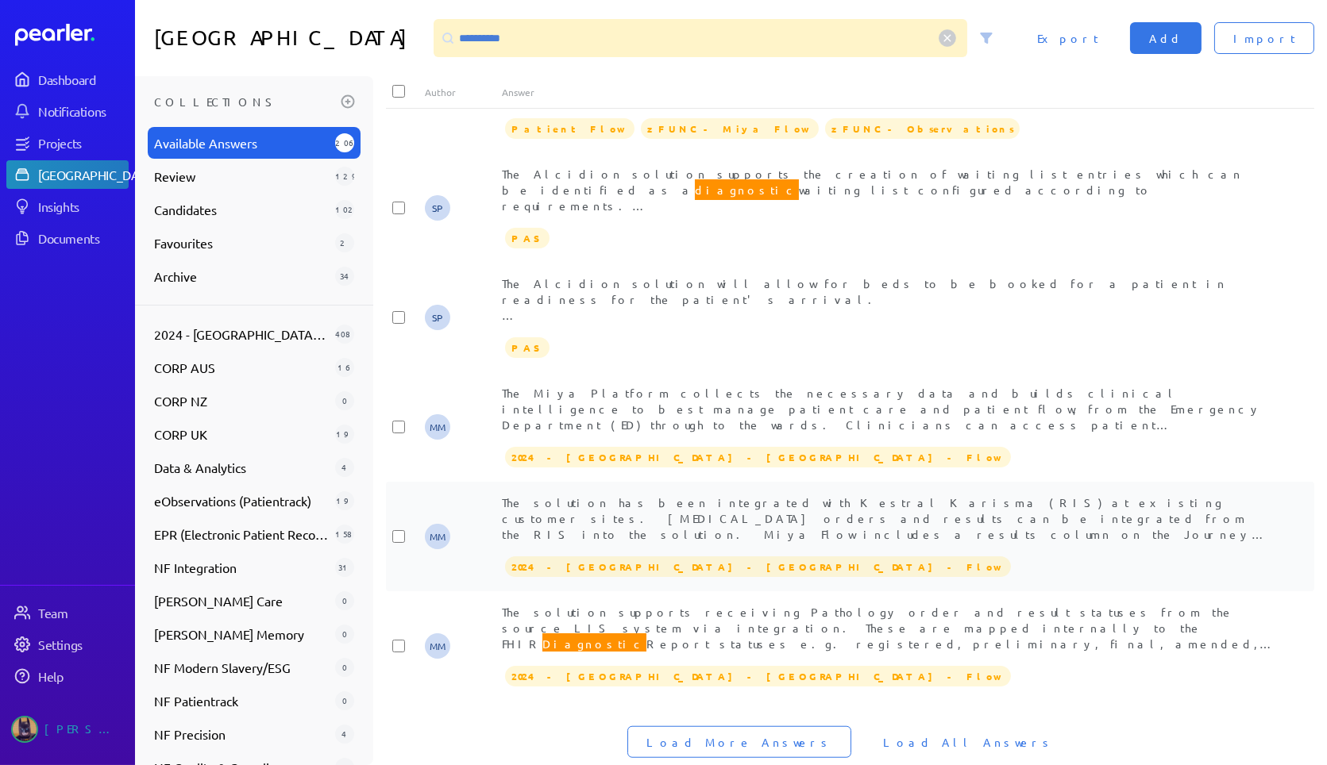
click at [902, 503] on span "The solution has been integrated with Kestral Karisma (RIS) at existing custome…" at bounding box center [884, 613] width 765 height 237
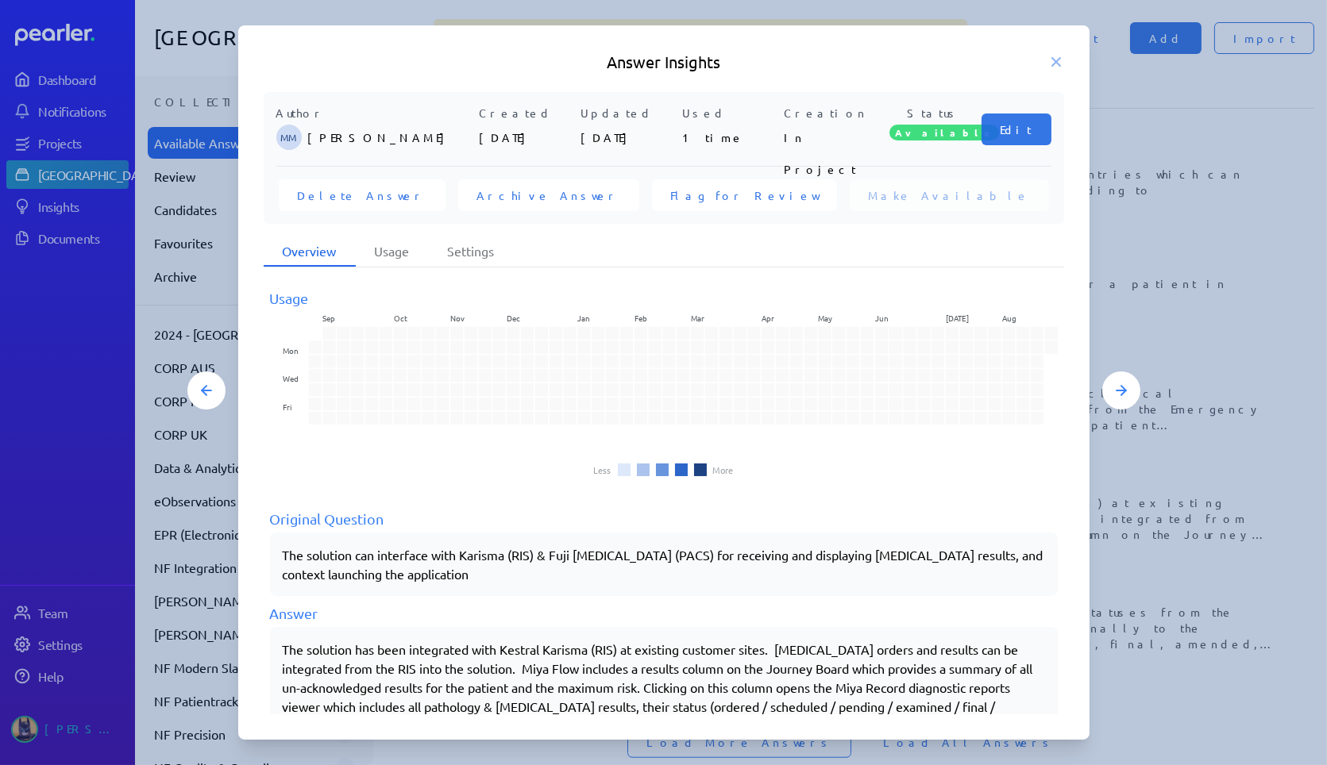
scroll to position [88, 0]
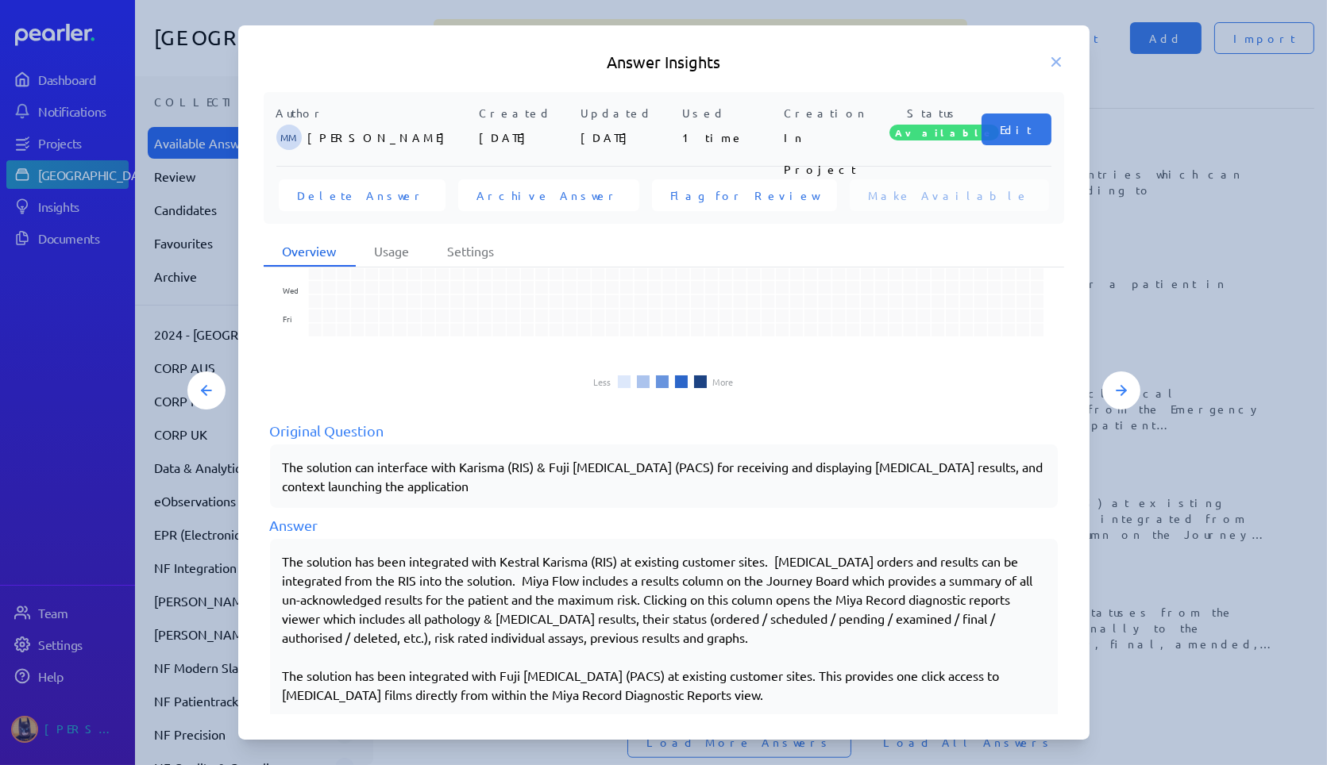
drag, startPoint x: 1058, startPoint y: 59, endPoint x: 1058, endPoint y: 67, distance: 8.7
click at [1058, 59] on icon at bounding box center [1056, 62] width 8 height 8
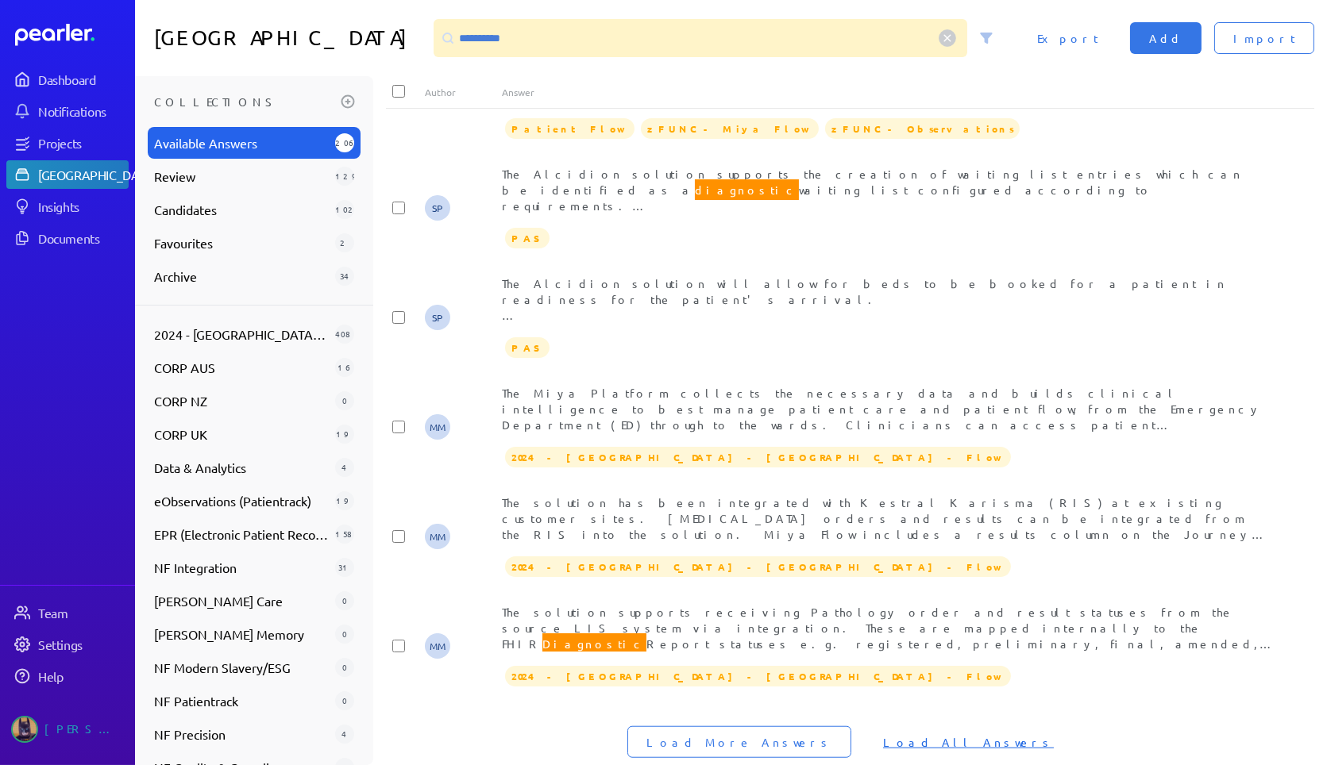
click at [950, 734] on span "Load All Answers" at bounding box center [968, 742] width 171 height 16
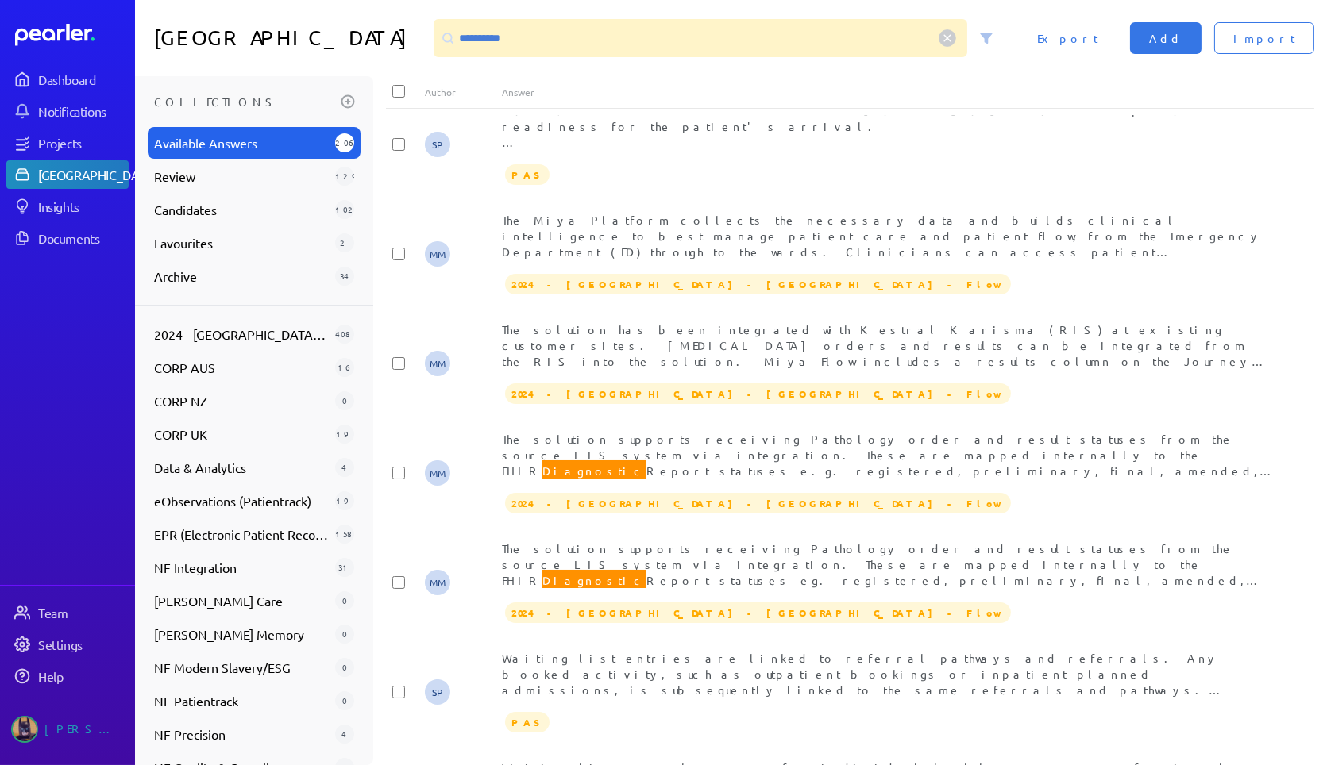
scroll to position [2745, 0]
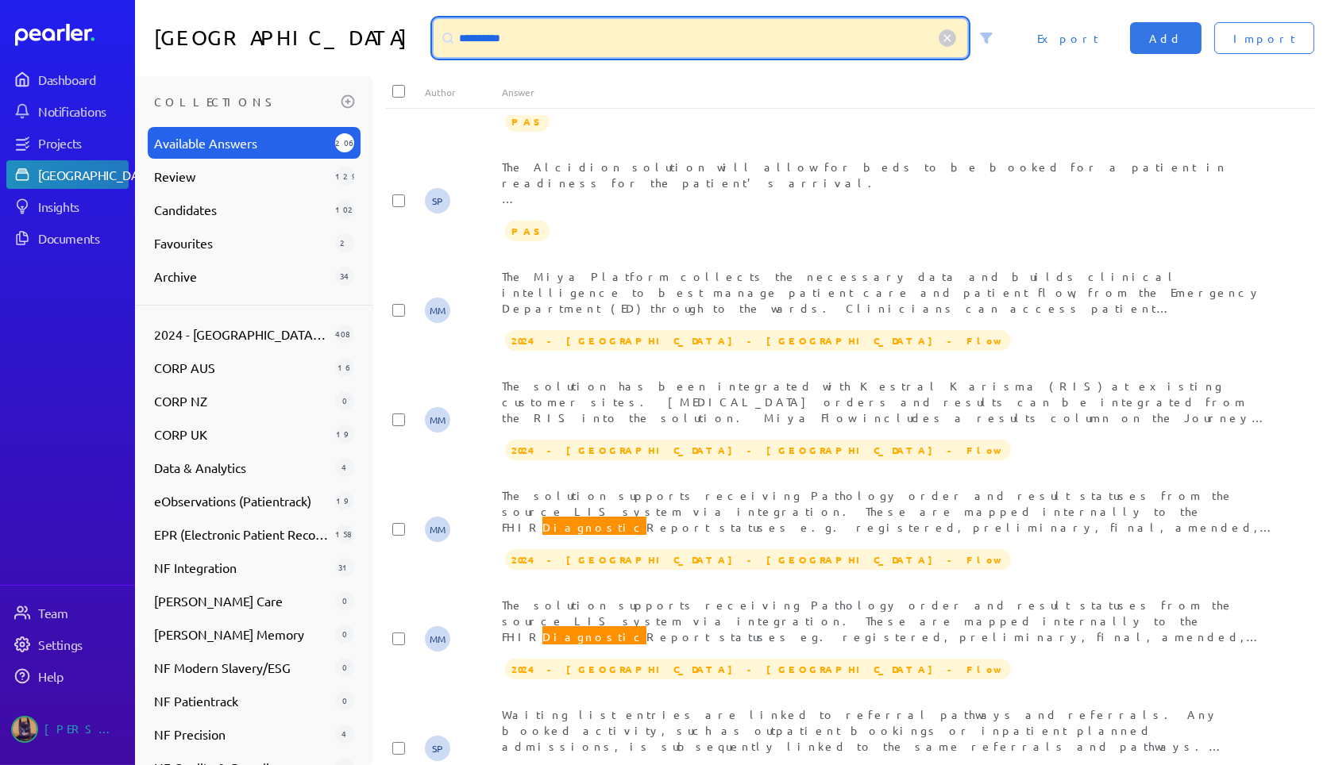
drag, startPoint x: 567, startPoint y: 40, endPoint x: 172, endPoint y: 31, distance: 394.7
click at [179, 31] on div "**********" at bounding box center [731, 38] width 1192 height 76
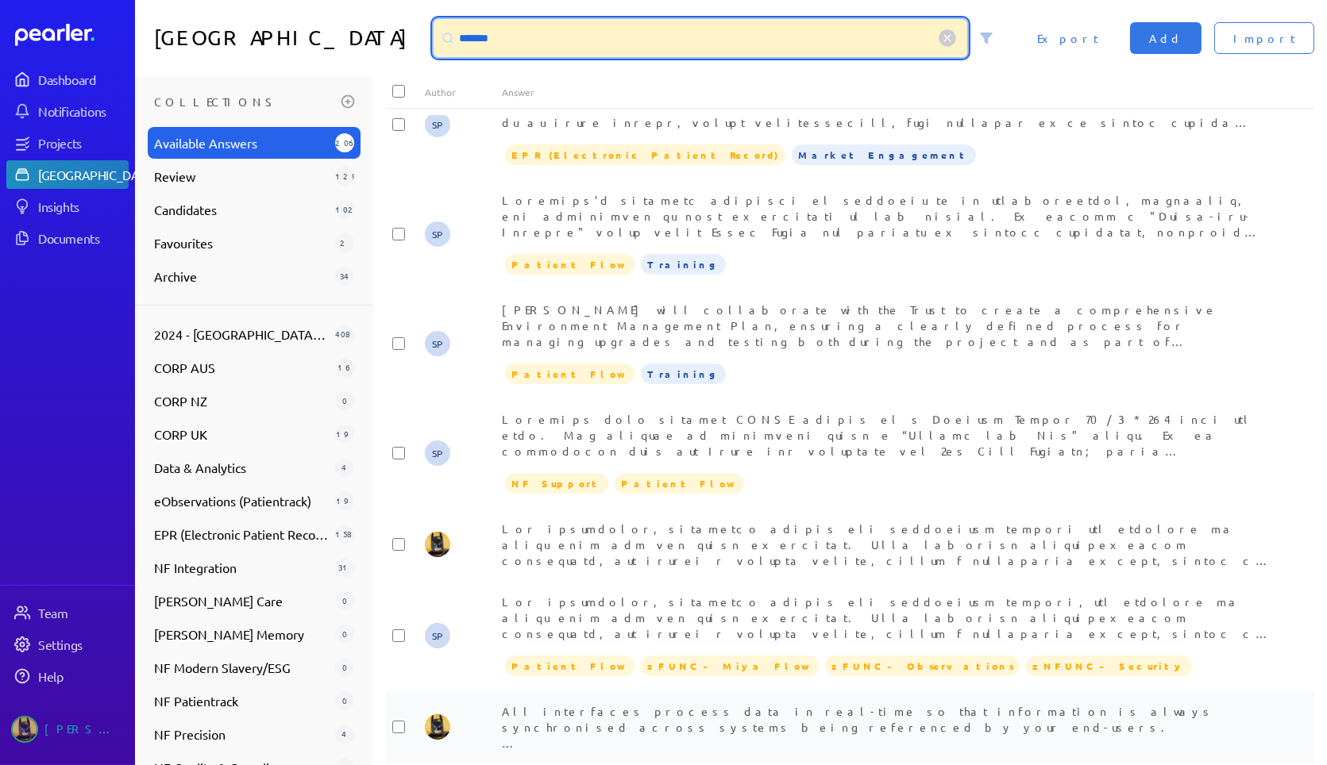
scroll to position [2423, 0]
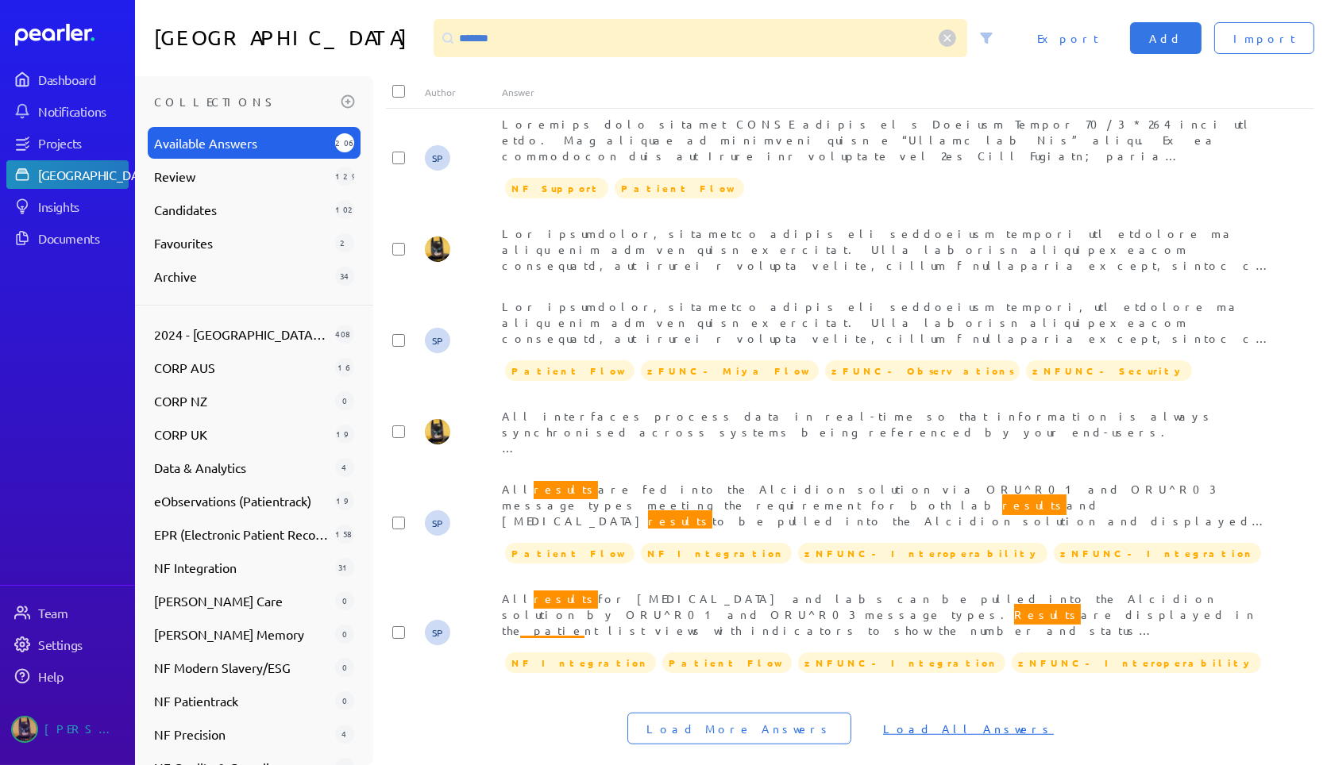
click at [927, 721] on span "Load All Answers" at bounding box center [968, 729] width 171 height 16
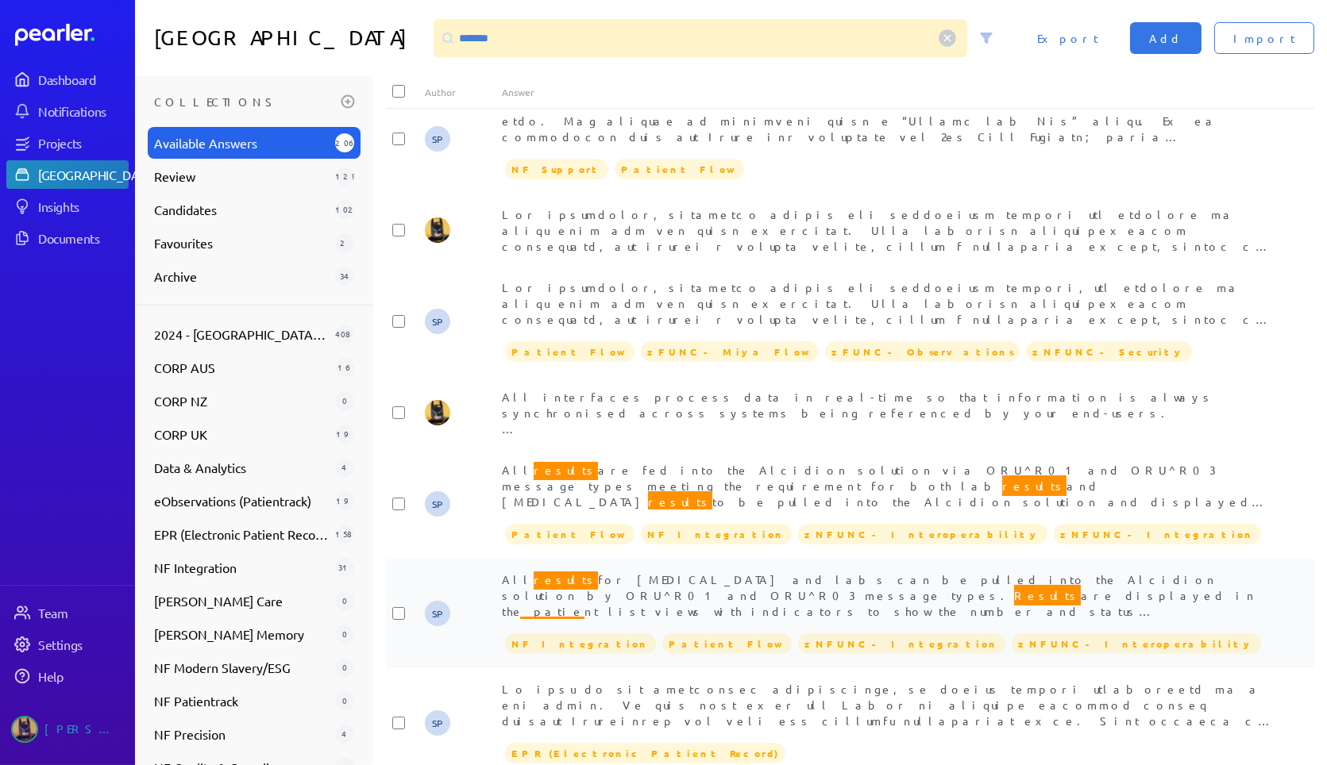
scroll to position [2706, 0]
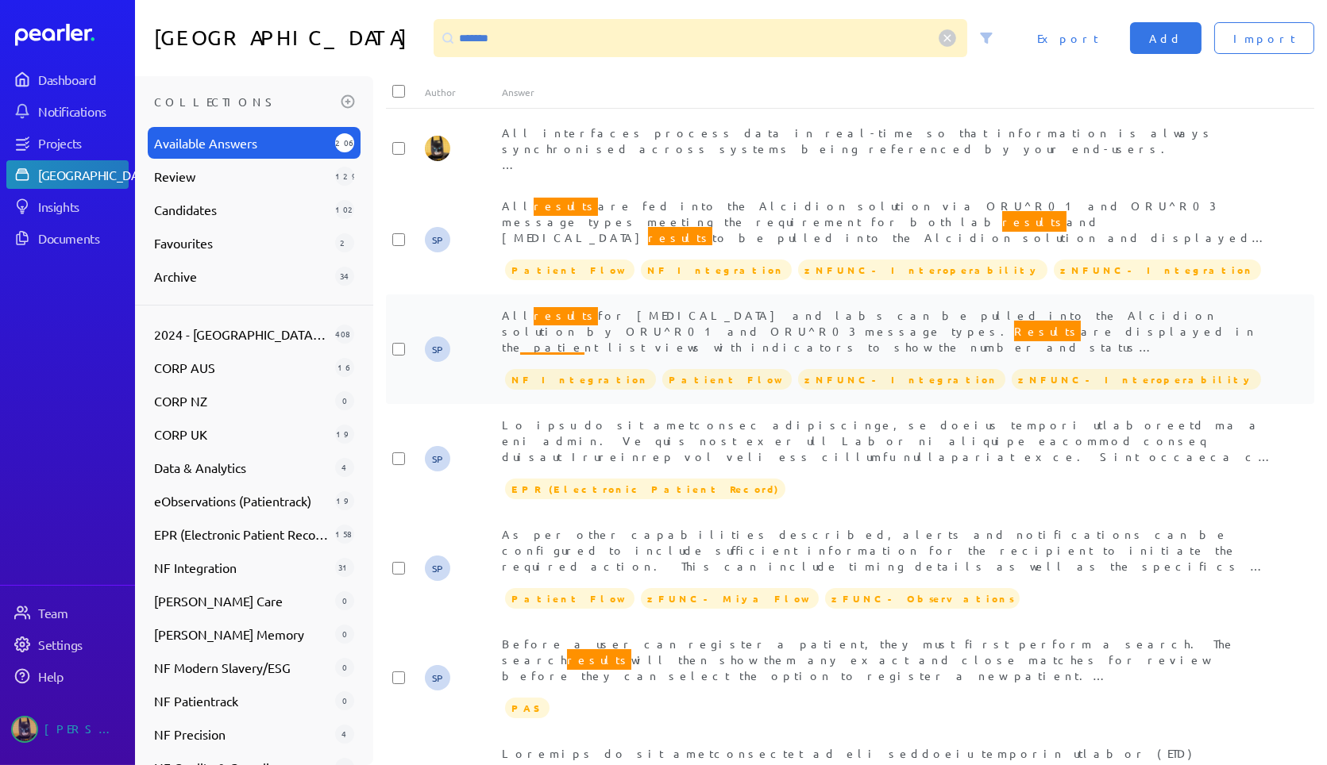
click at [1070, 307] on div "All results for radiology and labs can be pulled into the Alcidion solution by …" at bounding box center [888, 331] width 773 height 48
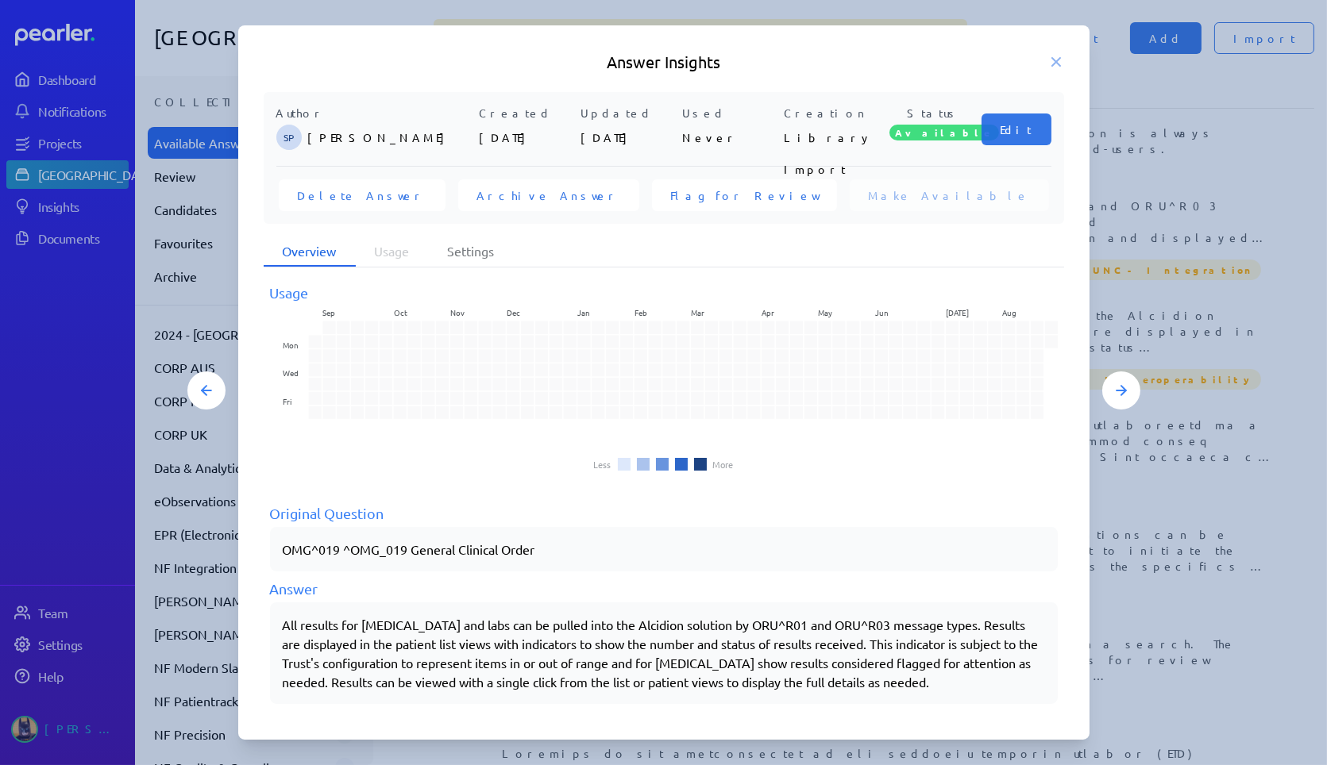
scroll to position [7, 0]
click at [1047, 63] on h5 "Answer Insights" at bounding box center [664, 62] width 800 height 22
click at [1050, 60] on icon at bounding box center [1056, 62] width 16 height 16
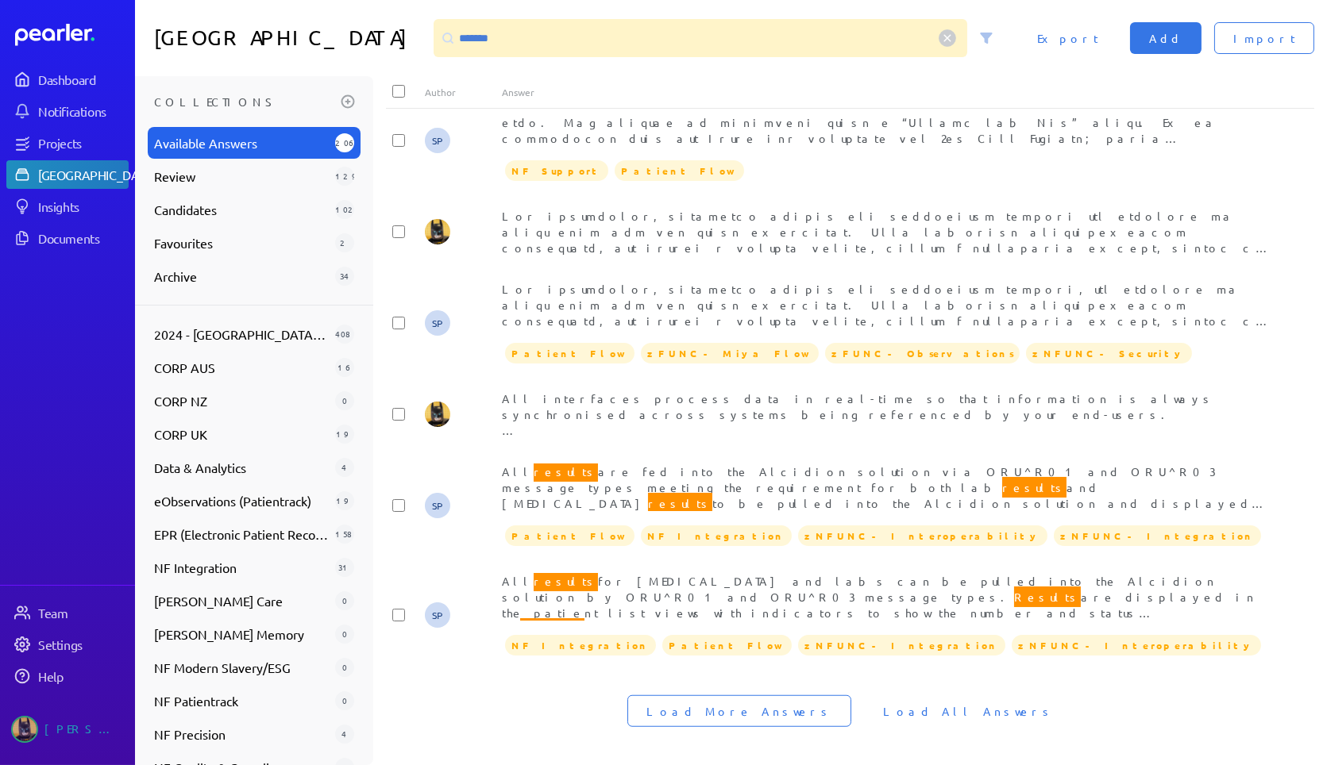
scroll to position [2423, 0]
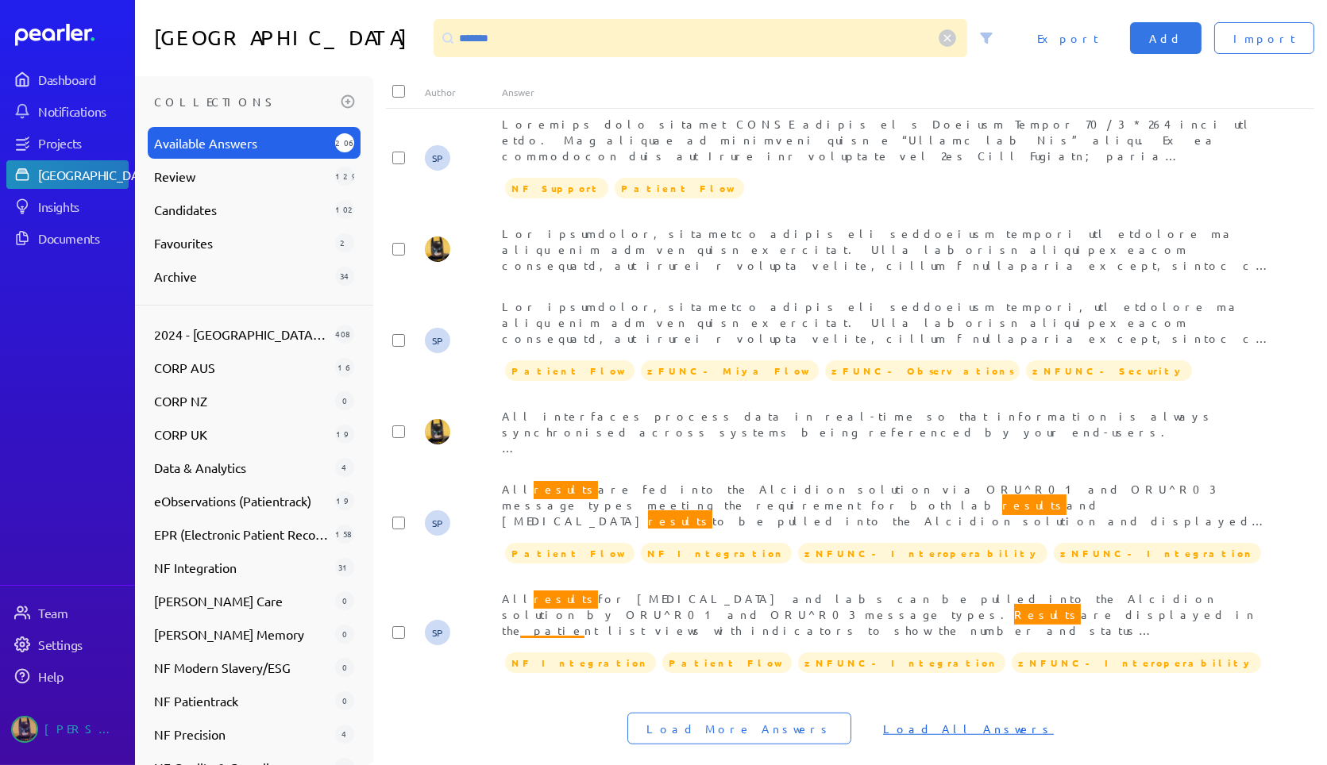
click at [939, 721] on span "Load All Answers" at bounding box center [968, 729] width 171 height 16
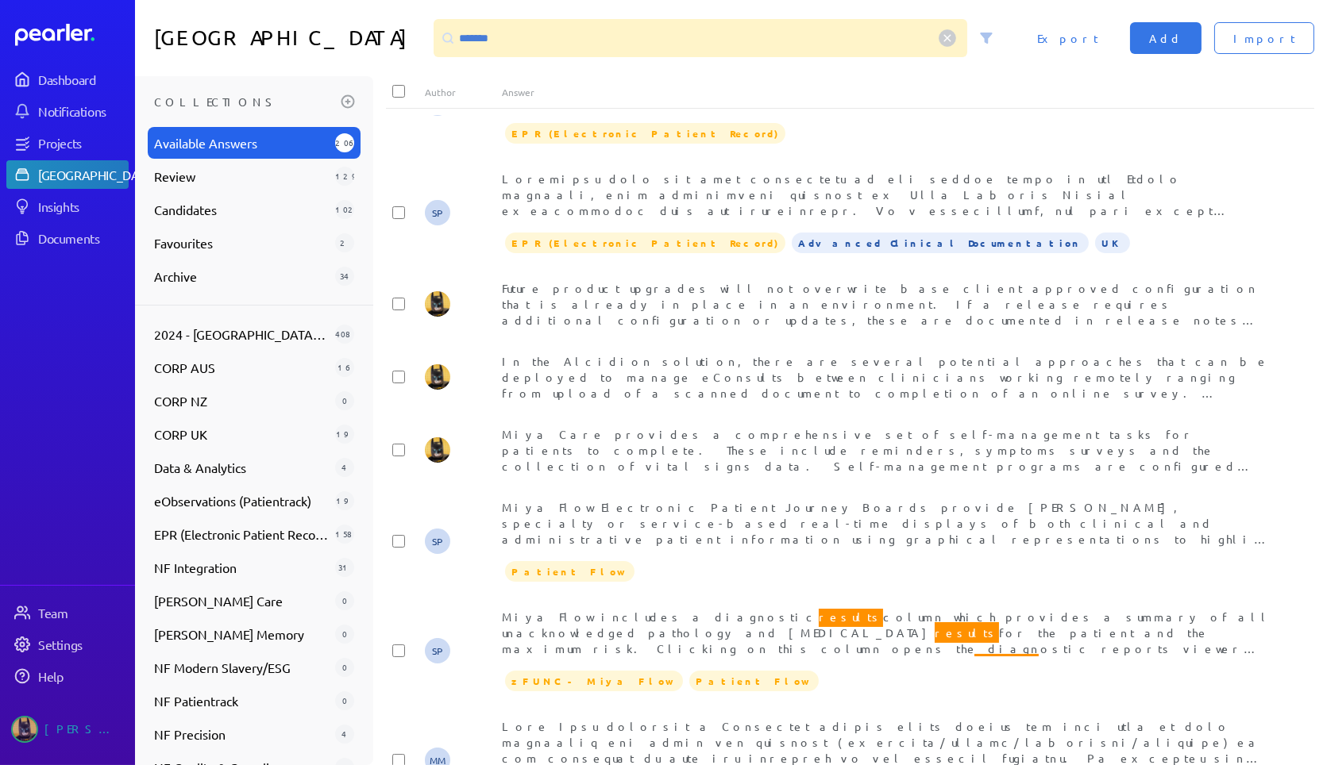
scroll to position [3854, 0]
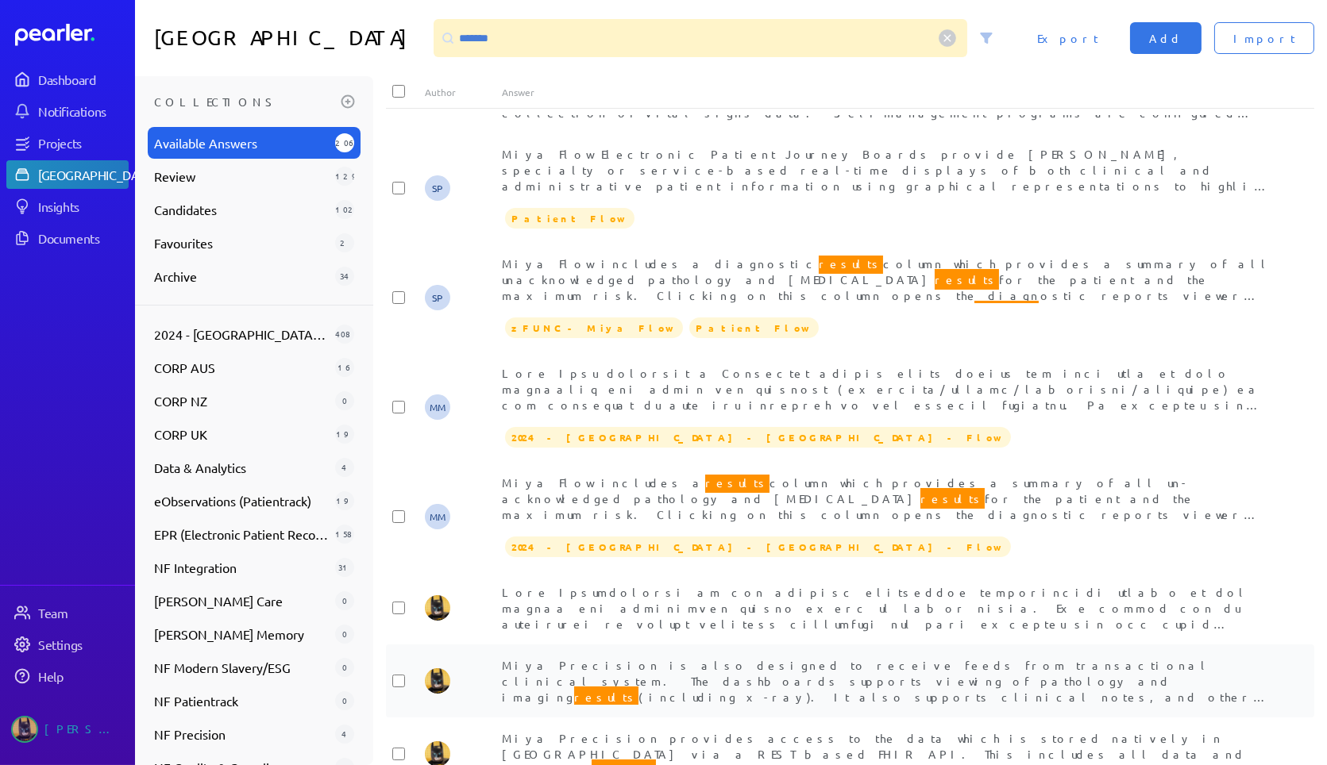
click at [1062, 665] on span "Miya Precision is also designed to receive feeds from transactional clinical sy…" at bounding box center [885, 705] width 766 height 94
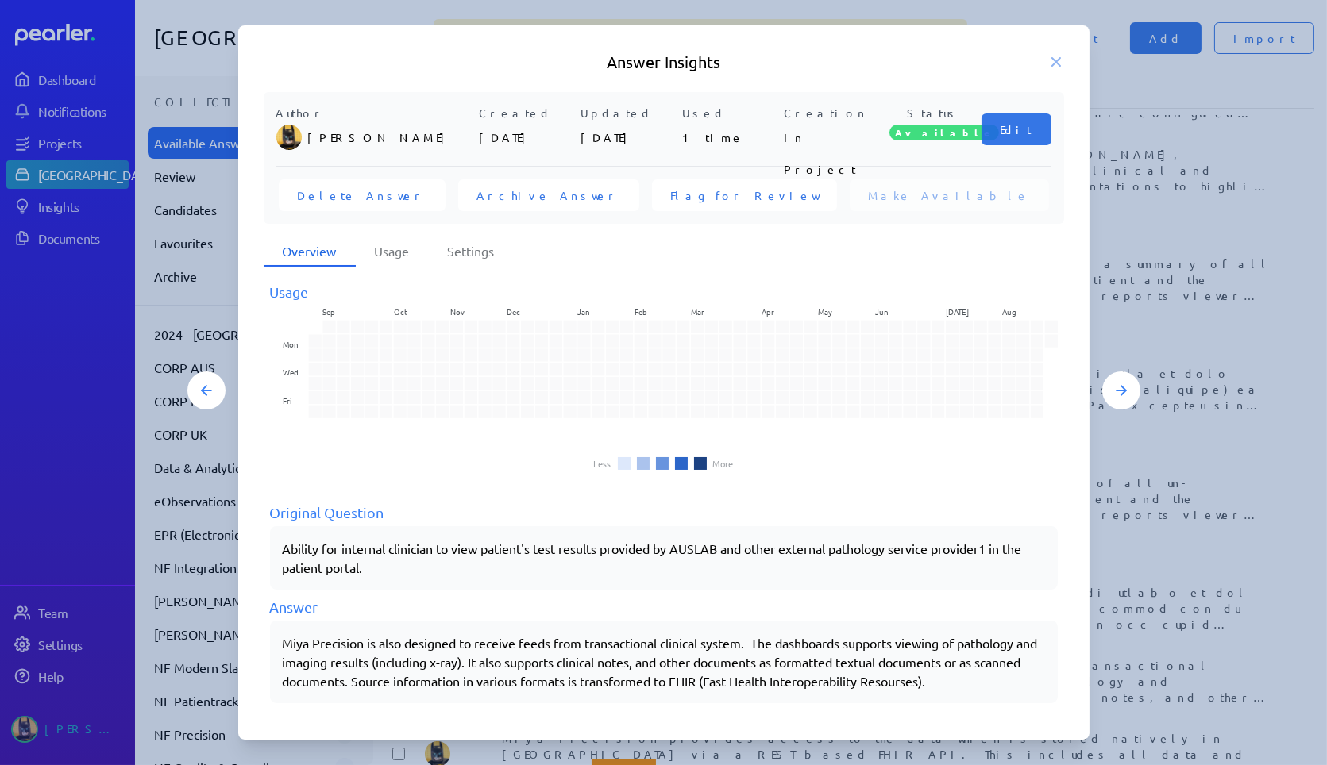
scroll to position [7, 0]
click at [1054, 62] on icon at bounding box center [1056, 62] width 8 height 8
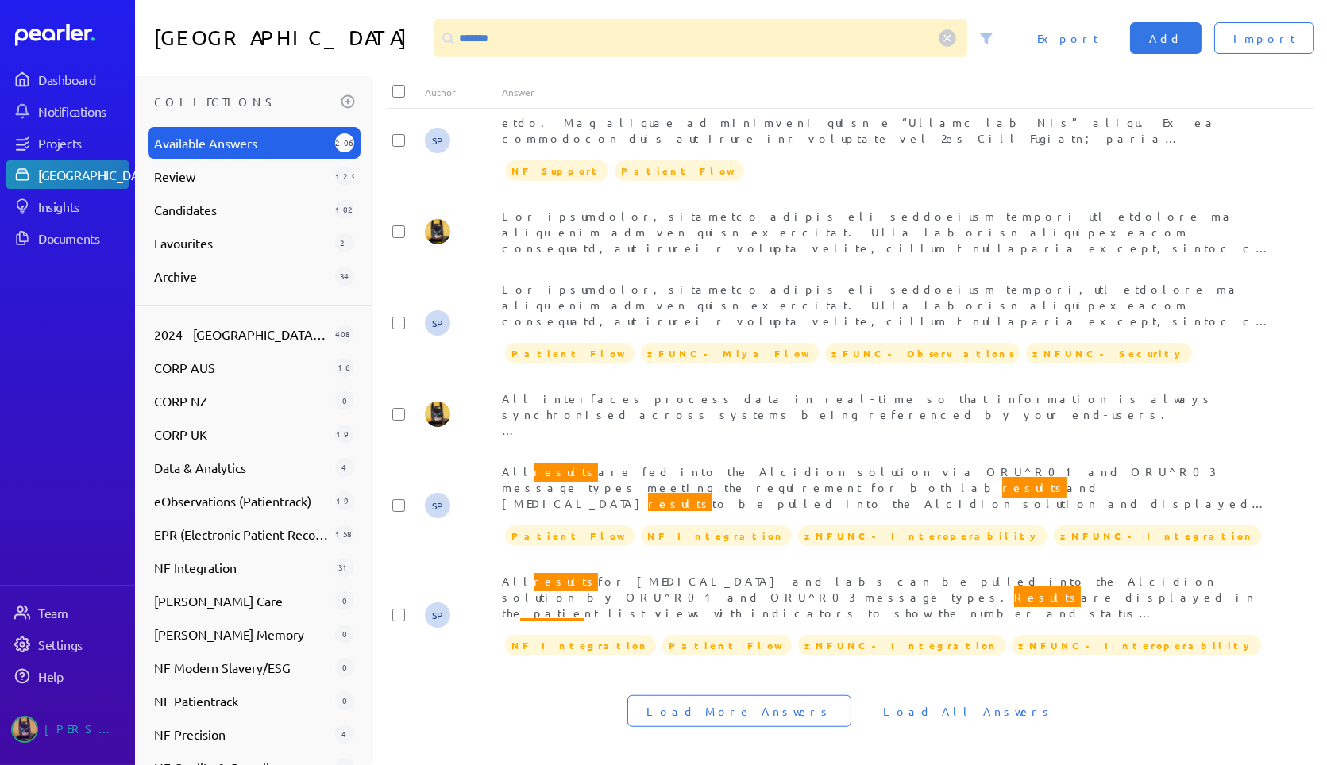
scroll to position [2423, 0]
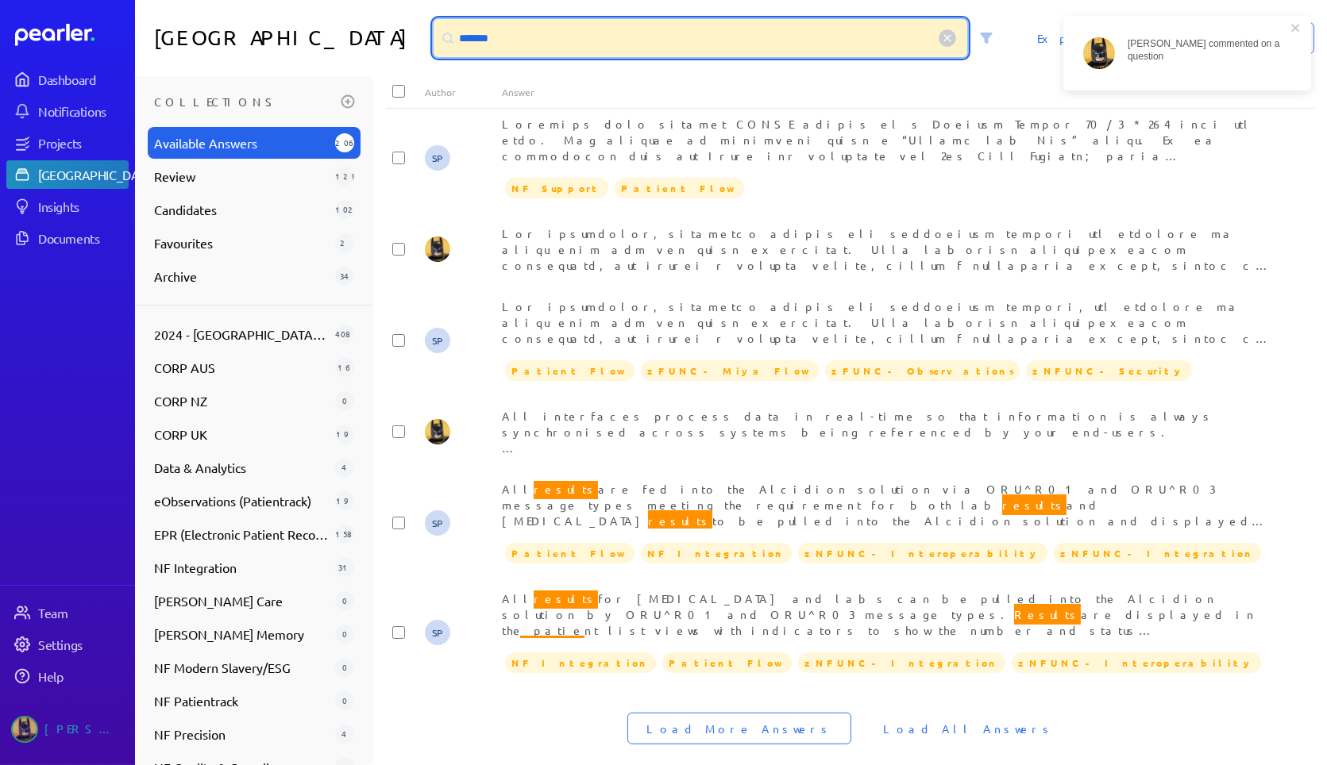
drag, startPoint x: 530, startPoint y: 40, endPoint x: 12, endPoint y: 23, distance: 518.8
click at [13, 21] on div "Dashboard Notifications Projects Answer Library Insights Documents Team Setting…" at bounding box center [663, 382] width 1327 height 765
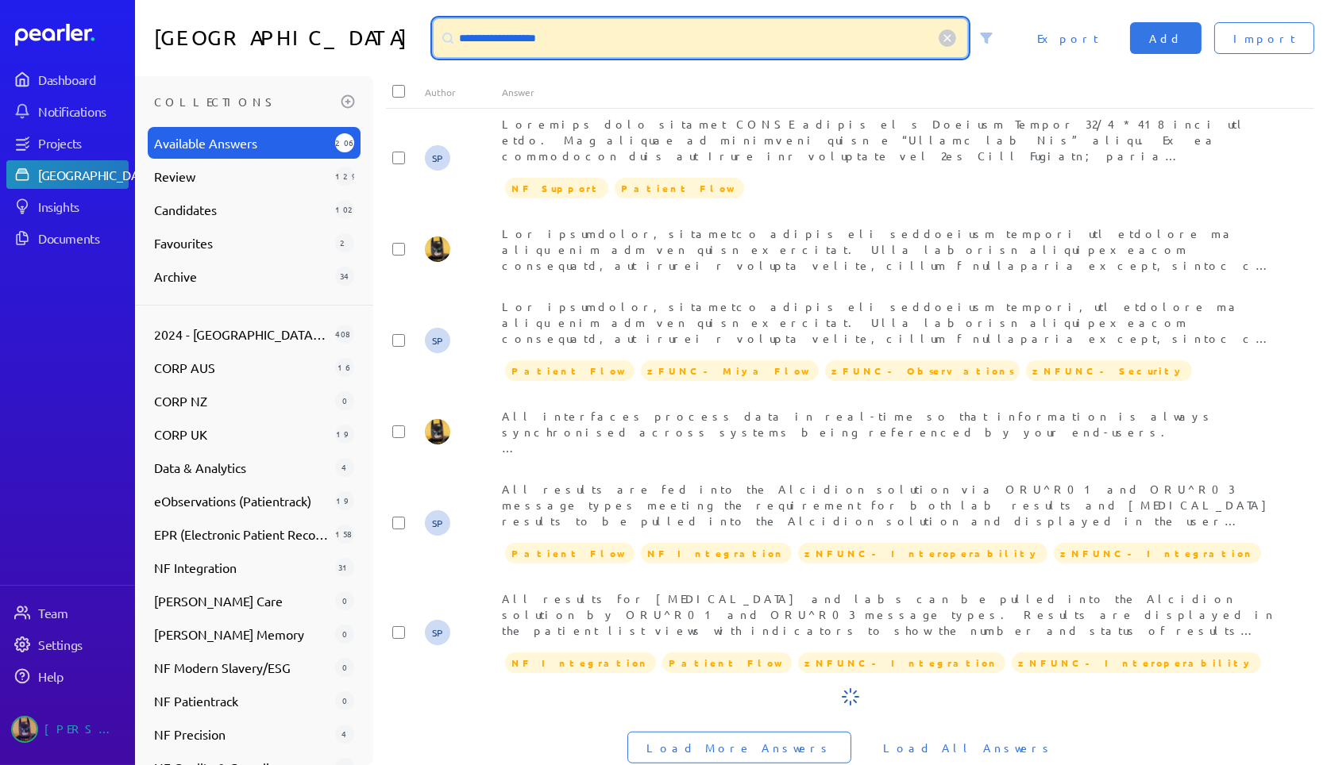
scroll to position [0, 0]
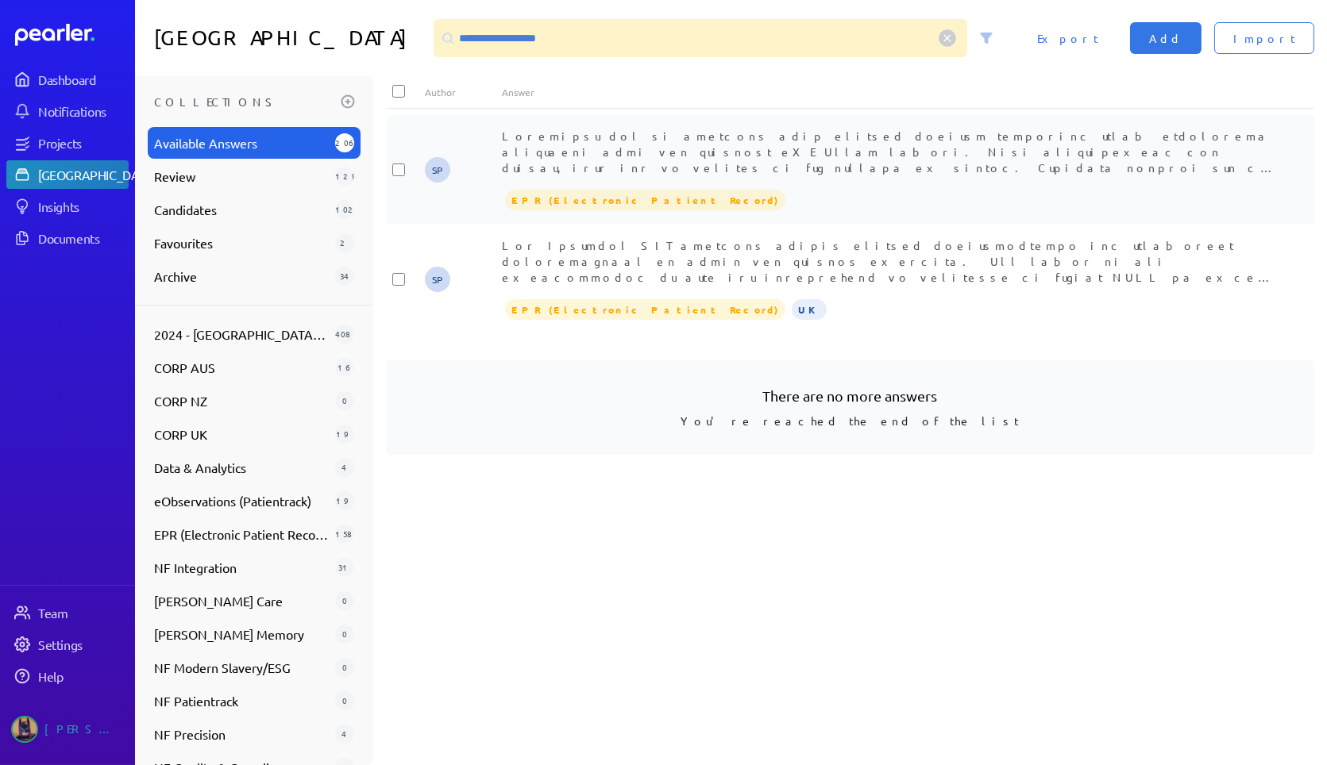
click at [890, 134] on span at bounding box center [888, 652] width 773 height 1047
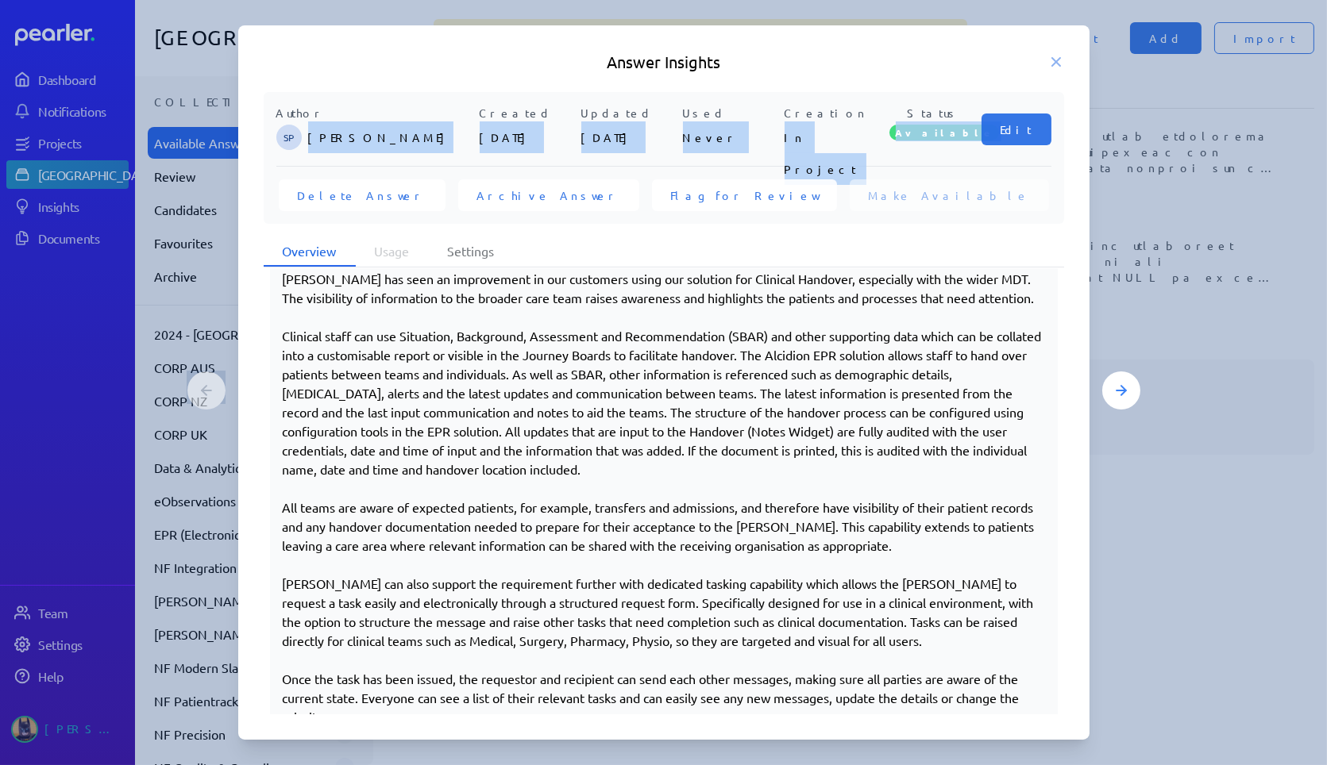
scroll to position [769, 0]
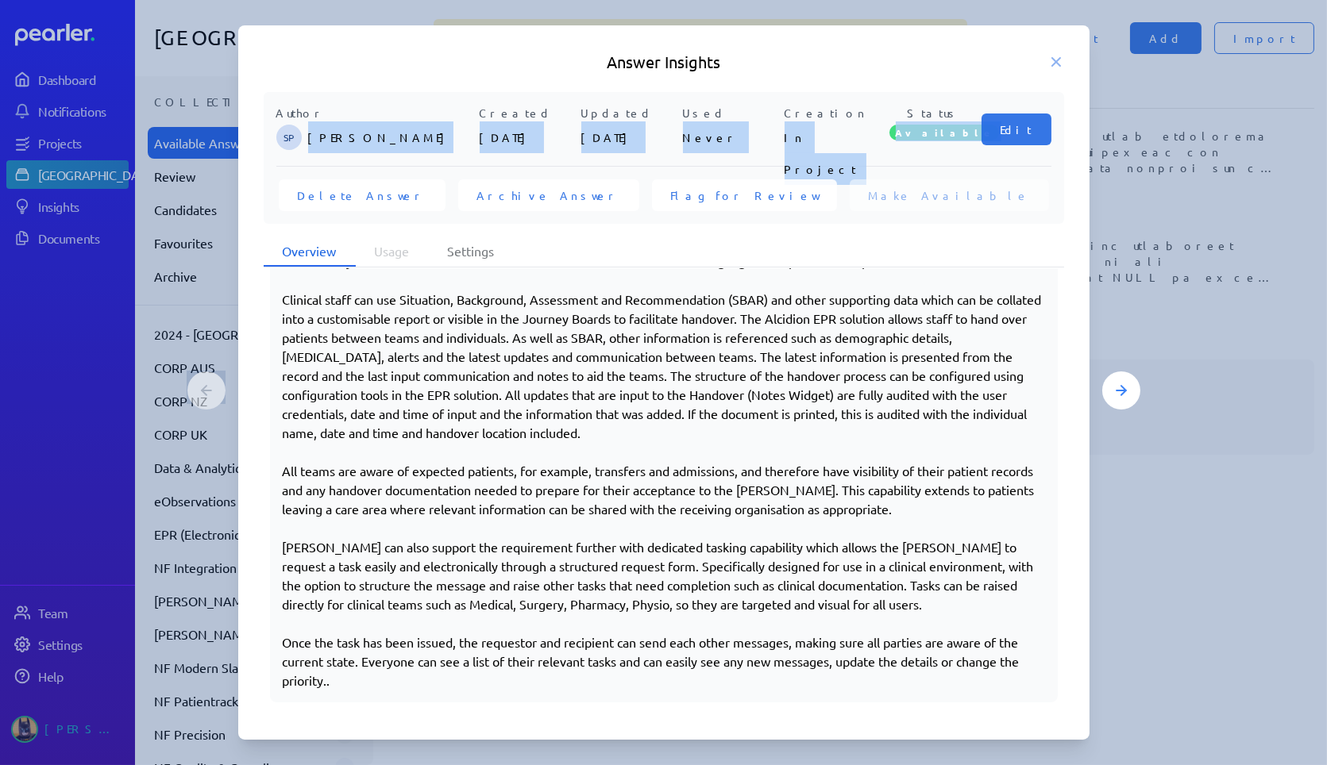
drag, startPoint x: 283, startPoint y: 417, endPoint x: 742, endPoint y: 695, distance: 535.9
click at [742, 695] on div "Referrals can be recorded from several sources including fully electronic refer…" at bounding box center [664, 299] width 788 height 807
copy div "Referrals can be recorded from several sources including fully electronic refer…"
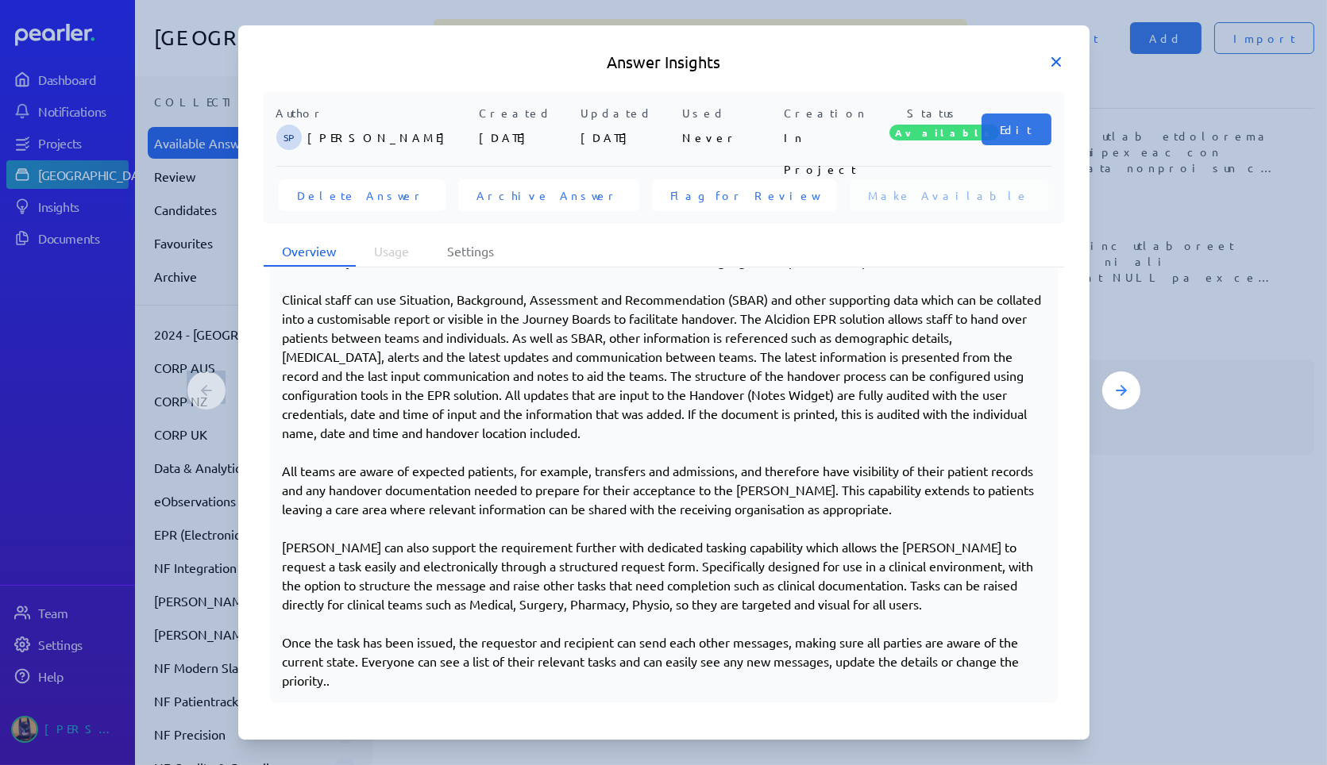
click at [1054, 57] on icon at bounding box center [1056, 62] width 16 height 16
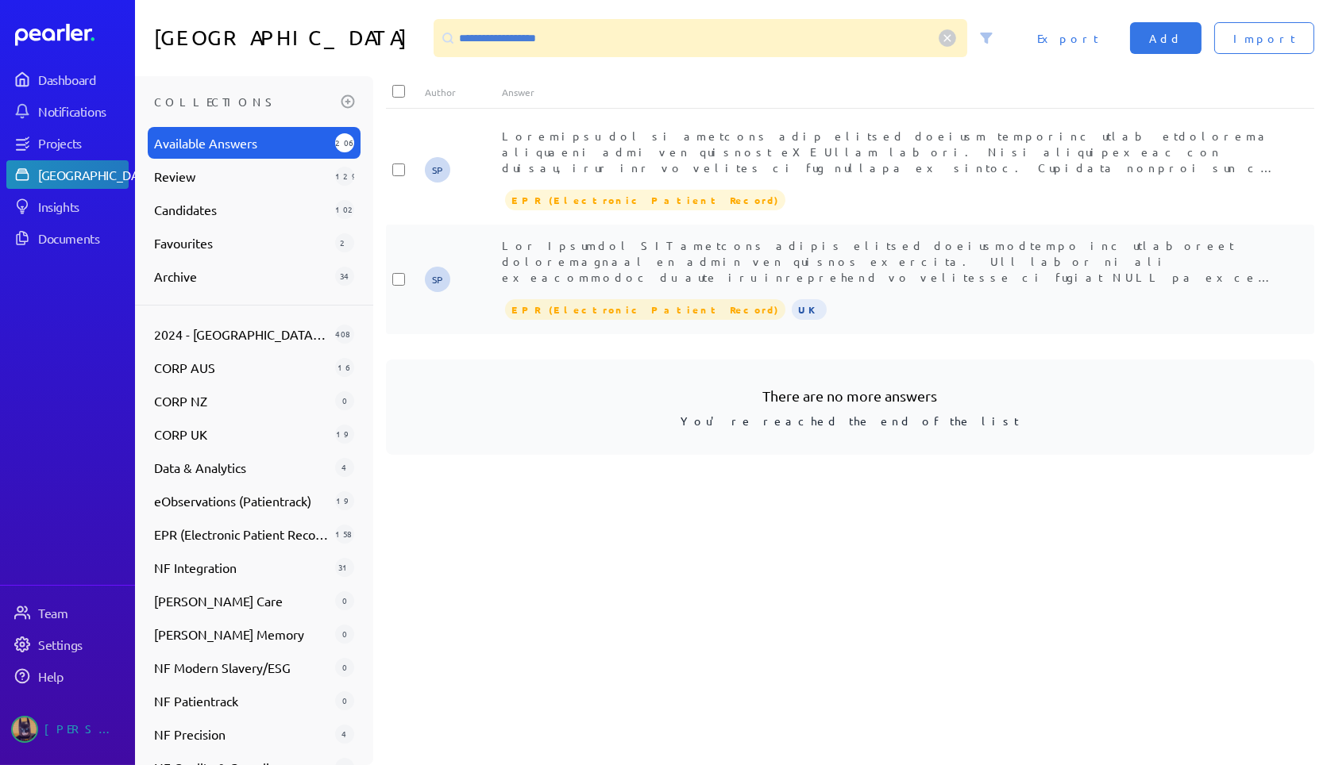
click at [839, 256] on span "Referral Management . • Waitlists. • Care Scheduling. • Resource Management. • …" at bounding box center [888, 475] width 772 height 475
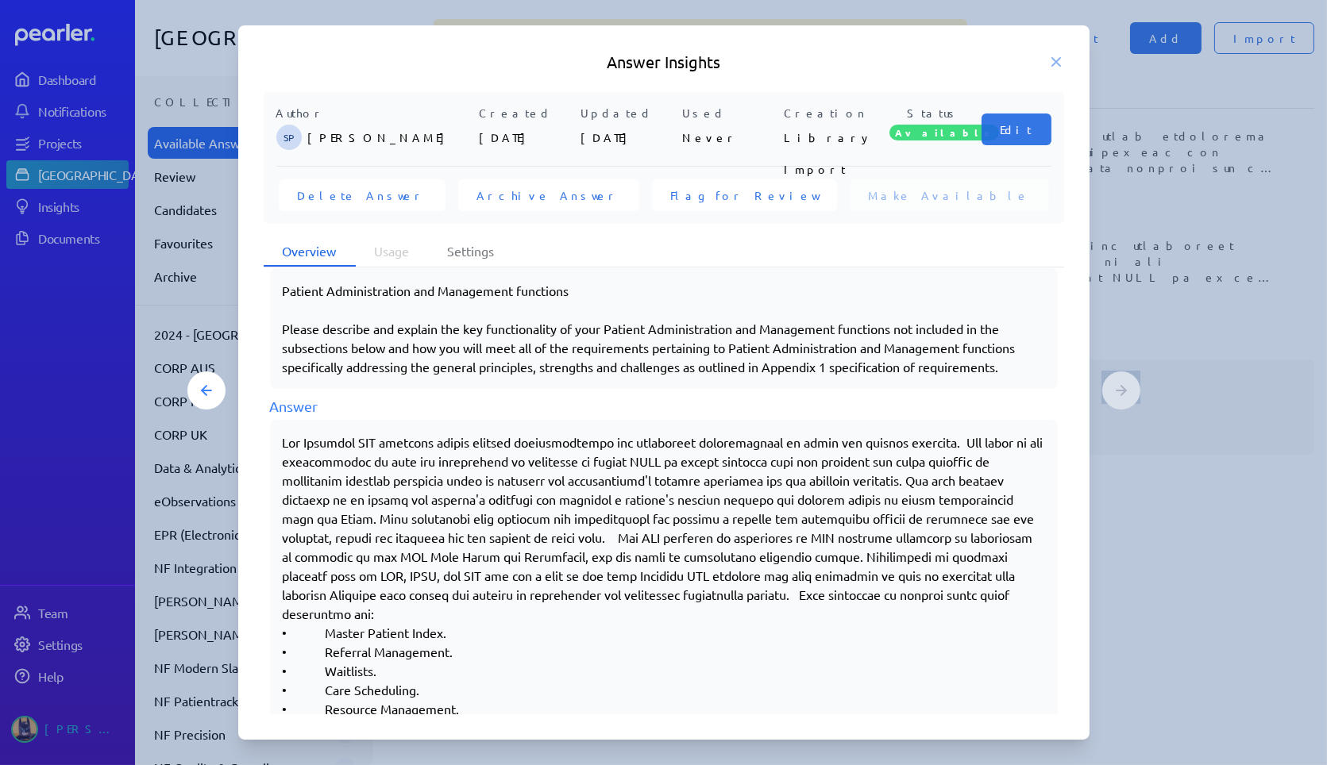
scroll to position [407, 0]
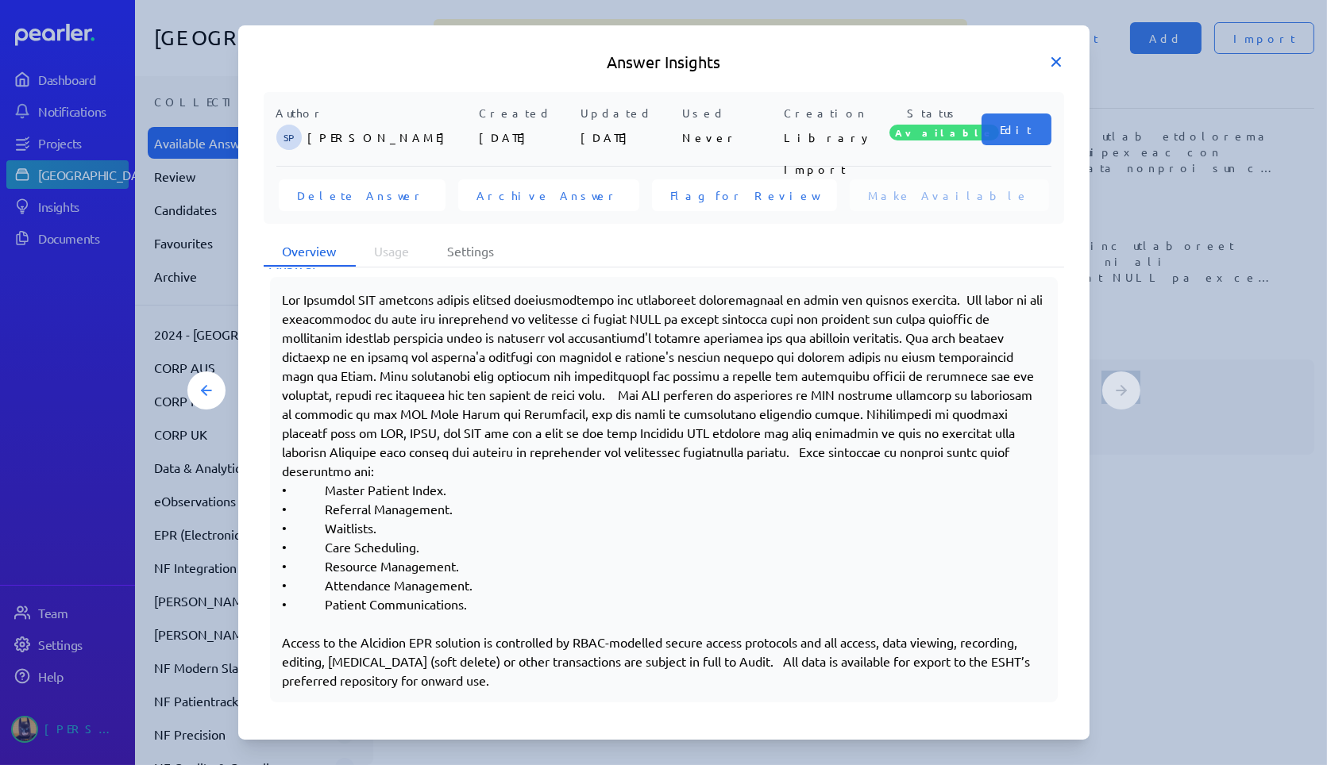
click at [1054, 57] on icon at bounding box center [1056, 62] width 16 height 16
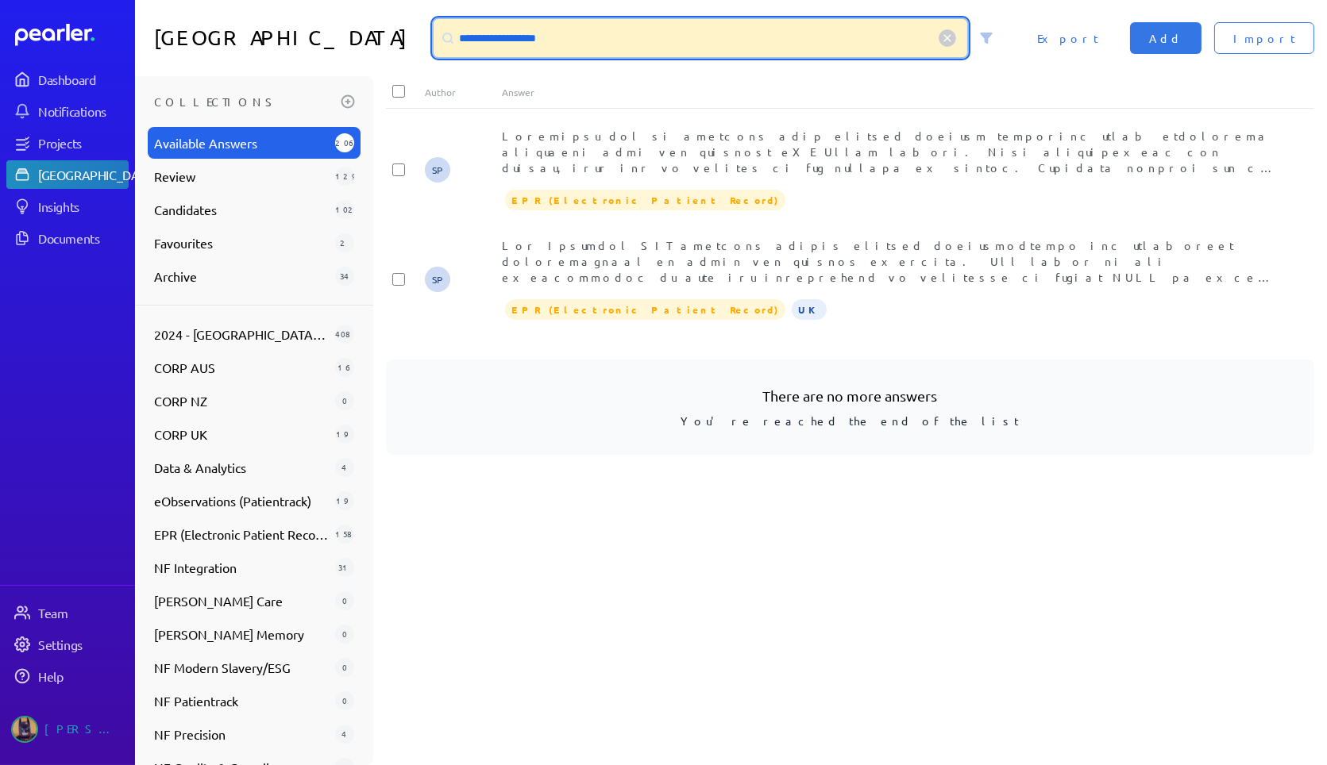
drag, startPoint x: 505, startPoint y: 37, endPoint x: 1046, endPoint y: 60, distance: 541.2
click at [1003, 58] on div "**********" at bounding box center [731, 38] width 1192 height 76
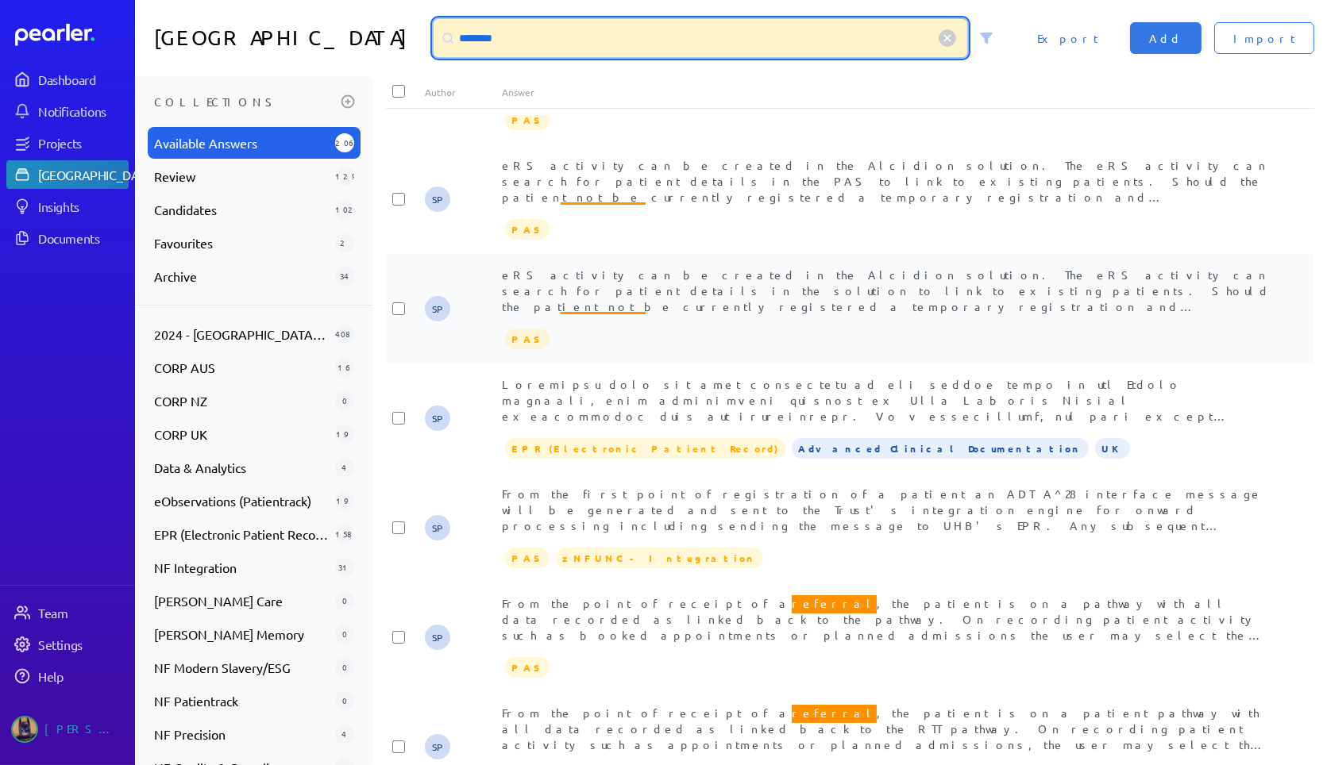
scroll to position [2521, 0]
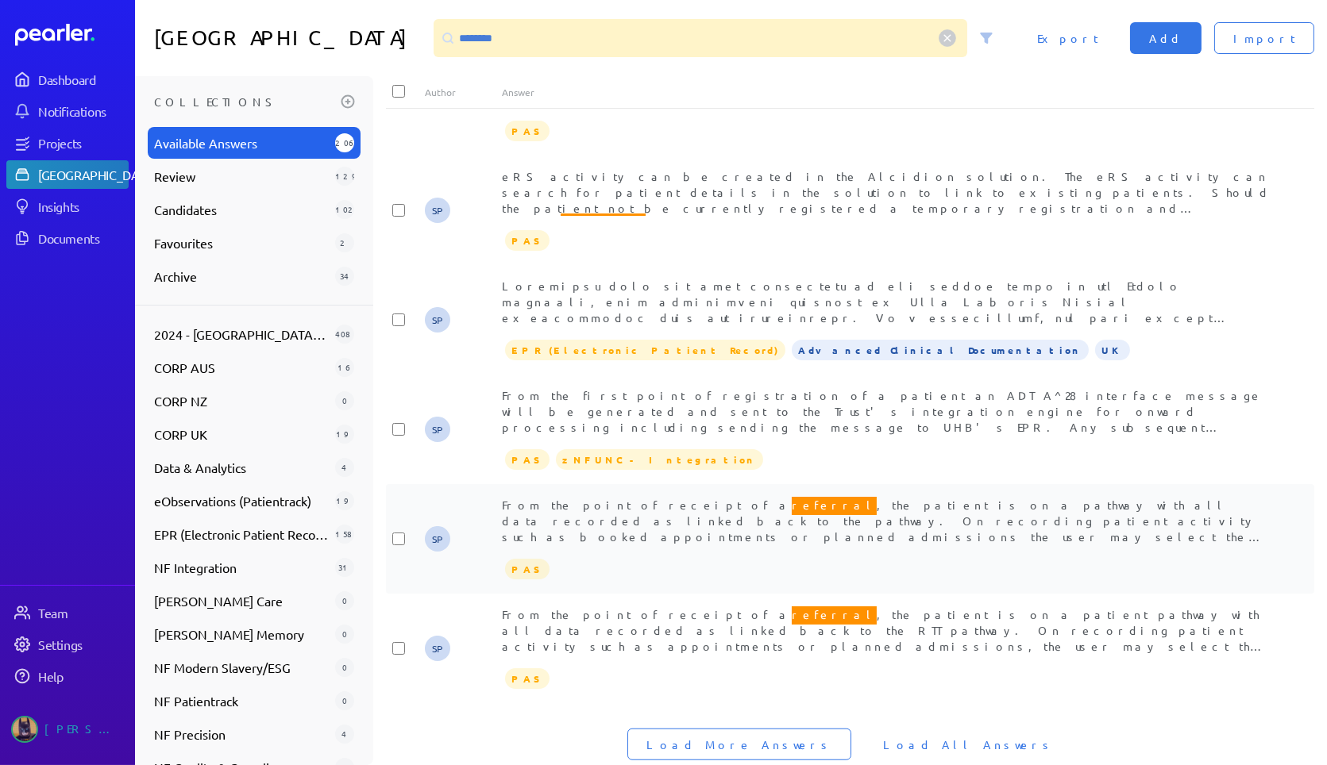
click at [898, 495] on span "From the point of receipt of a referral , the patient is on a pathway with all …" at bounding box center [883, 575] width 762 height 160
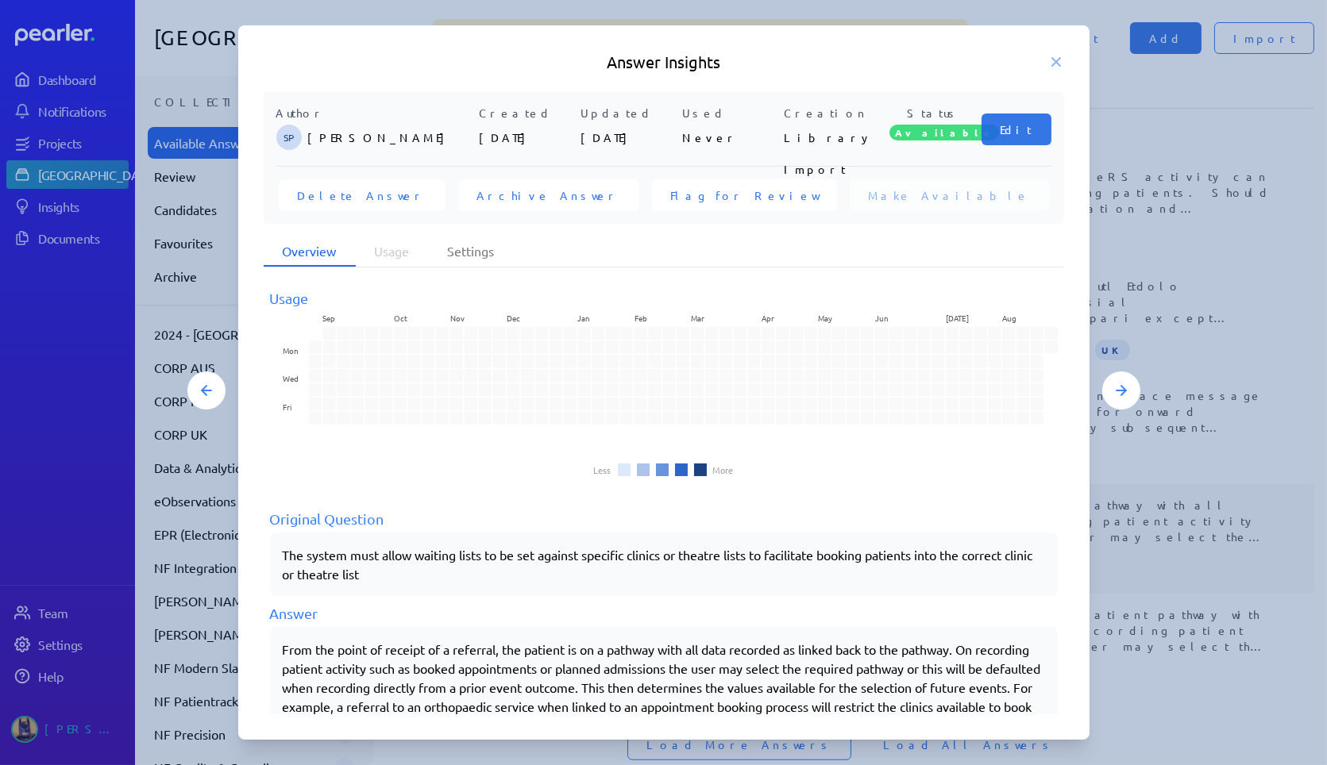
scroll to position [64, 0]
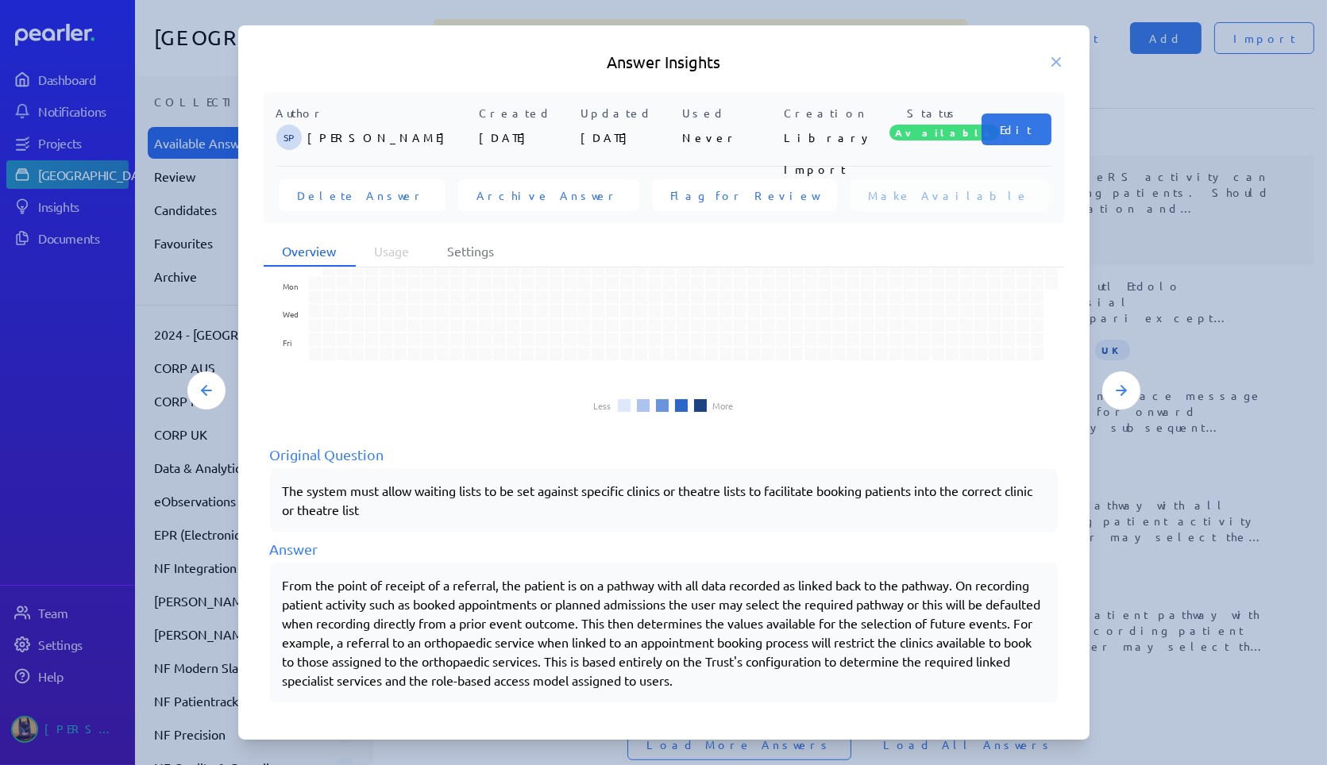
click at [1141, 194] on div at bounding box center [663, 382] width 1327 height 765
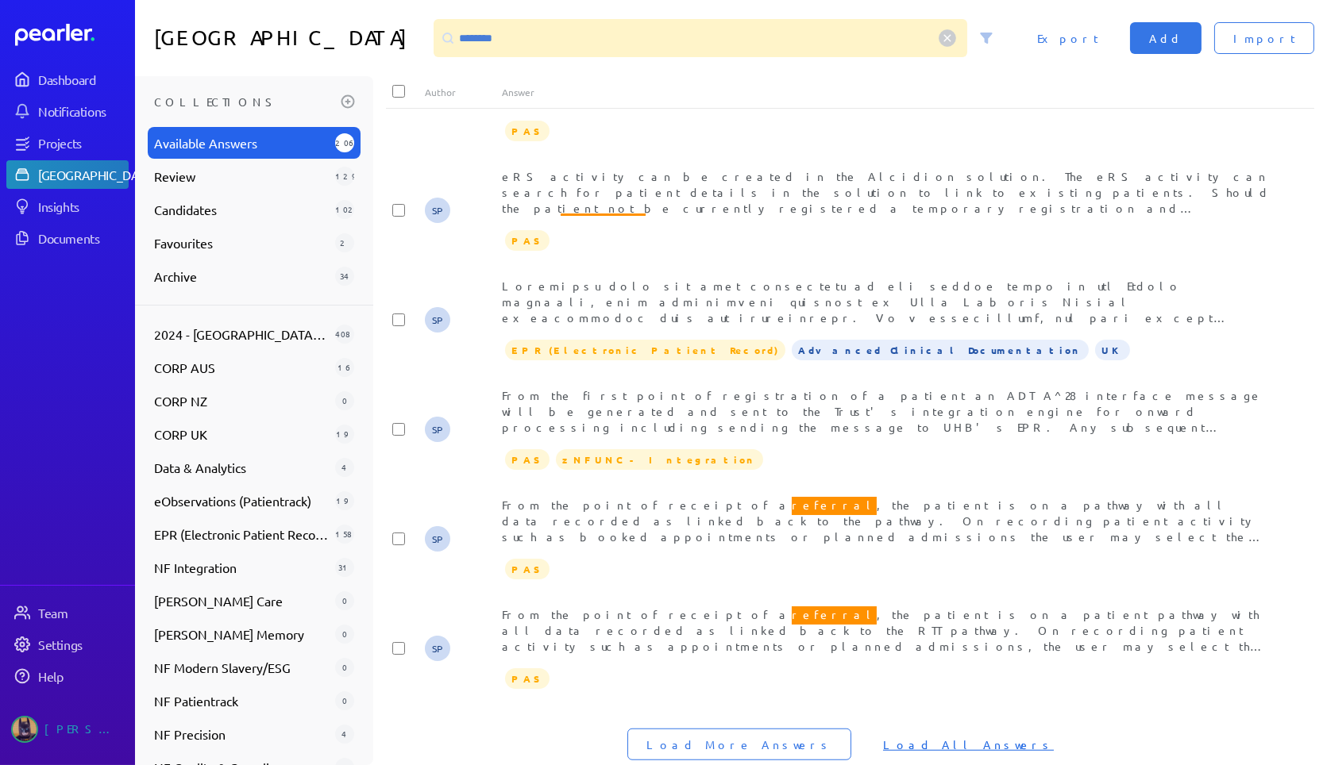
click at [927, 737] on span "Load All Answers" at bounding box center [968, 745] width 171 height 16
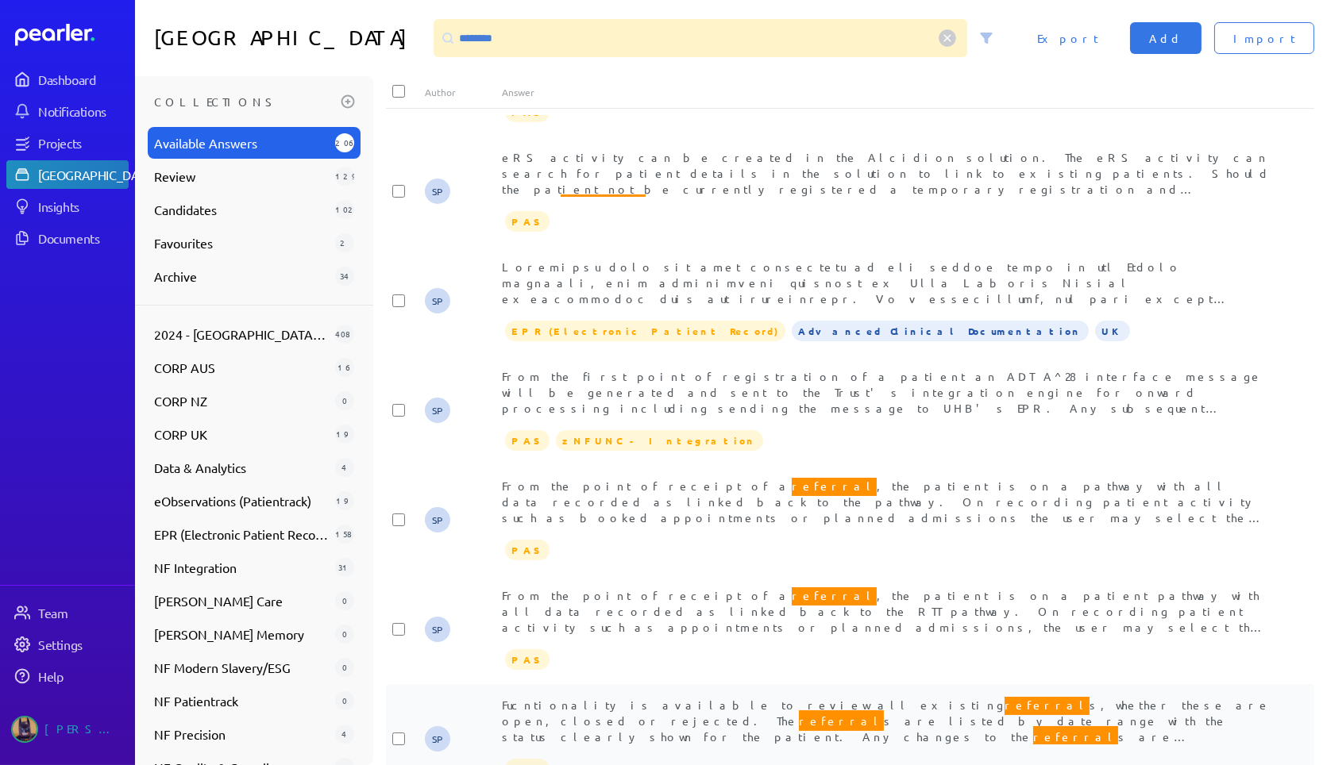
scroll to position [2805, 0]
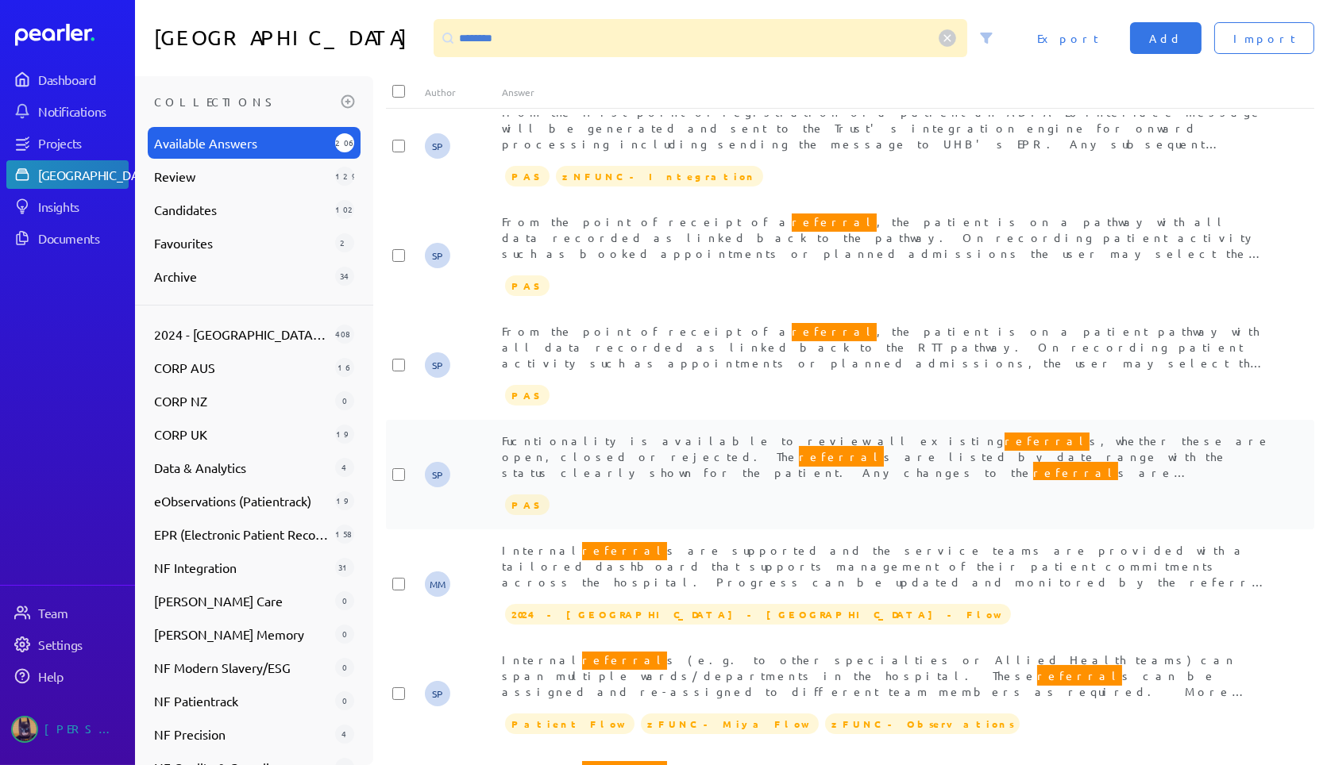
click at [908, 430] on span "Fucntionality is available to review all existing referral s, whether these are…" at bounding box center [886, 470] width 769 height 81
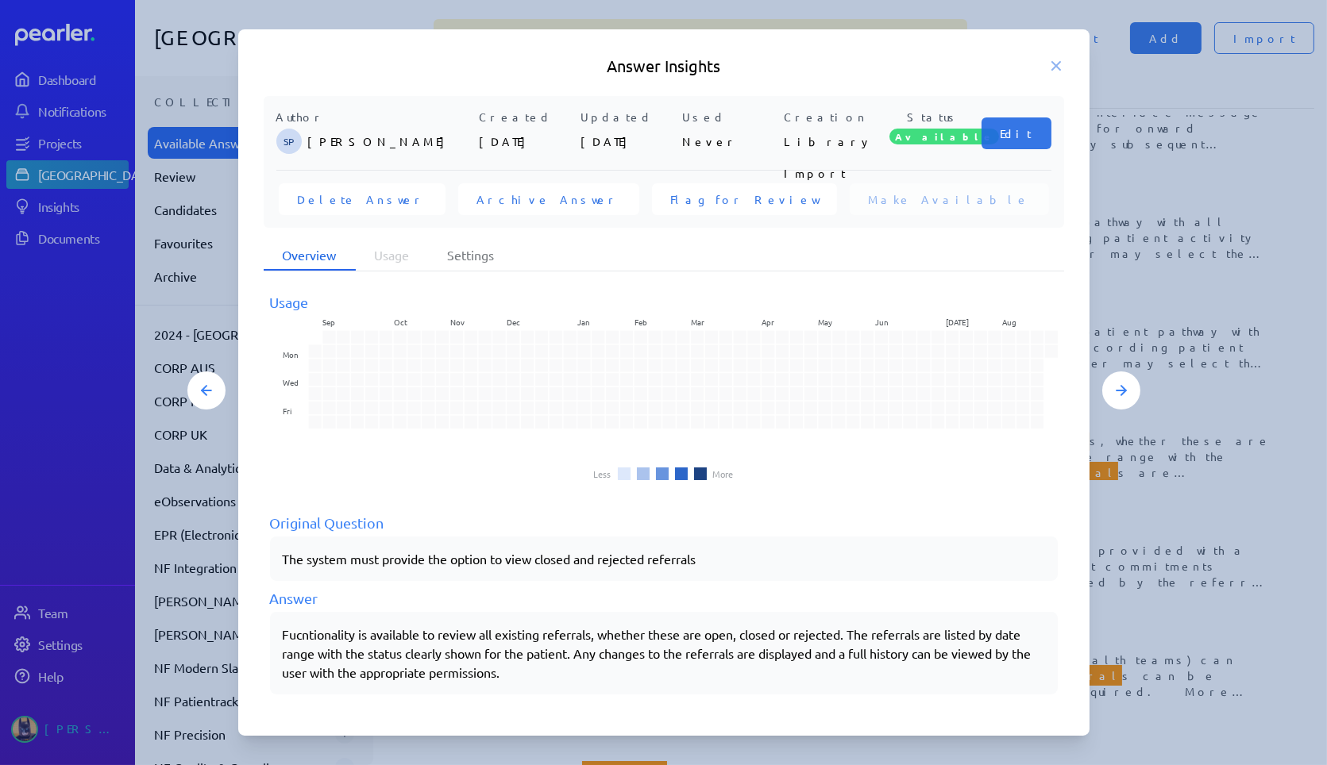
click at [1047, 53] on div "Answer Insights Author SP Sarah Pendlebury Created 8th Oct 2024 Updated 10th Oc…" at bounding box center [663, 382] width 851 height 707
click at [1044, 60] on h5 "Answer Insights" at bounding box center [664, 66] width 800 height 22
click at [1057, 65] on icon at bounding box center [1056, 66] width 8 height 8
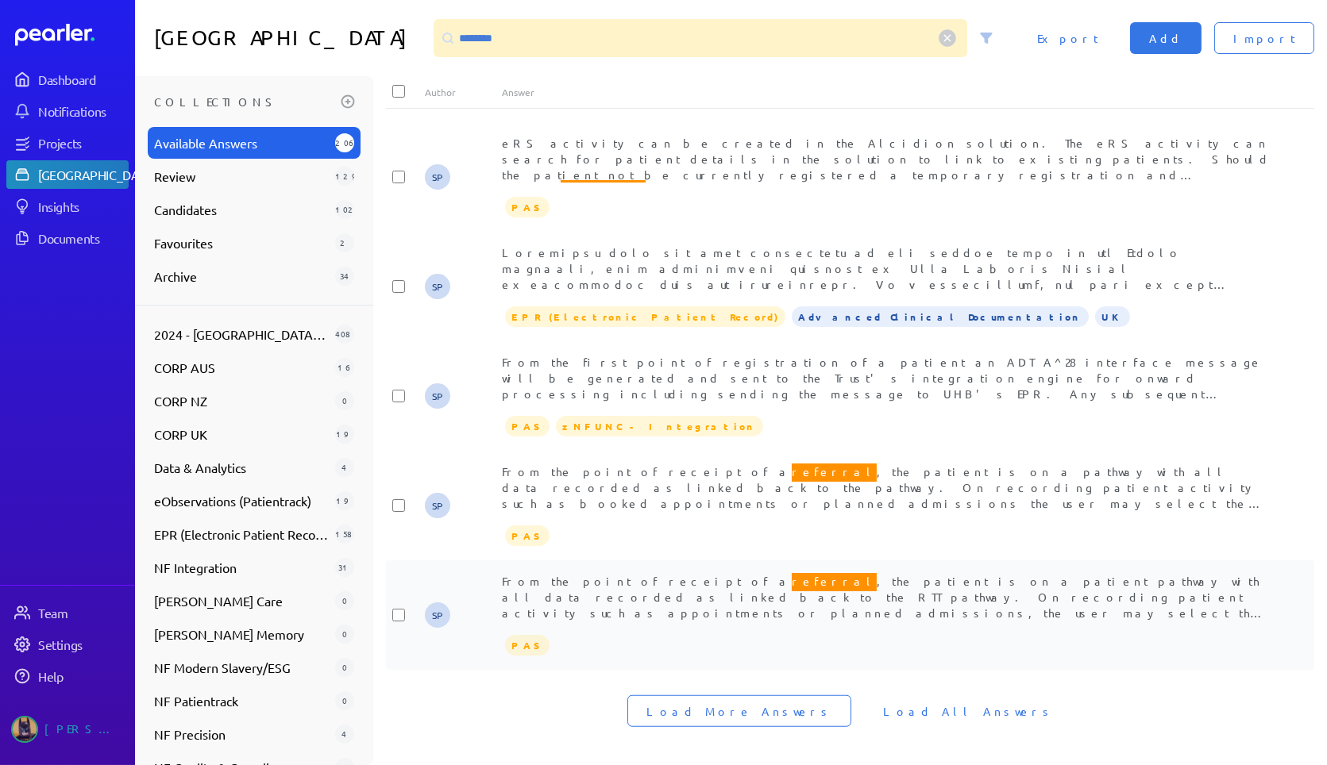
scroll to position [2521, 0]
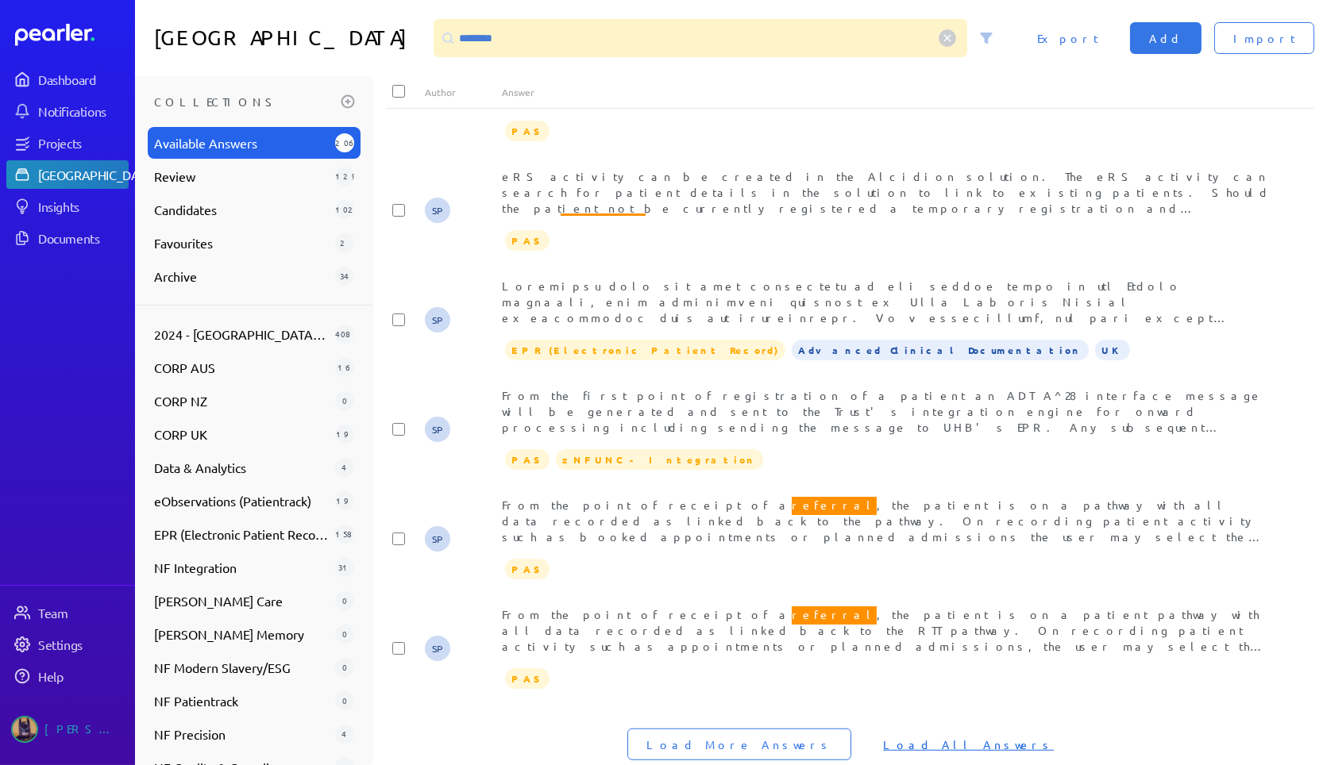
click at [925, 737] on span "Load All Answers" at bounding box center [968, 745] width 171 height 16
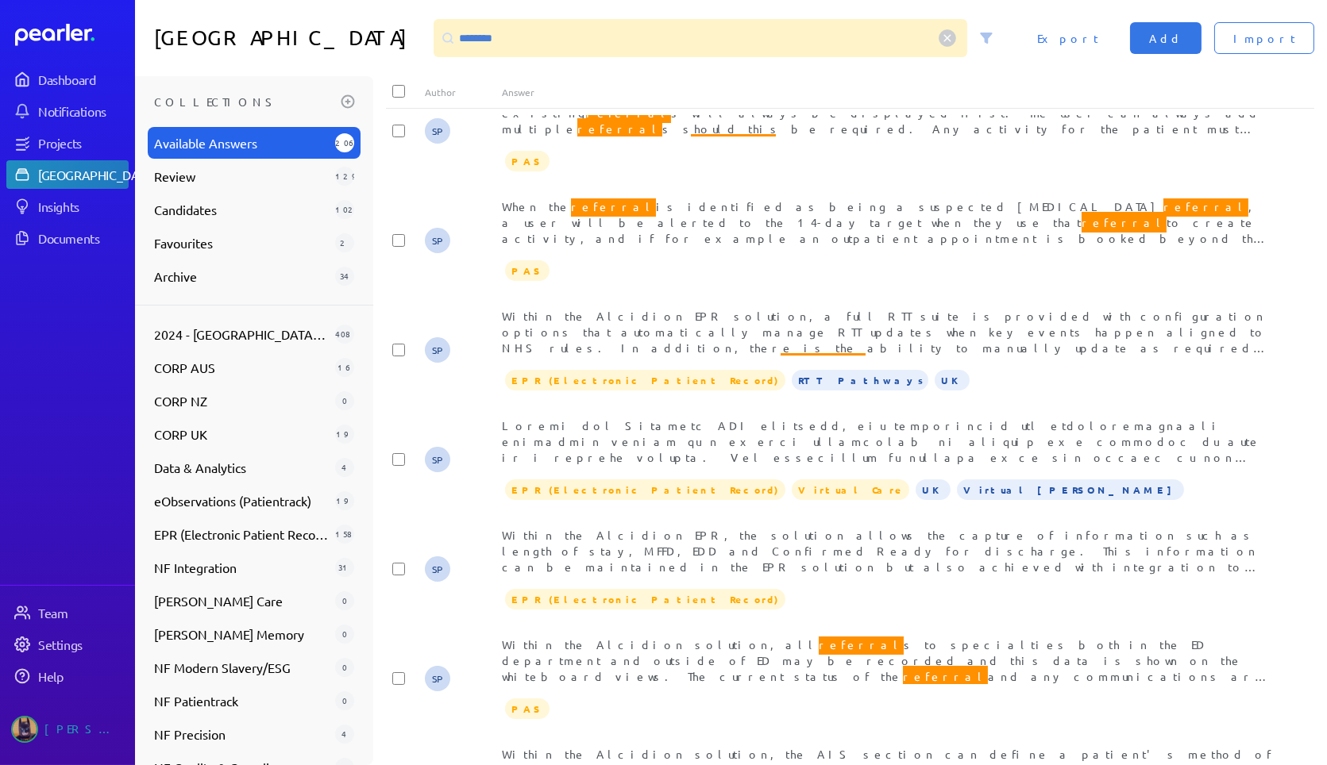
scroll to position [14052, 0]
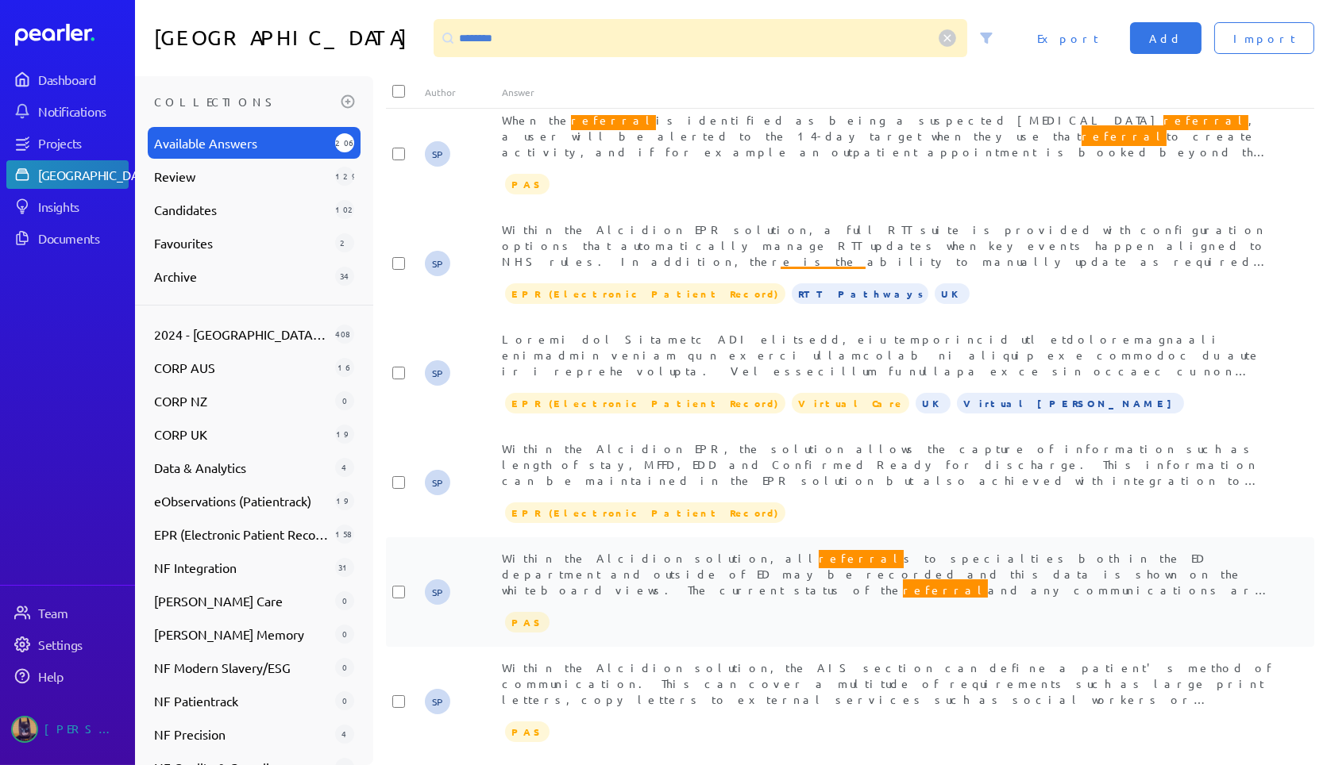
click at [877, 550] on div "Within the Alcidion solution, all referral s to specialties both in the ED depa…" at bounding box center [888, 574] width 773 height 48
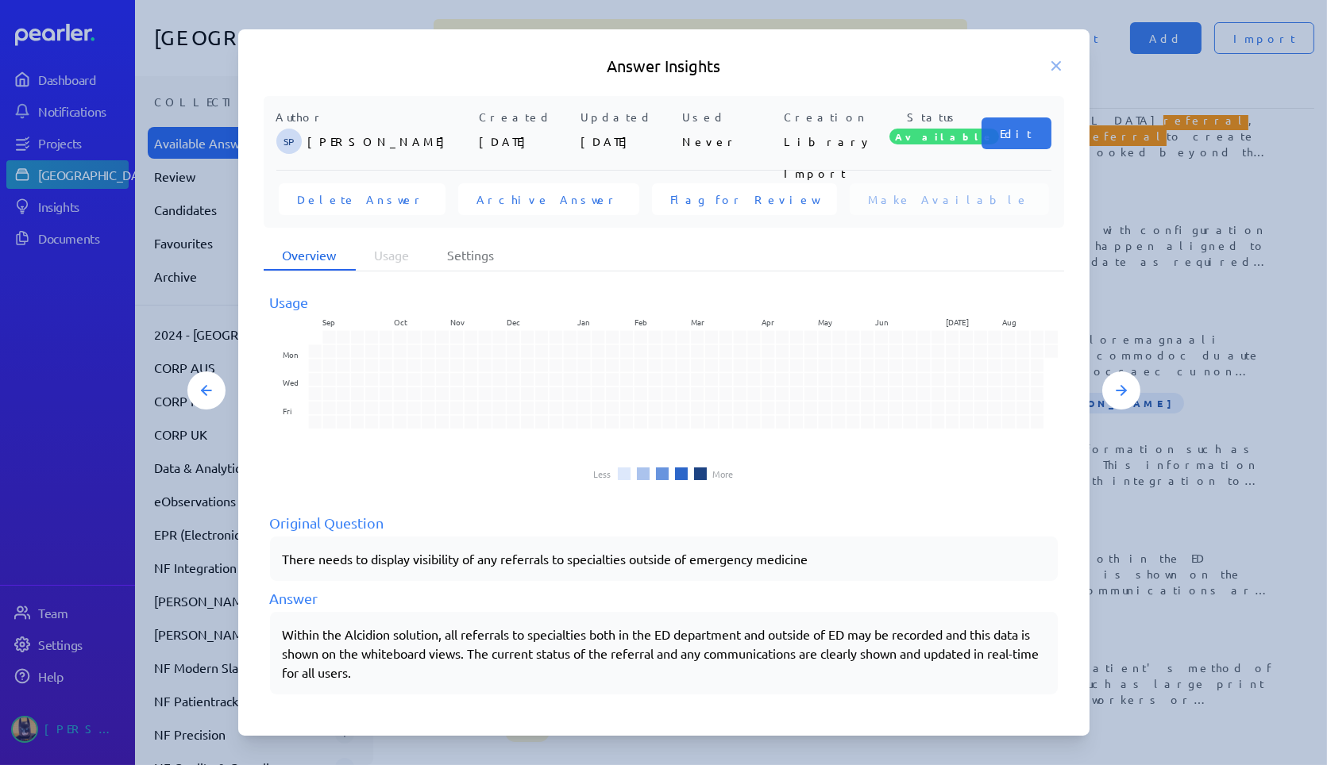
click at [1205, 334] on div at bounding box center [663, 382] width 1327 height 765
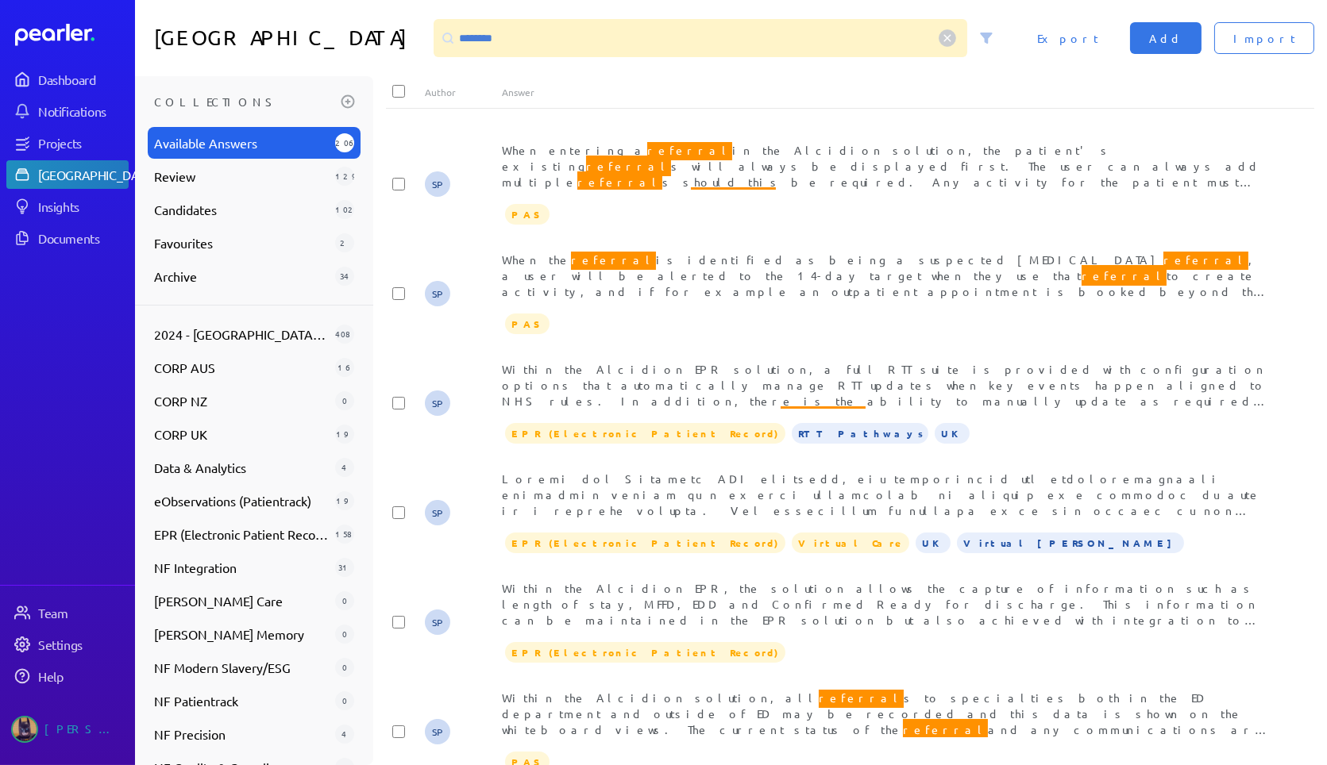
scroll to position [2521, 0]
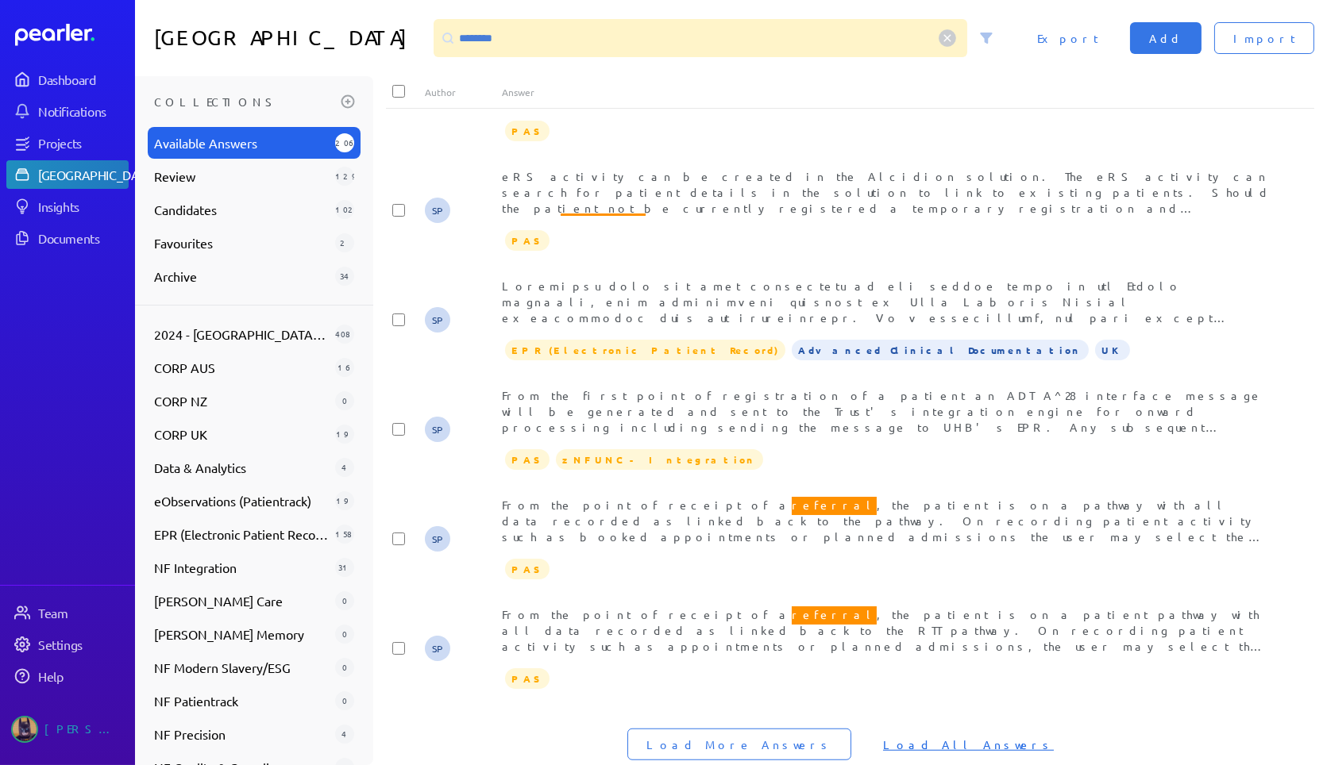
drag, startPoint x: 921, startPoint y: 703, endPoint x: 921, endPoint y: 692, distance: 10.3
click at [921, 729] on button "Load All Answers" at bounding box center [968, 745] width 209 height 32
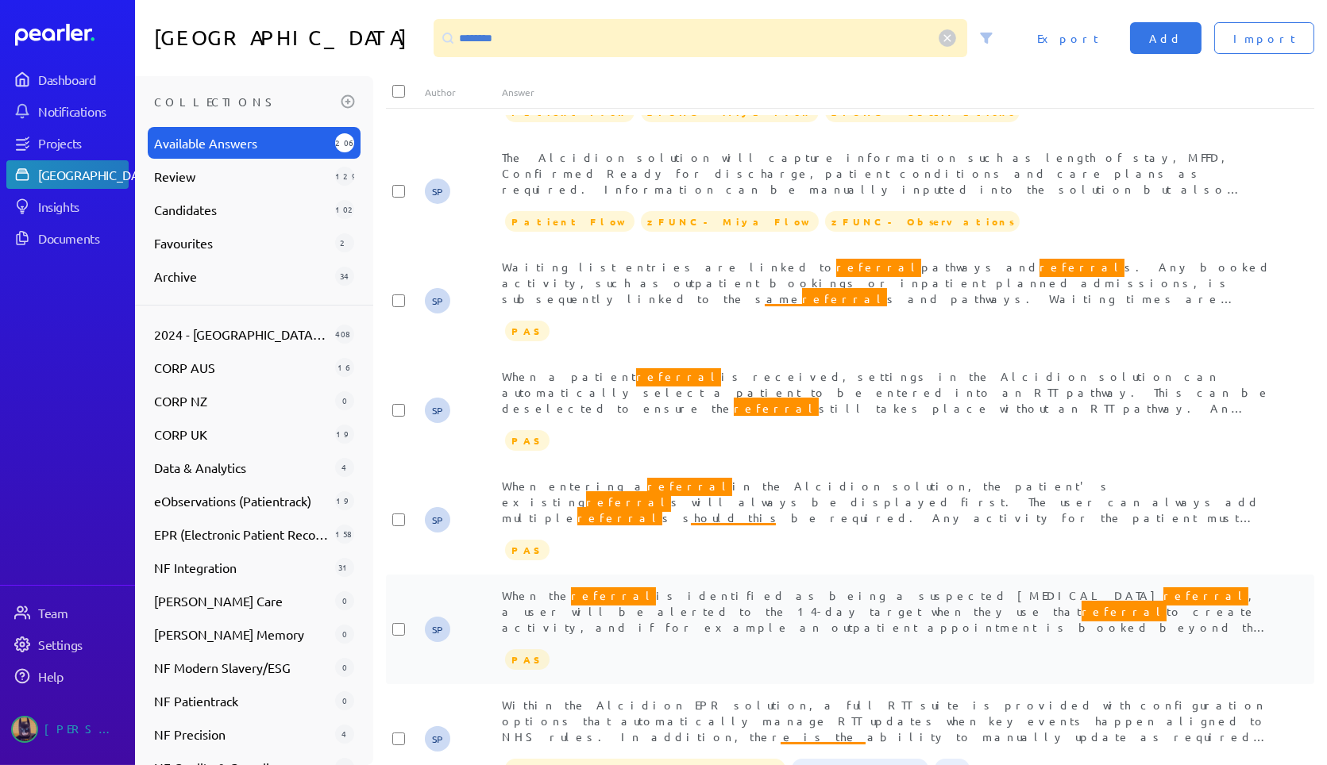
scroll to position [13522, 0]
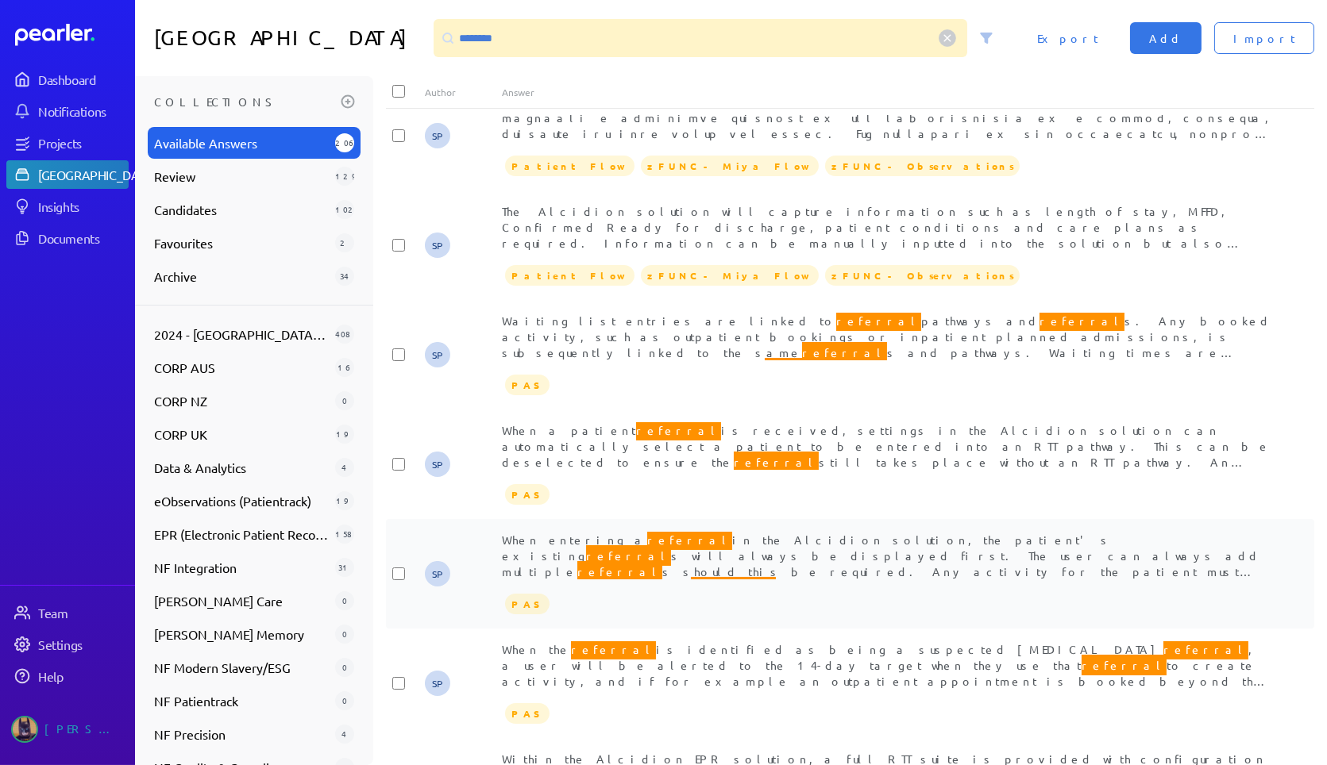
click at [1009, 530] on span "When entering a referral in the Alcidion solution, the patient's existing refer…" at bounding box center [881, 572] width 758 height 84
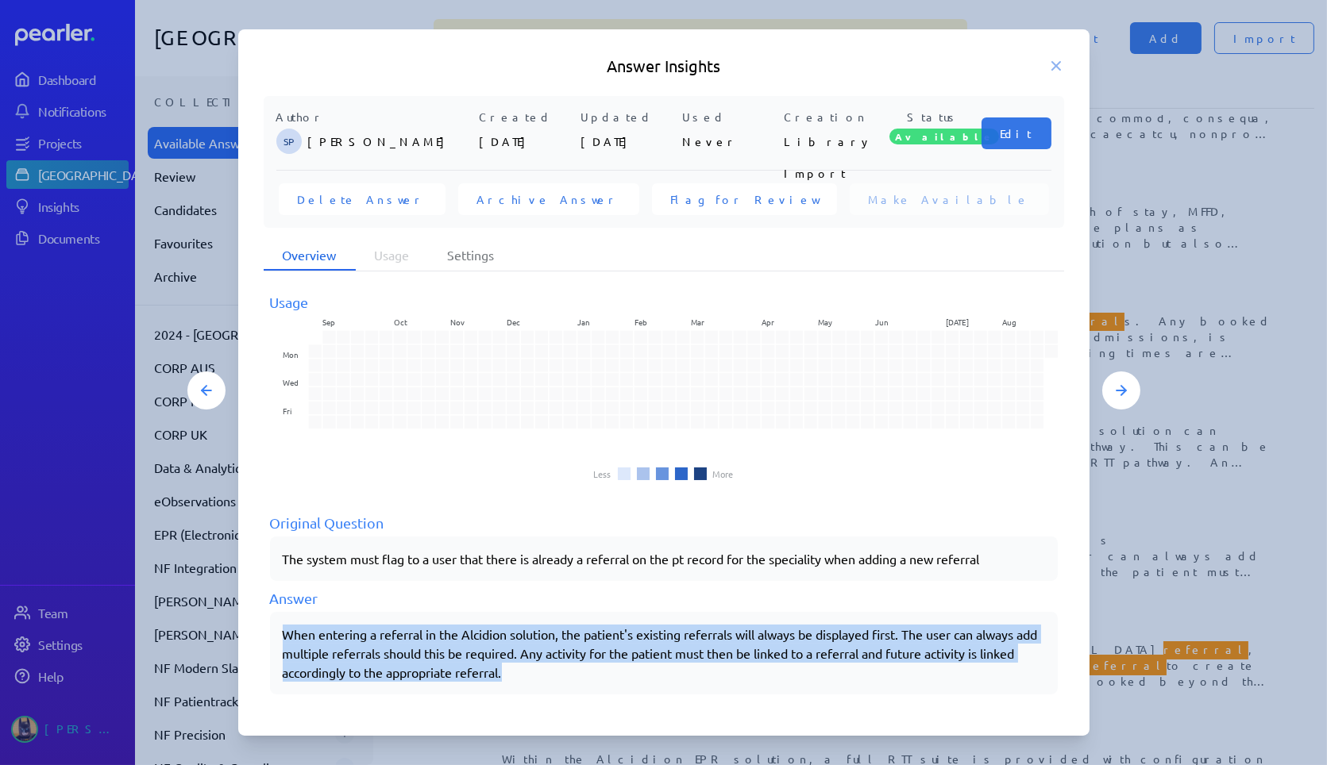
drag, startPoint x: 502, startPoint y: 665, endPoint x: 245, endPoint y: 627, distance: 260.1
click at [245, 627] on div "Author SP Sarah Pendlebury Created 8th Oct 2024 Updated 16th Oct 2024 Used Neve…" at bounding box center [663, 404] width 851 height 616
copy div "When entering a referral in the Alcidion solution, the patient's existing refer…"
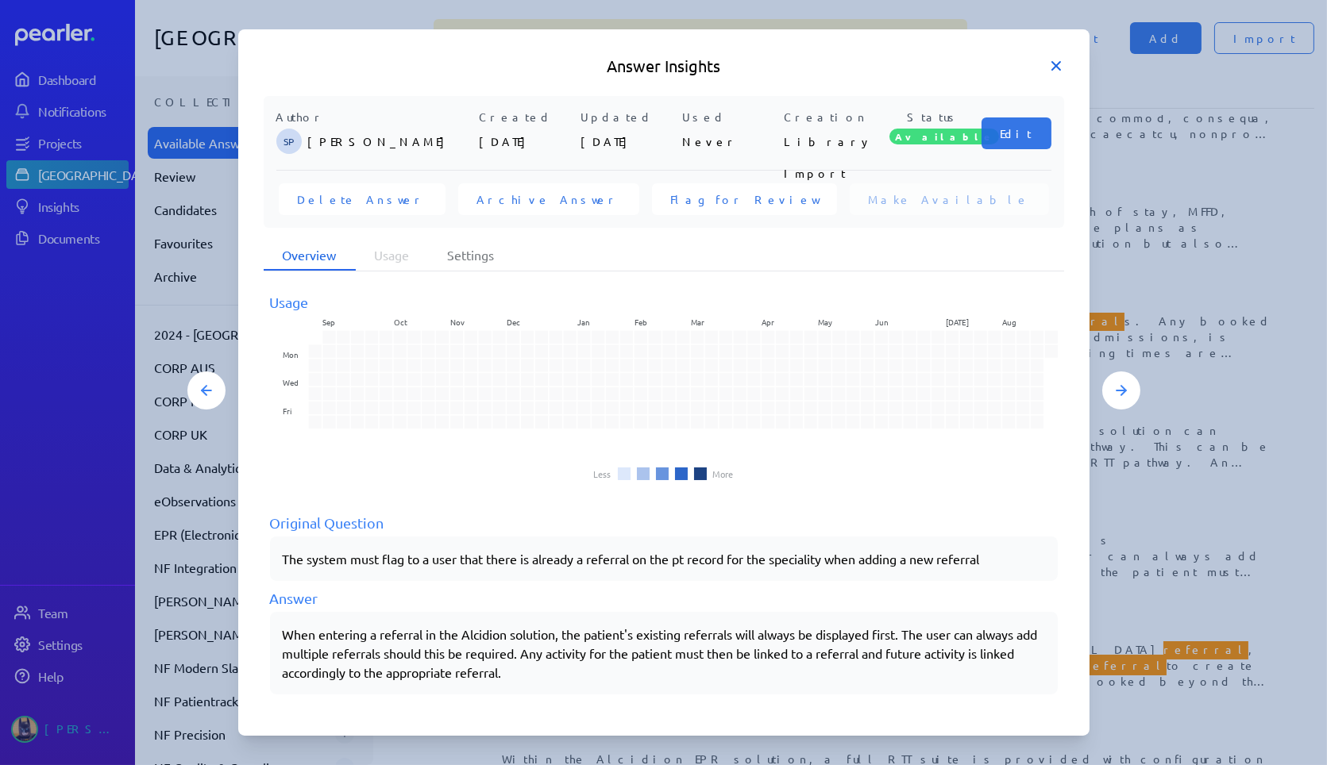
click at [1052, 71] on icon at bounding box center [1056, 66] width 16 height 16
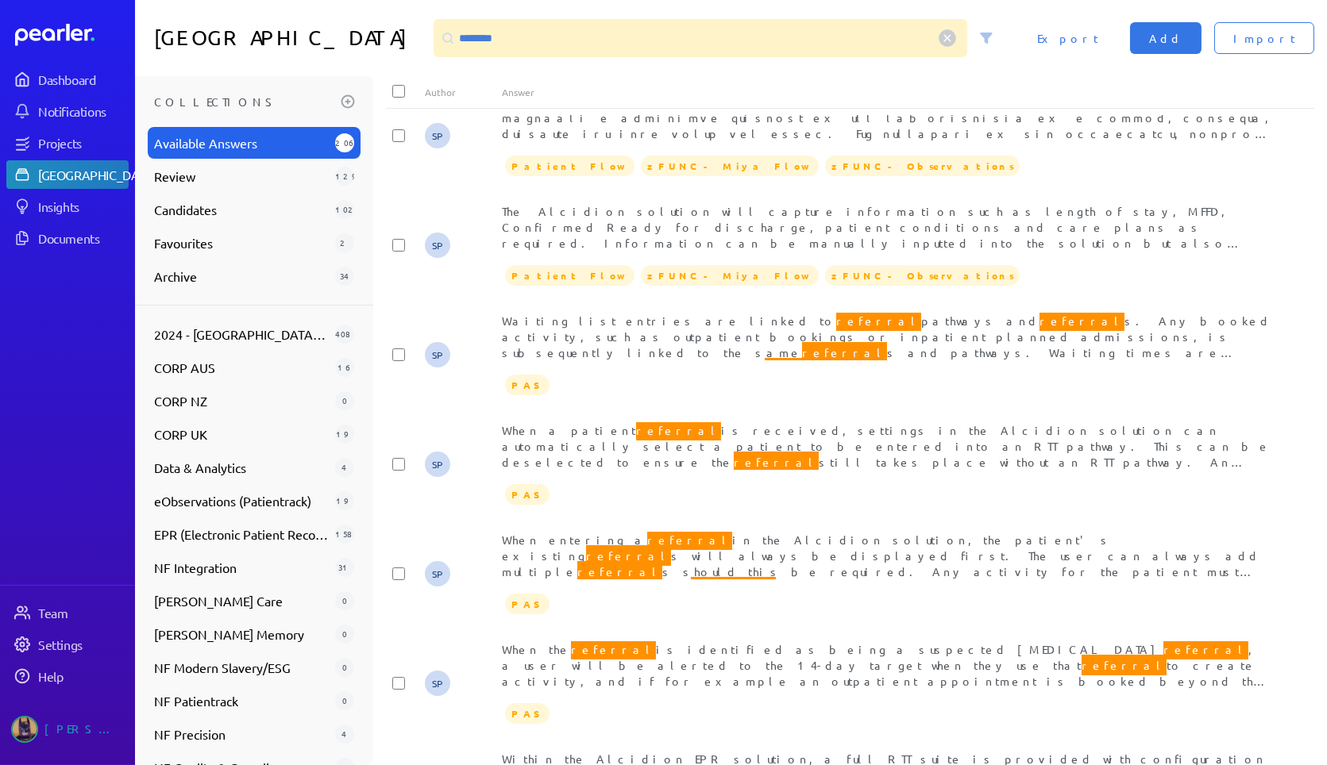
scroll to position [2521, 0]
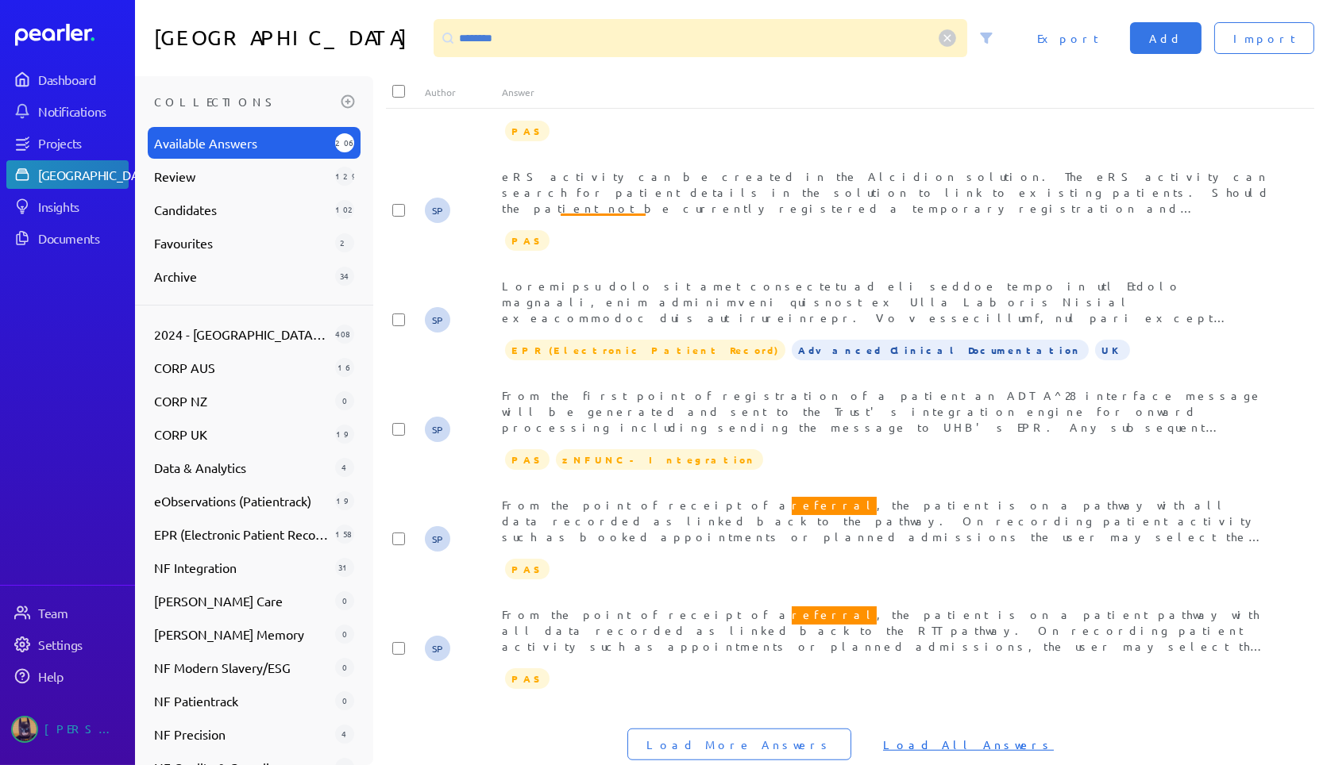
drag, startPoint x: 911, startPoint y: 704, endPoint x: 918, endPoint y: 691, distance: 15.3
click at [911, 737] on span "Load All Answers" at bounding box center [968, 745] width 171 height 16
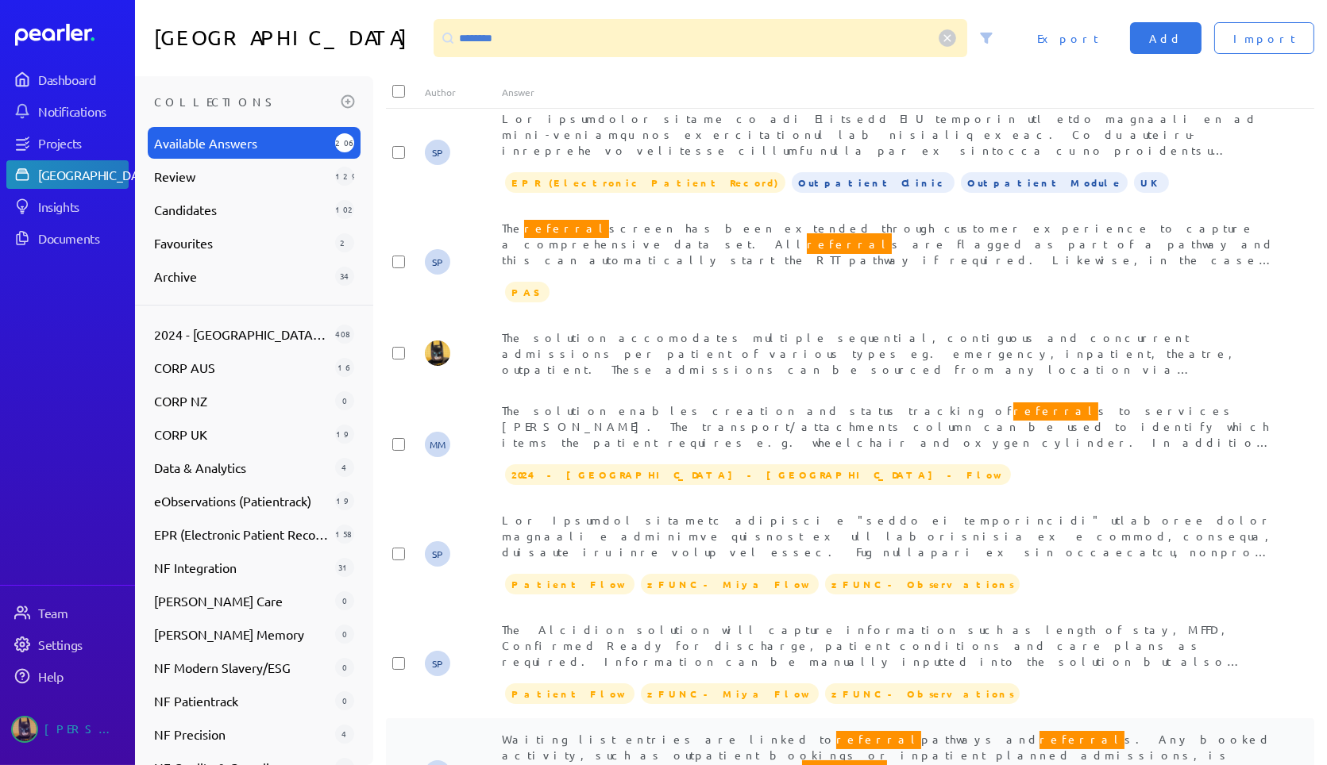
scroll to position [12904, 0]
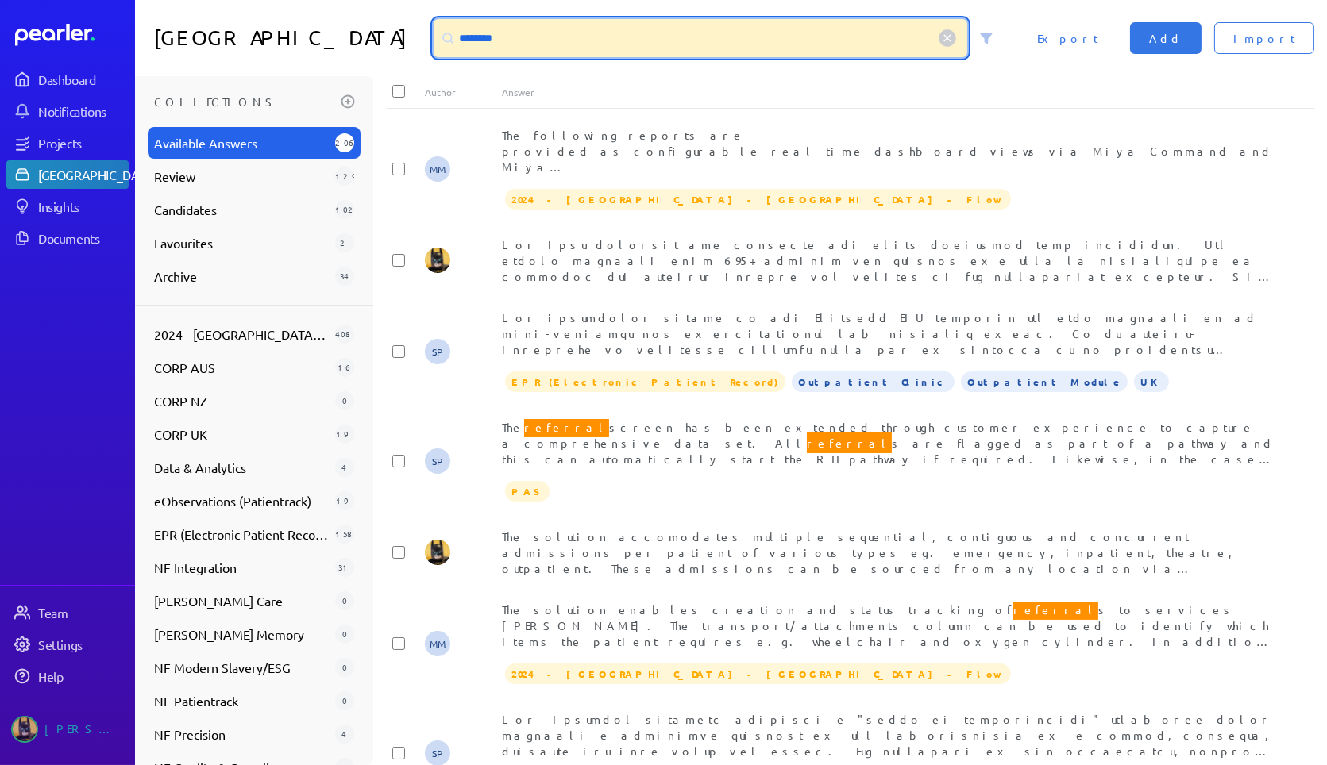
drag, startPoint x: 565, startPoint y: 37, endPoint x: 191, endPoint y: 31, distance: 374.1
click at [191, 31] on div "Answer Library ******** Import Add Export" at bounding box center [731, 38] width 1192 height 76
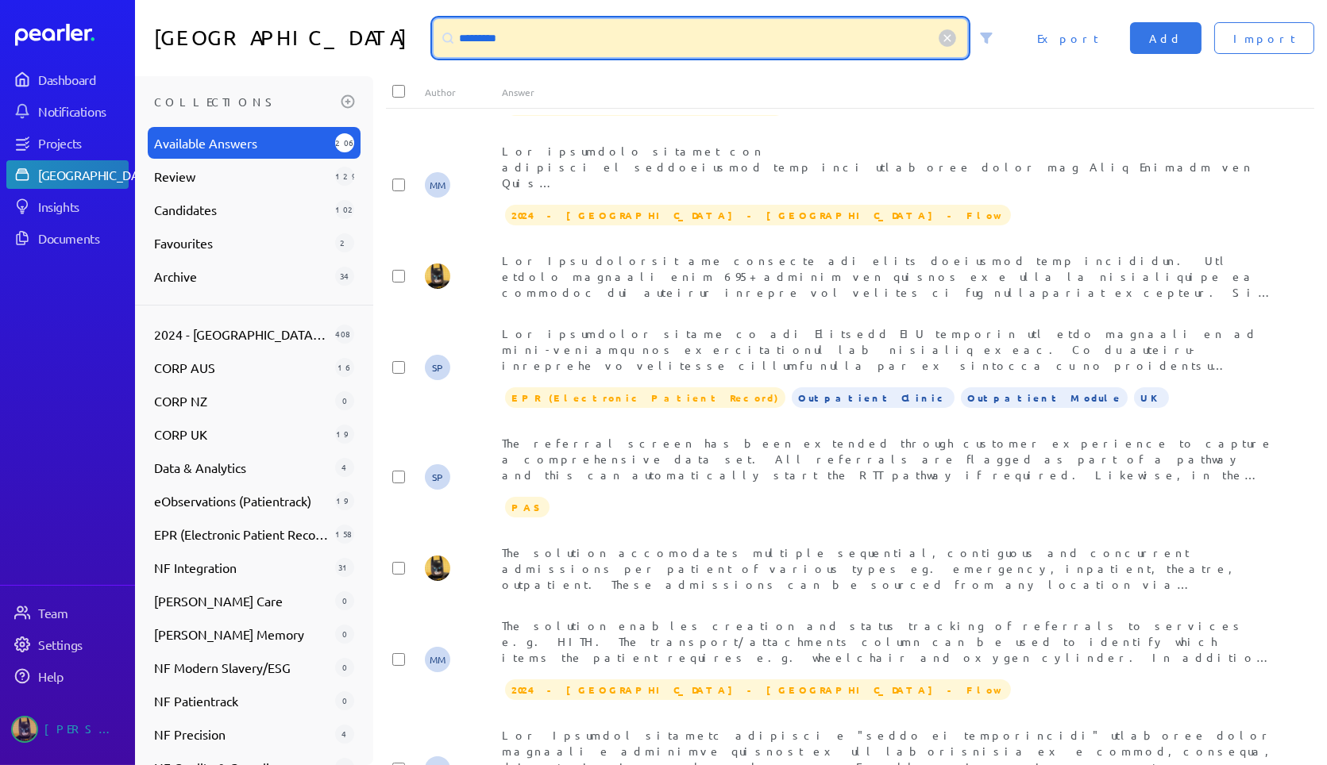
scroll to position [2585, 0]
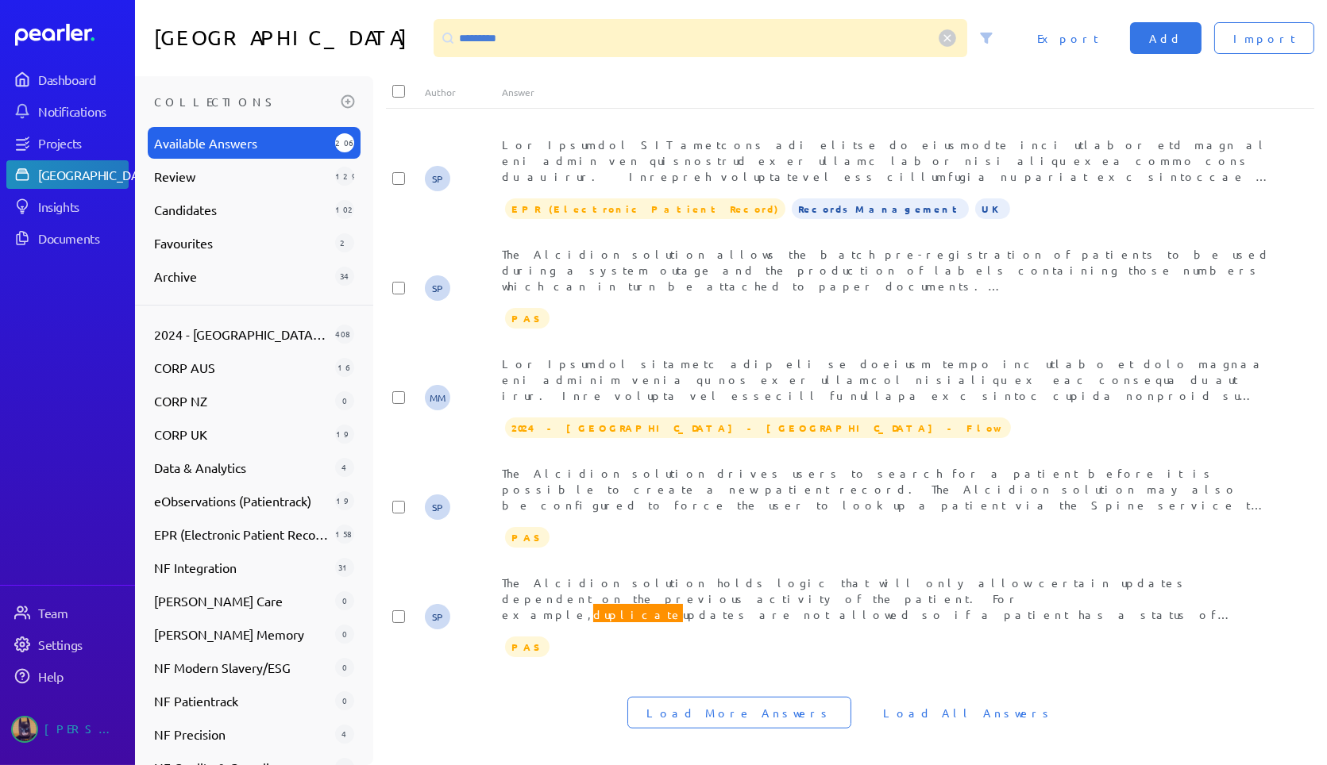
click at [913, 707] on span "Load All Answers" at bounding box center [968, 713] width 171 height 16
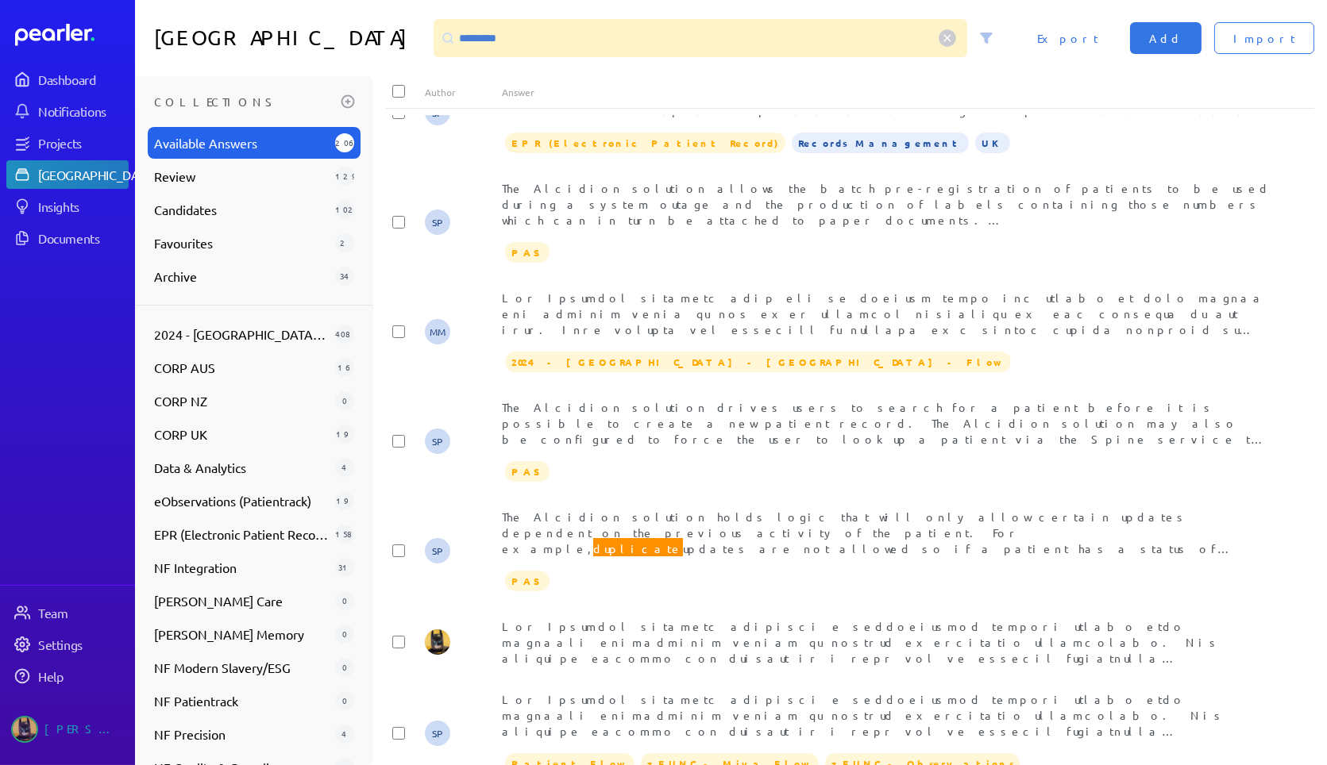
scroll to position [2643, 0]
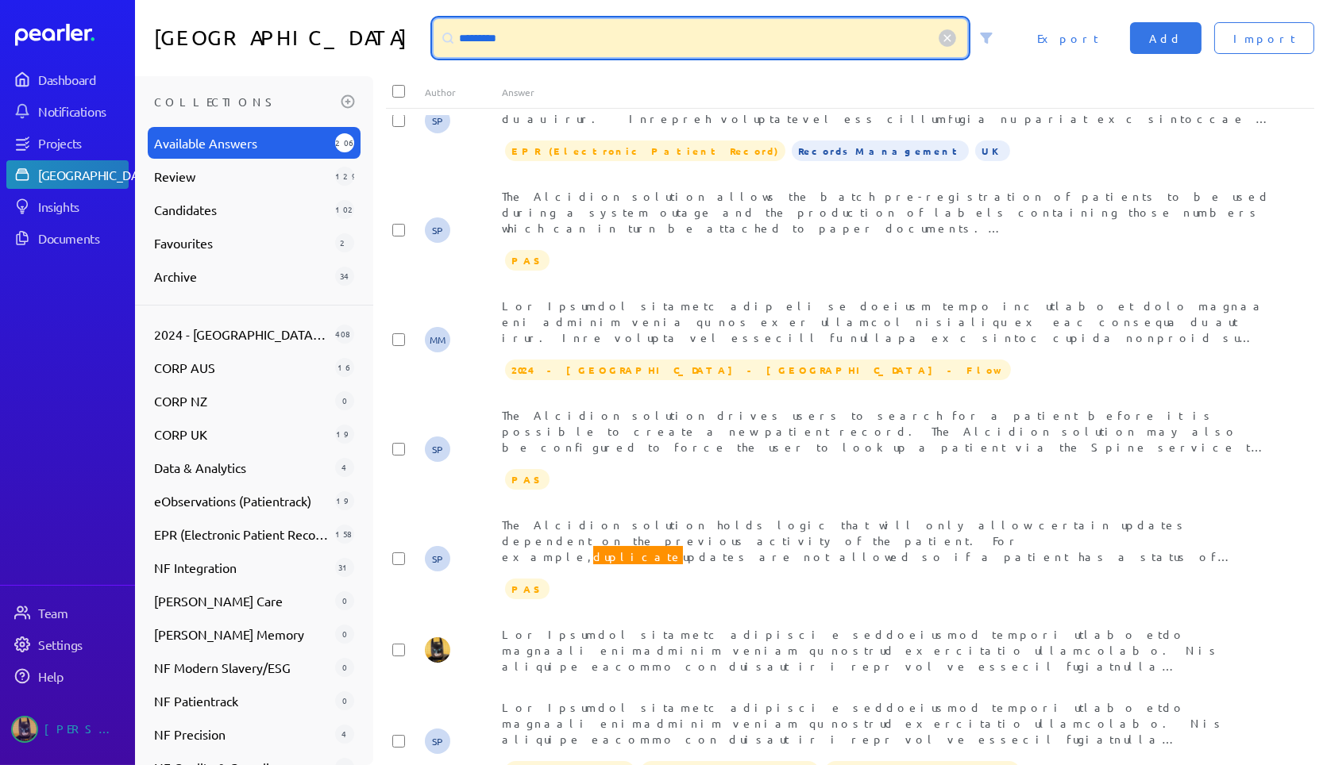
drag, startPoint x: 387, startPoint y: 42, endPoint x: 175, endPoint y: 48, distance: 211.3
click at [183, 46] on div "Answer Library ********* Import Add Export" at bounding box center [731, 38] width 1192 height 76
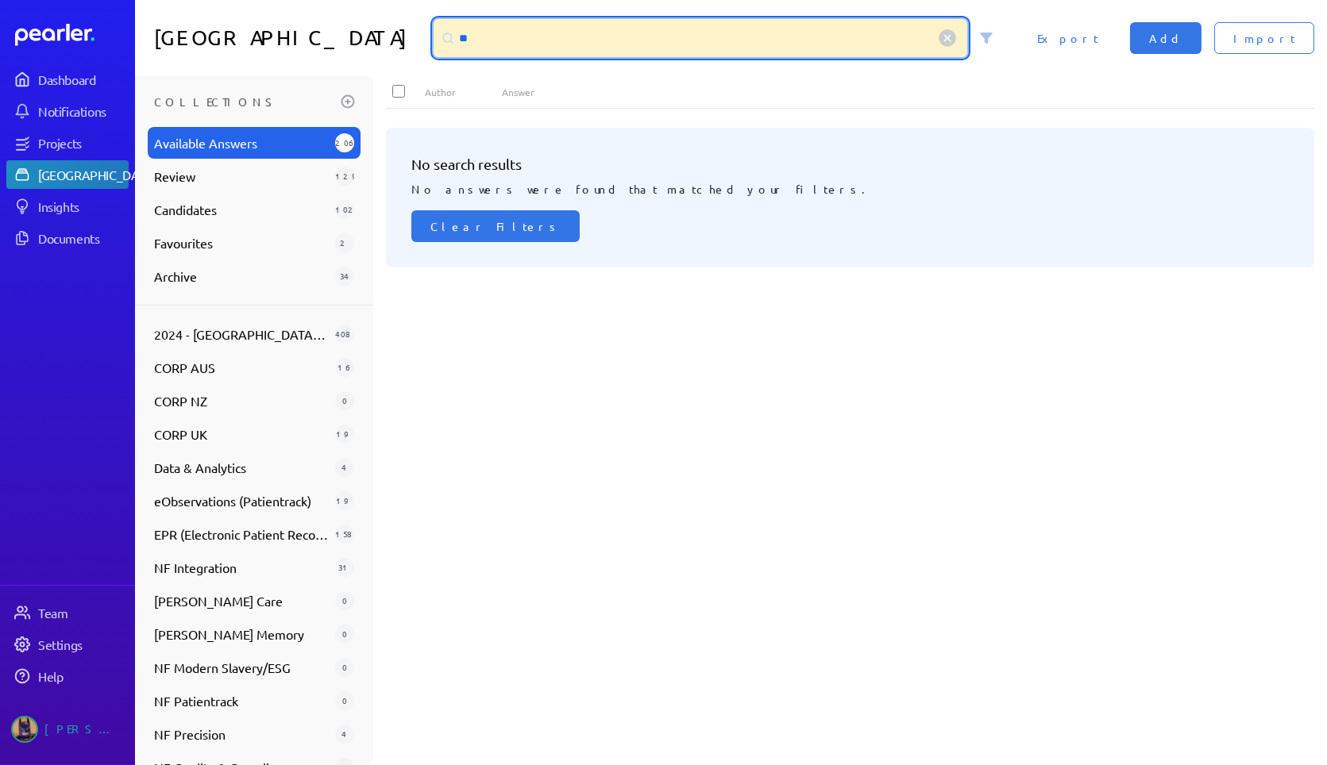
type input "*"
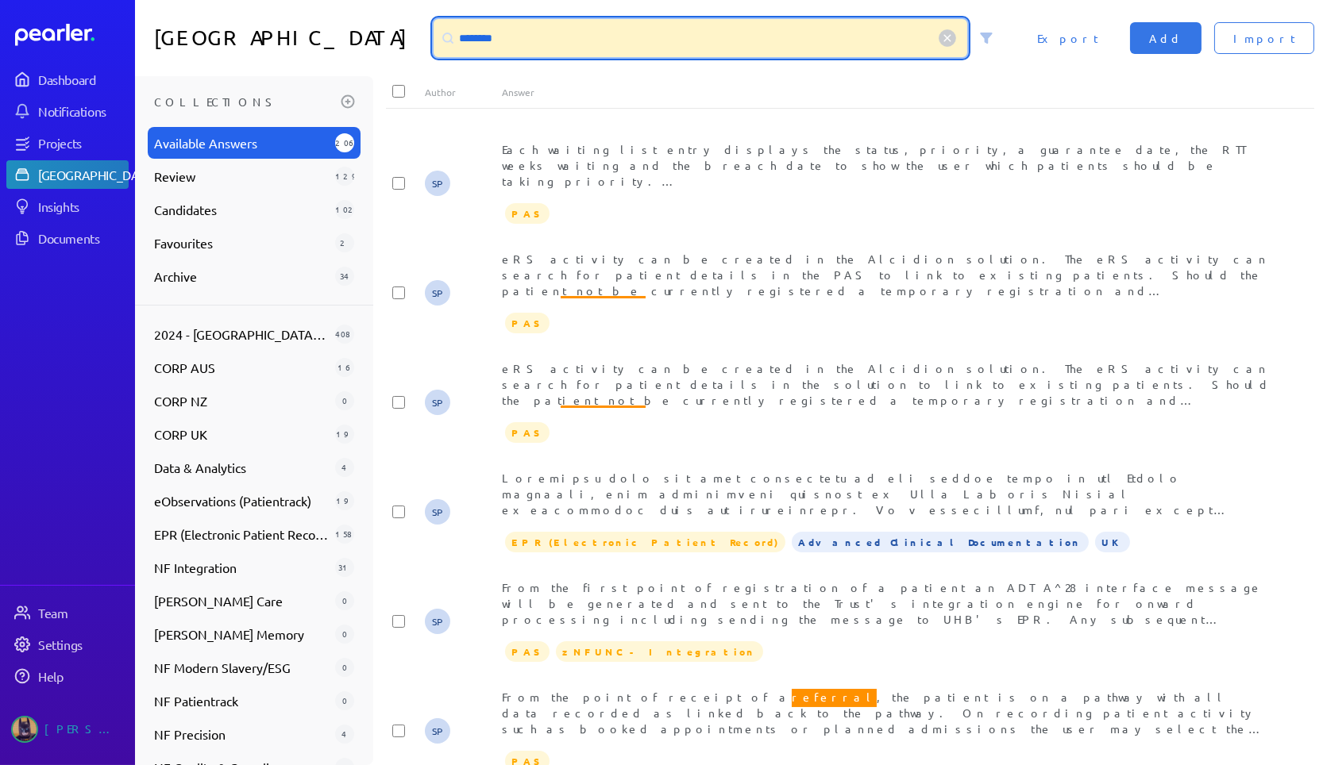
scroll to position [2521, 0]
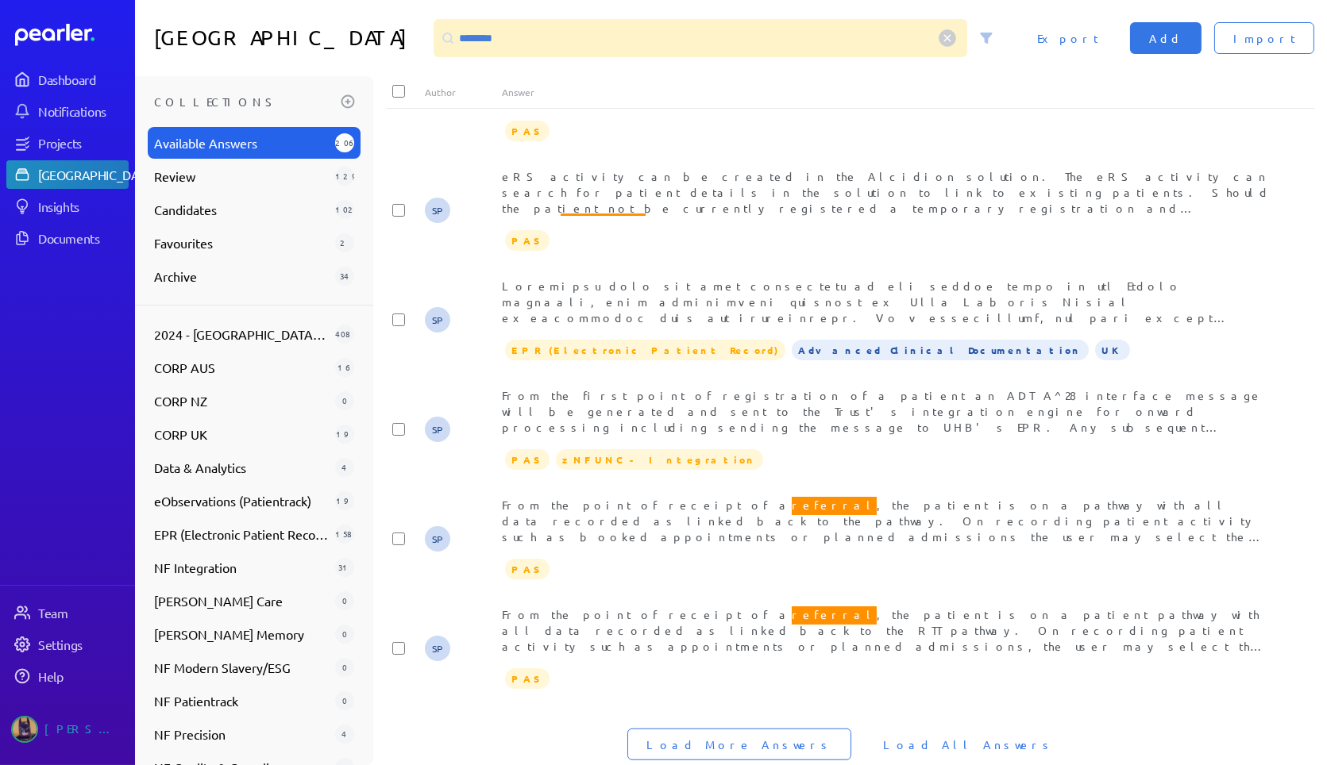
click at [953, 737] on span "Load All Answers" at bounding box center [968, 745] width 171 height 16
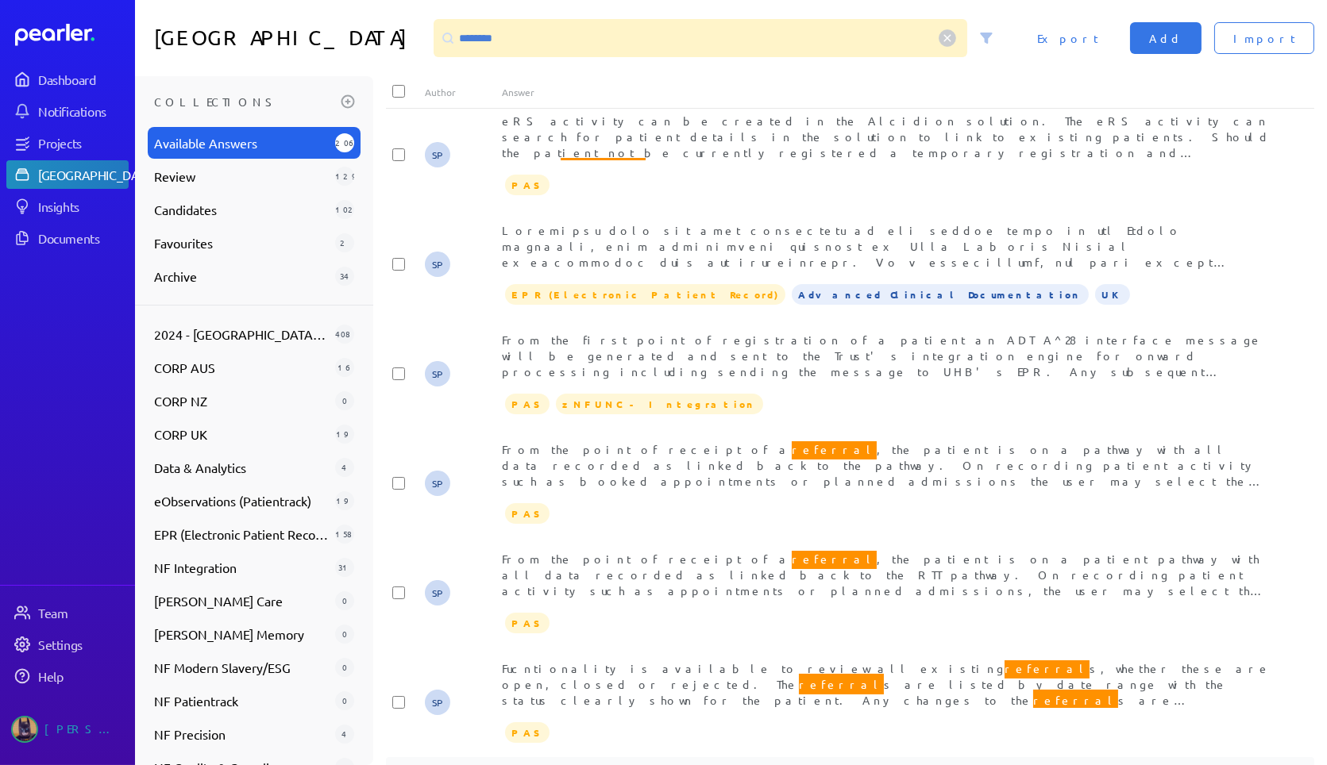
scroll to position [2697, 0]
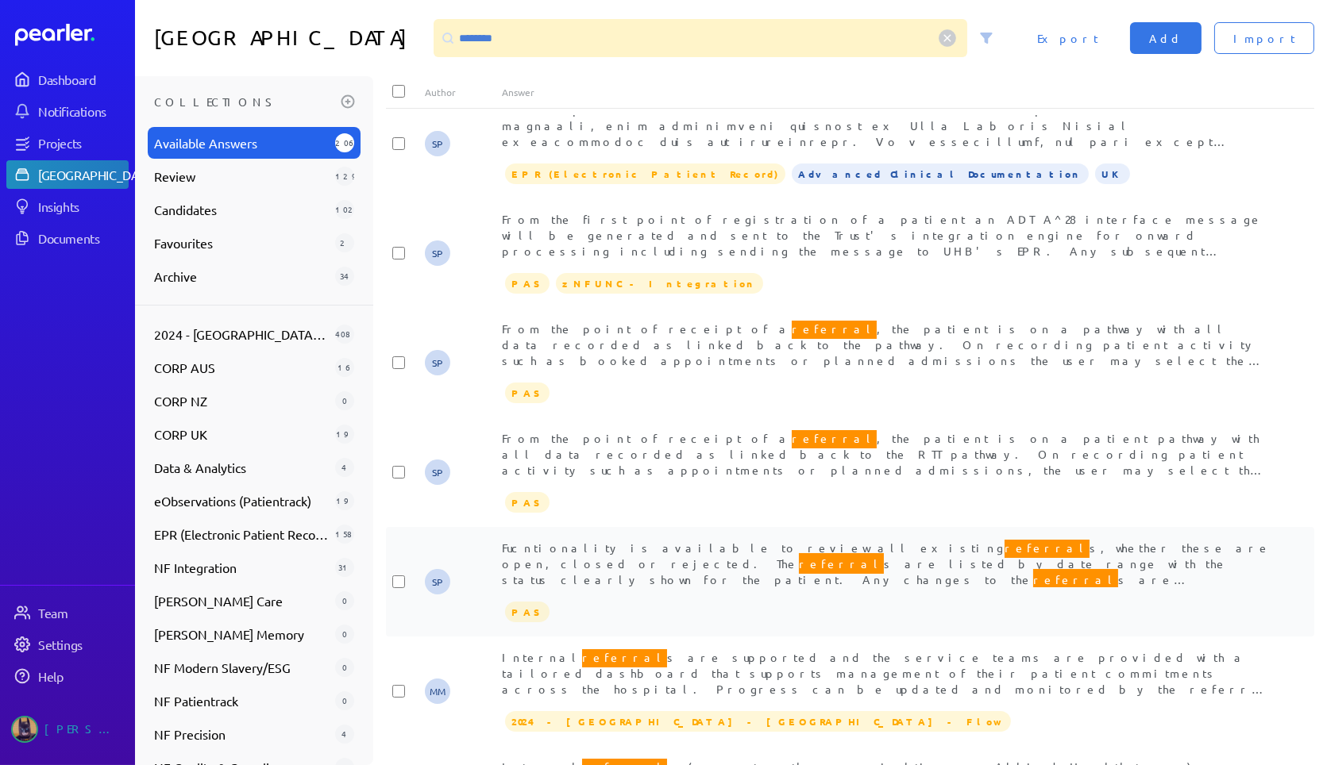
click at [880, 538] on span "Fucntionality is available to review all existing referral s, whether these are…" at bounding box center [886, 578] width 769 height 81
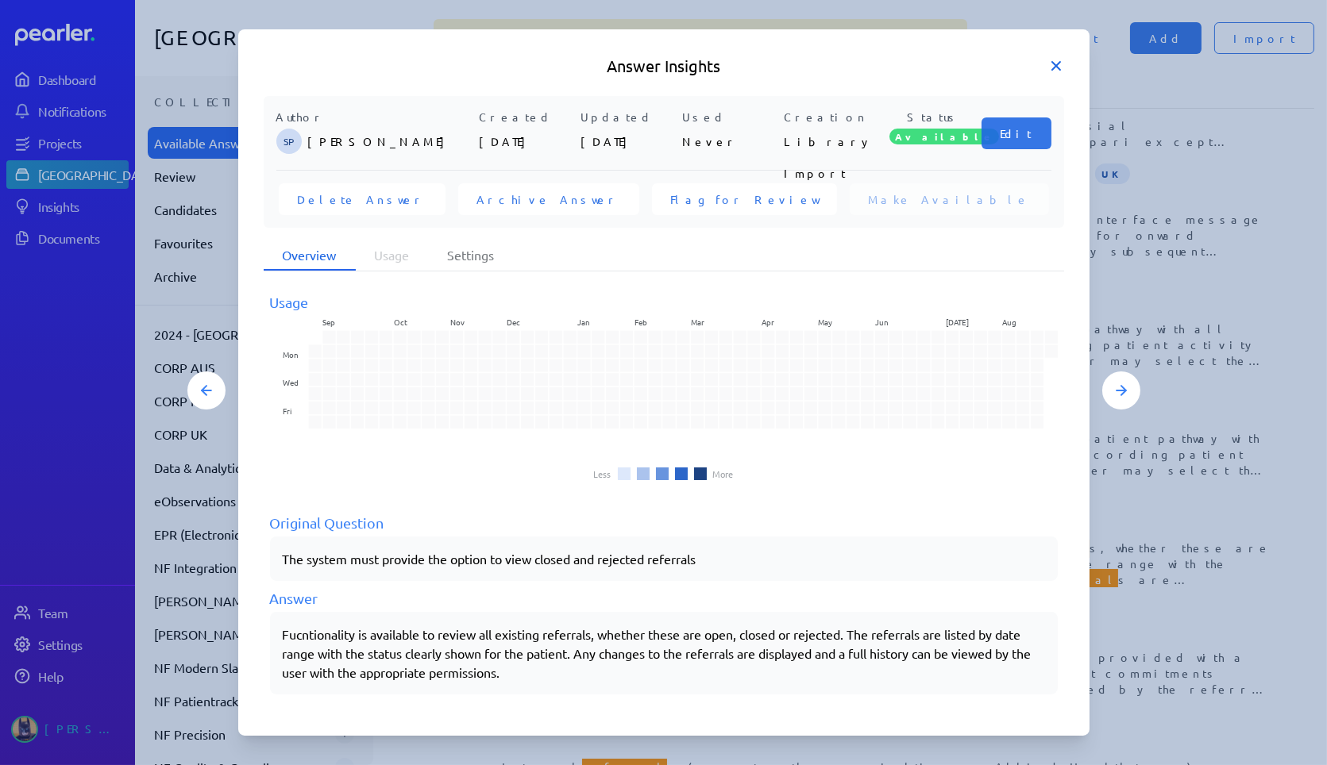
click at [1063, 67] on icon at bounding box center [1056, 66] width 16 height 16
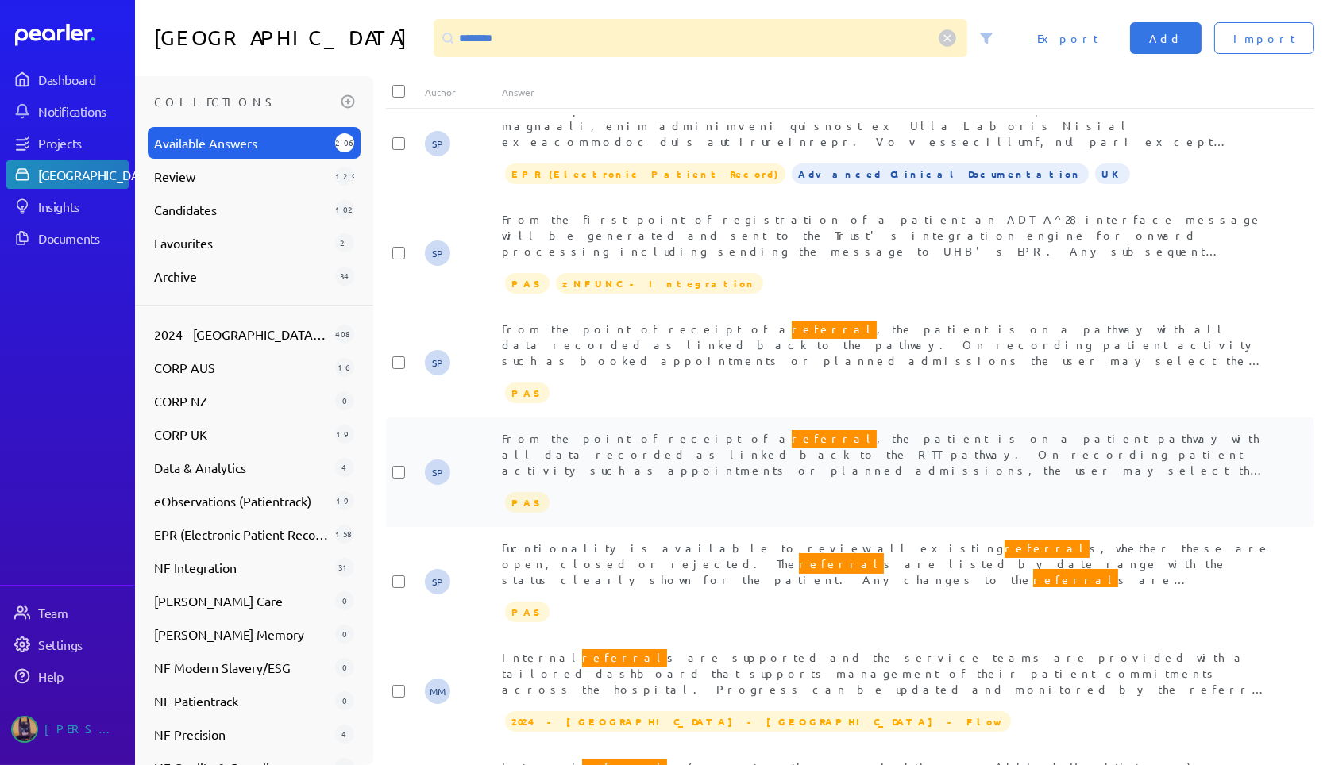
scroll to position [2521, 0]
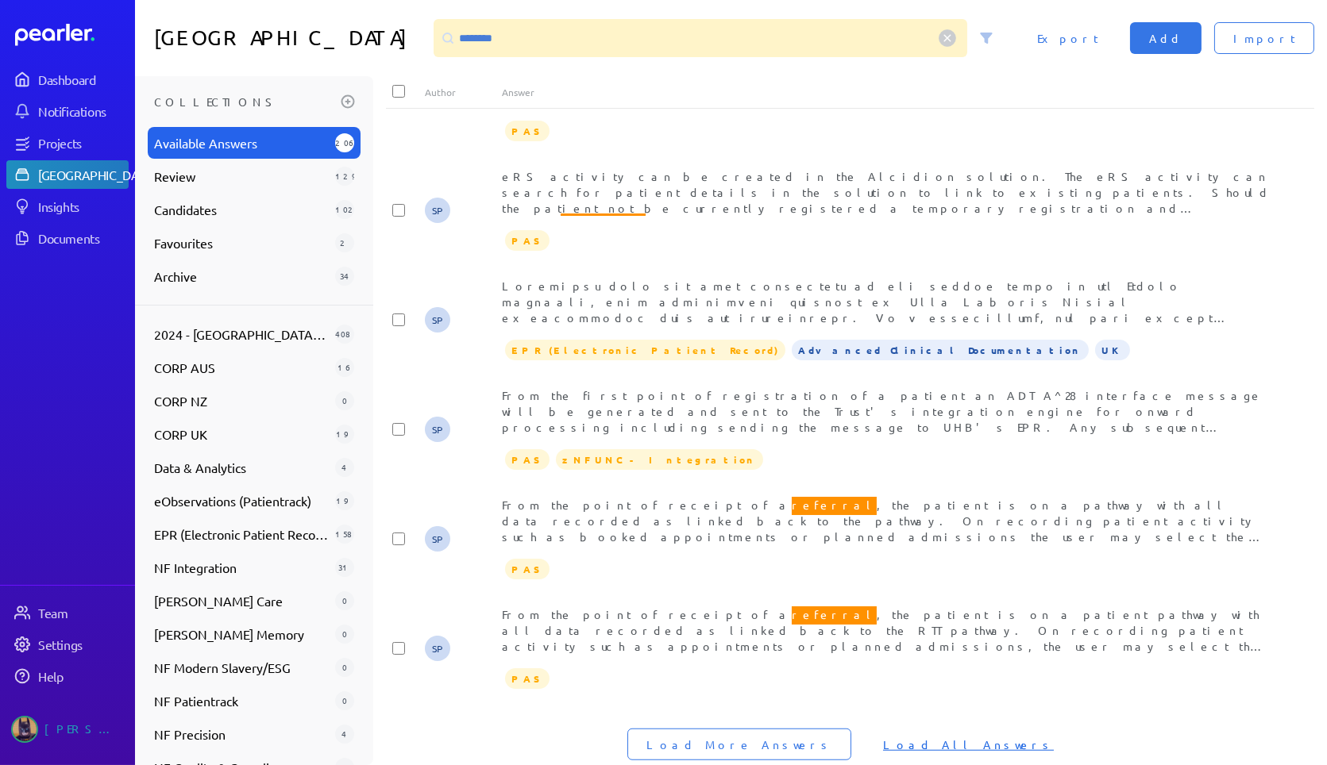
click at [954, 737] on span "Load All Answers" at bounding box center [968, 745] width 171 height 16
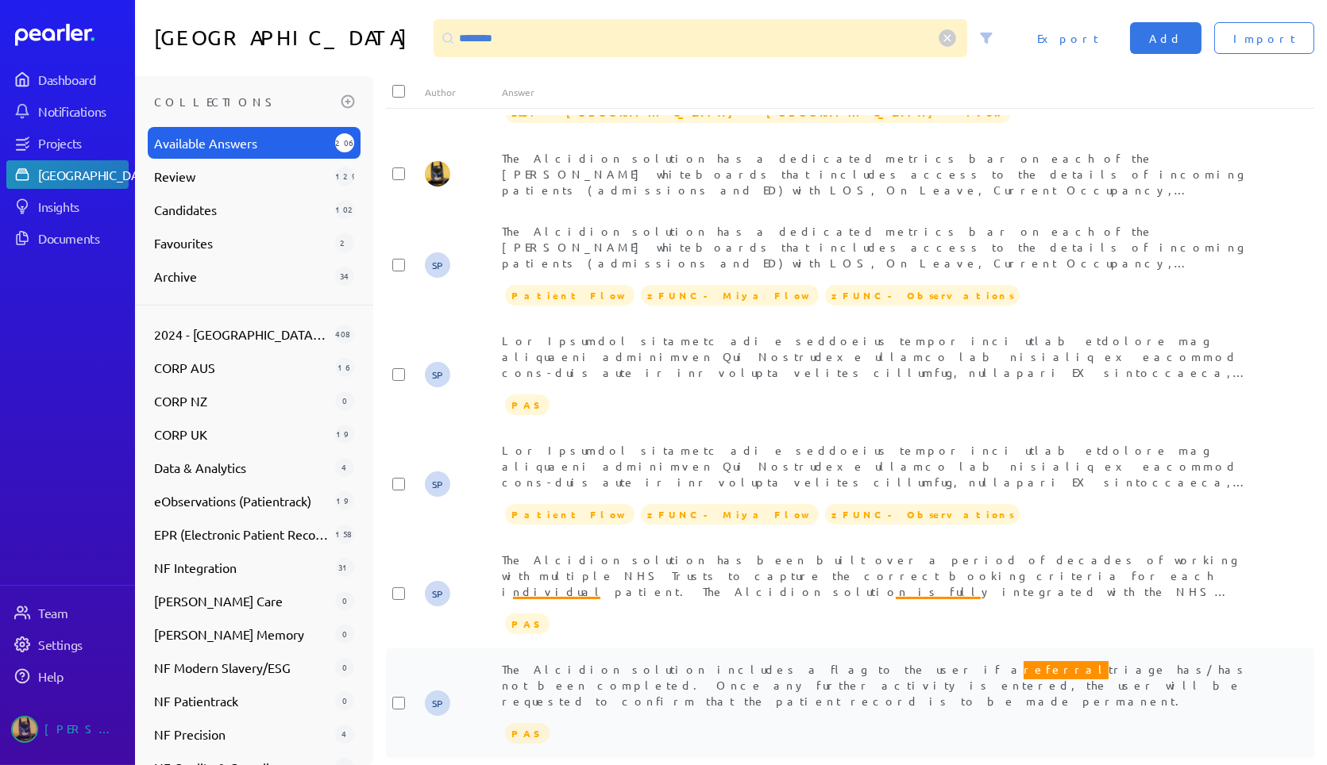
scroll to position [10021, 0]
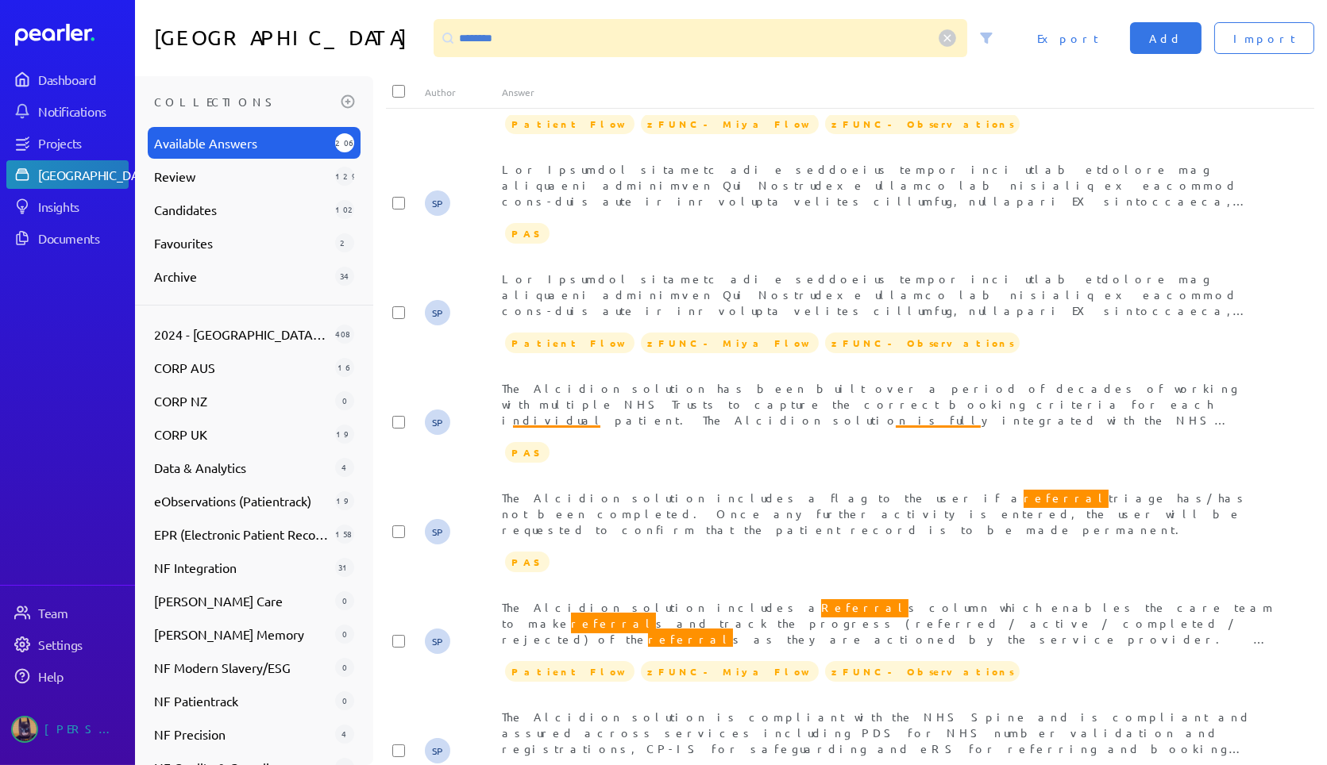
click at [461, 40] on div at bounding box center [448, 38] width 29 height 29
click at [462, 40] on div at bounding box center [448, 38] width 29 height 29
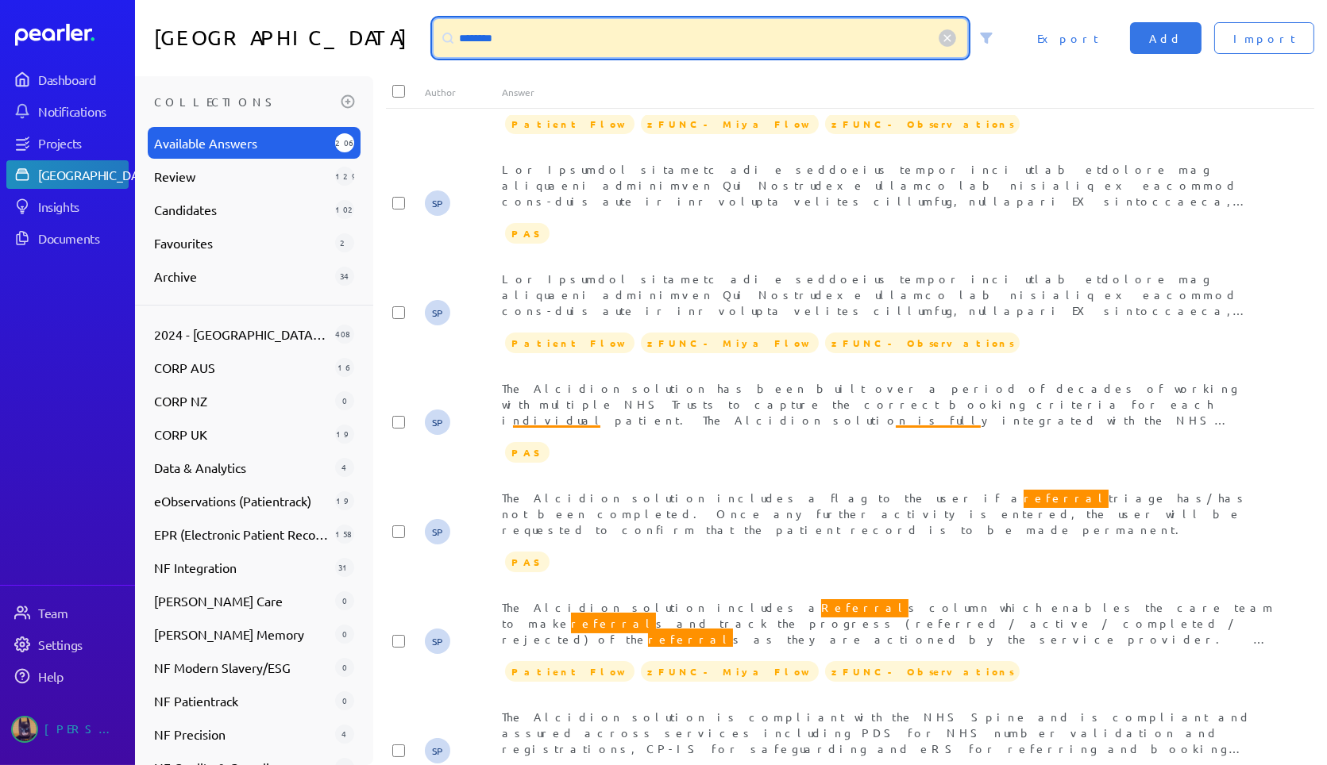
click at [472, 35] on input "********" at bounding box center [701, 38] width 534 height 38
type input "**********"
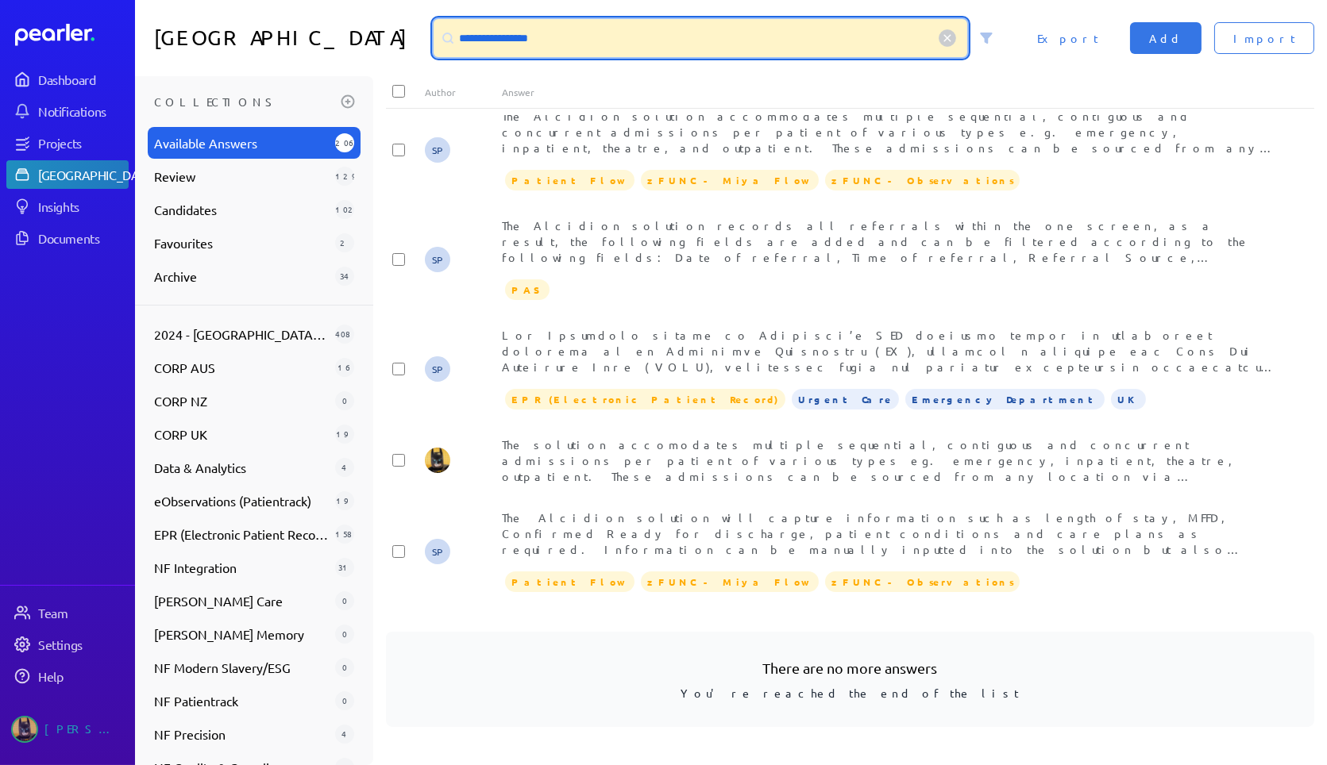
scroll to position [1590, 0]
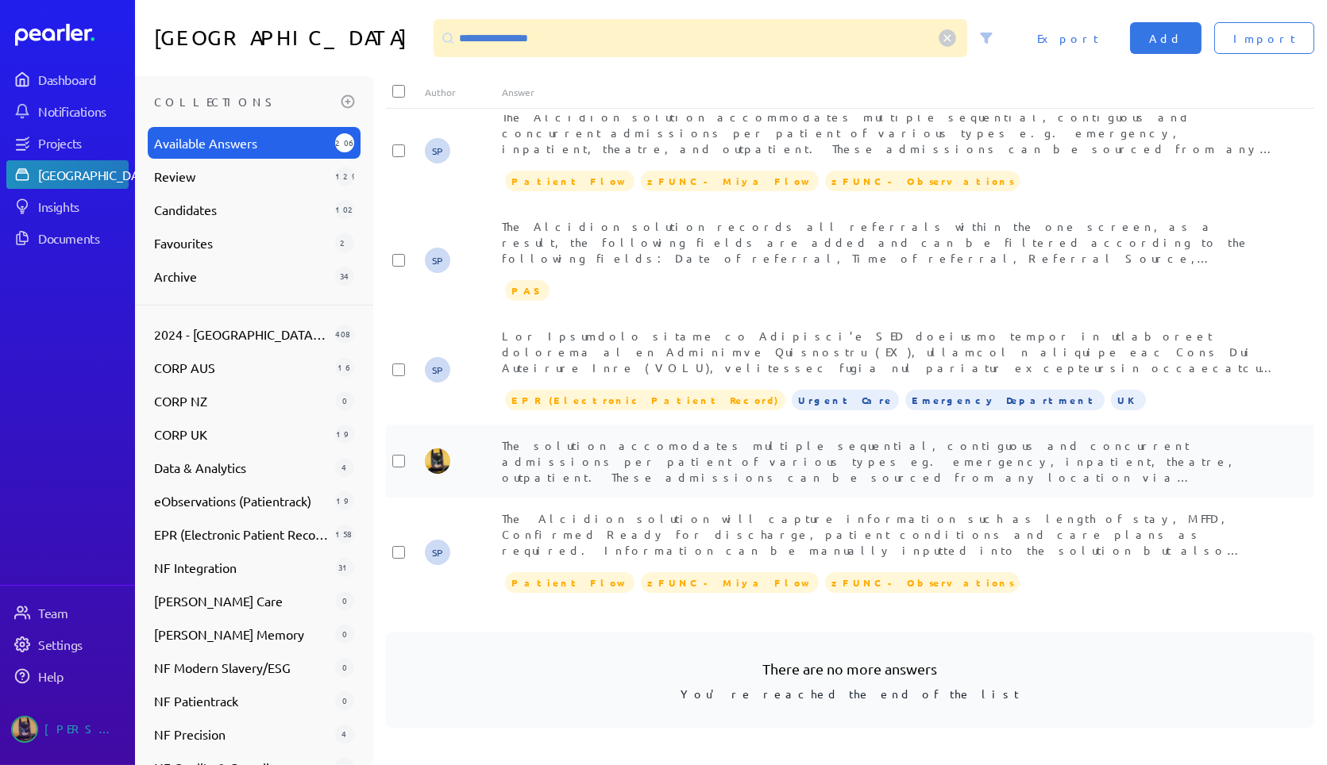
click at [728, 461] on span "The solution accomodates multiple sequential, contiguous and concurrent admissi…" at bounding box center [868, 485] width 732 height 94
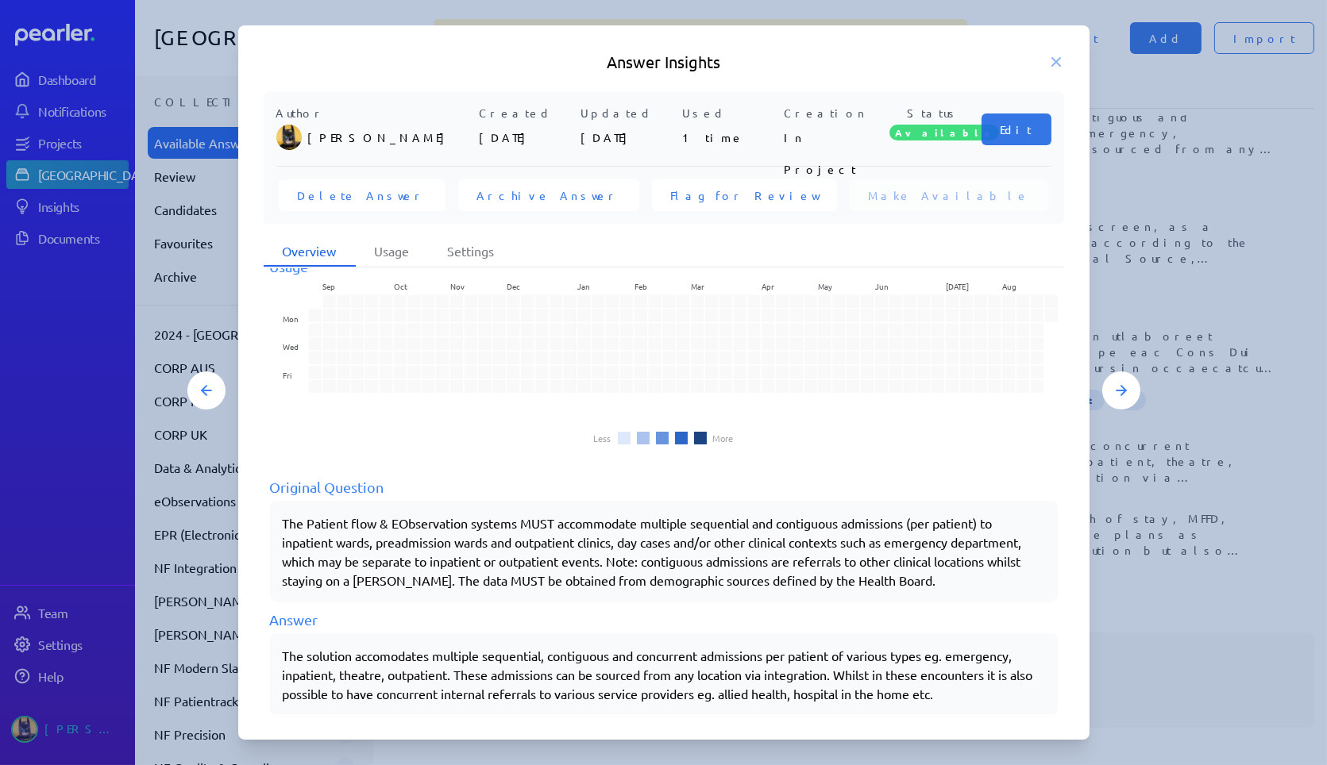
scroll to position [45, 0]
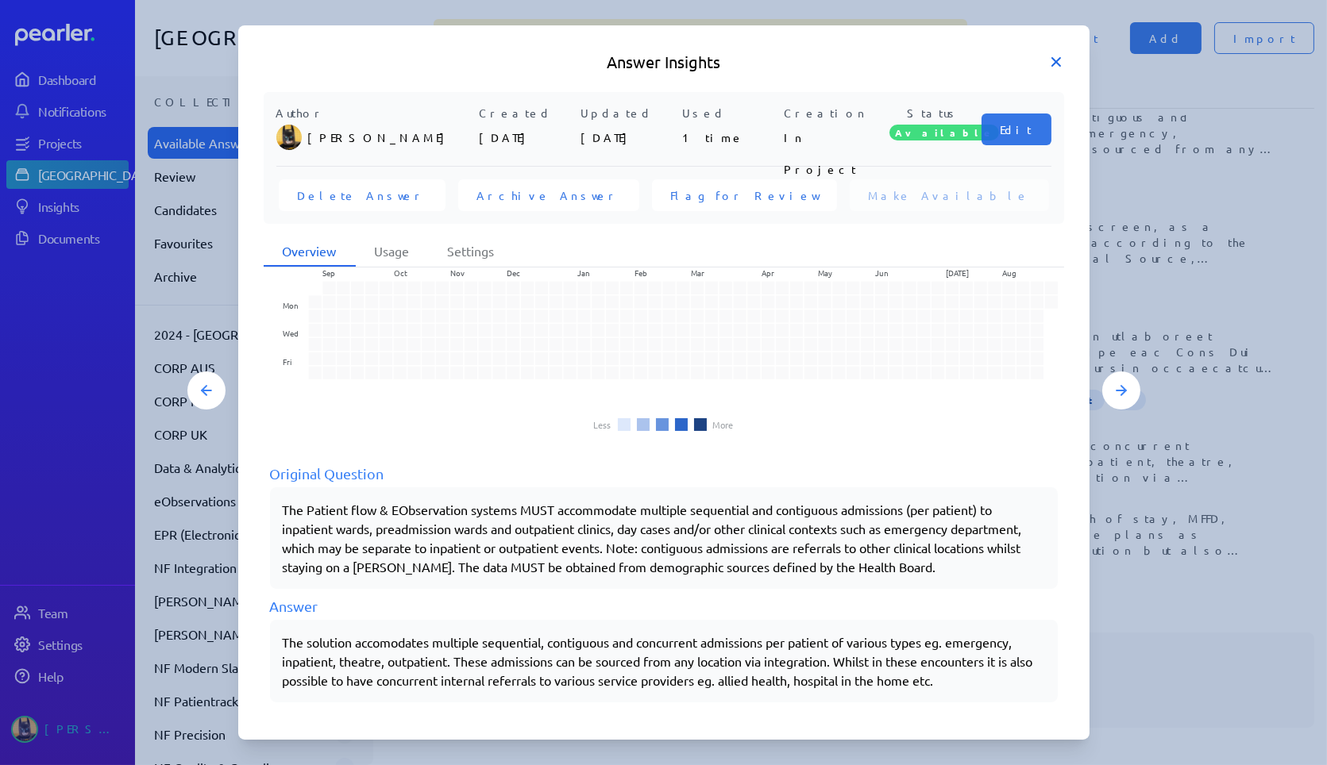
click at [1048, 58] on icon at bounding box center [1056, 62] width 16 height 16
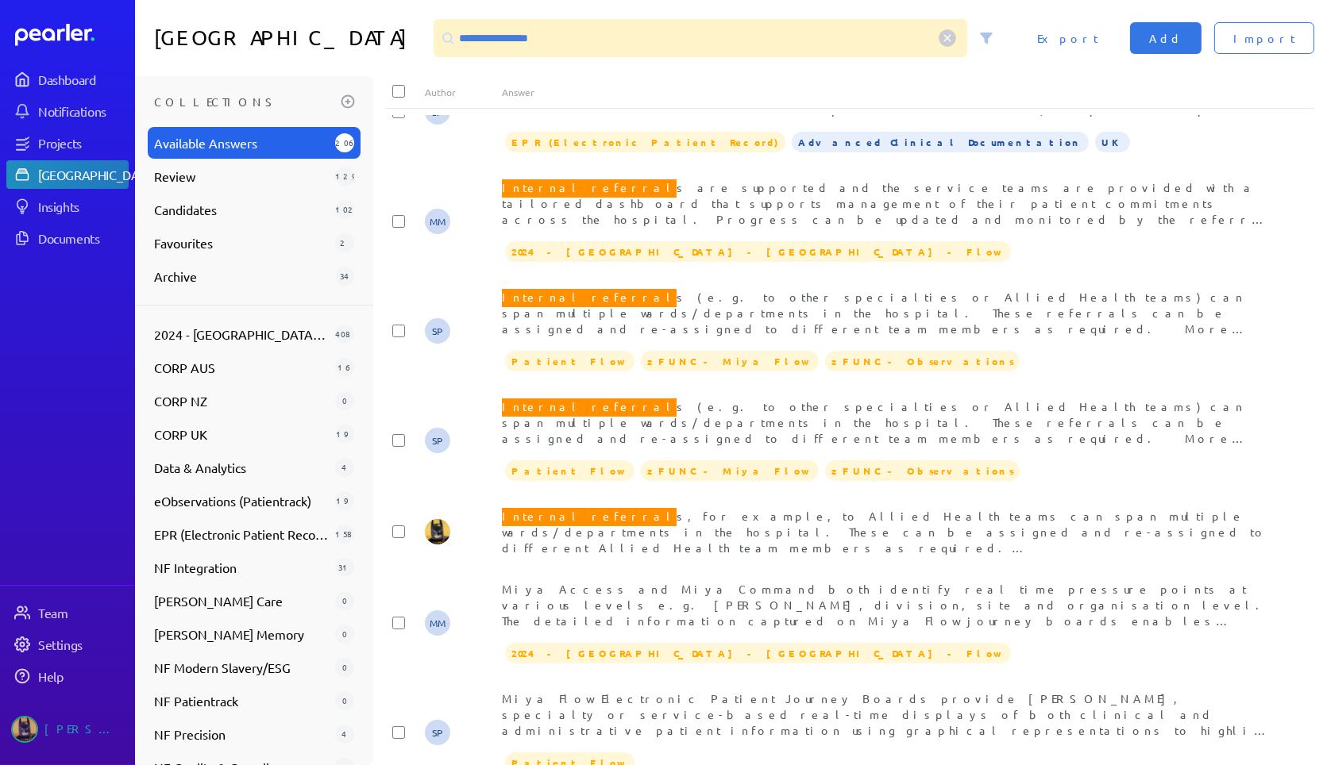
scroll to position [0, 0]
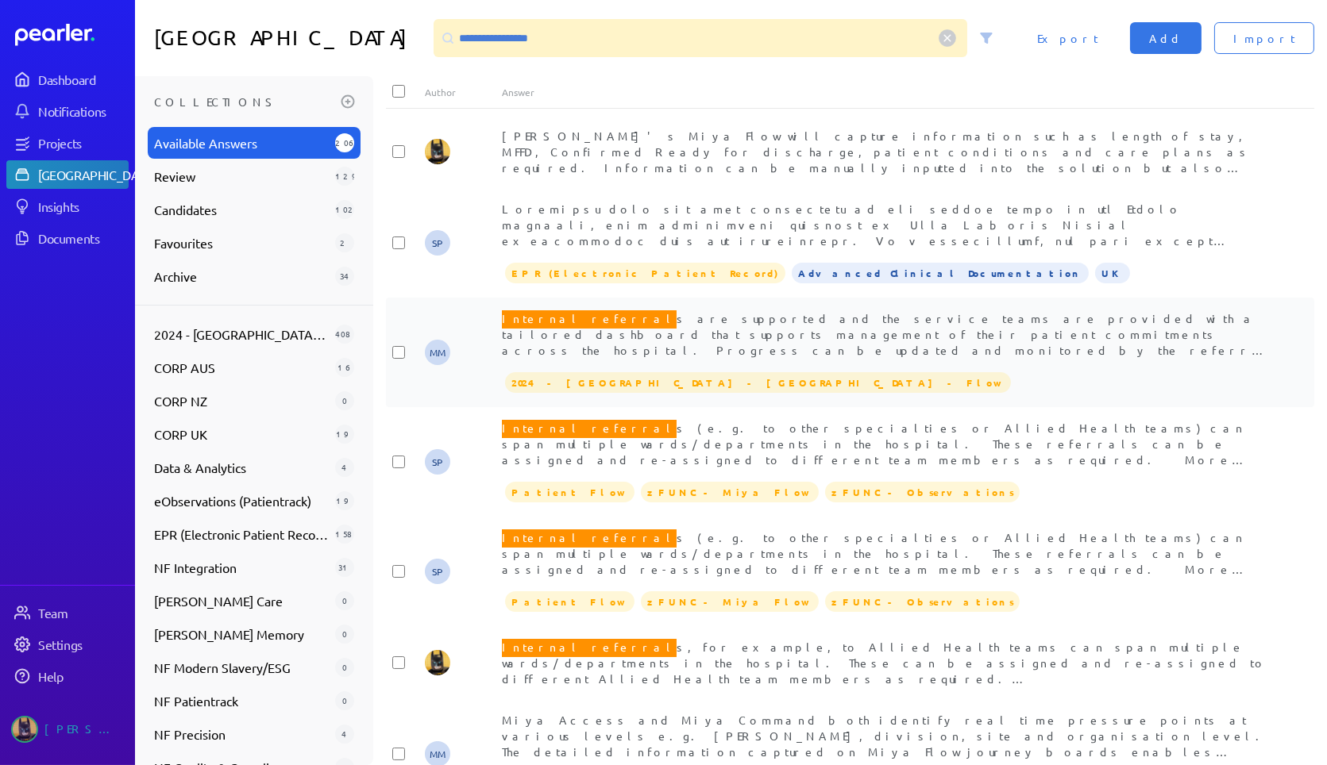
click at [837, 326] on div "Internal referral s are supported and the service teams are provided with a tai…" at bounding box center [888, 334] width 773 height 48
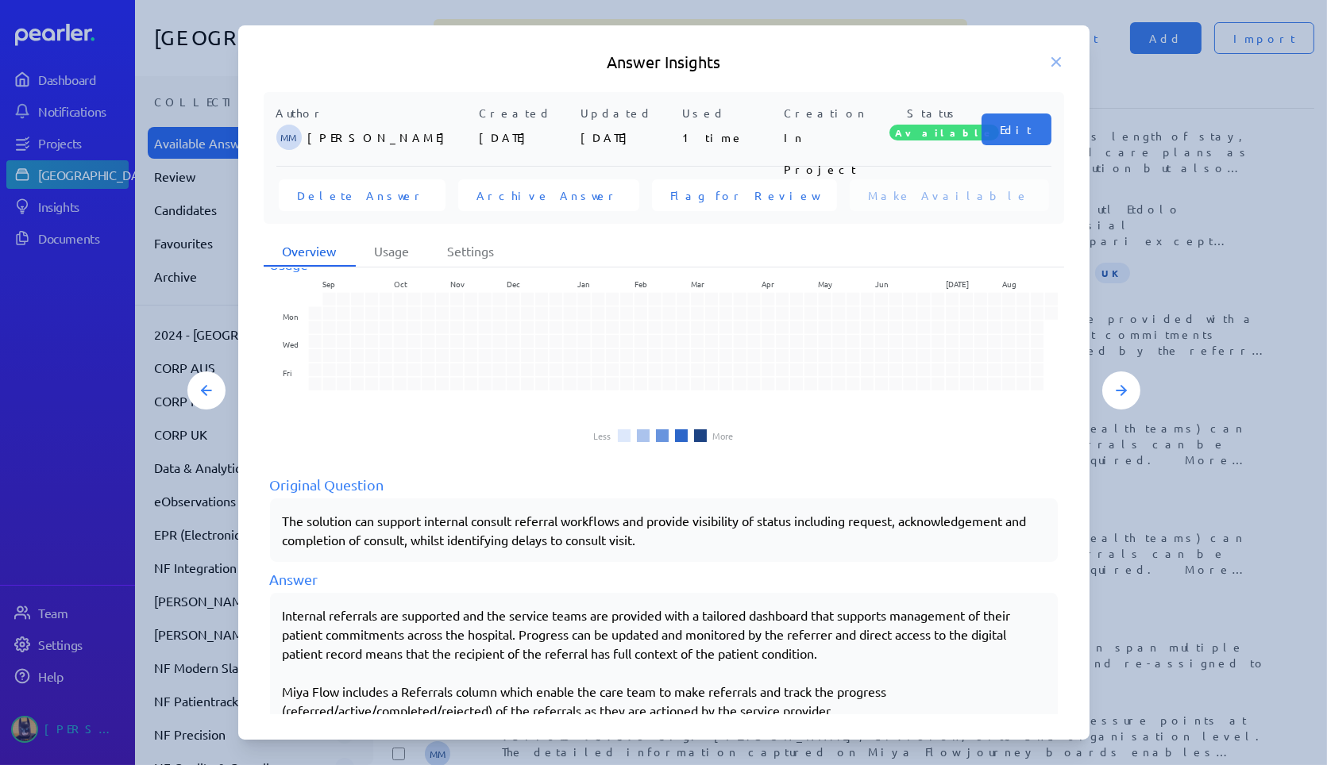
scroll to position [102, 0]
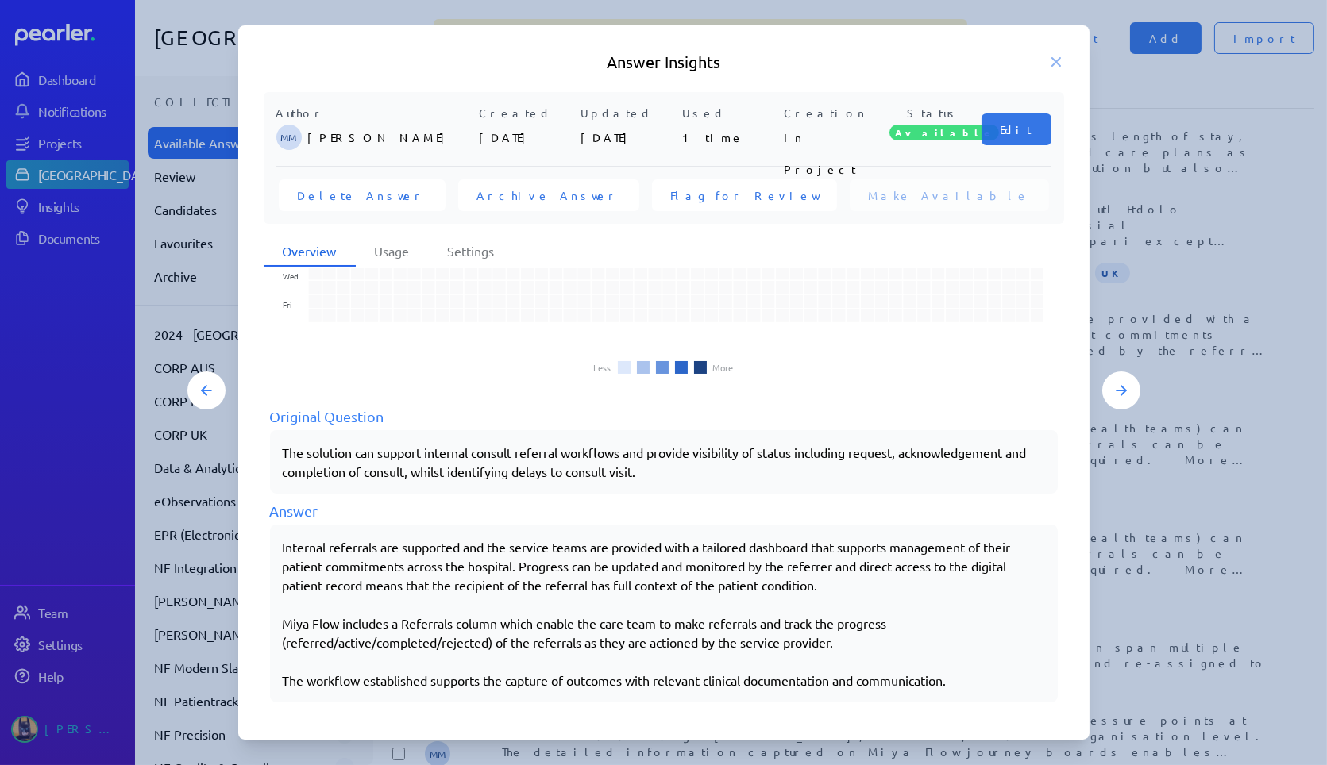
click at [1150, 592] on div at bounding box center [663, 382] width 1327 height 765
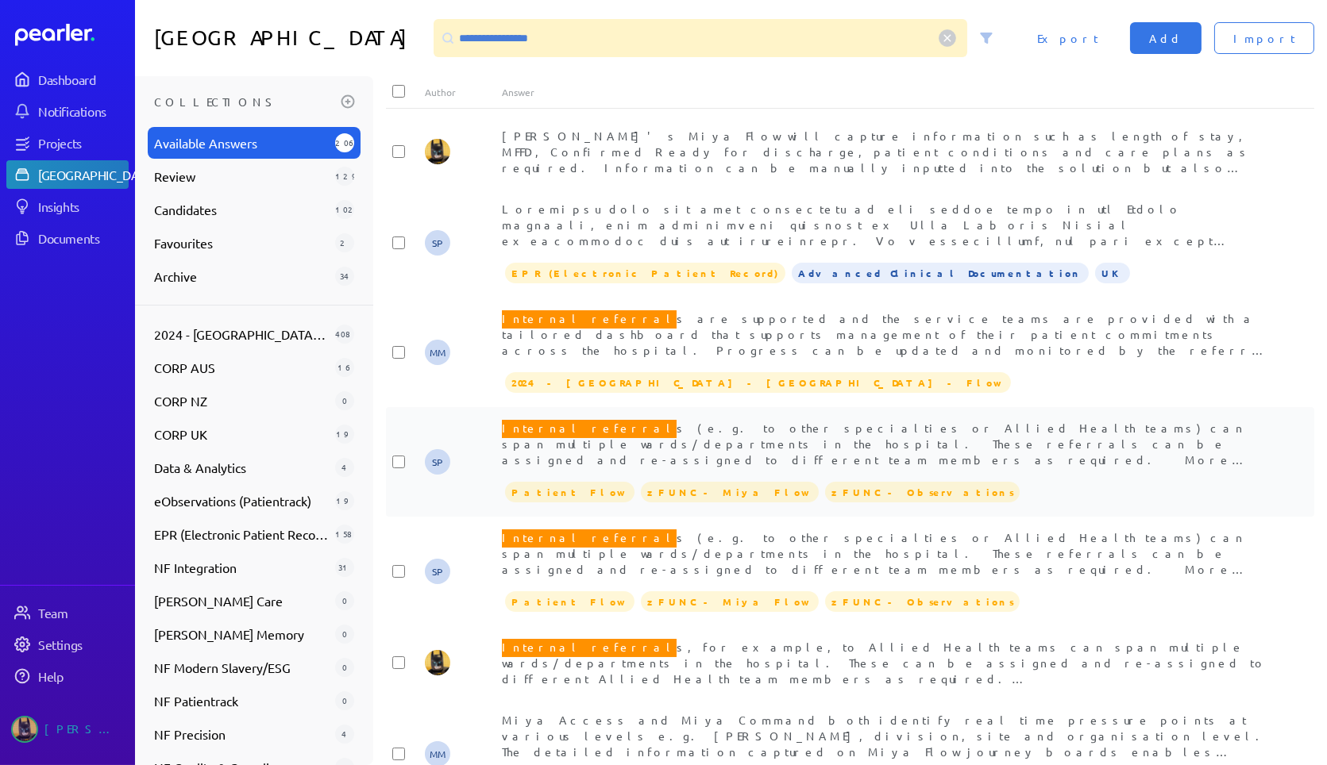
click at [853, 434] on span "Internal referral s (e.g. to other specialties or Allied Health teams) can span…" at bounding box center [886, 490] width 768 height 145
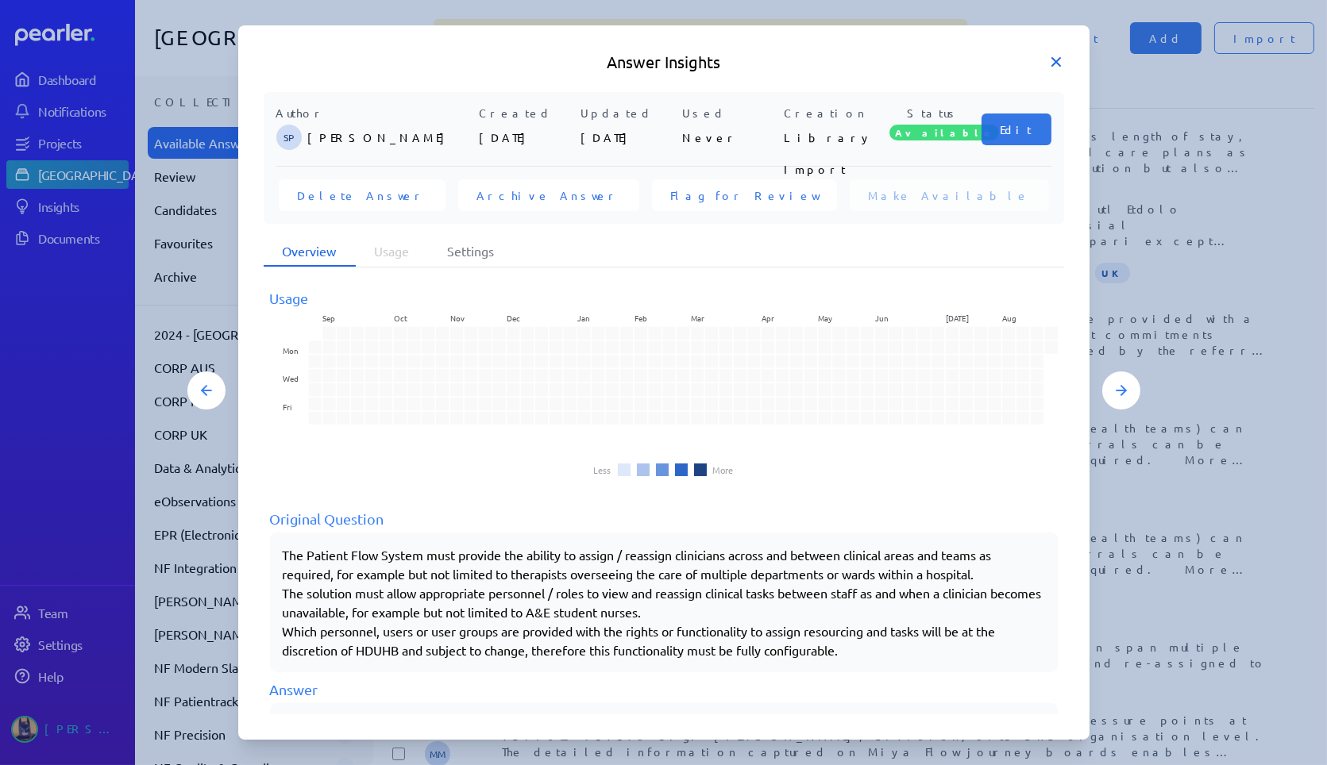
click at [1058, 63] on icon at bounding box center [1056, 62] width 16 height 16
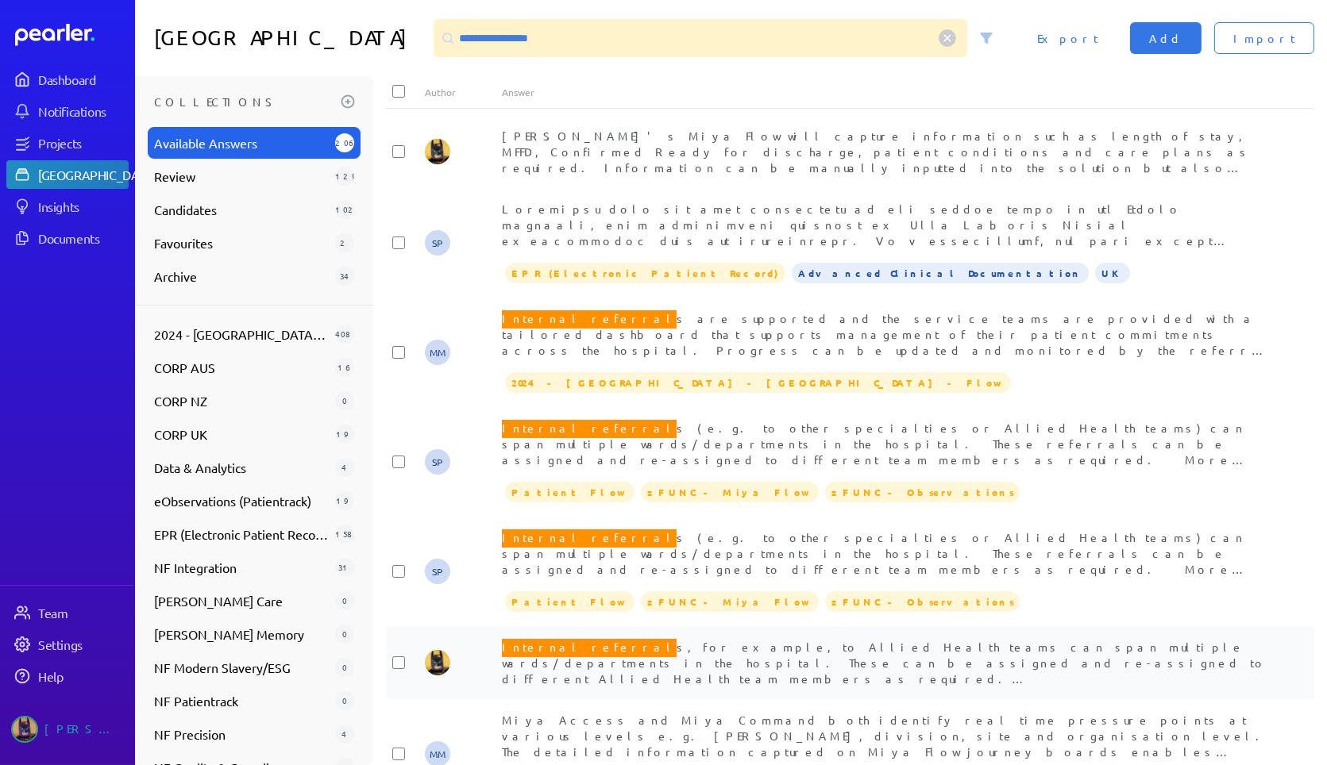
click at [819, 656] on div "Internal referral s, for example, to Allied Health teams can span multiple ward…" at bounding box center [888, 663] width 773 height 48
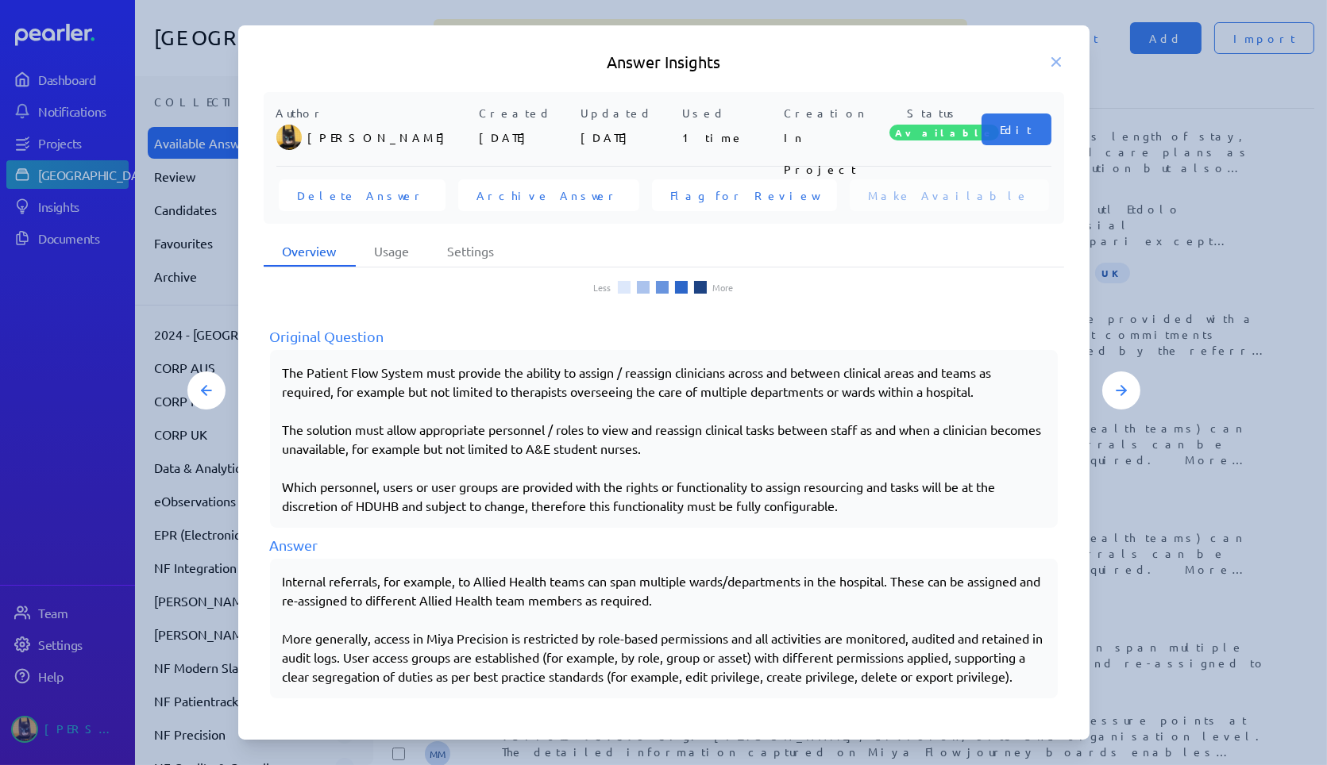
scroll to position [198, 0]
click at [1174, 587] on div at bounding box center [663, 382] width 1327 height 765
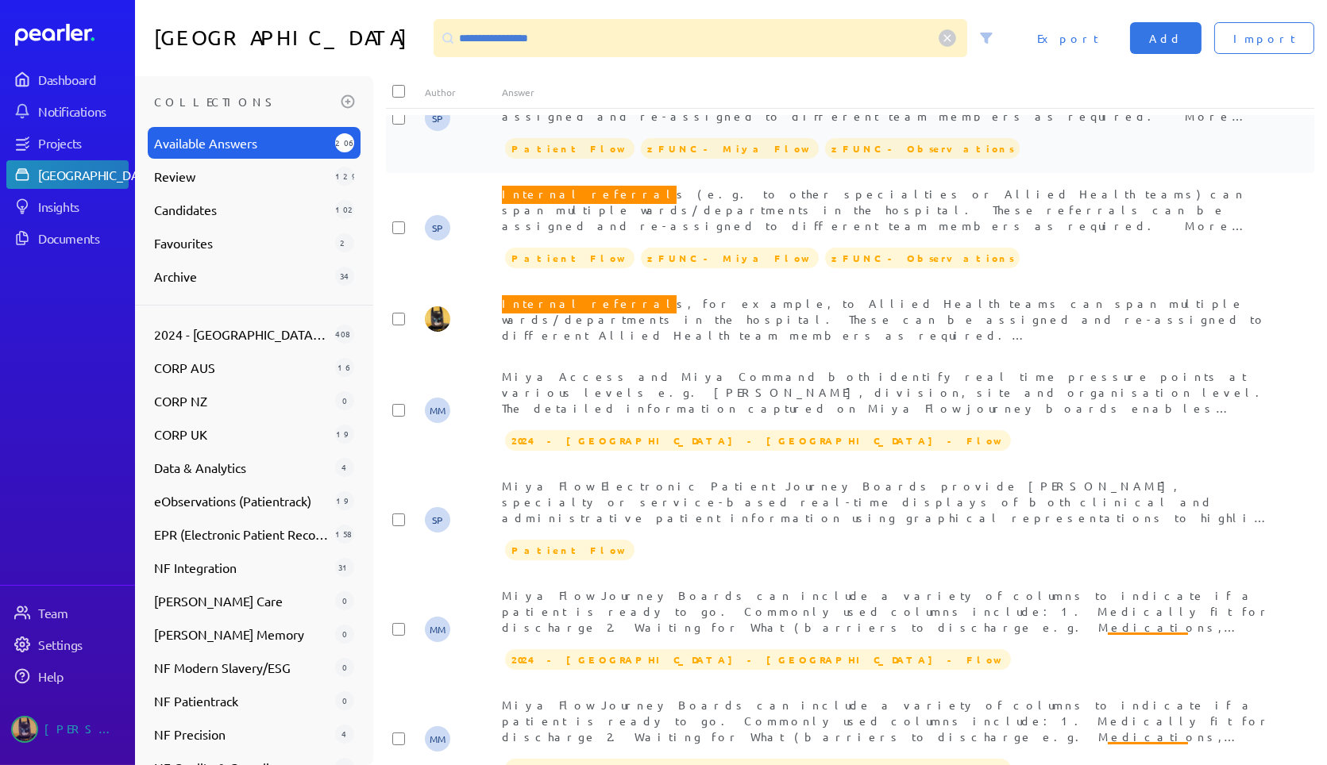
scroll to position [0, 0]
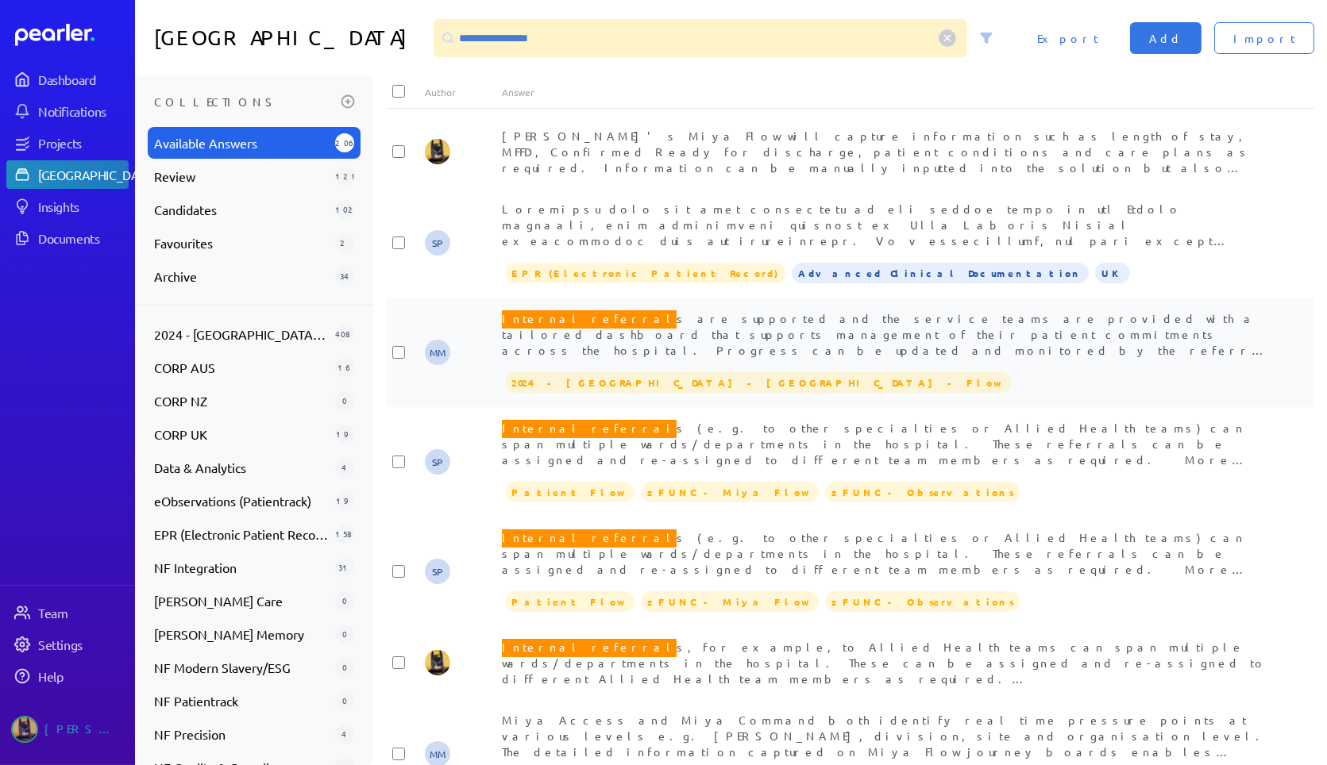
click at [728, 341] on div "Internal referral s are supported and the service teams are provided with a tai…" at bounding box center [888, 334] width 773 height 48
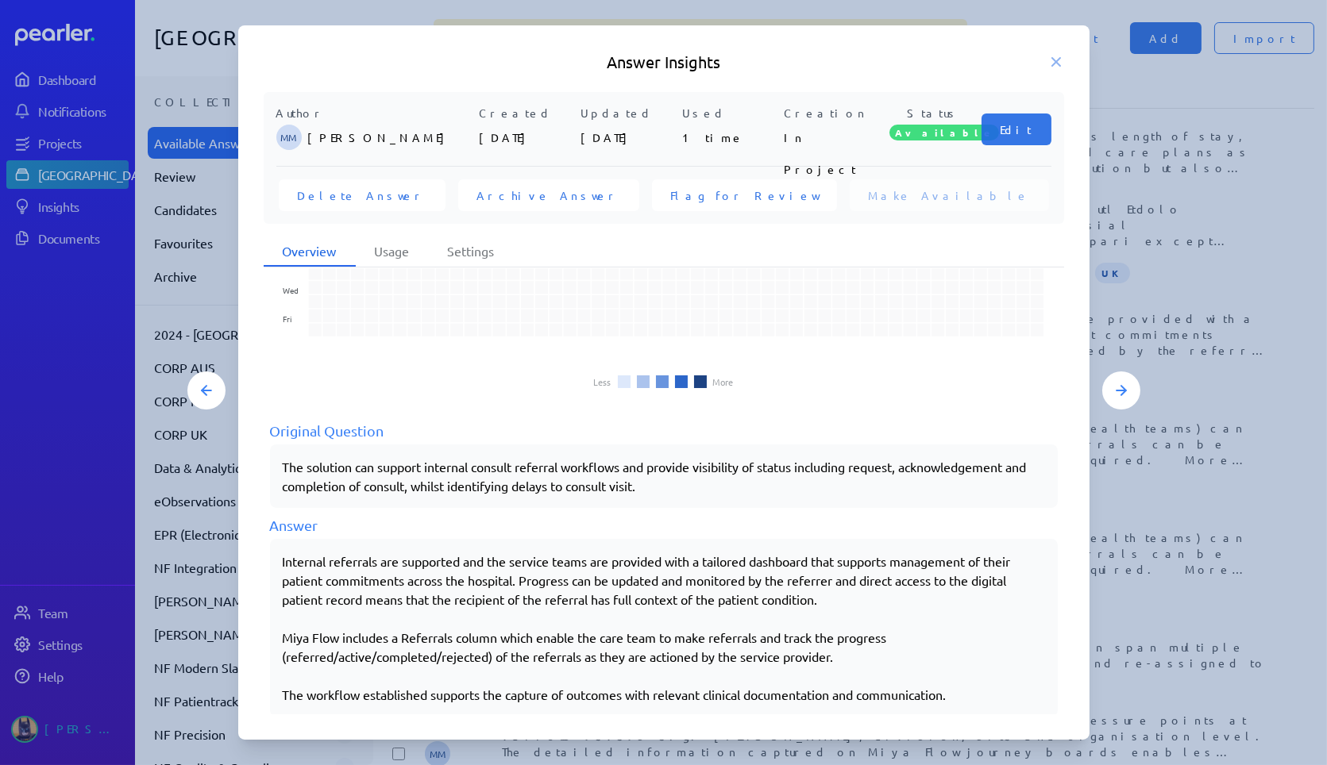
scroll to position [102, 0]
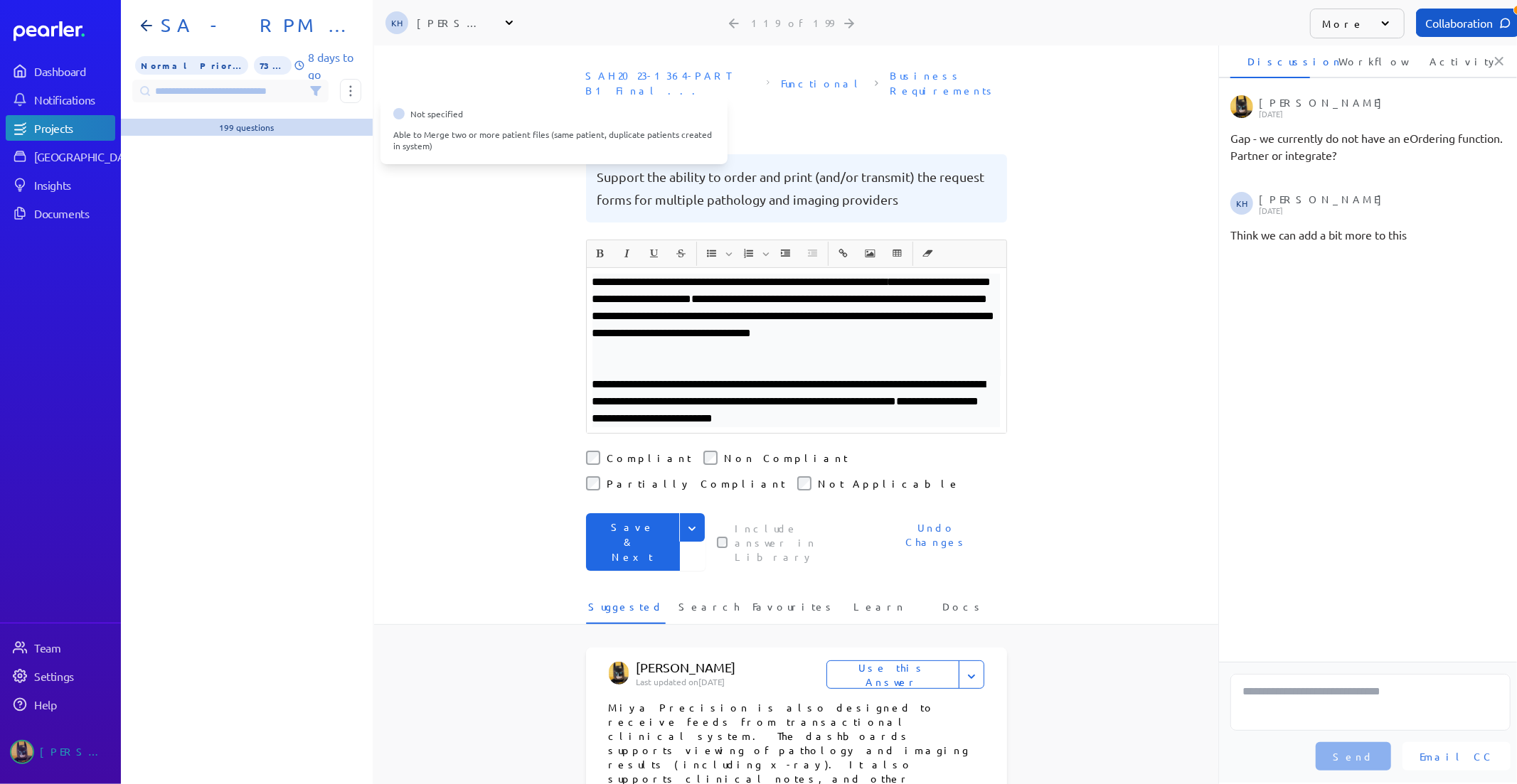
scroll to position [0, 4]
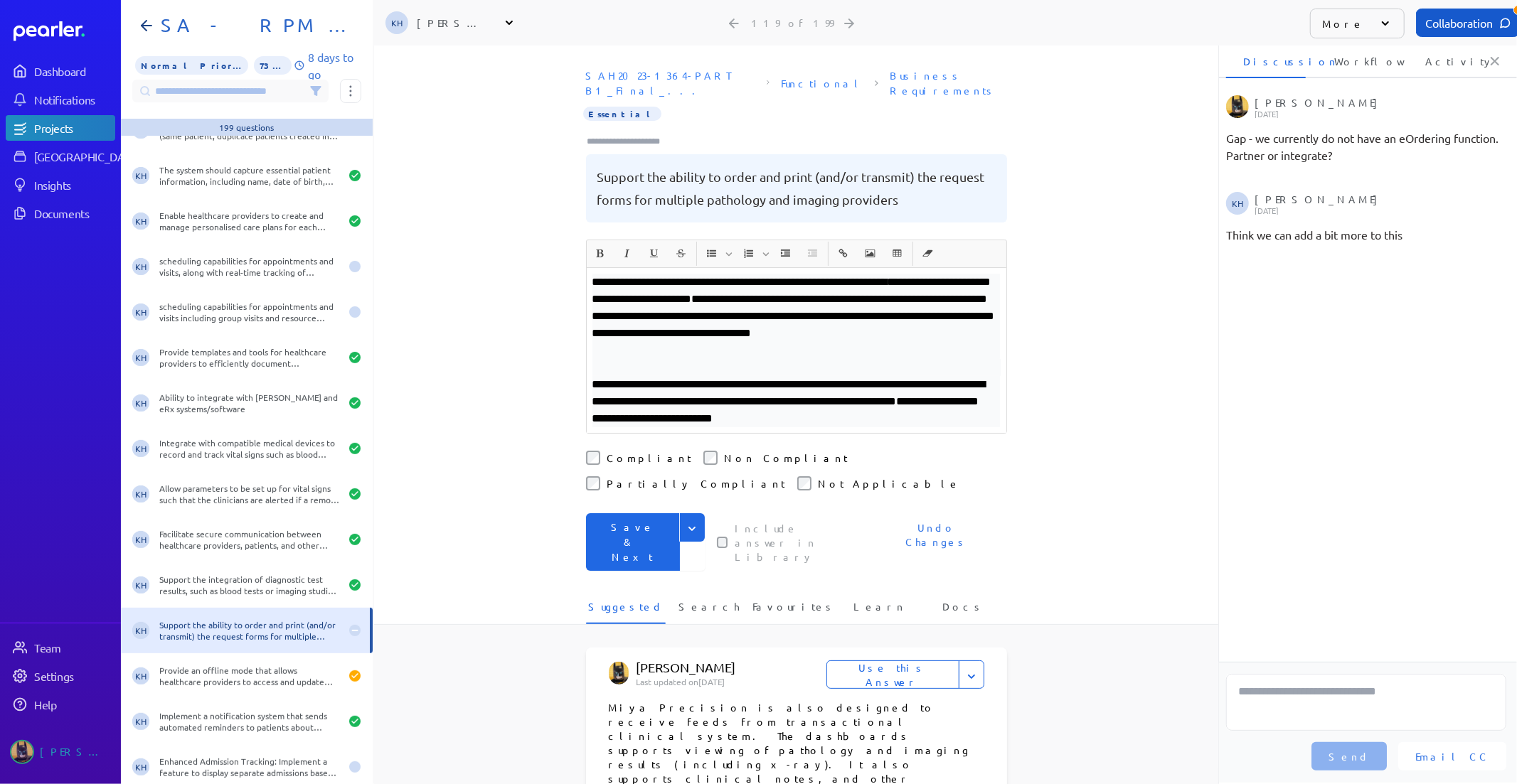
click at [919, 405] on p "**********" at bounding box center [796, 401] width 408 height 51
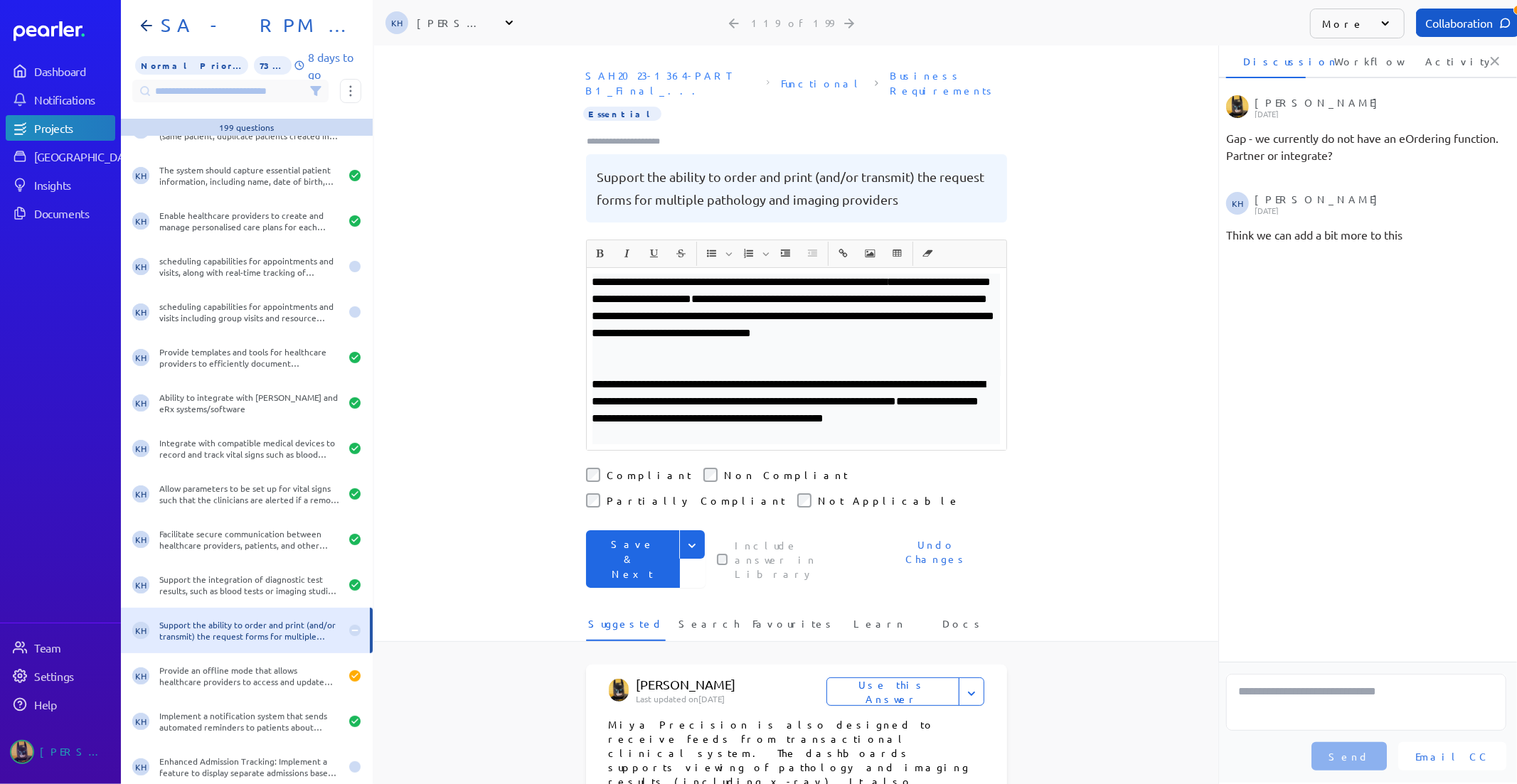
click at [741, 422] on p "**********" at bounding box center [796, 410] width 408 height 68
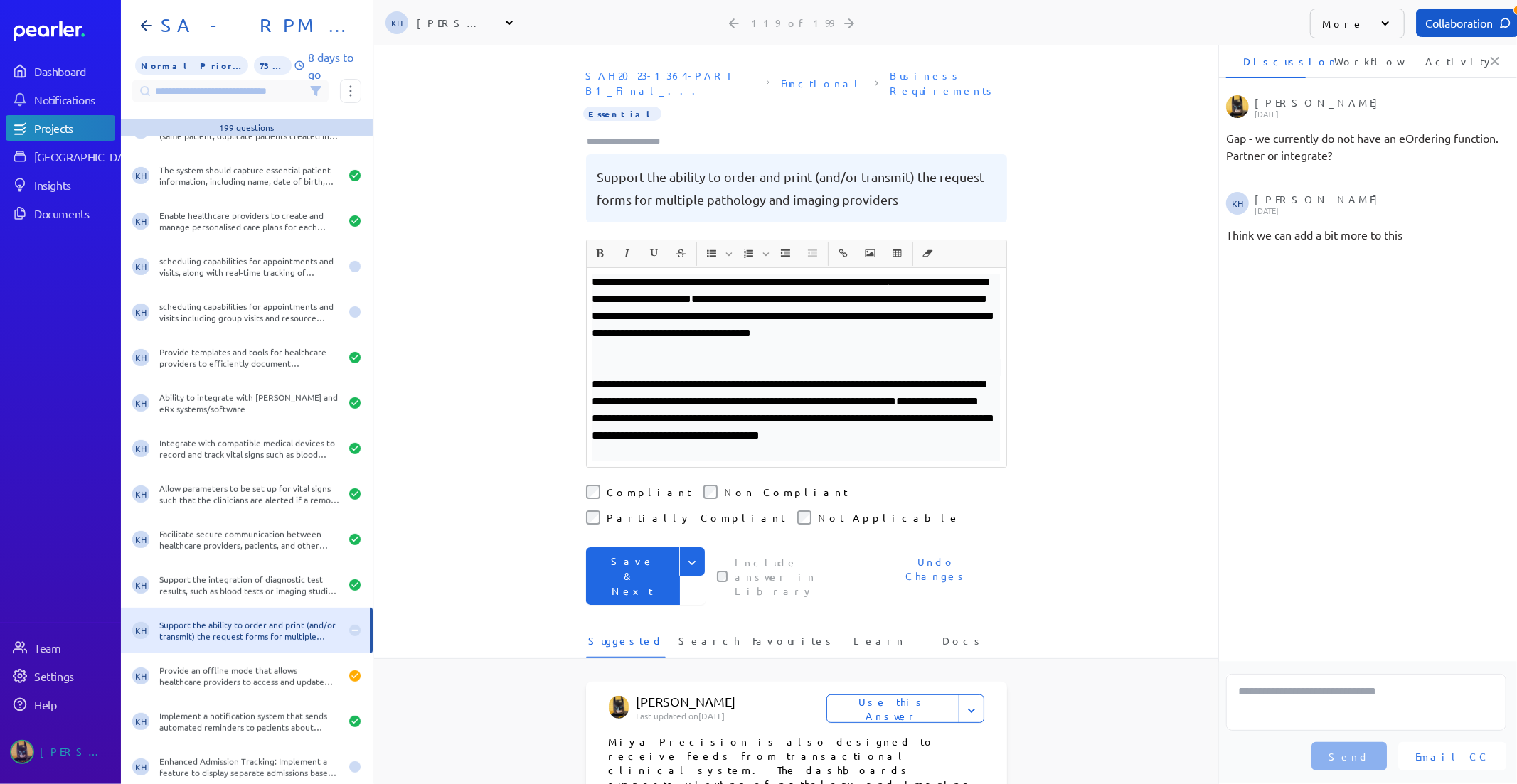
click at [858, 436] on p "**********" at bounding box center [796, 418] width 408 height 85
click at [759, 434] on p "**********" at bounding box center [796, 418] width 408 height 85
click at [872, 430] on p "**********" at bounding box center [796, 418] width 408 height 85
click at [810, 415] on p "**********" at bounding box center [796, 418] width 408 height 85
click at [834, 398] on p "**********" at bounding box center [796, 418] width 408 height 85
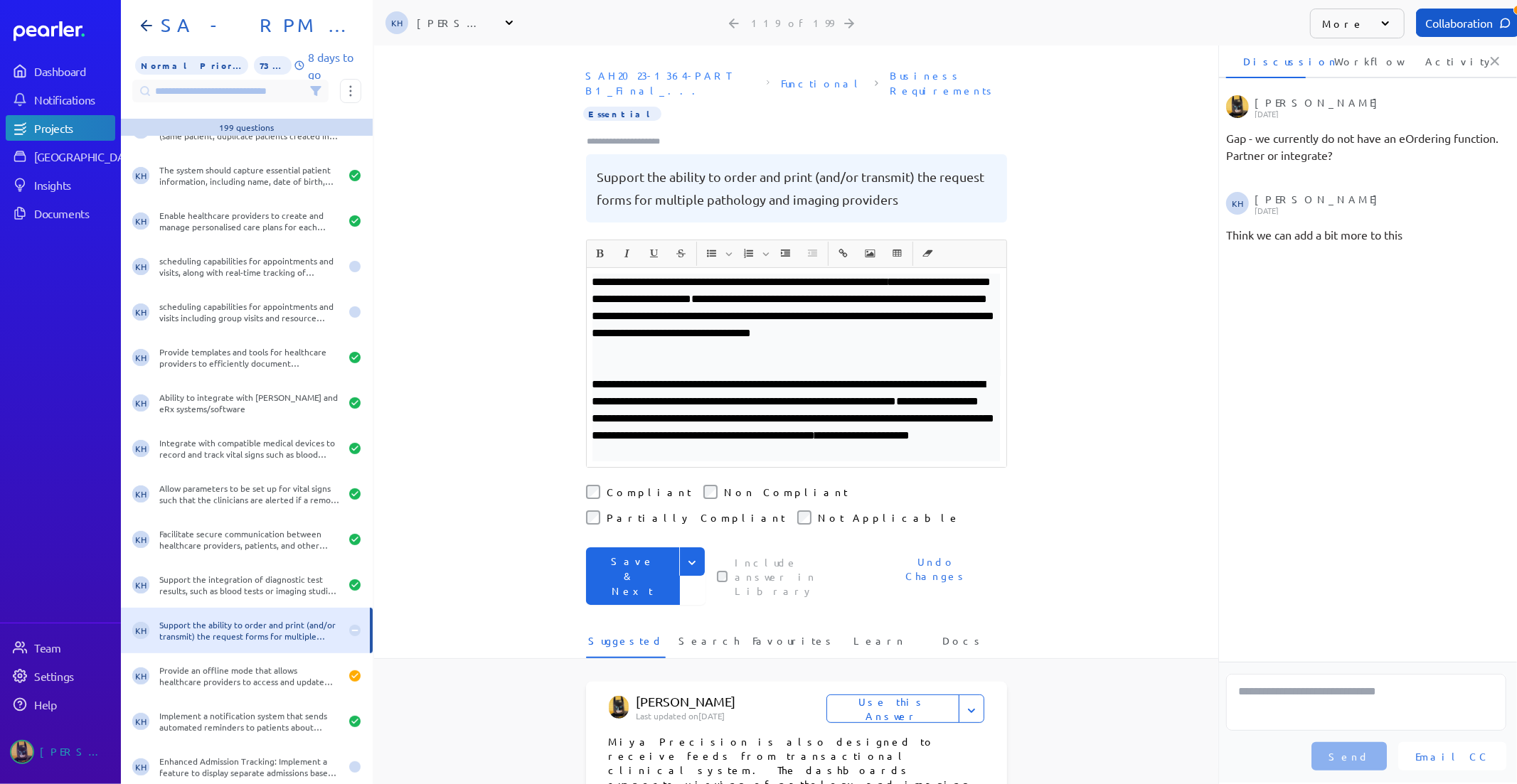
click at [641, 547] on button "Save & Next" at bounding box center [632, 575] width 94 height 57
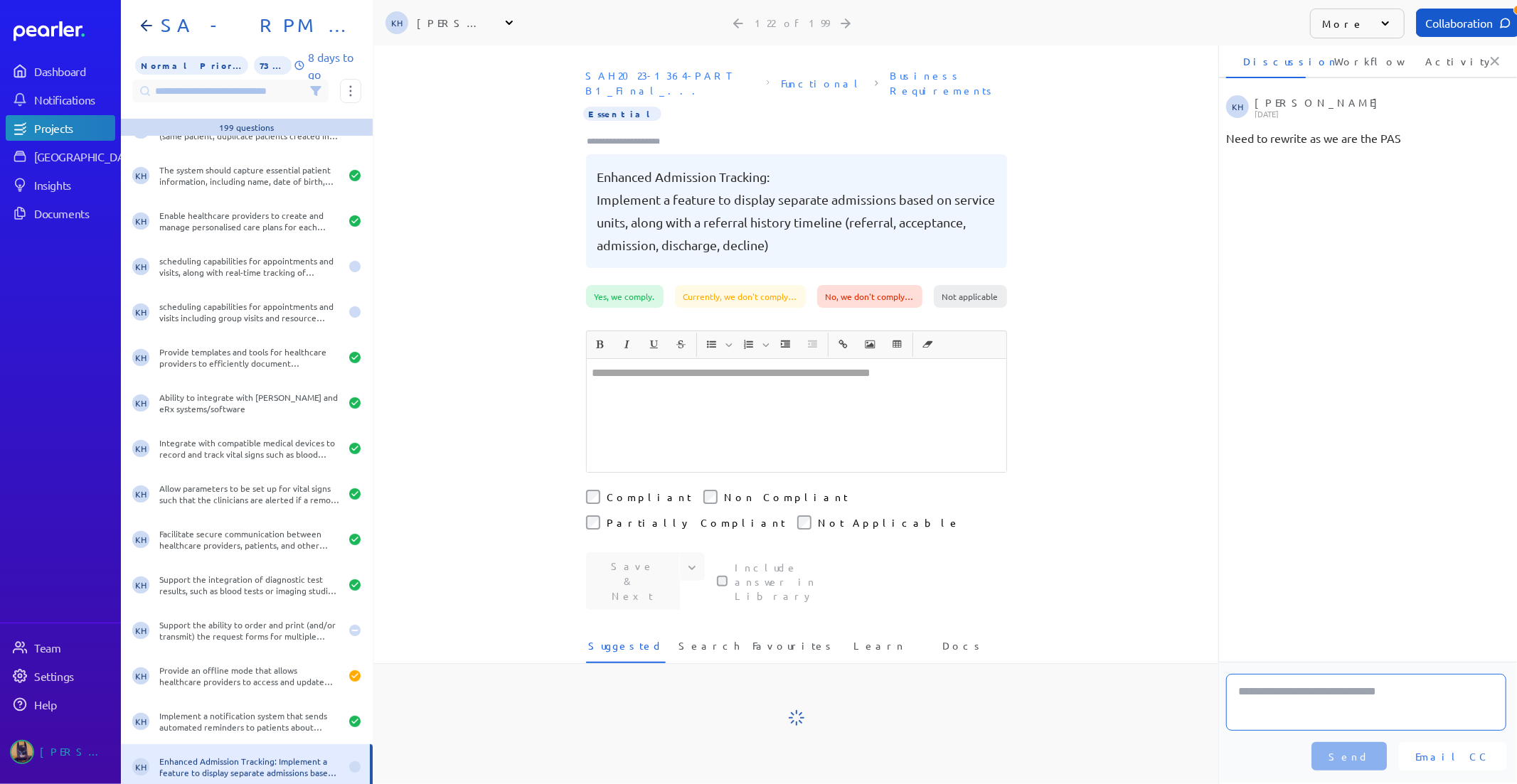
click at [1303, 688] on textarea at bounding box center [1366, 703] width 280 height 57
click at [224, 91] on input at bounding box center [230, 90] width 196 height 22
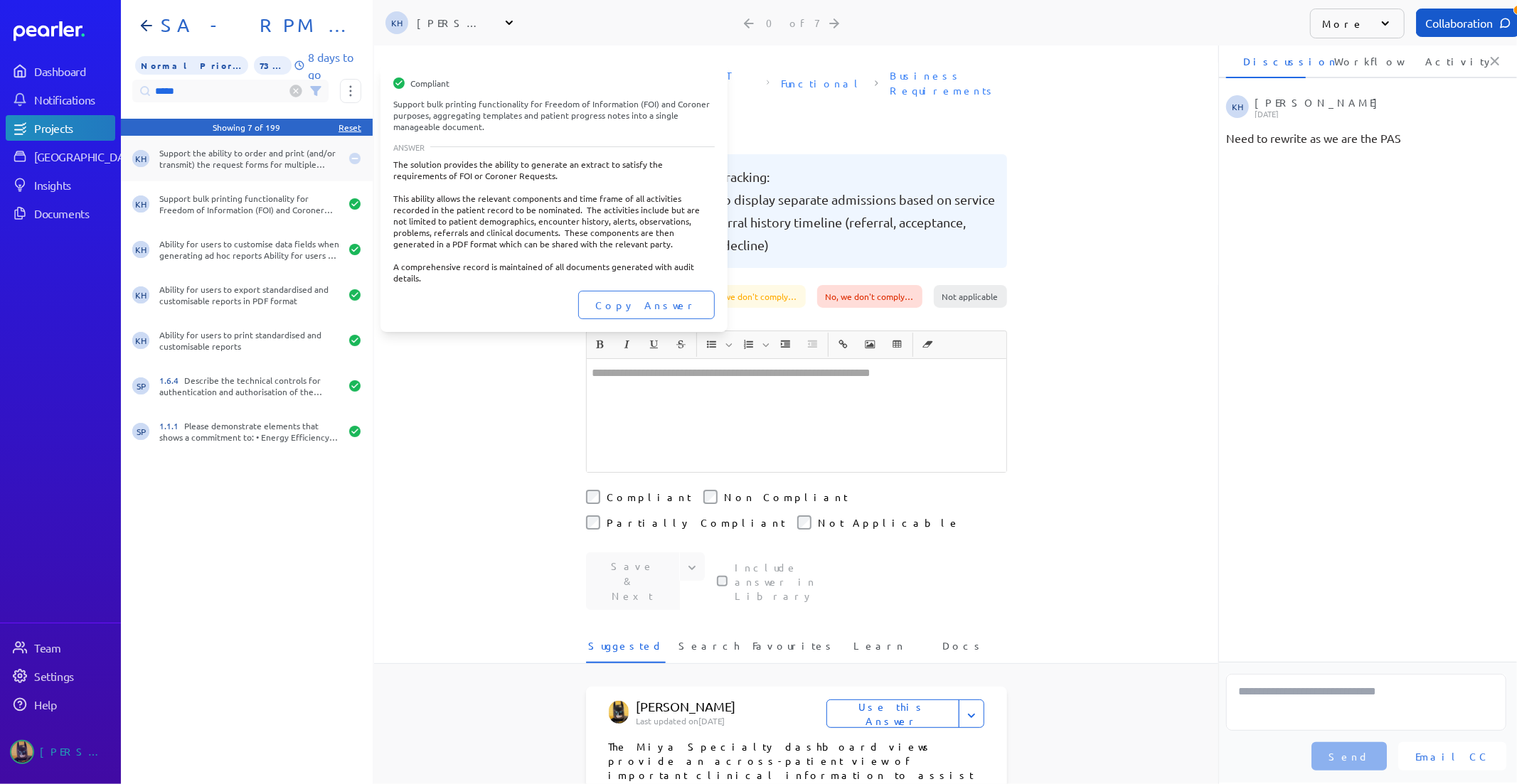
type input "*****"
click at [237, 169] on div "Support the ability to order and print (and/or transmit) the request forms for …" at bounding box center [250, 158] width 181 height 22
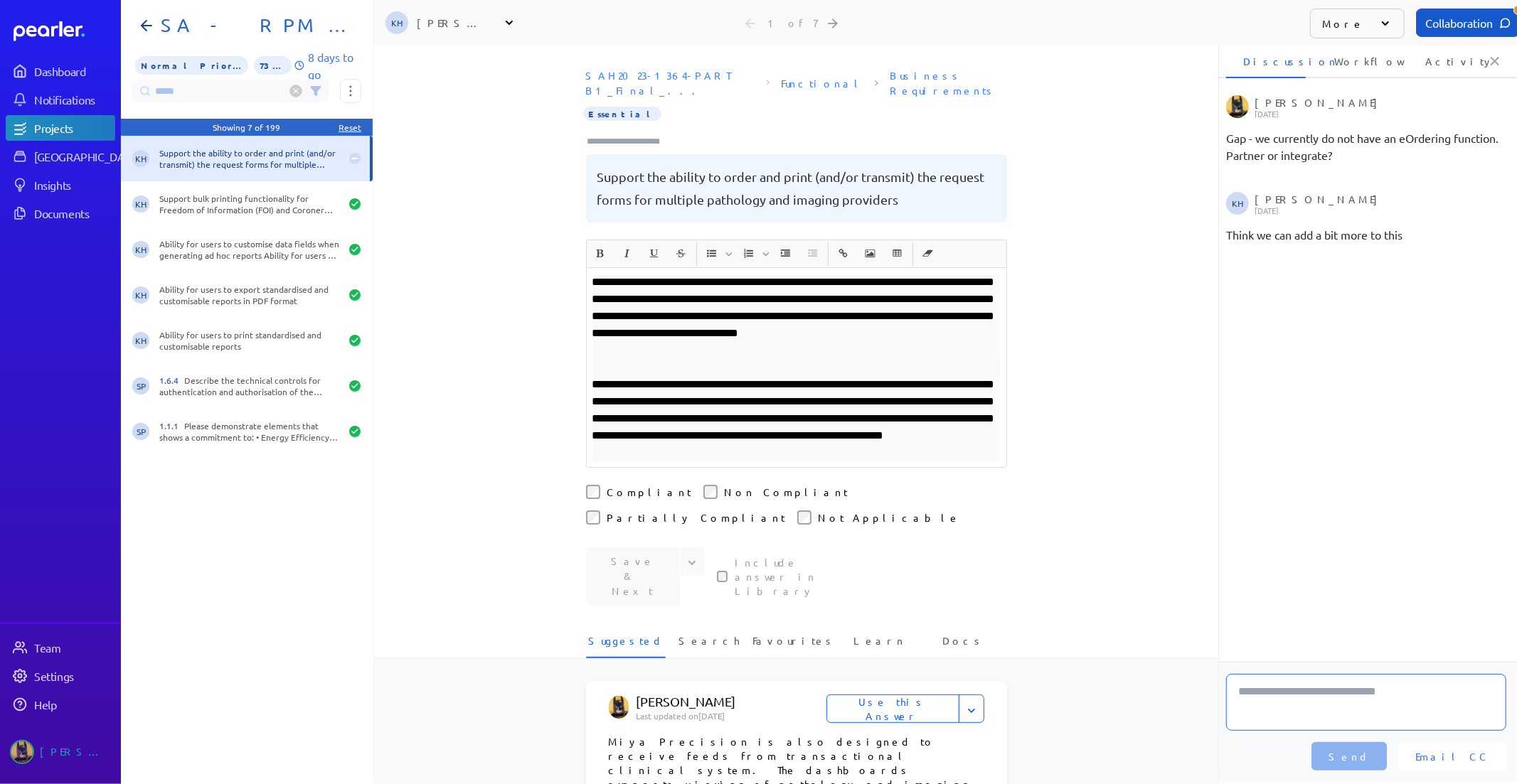
click at [1324, 712] on textarea at bounding box center [1366, 703] width 280 height 57
type textarea "**********"
click at [1373, 749] on button "Send" at bounding box center [1349, 756] width 75 height 29
drag, startPoint x: 199, startPoint y: 95, endPoint x: -19, endPoint y: 108, distance: 218.4
click at [0, 108] on html "Dashboard Notifications Projects Answer Library Insights Documents Team Setting…" at bounding box center [758, 392] width 1517 height 784
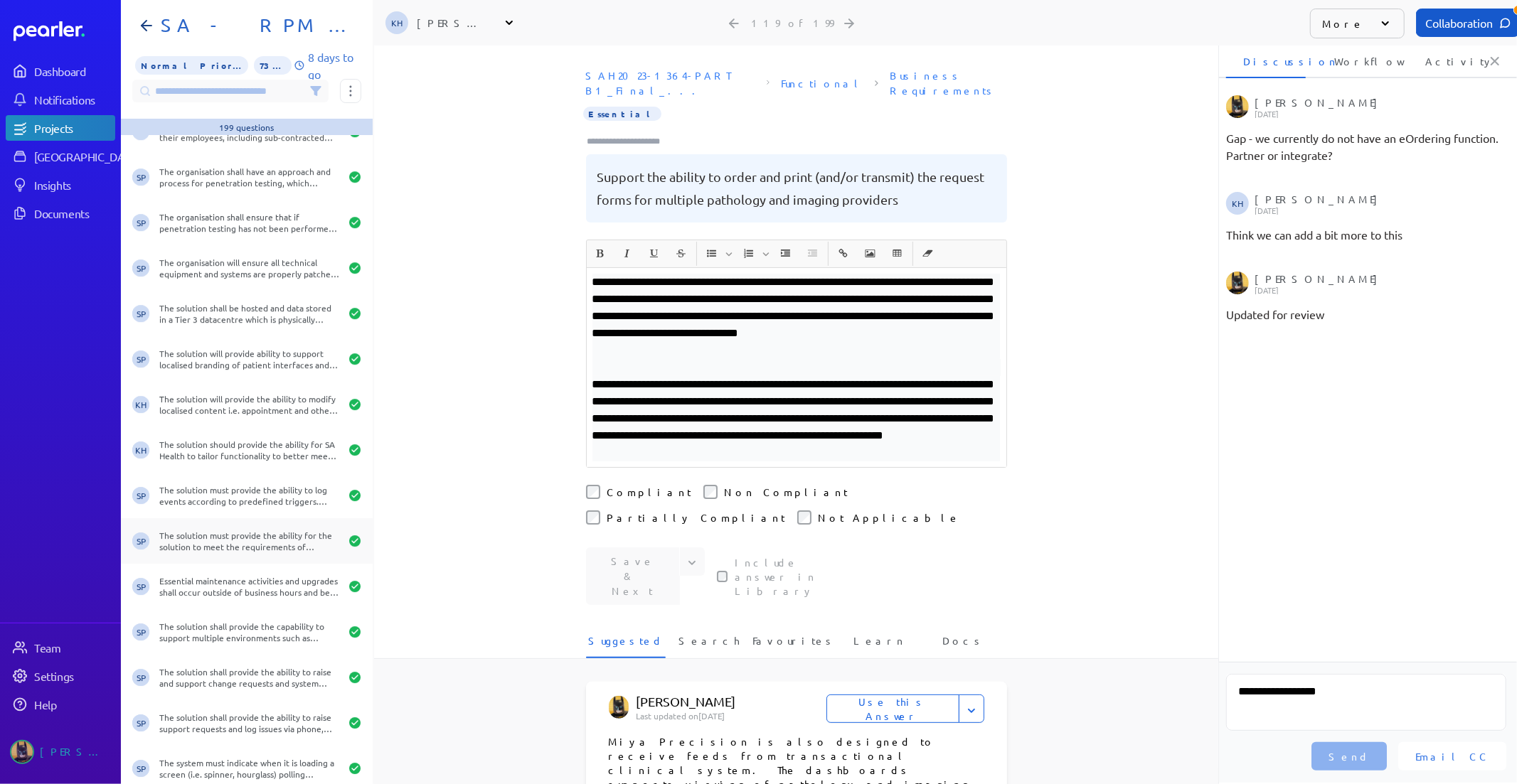
scroll to position [4027, 0]
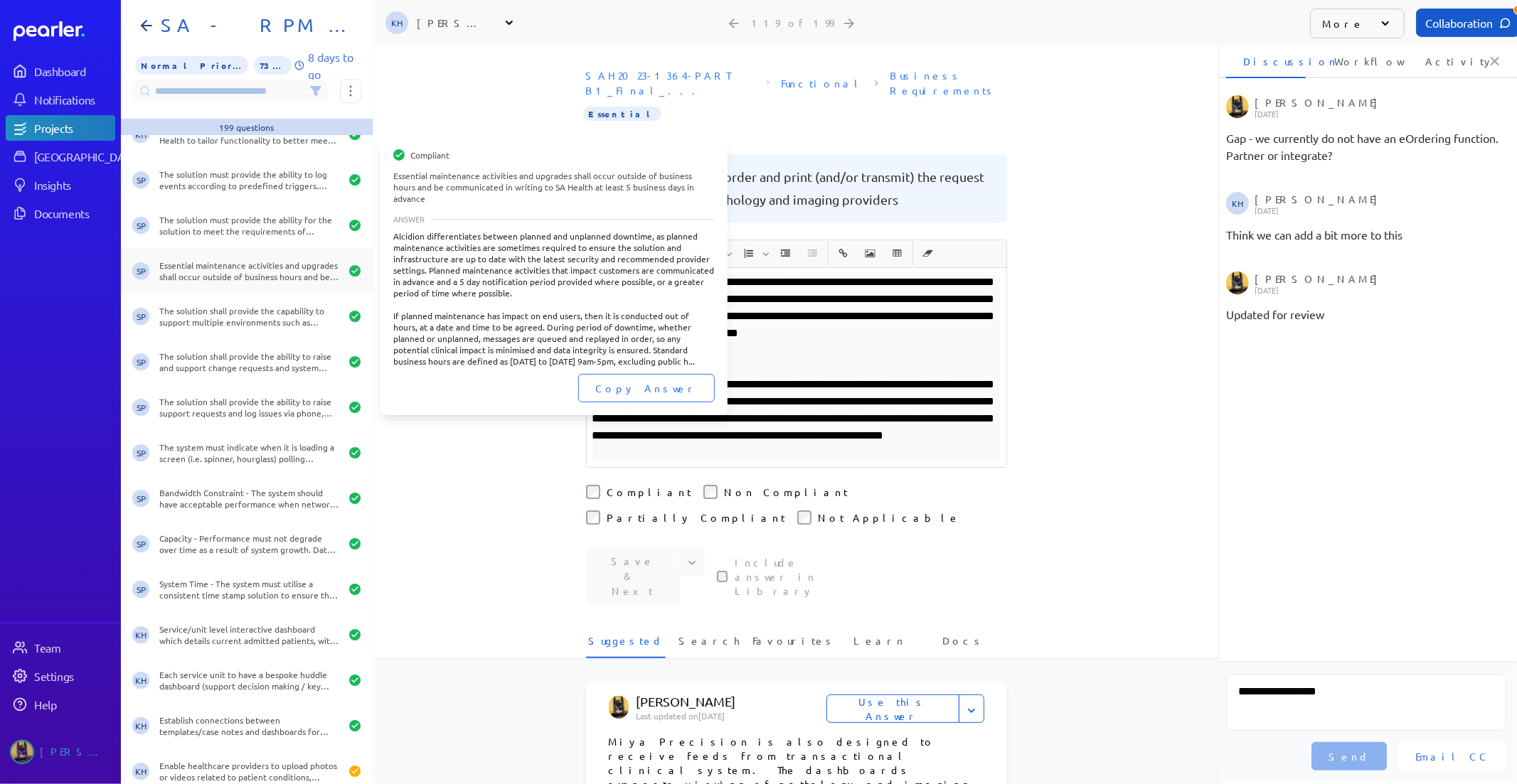
click at [280, 288] on div "SP Essential maintenance activities and upgrades shall occur outside of busines…" at bounding box center [246, 270] width 252 height 46
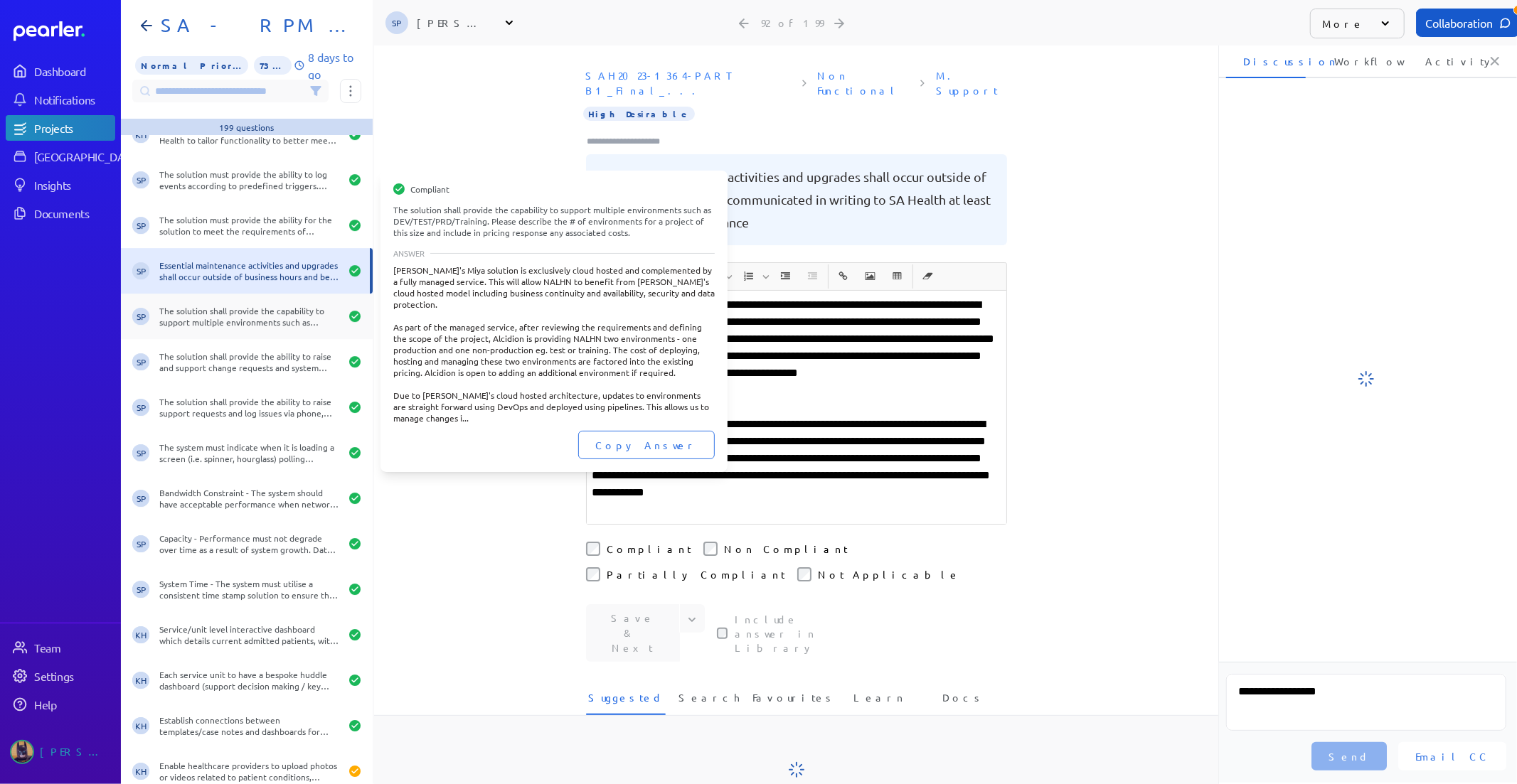
click at [279, 314] on div "The solution shall provide the capability to support multiple environments such…" at bounding box center [250, 316] width 181 height 22
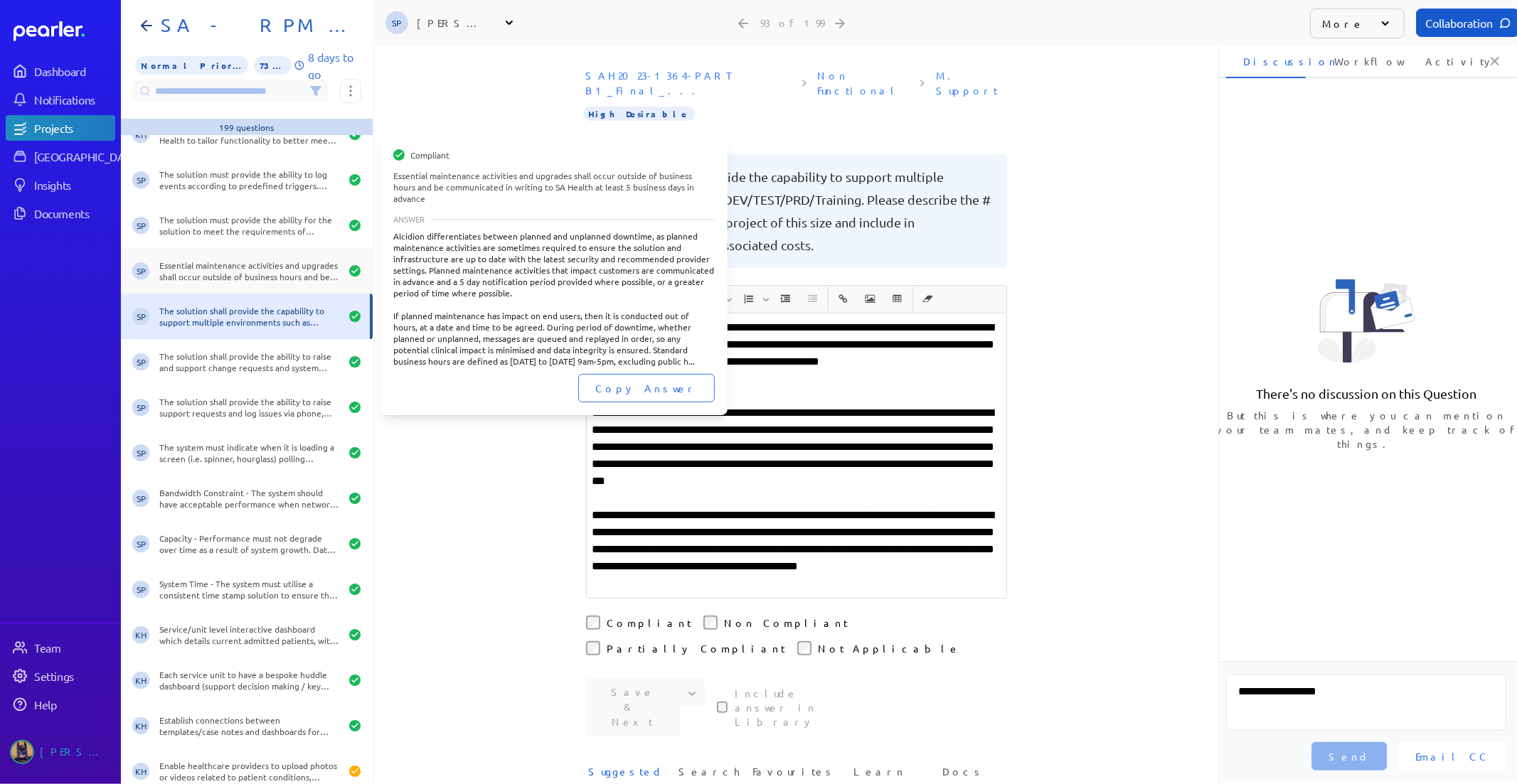
click at [185, 270] on div "Essential maintenance activities and upgrades shall occur outside of business h…" at bounding box center [250, 270] width 181 height 22
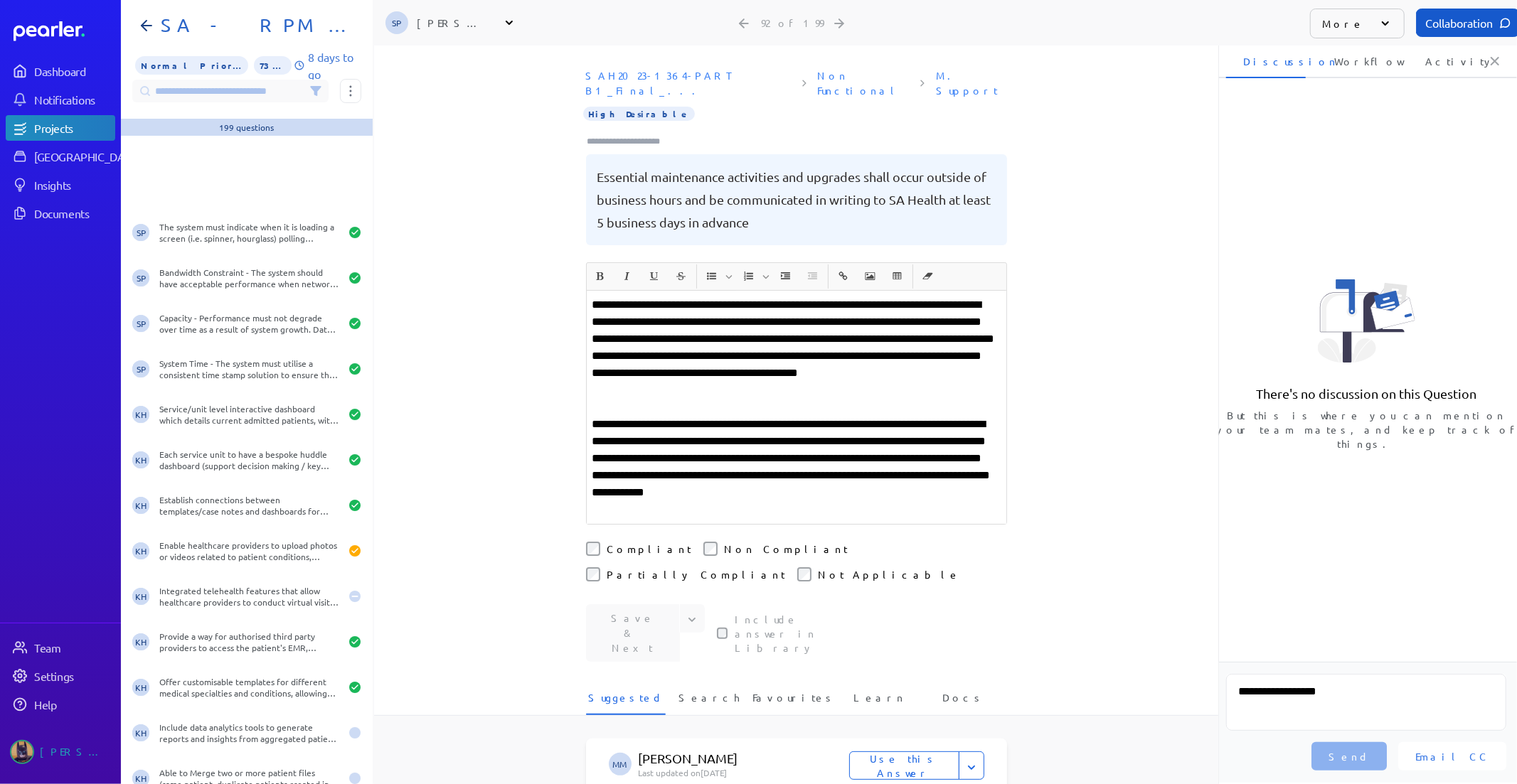
scroll to position [4501, 0]
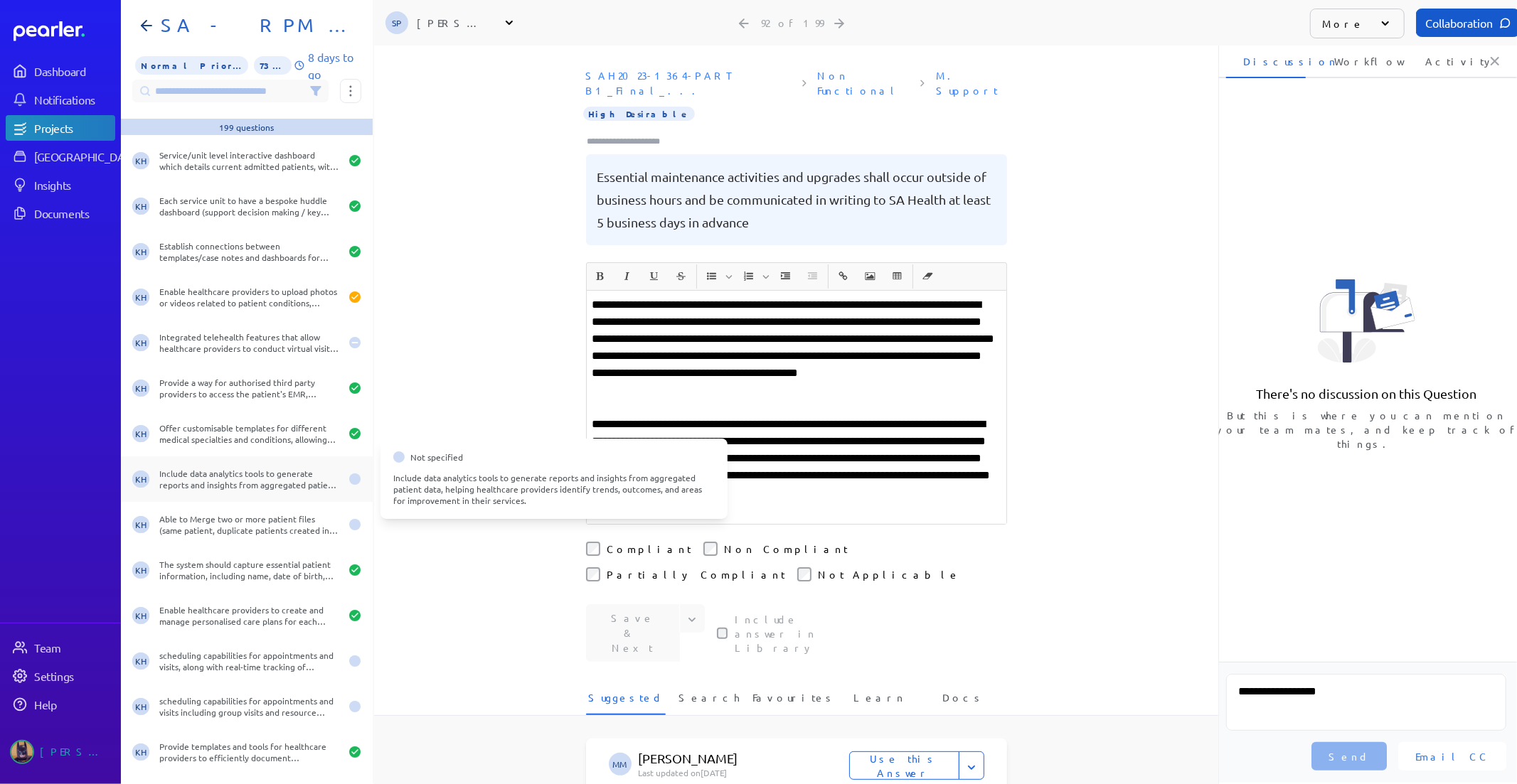
click at [233, 481] on div "Include data analytics tools to generate reports and insights from aggregated p…" at bounding box center [250, 478] width 181 height 22
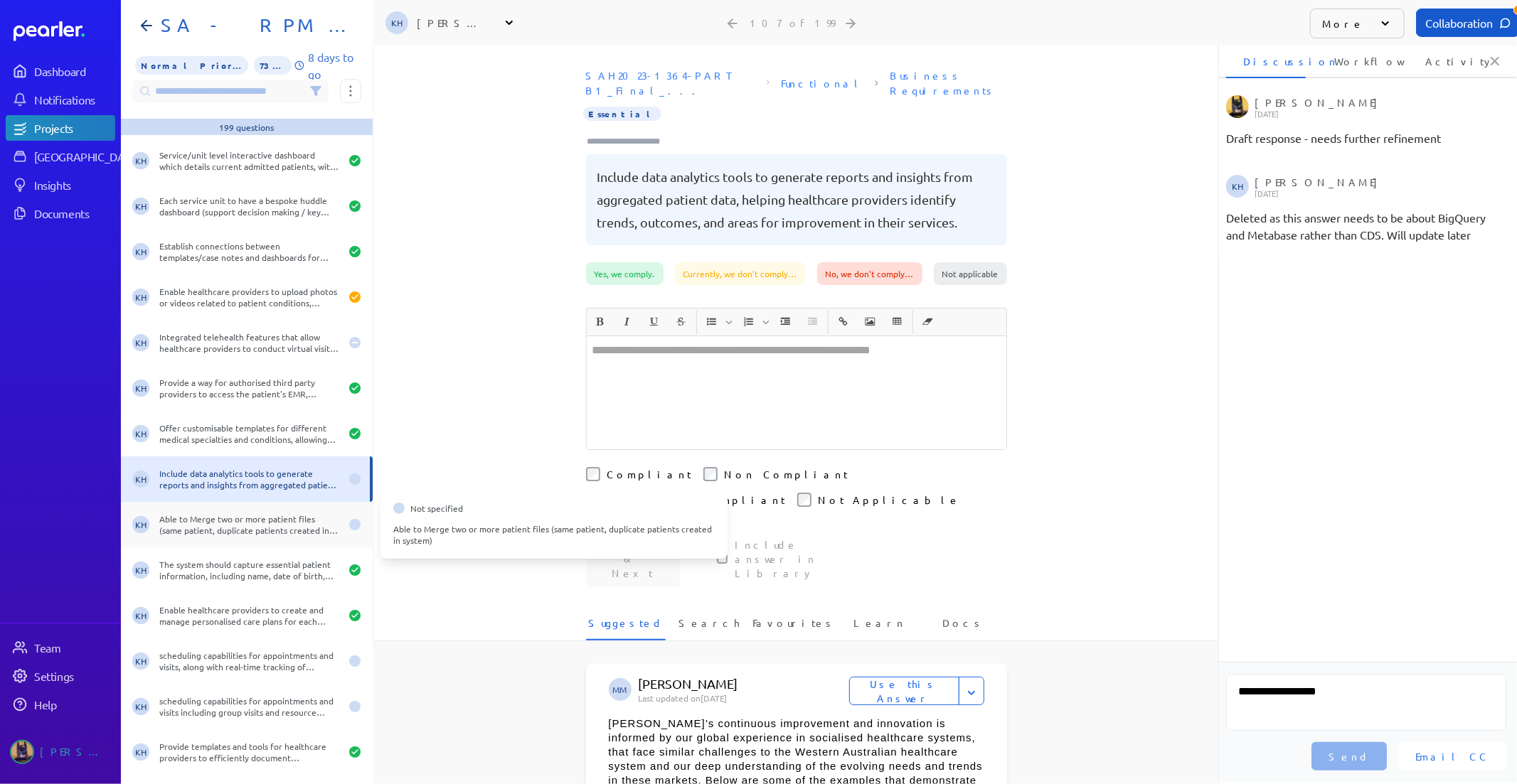
click at [235, 526] on div "Able to Merge two or more patient files (same patient, duplicate patients creat…" at bounding box center [250, 524] width 181 height 22
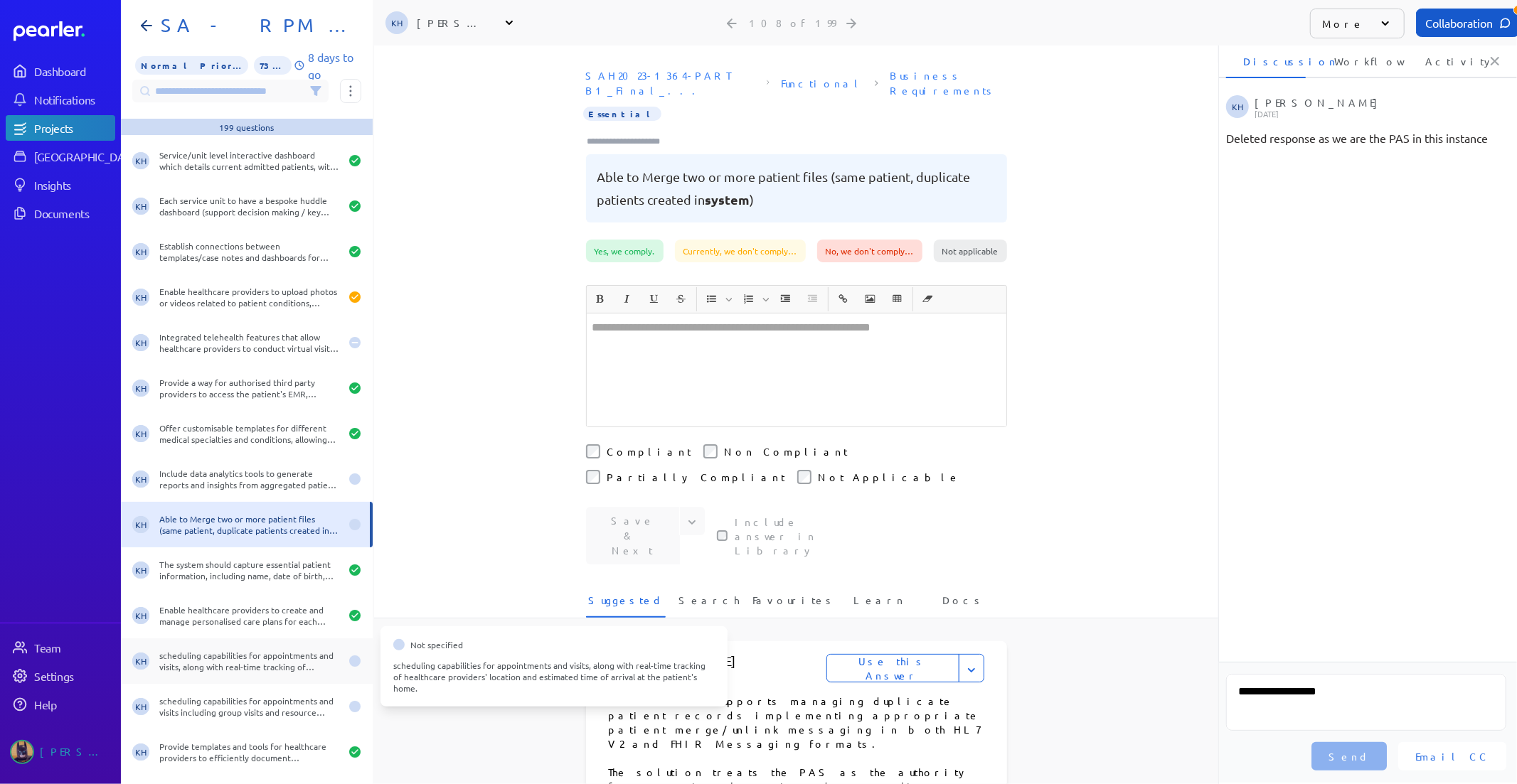
click at [231, 669] on div "scheduling capabilities for appointments and visits, along with real-time track…" at bounding box center [250, 660] width 181 height 22
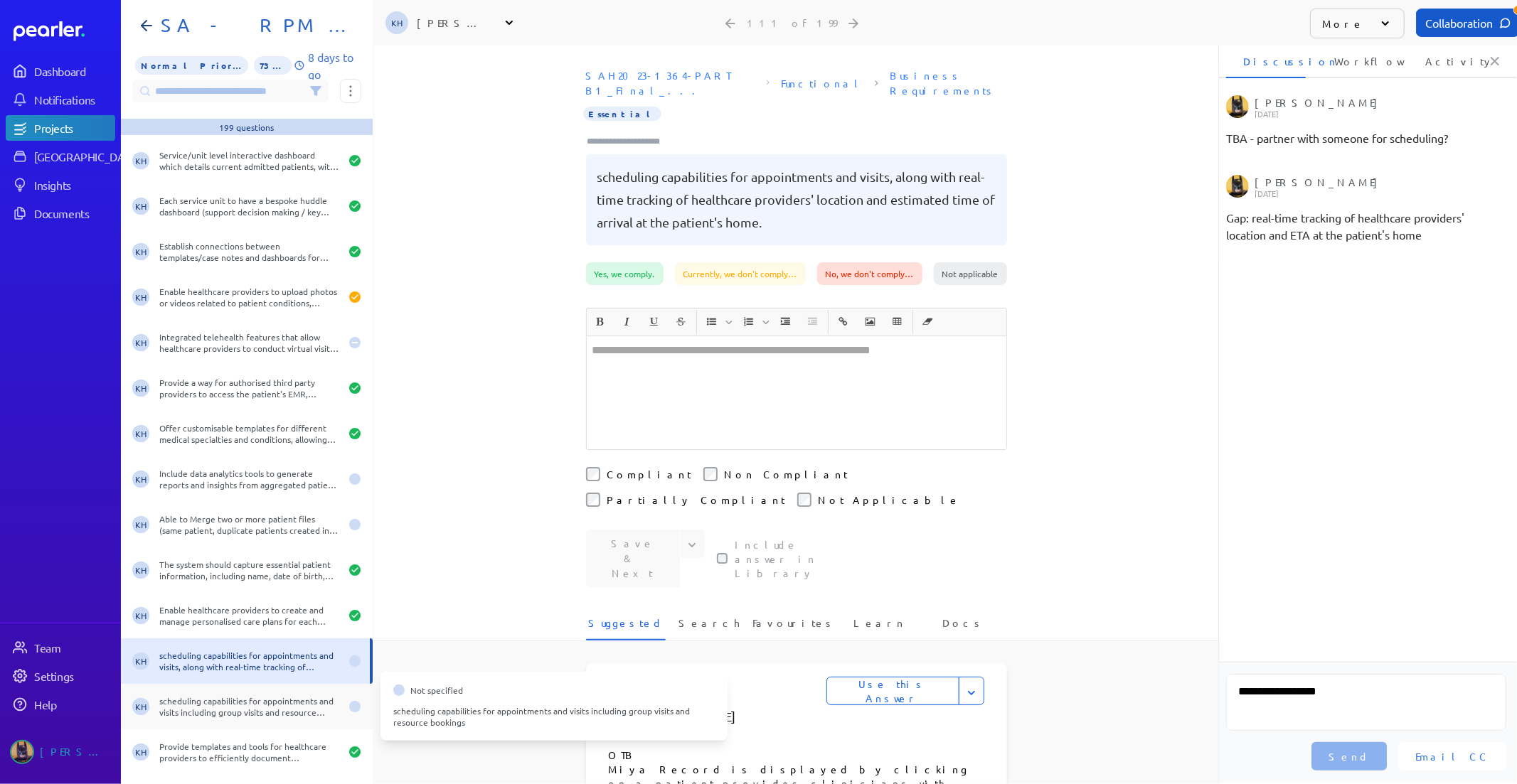
click at [246, 692] on div "KH scheduling capabilities for appointments and visits including group visits a…" at bounding box center [246, 706] width 252 height 46
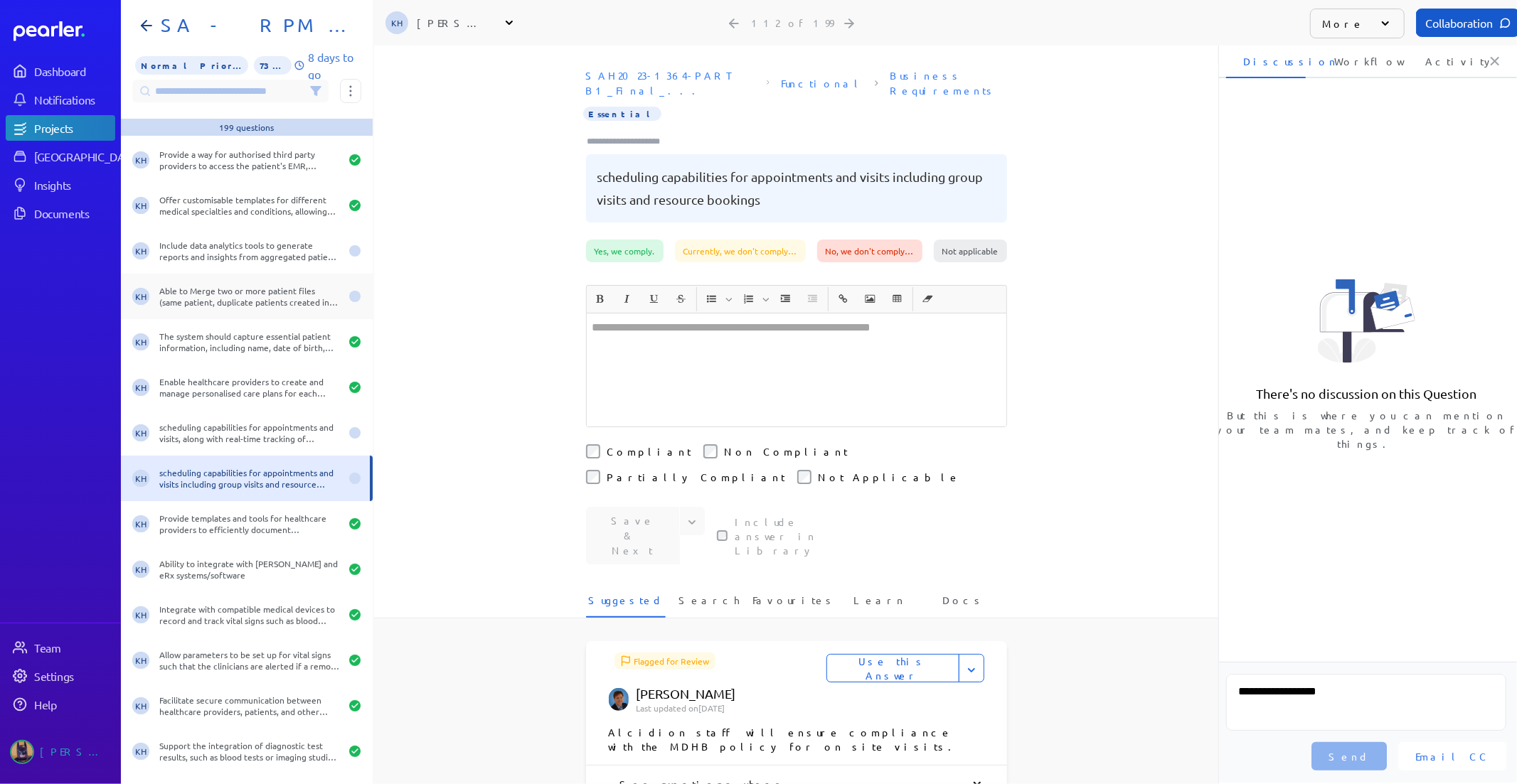
scroll to position [4737, 0]
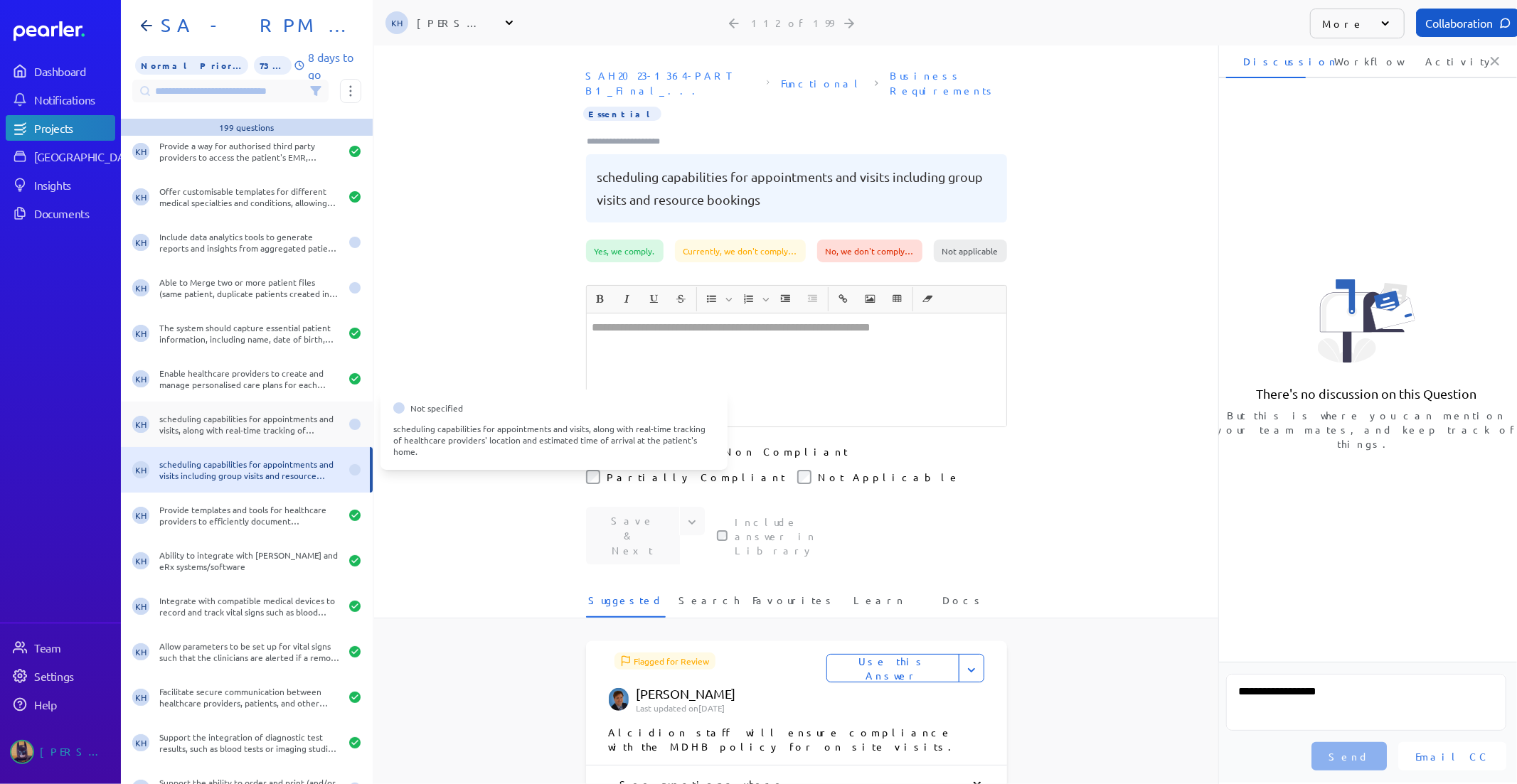
drag, startPoint x: 237, startPoint y: 416, endPoint x: 239, endPoint y: 444, distance: 28.1
click at [238, 416] on div "scheduling capabilities for appointments and visits, along with real-time track…" at bounding box center [250, 423] width 181 height 22
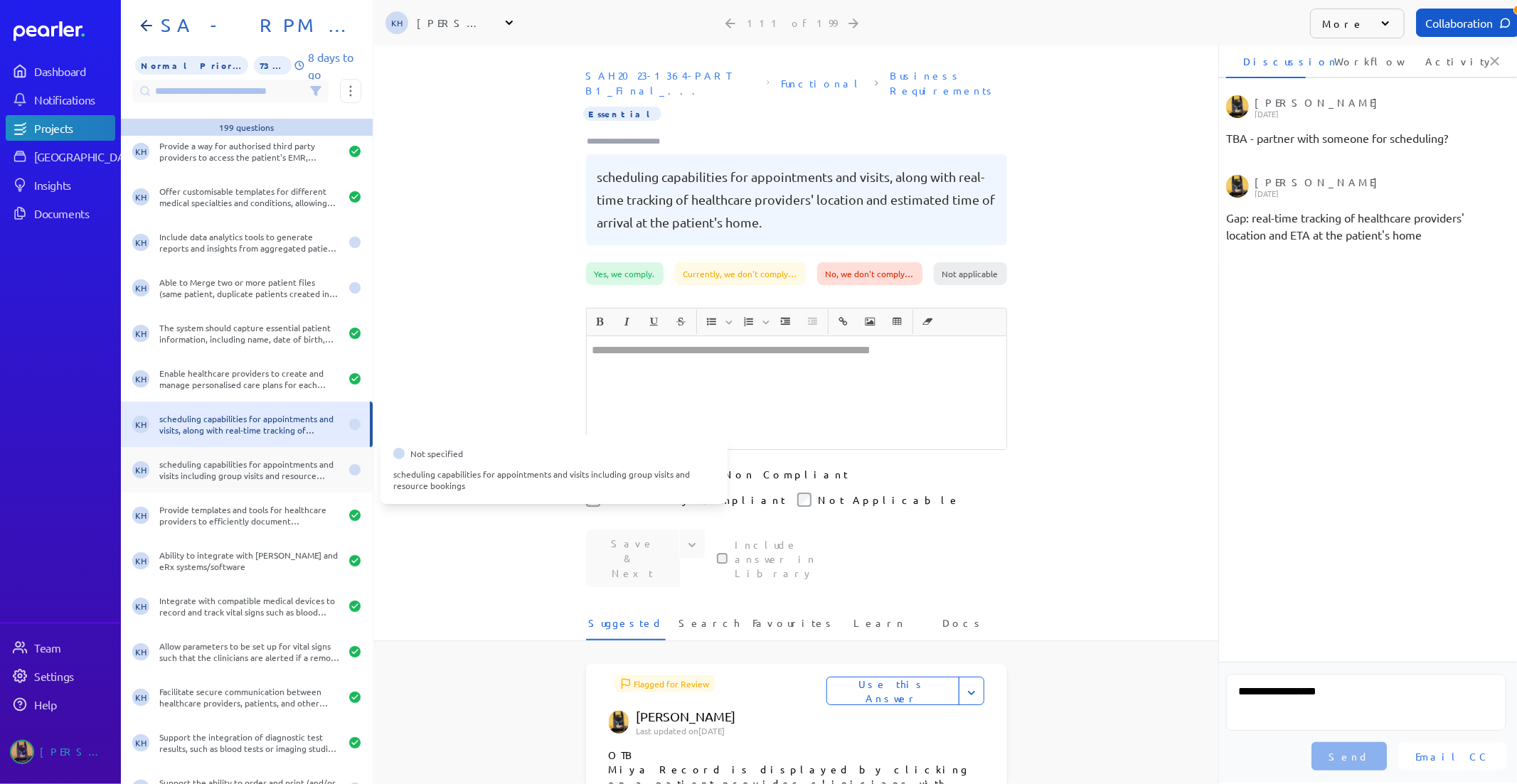
click at [238, 462] on div "scheduling capabilities for appointments and visits including group visits and …" at bounding box center [250, 469] width 181 height 22
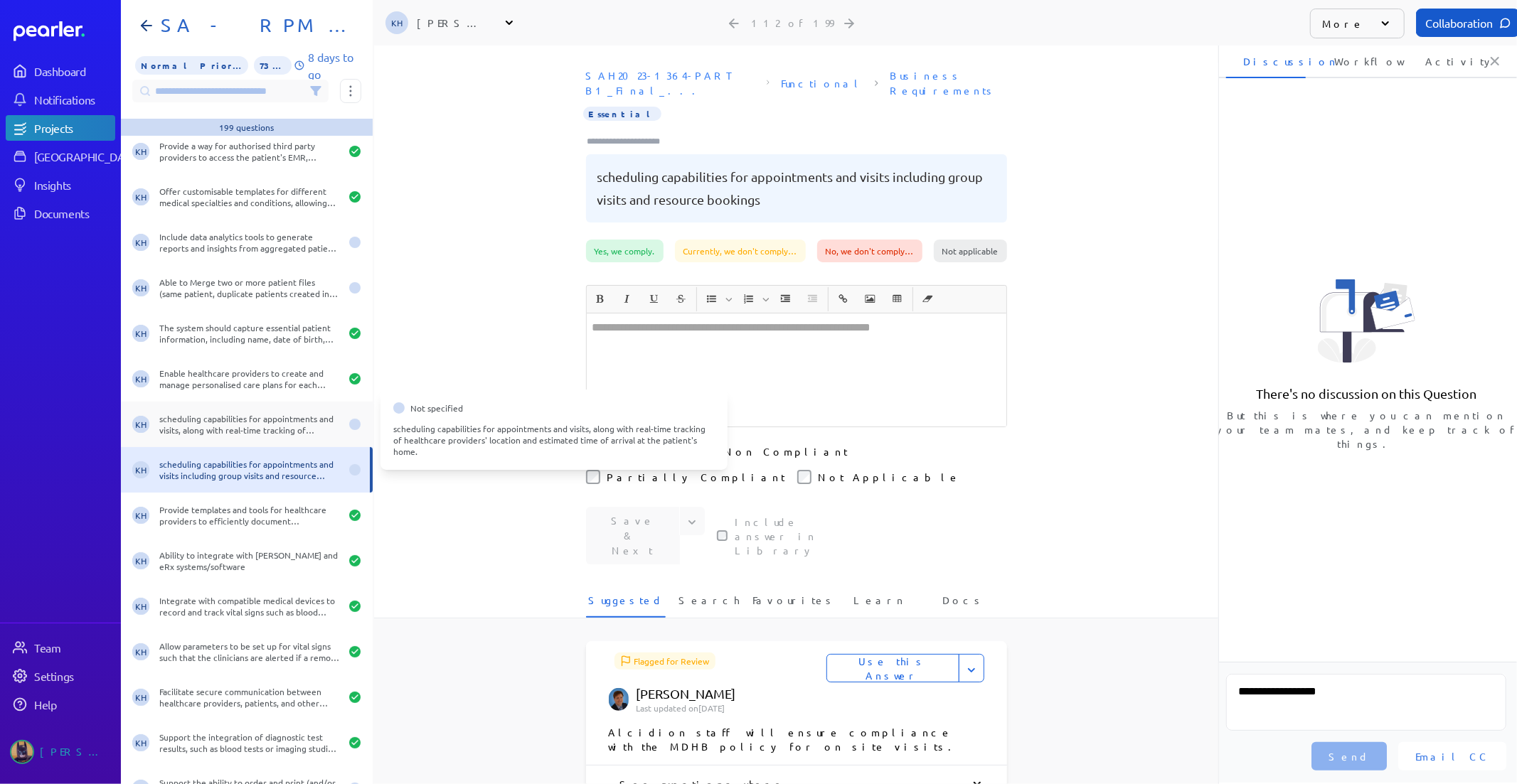
click at [233, 411] on div "KH scheduling capabilities for appointments and visits, along with real-time tr…" at bounding box center [246, 424] width 252 height 46
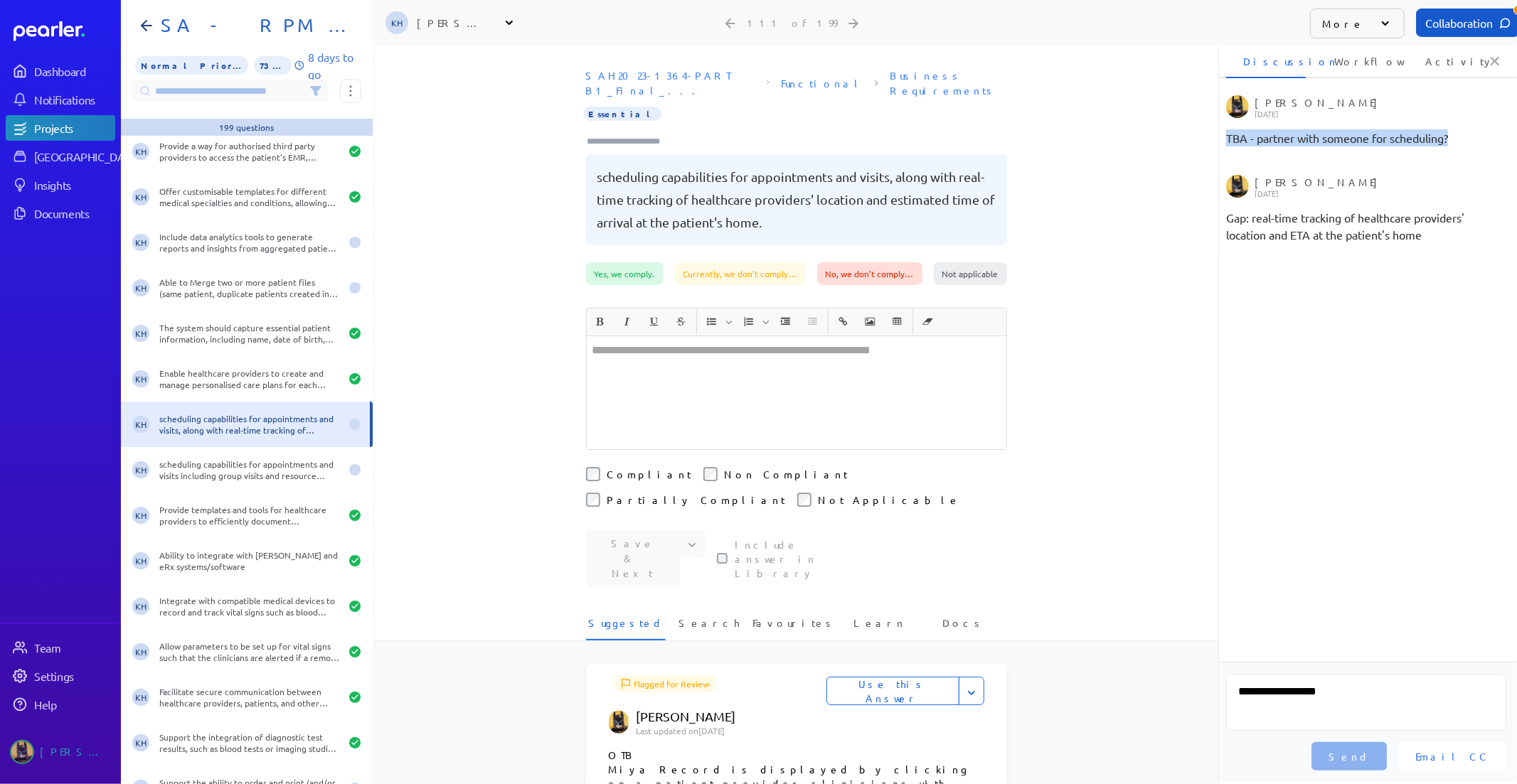
drag, startPoint x: 1454, startPoint y: 132, endPoint x: 1221, endPoint y: 144, distance: 233.3
click at [1221, 144] on ul "Tung Nguyen Friday, 15th August 2025 TBA - partner with someone for scheduling?…" at bounding box center [1366, 378] width 303 height 567
copy div "TBA - partner with someone for scheduling?"
click at [263, 467] on div "scheduling capabilities for appointments and visits including group visits and …" at bounding box center [250, 469] width 181 height 22
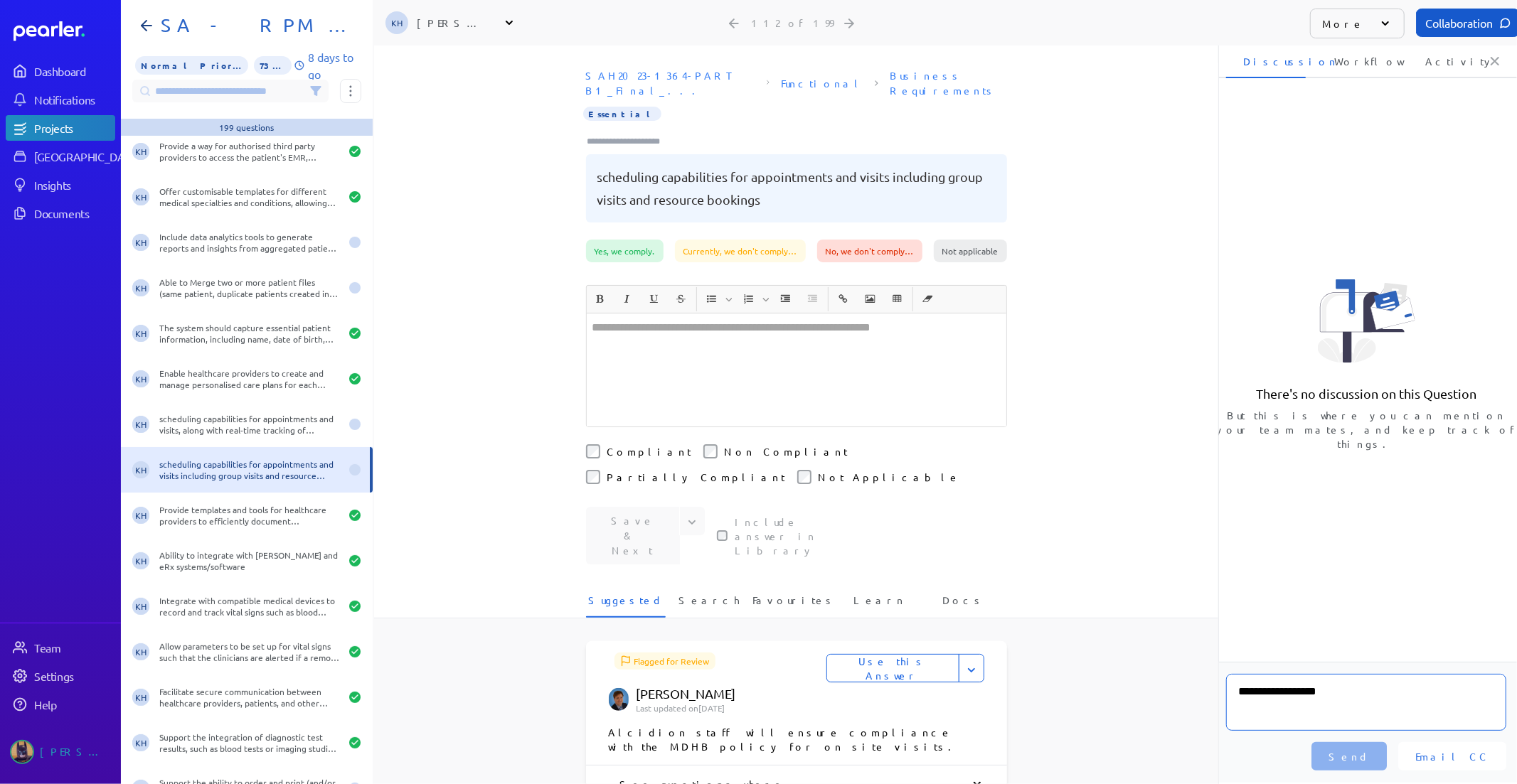
click at [1255, 695] on textarea "**********" at bounding box center [1366, 703] width 280 height 57
paste textarea "**********"
type textarea "**********"
click at [1386, 764] on button "Send" at bounding box center [1349, 756] width 75 height 29
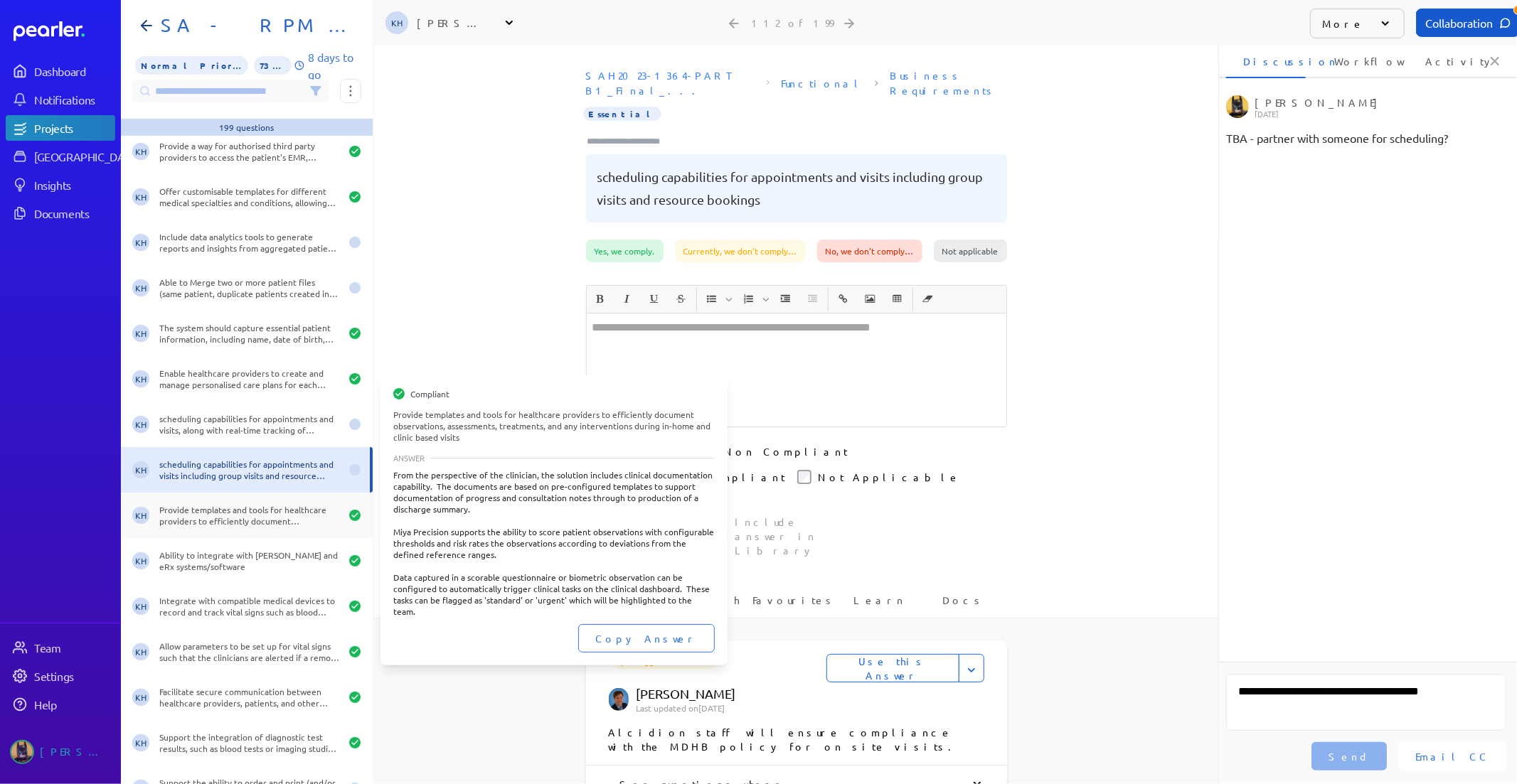
click at [244, 507] on div "Provide templates and tools for healthcare providers to efficiently document ob…" at bounding box center [250, 515] width 181 height 22
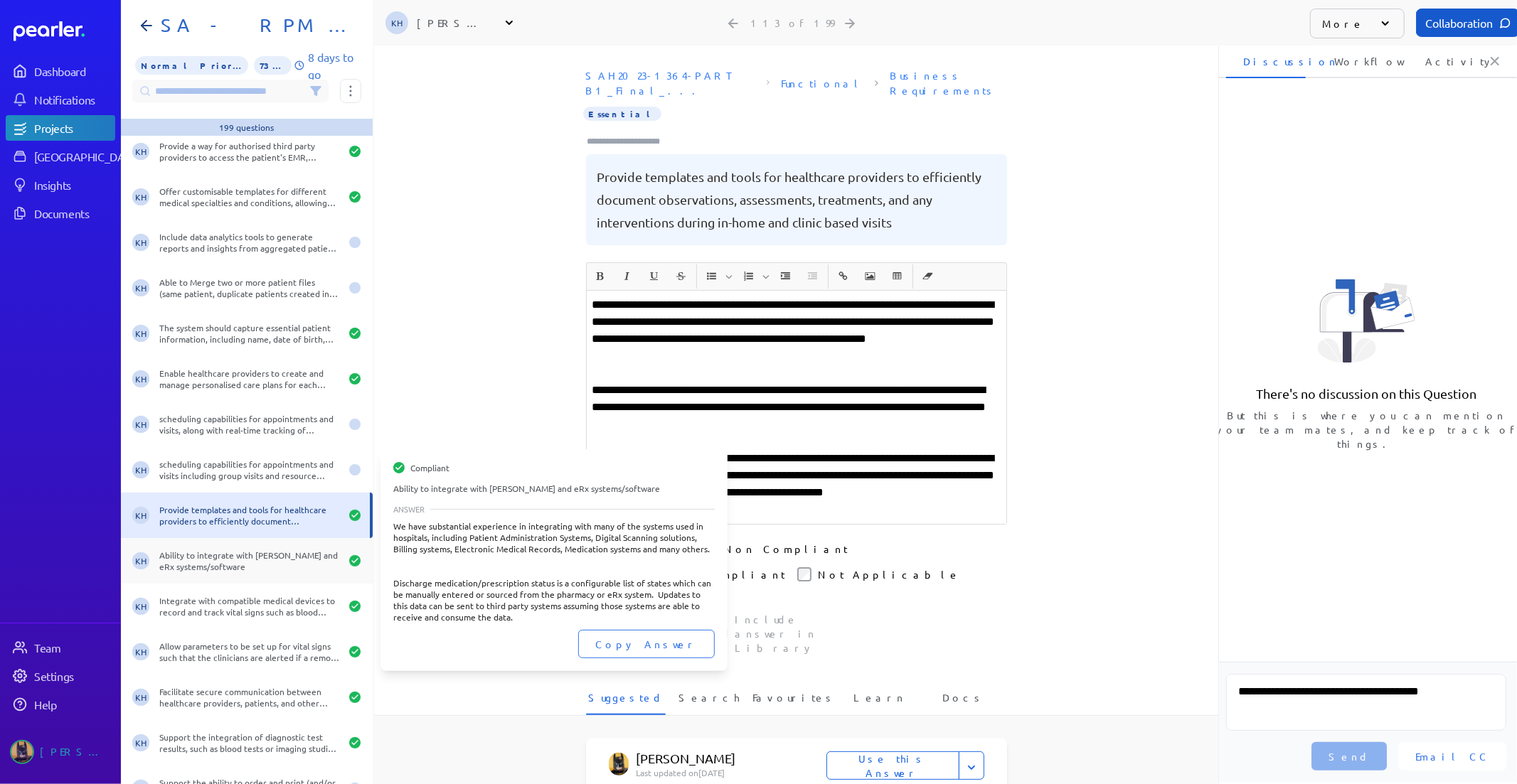
click at [239, 547] on div "KH Ability to integrate with MIMs and eRx systems/software" at bounding box center [246, 560] width 252 height 46
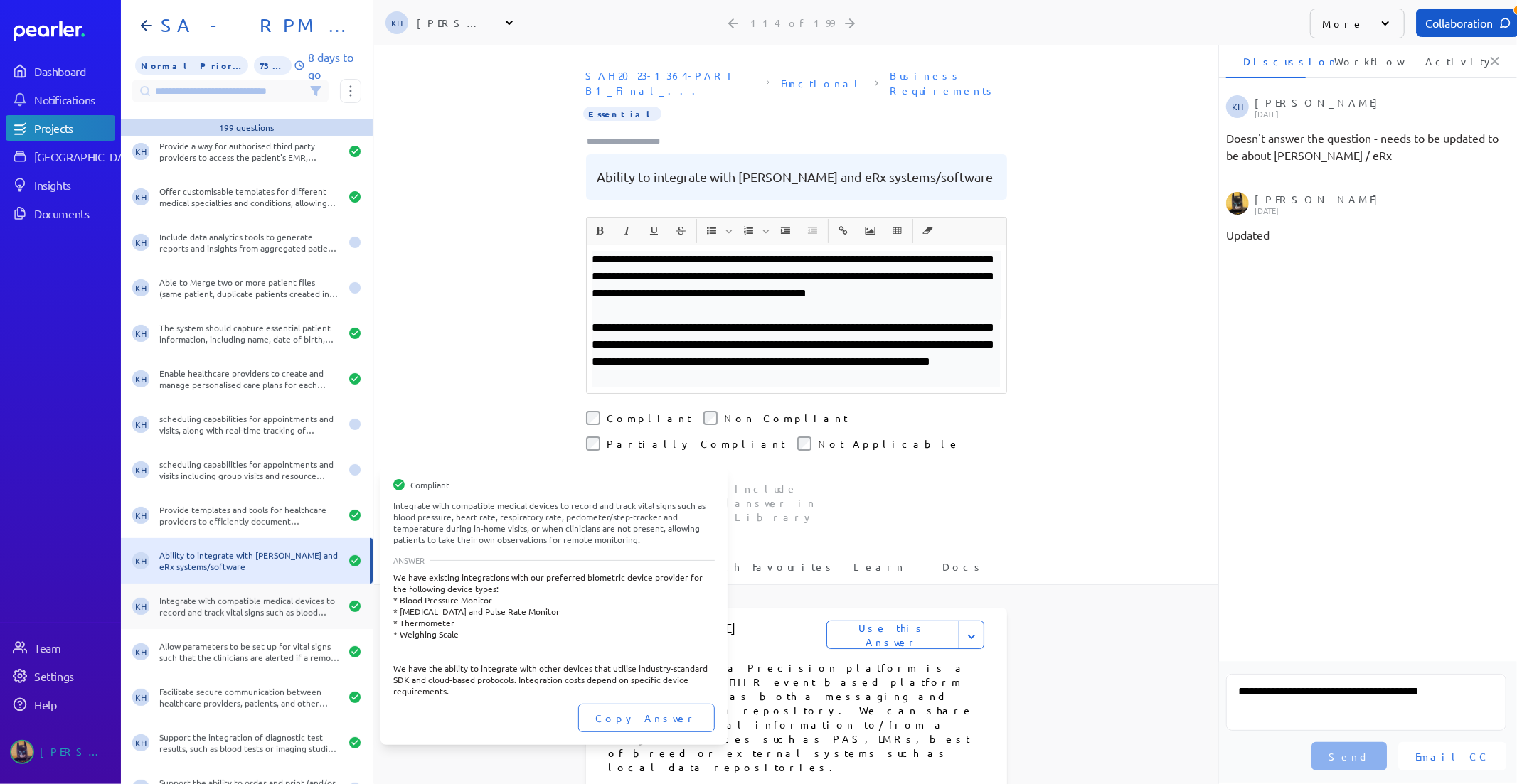
click at [237, 585] on div "KH Integrate with compatible medical devices to record and track vital signs su…" at bounding box center [246, 606] width 252 height 46
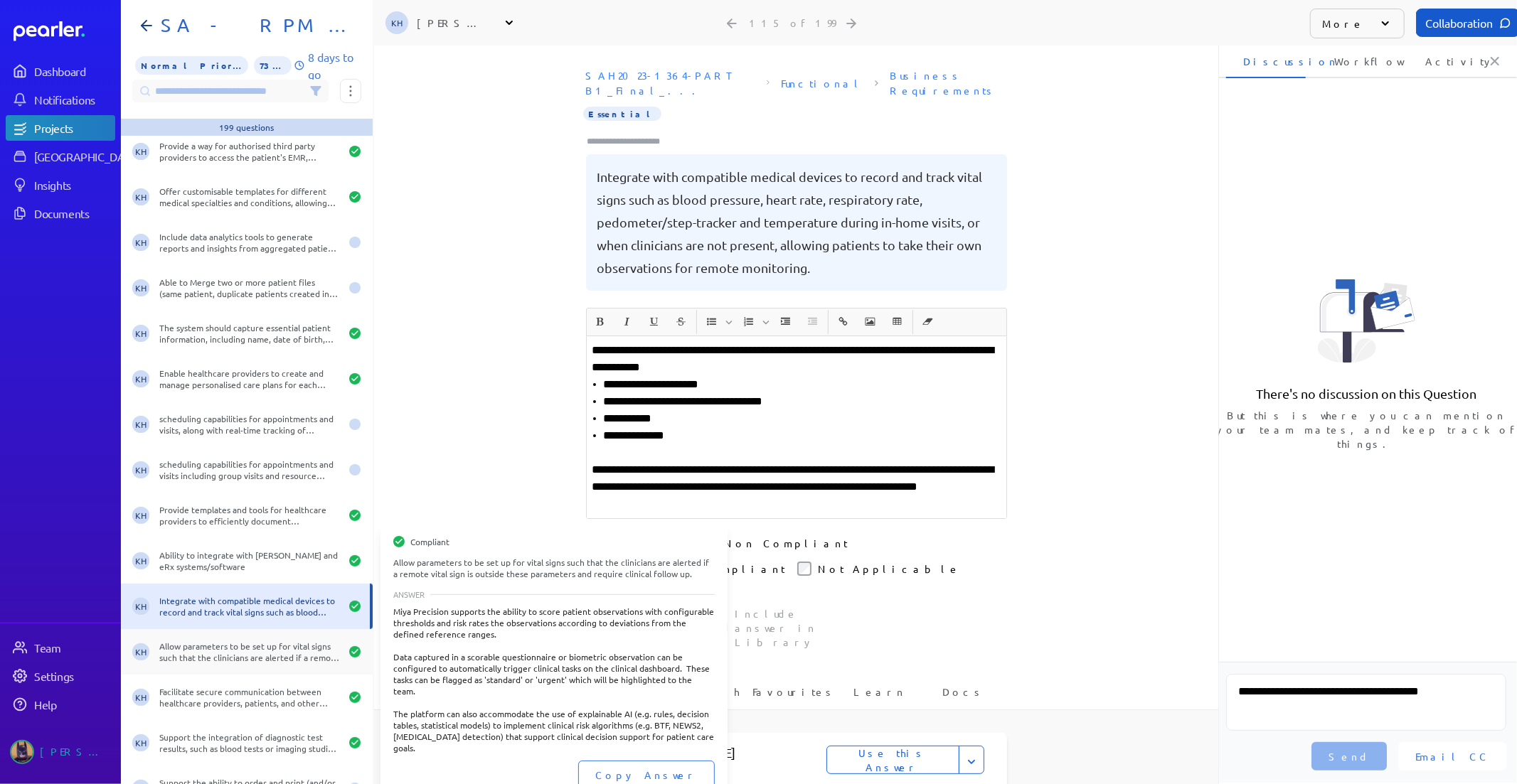
click at [218, 640] on div "Allow parameters to be set up for vital signs such that the clinicians are aler…" at bounding box center [250, 651] width 181 height 22
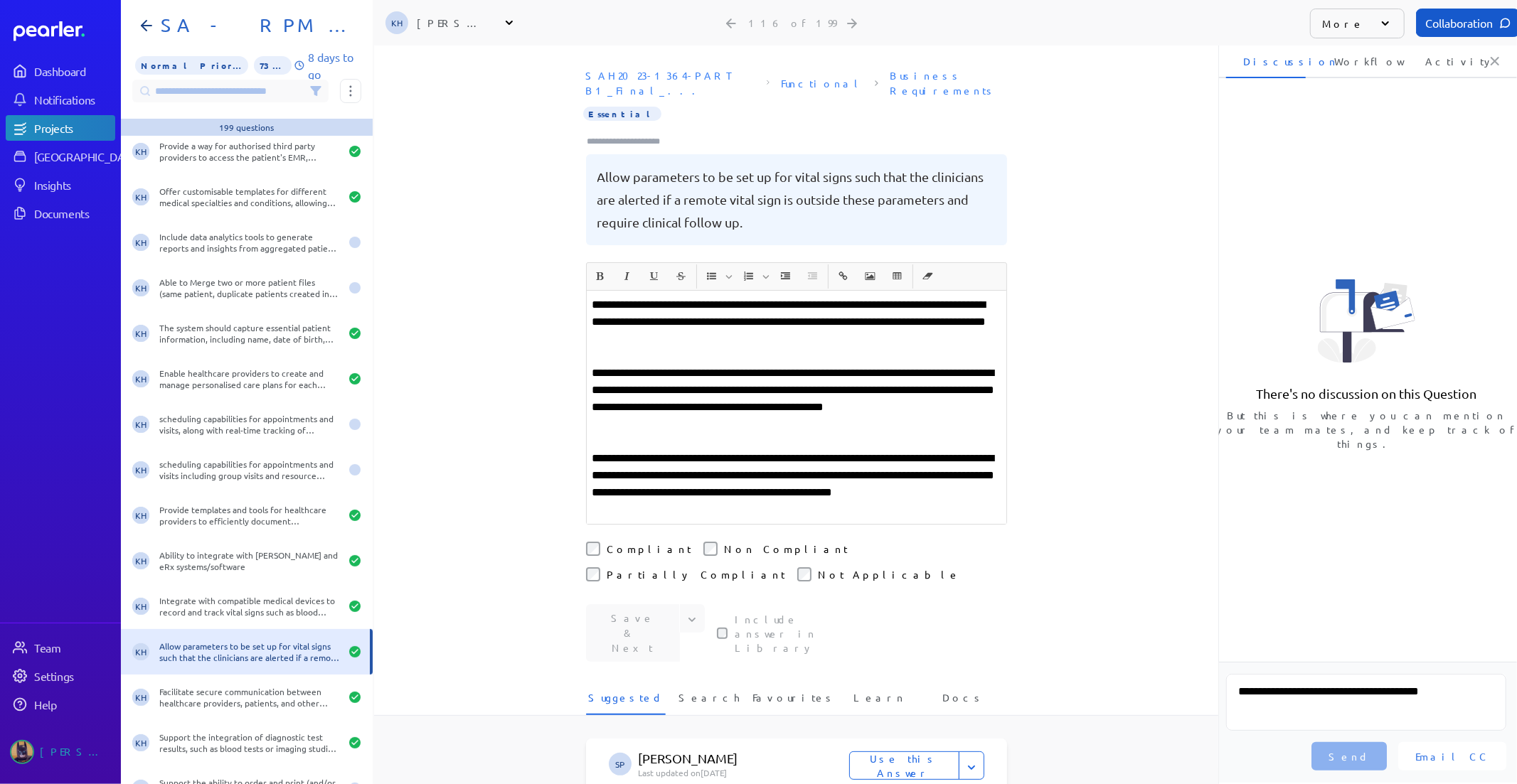
click at [216, 671] on div "KH Allow parameters to be set up for vital signs such that the clinicians are a…" at bounding box center [246, 652] width 252 height 46
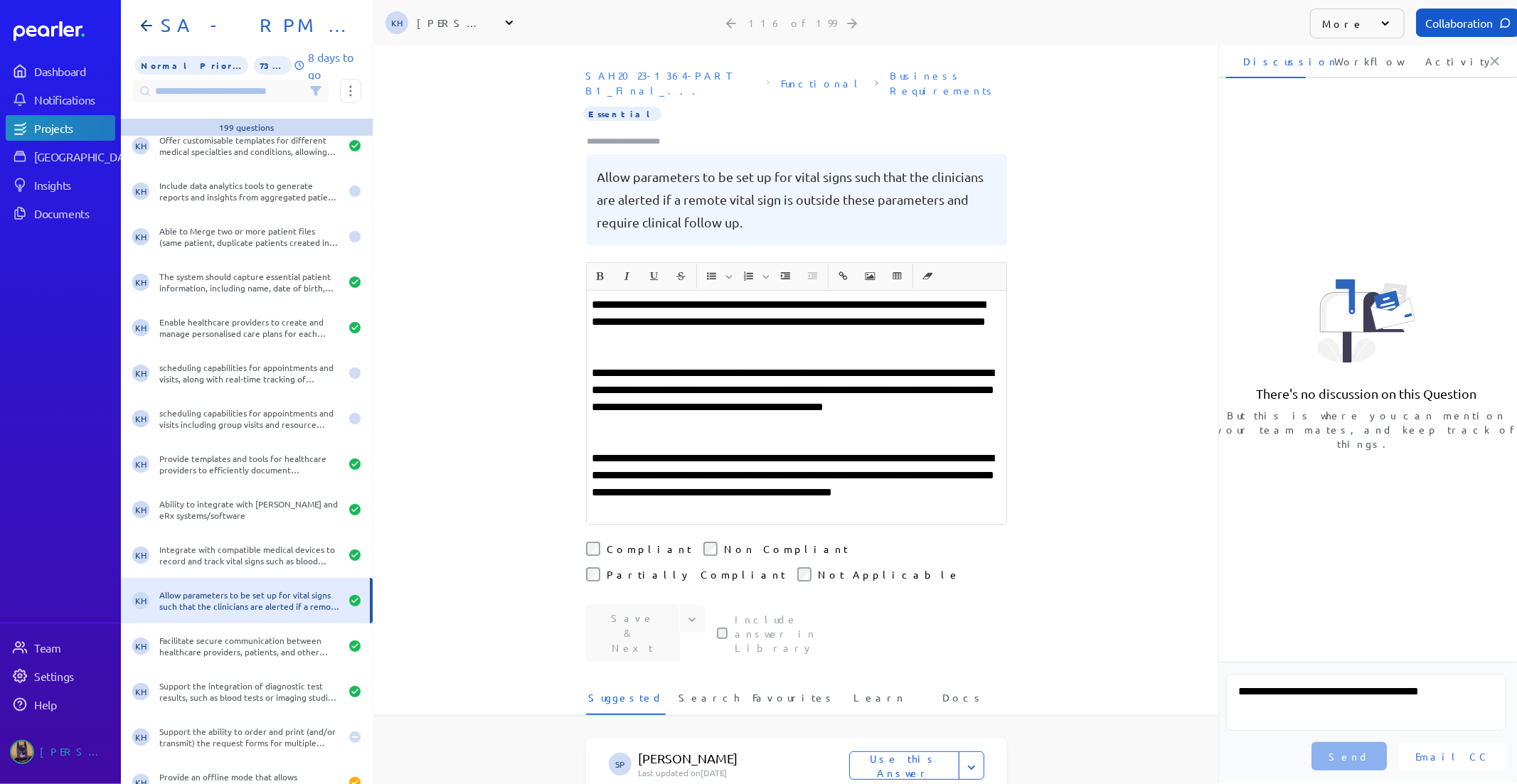
scroll to position [4816, 0]
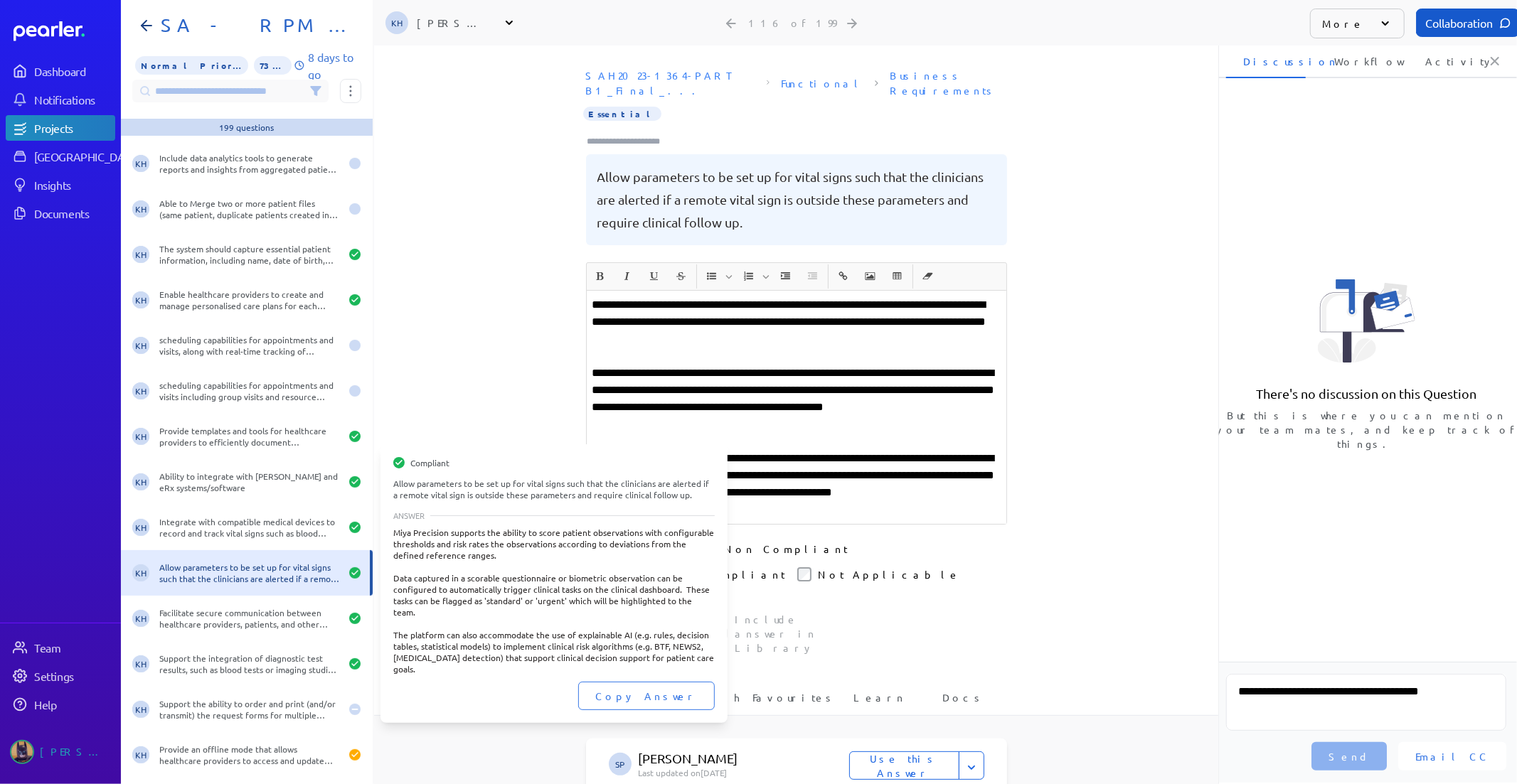
click at [232, 584] on div "Allow parameters to be set up for vital signs such that the clinicians are aler…" at bounding box center [250, 572] width 181 height 22
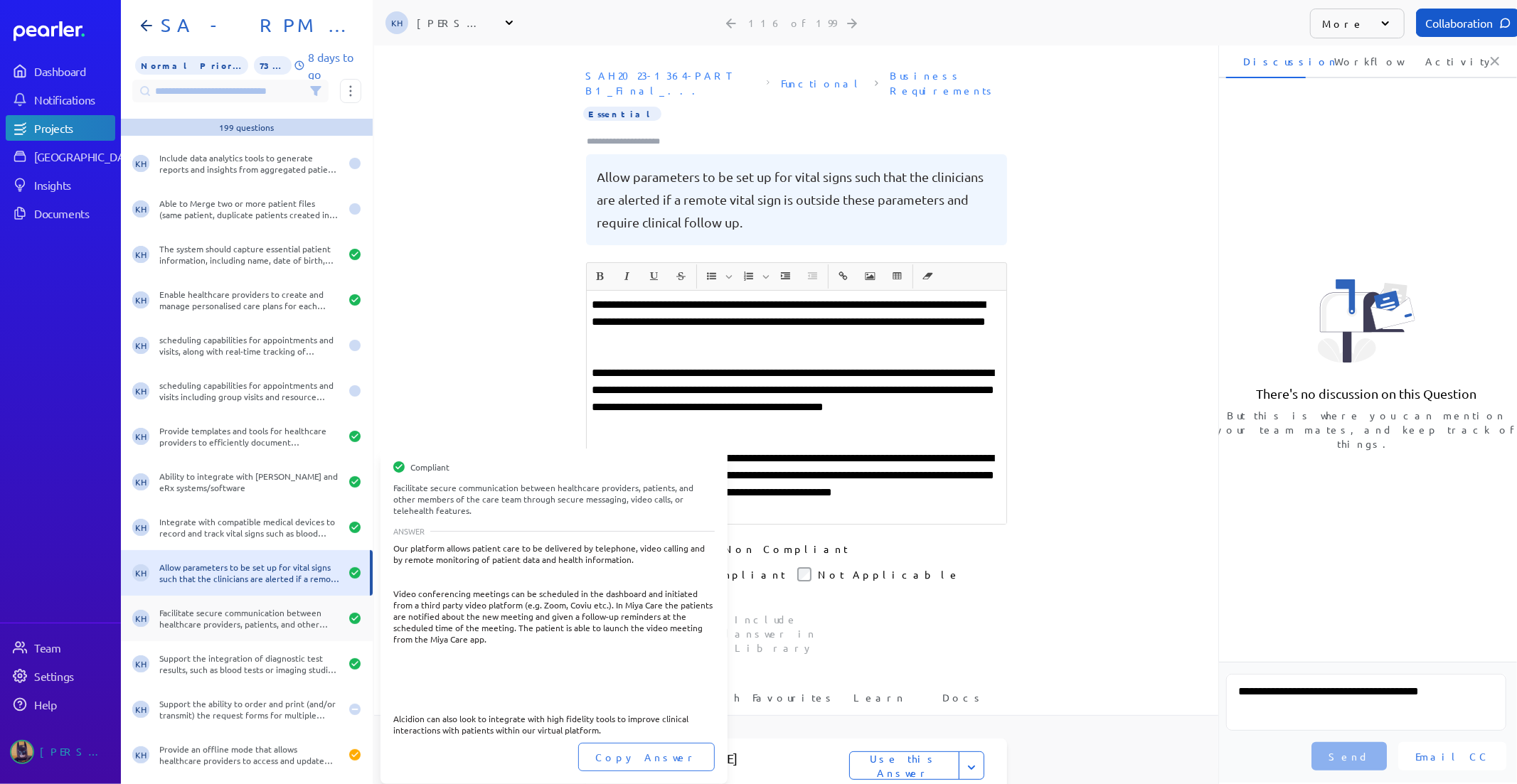
click at [225, 612] on div "Facilitate secure communication between healthcare providers, patients, and oth…" at bounding box center [250, 618] width 181 height 22
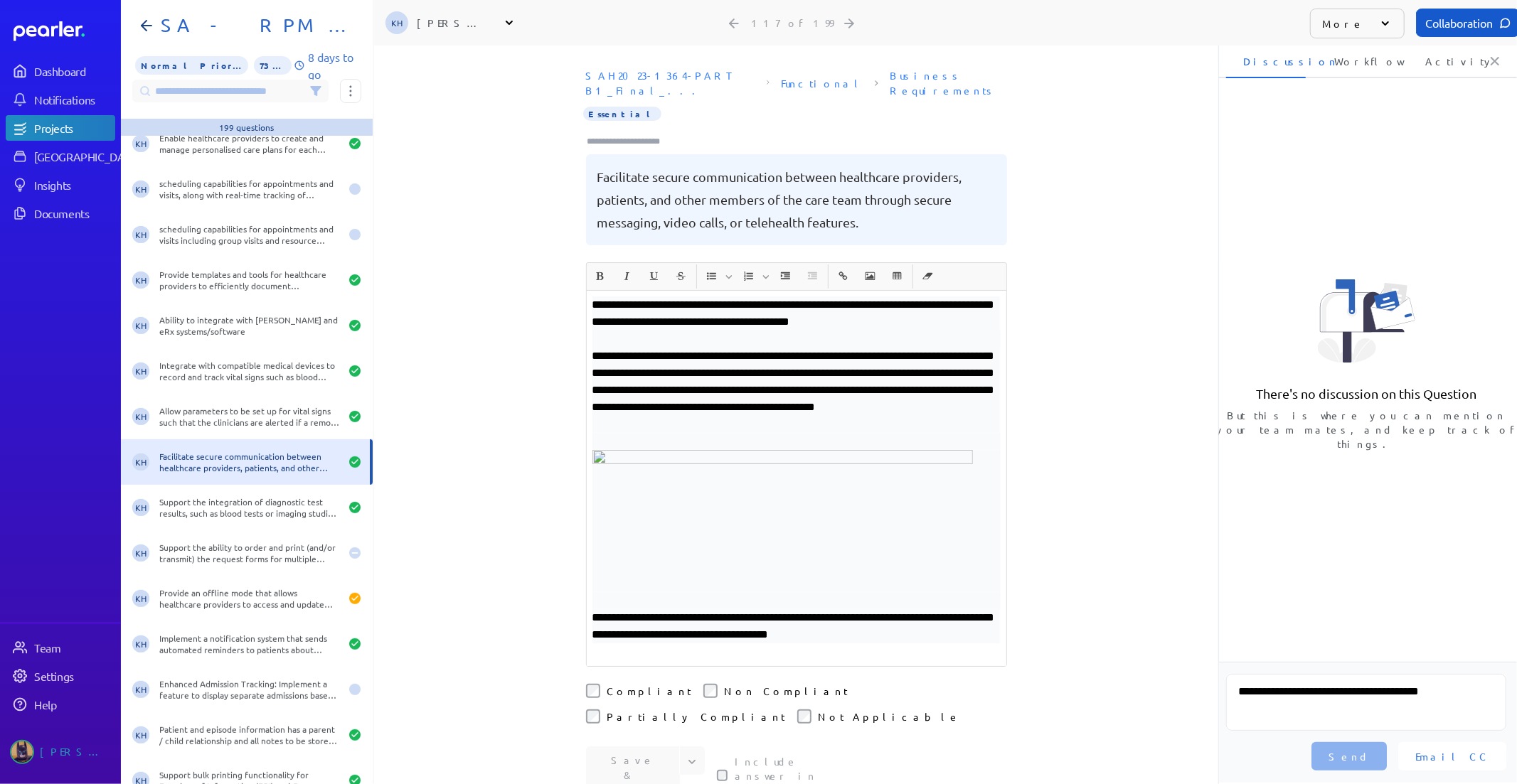
scroll to position [4974, 0]
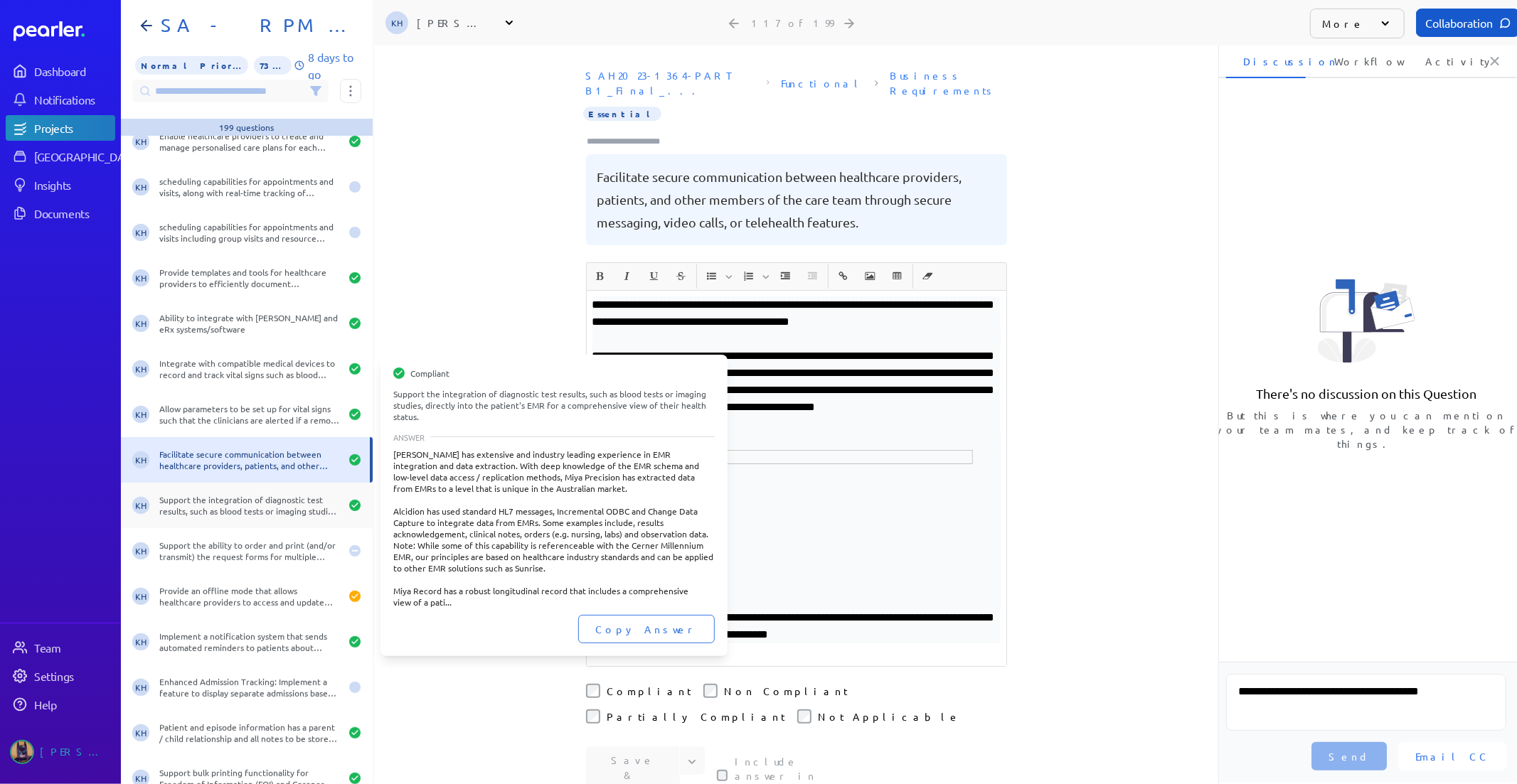
click at [249, 516] on div "Support the integration of diagnostic test results, such as blood tests or imag…" at bounding box center [250, 505] width 181 height 22
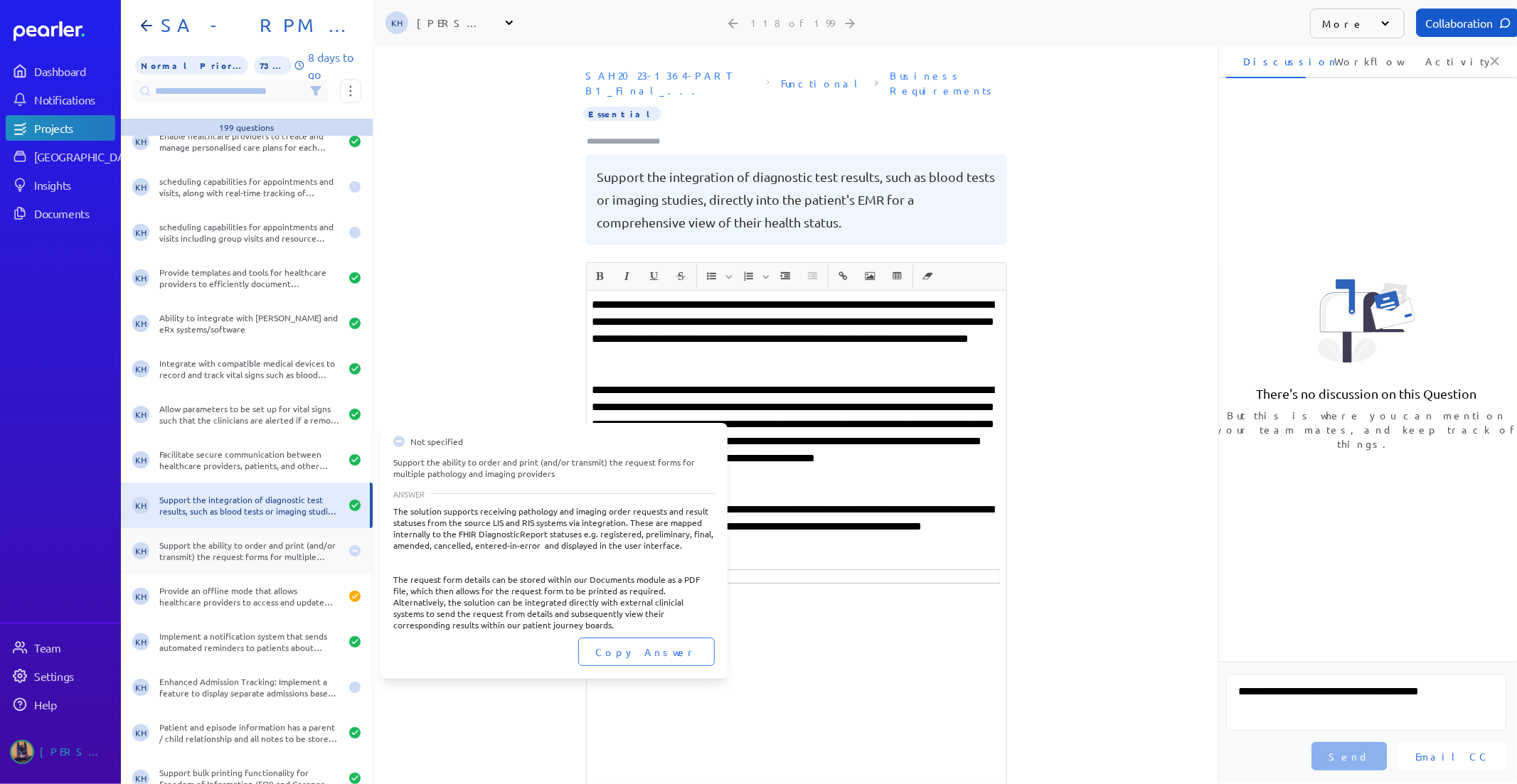
click at [244, 547] on div "Support the ability to order and print (and/or transmit) the request forms for …" at bounding box center [250, 550] width 181 height 22
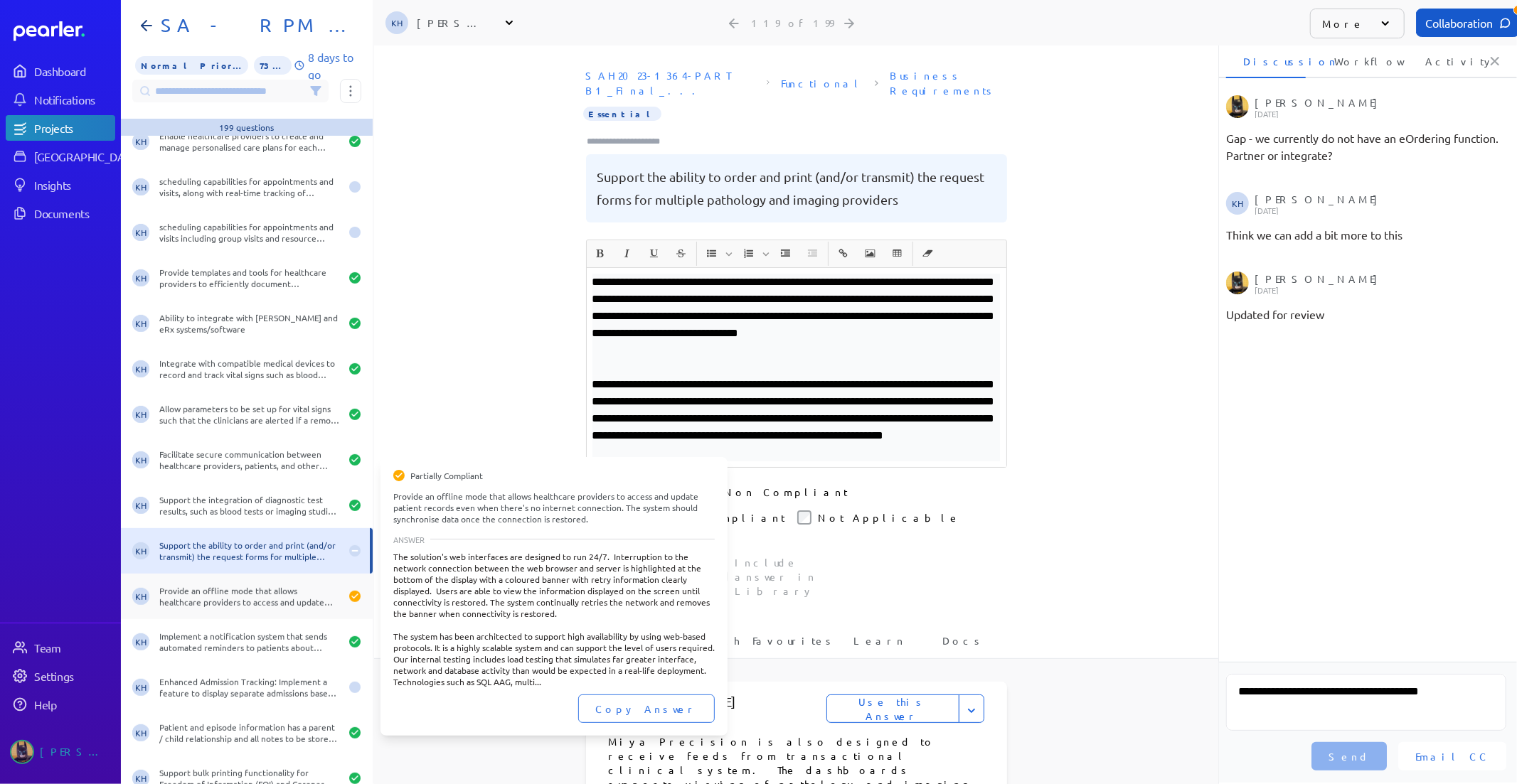
click at [228, 602] on div "Provide an offline mode that allows healthcare providers to access and update p…" at bounding box center [250, 596] width 181 height 22
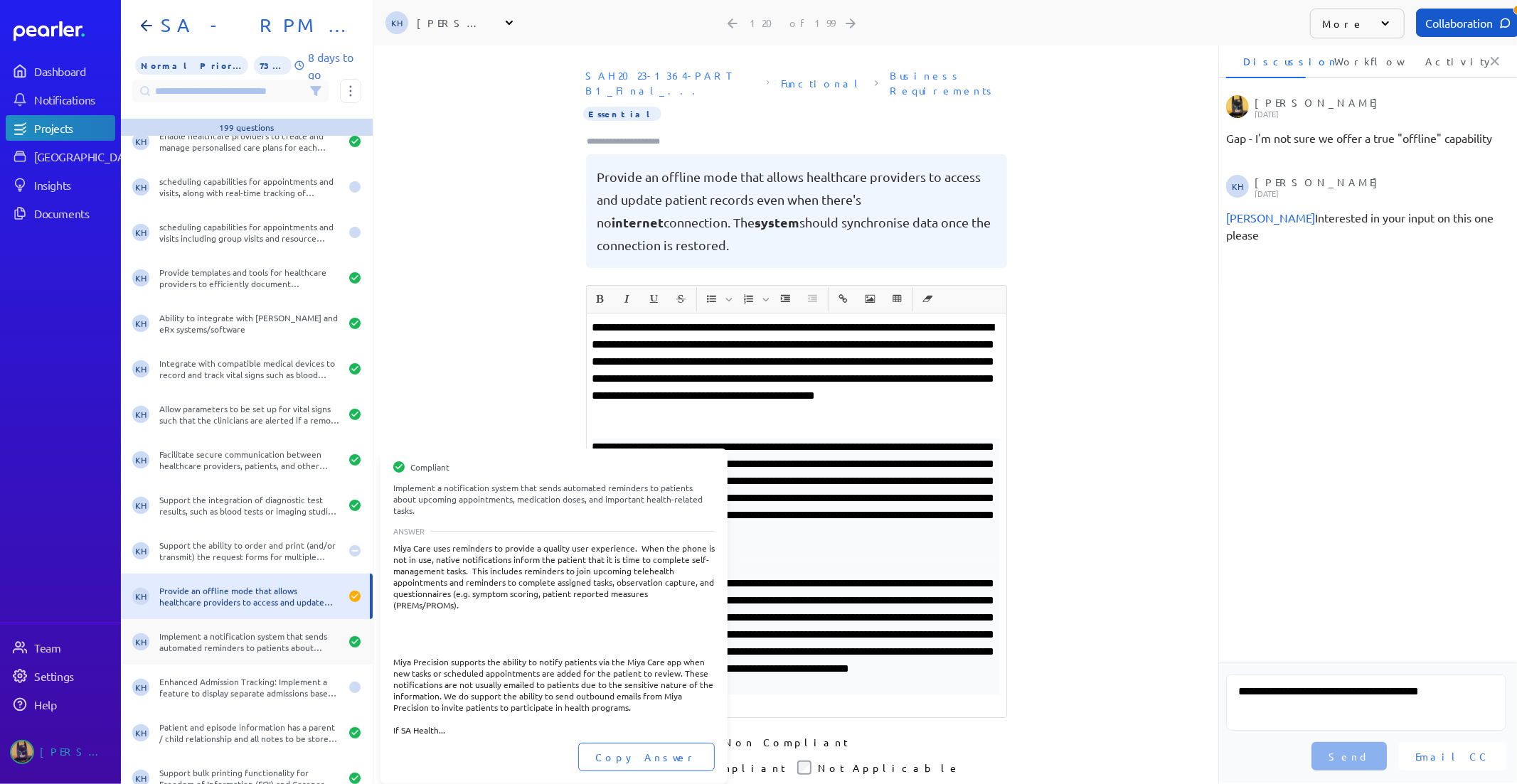
click at [210, 627] on div "KH Implement a notification system that sends automated reminders to patients a…" at bounding box center [246, 642] width 252 height 46
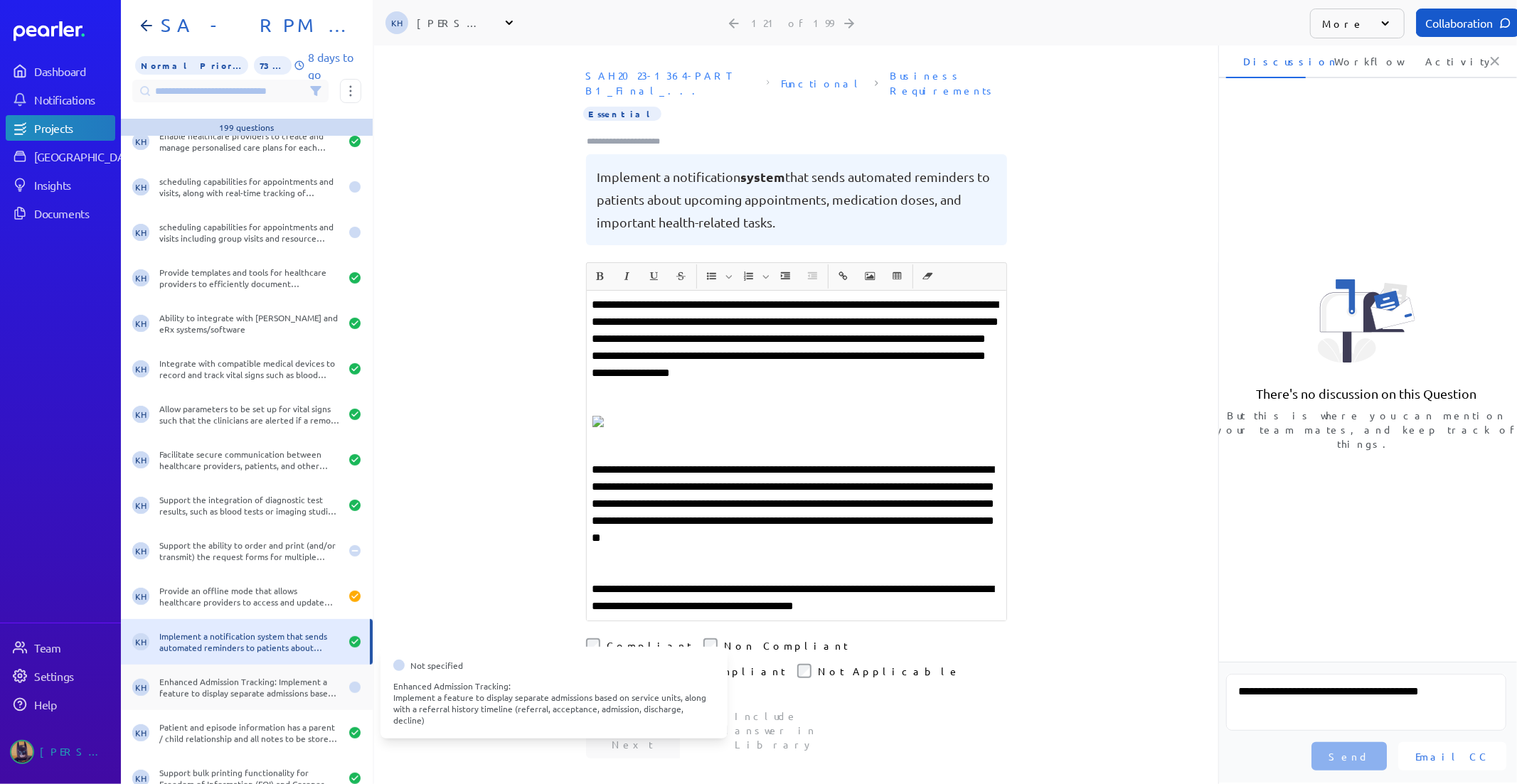
click at [212, 690] on div "Enhanced Admission Tracking: Implement a feature to display separate admissions…" at bounding box center [250, 686] width 181 height 22
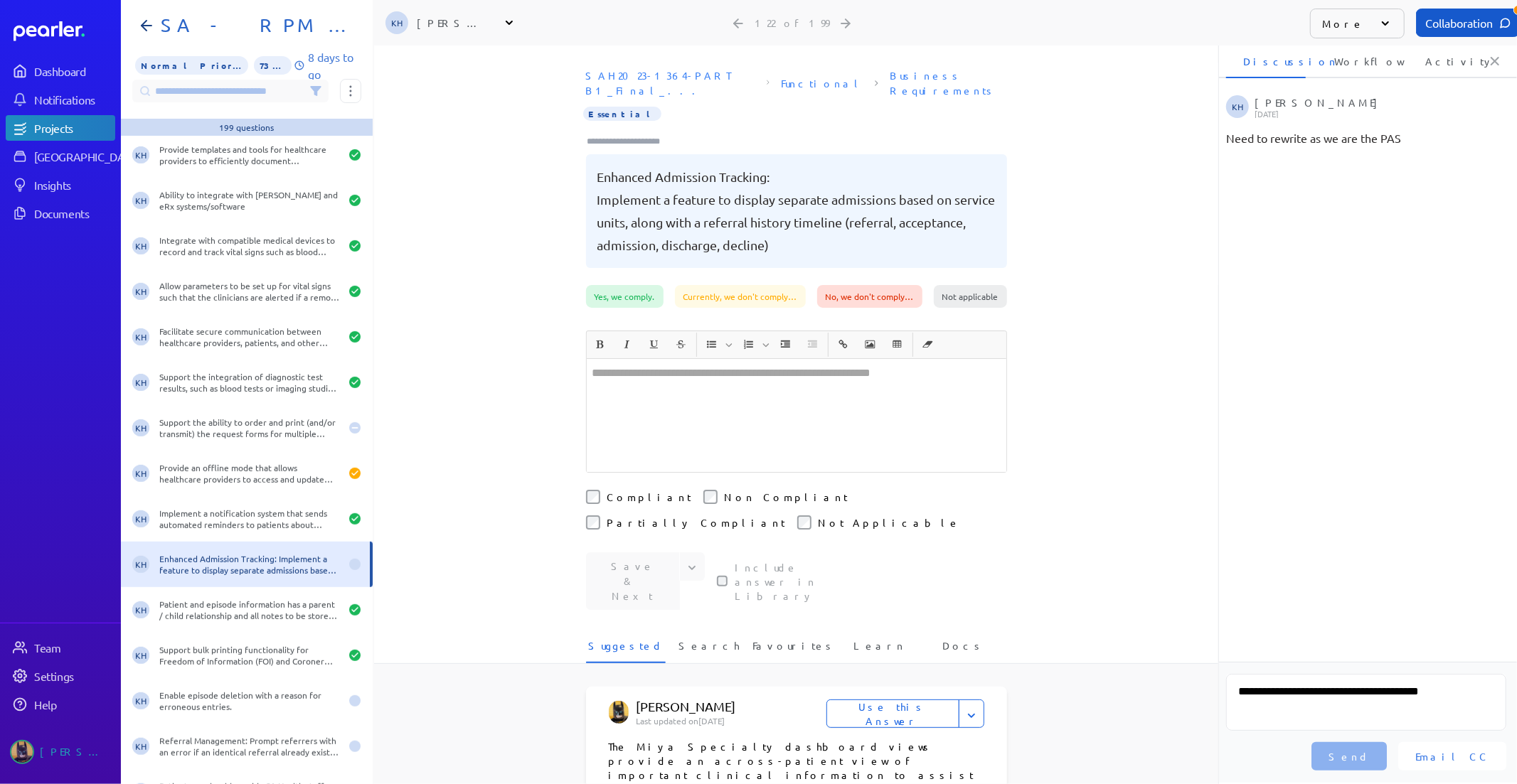
scroll to position [5133, 0]
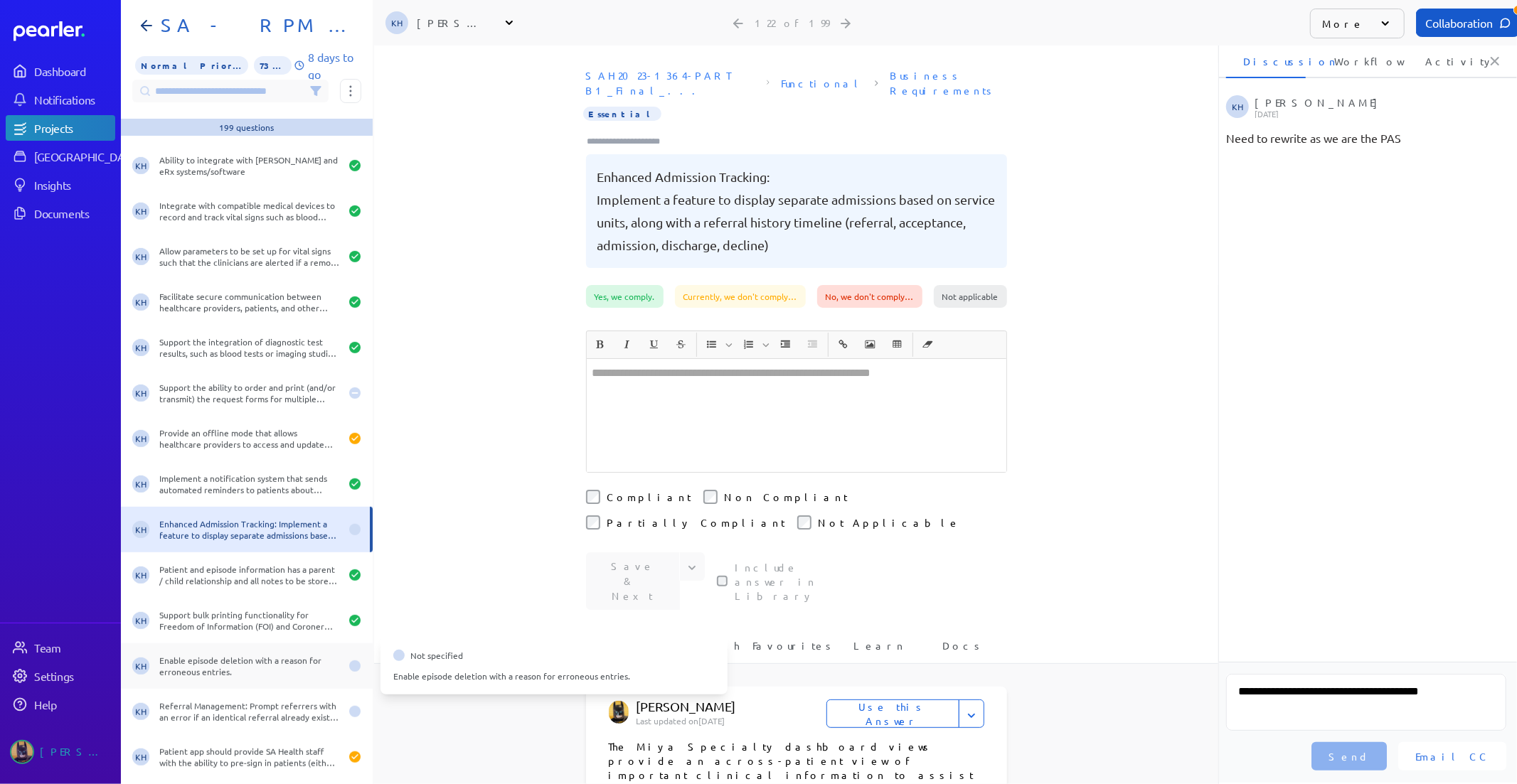
click at [249, 656] on div "Enable episode deletion with a reason for erroneous entries." at bounding box center [250, 665] width 181 height 22
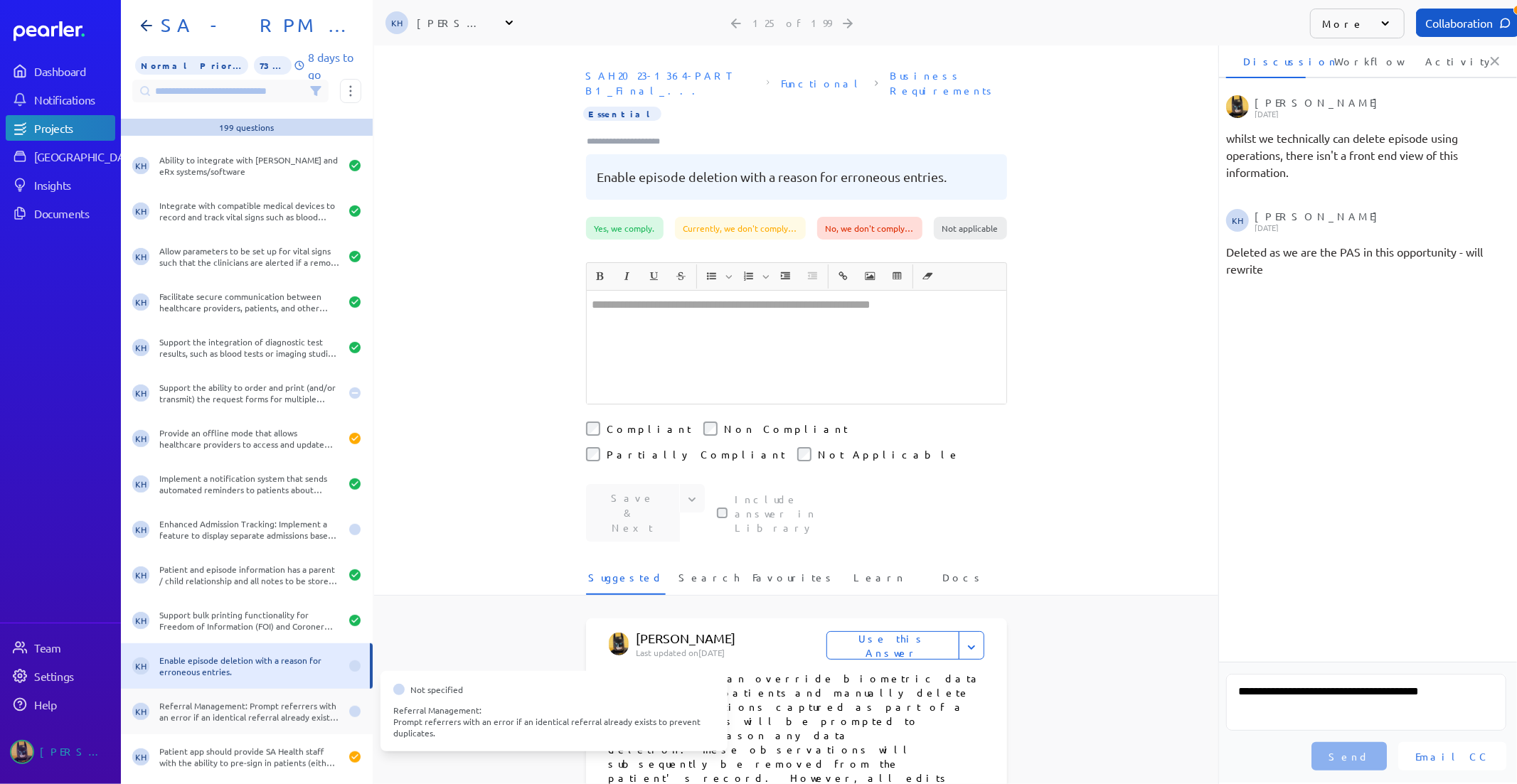
click at [240, 703] on div "Referral Management: Prompt referrers with an error if an identical referral al…" at bounding box center [250, 711] width 181 height 22
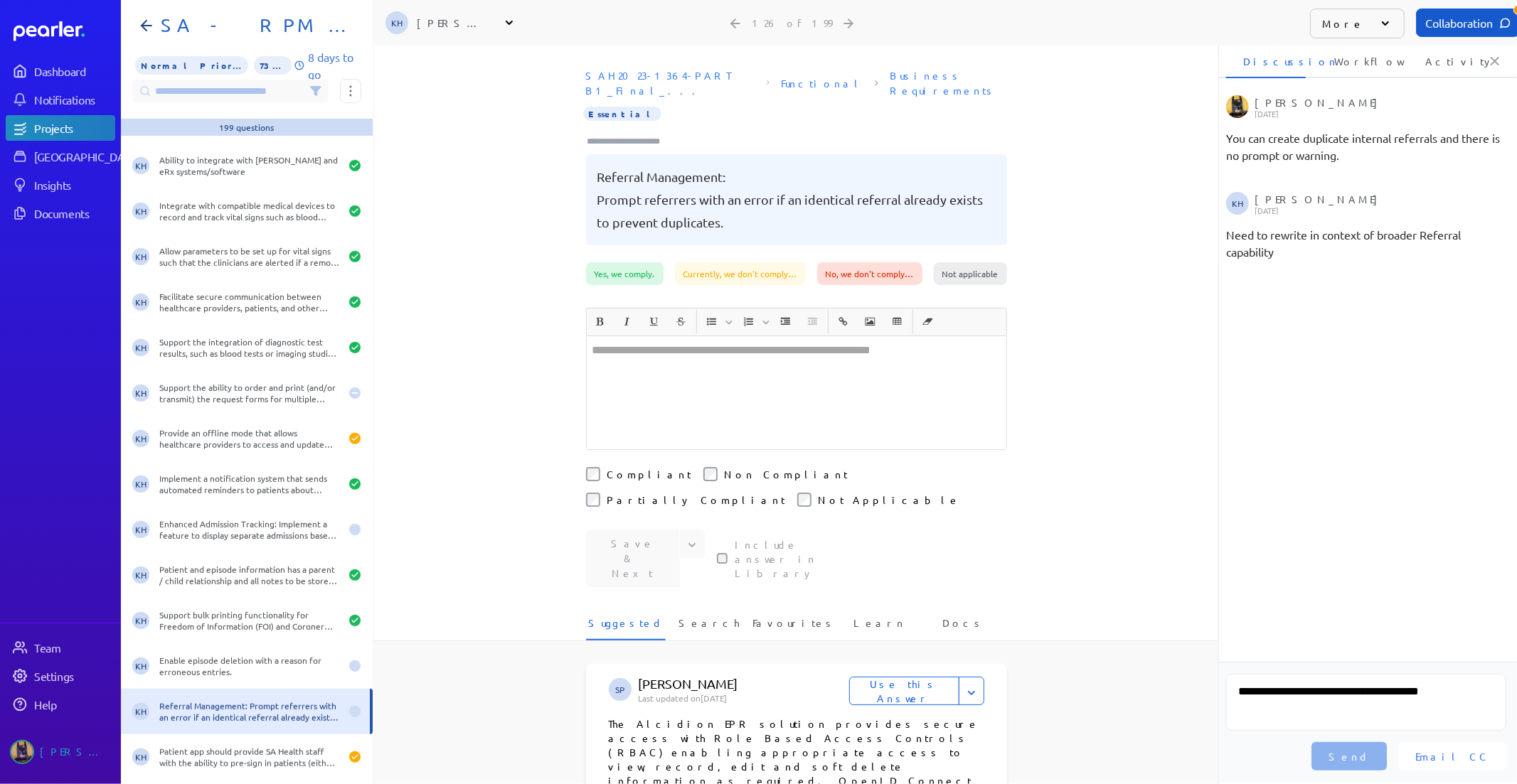
click at [657, 345] on div at bounding box center [796, 393] width 419 height 113
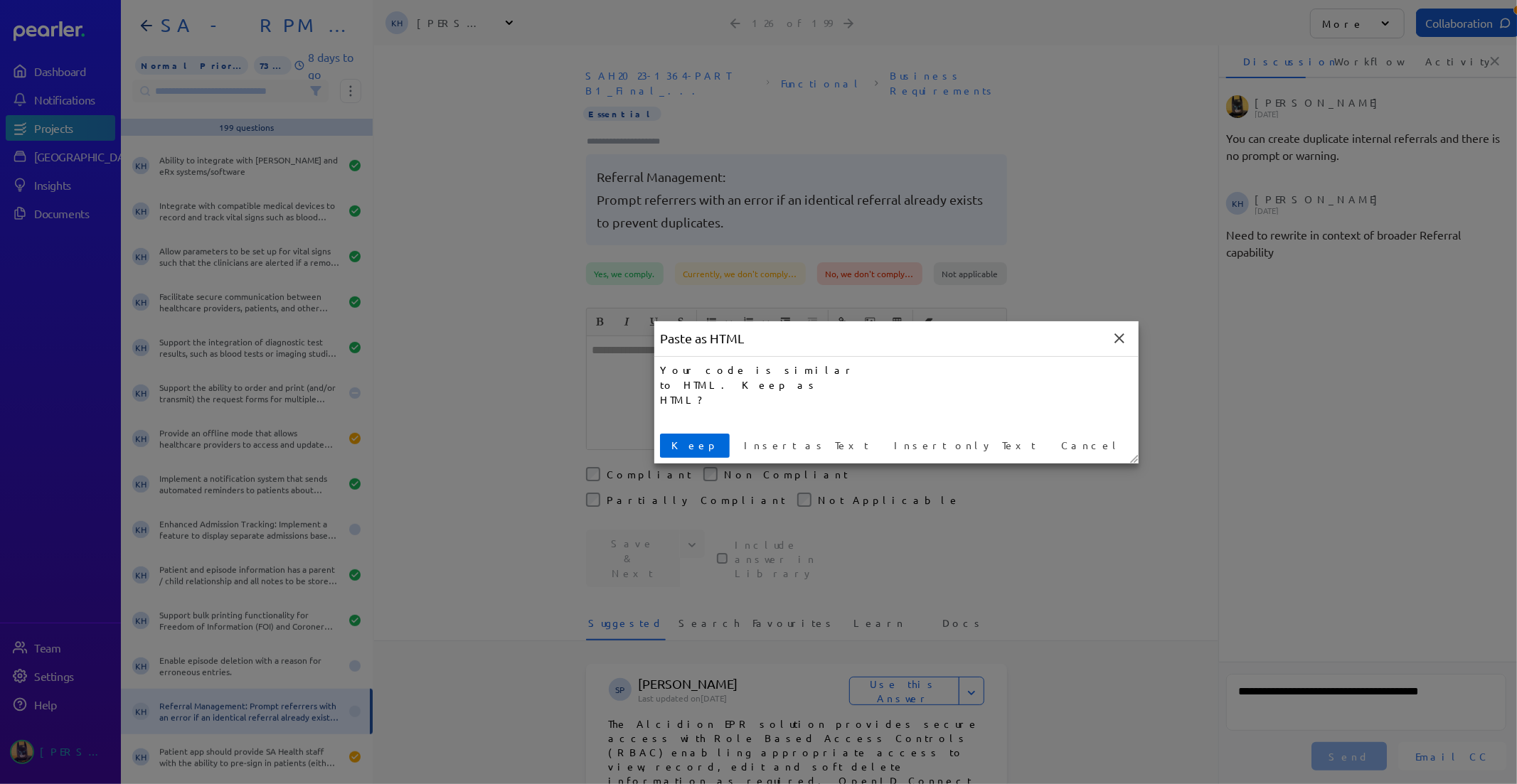
click at [683, 437] on button "Keep" at bounding box center [695, 445] width 70 height 24
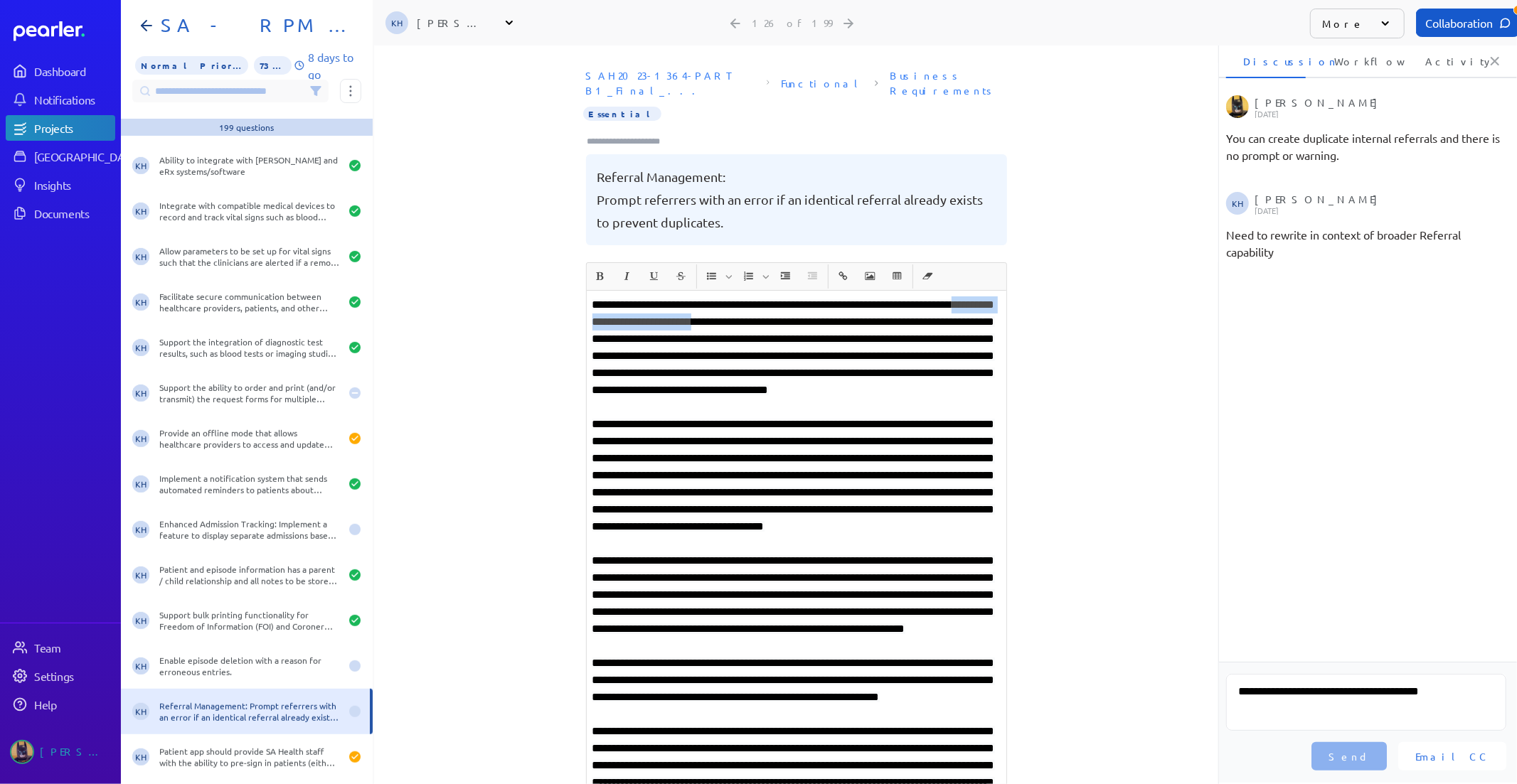
drag, startPoint x: 815, startPoint y: 304, endPoint x: 635, endPoint y: 300, distance: 180.0
click at [635, 300] on span "**********" at bounding box center [793, 346] width 402 height 96
click at [1512, 558] on ul "Tung Nguyen Friday, 15th August 2025 You can create duplicate internal referral…" at bounding box center [1366, 378] width 303 height 567
drag, startPoint x: 633, startPoint y: 423, endPoint x: 577, endPoint y: 422, distance: 56.0
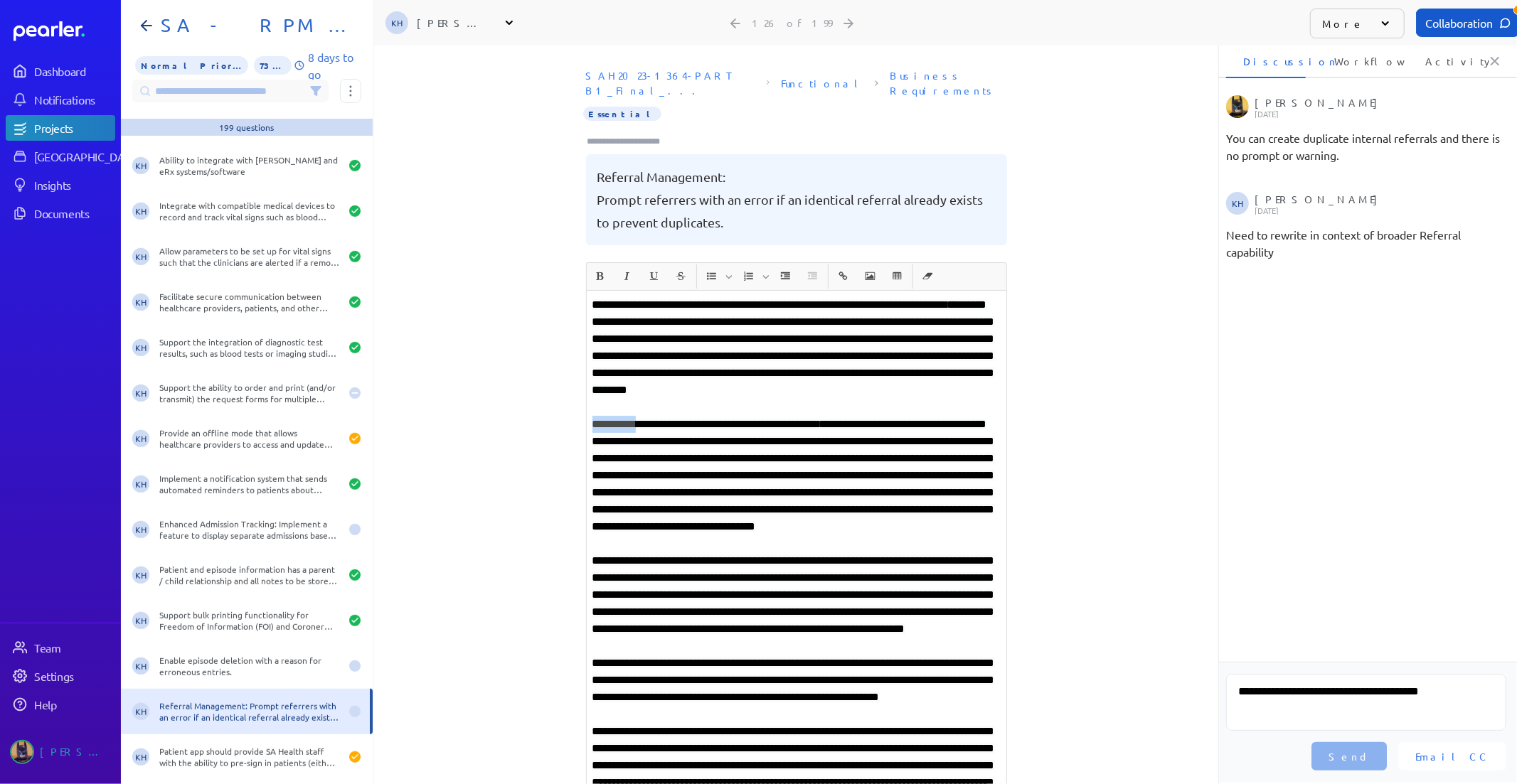
click at [577, 422] on div "**********" at bounding box center [796, 414] width 844 height 738
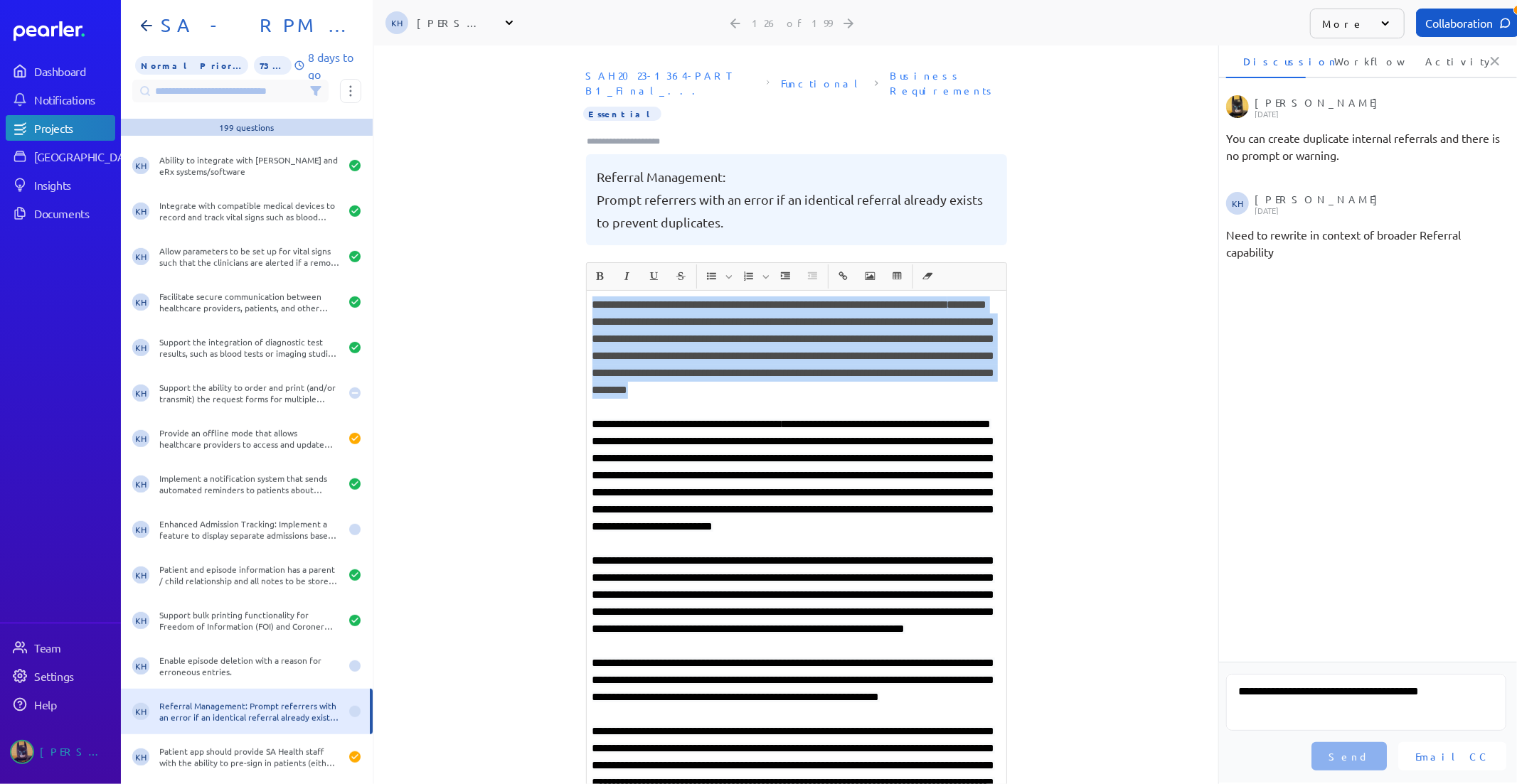
drag, startPoint x: 758, startPoint y: 398, endPoint x: 443, endPoint y: 257, distance: 345.1
click at [443, 257] on div "**********" at bounding box center [796, 414] width 844 height 738
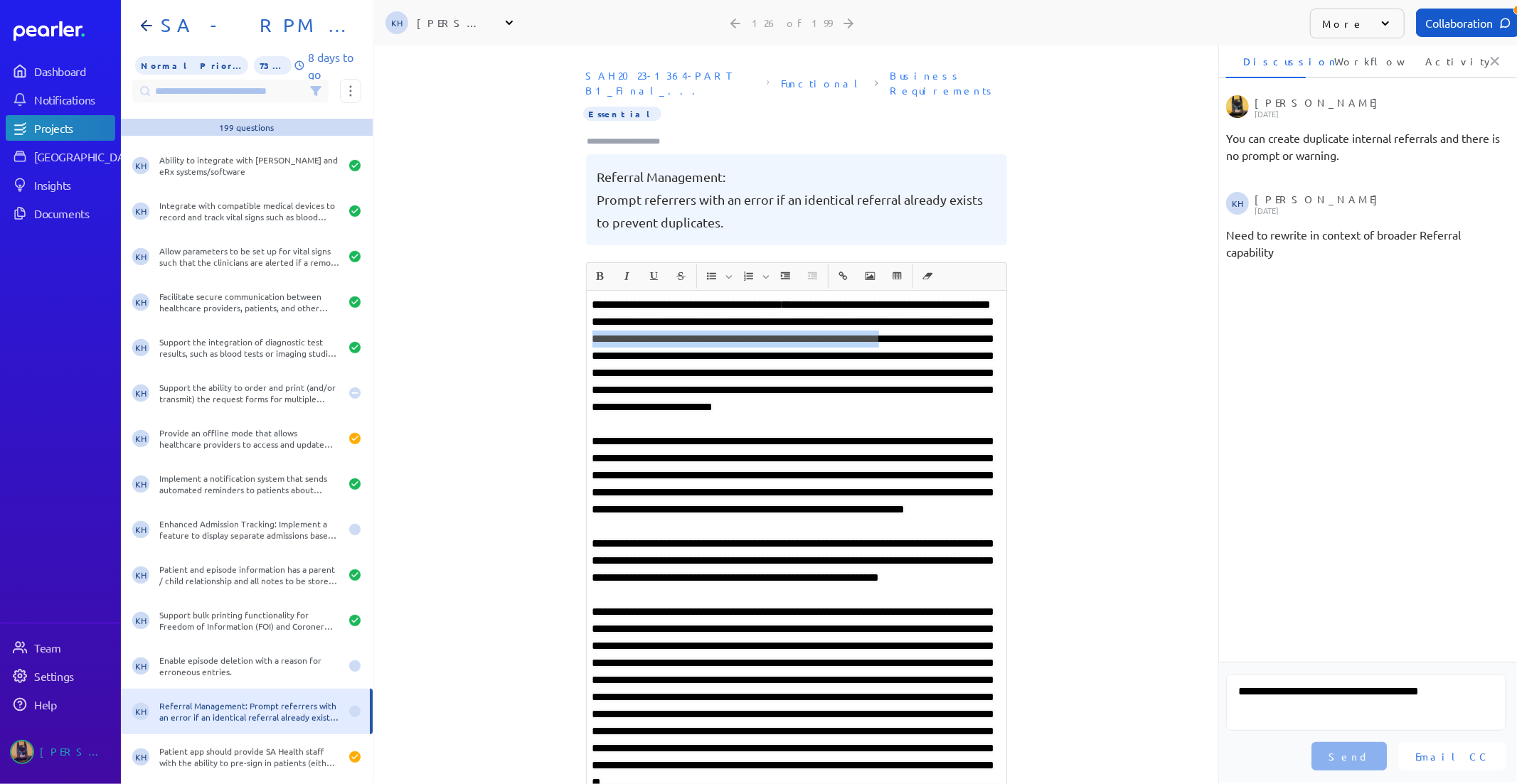
drag, startPoint x: 693, startPoint y: 338, endPoint x: 763, endPoint y: 320, distance: 72.3
click at [763, 320] on span "**********" at bounding box center [793, 355] width 402 height 113
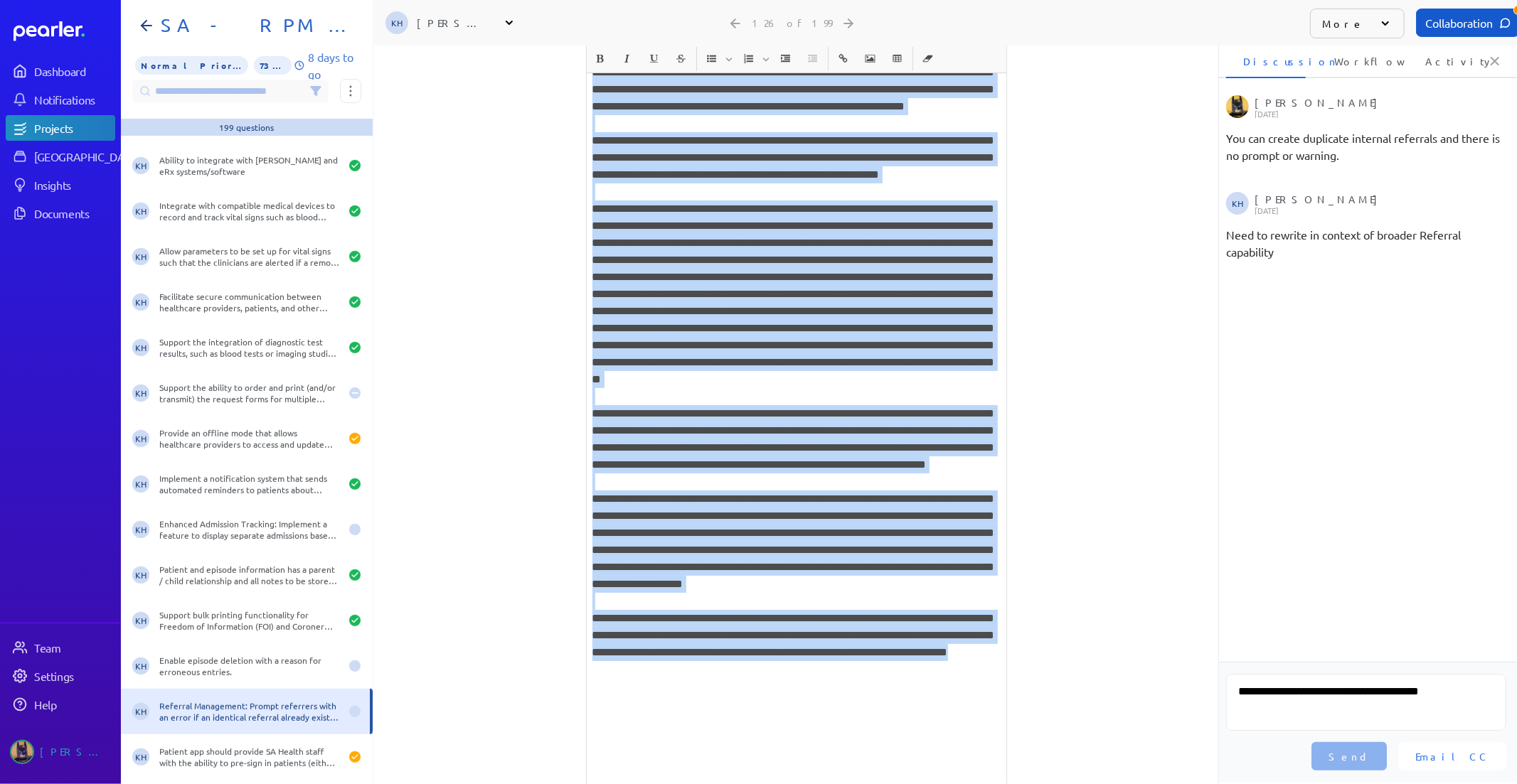
scroll to position [304, 0]
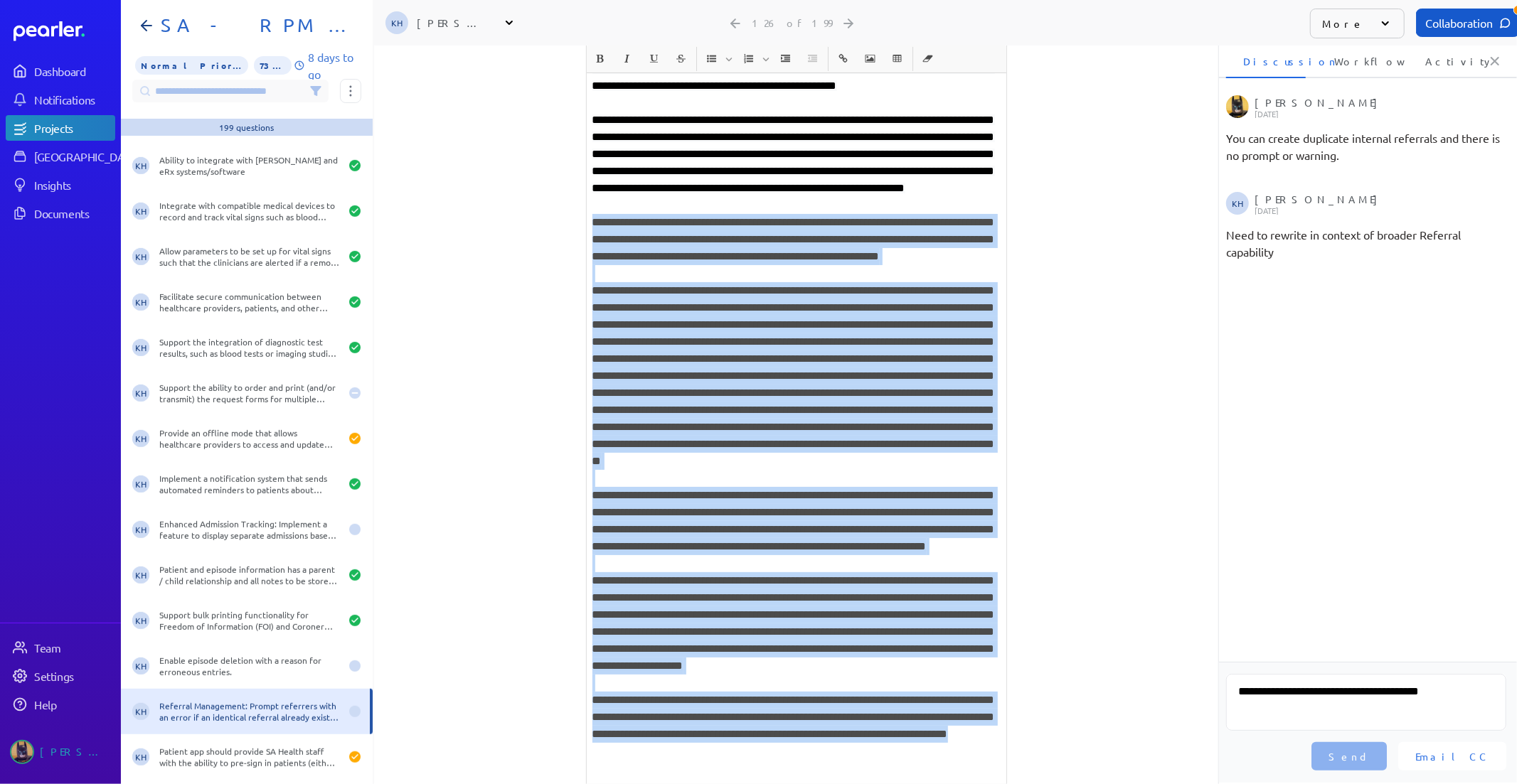
drag, startPoint x: 800, startPoint y: 705, endPoint x: 580, endPoint y: 260, distance: 496.4
click at [587, 260] on div "**********" at bounding box center [796, 445] width 419 height 916
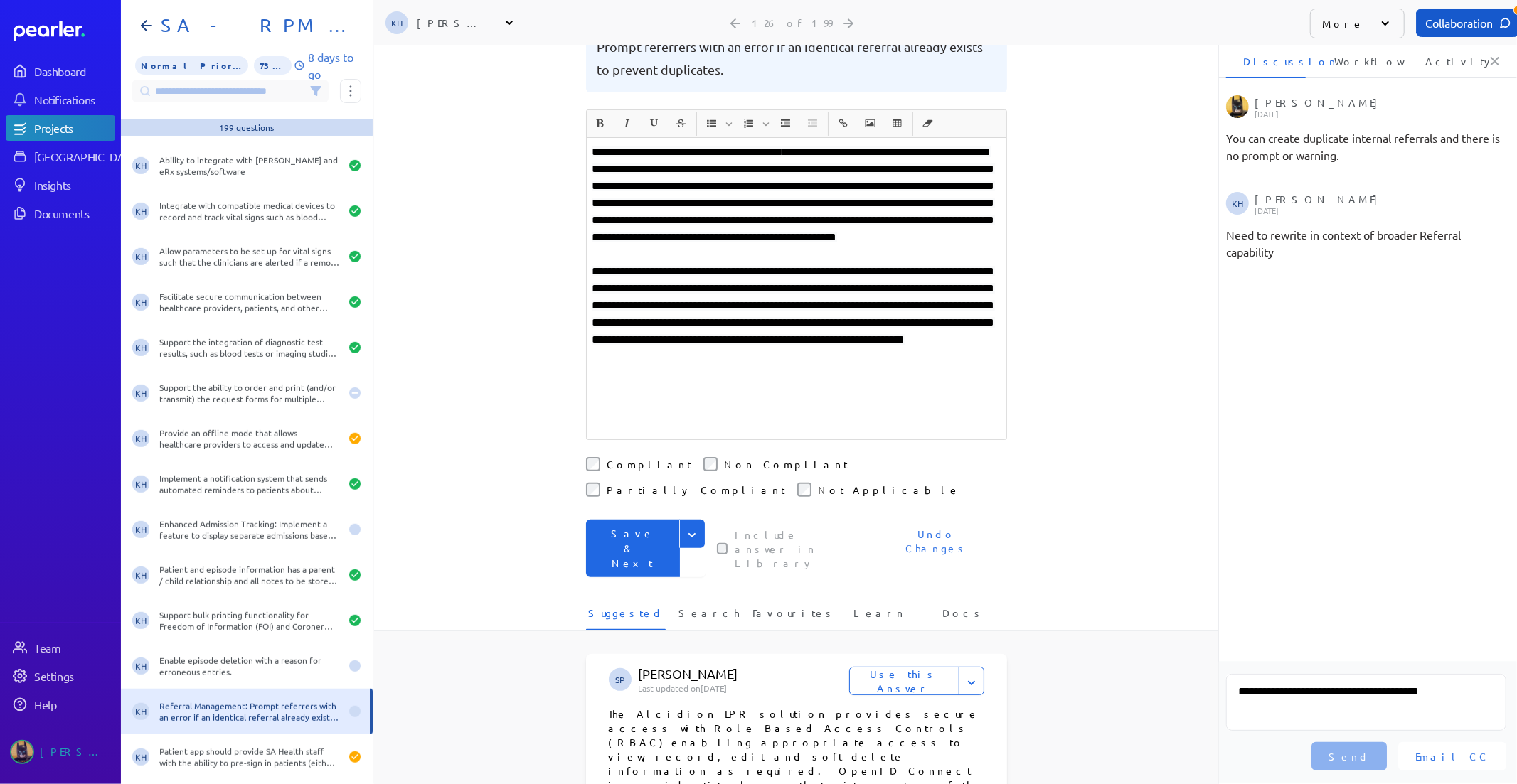
scroll to position [147, 0]
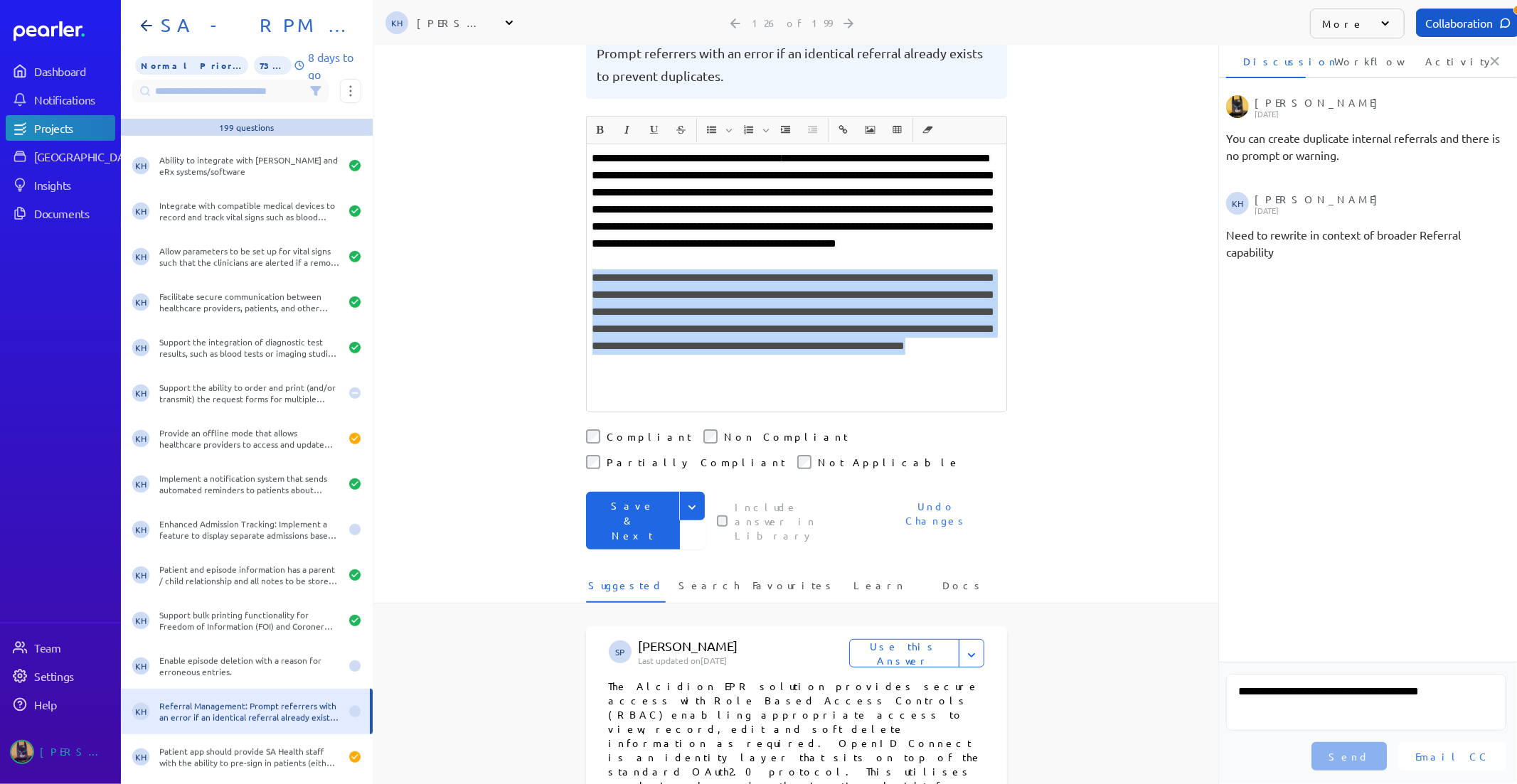
drag, startPoint x: 613, startPoint y: 379, endPoint x: 569, endPoint y: 275, distance: 112.9
click at [569, 275] on div "**********" at bounding box center [796, 268] width 844 height 738
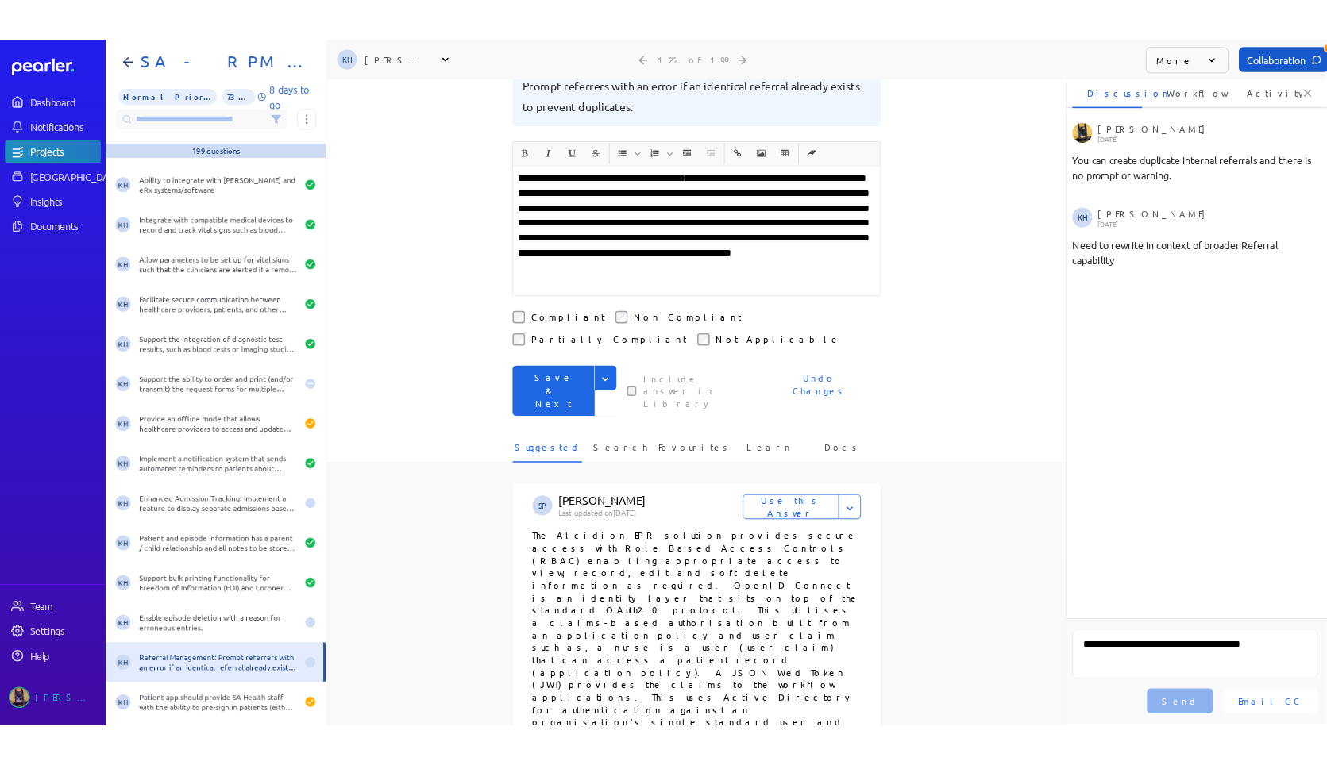
scroll to position [0, 0]
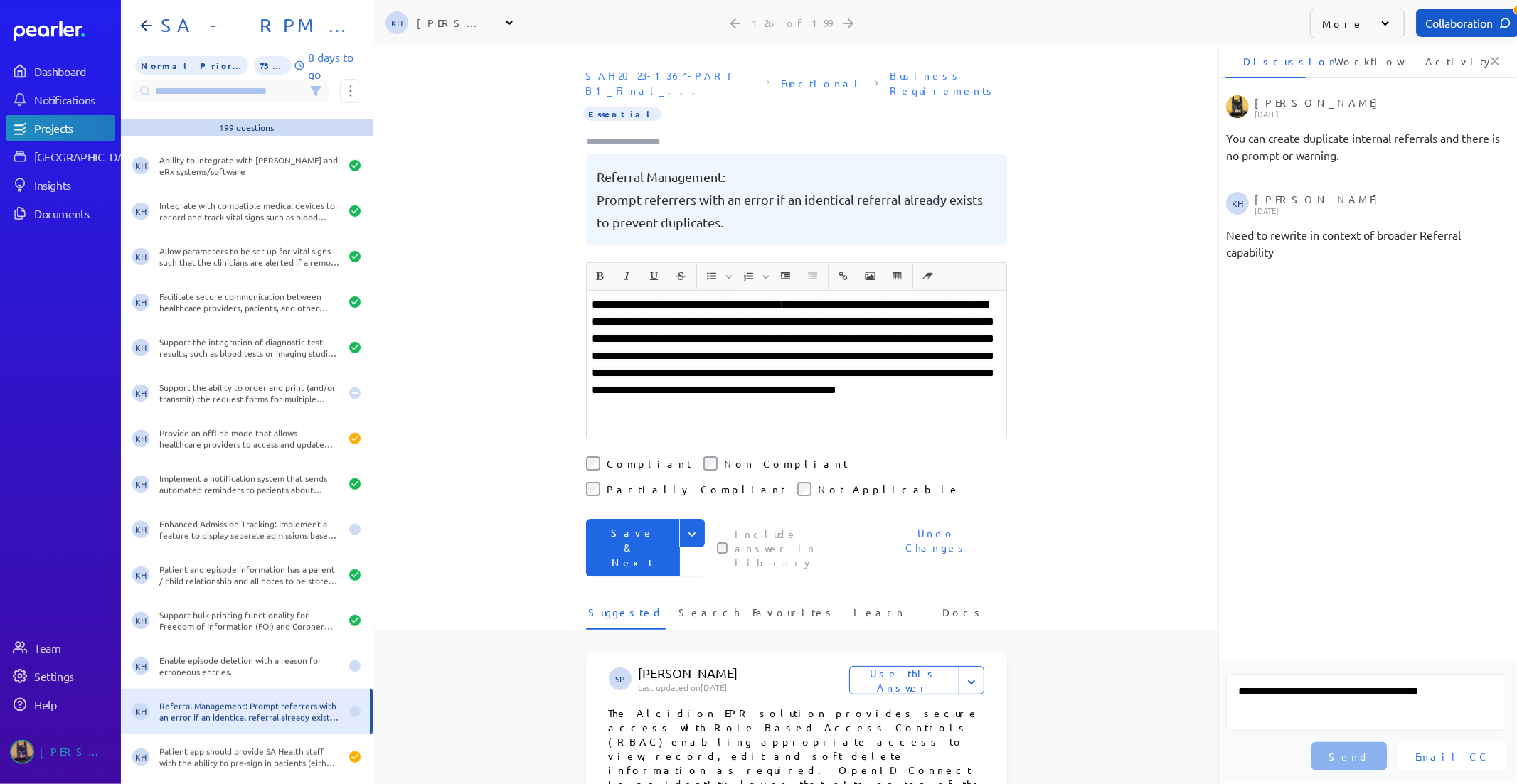
click at [623, 519] on button "Save & Next" at bounding box center [632, 548] width 94 height 57
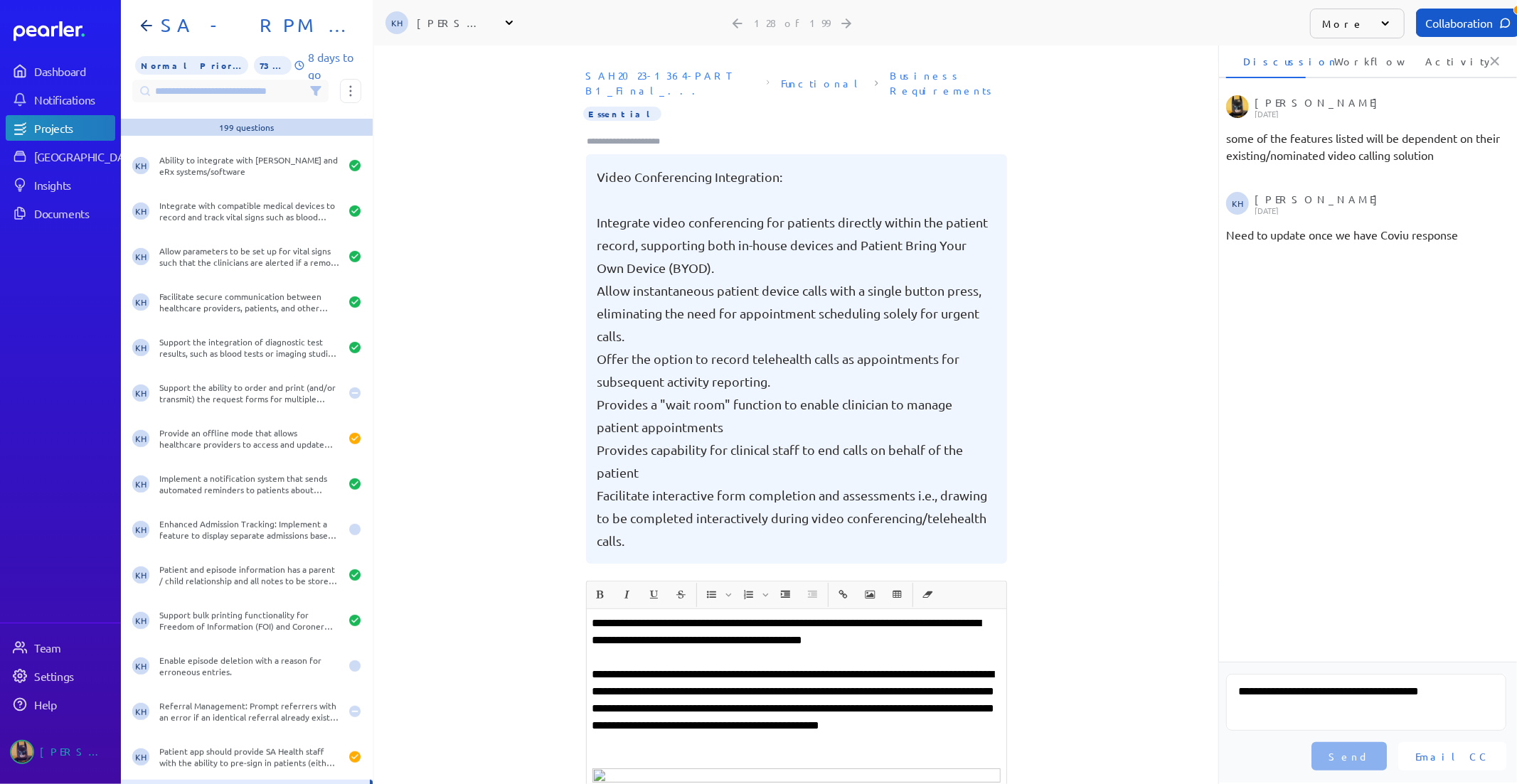
scroll to position [0, 4]
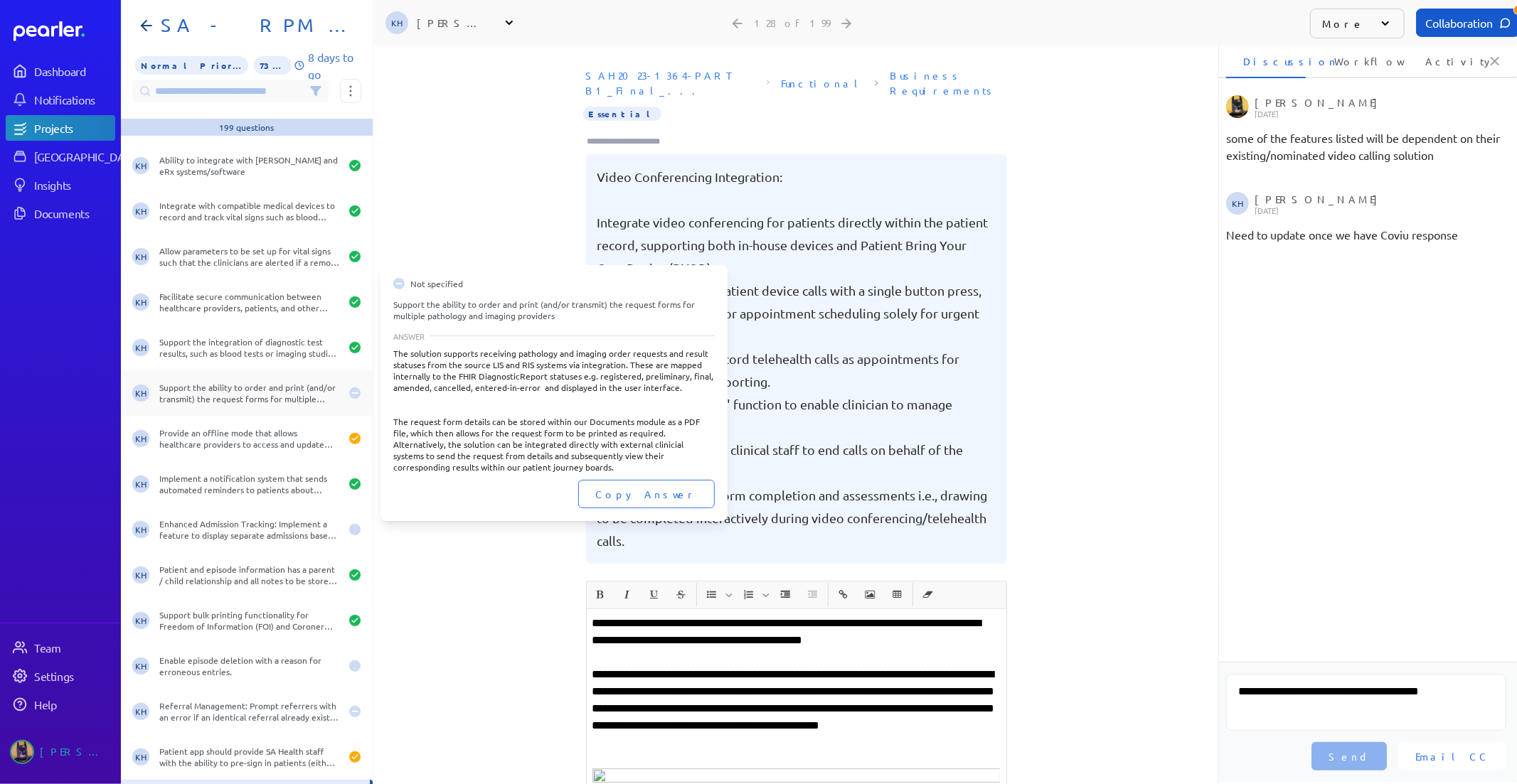
click at [259, 404] on div "KH Support the ability to order and print (and/or transmit) the request forms f…" at bounding box center [246, 393] width 252 height 46
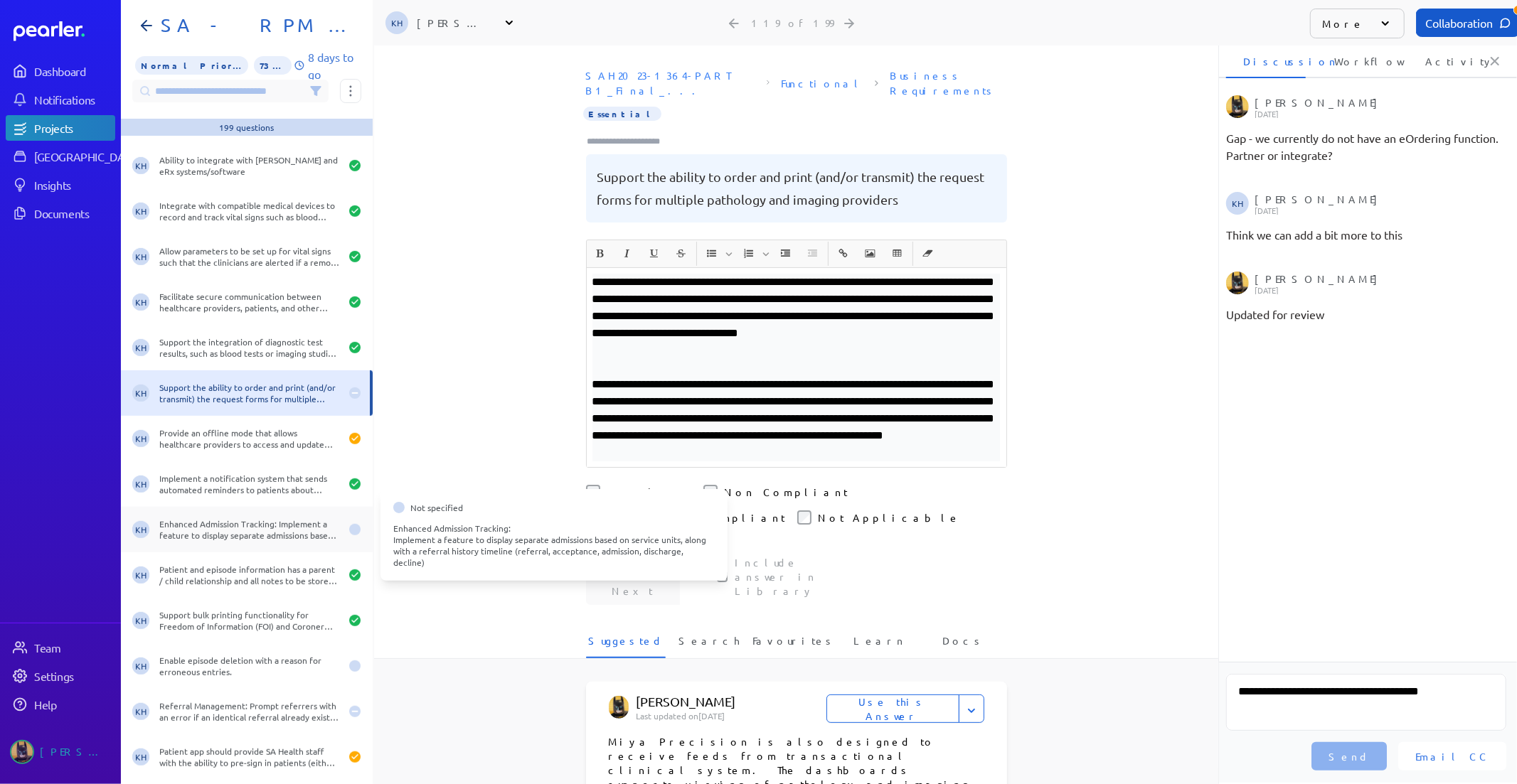
click at [290, 535] on div "Enhanced Admission Tracking: Implement a feature to display separate admissions…" at bounding box center [250, 529] width 181 height 22
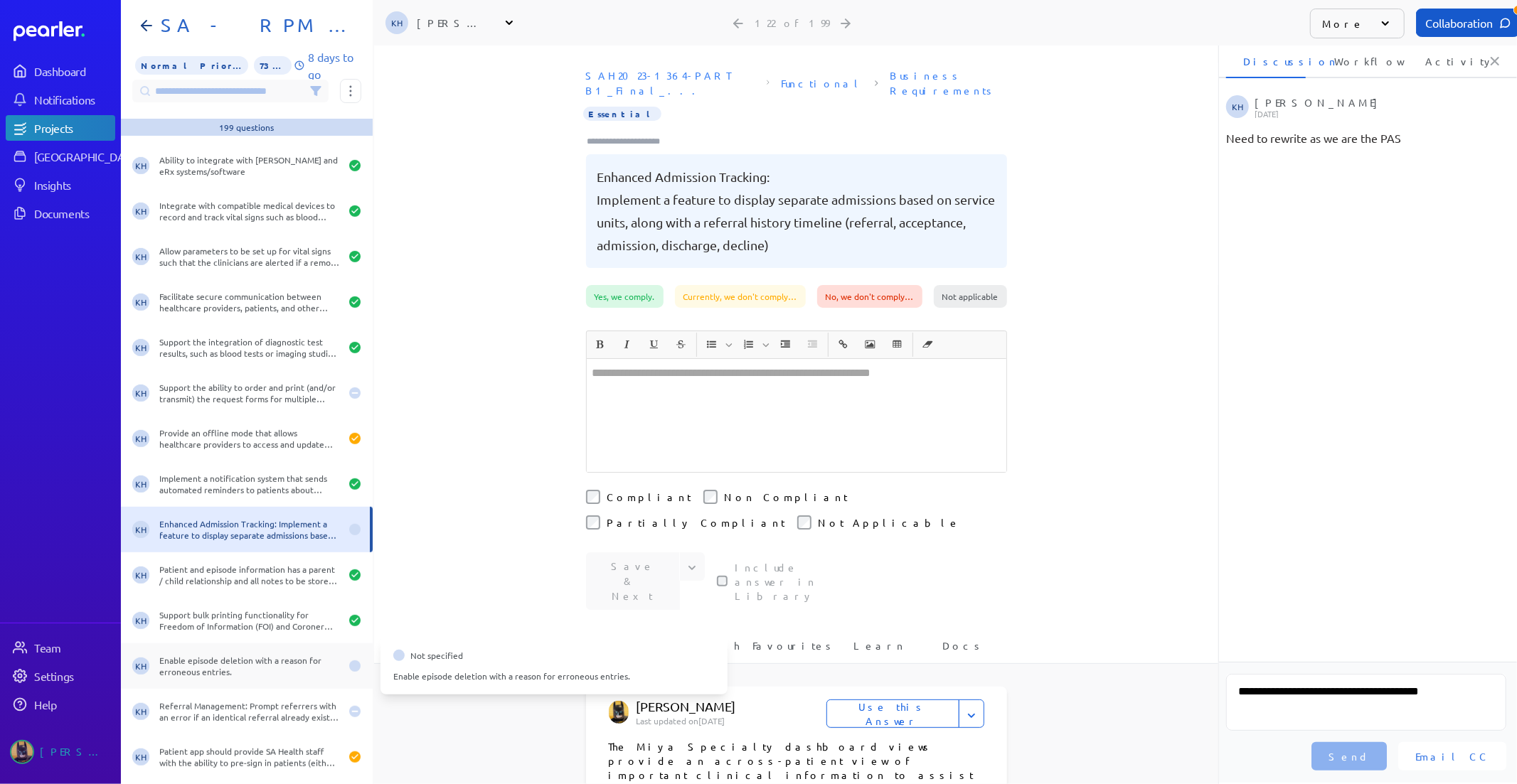
click at [220, 659] on div "Enable episode deletion with a reason for erroneous entries." at bounding box center [250, 665] width 181 height 22
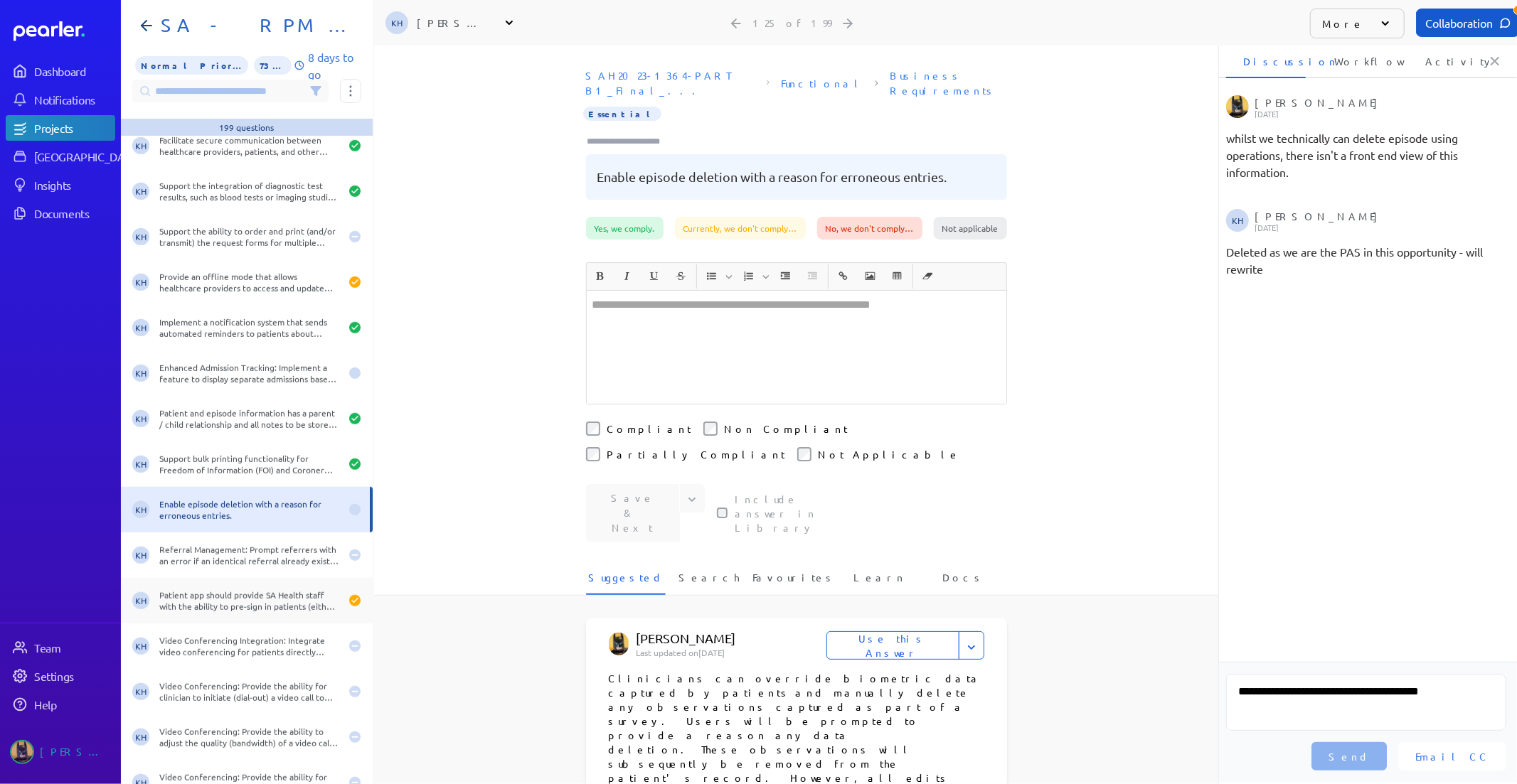
scroll to position [5290, 0]
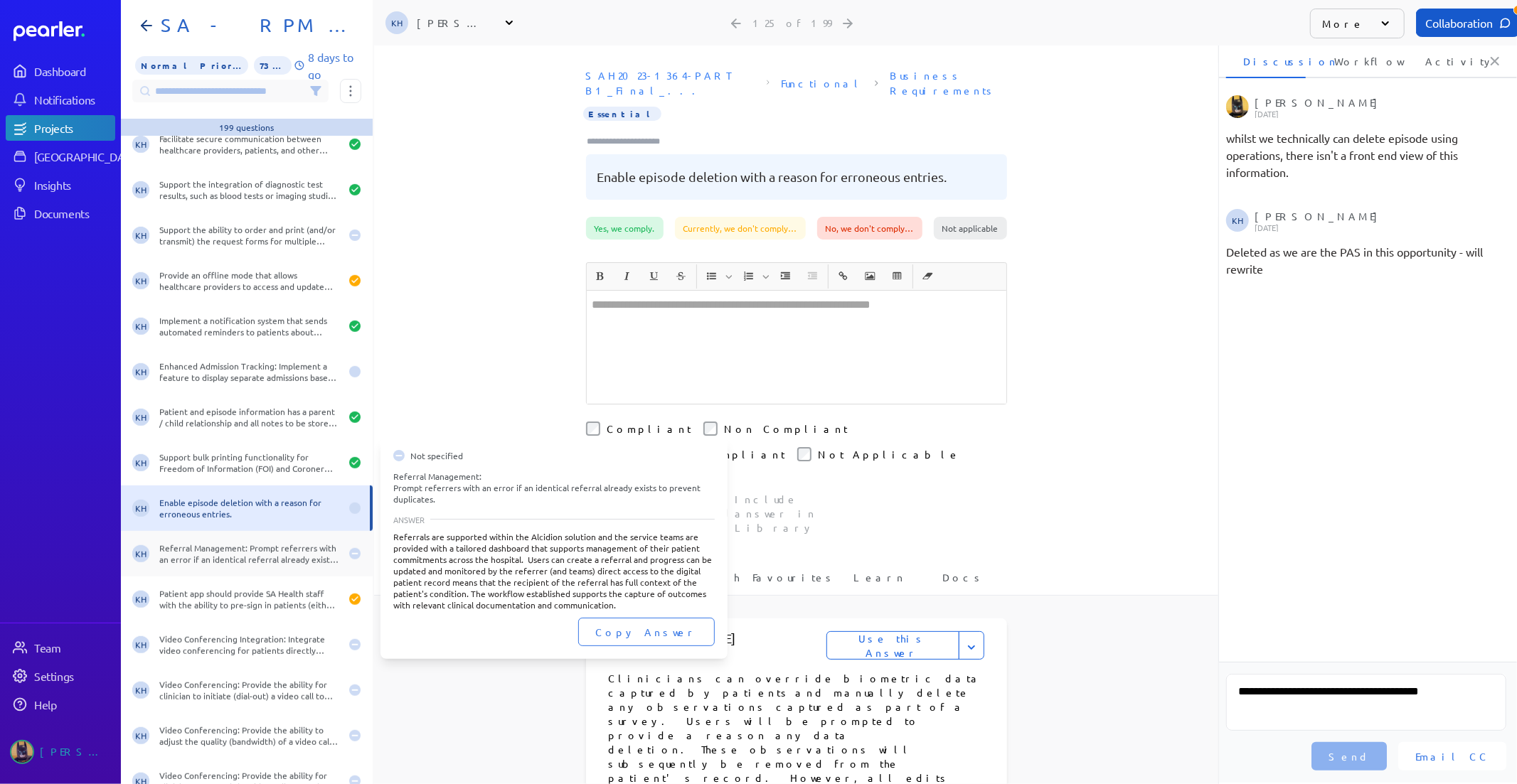
click at [236, 564] on div "Referral Management: Prompt referrers with an error if an identical referral al…" at bounding box center [250, 553] width 181 height 22
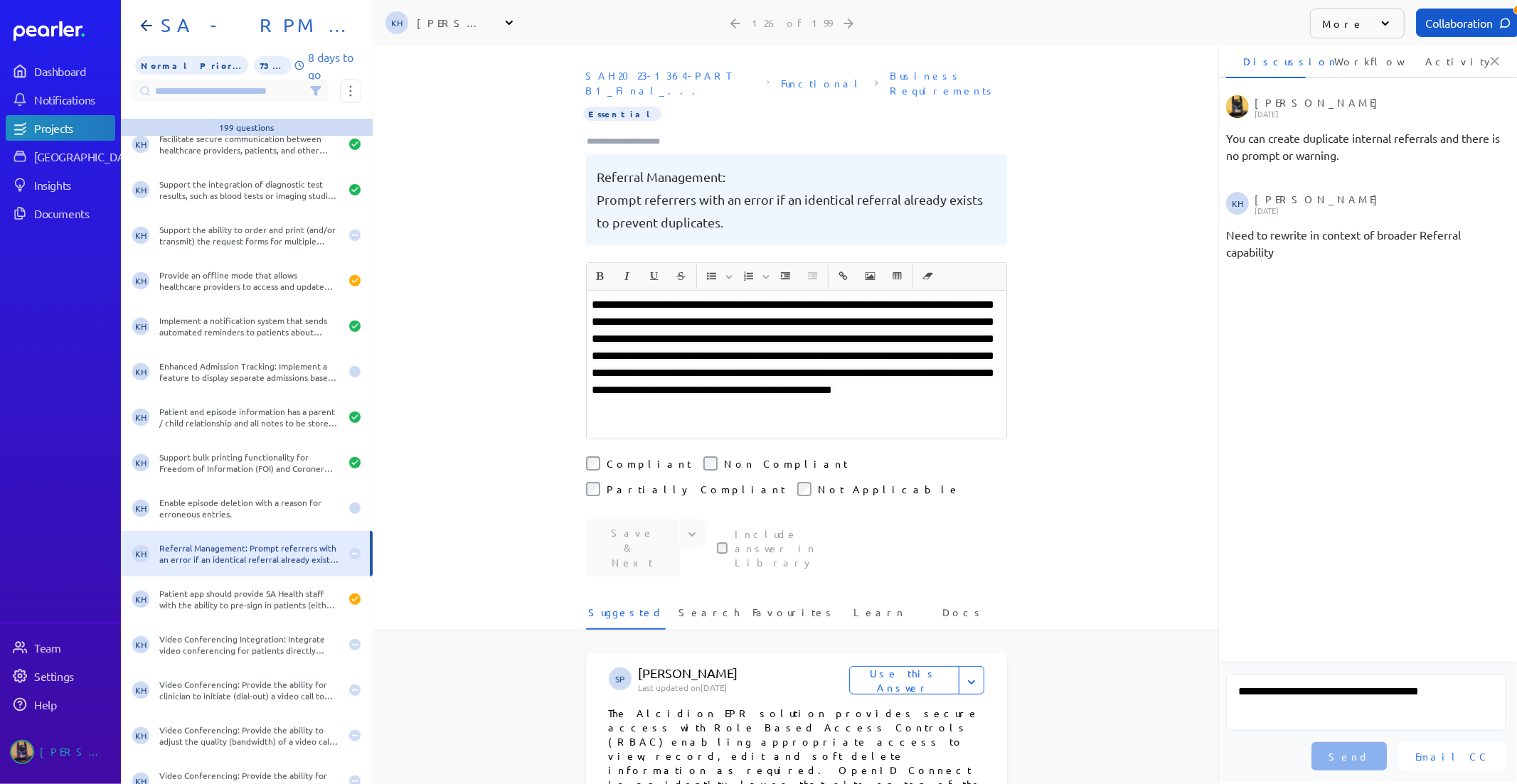
click at [951, 388] on p "**********" at bounding box center [796, 355] width 408 height 119
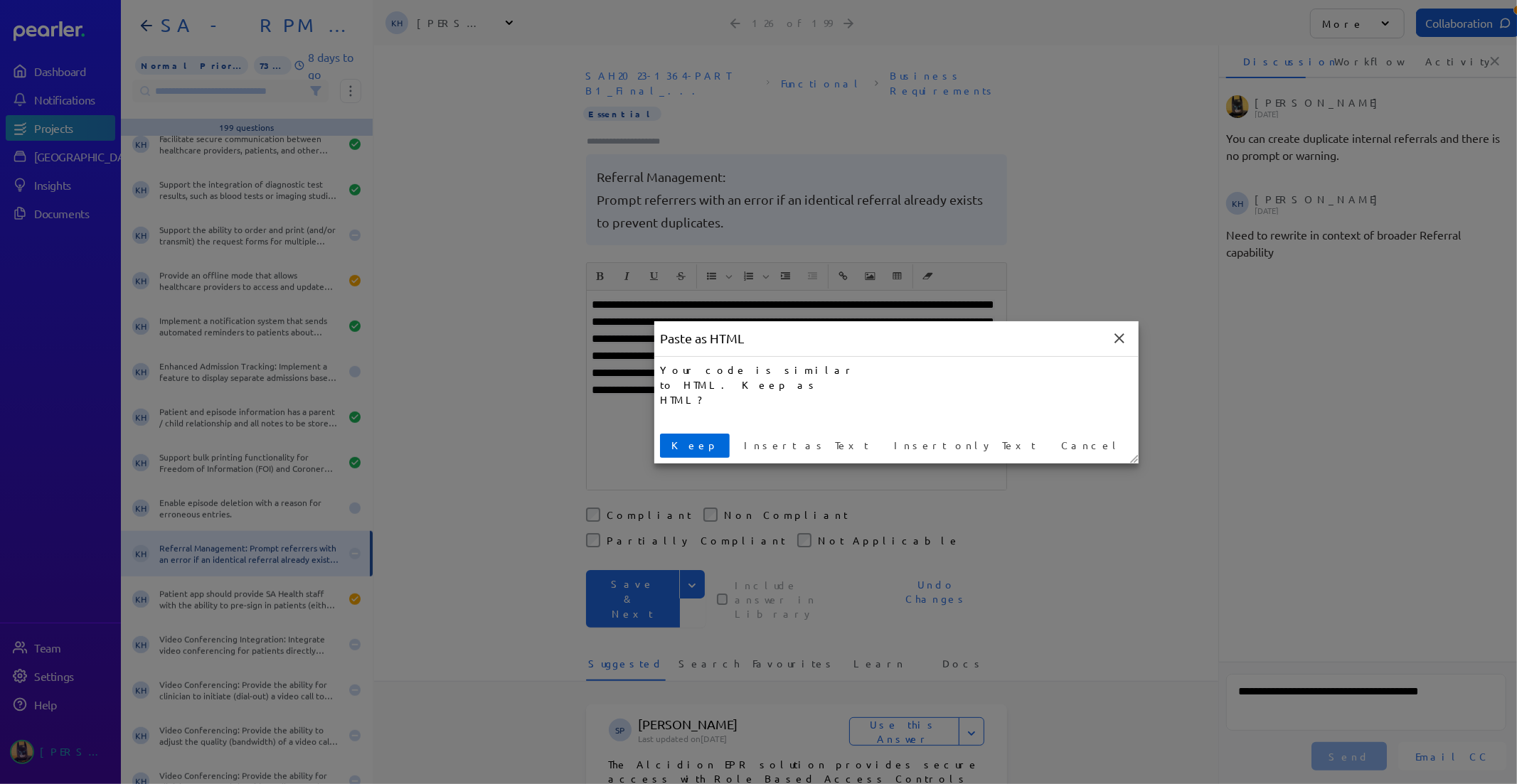
click at [685, 437] on button "Keep" at bounding box center [695, 445] width 70 height 24
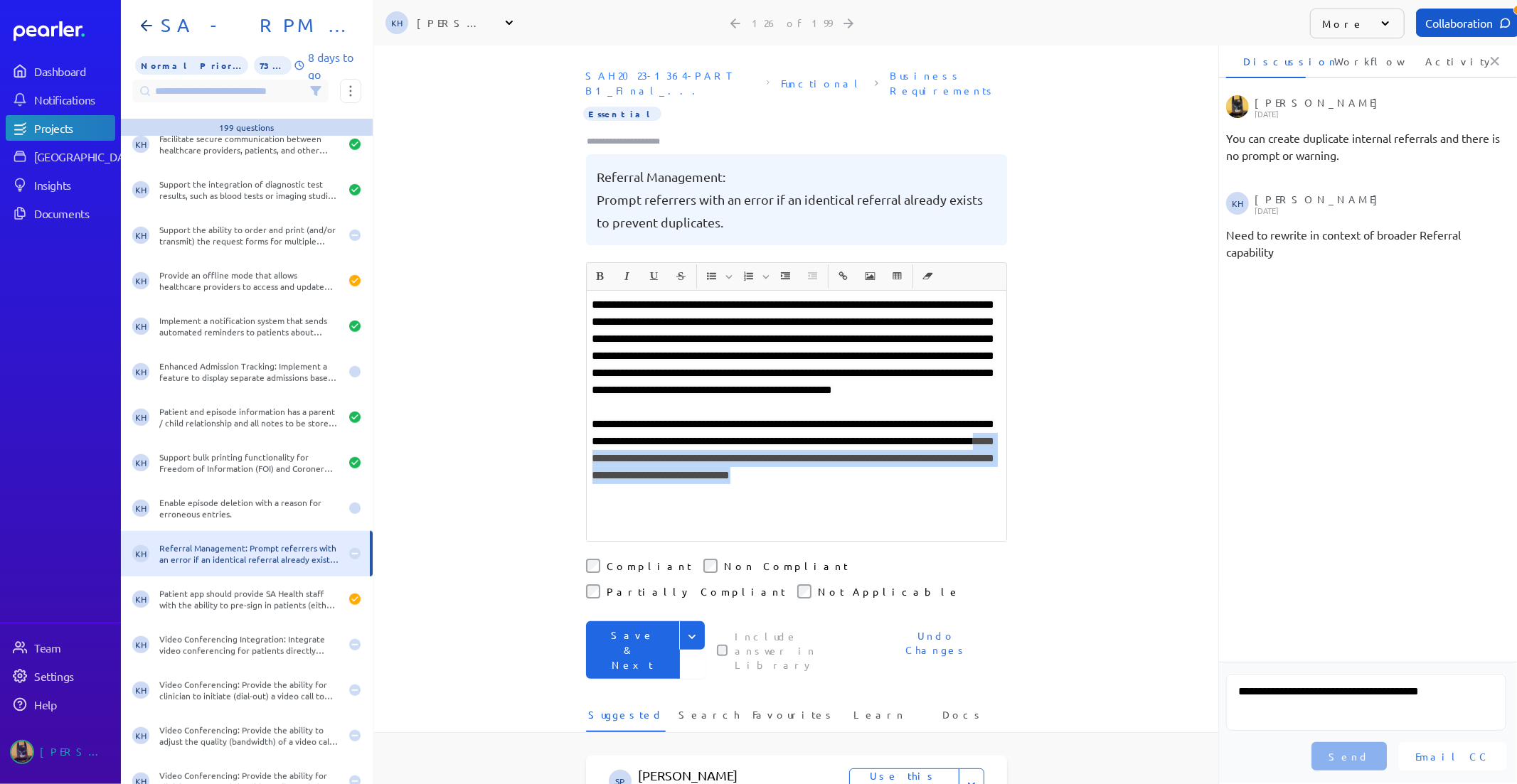
drag, startPoint x: 758, startPoint y: 458, endPoint x: 793, endPoint y: 485, distance: 44.2
click at [793, 485] on p "**********" at bounding box center [796, 458] width 408 height 85
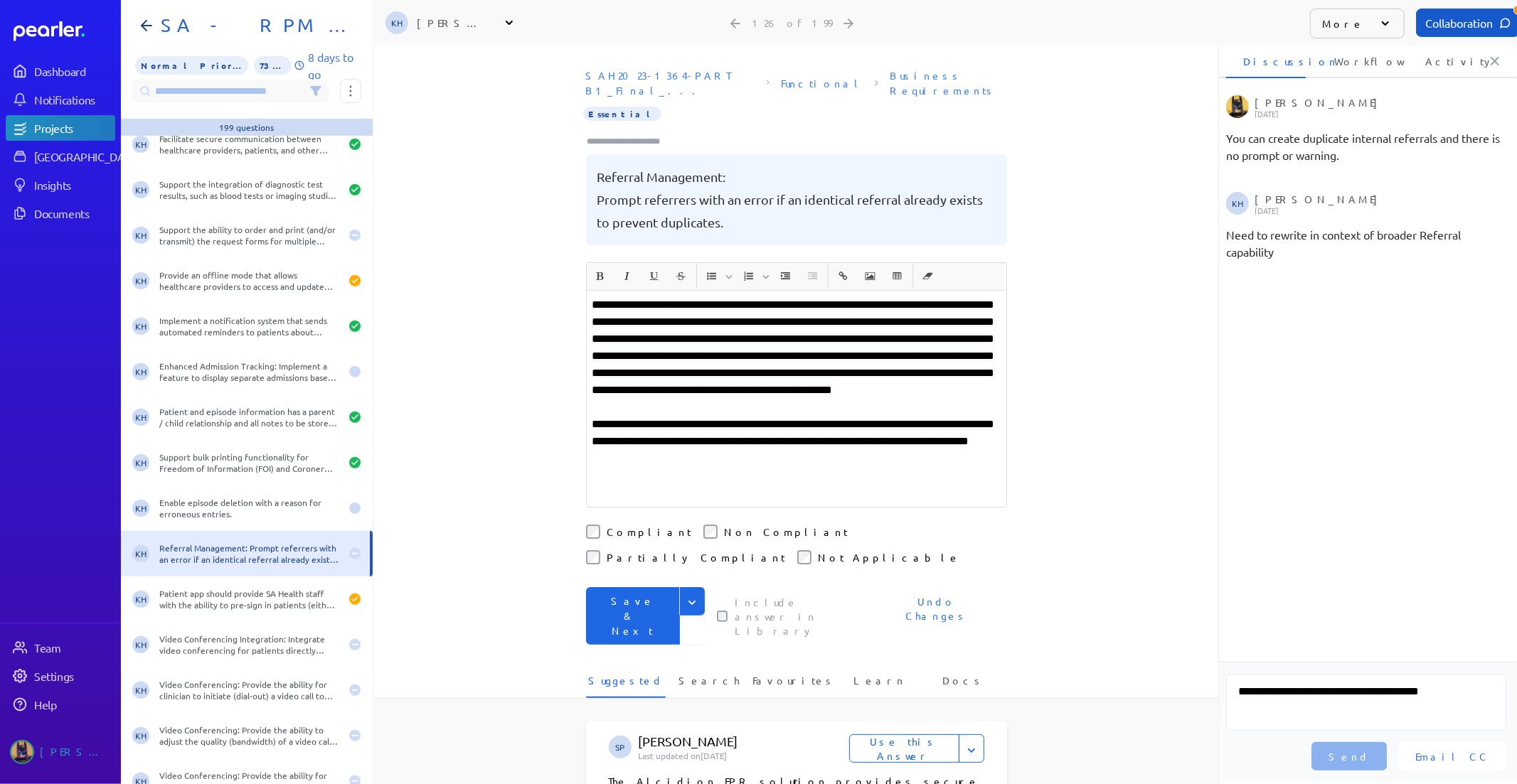
click at [657, 587] on button "Save & Next" at bounding box center [632, 616] width 94 height 57
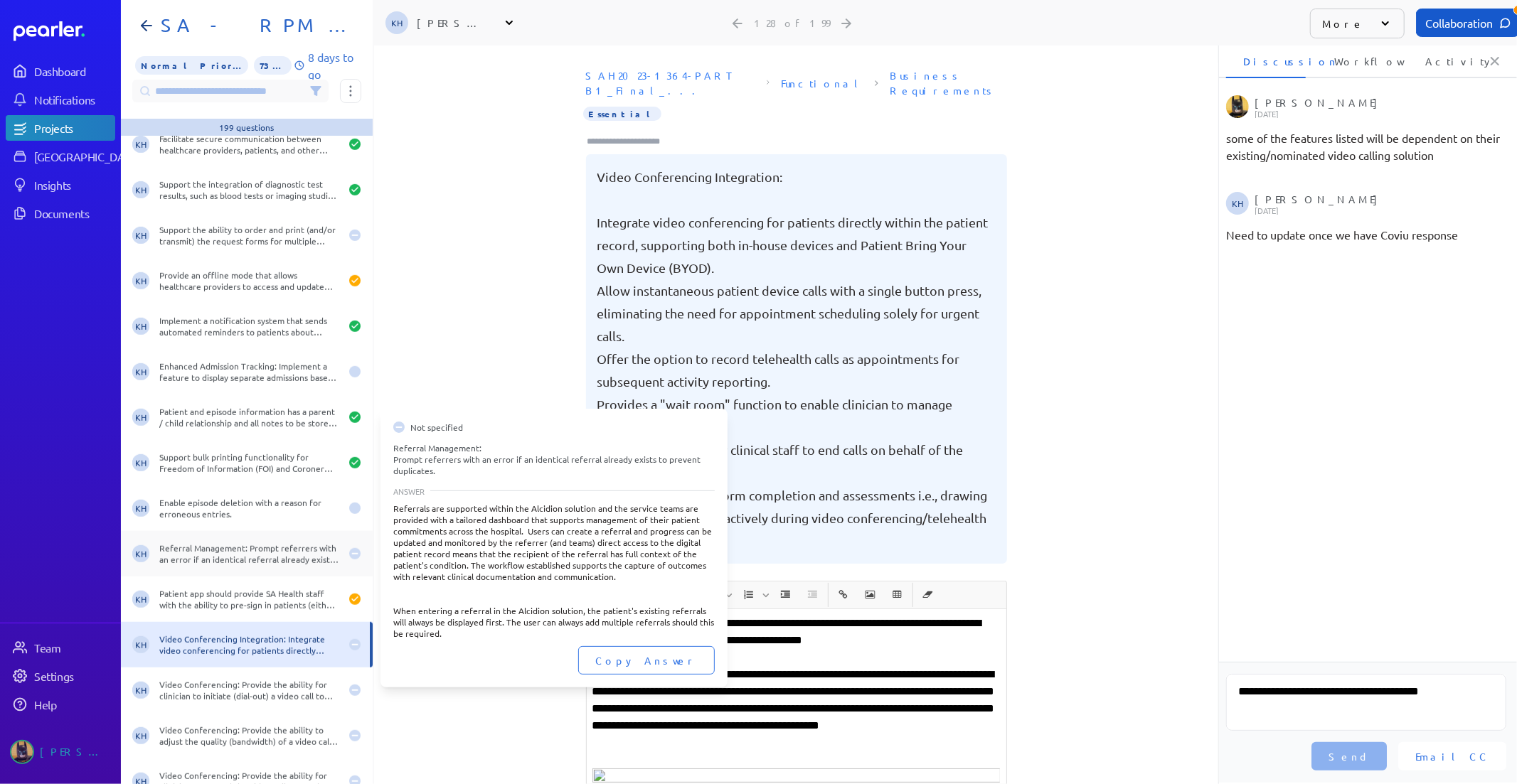
click at [280, 551] on div "Referral Management: Prompt referrers with an error if an identical referral al…" at bounding box center [250, 553] width 181 height 22
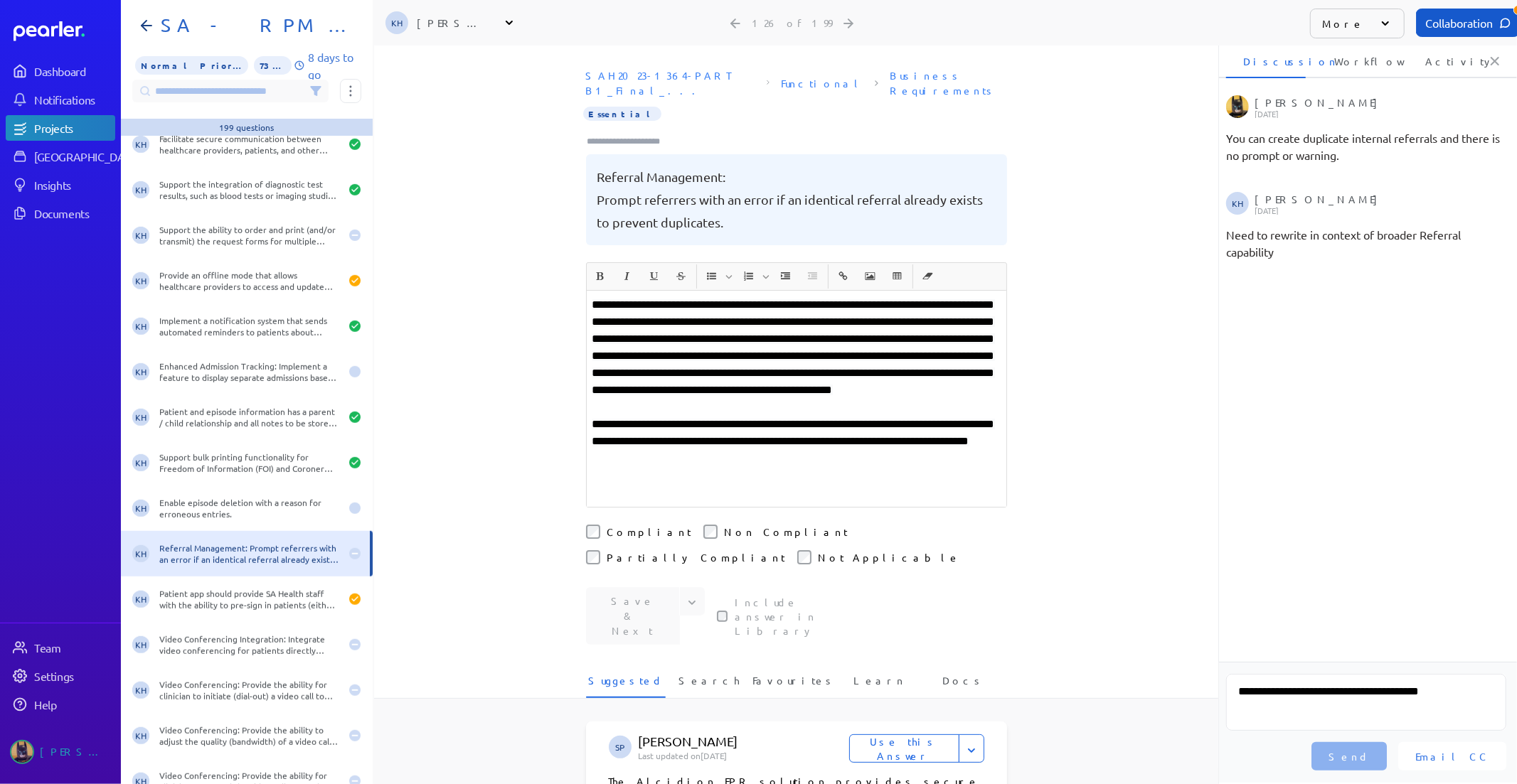
click at [1447, 55] on li "Activity" at bounding box center [1447, 61] width 80 height 34
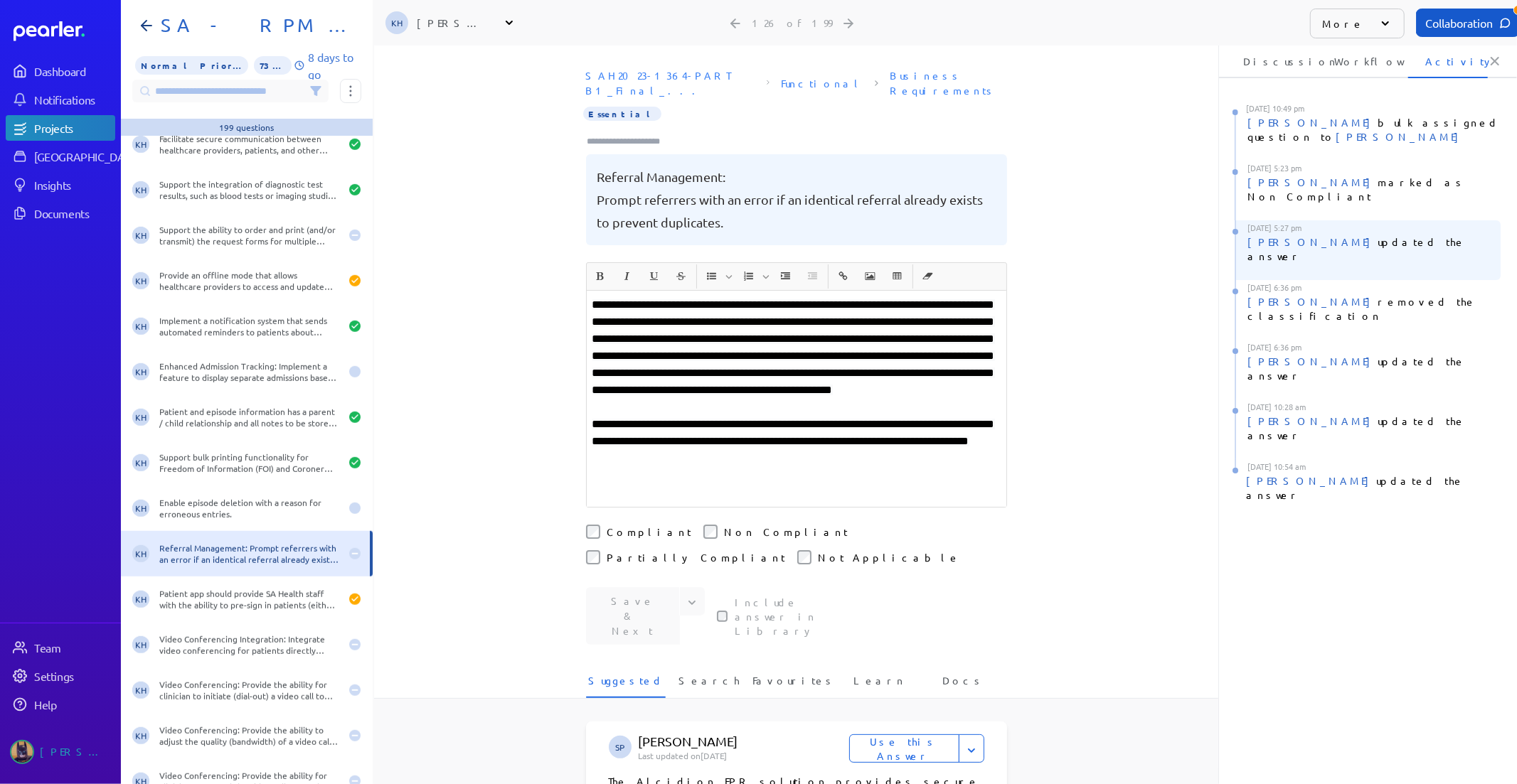
click at [1375, 220] on p "15th August 2025 @ 5:27 pm" at bounding box center [1367, 226] width 266 height 12
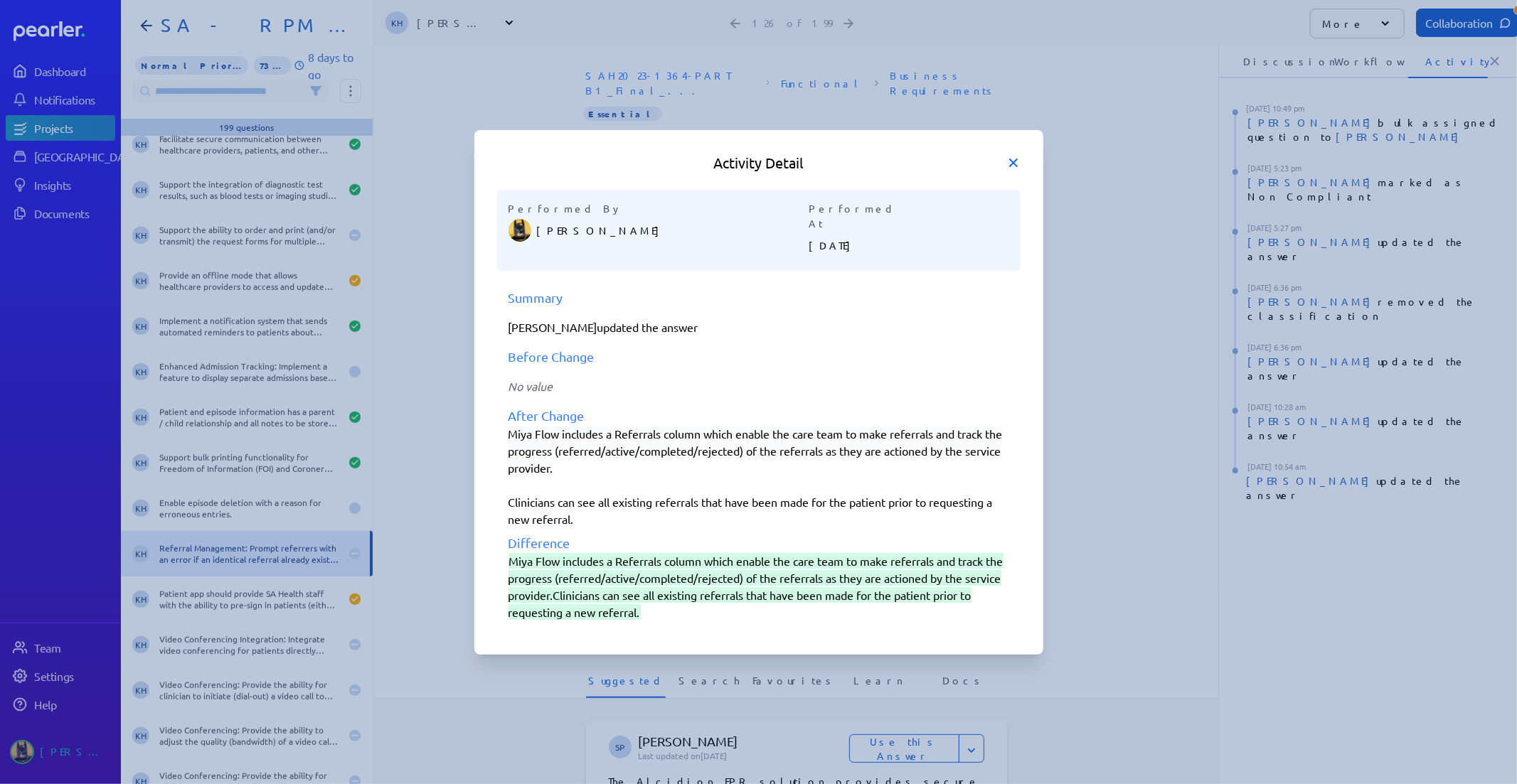
click at [1012, 166] on icon at bounding box center [1014, 163] width 7 height 7
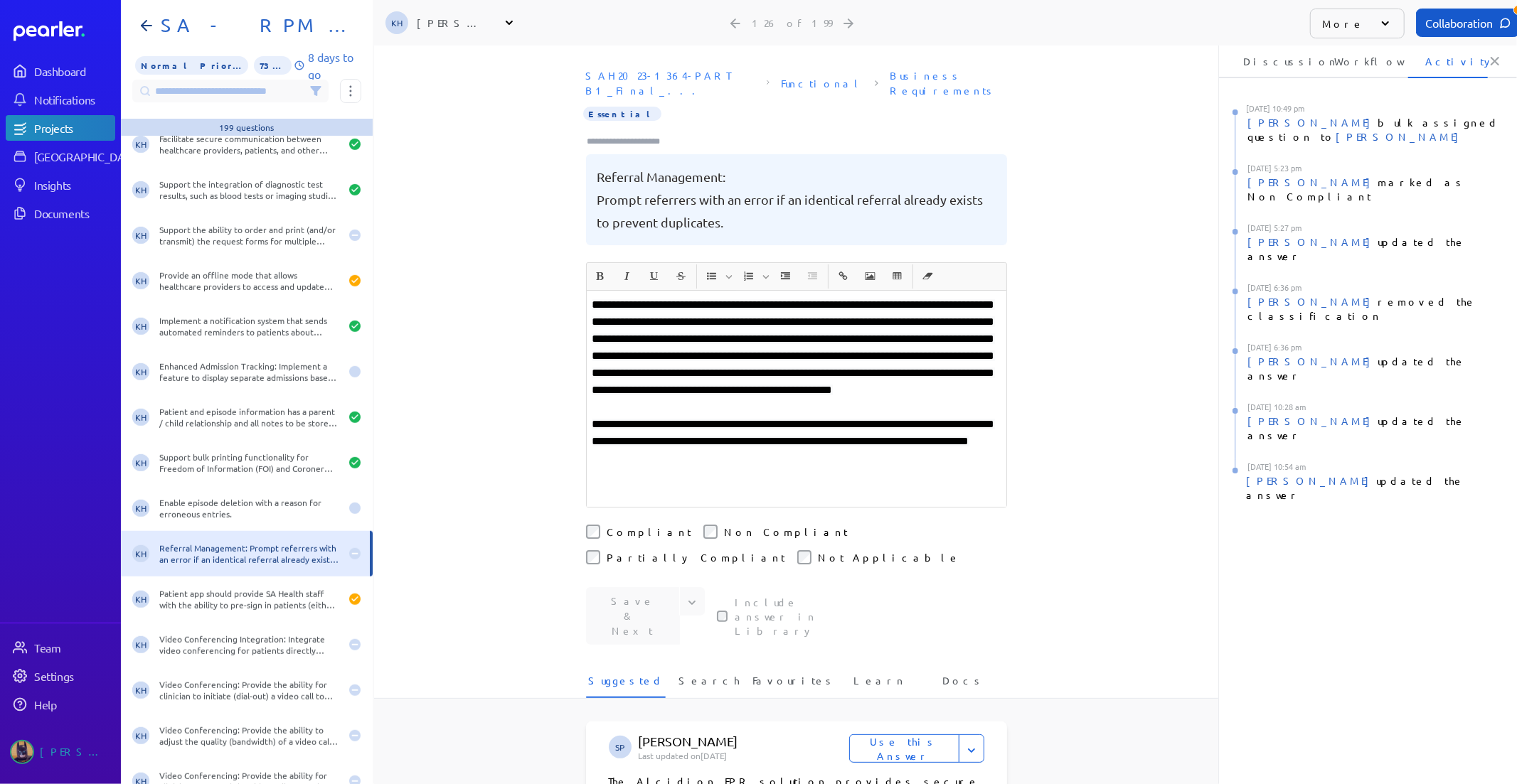
click at [1267, 75] on li "Discussion" at bounding box center [1265, 61] width 80 height 34
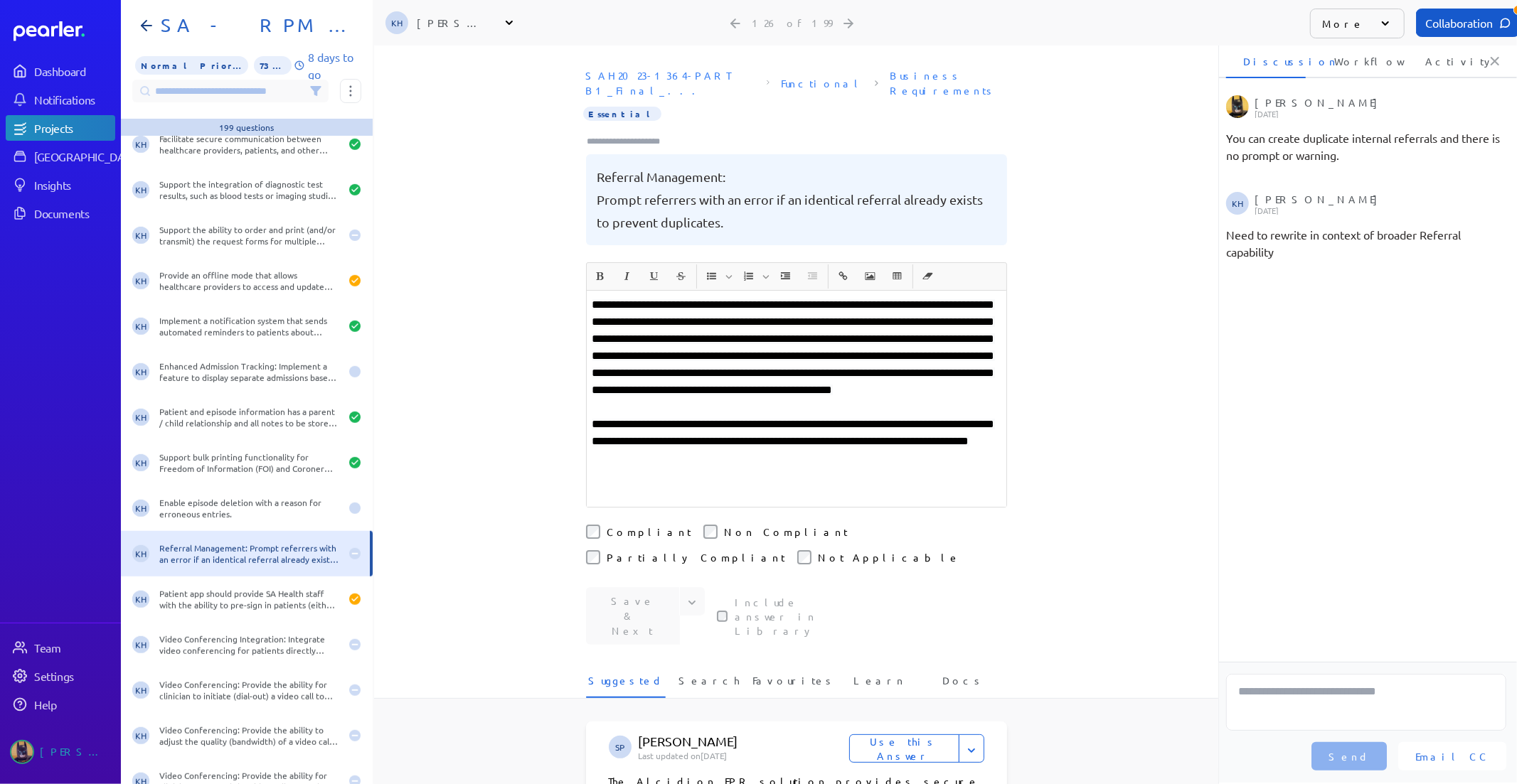
click at [751, 342] on span "**********" at bounding box center [793, 346] width 402 height 96
drag, startPoint x: 754, startPoint y: 356, endPoint x: 876, endPoint y: 354, distance: 122.0
click at [756, 357] on span "**********" at bounding box center [793, 346] width 402 height 96
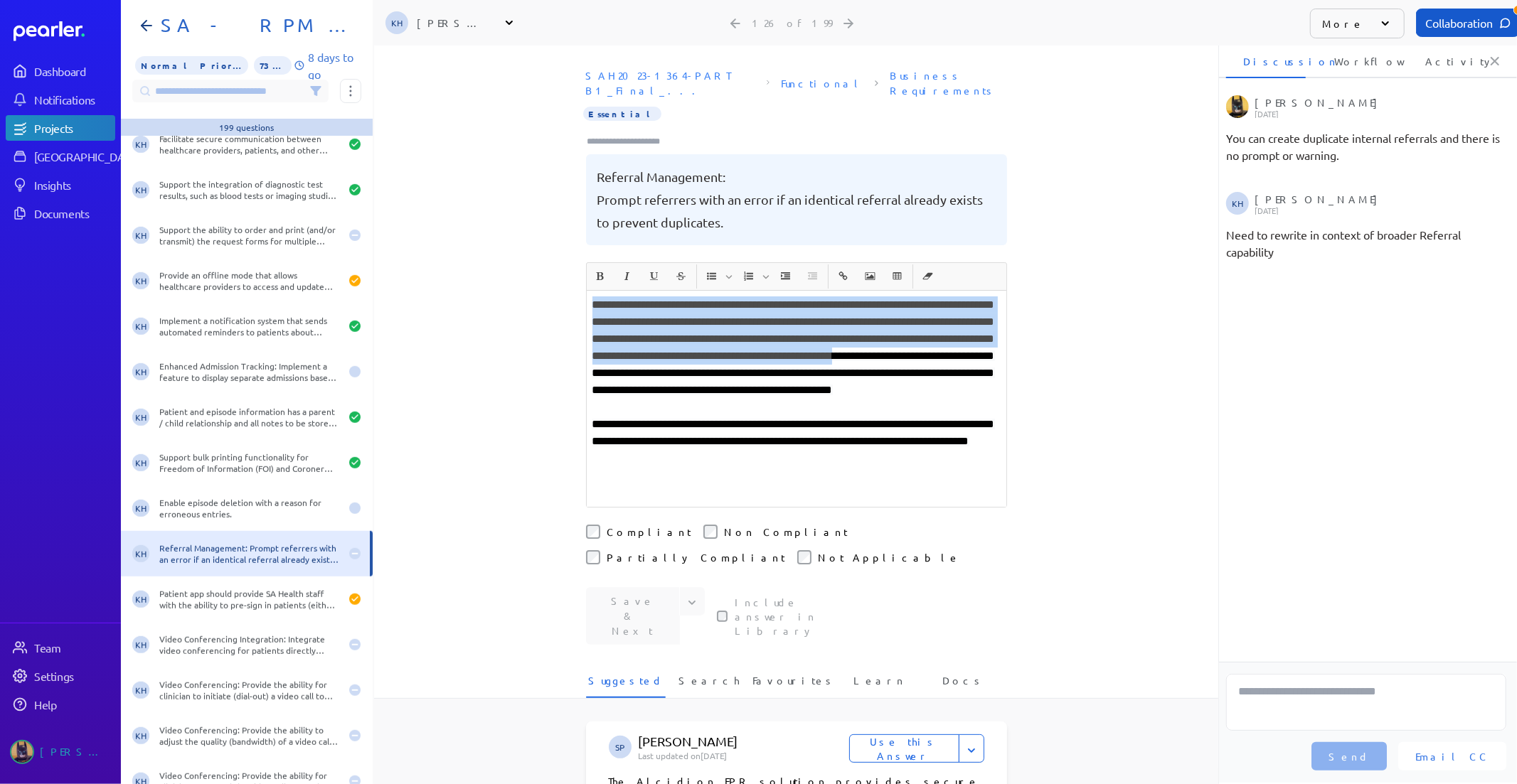
click at [1463, 76] on li "Activity" at bounding box center [1447, 61] width 80 height 34
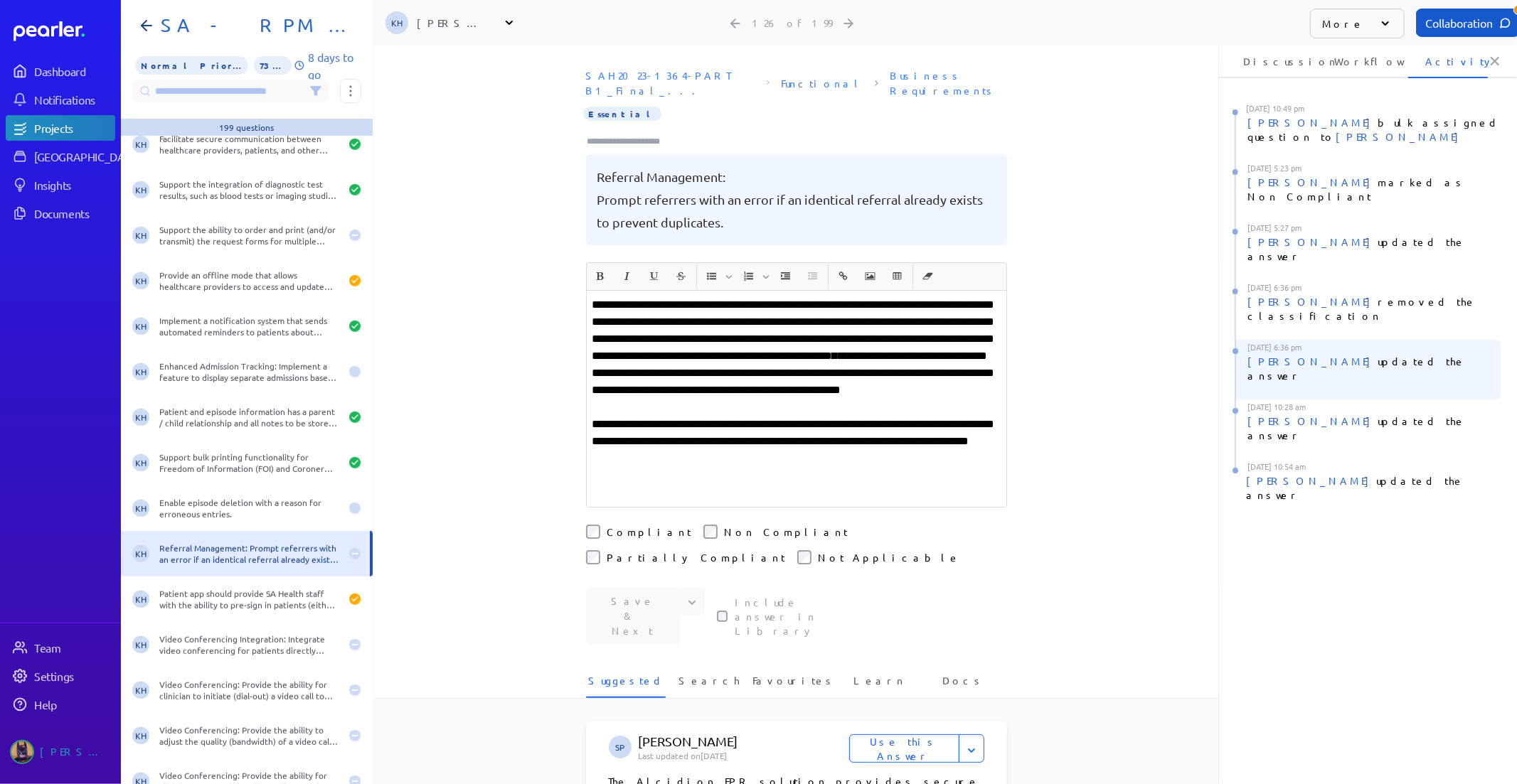
click at [1332, 354] on div "Kaye Hocking updated the answer" at bounding box center [1374, 368] width 253 height 29
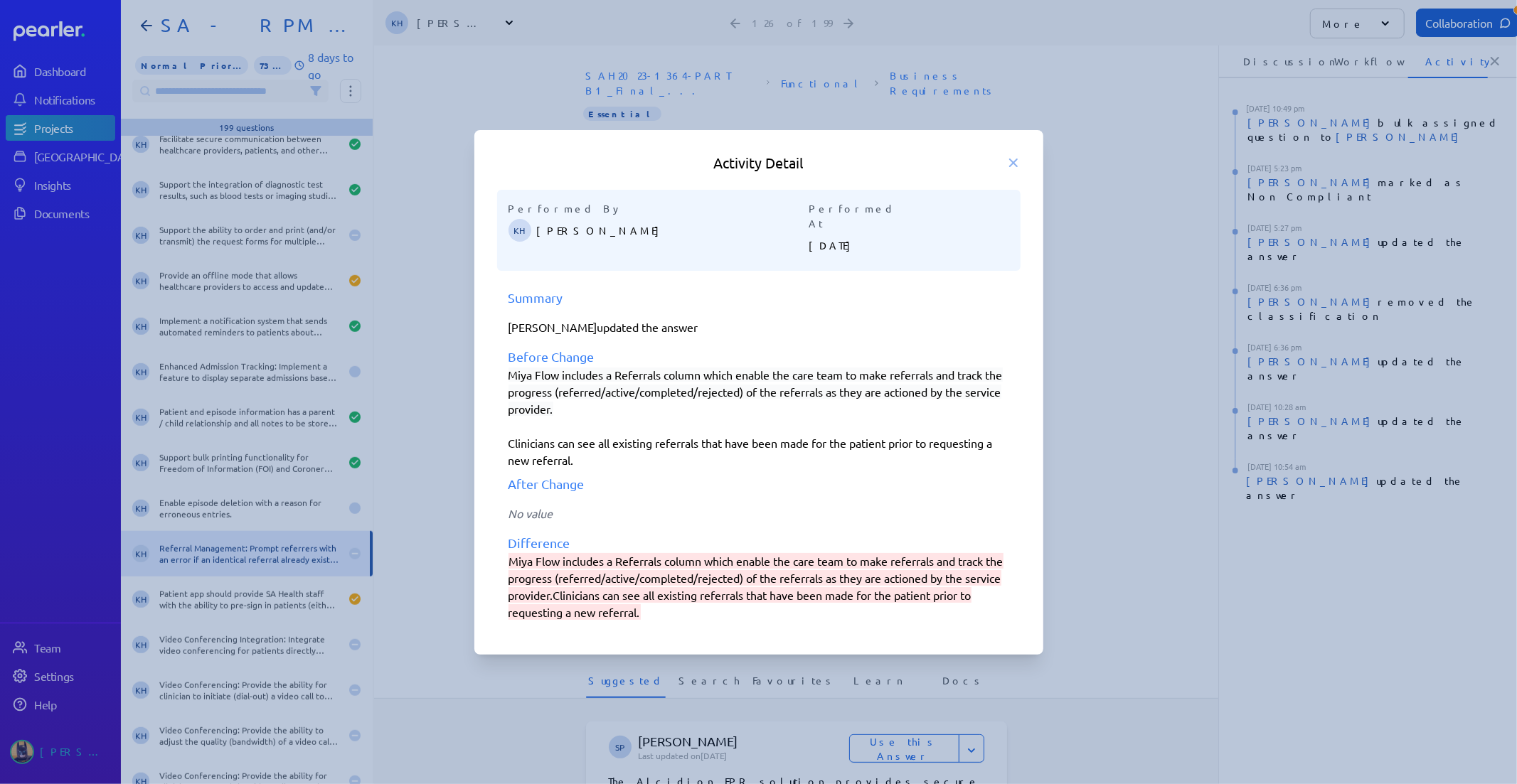
click at [1274, 544] on div at bounding box center [758, 392] width 1517 height 784
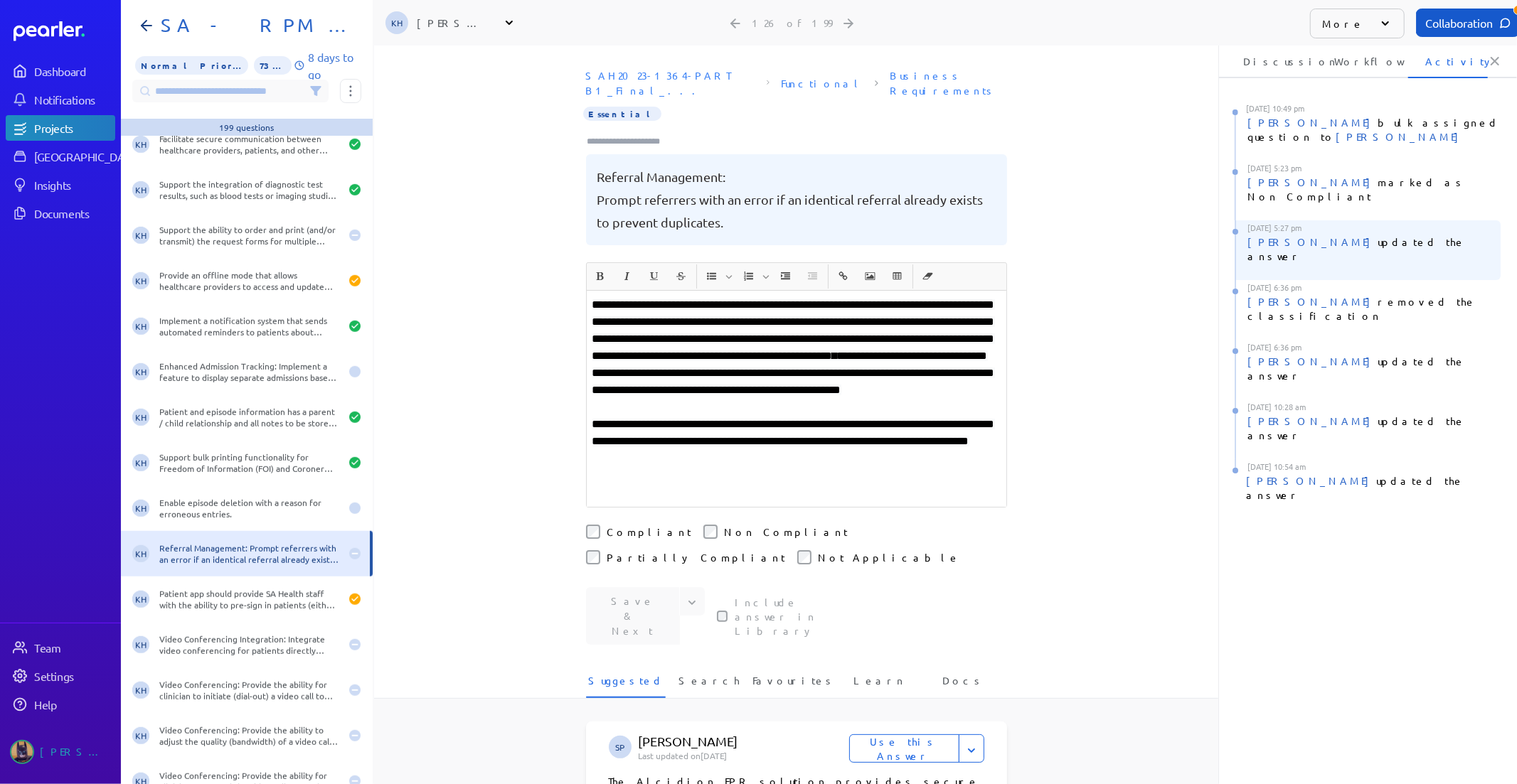
click at [1357, 234] on div "Tung Nguyen updated the answer" at bounding box center [1374, 249] width 253 height 29
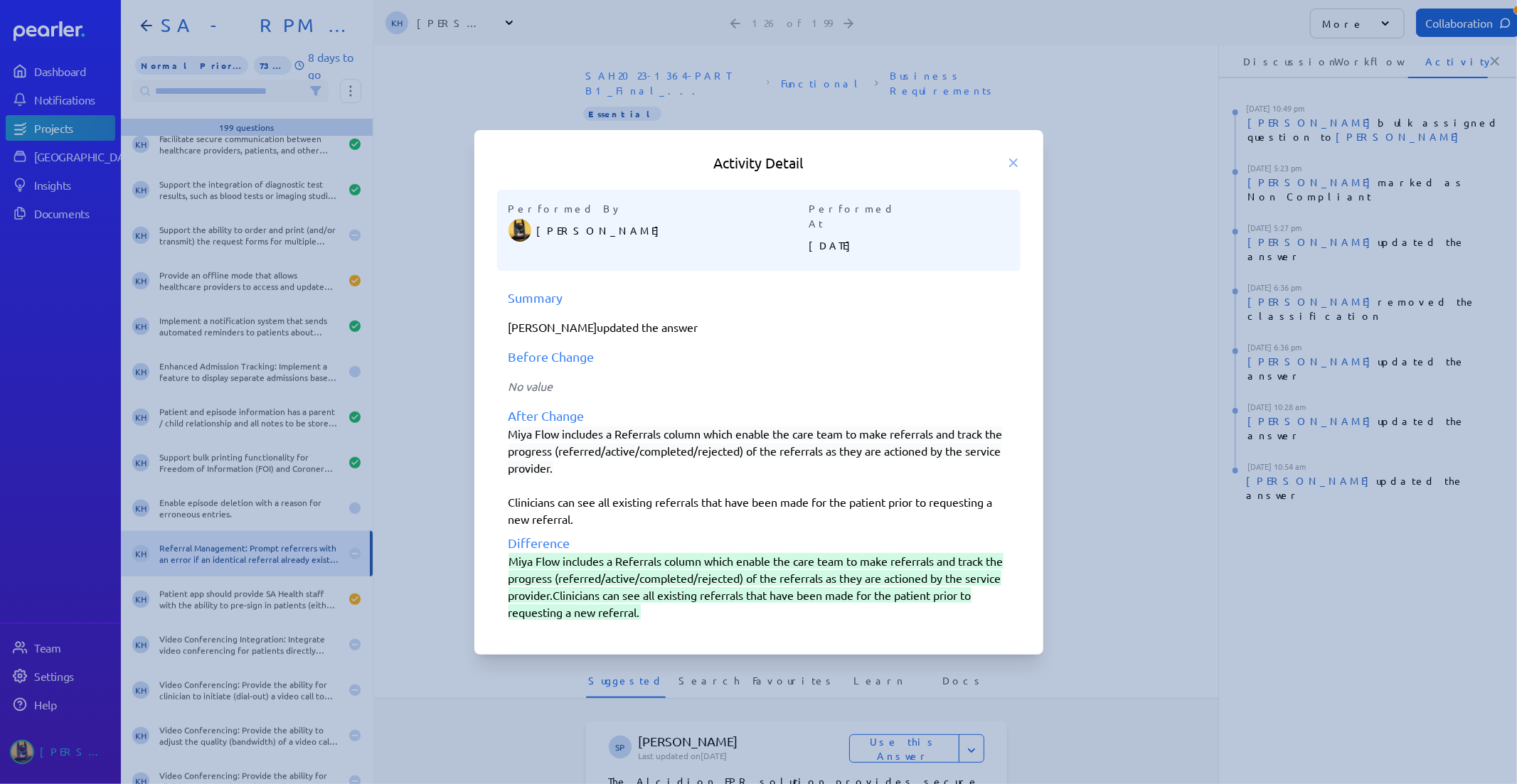
click at [1177, 526] on div at bounding box center [758, 392] width 1517 height 784
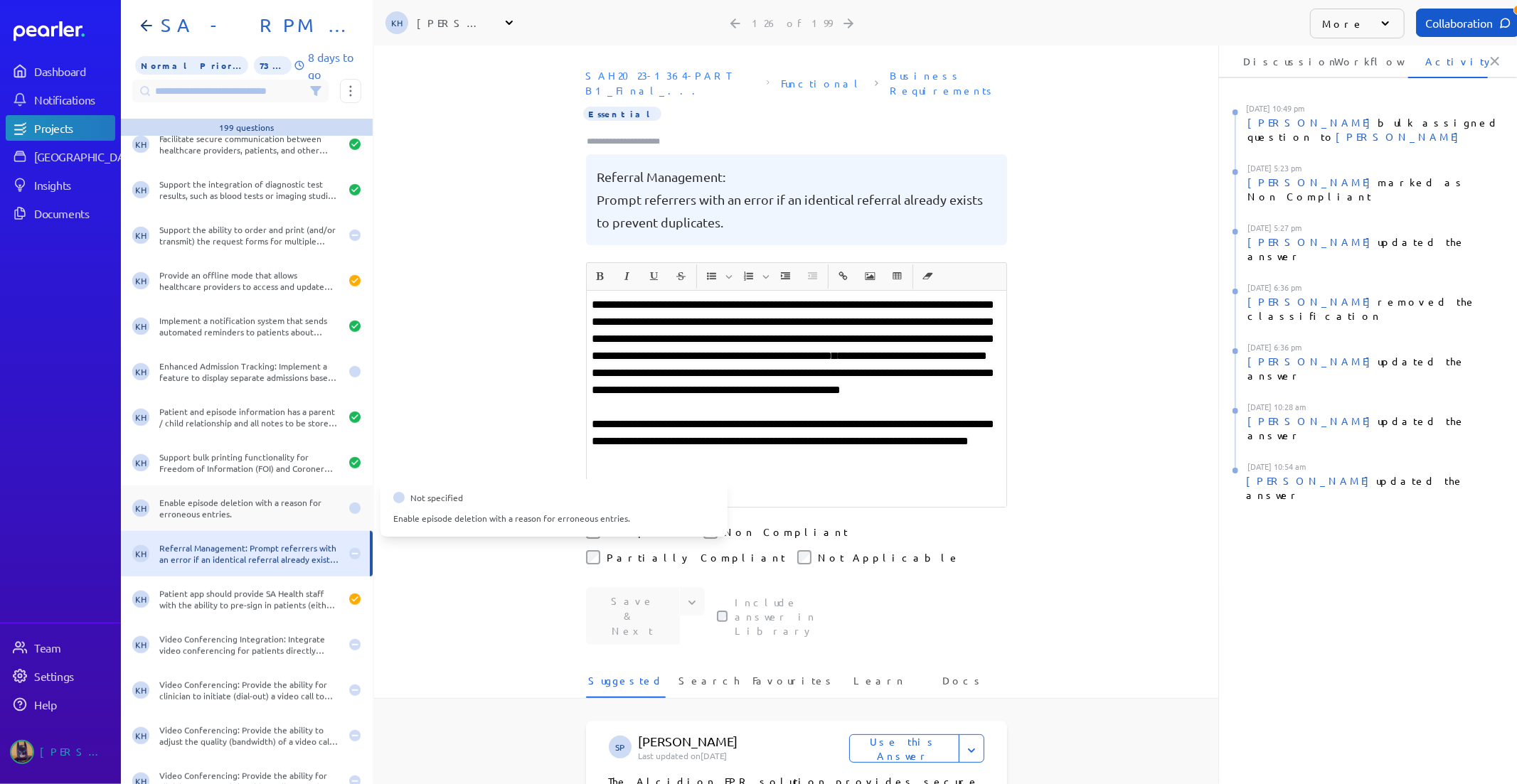
click at [266, 509] on div "Enable episode deletion with a reason for erroneous entries." at bounding box center [250, 507] width 181 height 22
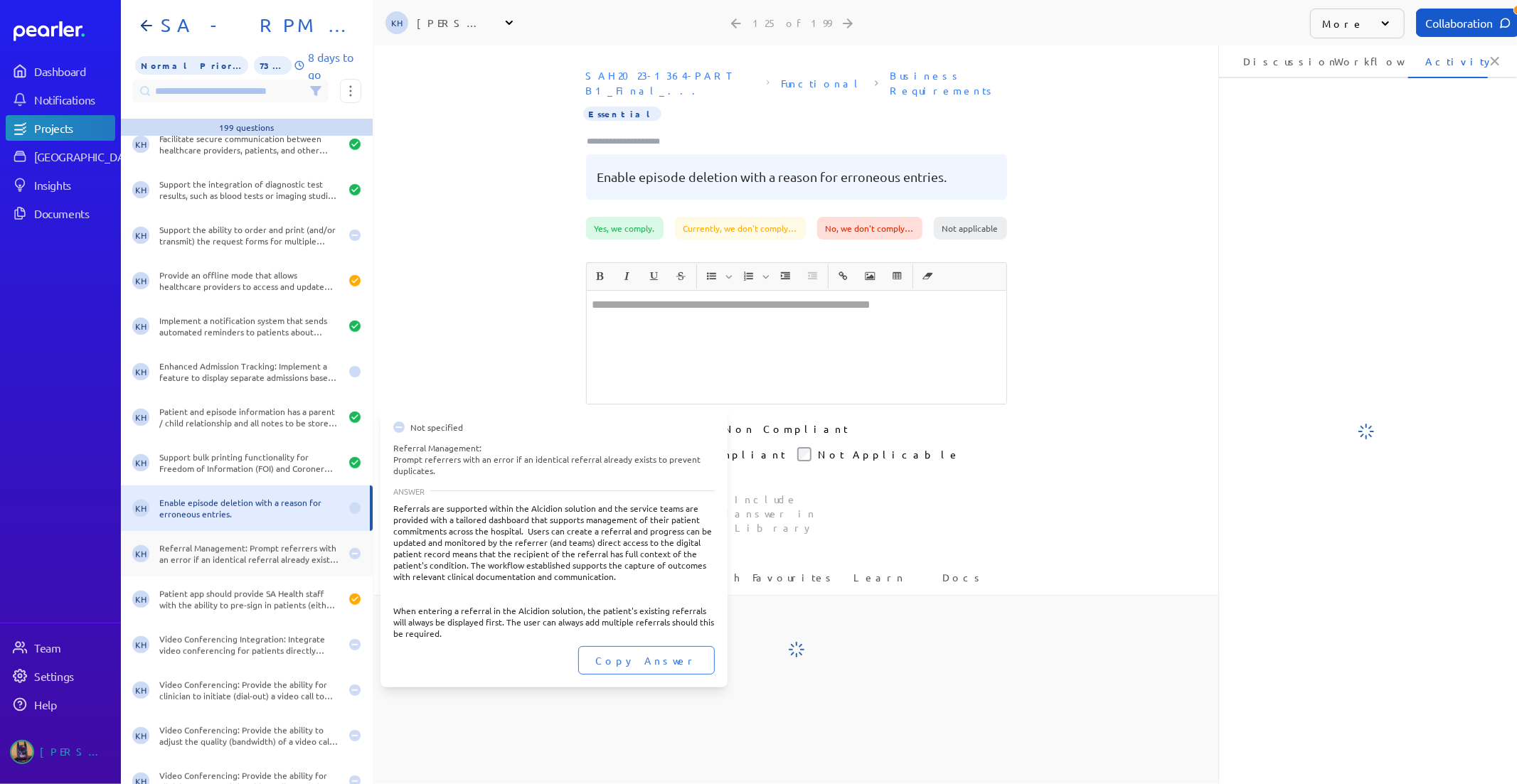
click at [251, 550] on div "Referral Management: Prompt referrers with an error if an identical referral al…" at bounding box center [250, 553] width 181 height 22
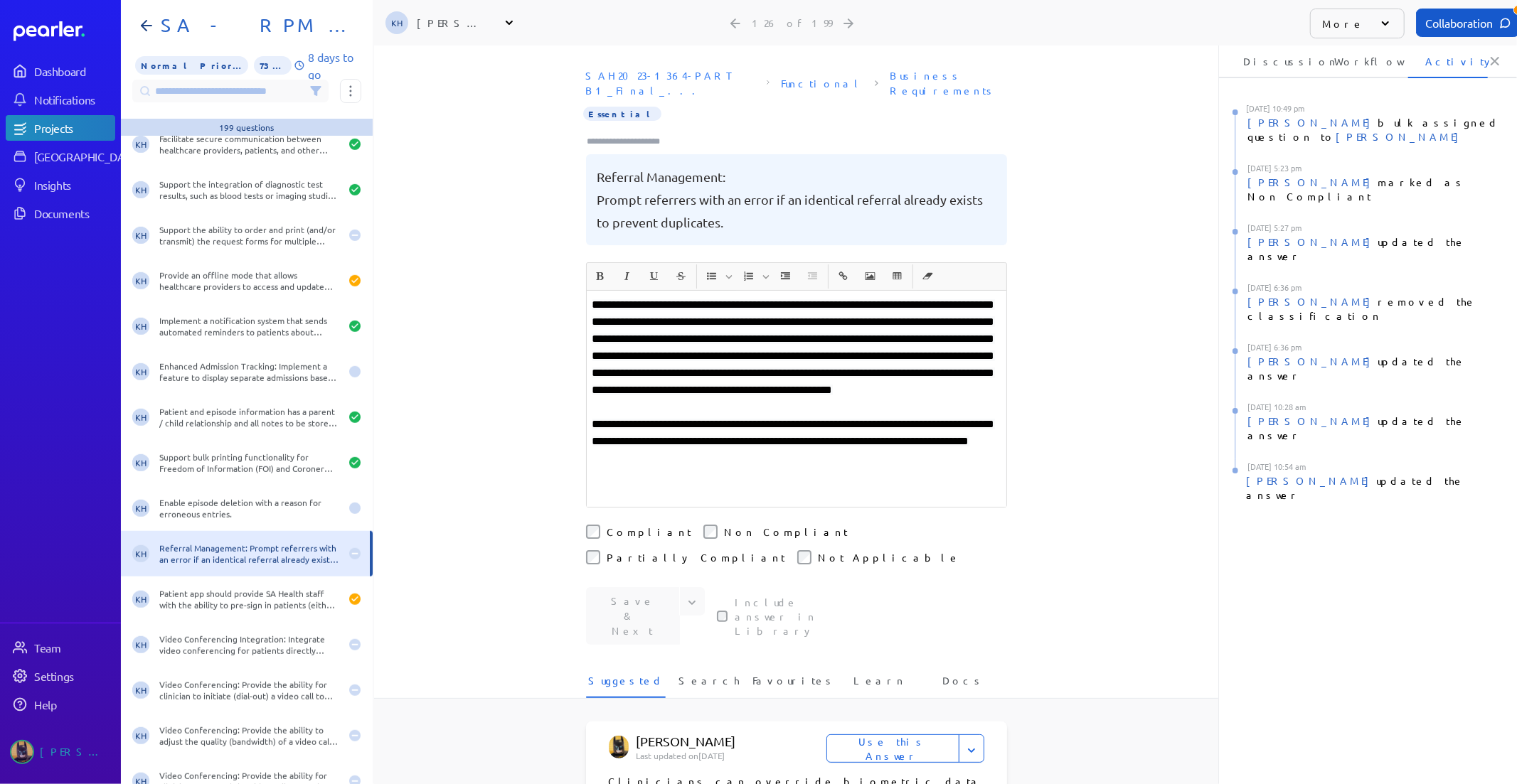
click at [1268, 67] on li "Discussion" at bounding box center [1265, 61] width 80 height 34
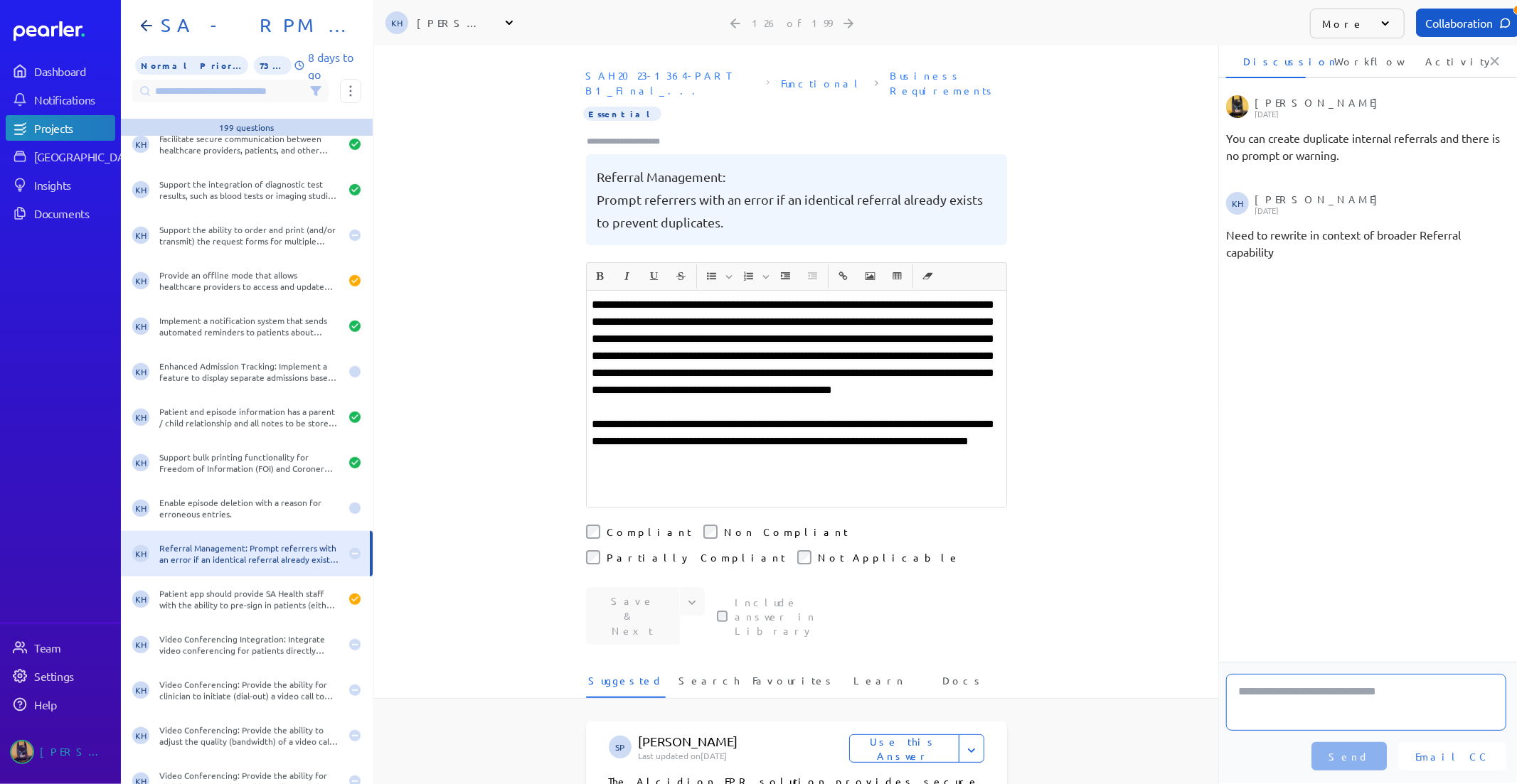
click at [1259, 687] on textarea at bounding box center [1366, 703] width 280 height 57
type textarea "**********"
click at [491, 414] on div "**********" at bounding box center [796, 414] width 844 height 738
click at [1373, 755] on button "Send" at bounding box center [1349, 756] width 75 height 29
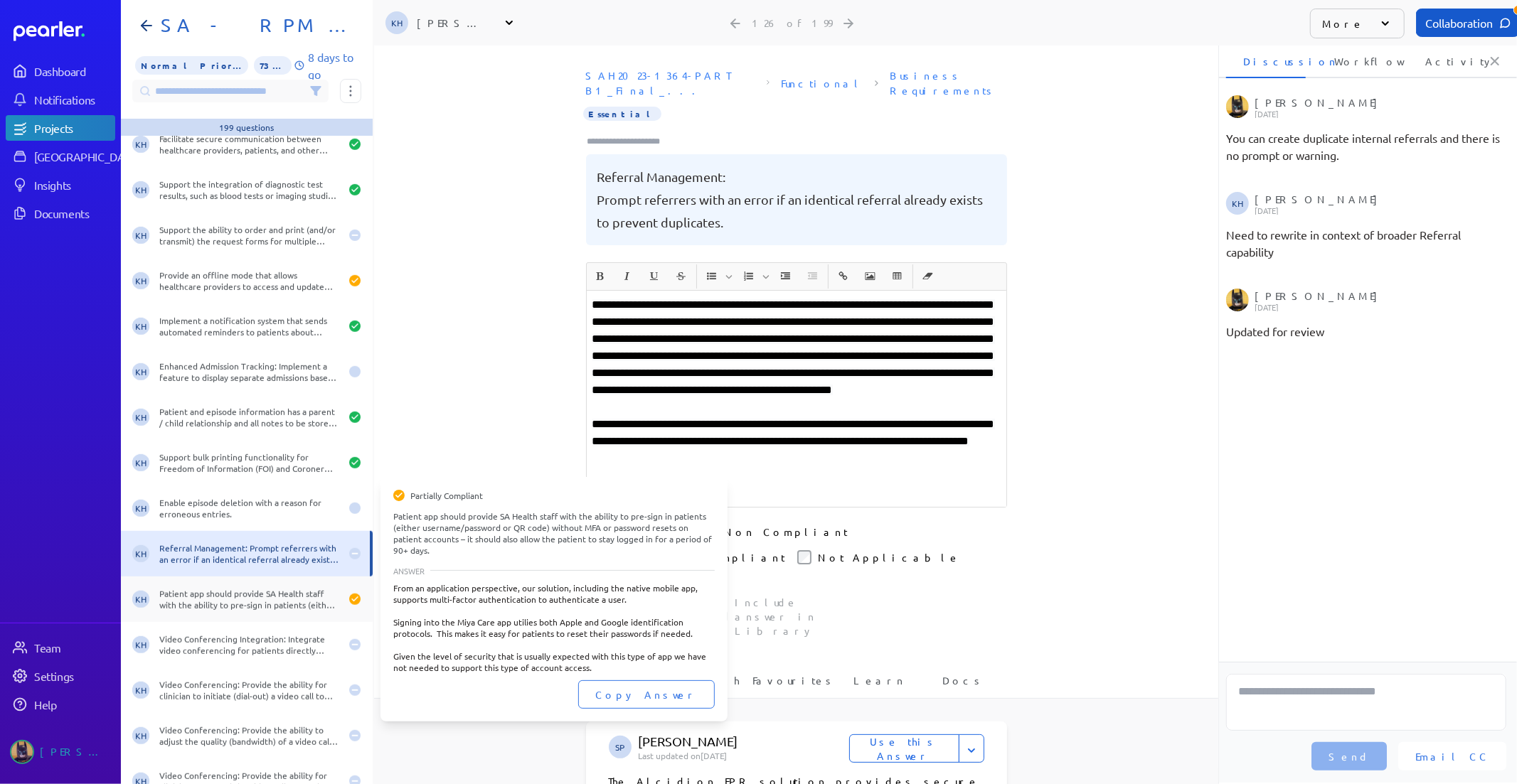
click at [263, 601] on div "Patient app should provide SA Health staff with the ability to pre-sign in pati…" at bounding box center [250, 599] width 181 height 22
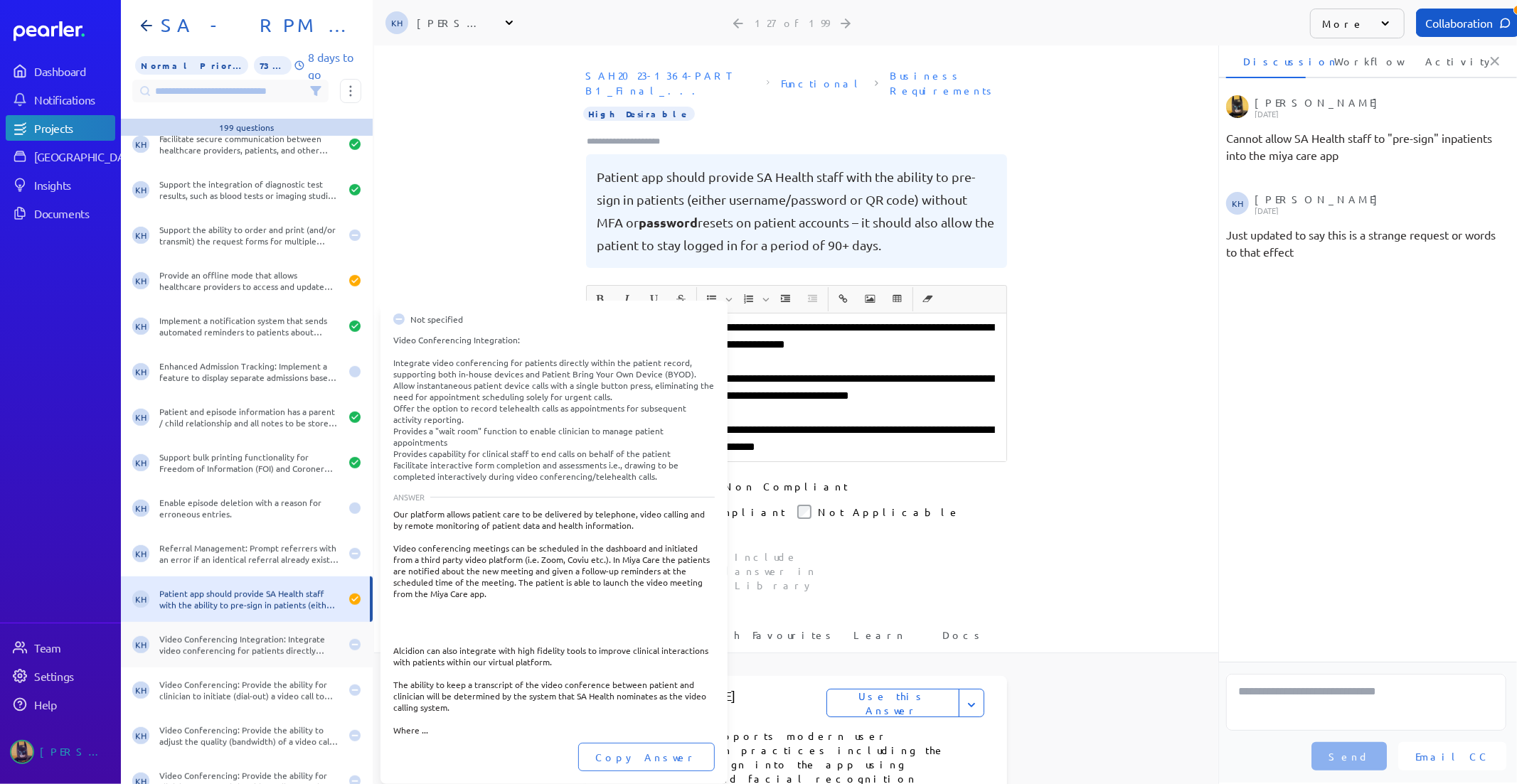
click at [176, 633] on div "Video Conferencing Integration: Integrate video conferencing for patients direc…" at bounding box center [250, 643] width 181 height 22
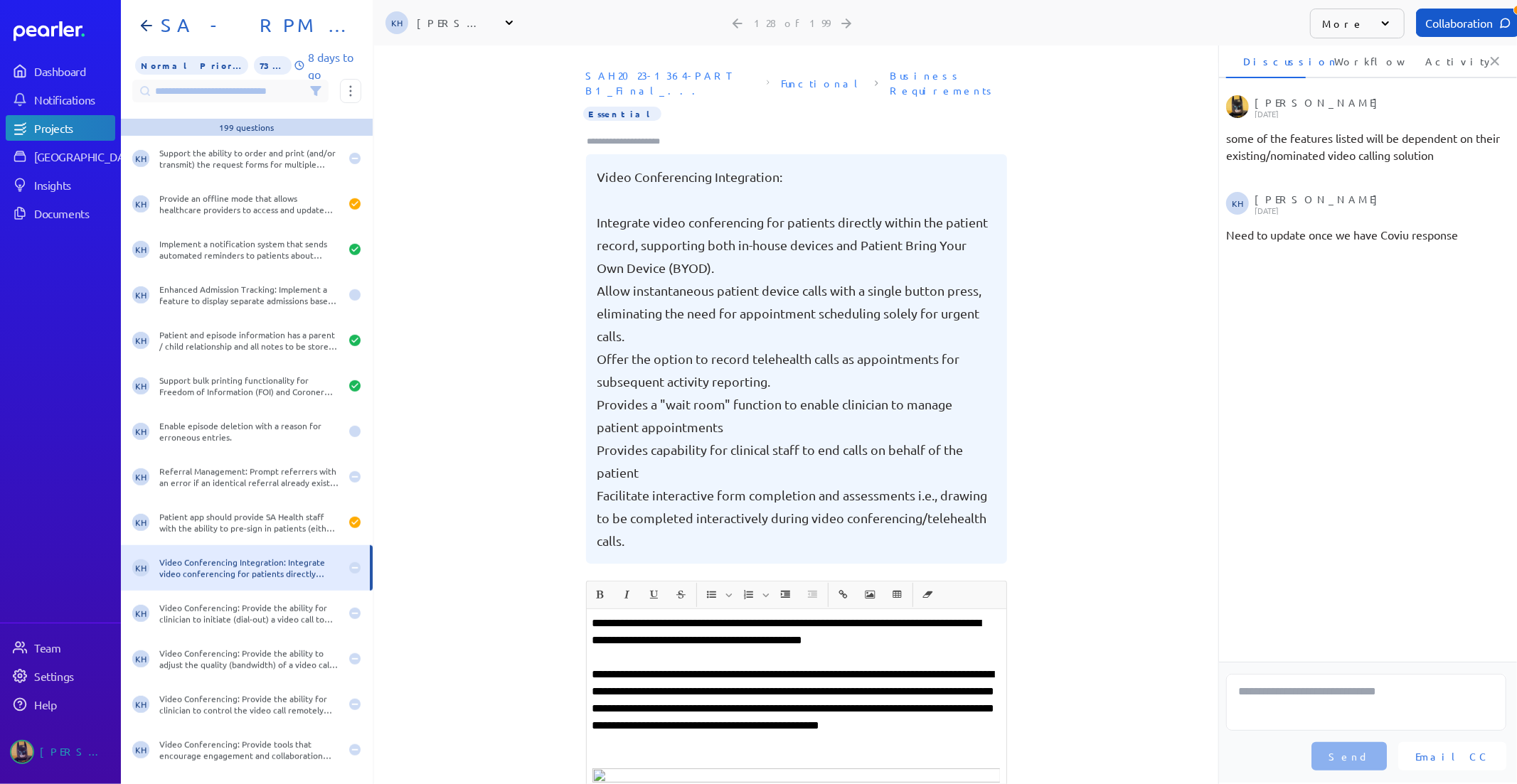
scroll to position [5526, 0]
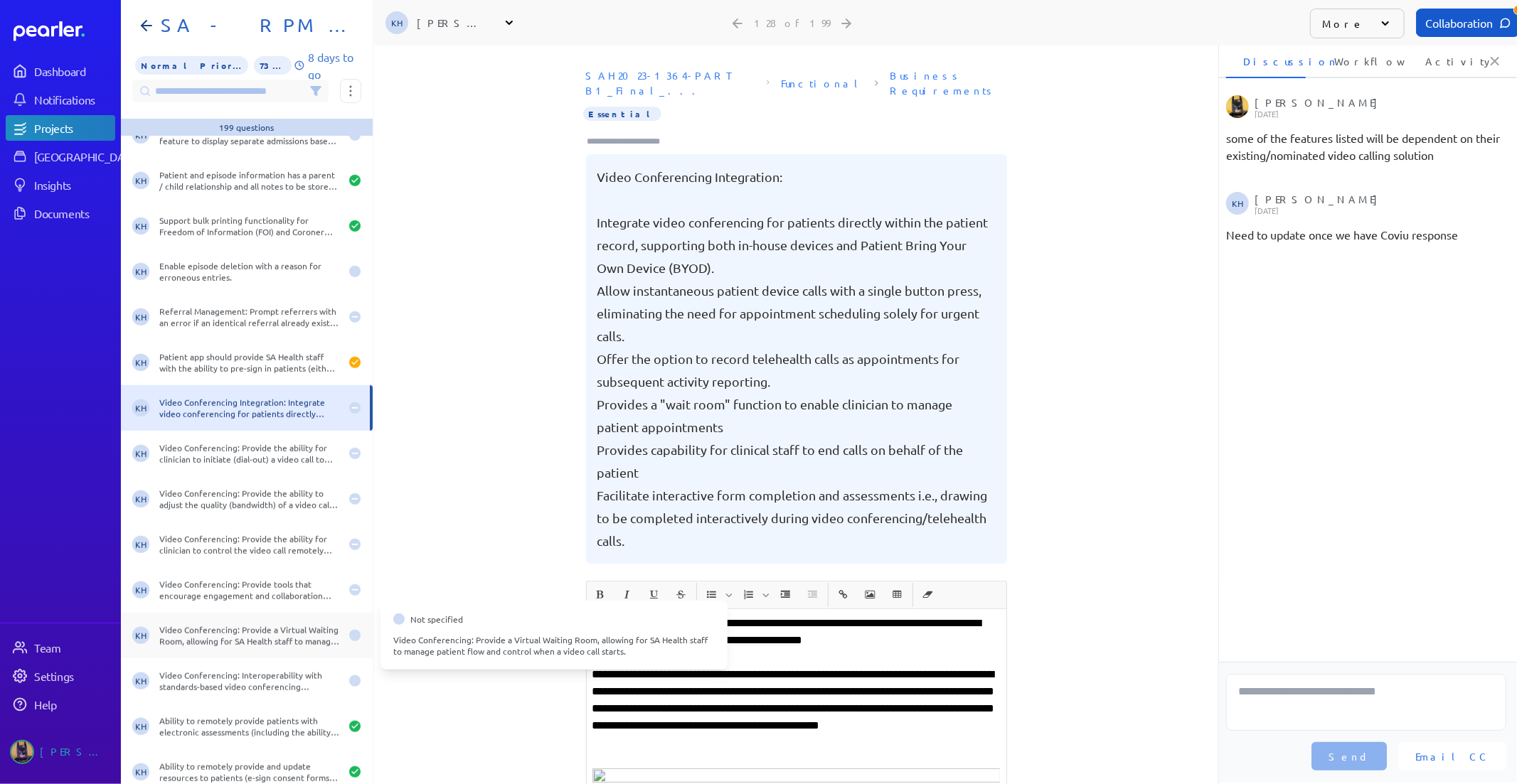
click at [218, 633] on div "Video Conferencing: Provide a Virtual Waiting Room, allowing for SA Health staf…" at bounding box center [250, 635] width 181 height 22
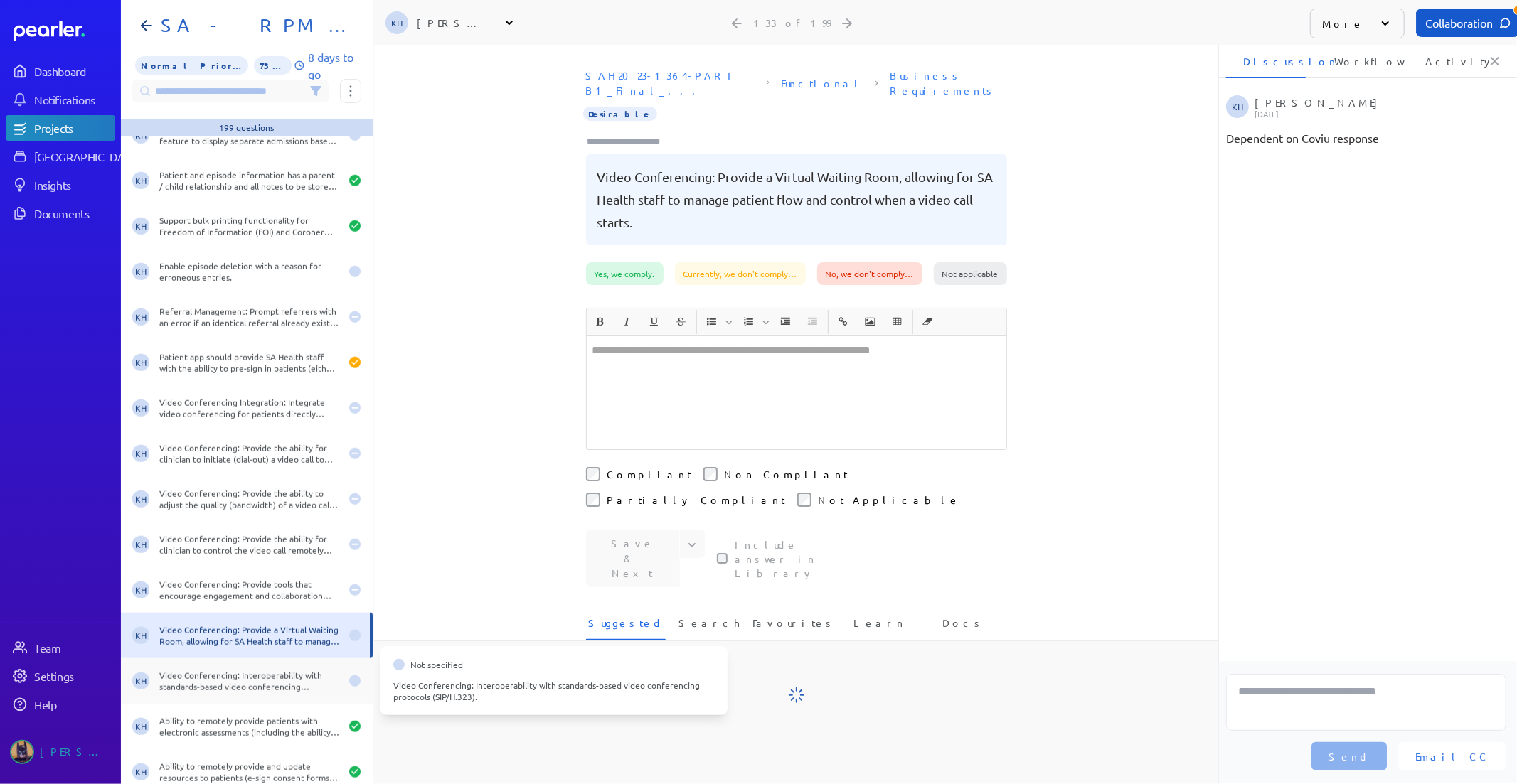
click at [219, 677] on div "Video Conferencing: Interoperability with standards-based video conferencing pr…" at bounding box center [250, 680] width 181 height 22
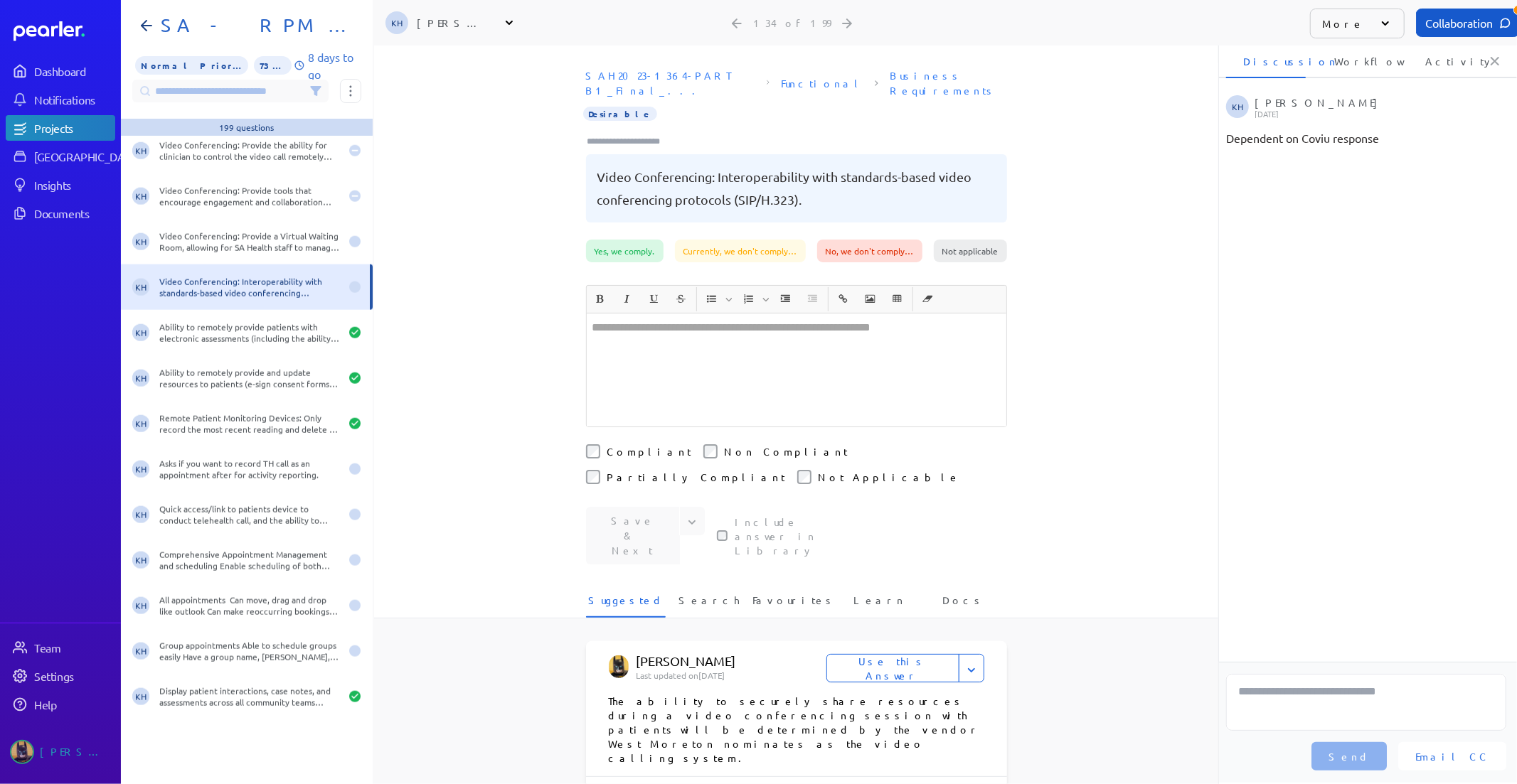
scroll to position [5922, 0]
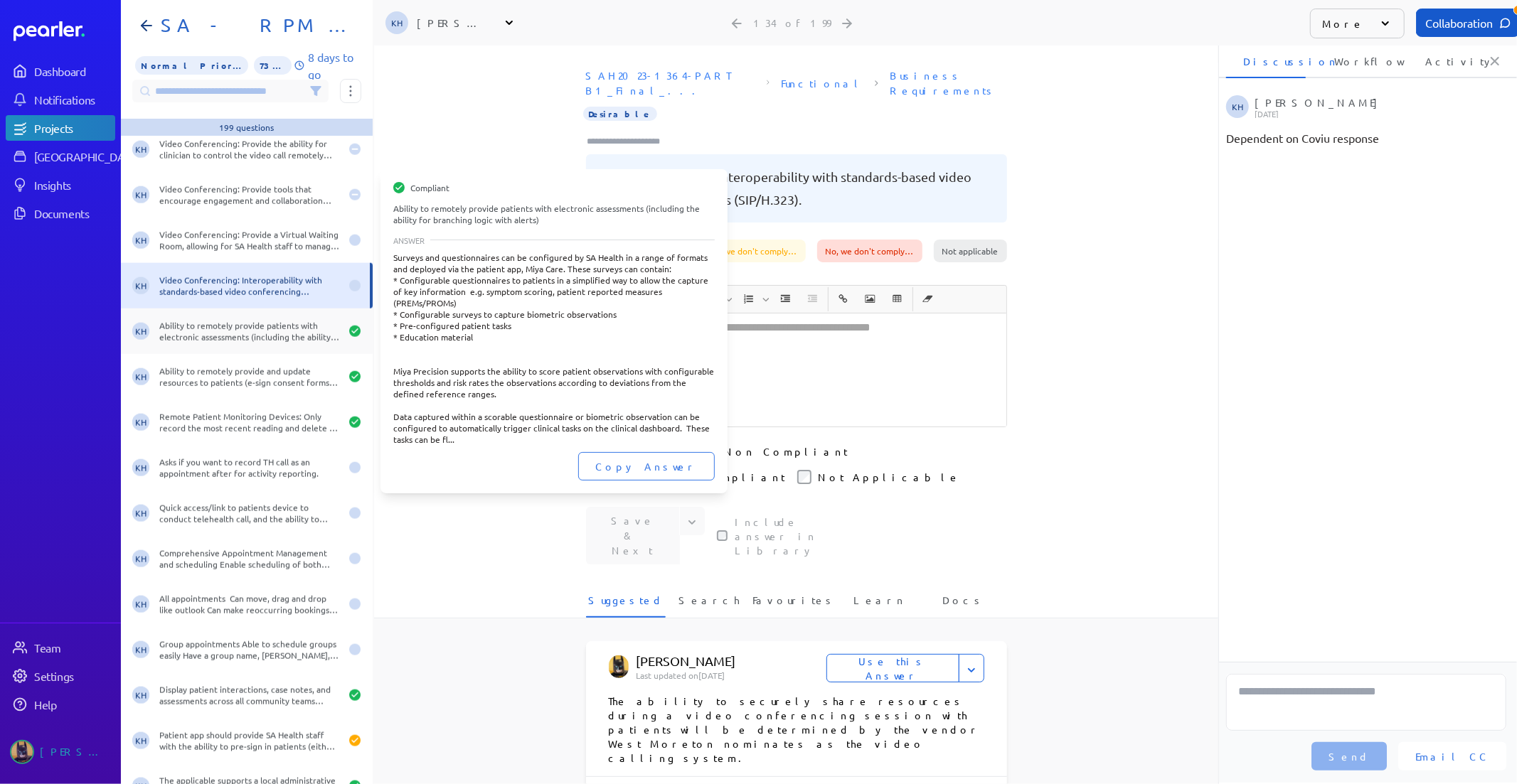
click at [252, 345] on div "KH Ability to remotely provide patients with electronic assessments (including …" at bounding box center [246, 331] width 252 height 46
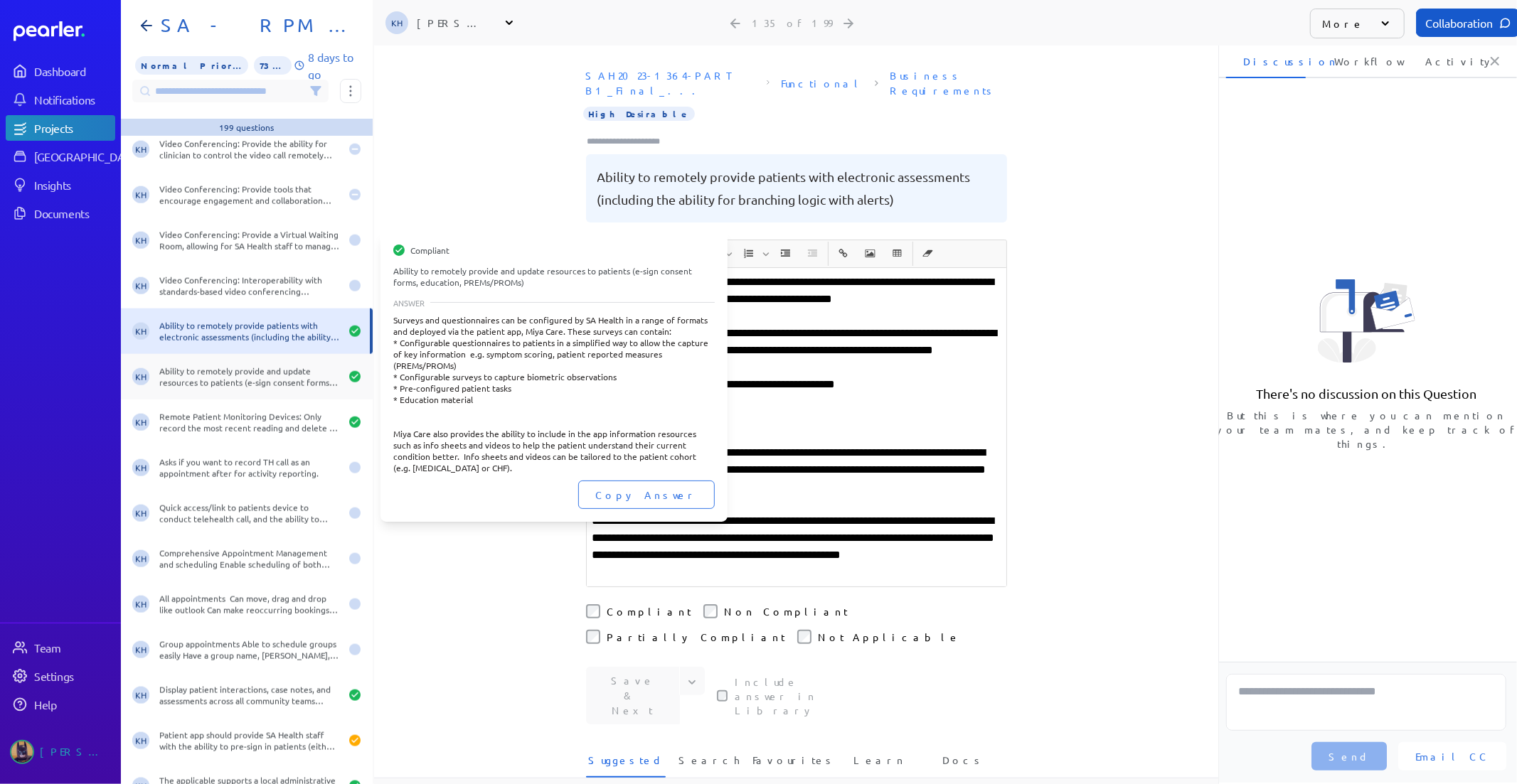
drag, startPoint x: 253, startPoint y: 372, endPoint x: 252, endPoint y: 381, distance: 9.1
click at [252, 373] on div "Ability to remotely provide and update resources to patients (e-sign consent fo…" at bounding box center [250, 376] width 181 height 22
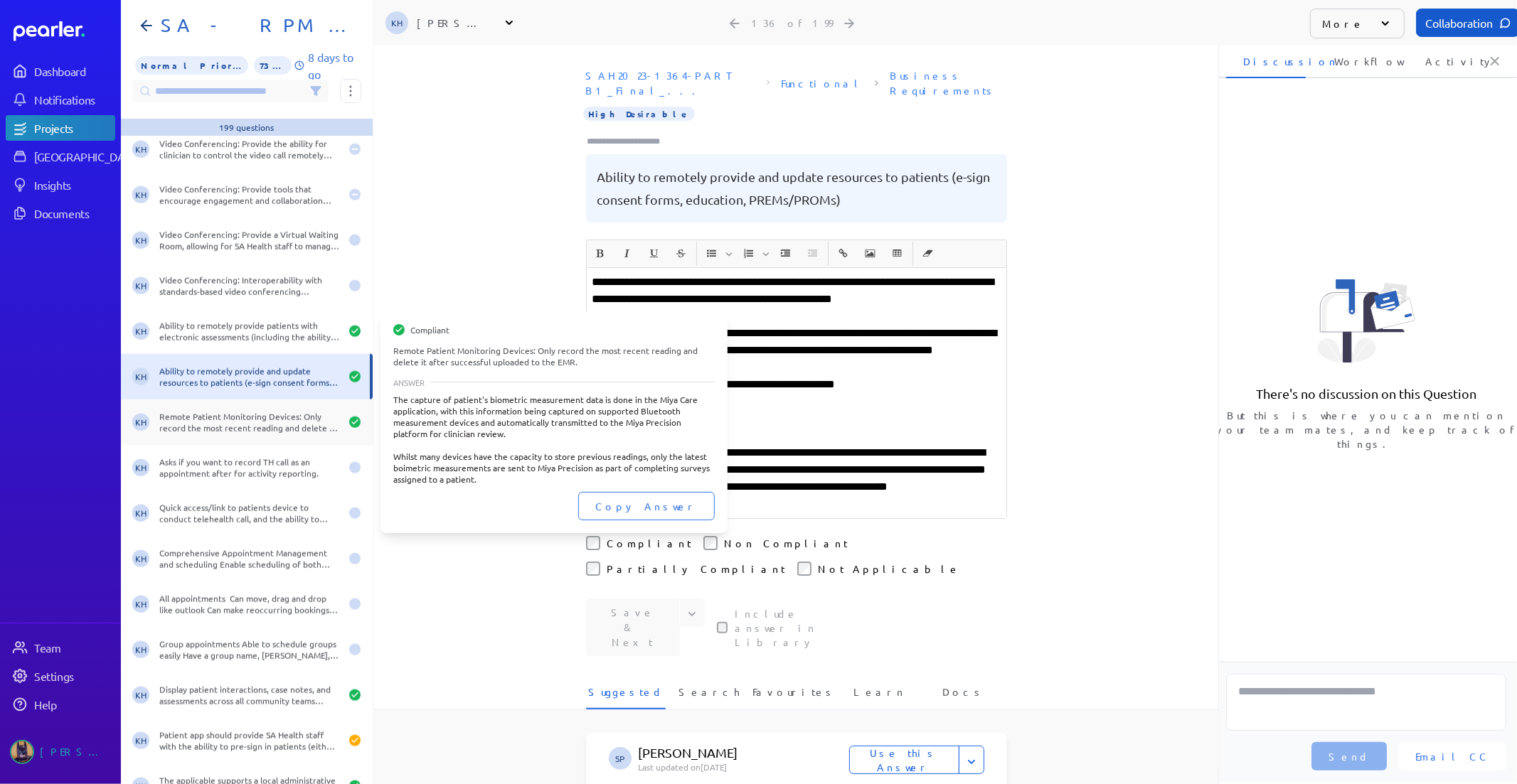
click at [249, 430] on div "Remote Patient Monitoring Devices: Only record the most recent reading and dele…" at bounding box center [250, 422] width 181 height 22
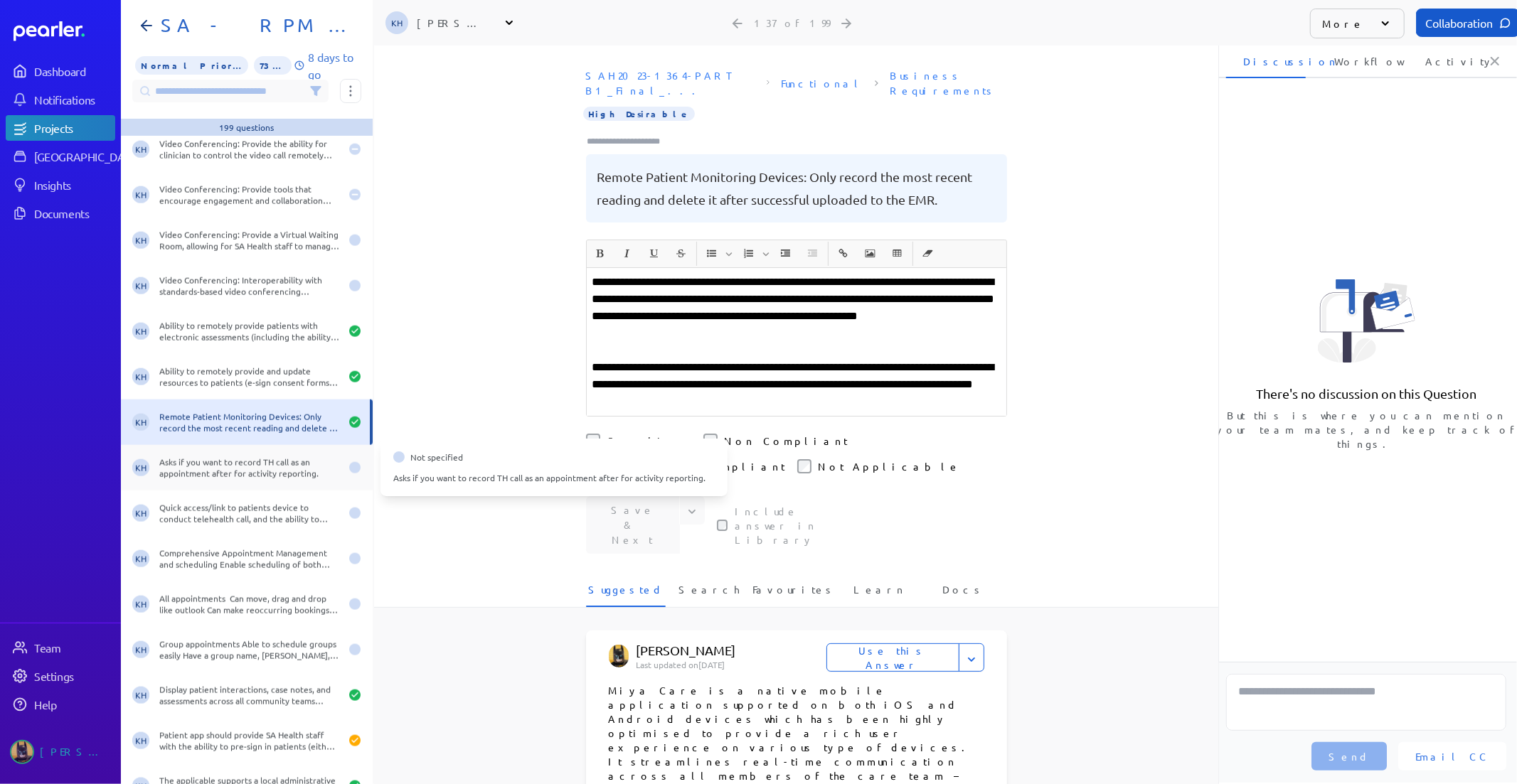
click at [240, 484] on div "KH Asks if you want to record TH call as an appointment after for activity repo…" at bounding box center [246, 467] width 252 height 46
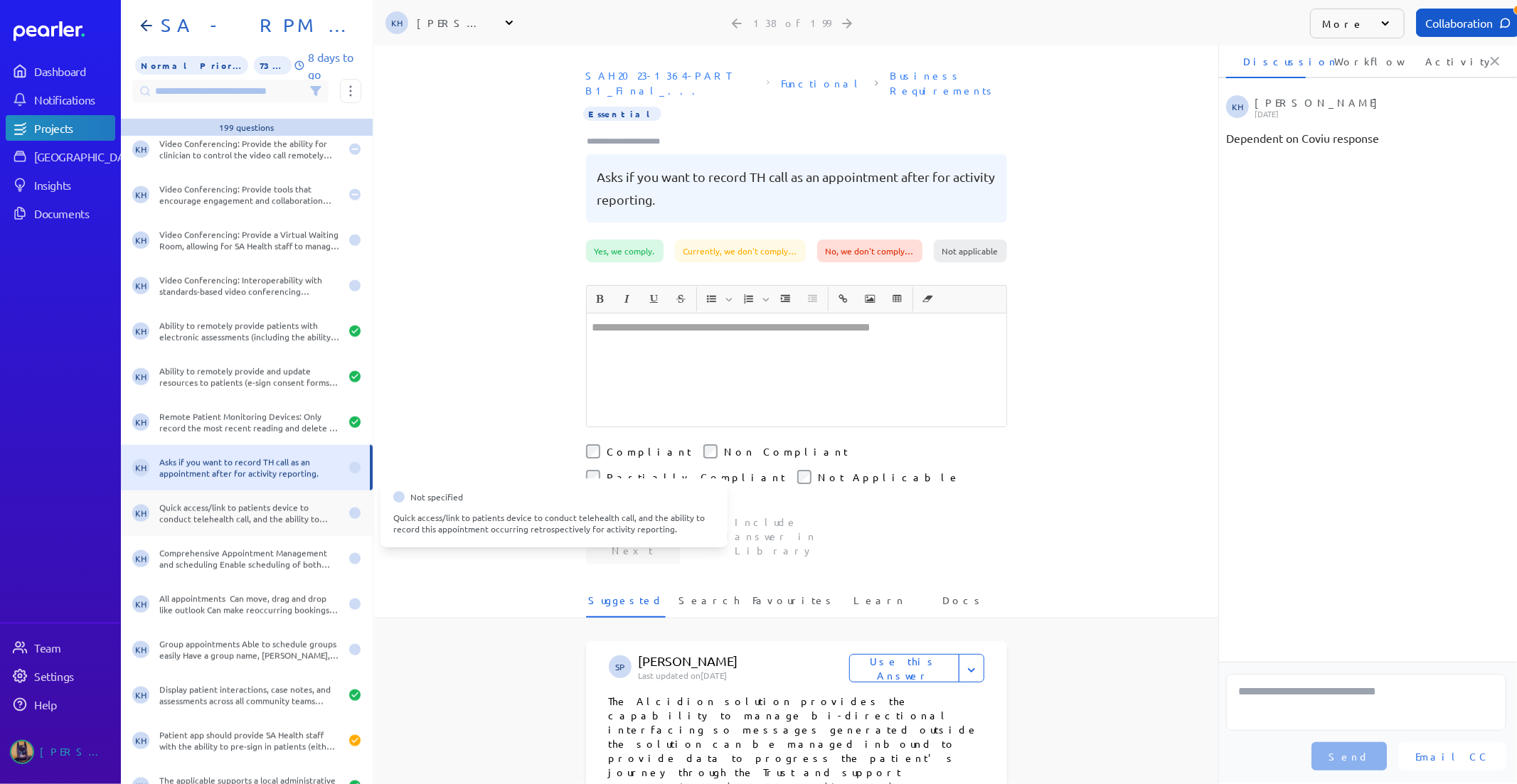
click at [235, 517] on div "Quick access/link to patients device to conduct telehealth call, and the abilit…" at bounding box center [250, 513] width 181 height 22
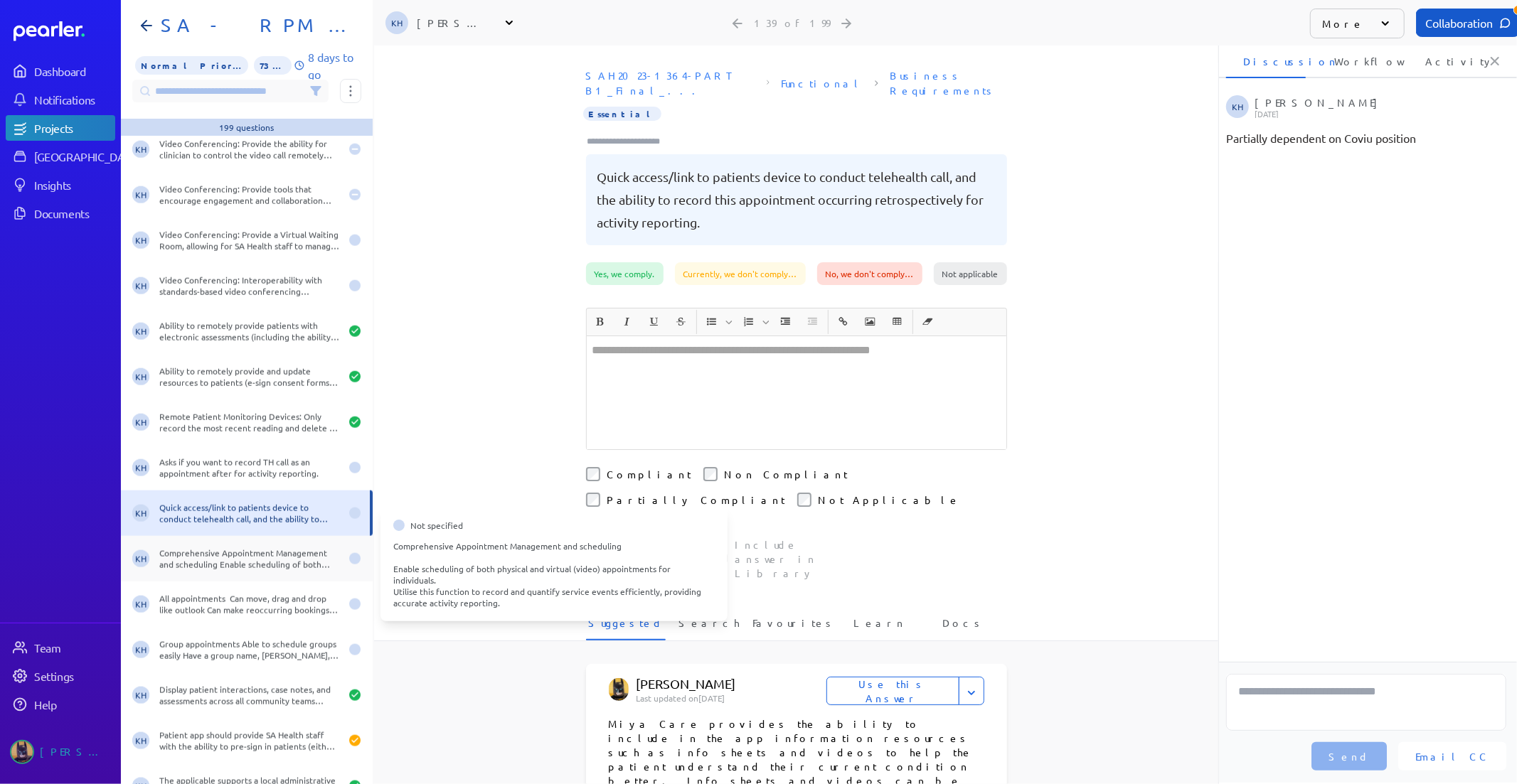
click at [232, 547] on div "Comprehensive Appointment Management and scheduling Enable scheduling of both p…" at bounding box center [250, 558] width 181 height 22
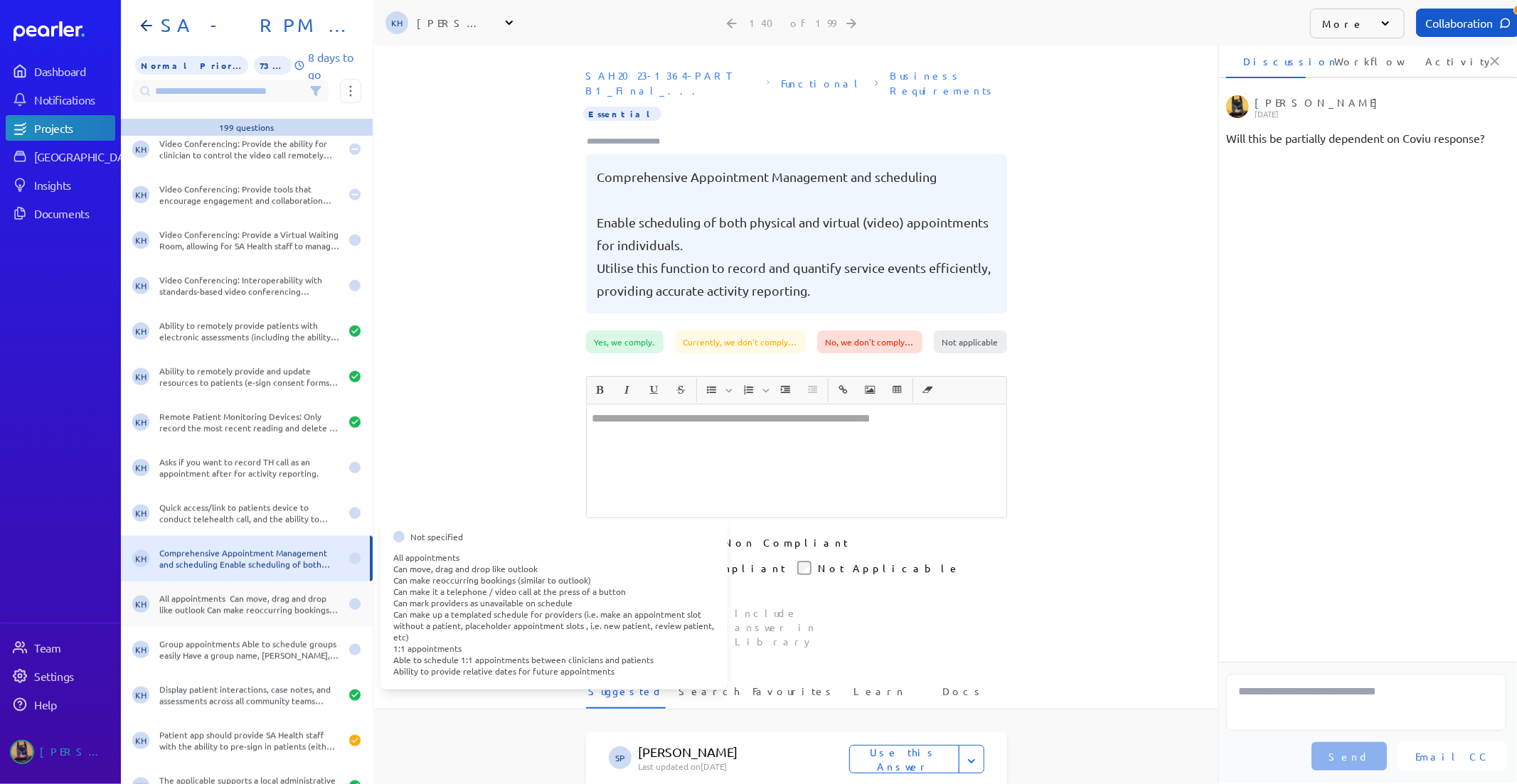
click at [230, 592] on div "KH All appointments Can move, drag and drop like outlook Can make reoccurring b…" at bounding box center [246, 604] width 252 height 46
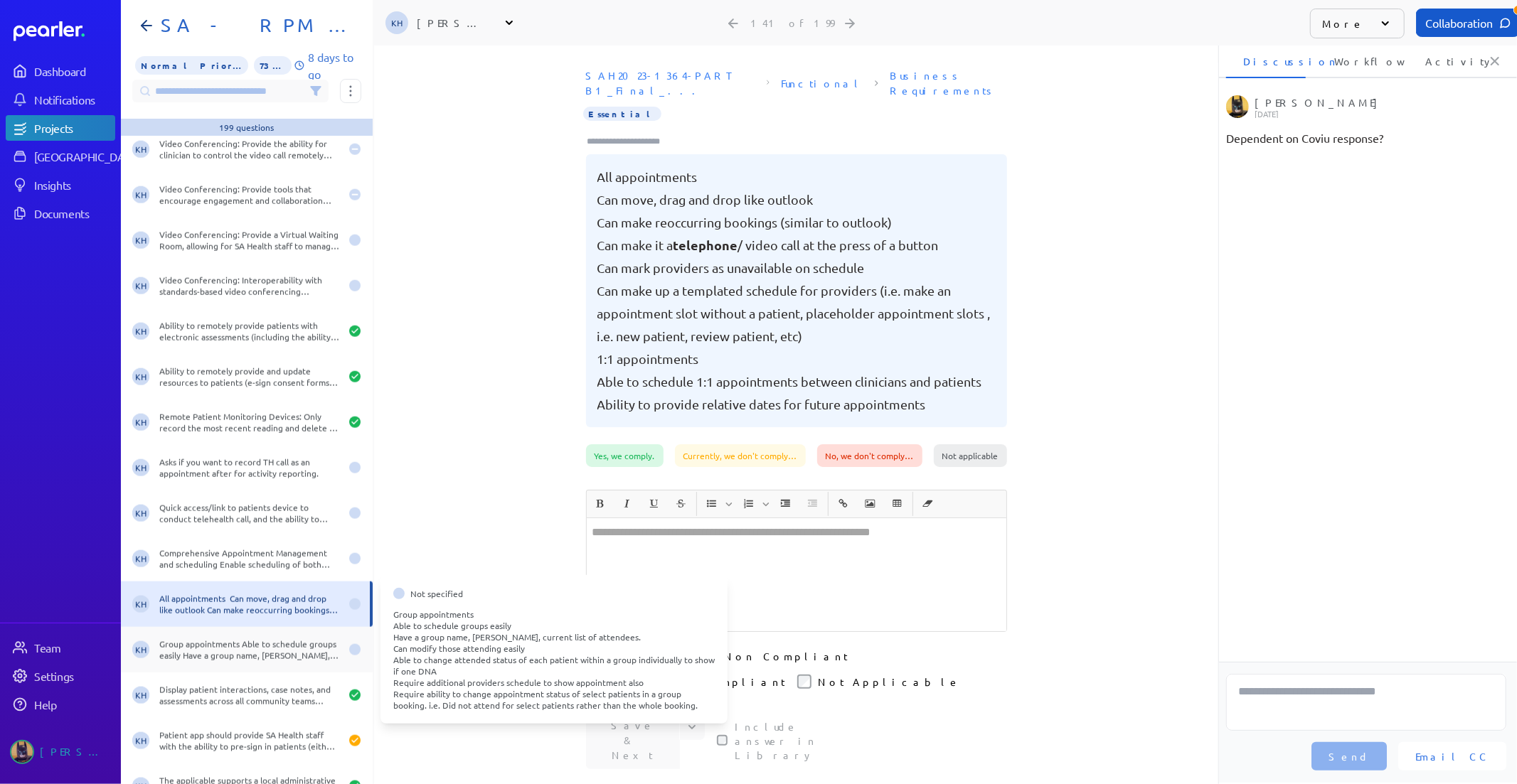
click at [224, 640] on div "Group appointments Able to schedule groups easily Have a group name, max attend…" at bounding box center [250, 649] width 181 height 22
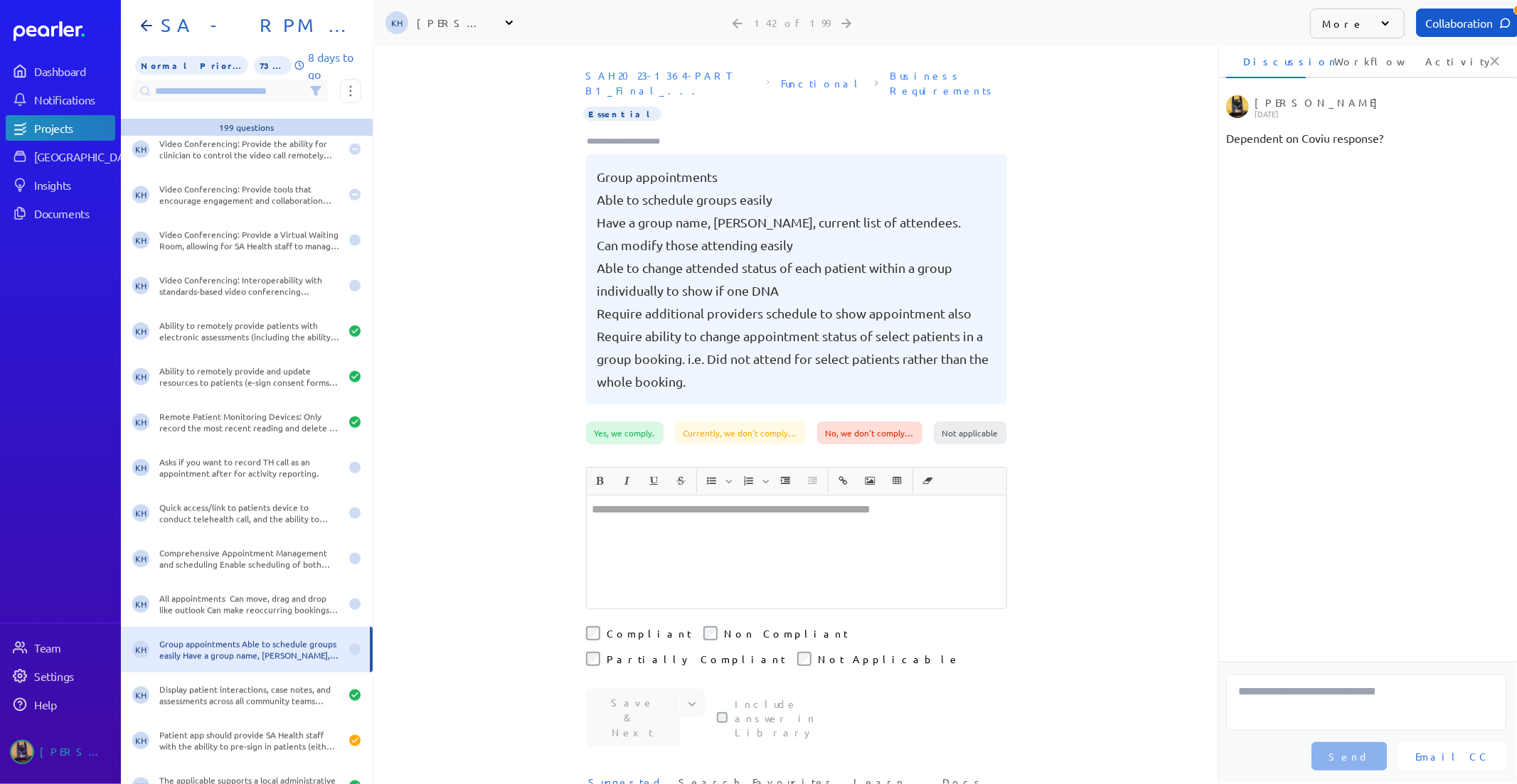
scroll to position [6317, 0]
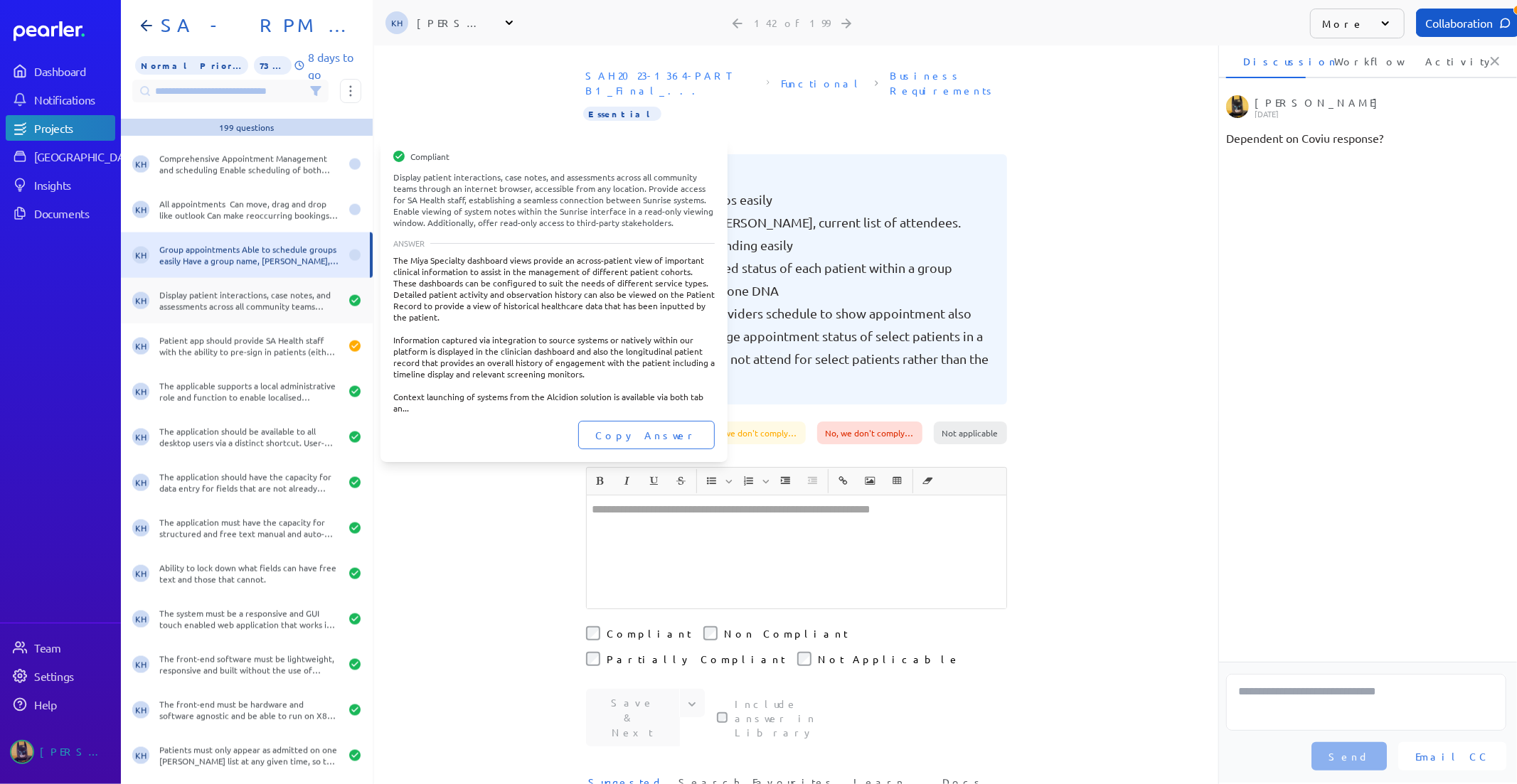
click at [278, 310] on div "Display patient interactions, case notes, and assessments across all community …" at bounding box center [250, 300] width 181 height 22
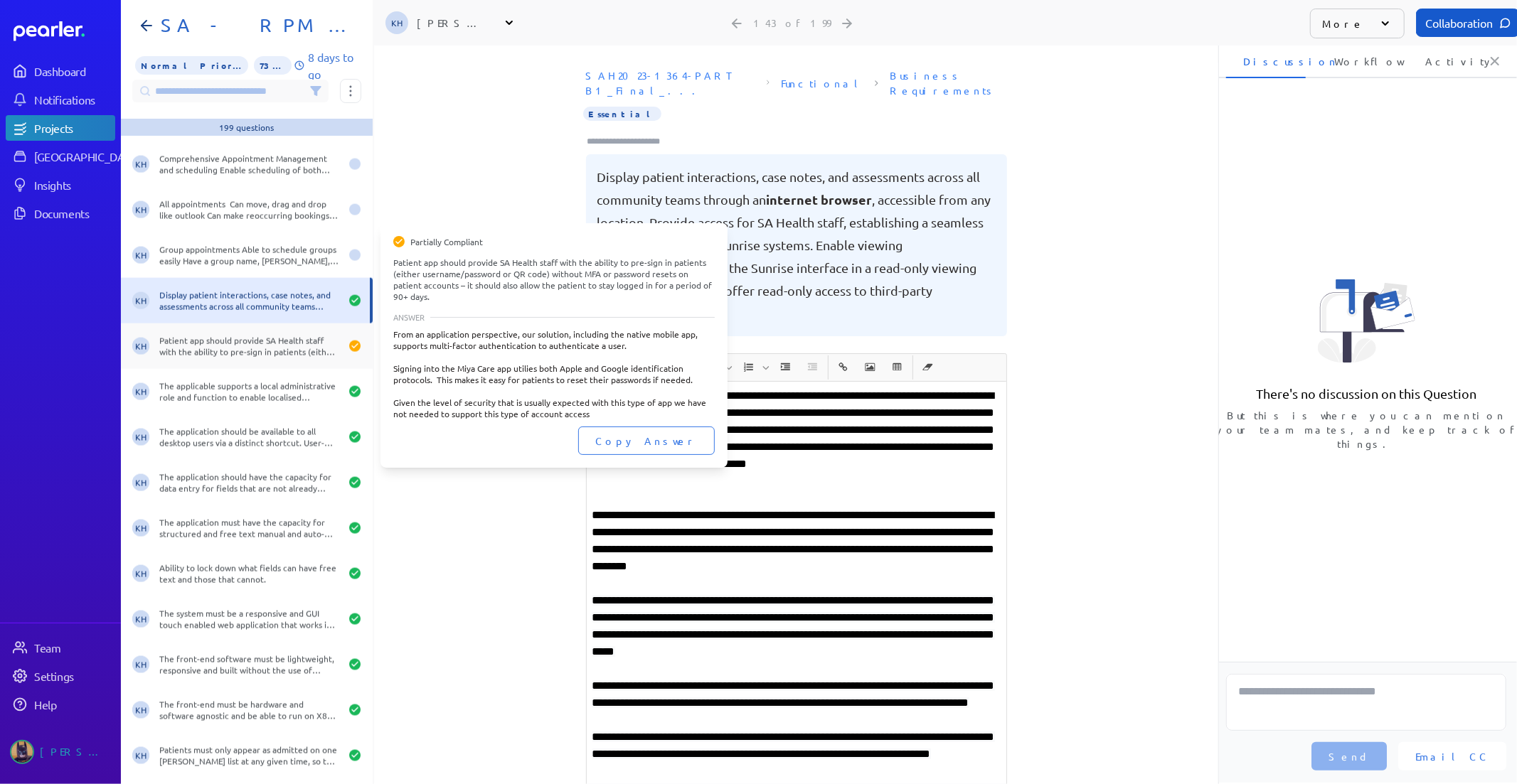
click at [269, 348] on div "Patient app should provide SA Health staff with the ability to pre-sign in pati…" at bounding box center [250, 345] width 181 height 22
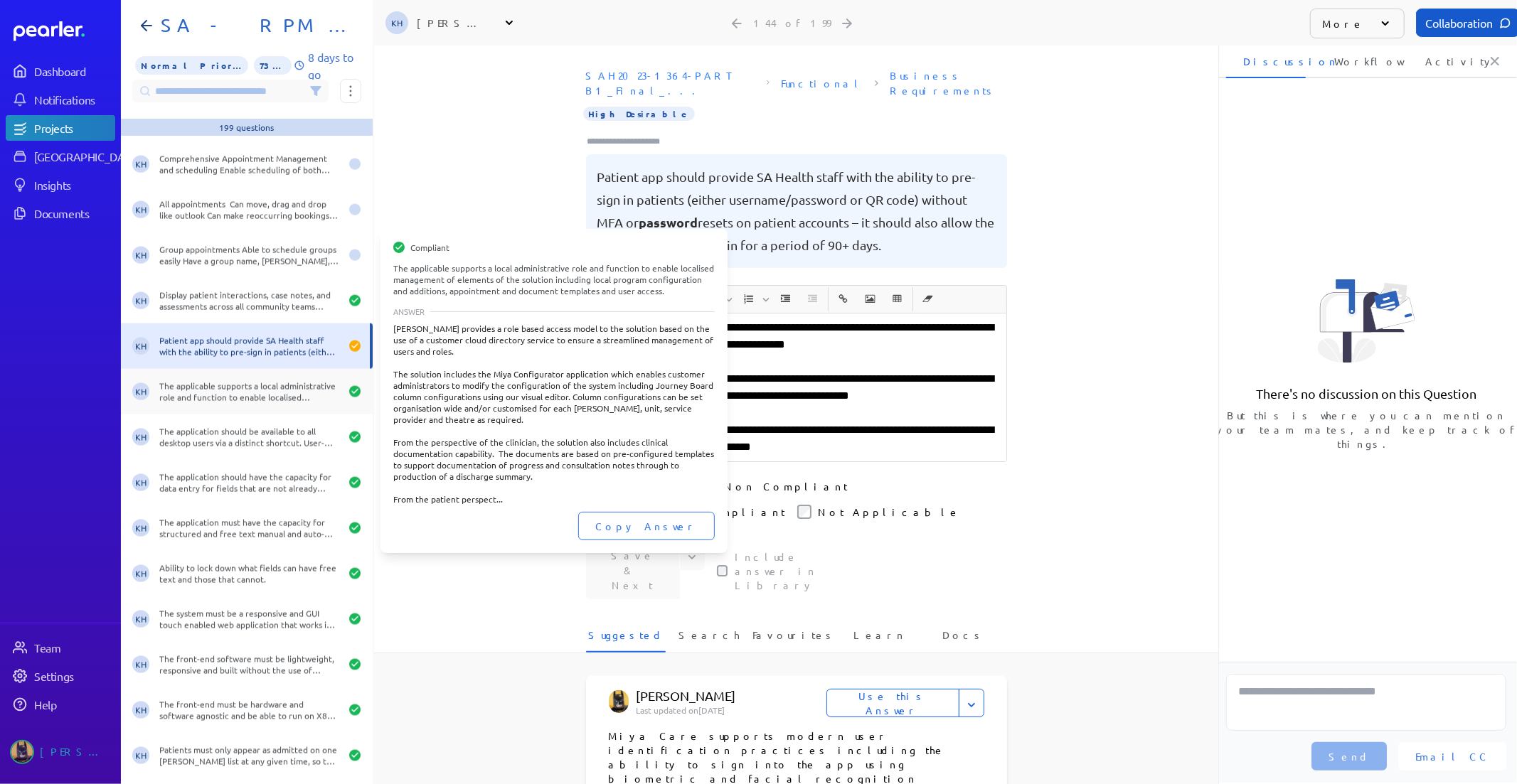
click at [261, 386] on div "The applicable supports a local administrative role and function to enable loca…" at bounding box center [250, 391] width 181 height 22
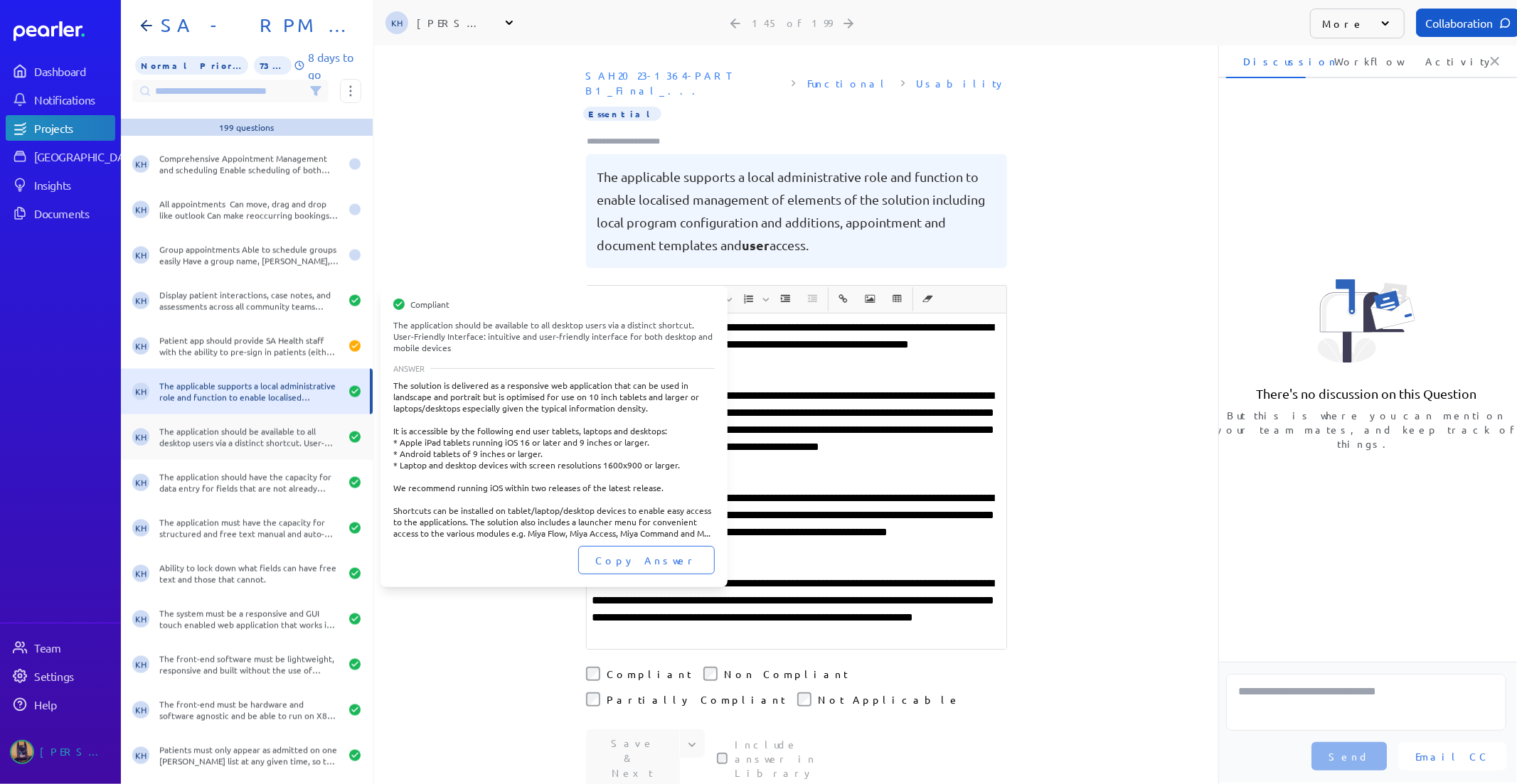
click at [260, 437] on div "The application should be available to all desktop users via a distinct shortcu…" at bounding box center [250, 437] width 181 height 22
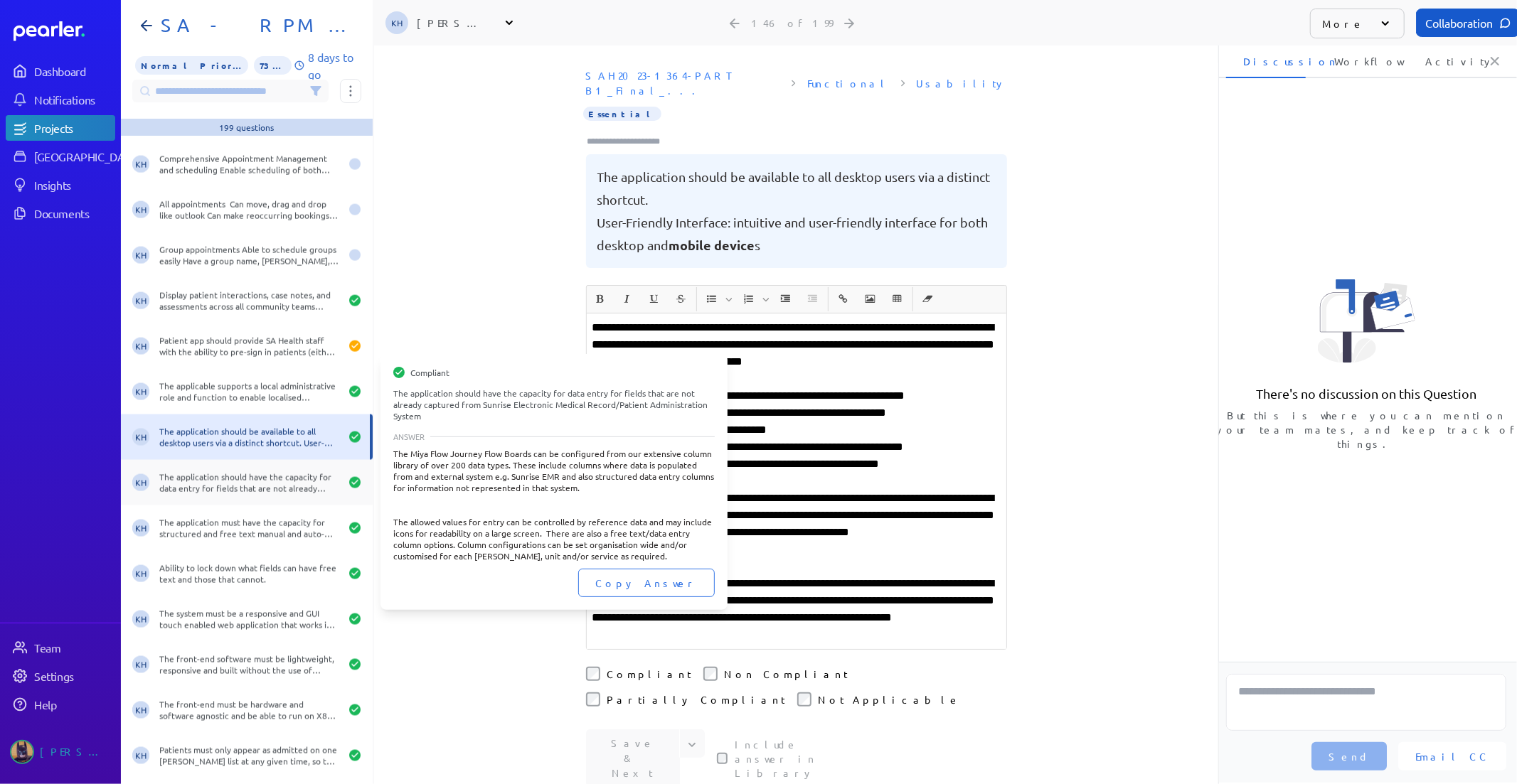
click at [260, 472] on div "The application should have the capacity for data entry for fields that are not…" at bounding box center [250, 481] width 181 height 22
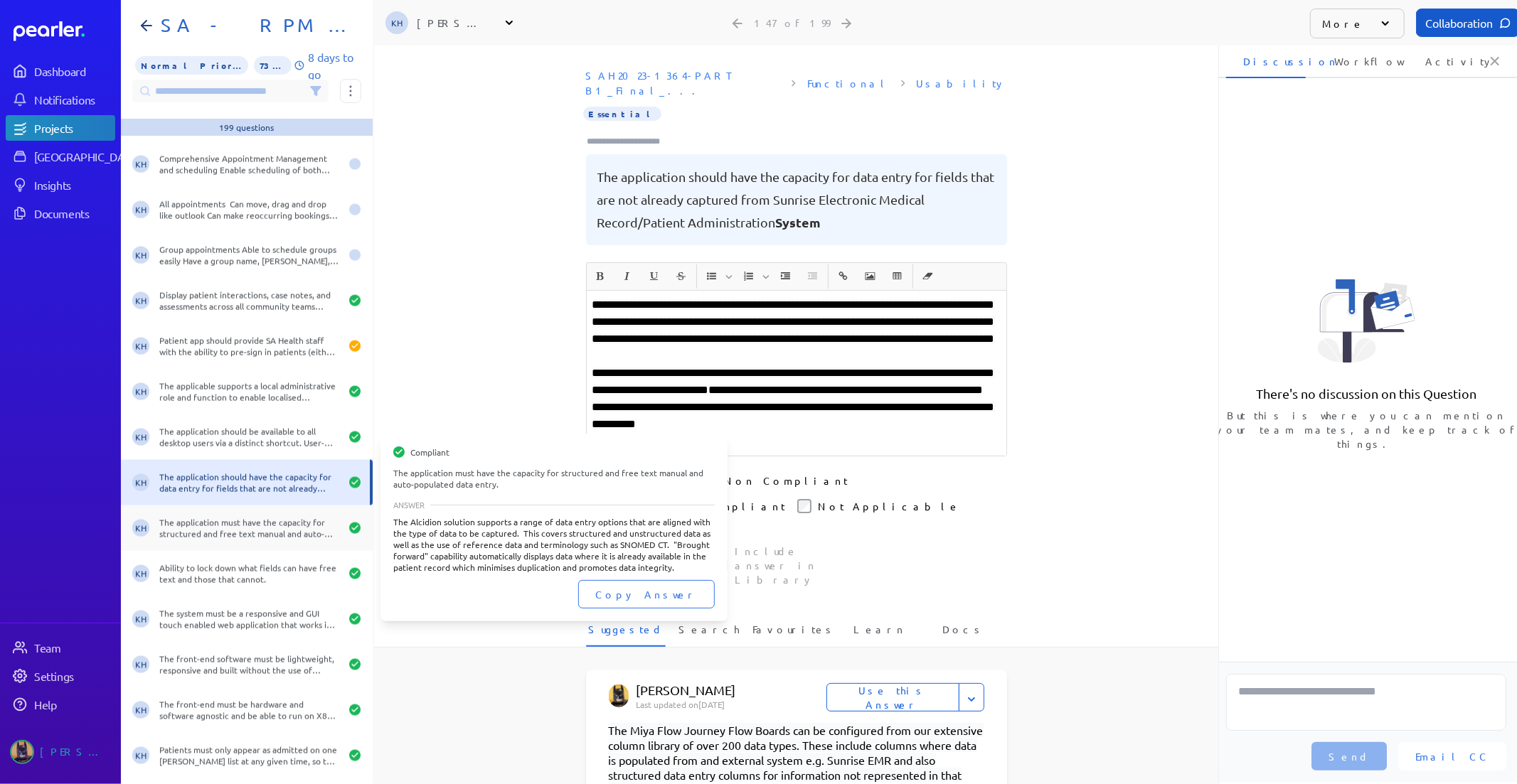
click at [253, 507] on div "KH The application must have the capacity for structured and free text manual a…" at bounding box center [246, 528] width 252 height 46
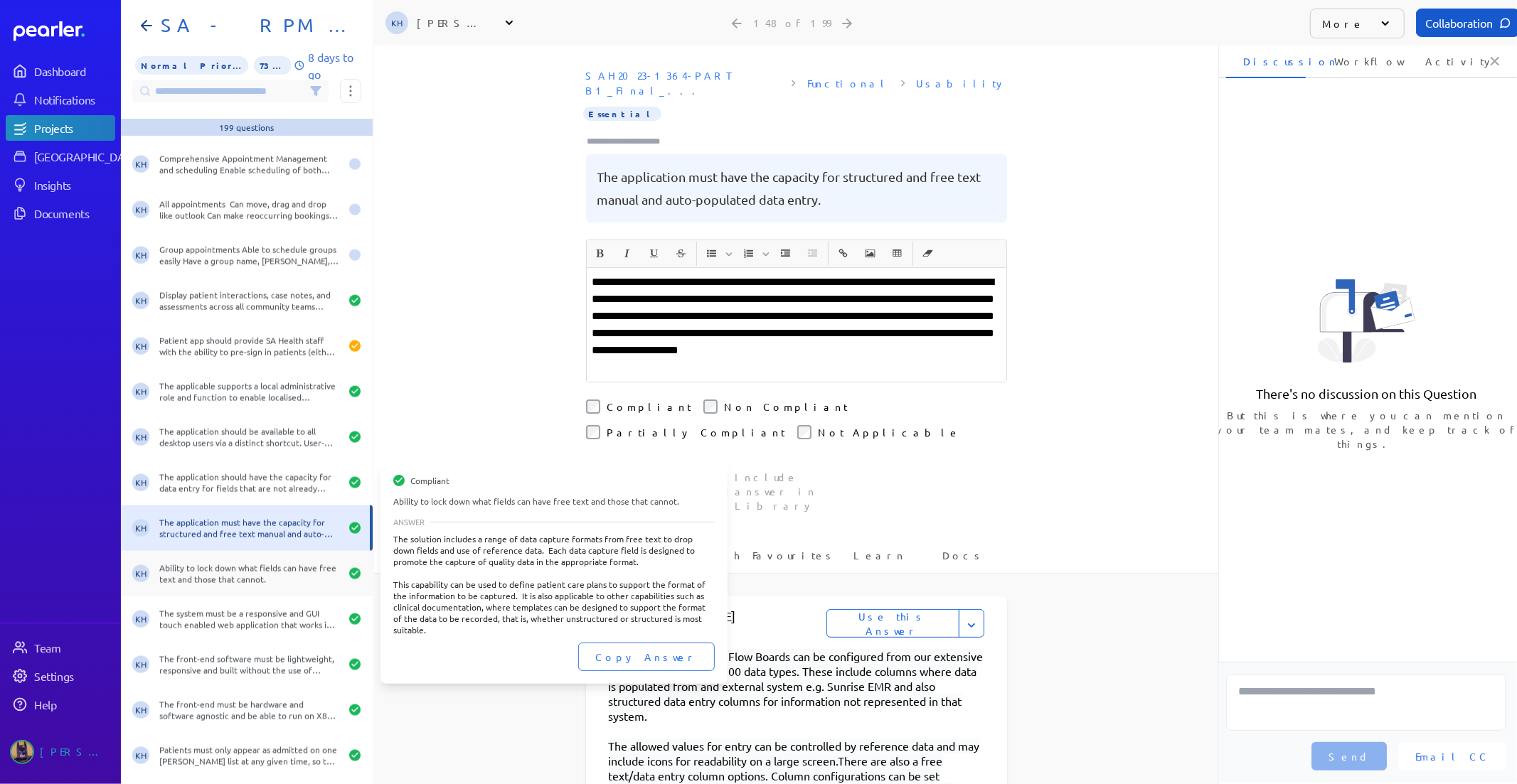
click at [244, 570] on div "Ability to lock down what fields can have free text and those that cannot." at bounding box center [250, 573] width 181 height 22
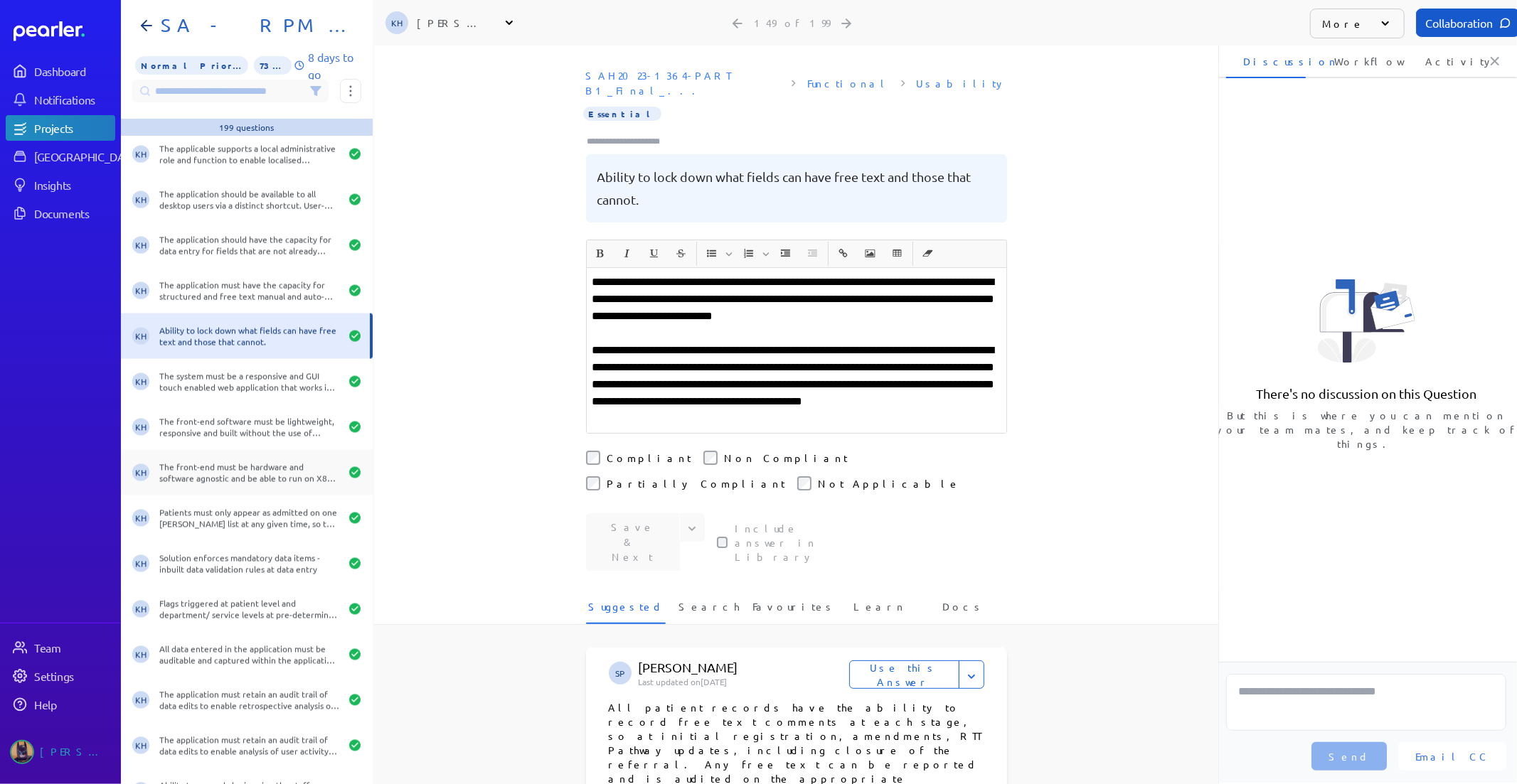
scroll to position [6790, 0]
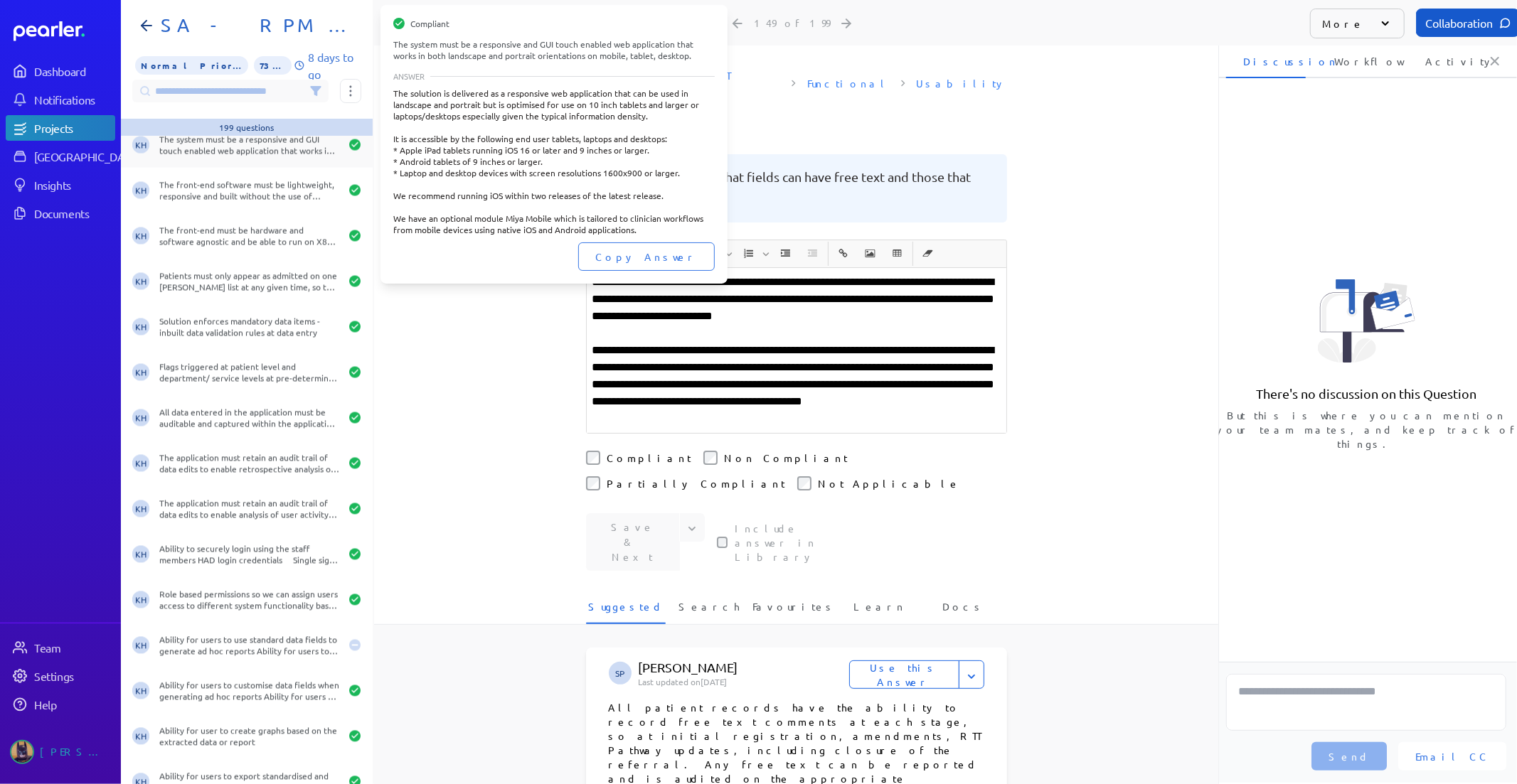
click at [290, 157] on div "KH The system must be a responsive and GUI touch enabled web application that w…" at bounding box center [246, 145] width 252 height 46
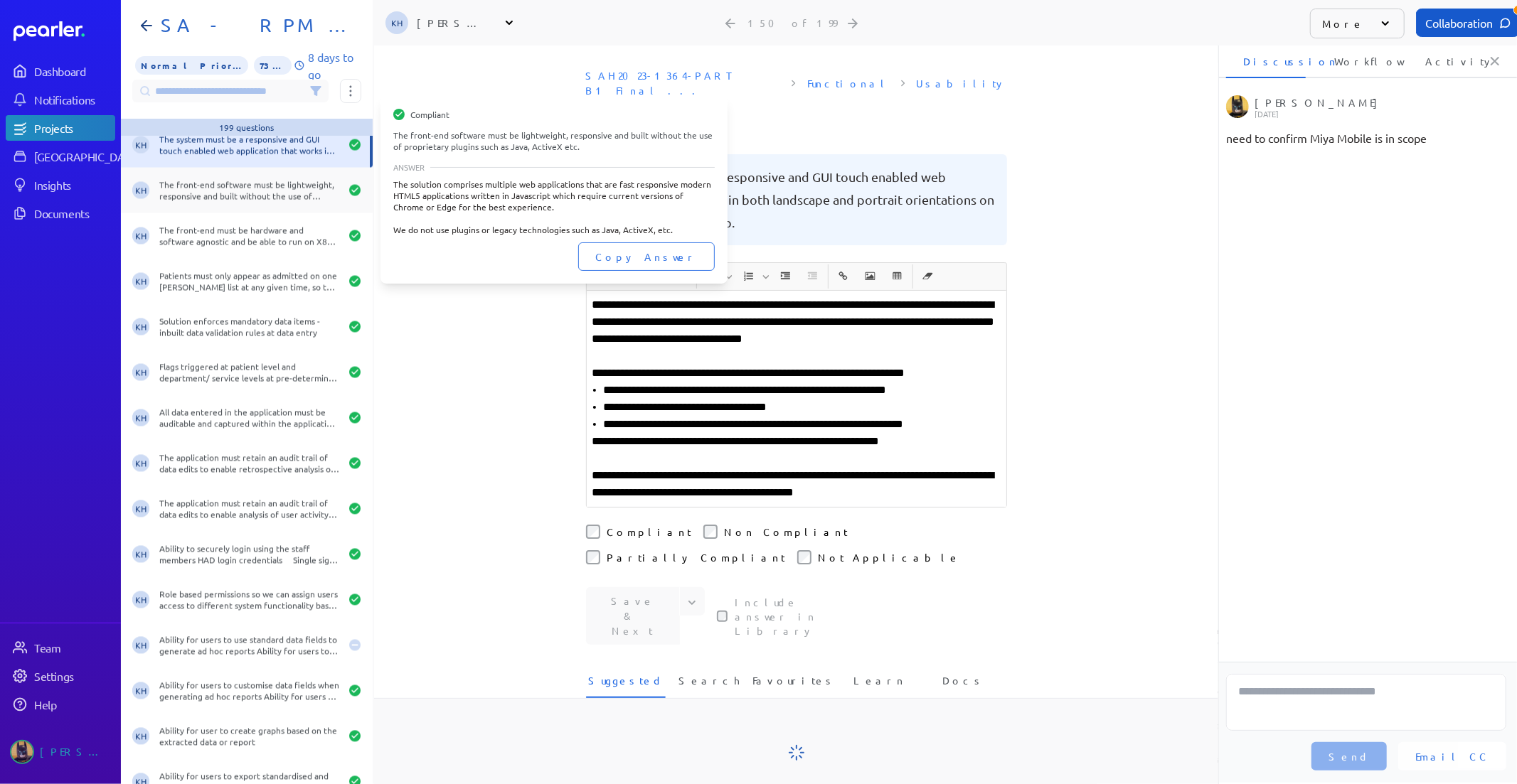
click at [285, 196] on div "The front-end software must be lightweight, responsive and built without the us…" at bounding box center [250, 190] width 181 height 22
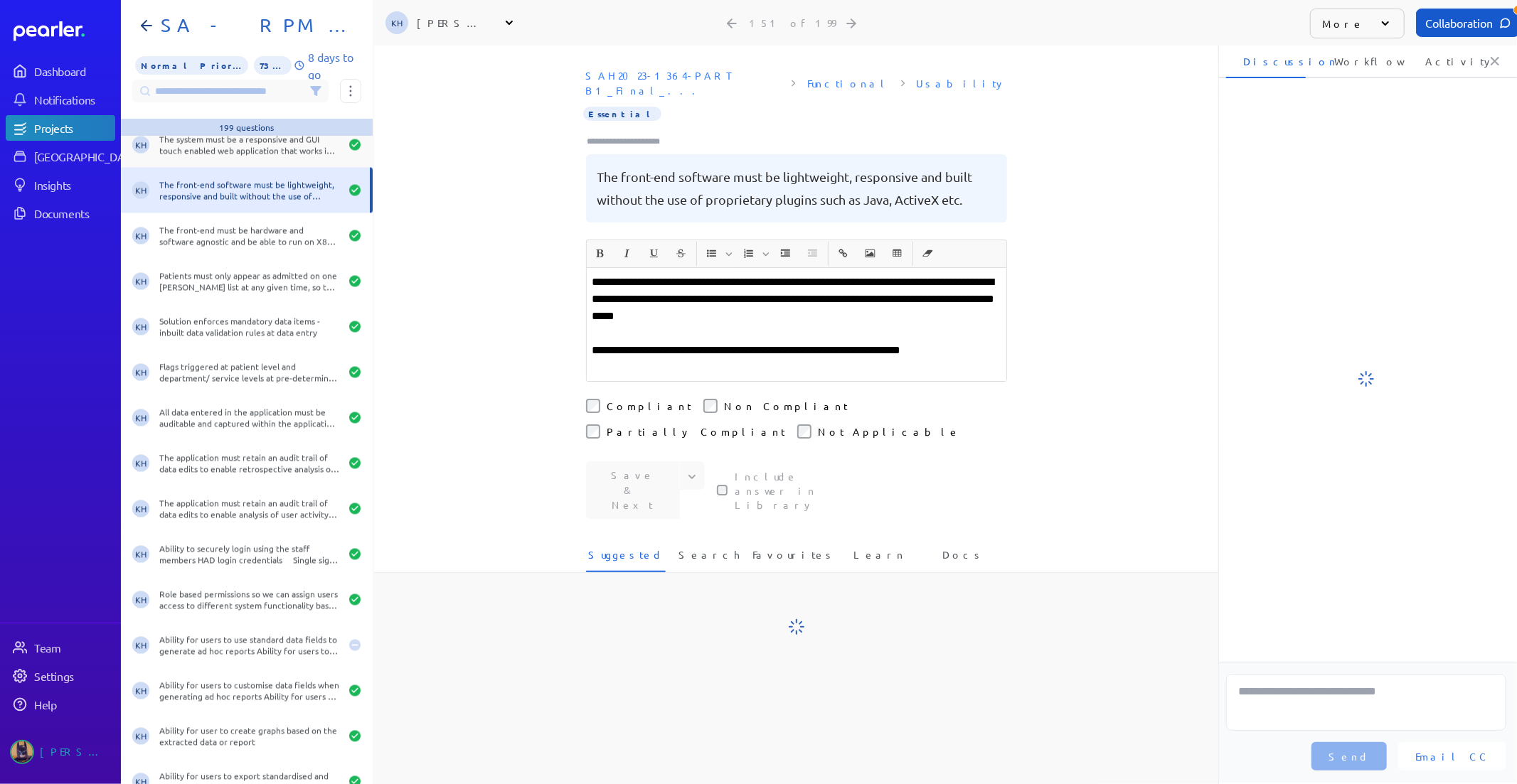
click at [285, 164] on div "KH The system must be a responsive and GUI touch enabled web application that w…" at bounding box center [246, 145] width 252 height 46
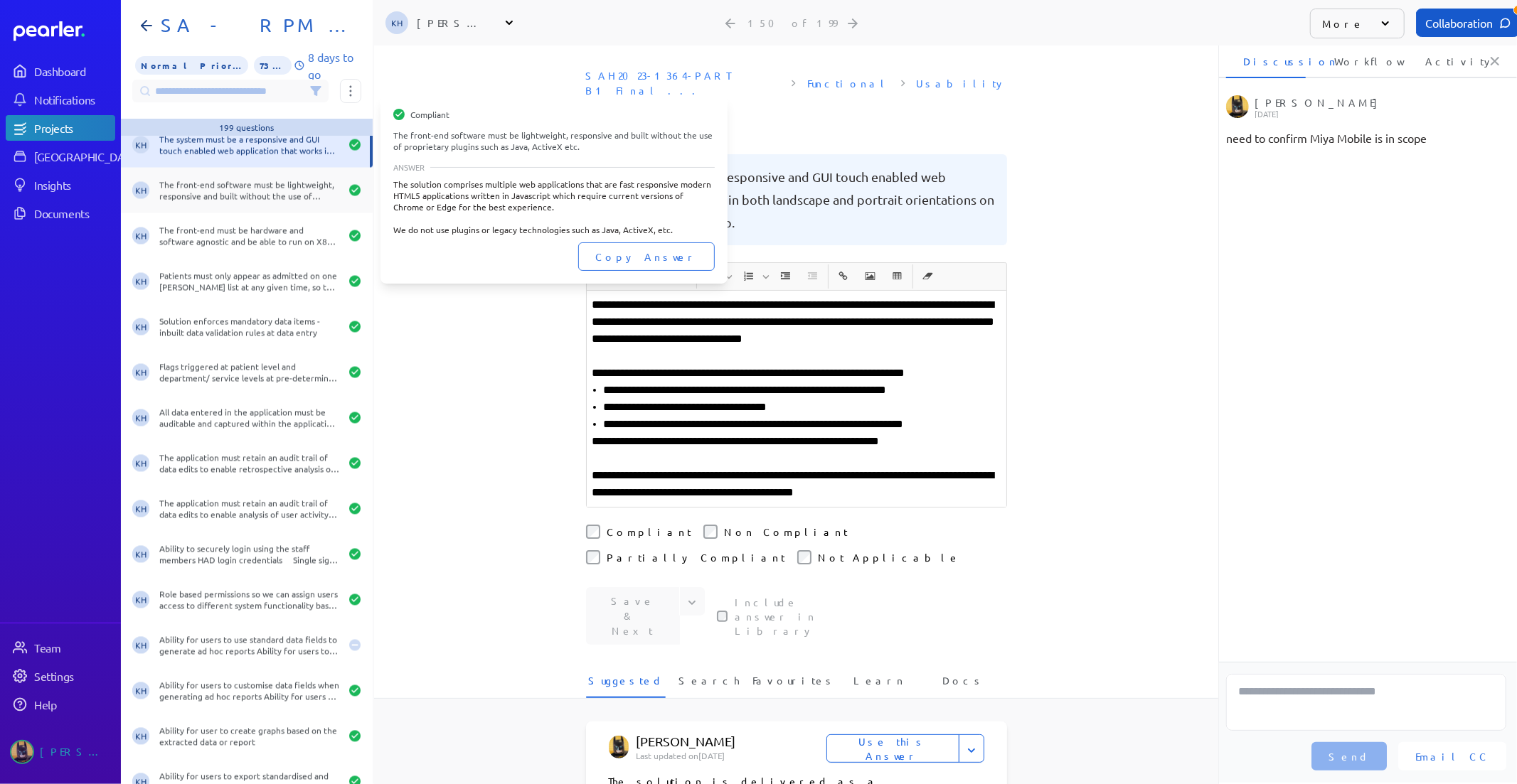
click at [305, 188] on div "The front-end software must be lightweight, responsive and built without the us…" at bounding box center [250, 190] width 181 height 22
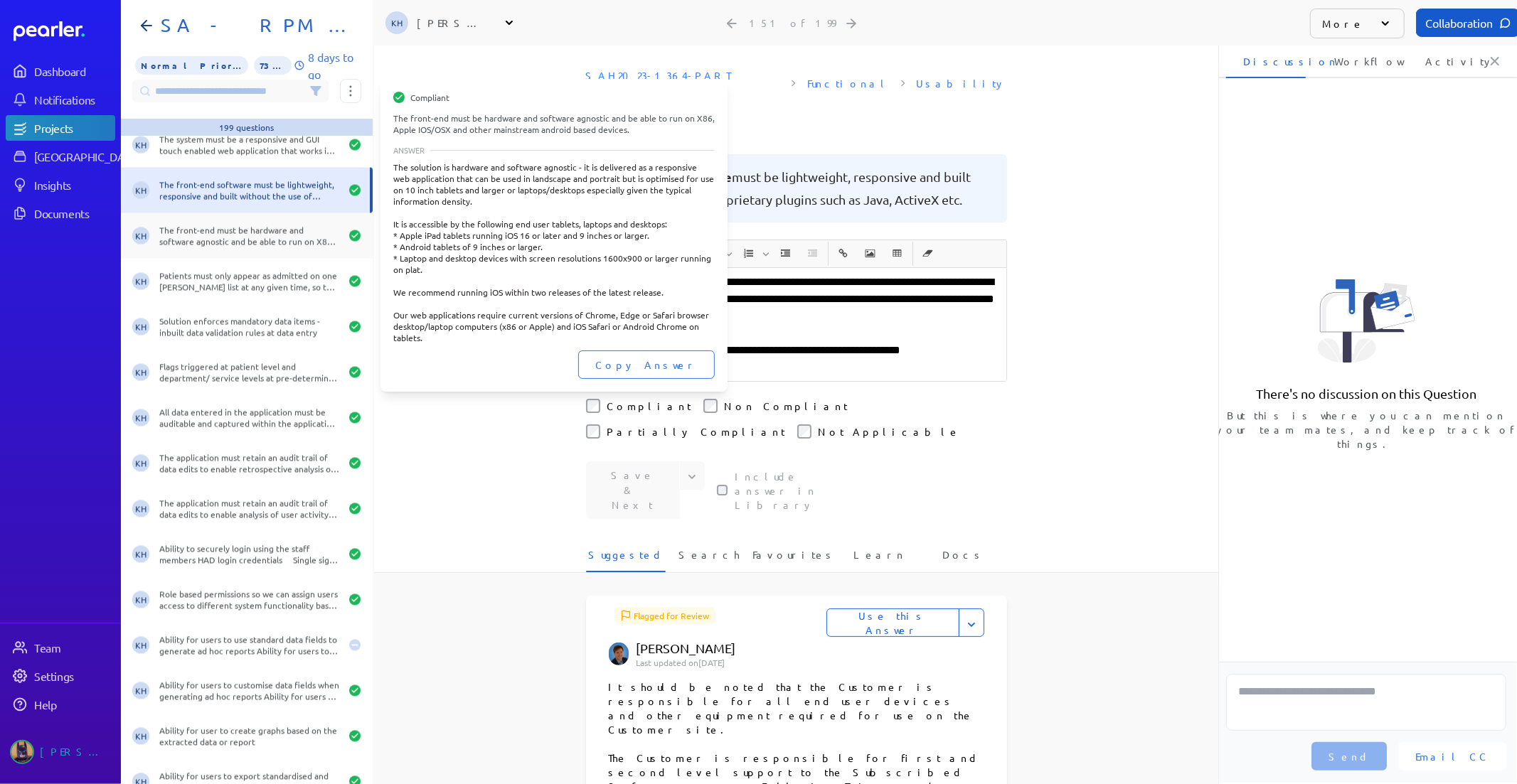
click at [275, 239] on div "The front-end must be hardware and software agnostic and be able to run on X86,…" at bounding box center [250, 235] width 181 height 22
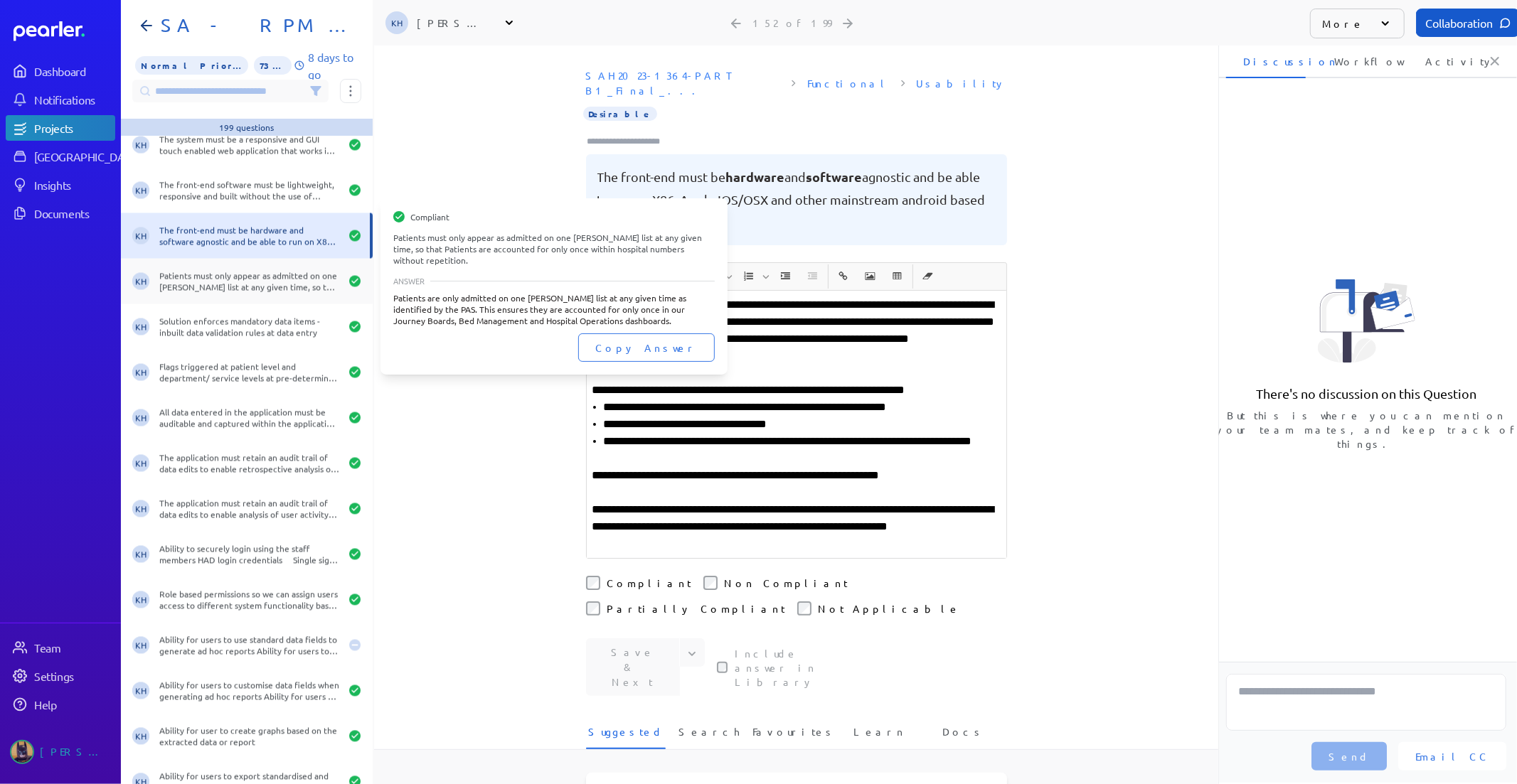
click at [254, 283] on div "Patients must only appear as admitted on one ward list at any given time, so th…" at bounding box center [250, 281] width 181 height 22
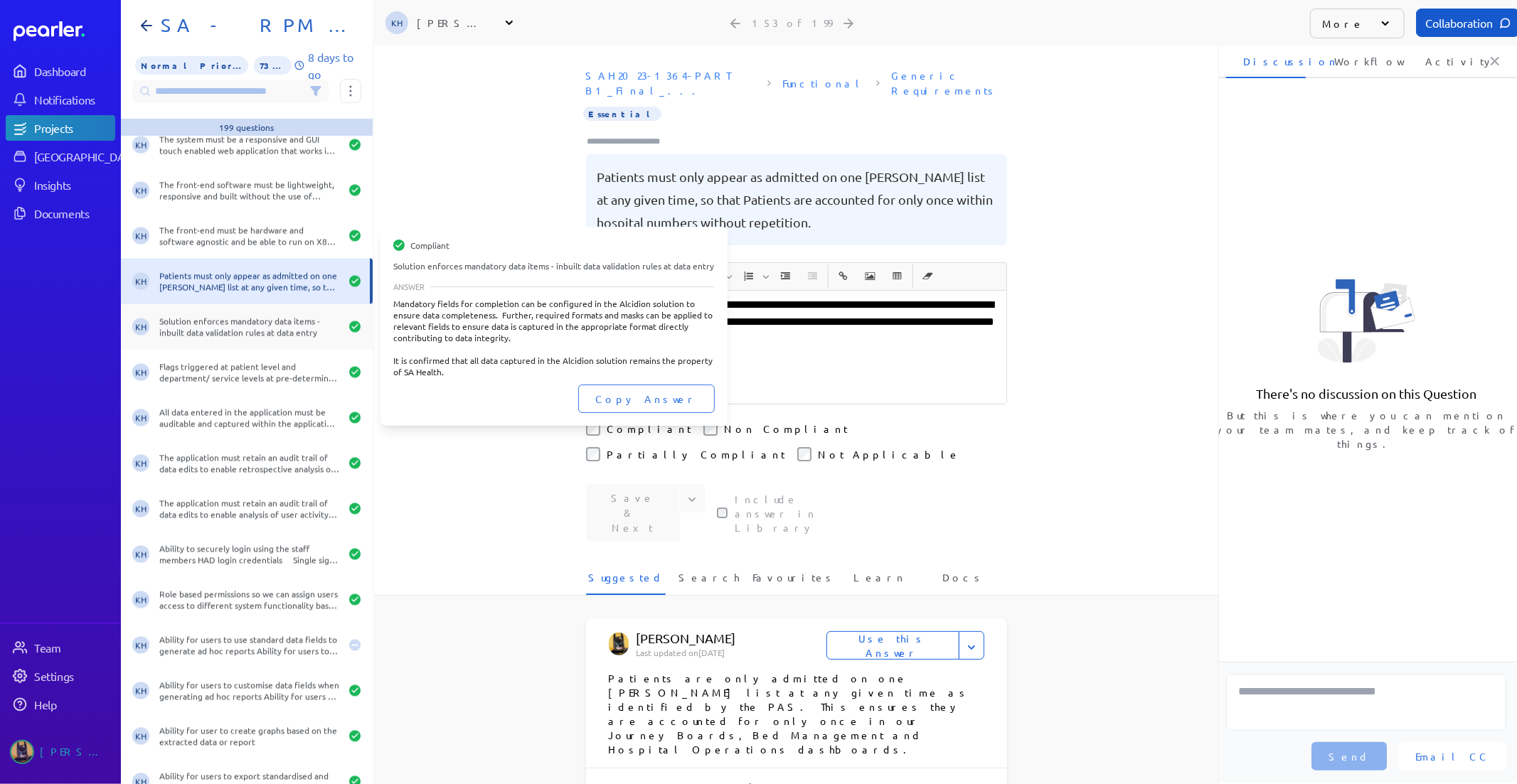
click at [228, 338] on div "KH Solution enforces mandatory data items - inbuilt data validation rules at da…" at bounding box center [246, 327] width 252 height 46
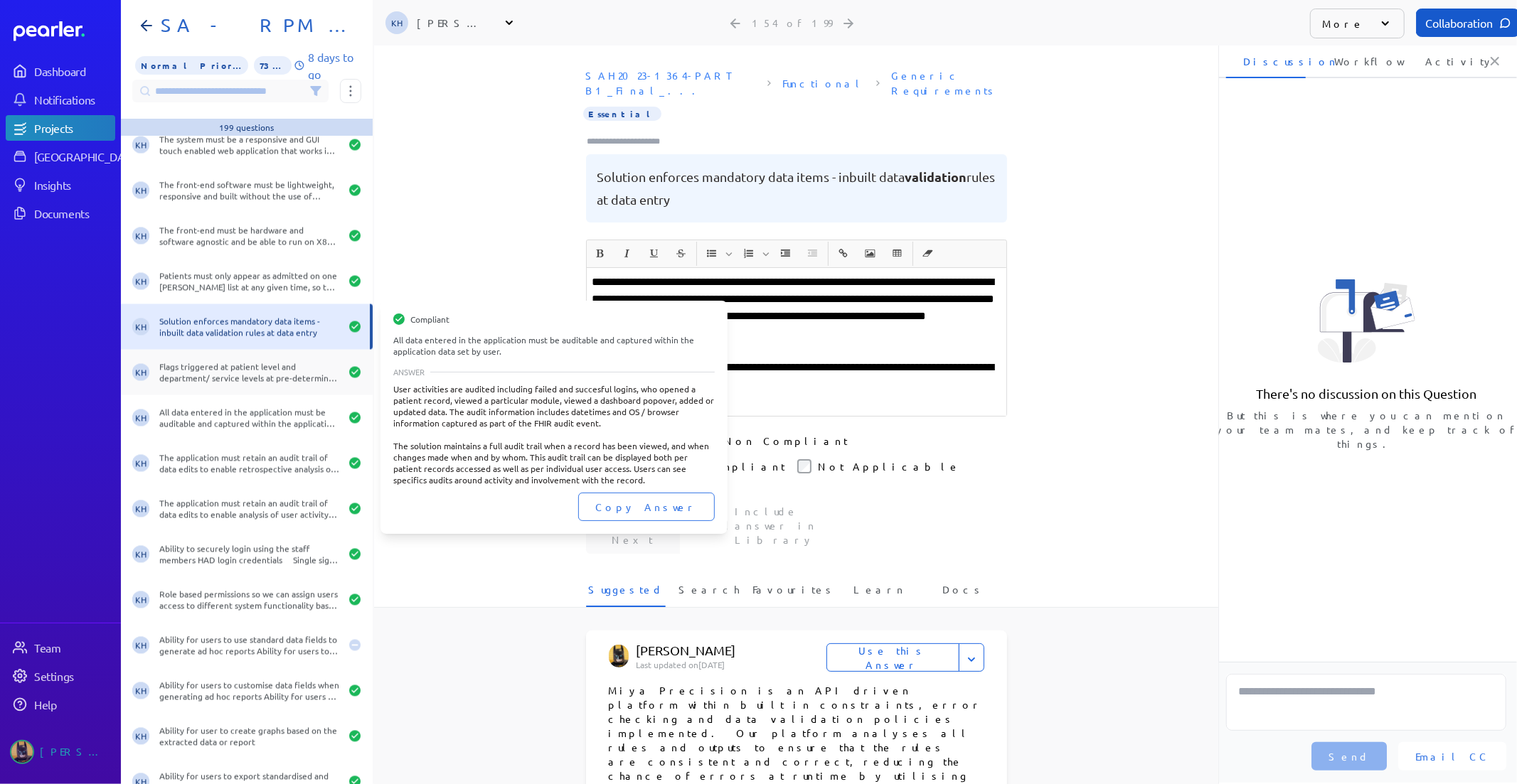
click at [186, 386] on div "KH Flags triggered at patient level and department/ service levels at pre-deter…" at bounding box center [246, 372] width 252 height 46
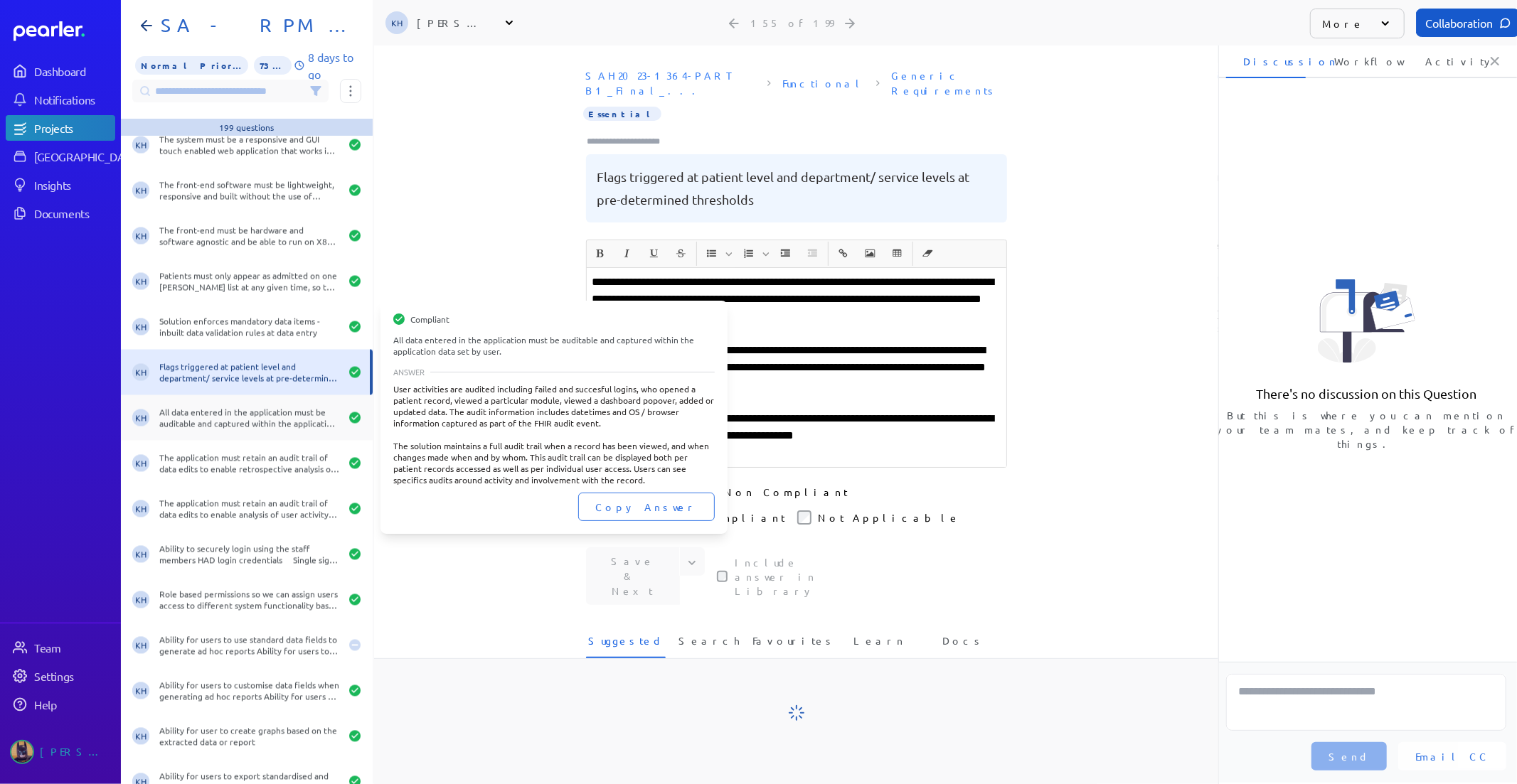
click at [185, 431] on div "KH All data entered in the application must be auditable and captured within th…" at bounding box center [246, 417] width 252 height 46
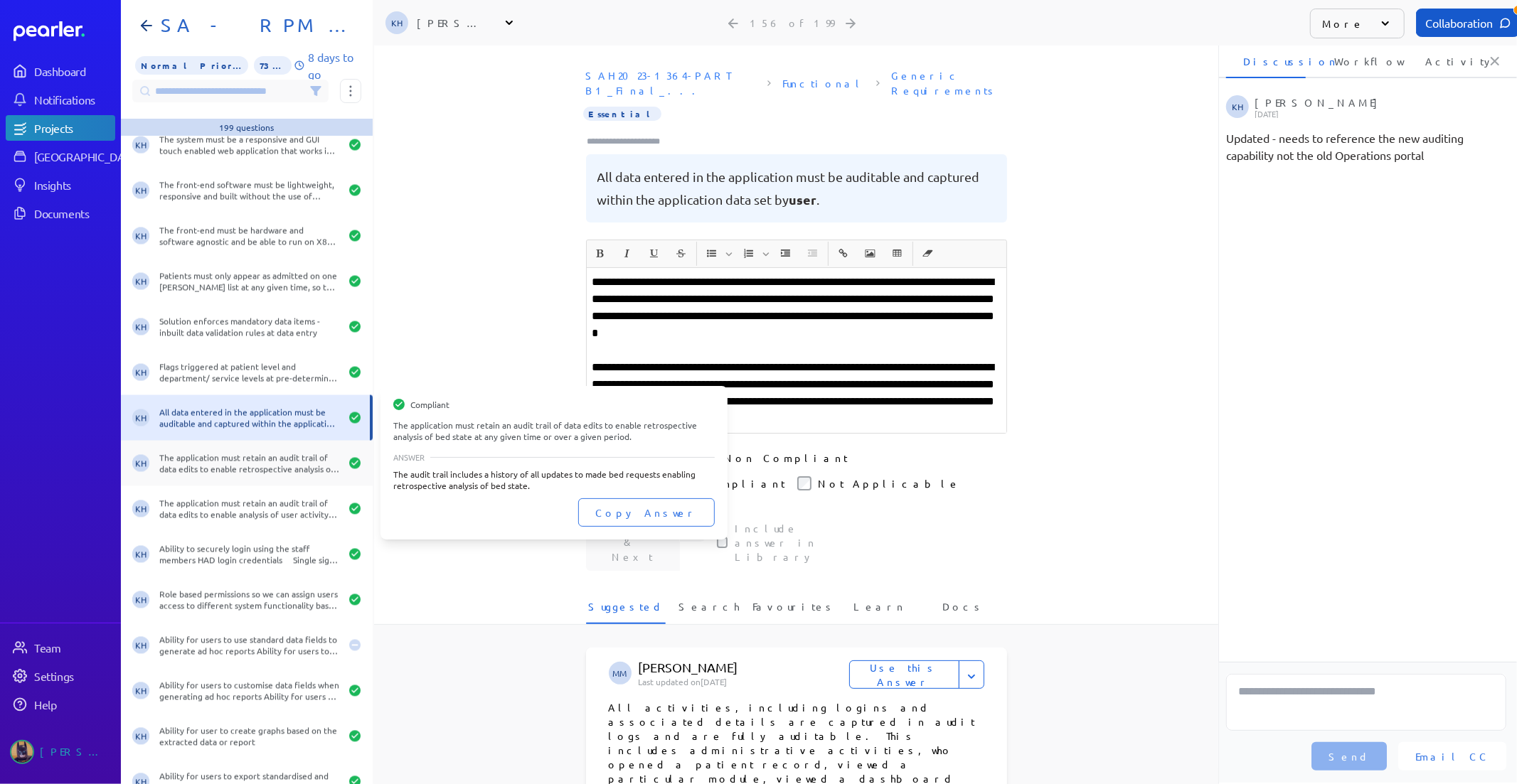
click at [251, 455] on div "The application must retain an audit trail of data edits to enable retrospectiv…" at bounding box center [250, 463] width 181 height 22
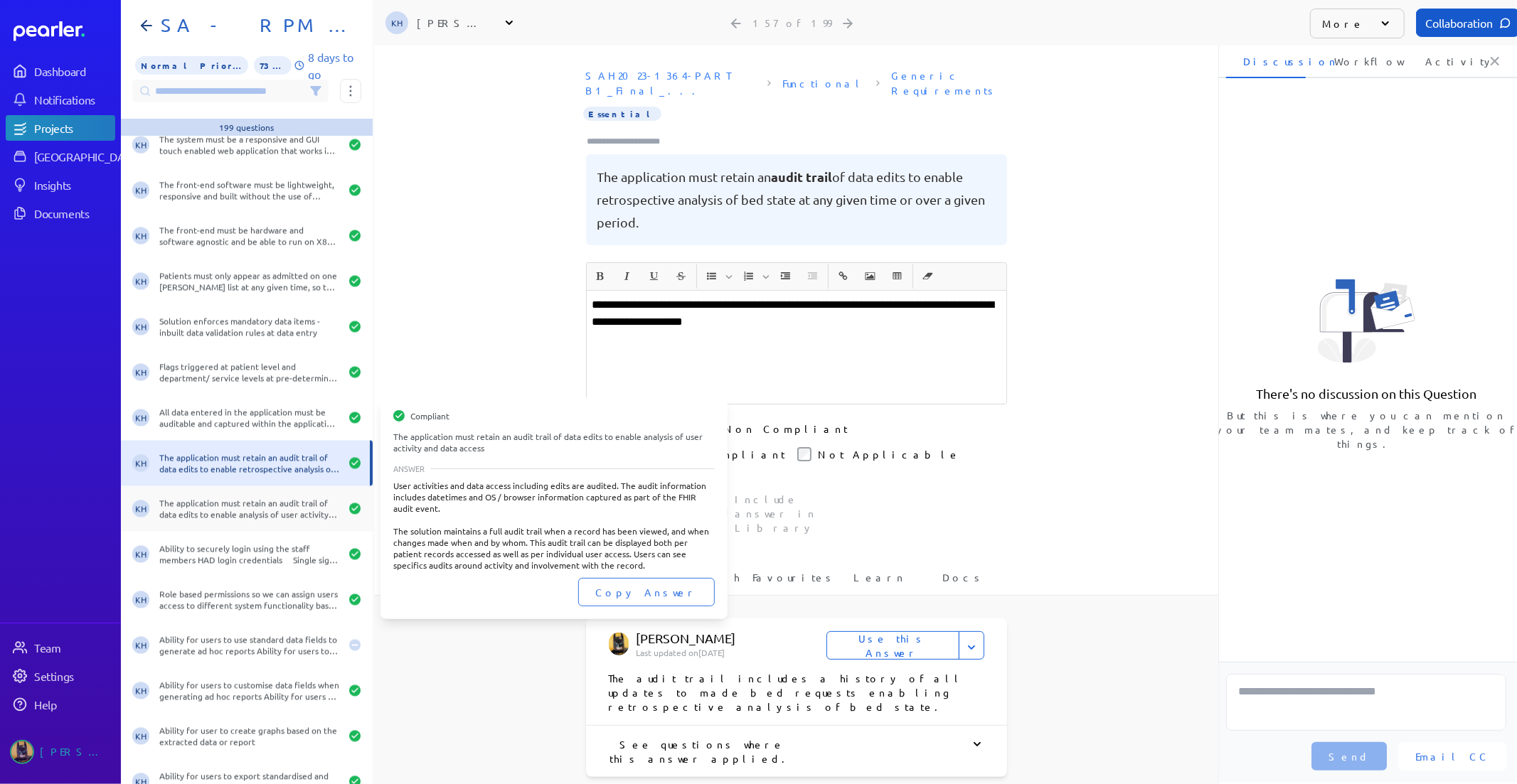
click at [235, 512] on div "The application must retain an audit trail of data edits to enable analysis of …" at bounding box center [250, 508] width 181 height 22
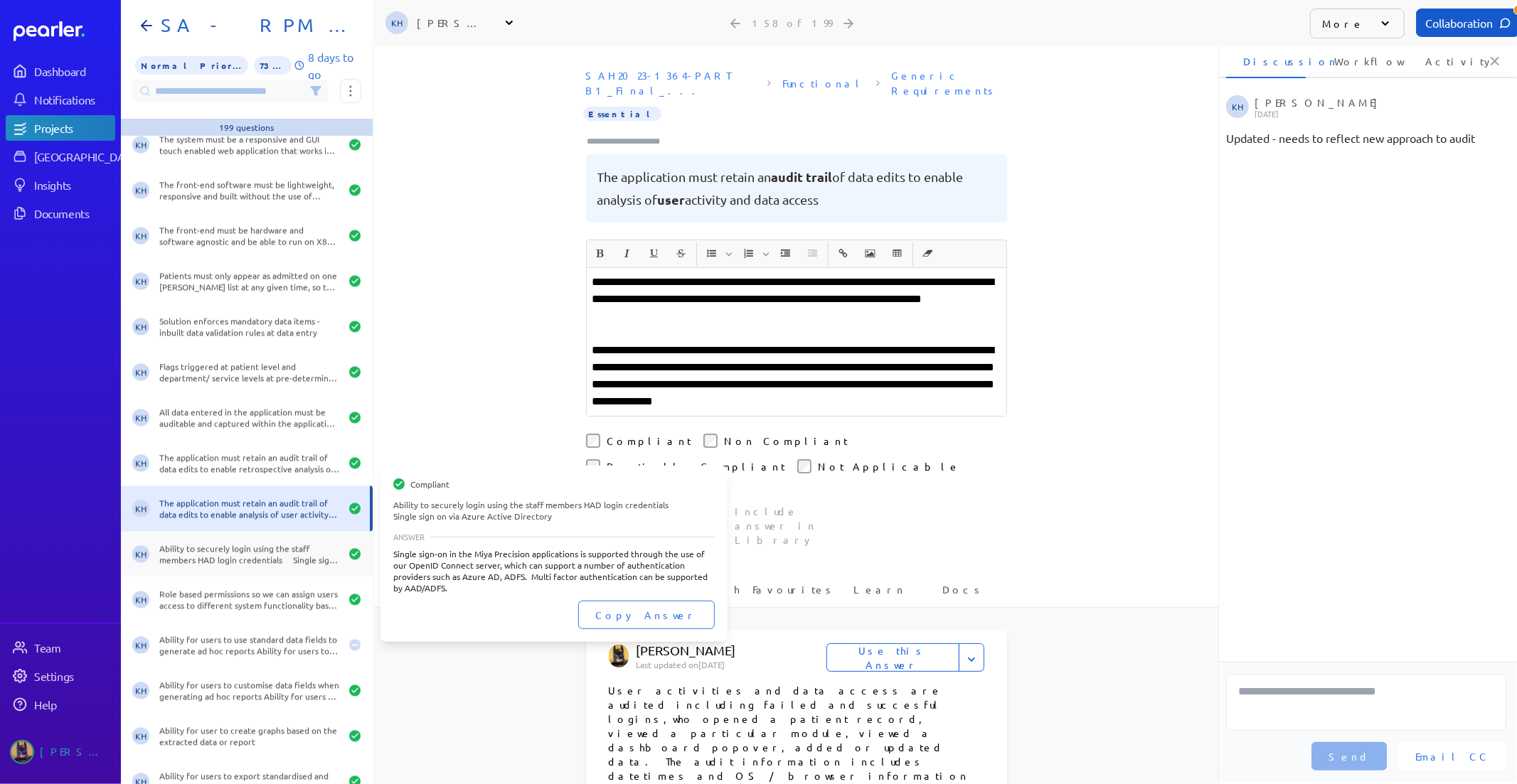
click at [221, 547] on div "Ability to securely login using the staff members HAD login credentials Single …" at bounding box center [250, 554] width 181 height 22
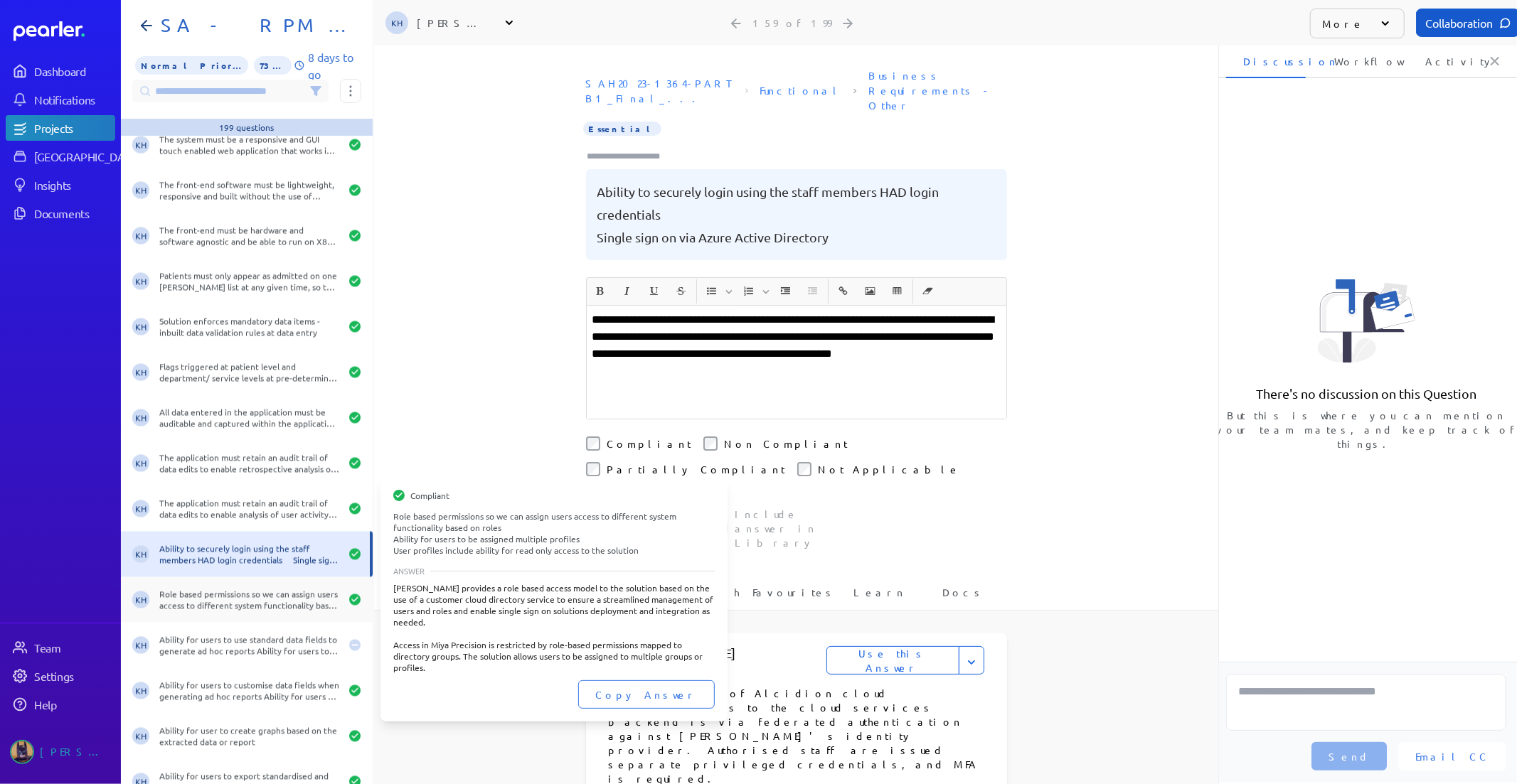
click at [226, 586] on div "KH Role based permissions so we can assign users access to different system fun…" at bounding box center [246, 600] width 252 height 46
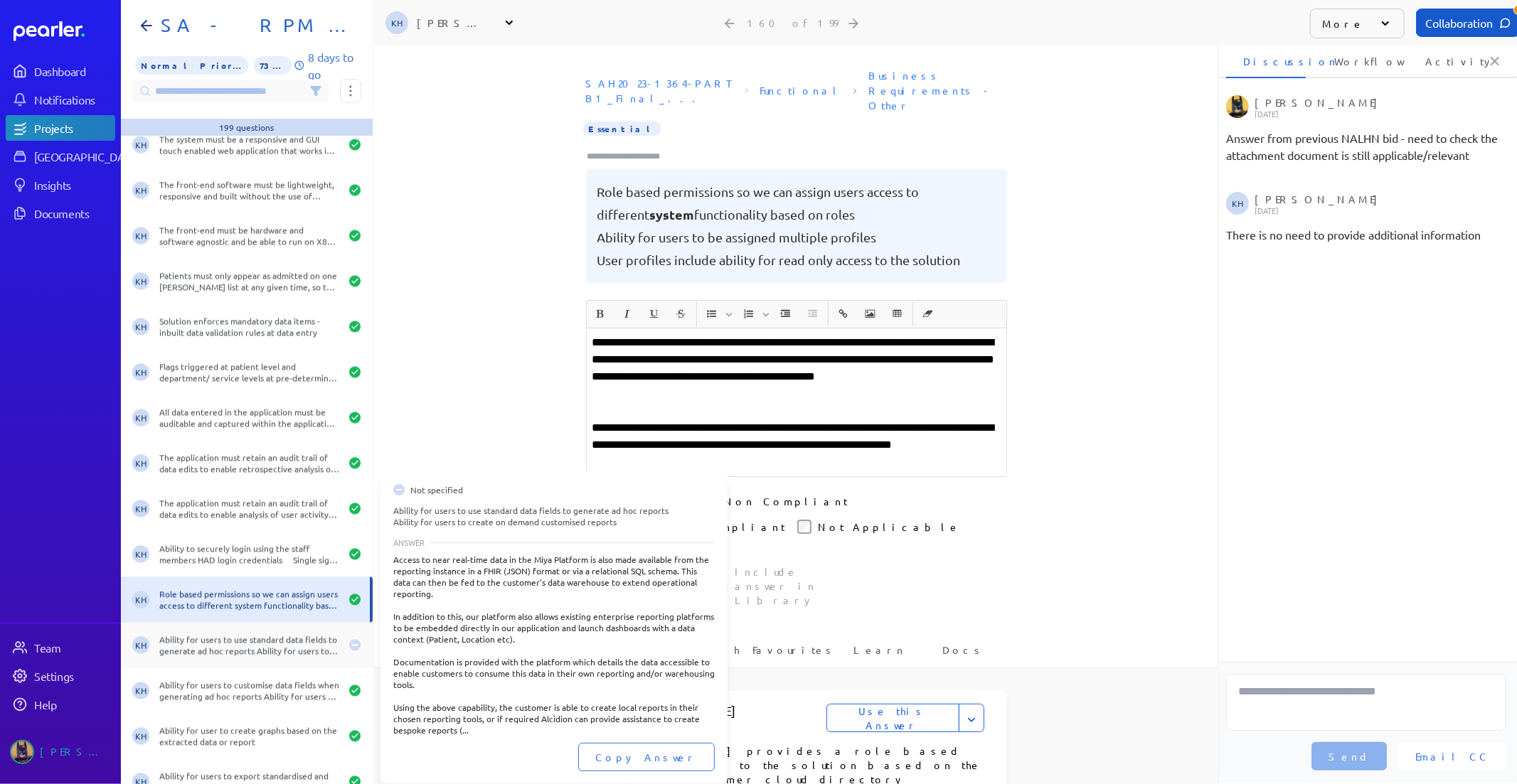
click at [210, 640] on div "Ability for users to use standard data fields to generate ad hoc reports Abilit…" at bounding box center [250, 644] width 181 height 22
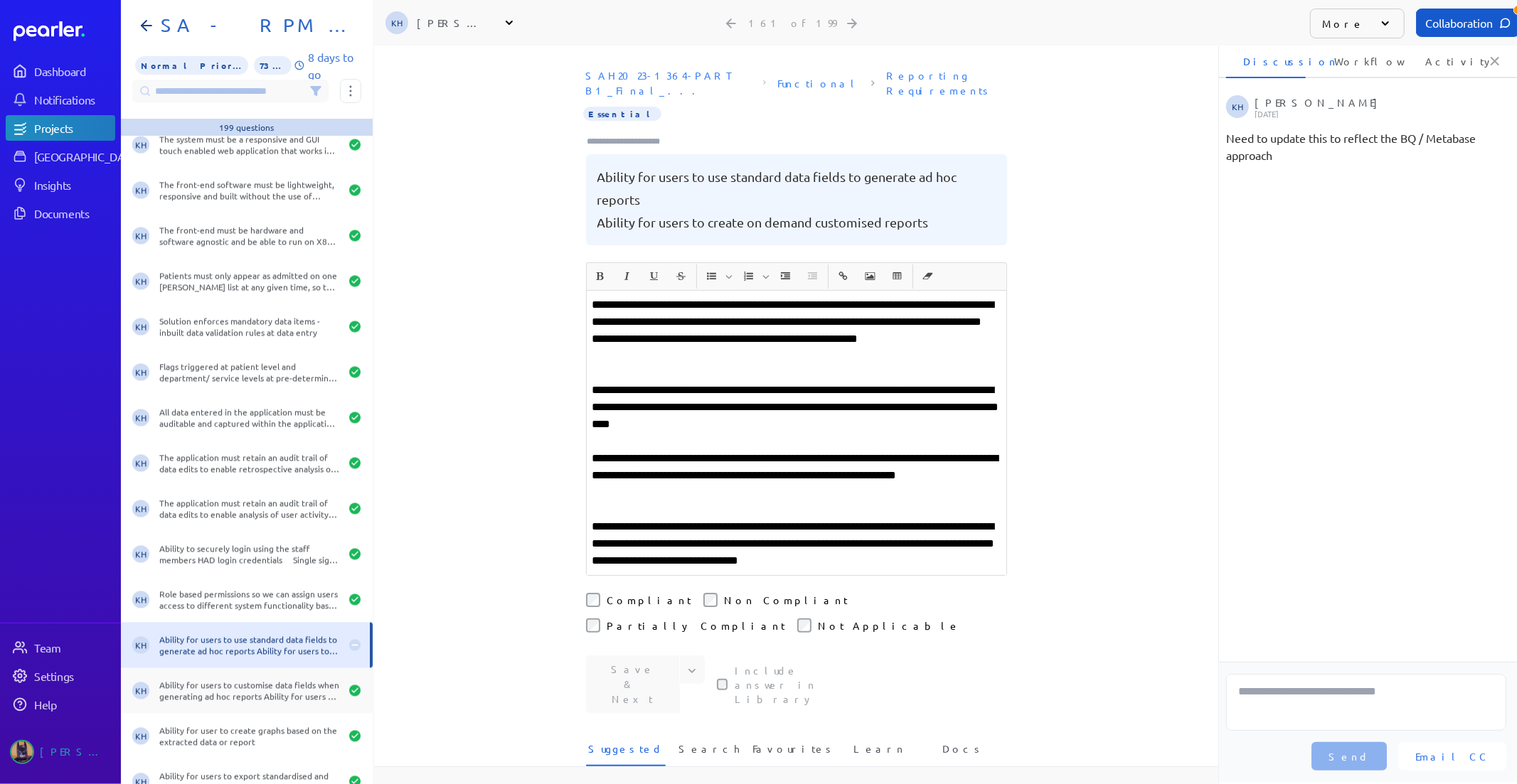
scroll to position [7106, 0]
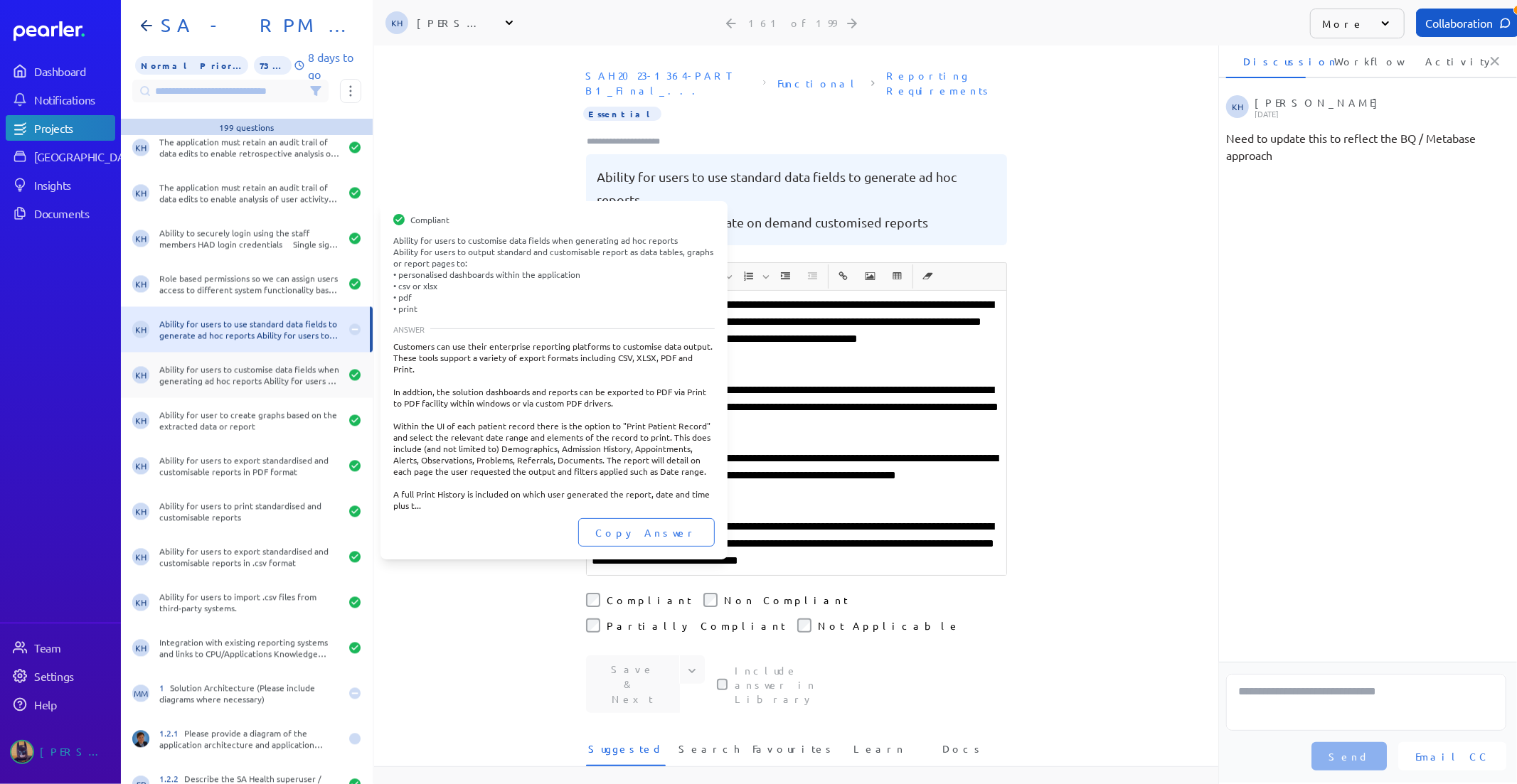
click at [253, 375] on div "Ability for users to customise data fields when generating ad hoc reports Abili…" at bounding box center [250, 374] width 181 height 22
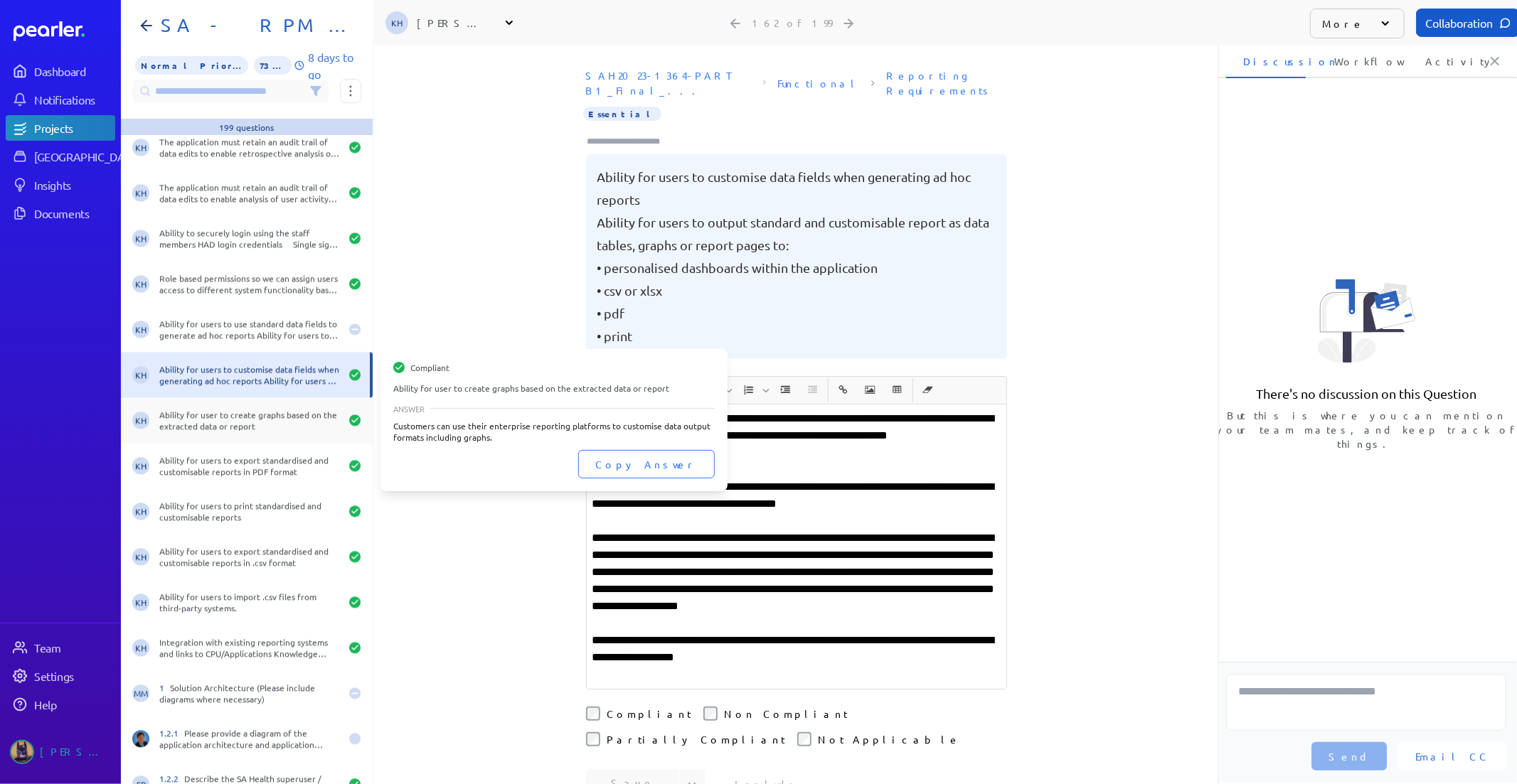
click at [238, 409] on div "Ability for user to create graphs based on the extracted data or report" at bounding box center [250, 420] width 181 height 22
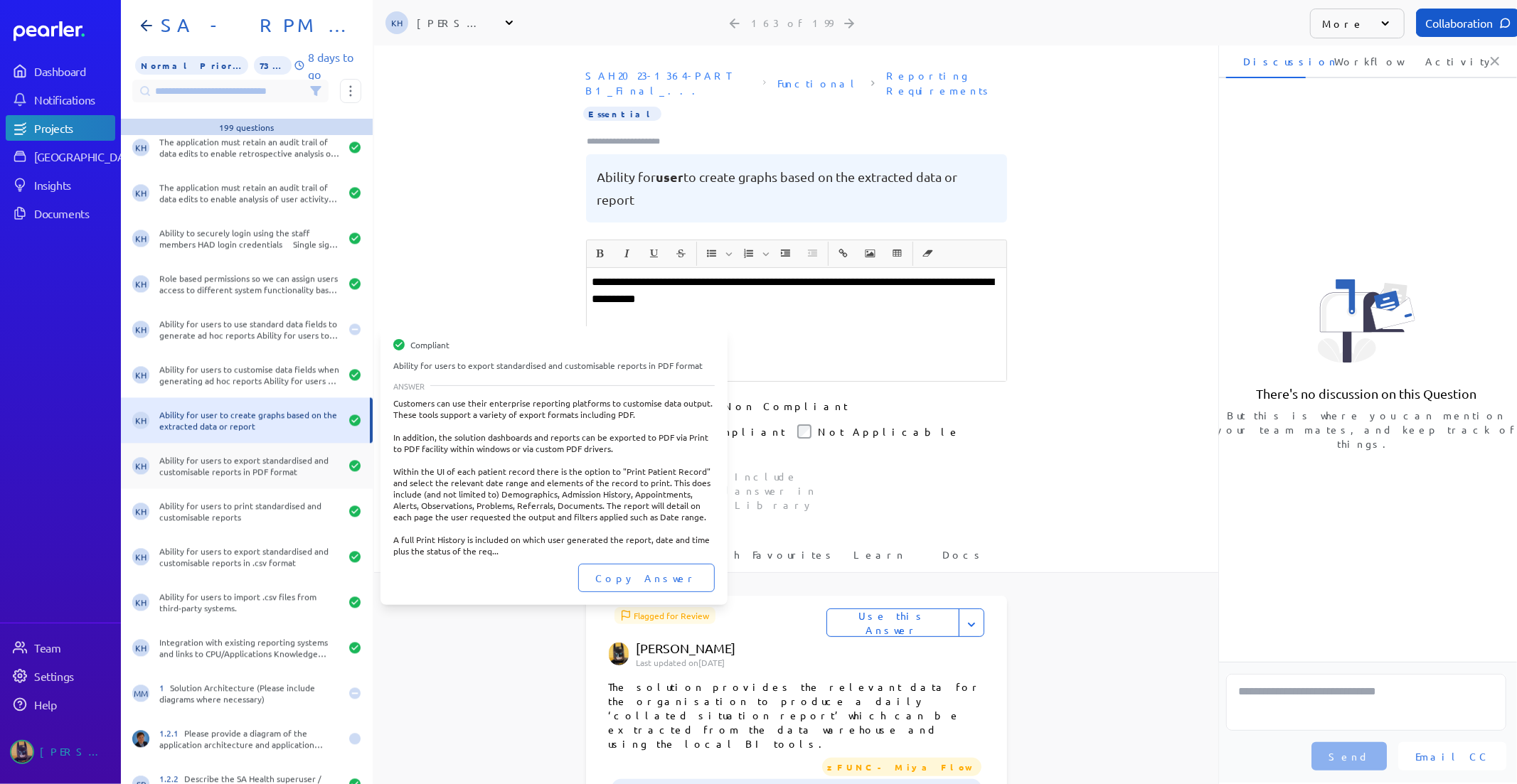
click at [240, 456] on div "Ability for users to export standardised and customisable reports in PDF format" at bounding box center [250, 464] width 181 height 22
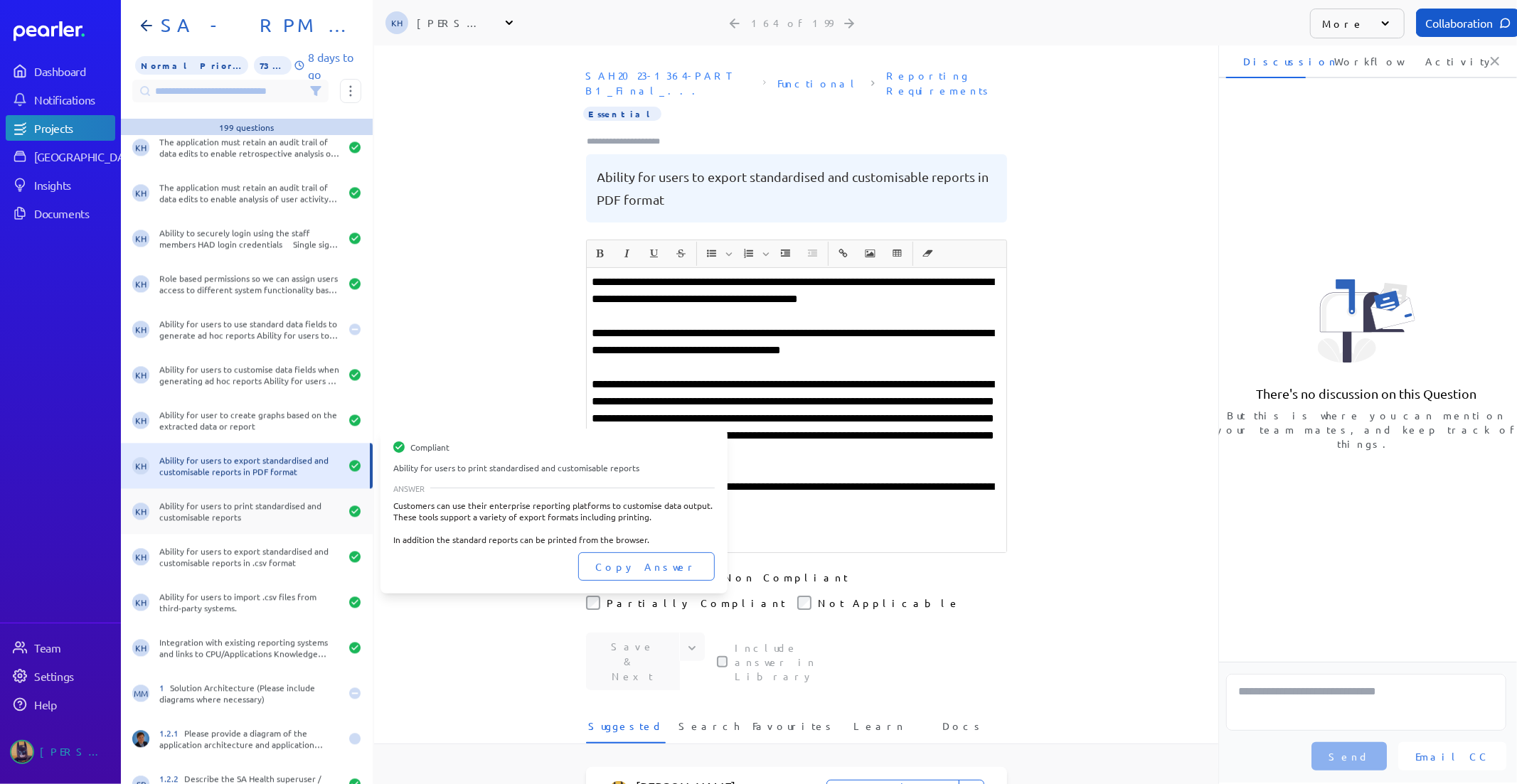
click at [231, 513] on div "Ability for users to print standardised and customisable reports" at bounding box center [250, 510] width 181 height 22
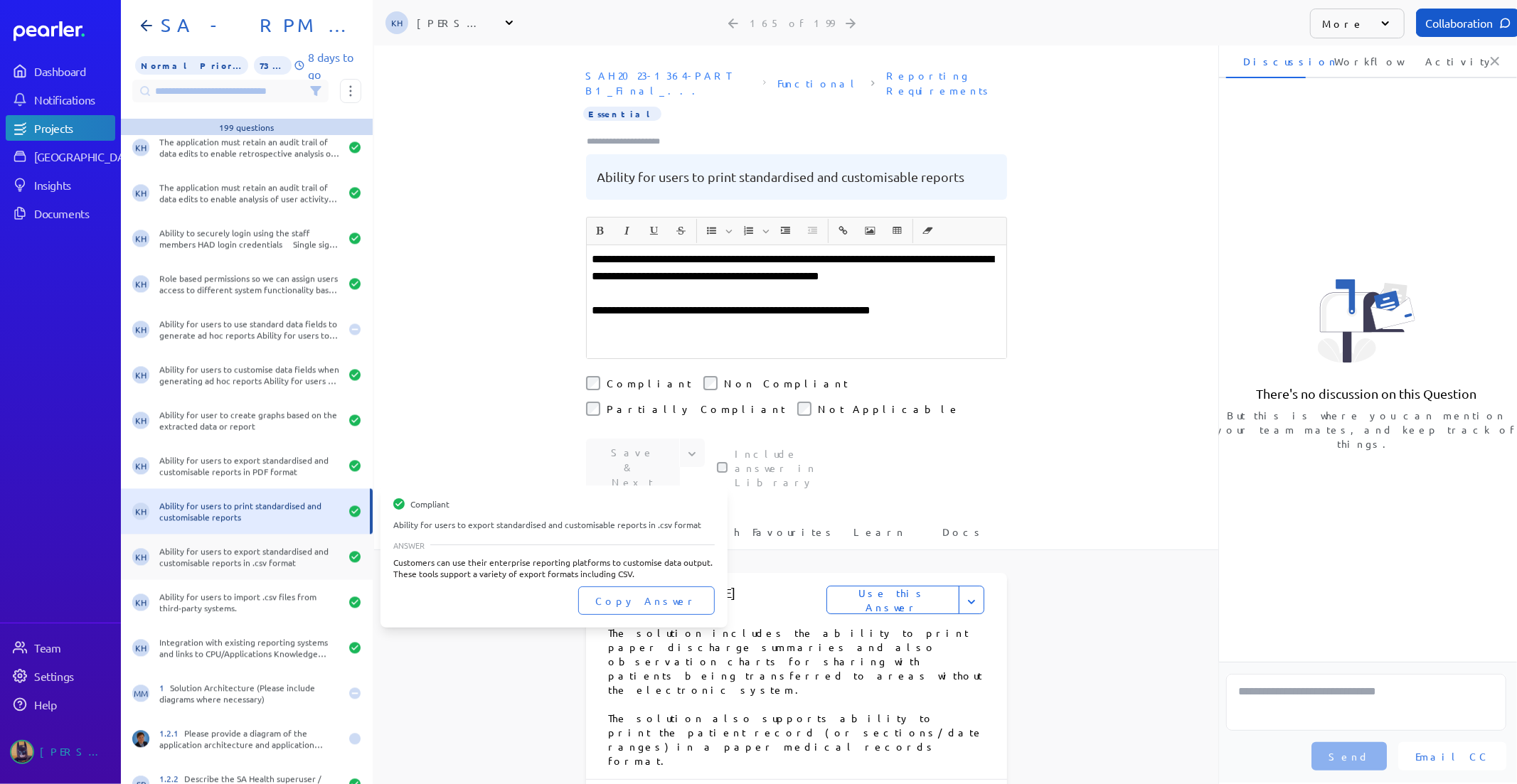
click at [238, 552] on div "Ability for users to export standardised and customisable reports in .csv format" at bounding box center [250, 556] width 181 height 22
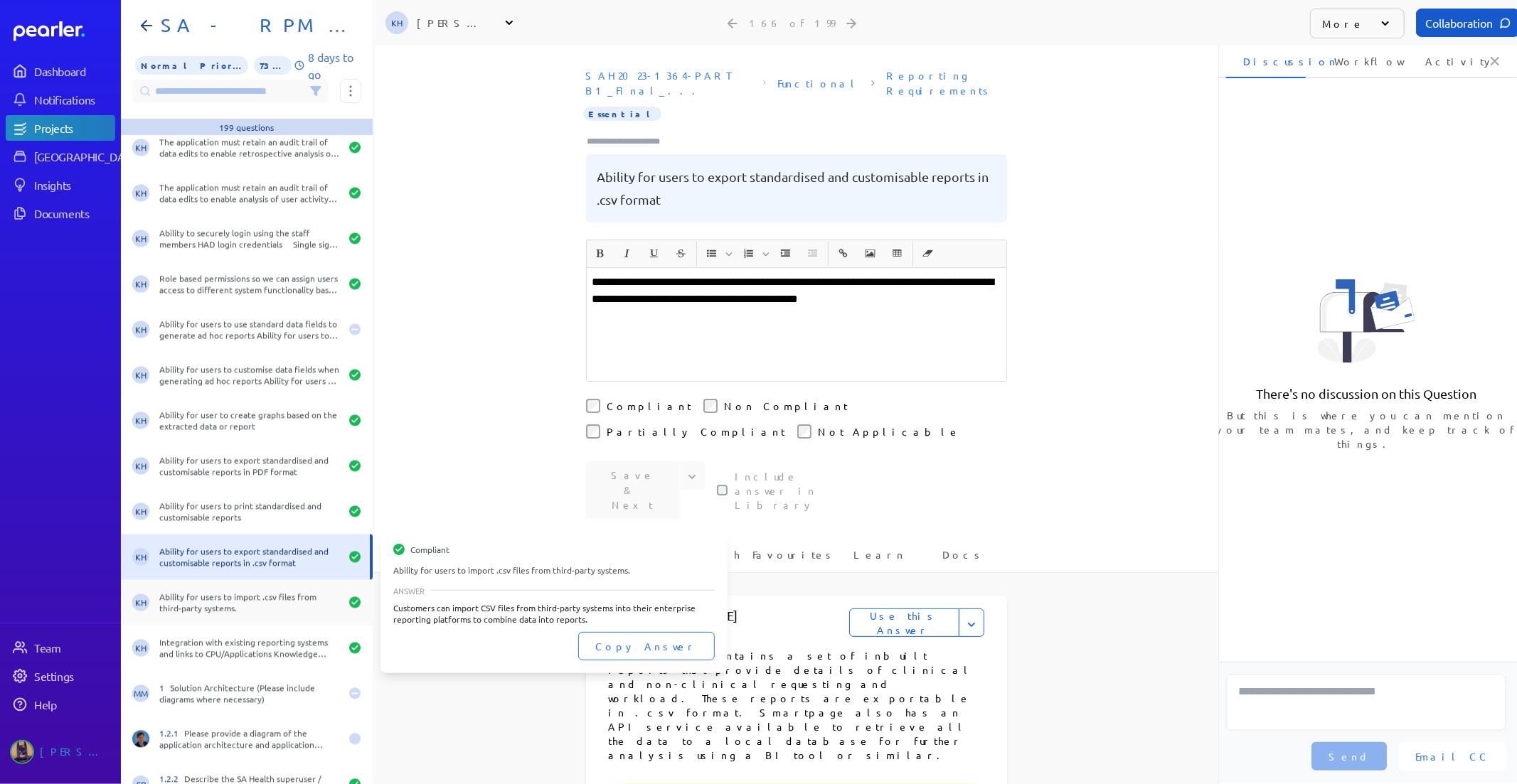
click at [216, 602] on div "Ability for users to import .csv files from third-party systems." at bounding box center [250, 601] width 181 height 22
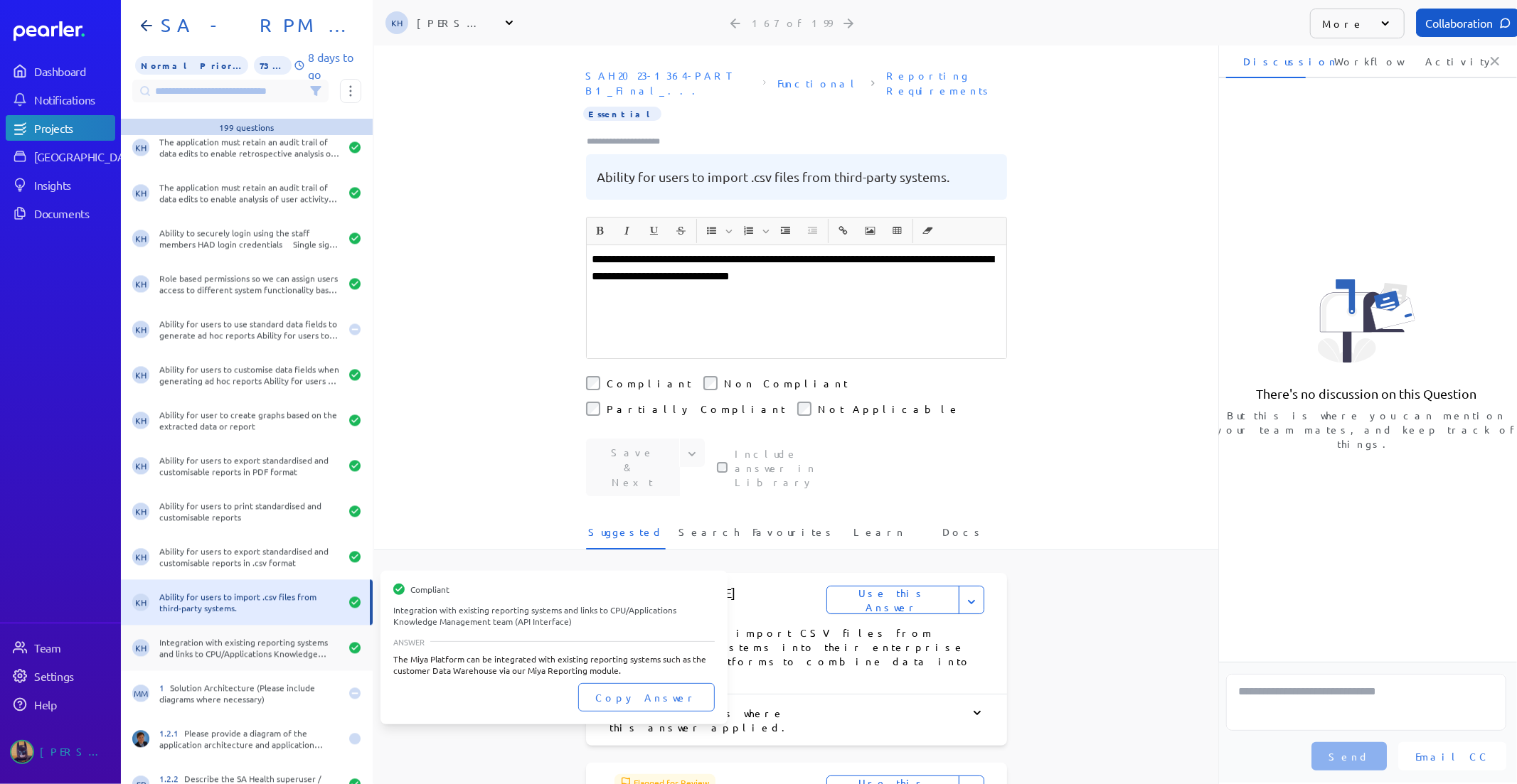
click at [213, 657] on div "Integration with existing reporting systems and links to CPU/Applications Knowl…" at bounding box center [250, 647] width 181 height 22
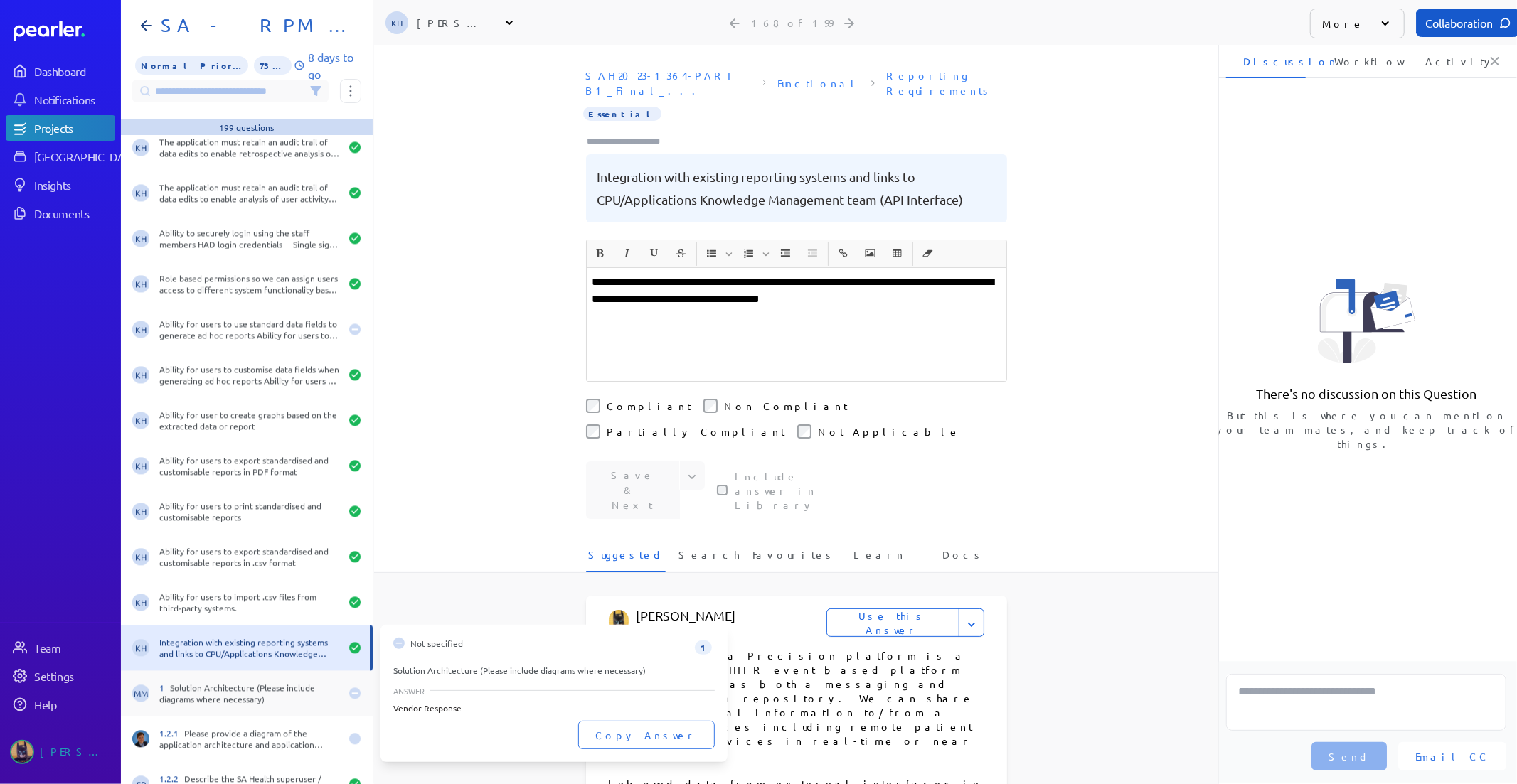
click at [208, 694] on div "1 Solution Architecture (Please include diagrams where necessary)" at bounding box center [250, 692] width 181 height 22
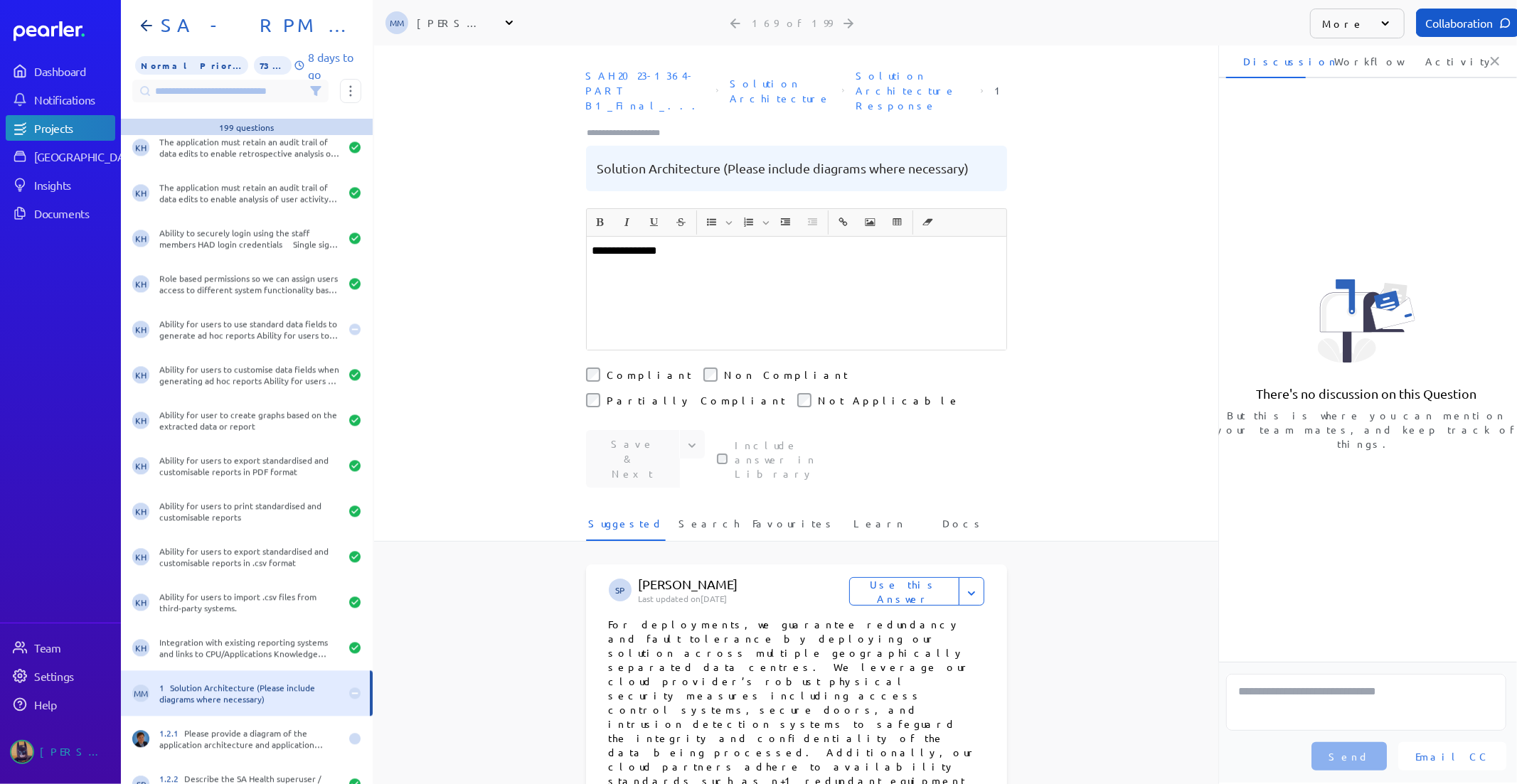
scroll to position [7265, 0]
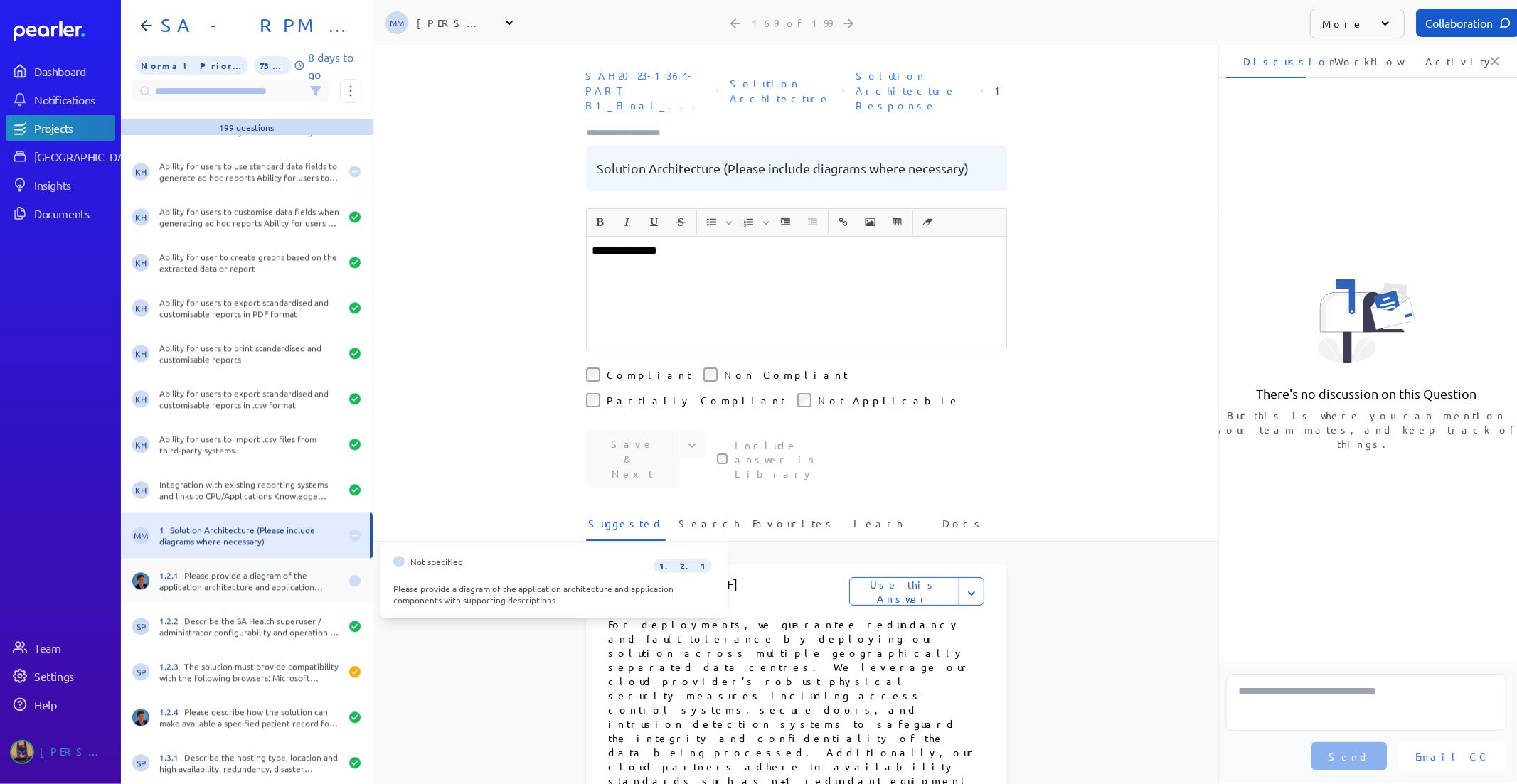
click at [231, 580] on div "1.2.1 Please provide a diagram of the application architecture and application …" at bounding box center [250, 580] width 181 height 22
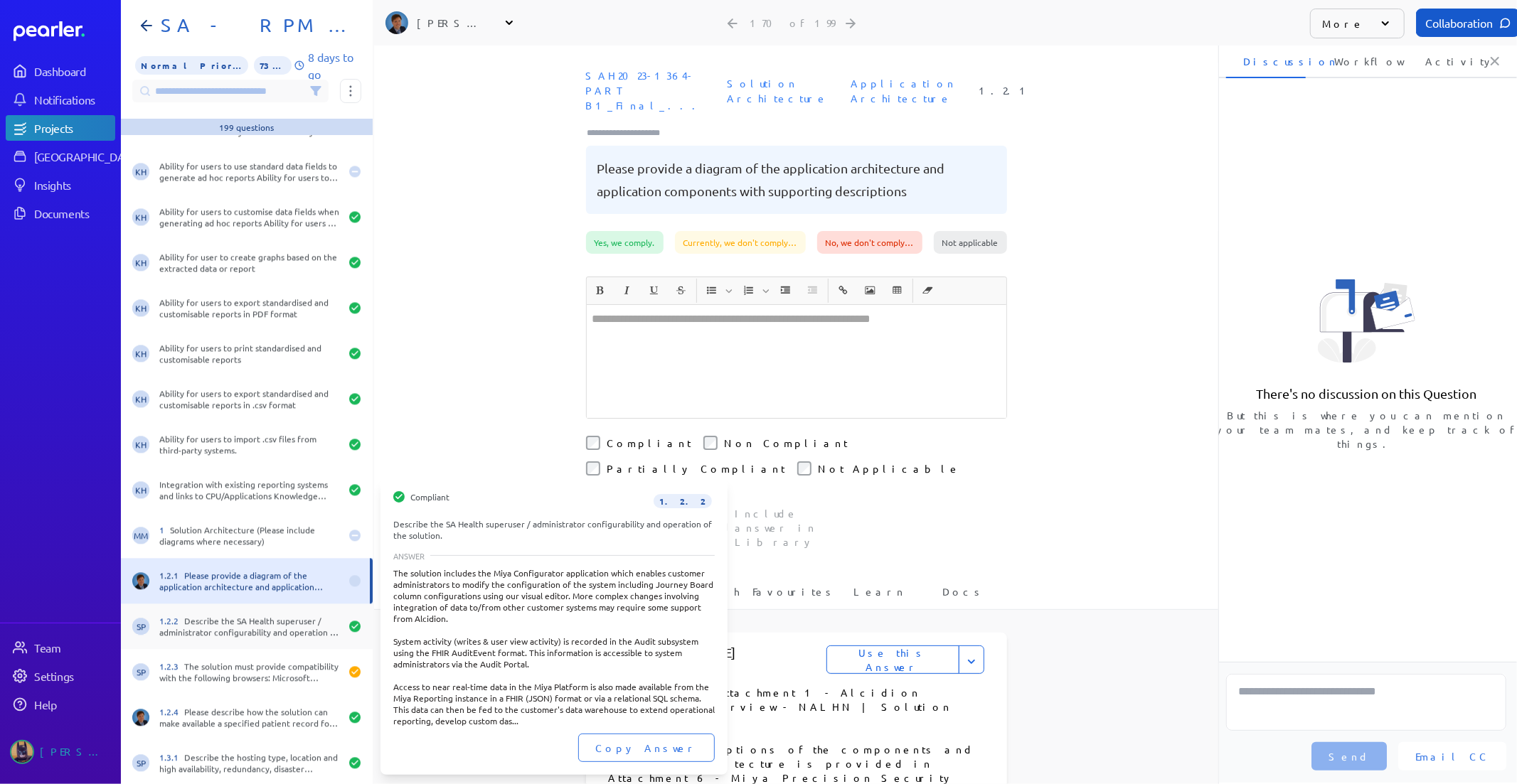
click at [224, 618] on div "1.2.2 Describe the SA Health superuser / administrator configurability and oper…" at bounding box center [250, 626] width 181 height 22
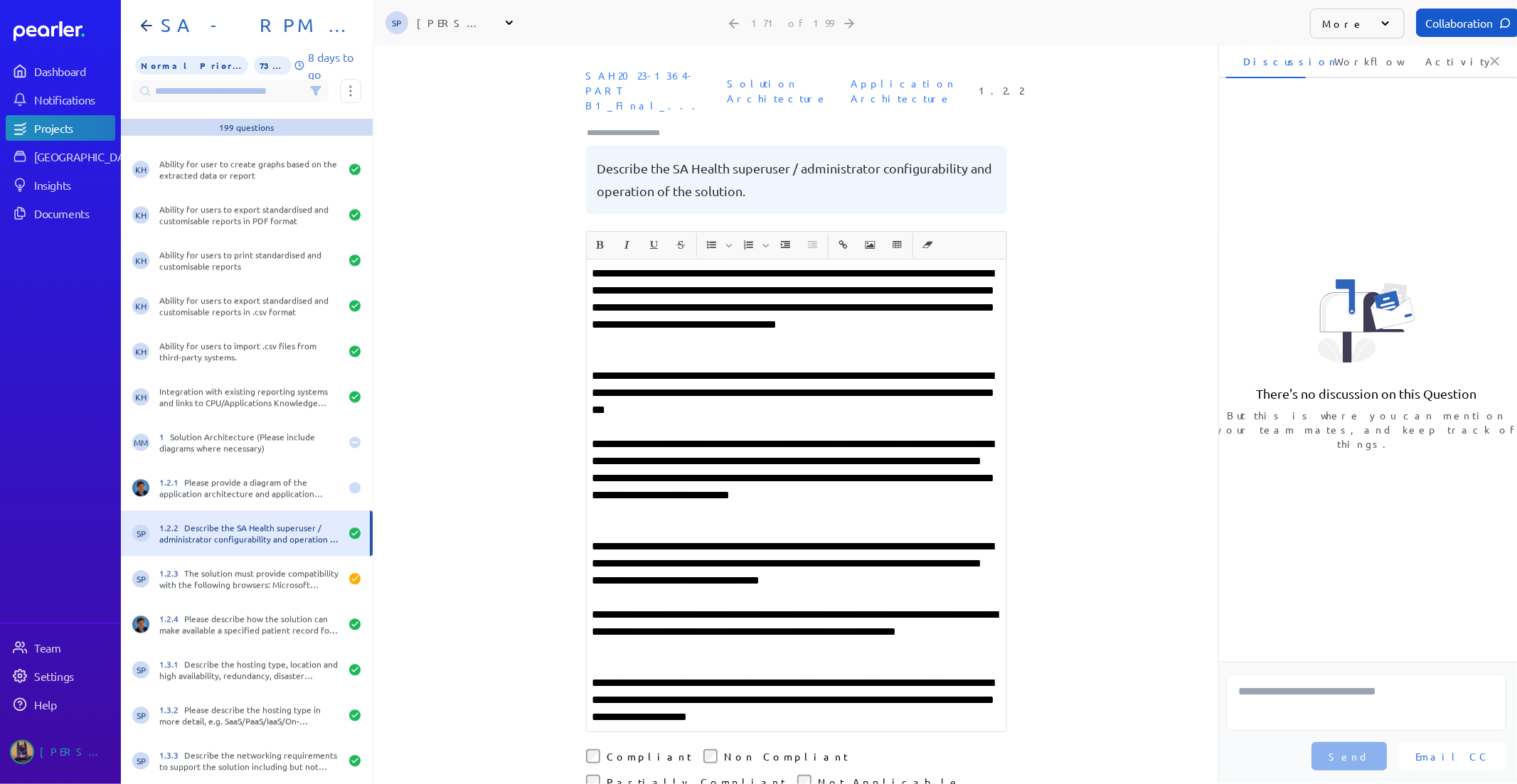
scroll to position [7422, 0]
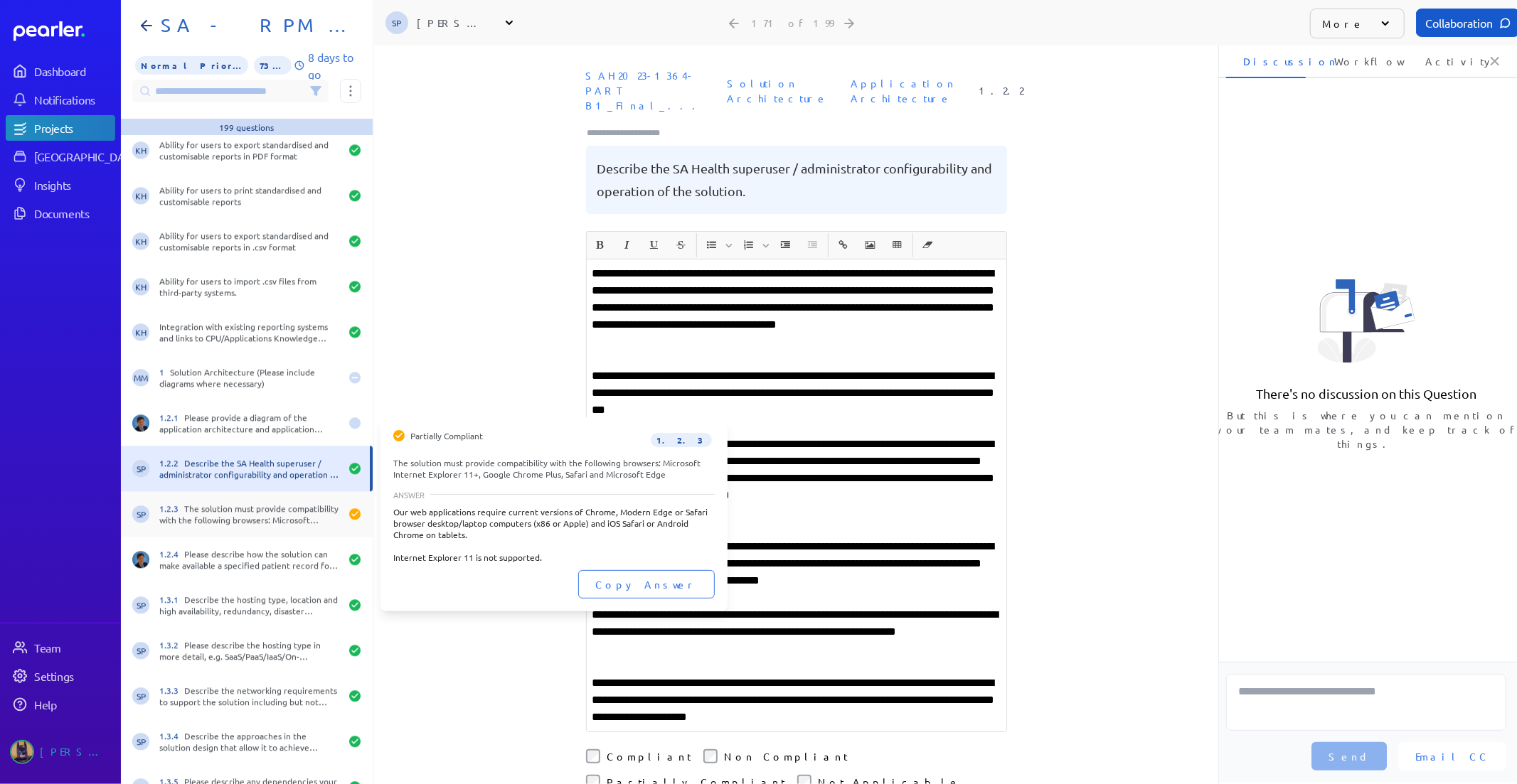
click at [229, 529] on div "SP 1.2.3 The solution must provide compatibility with the following browsers: M…" at bounding box center [246, 514] width 252 height 46
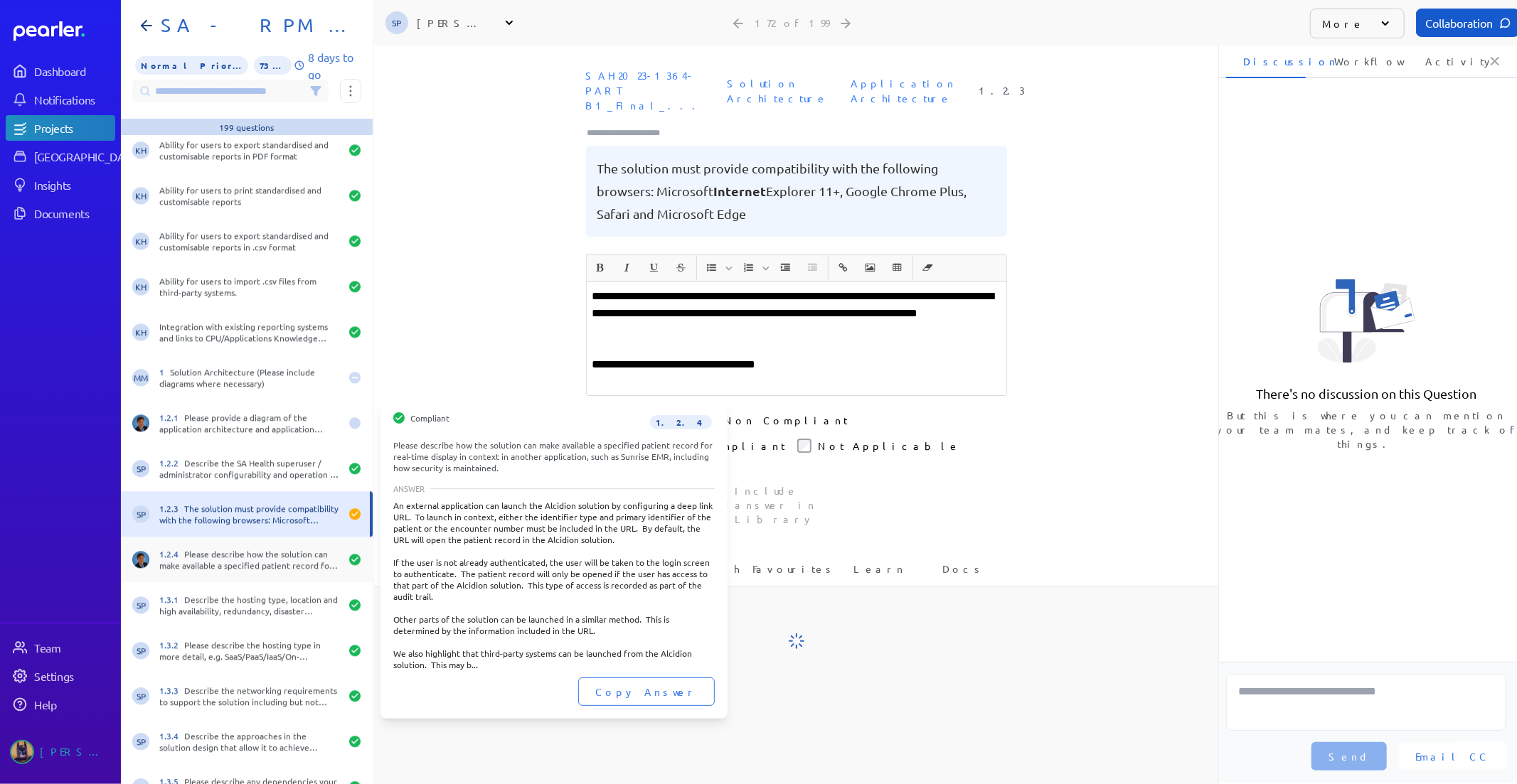
click at [228, 561] on div "1.2.4 Please describe how the solution can make available a specified patient r…" at bounding box center [250, 558] width 181 height 22
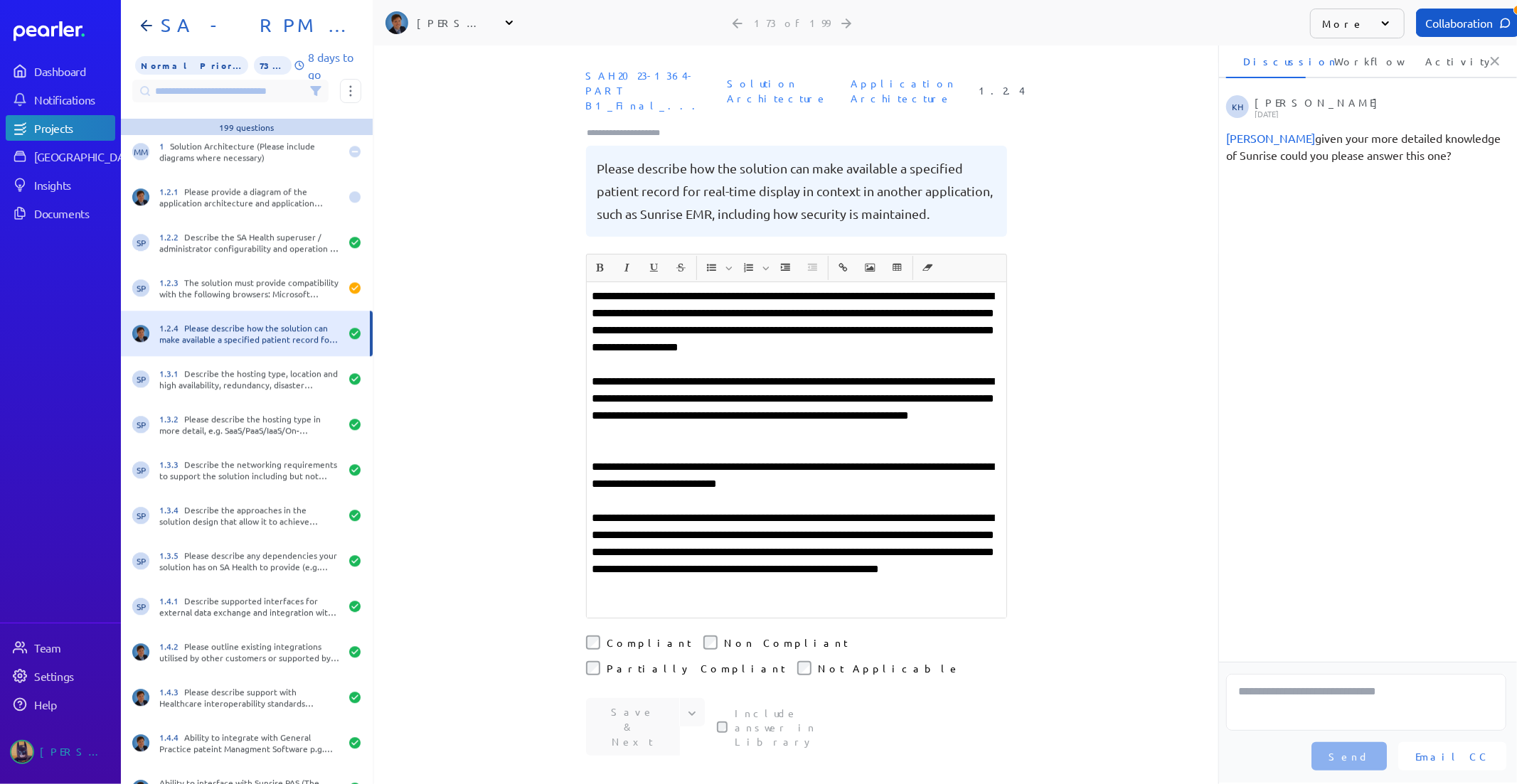
scroll to position [7658, 0]
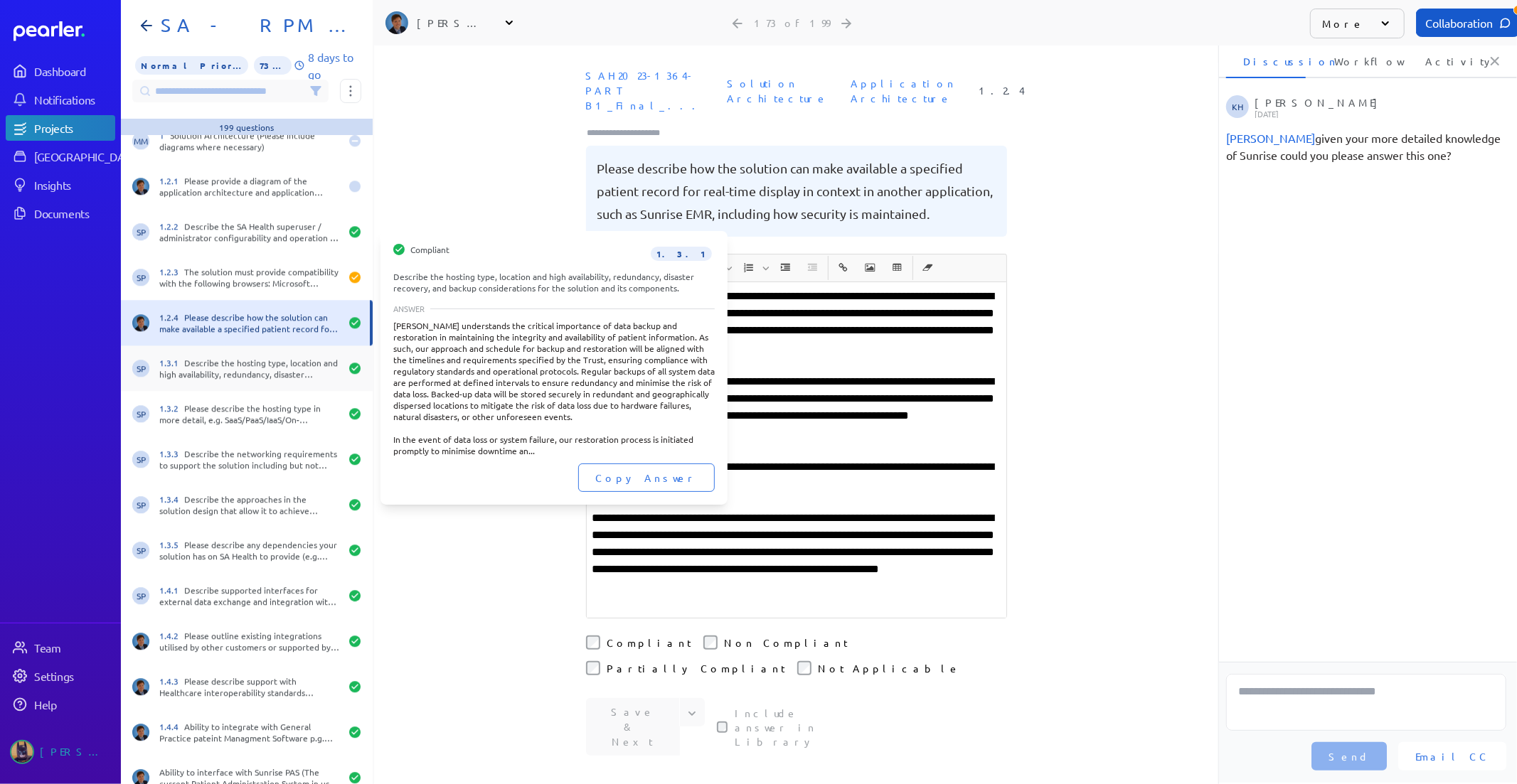
click at [195, 366] on div "1.3.1 Describe the hosting type, location and high availability, redundancy, di…" at bounding box center [250, 368] width 181 height 22
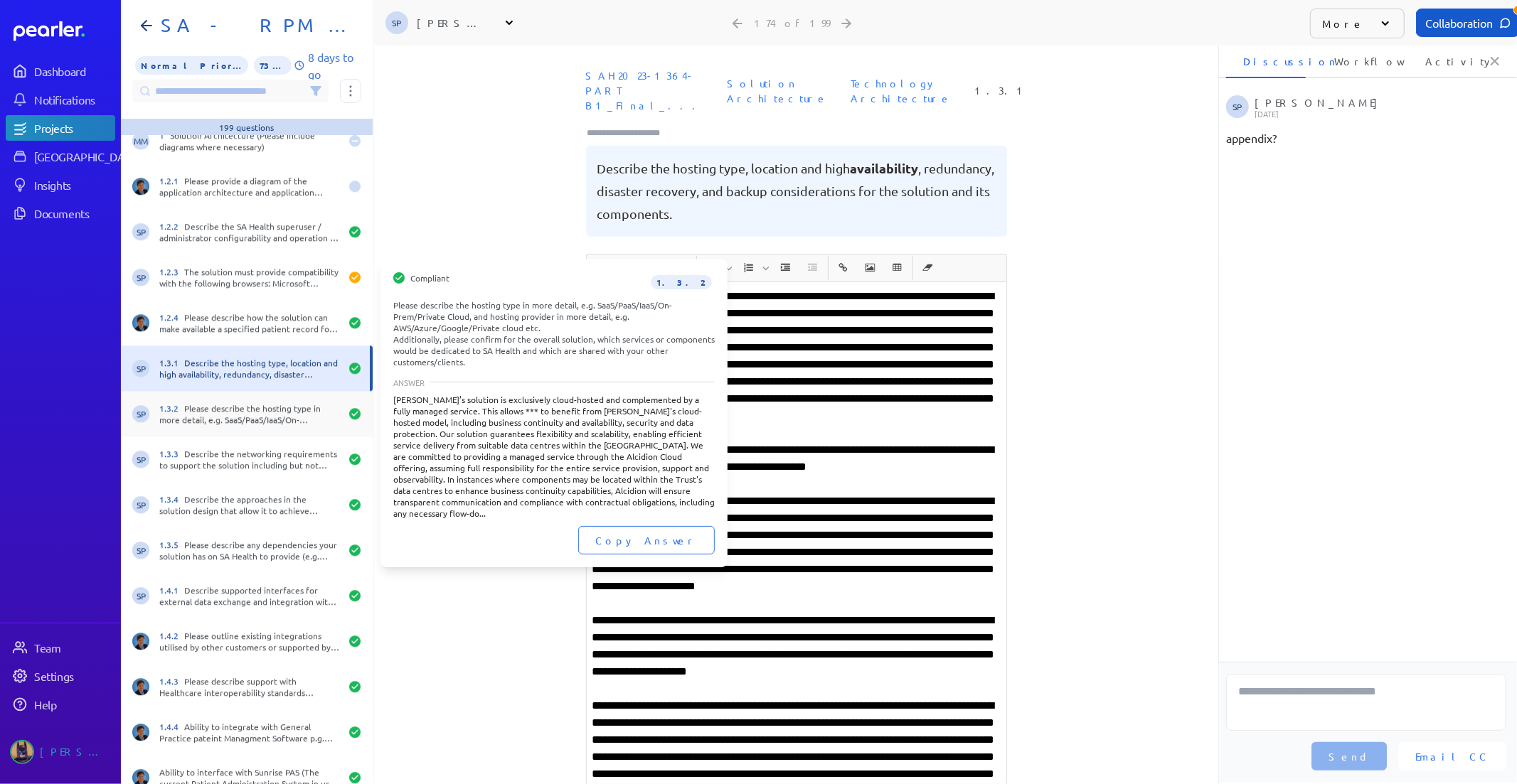
click at [197, 409] on div "1.3.2 Please describe the hosting type in more detail, e.g. SaaS/PaaS/IaaS/On-P…" at bounding box center [250, 413] width 181 height 22
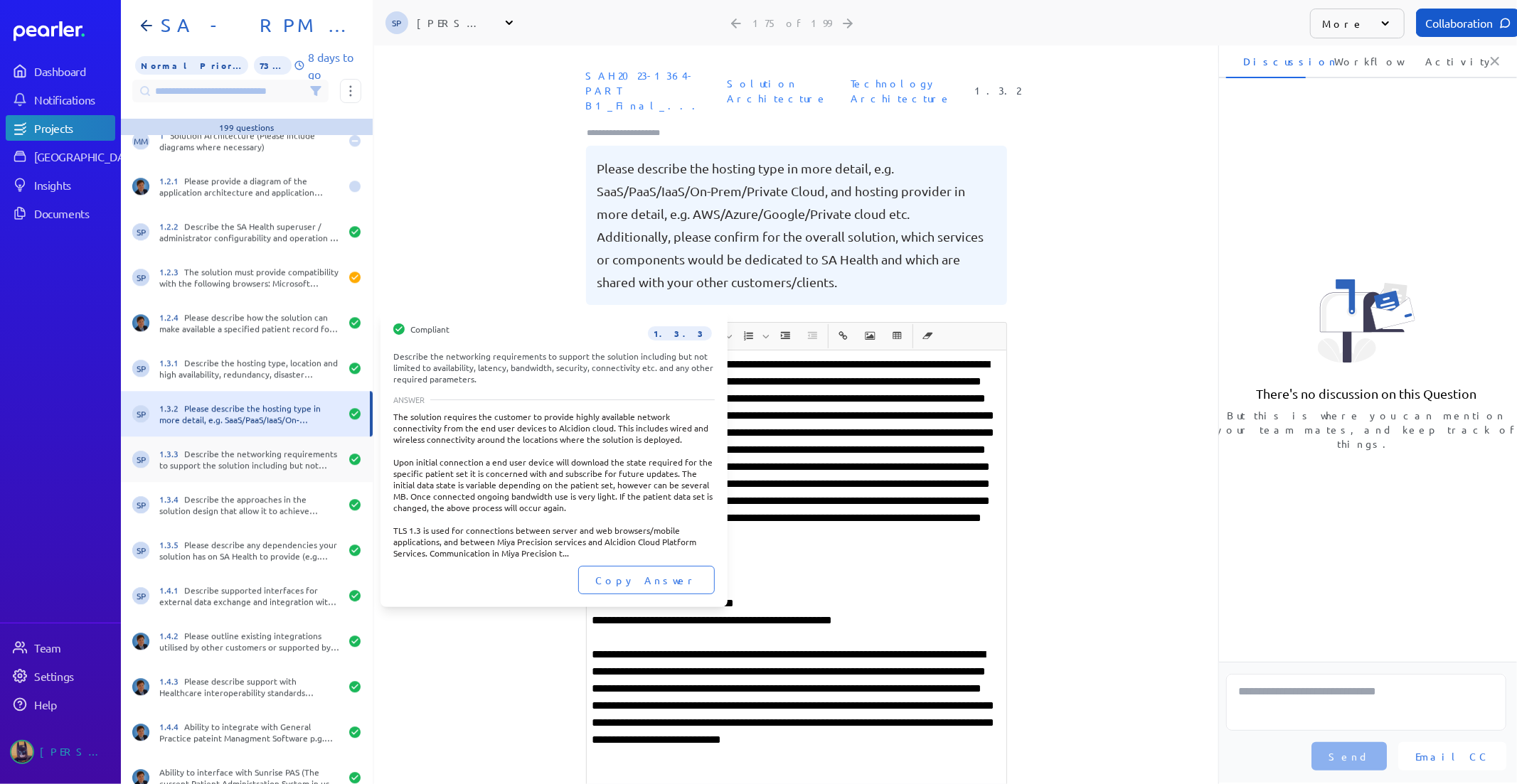
click at [192, 469] on div "1.3.3 Describe the networking requirements to support the solution including bu…" at bounding box center [250, 458] width 181 height 22
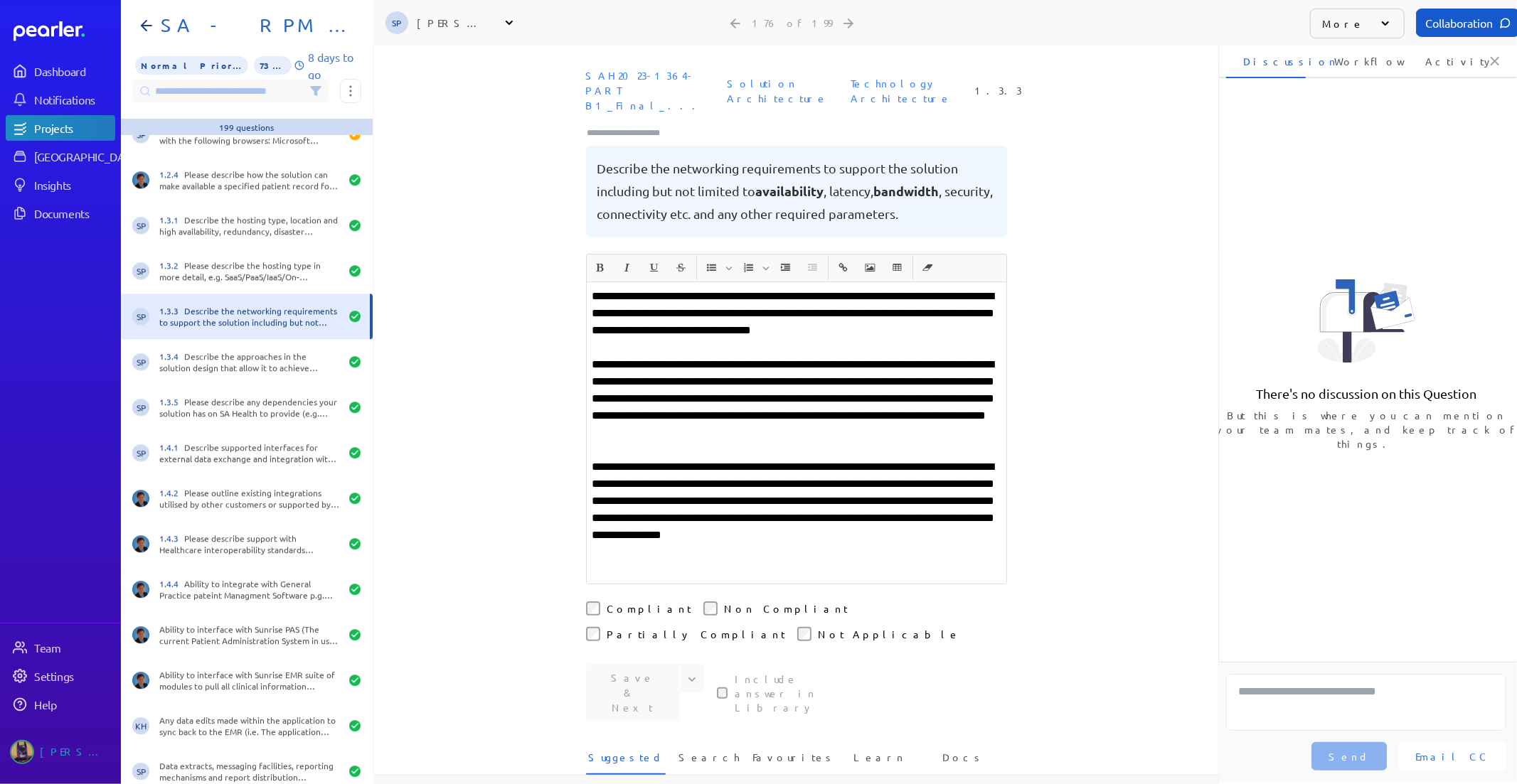
scroll to position [7818, 0]
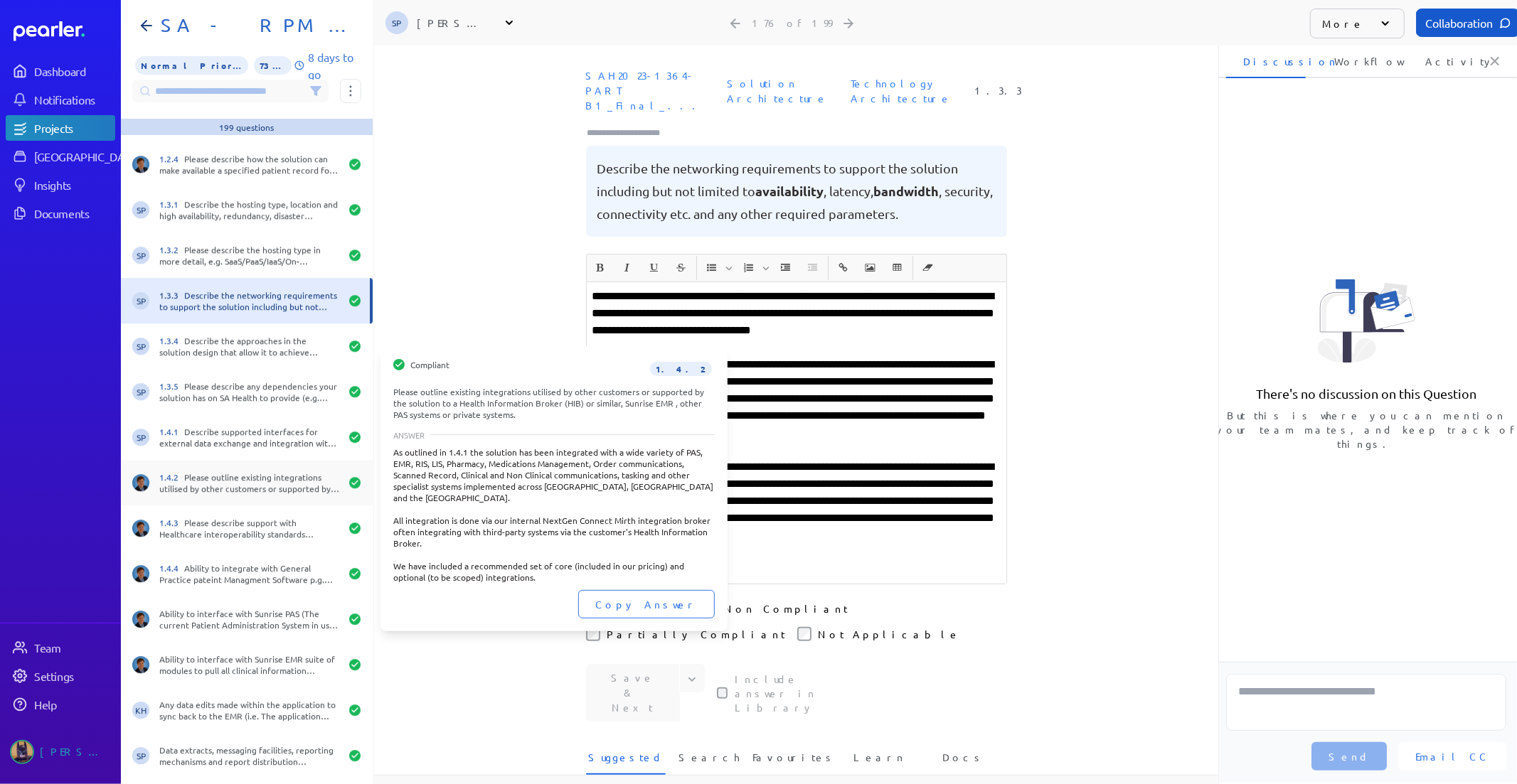
click at [204, 481] on div "1.4.2 Please outline existing integrations utilised by other customers or suppo…" at bounding box center [250, 481] width 181 height 22
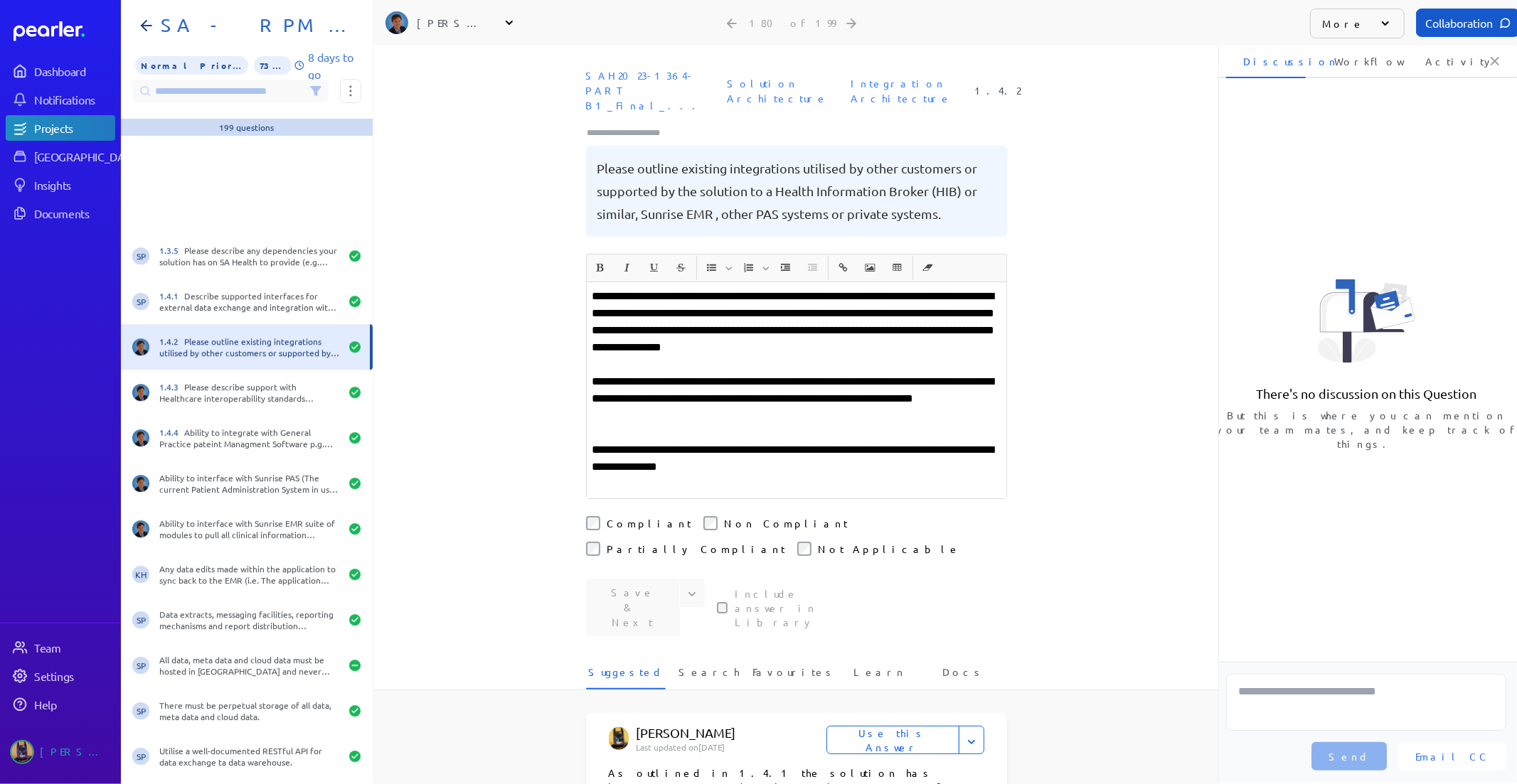
scroll to position [8133, 0]
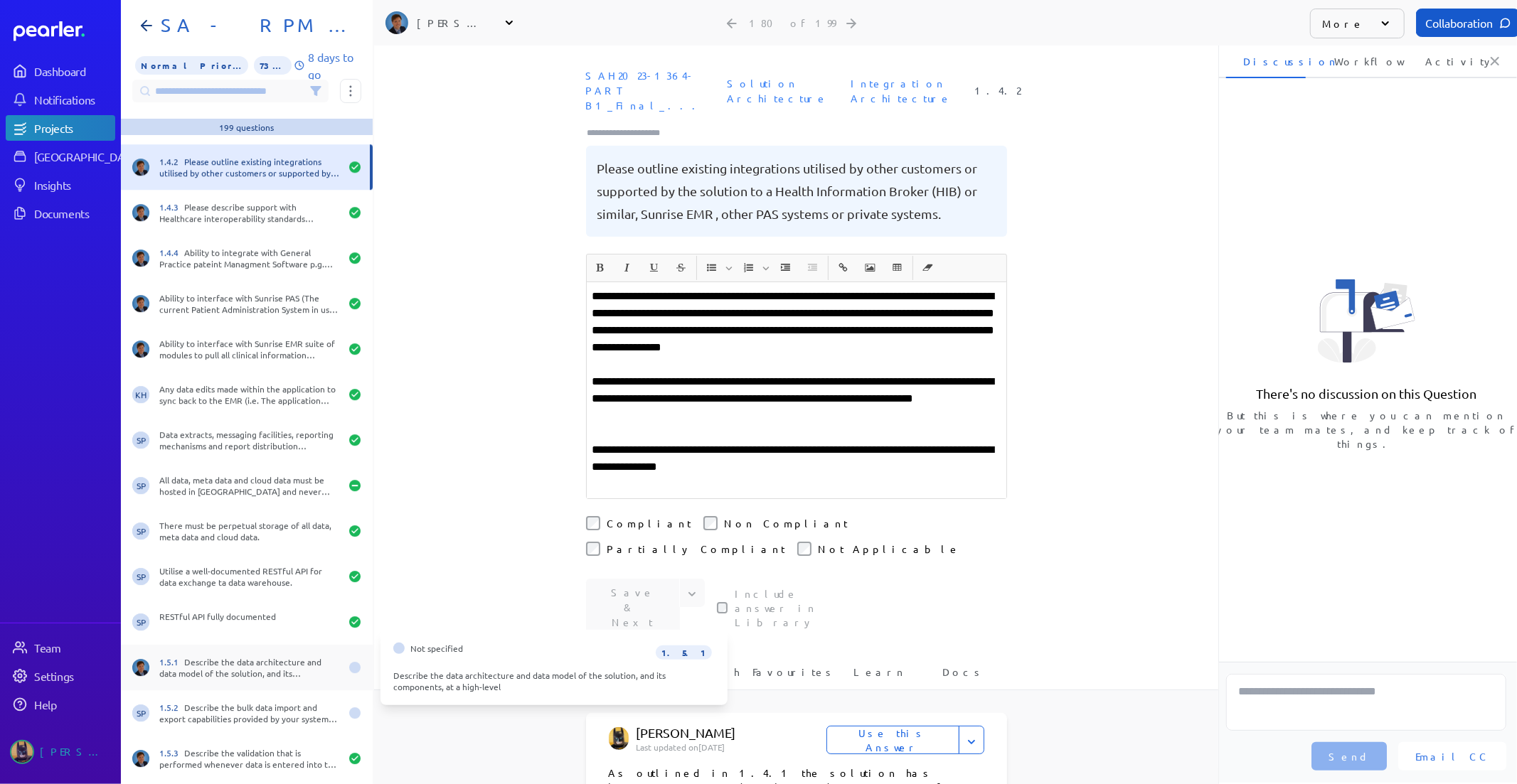
click at [205, 660] on div "1.5.1 Describe the data architecture and data model of the solution, and its co…" at bounding box center [250, 667] width 181 height 22
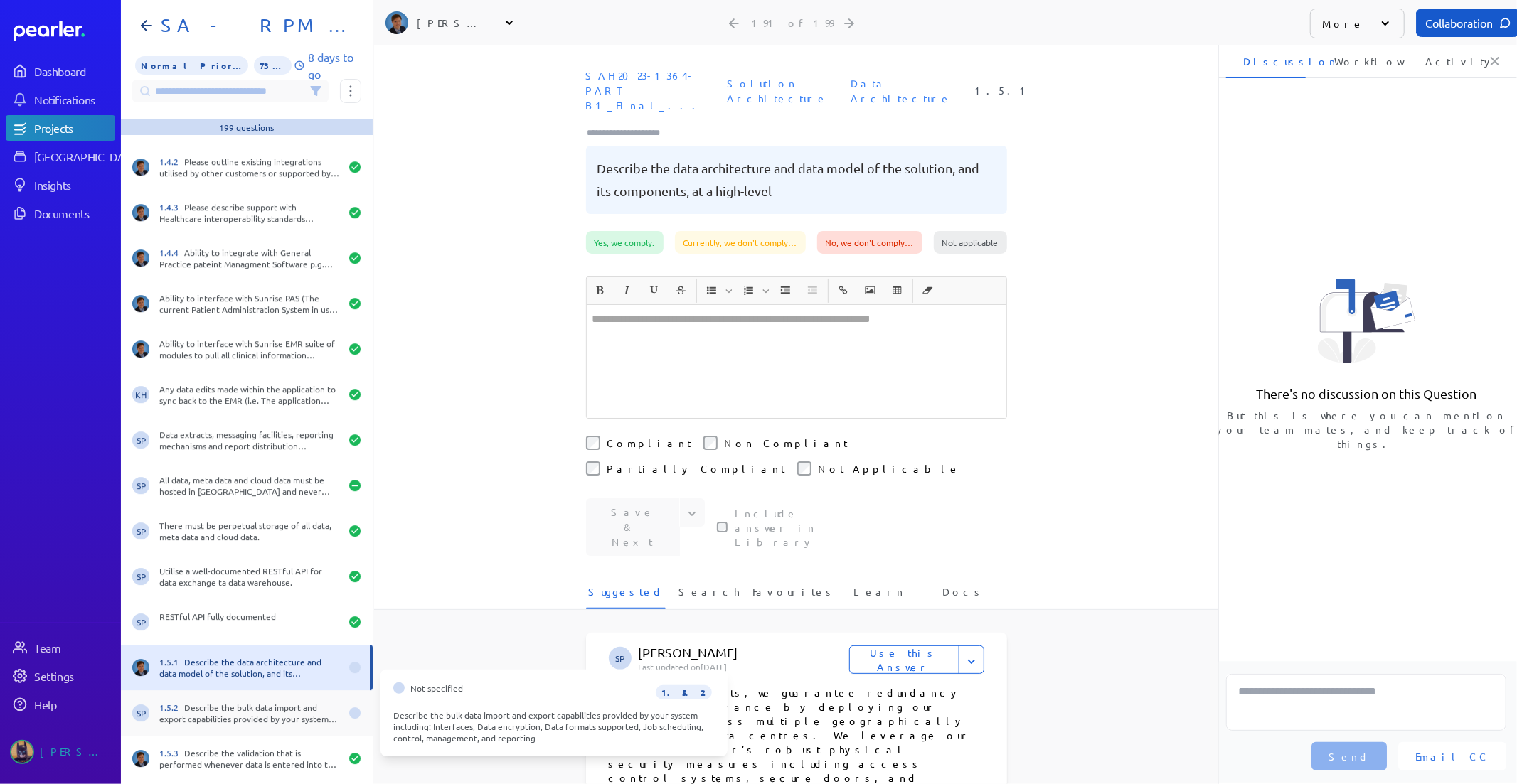
click at [238, 697] on div "SP 1.5.2 Describe the bulk data import and export capabilities provided by your…" at bounding box center [246, 712] width 252 height 46
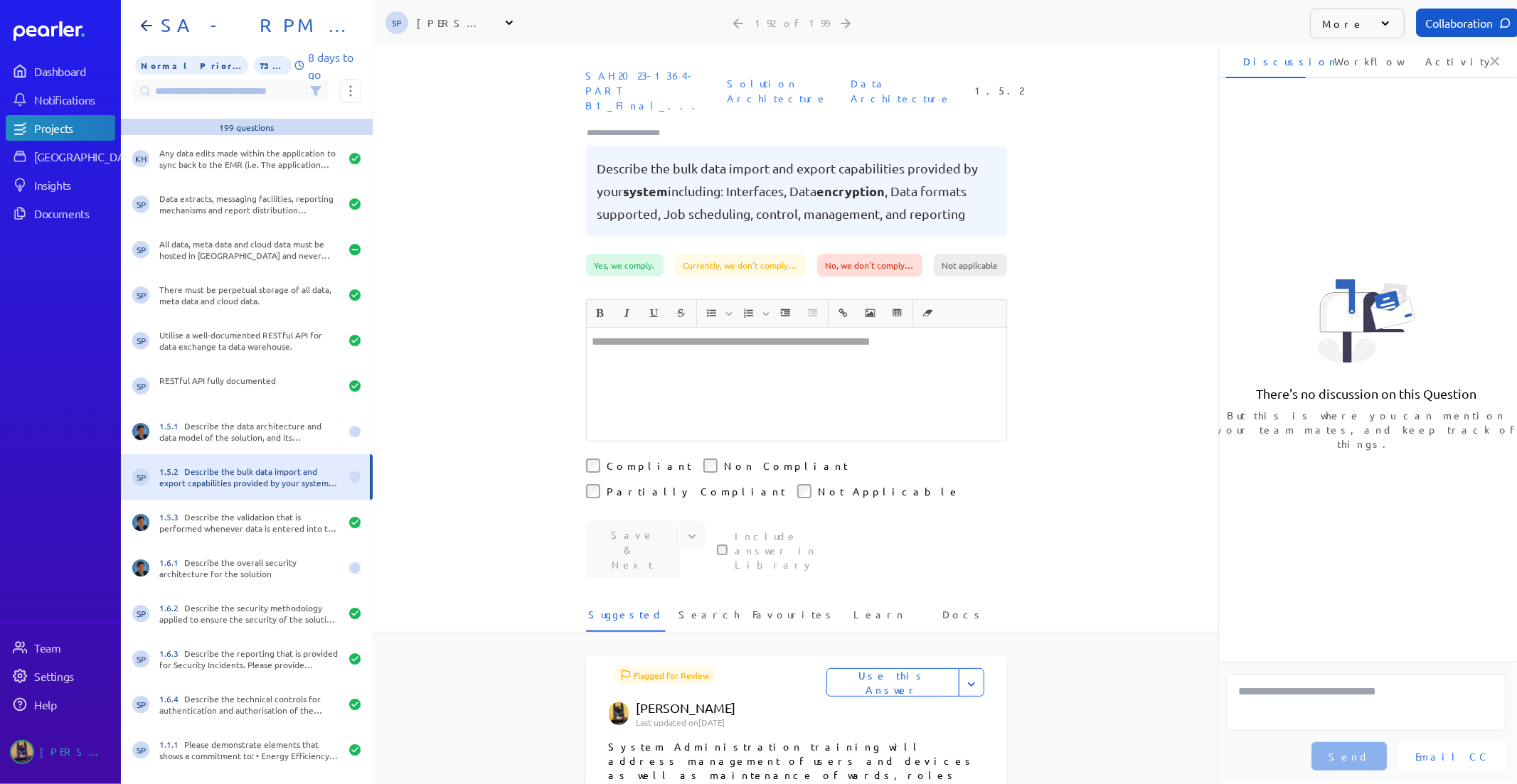
scroll to position [8373, 0]
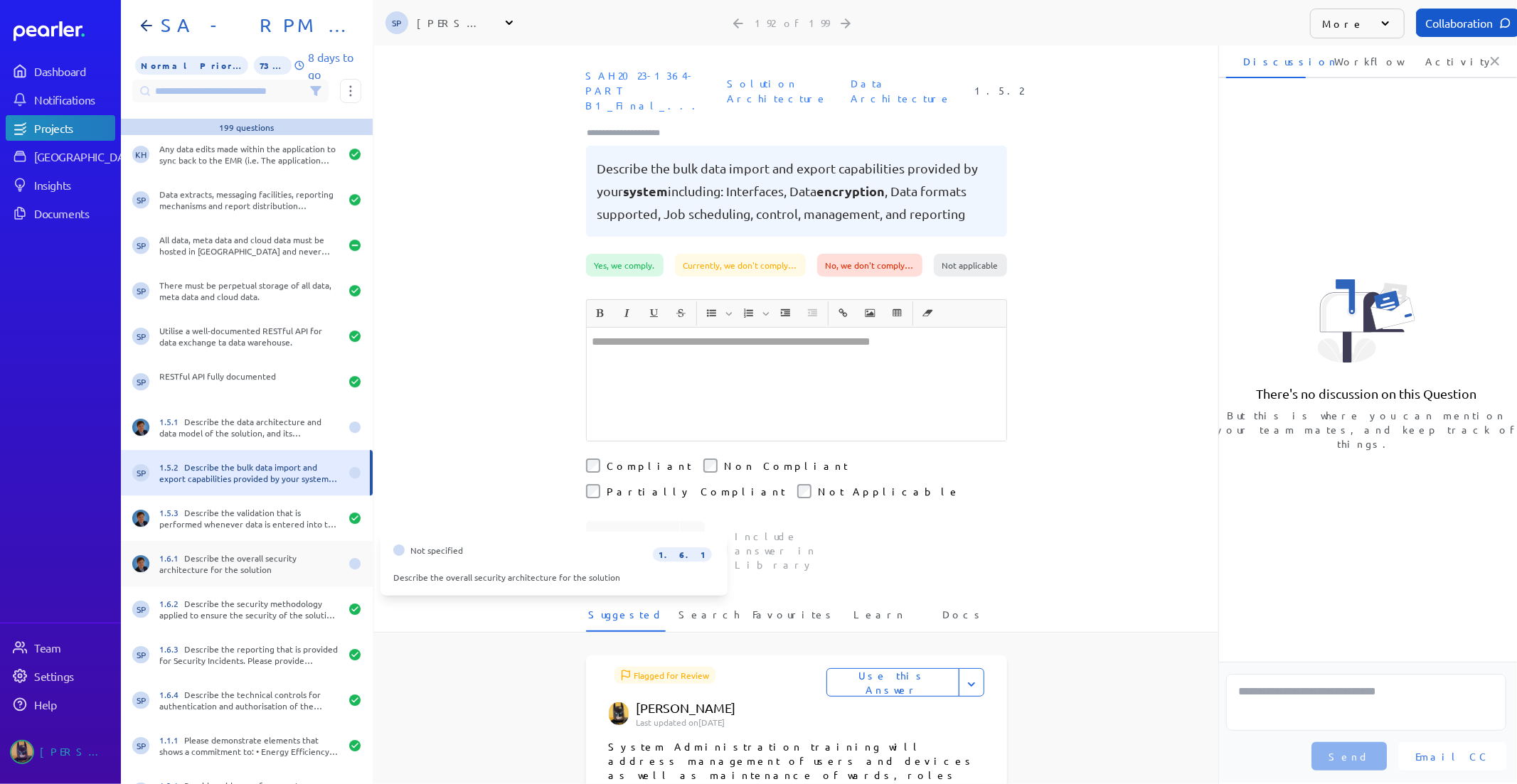
click at [227, 570] on div "1.6.1 Describe the overall security architecture for the solution" at bounding box center [250, 563] width 181 height 22
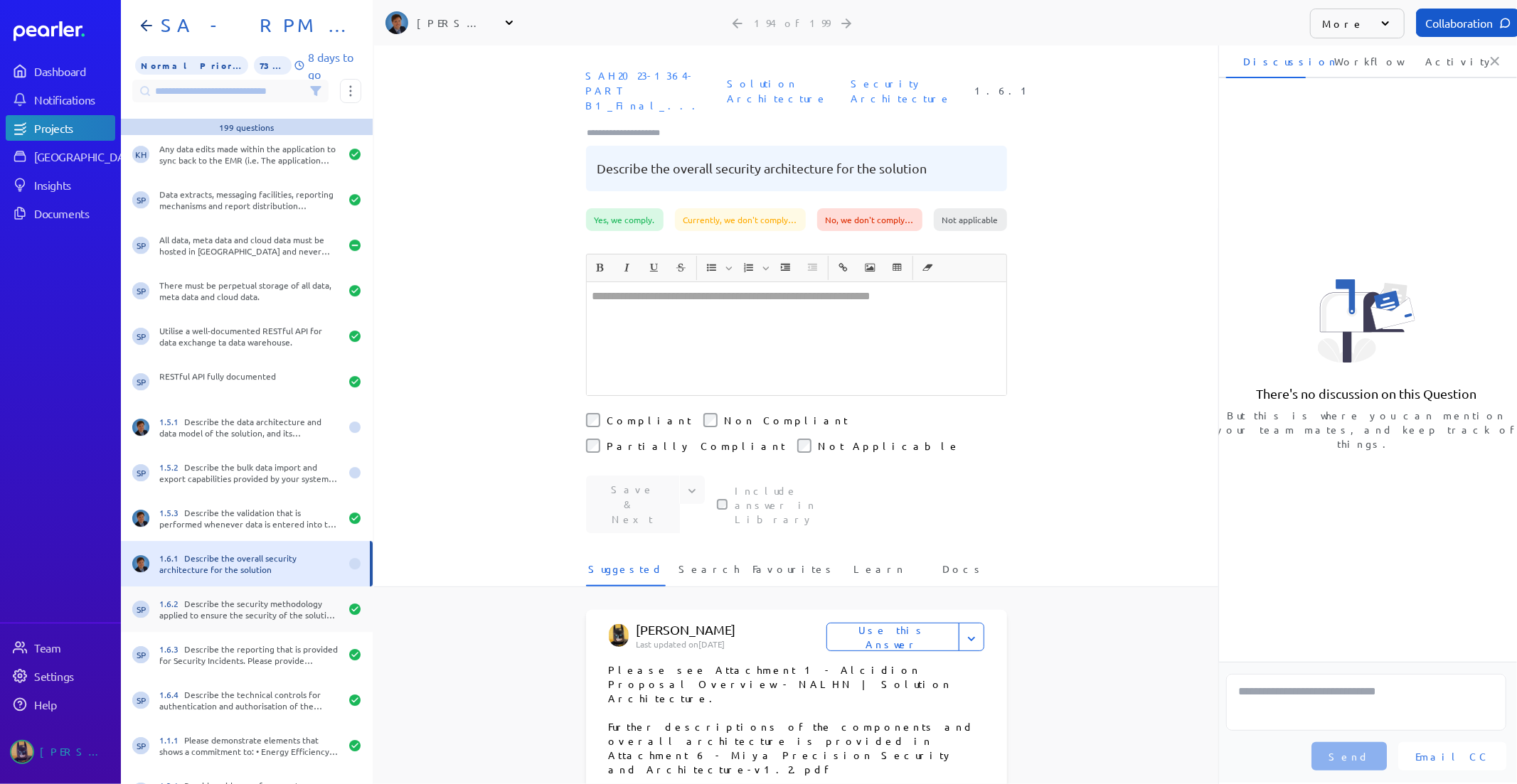
scroll to position [8402, 0]
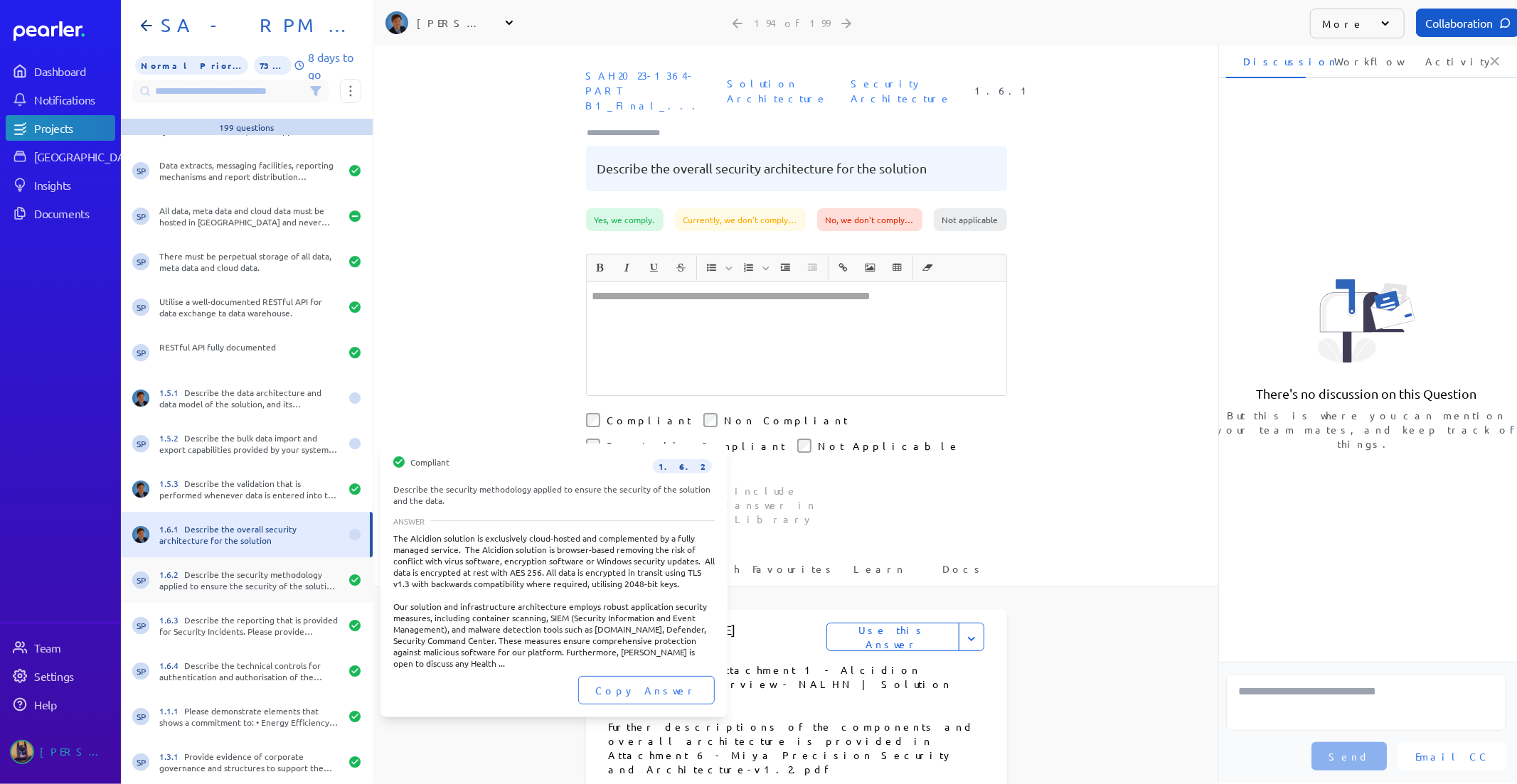
click at [211, 585] on div "1.6.2 Describe the security methodology applied to ensure the security of the s…" at bounding box center [250, 579] width 181 height 22
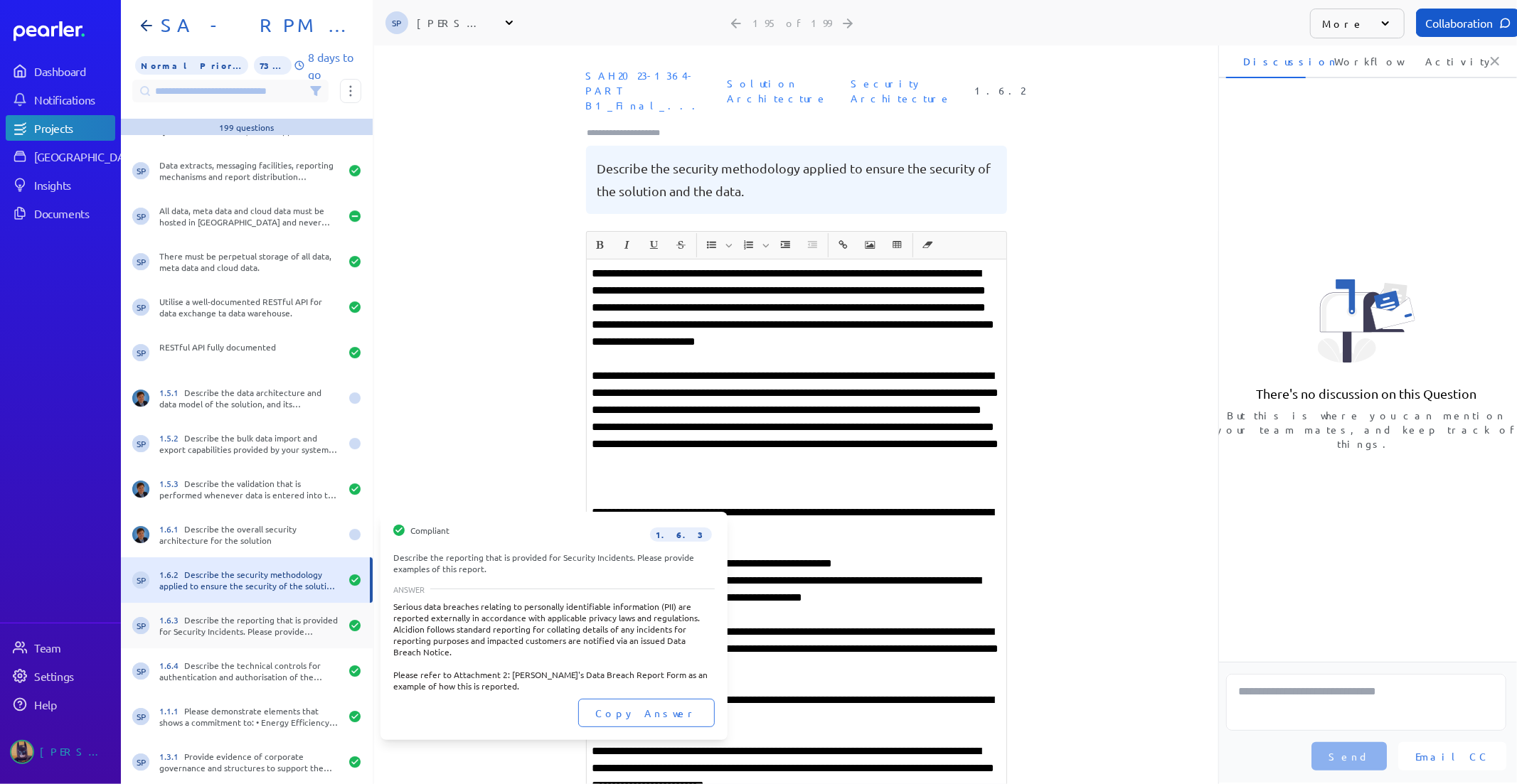
click at [209, 616] on div "1.6.3 Describe the reporting that is provided for Security Incidents. Please pr…" at bounding box center [250, 625] width 181 height 22
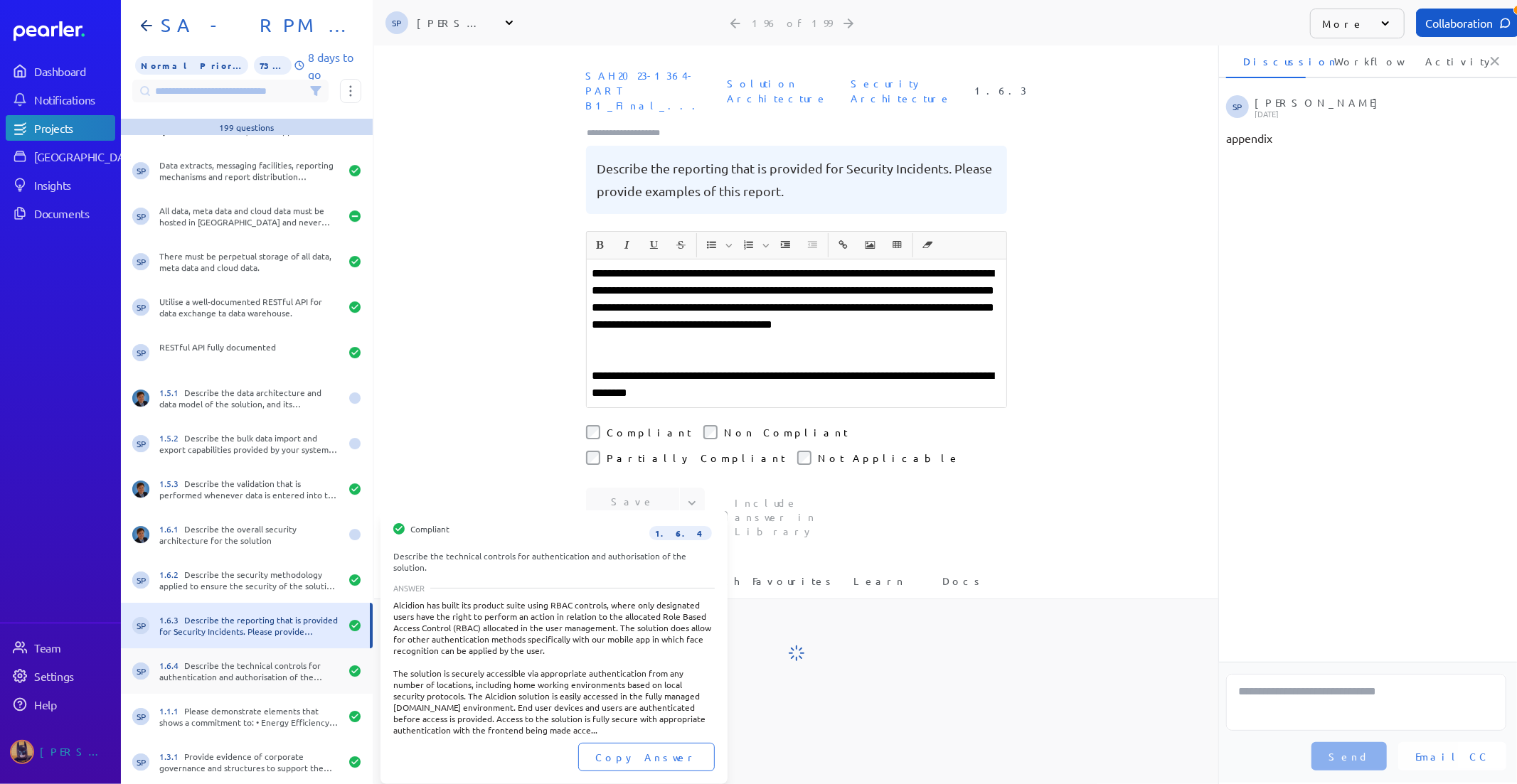
click at [210, 671] on div "1.6.4 Describe the technical controls for authentication and authorisation of t…" at bounding box center [250, 670] width 181 height 22
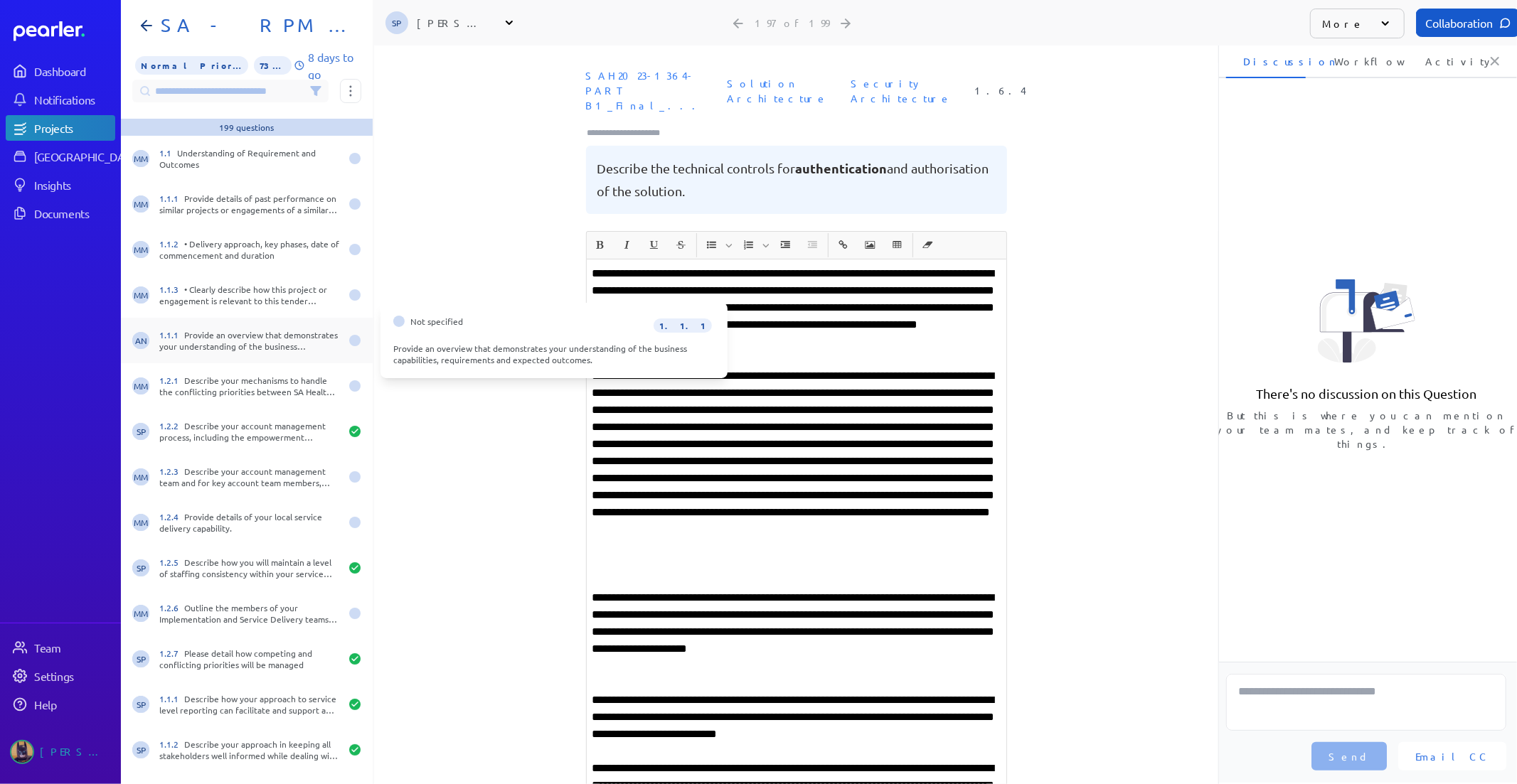
click at [217, 346] on div "1.1.1 Provide an overview that demonstrates your understanding of the business …" at bounding box center [250, 340] width 181 height 22
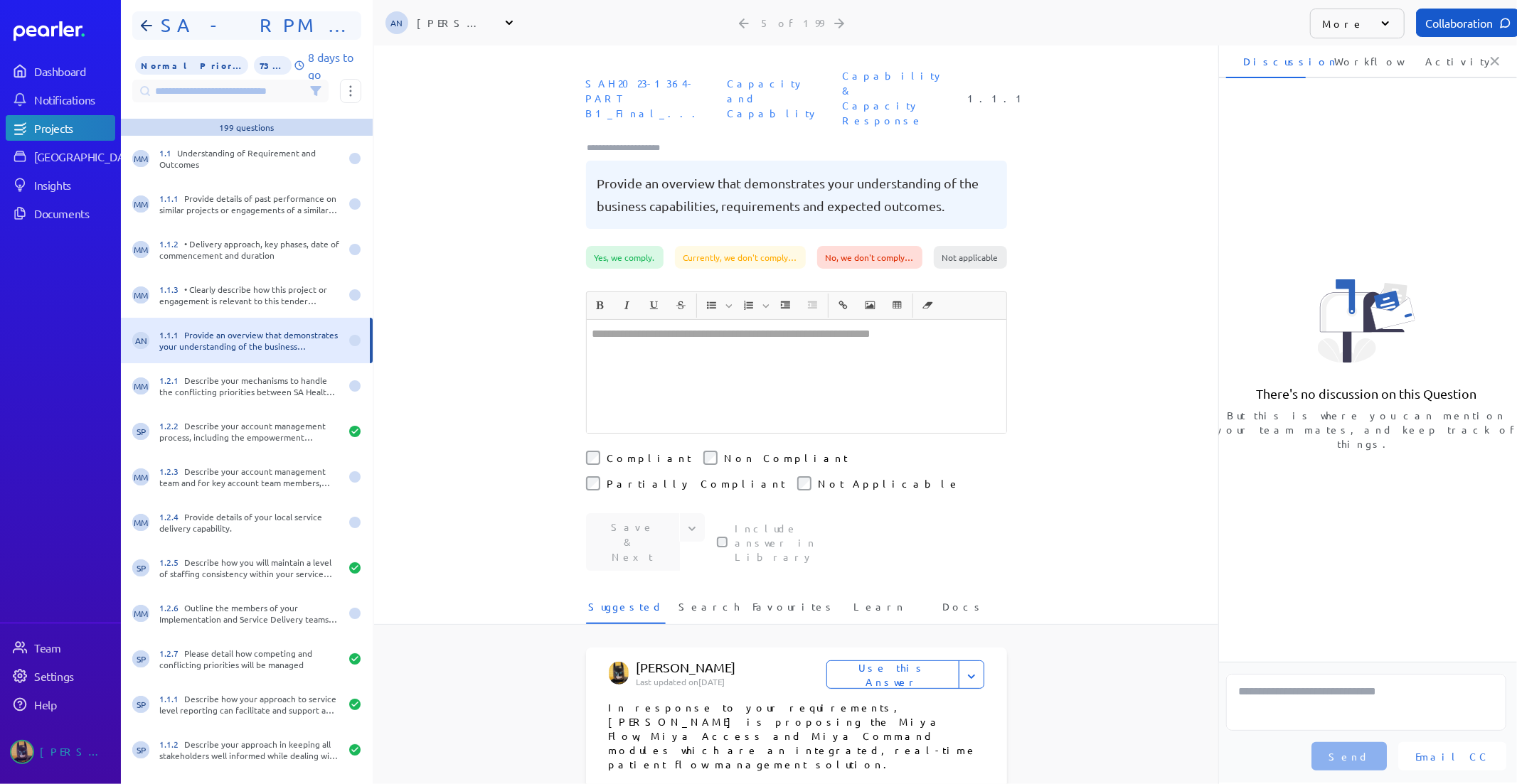
click at [141, 38] on div "SA - RPM - Part B1" at bounding box center [247, 26] width 229 height 29
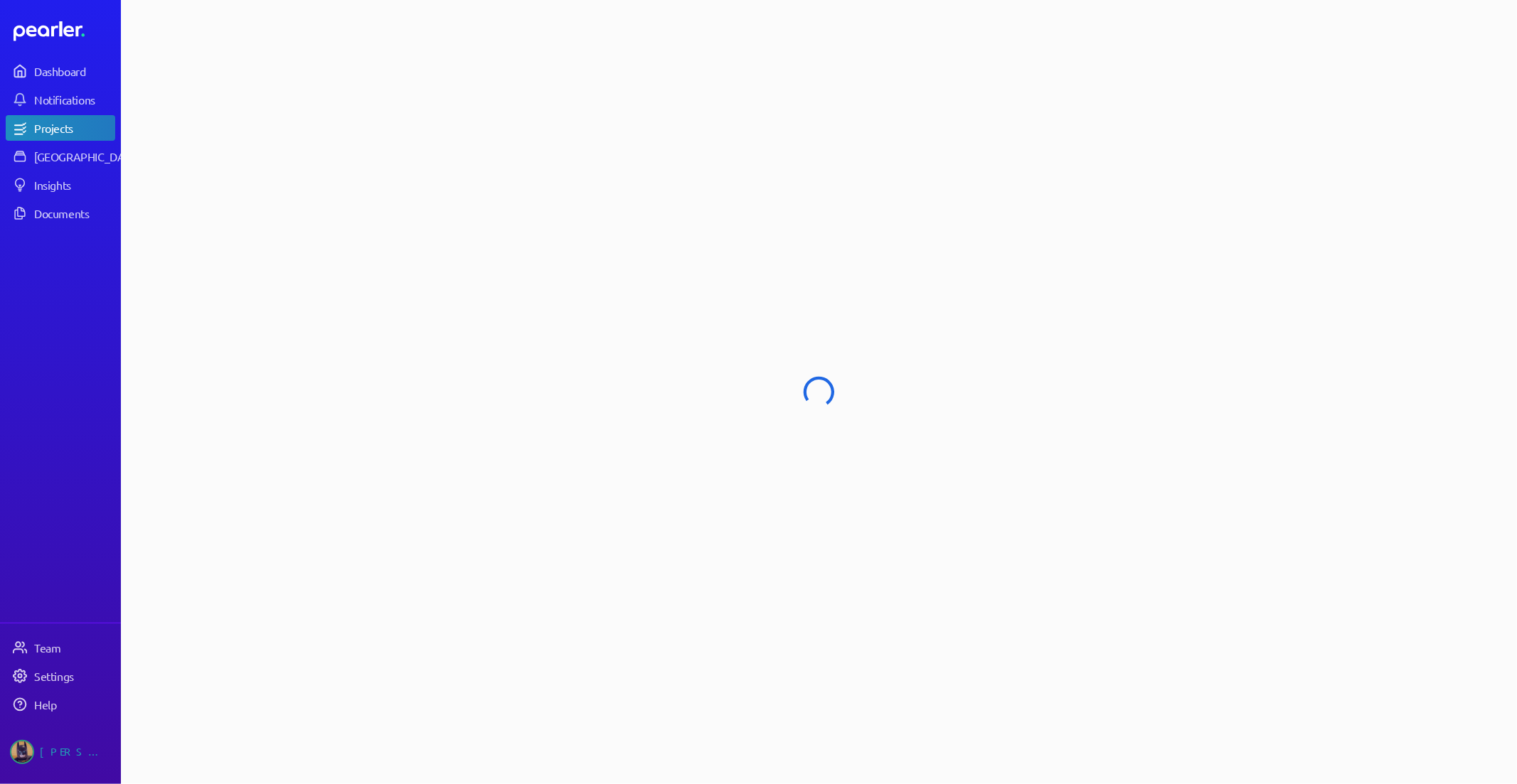
select select "******"
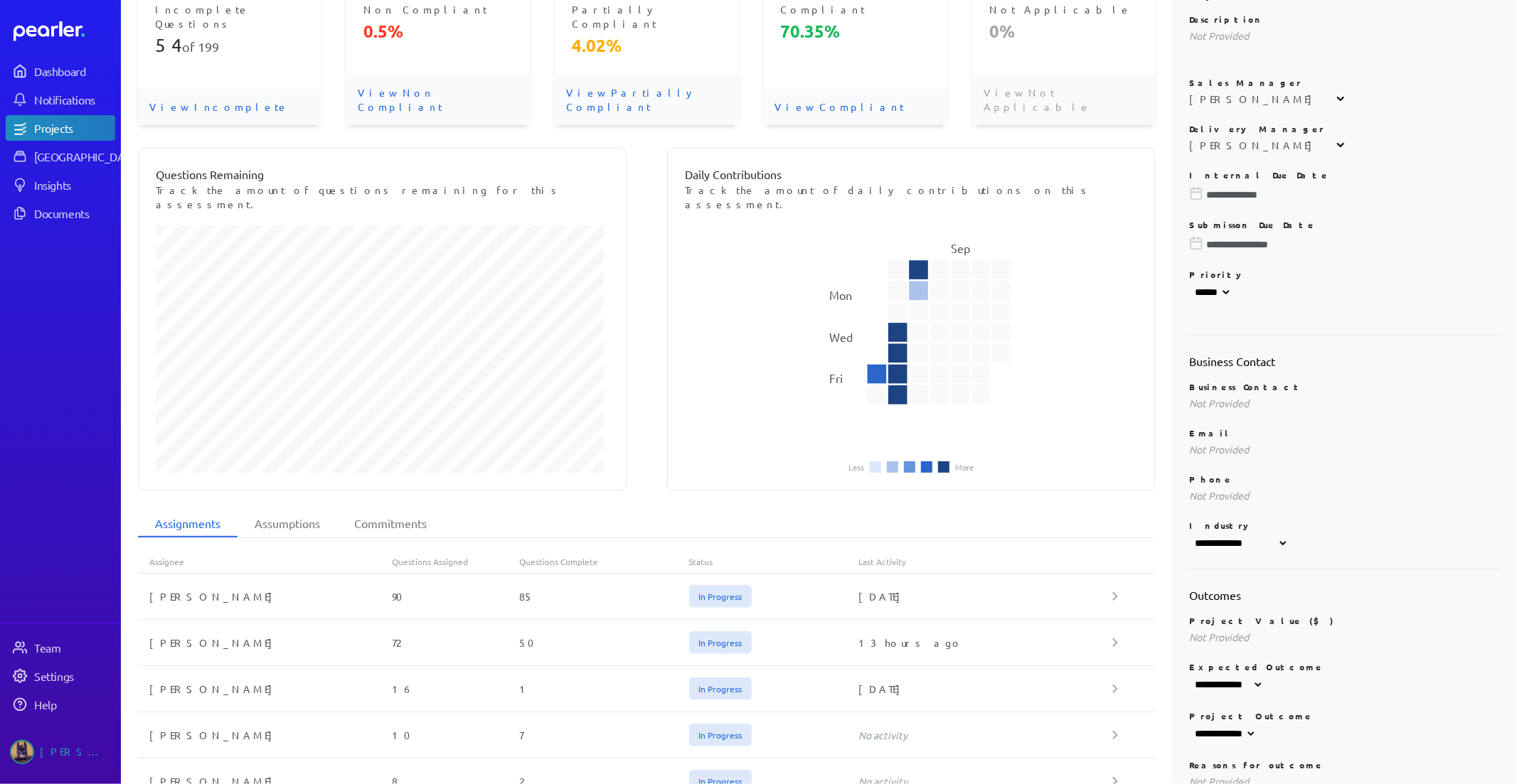
scroll to position [216, 0]
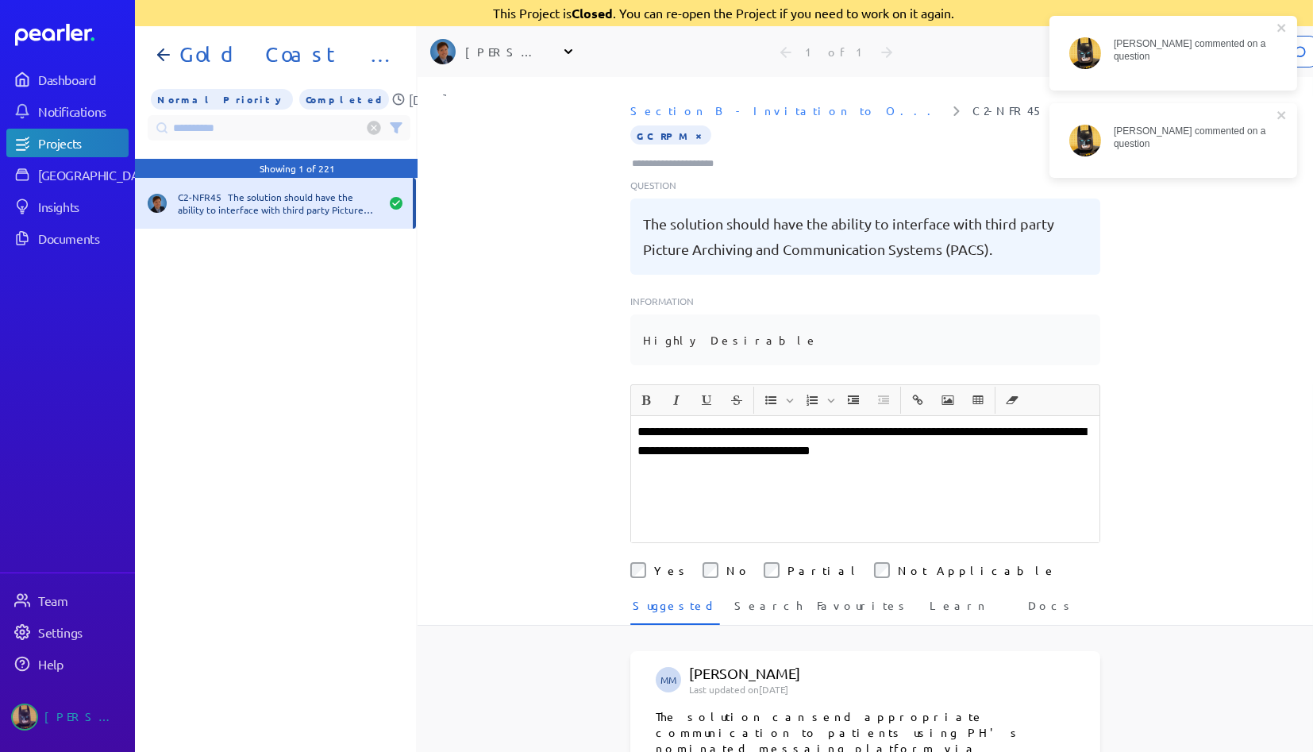
scroll to position [0, 13]
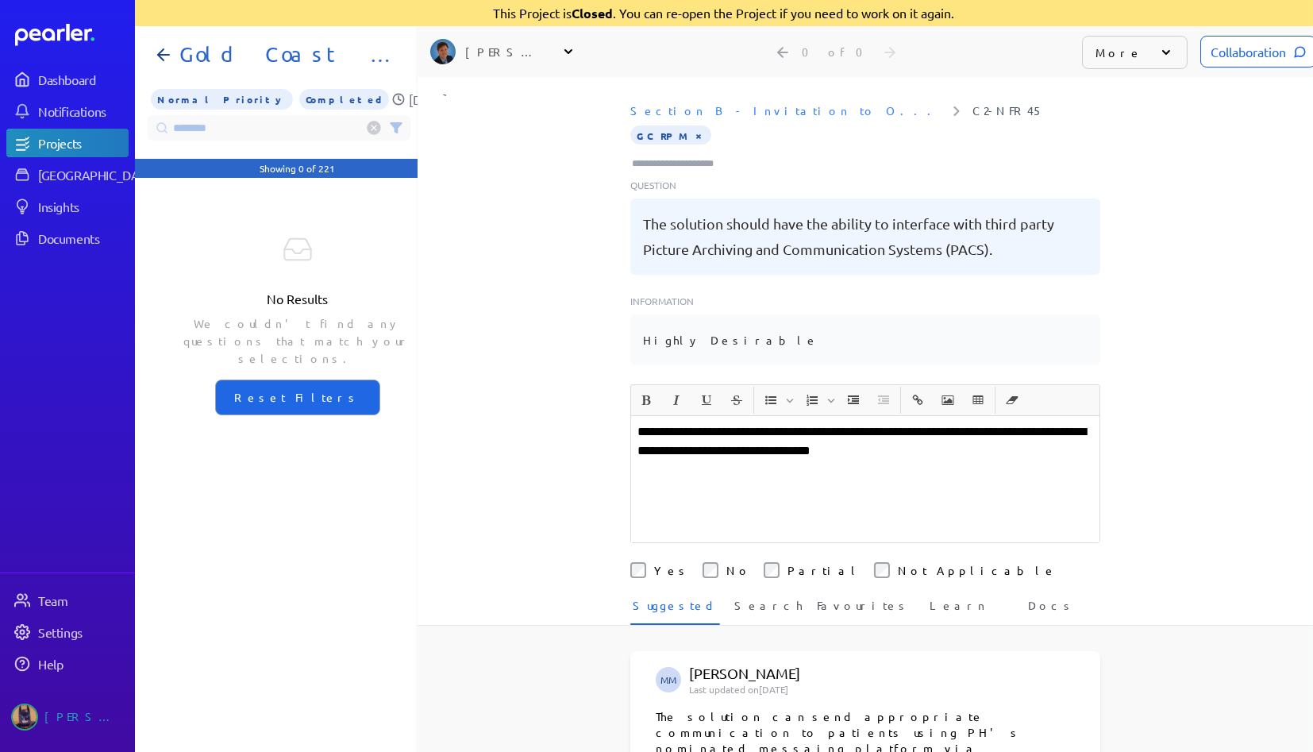
type input "********"
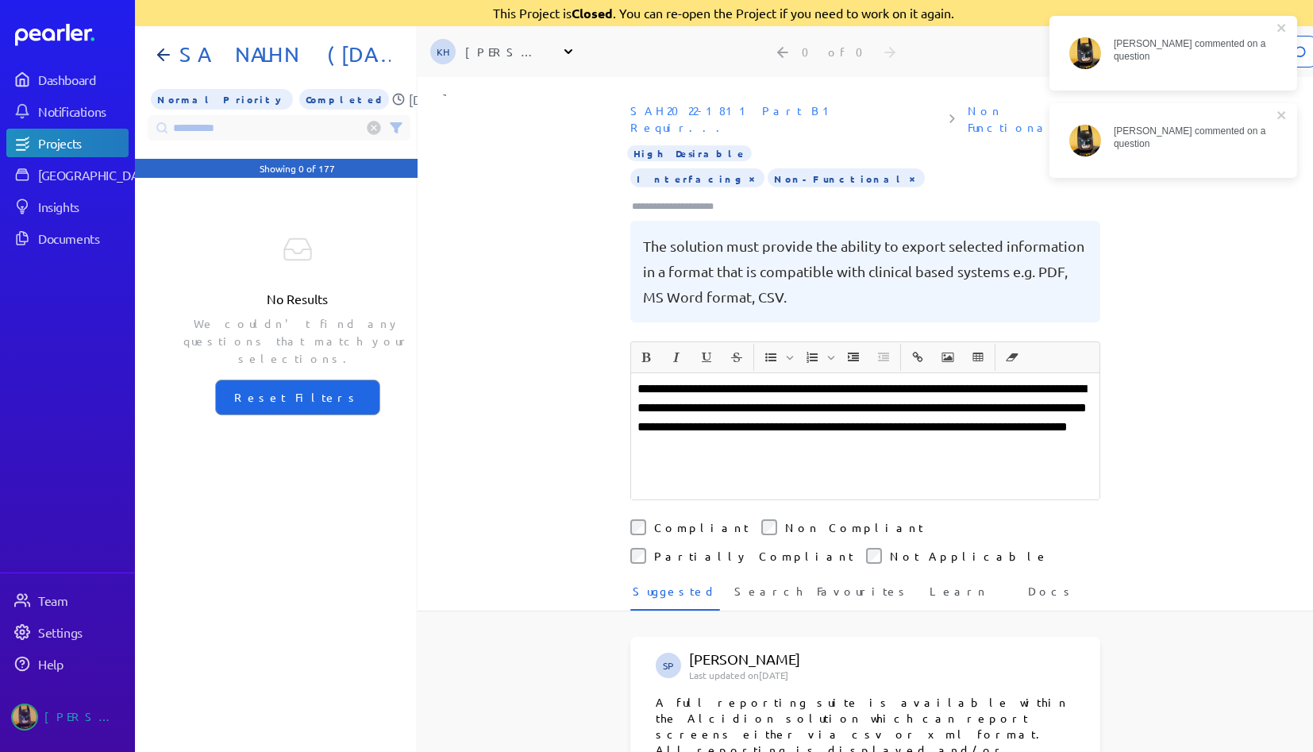
click at [217, 121] on input "**********" at bounding box center [279, 127] width 263 height 25
drag, startPoint x: 252, startPoint y: 126, endPoint x: 0, endPoint y: 89, distance: 254.5
click at [0, 89] on div "Dashboard Notifications Projects Answer Library Insights Documents Team Setting…" at bounding box center [656, 376] width 1313 height 752
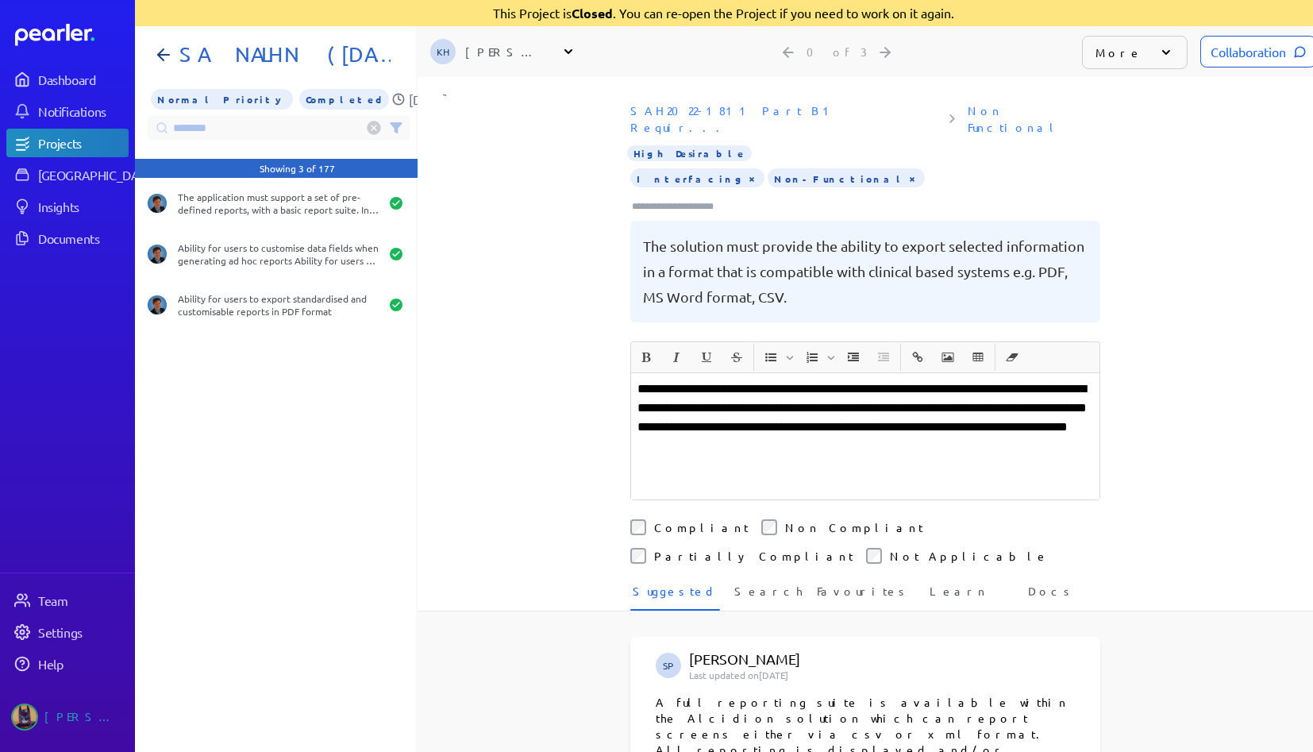
type input "********"
